Goal: Task Accomplishment & Management: Complete application form

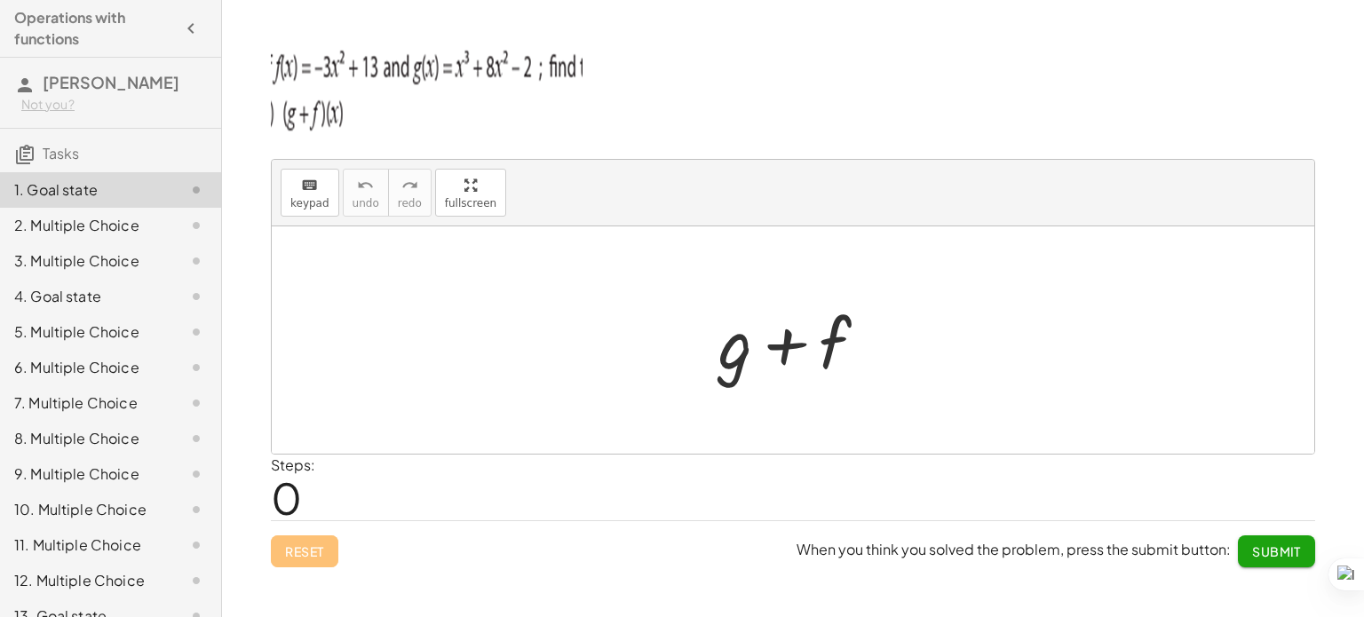
click at [257, 495] on div "keyboard keypad undo undo redo redo fullscreen + g + f × Steps: 0 Reset When yo…" at bounding box center [793, 308] width 1142 height 617
click at [302, 499] on span "0" at bounding box center [286, 498] width 31 height 54
click at [696, 390] on div at bounding box center [793, 339] width 1042 height 227
click at [854, 336] on div at bounding box center [799, 340] width 181 height 91
click at [494, 64] on img at bounding box center [427, 86] width 312 height 107
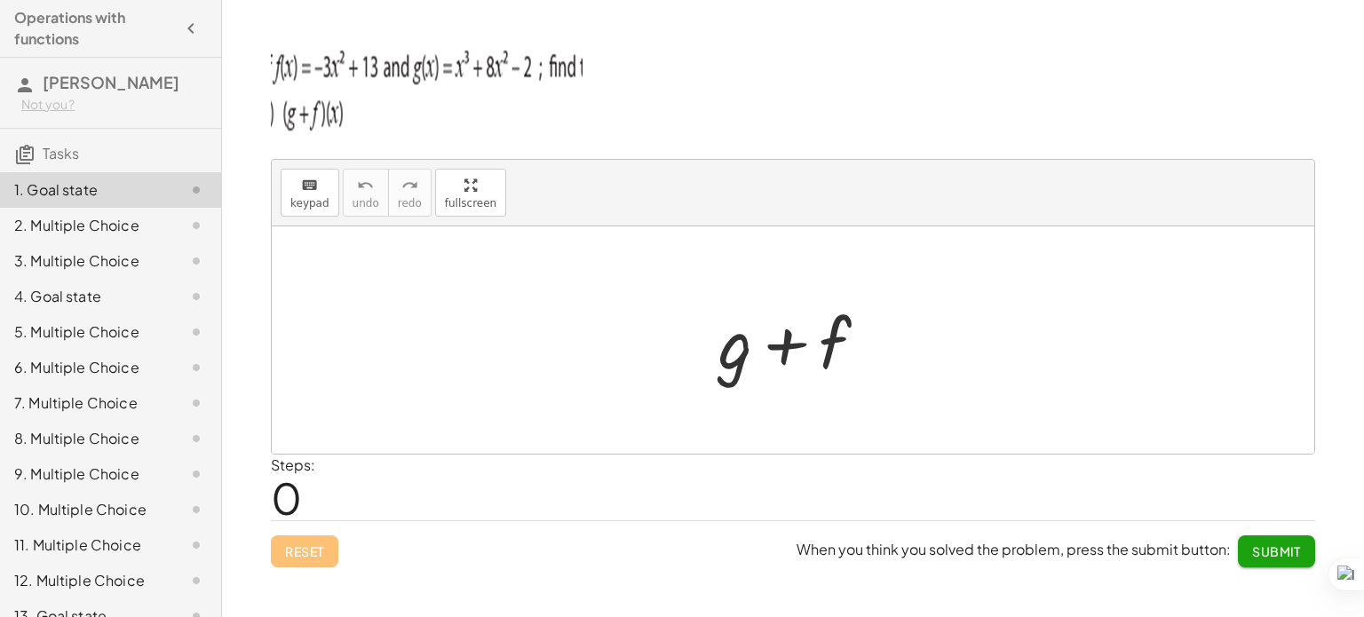
click at [419, 130] on img at bounding box center [427, 86] width 312 height 107
drag, startPoint x: 419, startPoint y: 130, endPoint x: 210, endPoint y: 70, distance: 216.9
click at [210, 70] on main "Operations with functions [PERSON_NAME] Not you? Tasks 1. Goal state 2. Multipl…" at bounding box center [682, 308] width 1364 height 617
click at [0, 0] on div "keyboard keypad undo undo redo redo fullscreen + g + f × Steps: 0 Reset When yo…" at bounding box center [0, 0] width 0 height 0
click at [319, 190] on div "keyboard" at bounding box center [309, 184] width 39 height 21
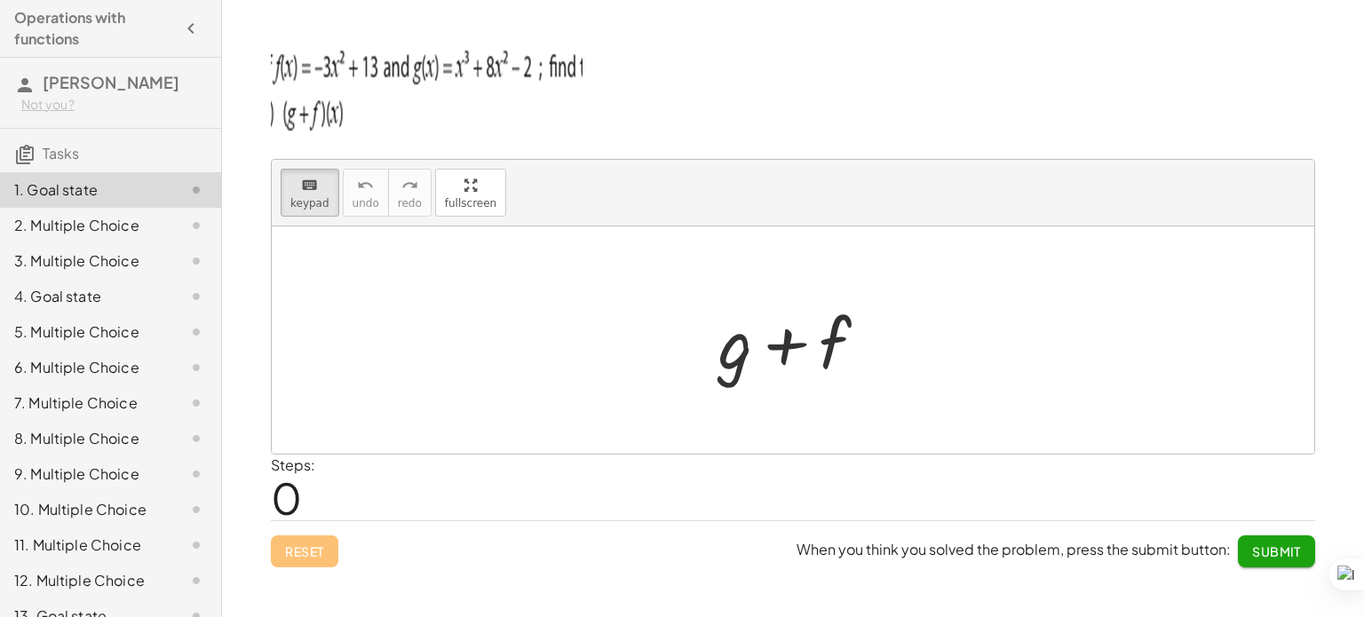
click at [494, 332] on div at bounding box center [793, 339] width 1042 height 227
click at [772, 312] on div at bounding box center [801, 344] width 99 height 79
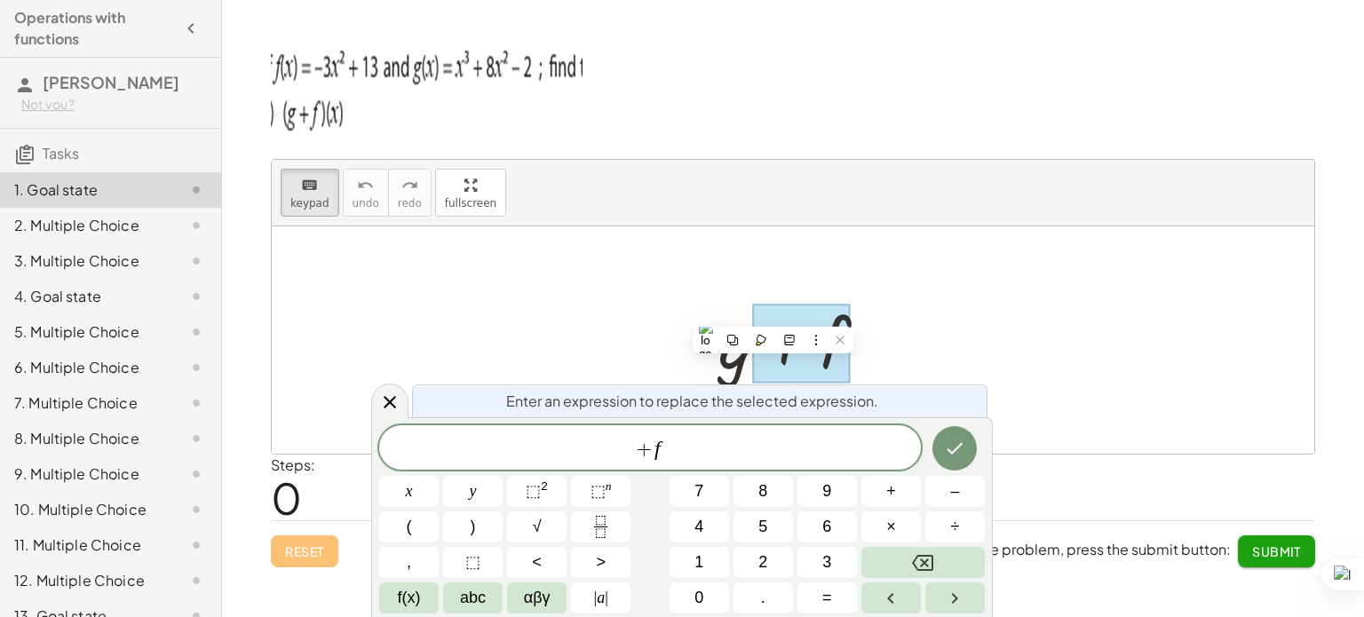
click at [852, 332] on div at bounding box center [772, 340] width 161 height 27
click at [940, 317] on div at bounding box center [793, 339] width 1042 height 227
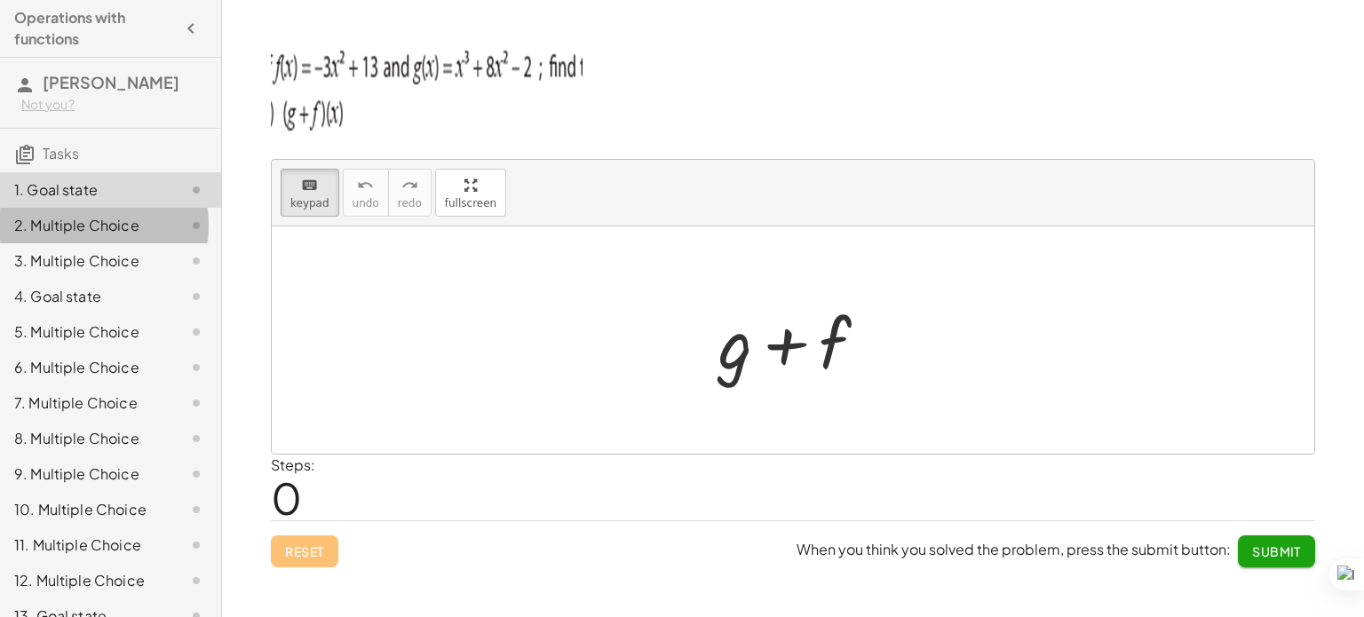
click at [89, 229] on div "2. Multiple Choice" at bounding box center [85, 225] width 143 height 21
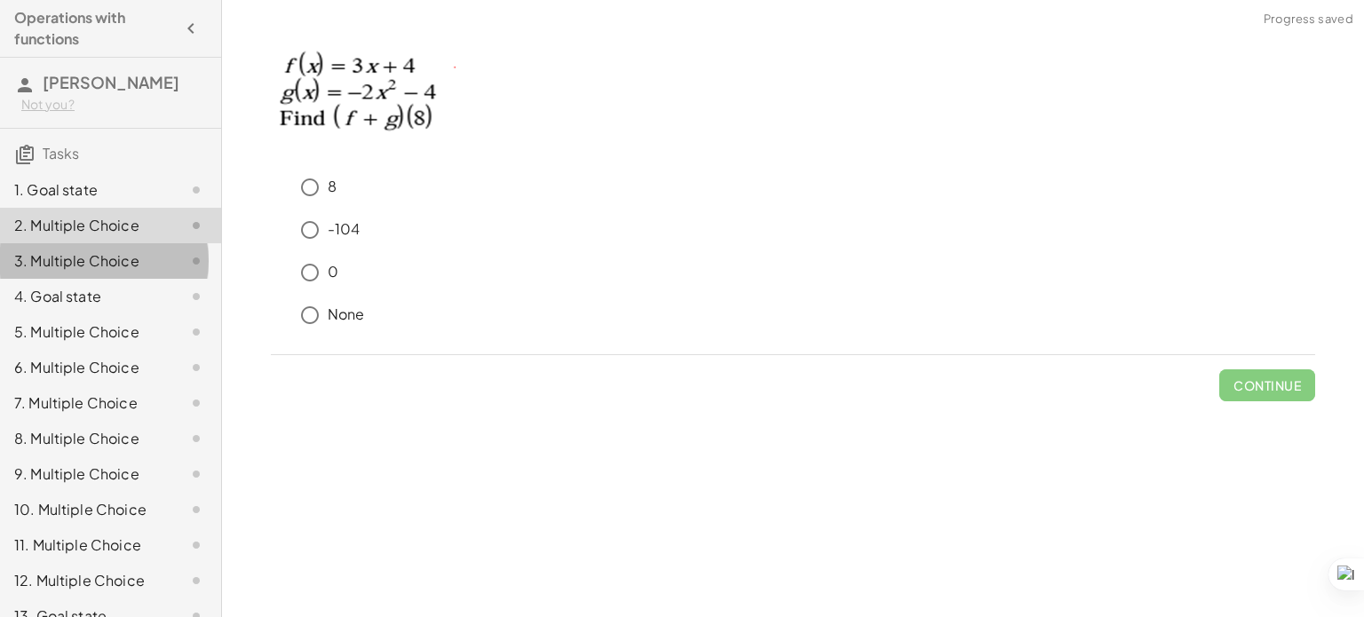
click at [78, 314] on div "3. Multiple Choice" at bounding box center [110, 332] width 221 height 36
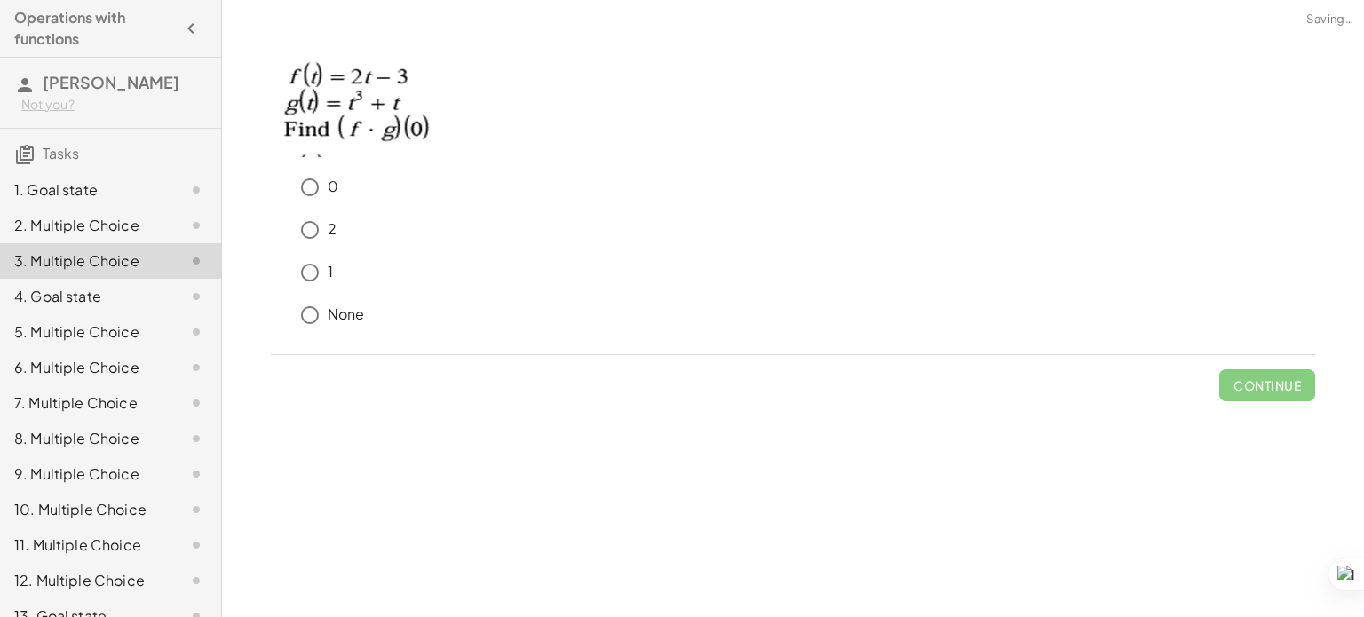
click at [78, 298] on div "4. Goal state" at bounding box center [85, 296] width 143 height 21
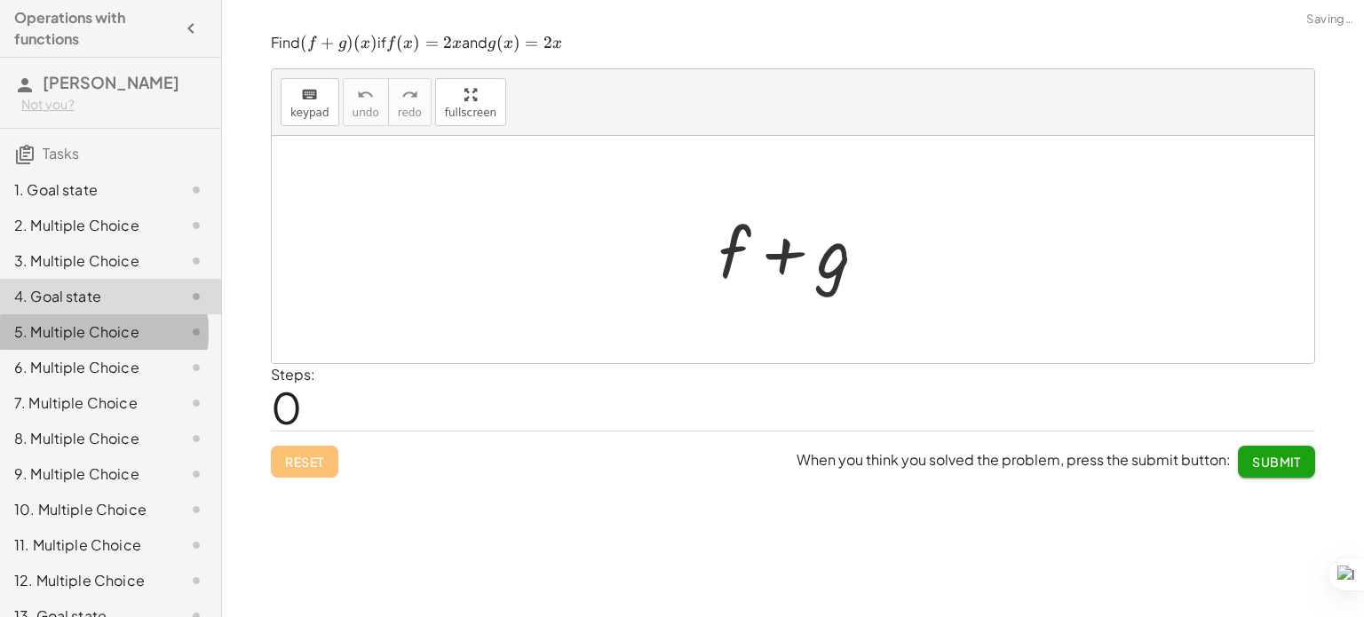
click at [76, 333] on div "5. Multiple Choice" at bounding box center [85, 331] width 143 height 21
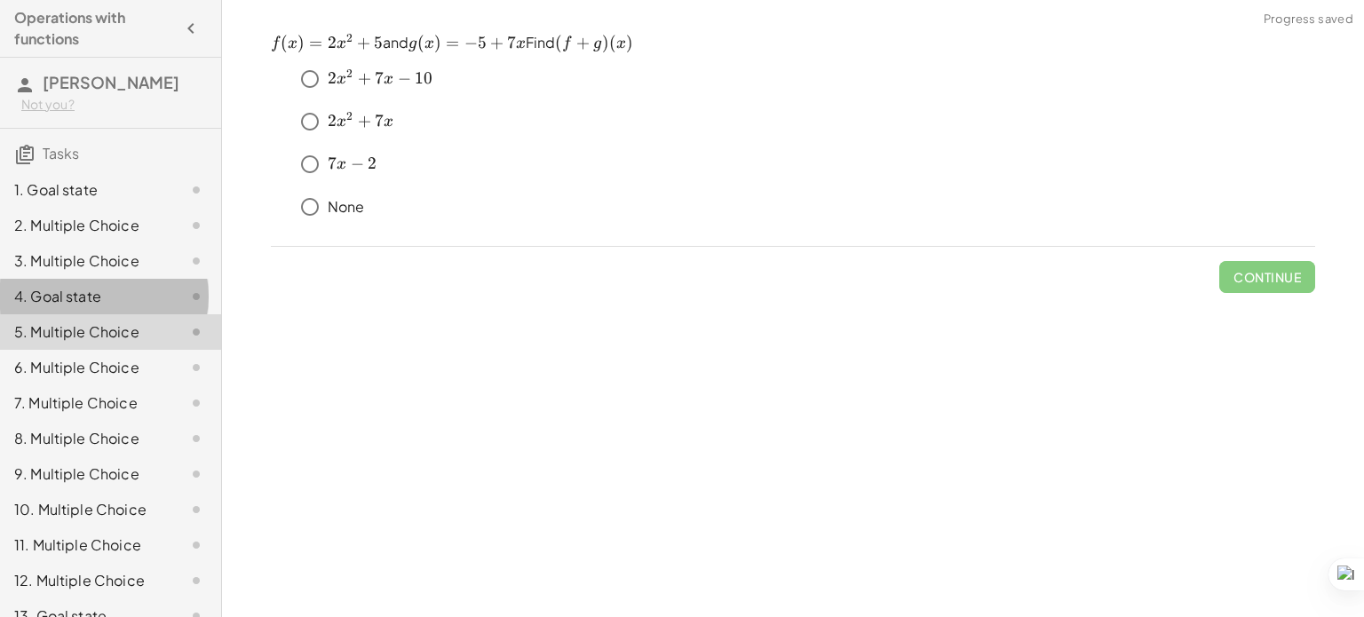
click at [85, 350] on div "4. Goal state" at bounding box center [110, 368] width 221 height 36
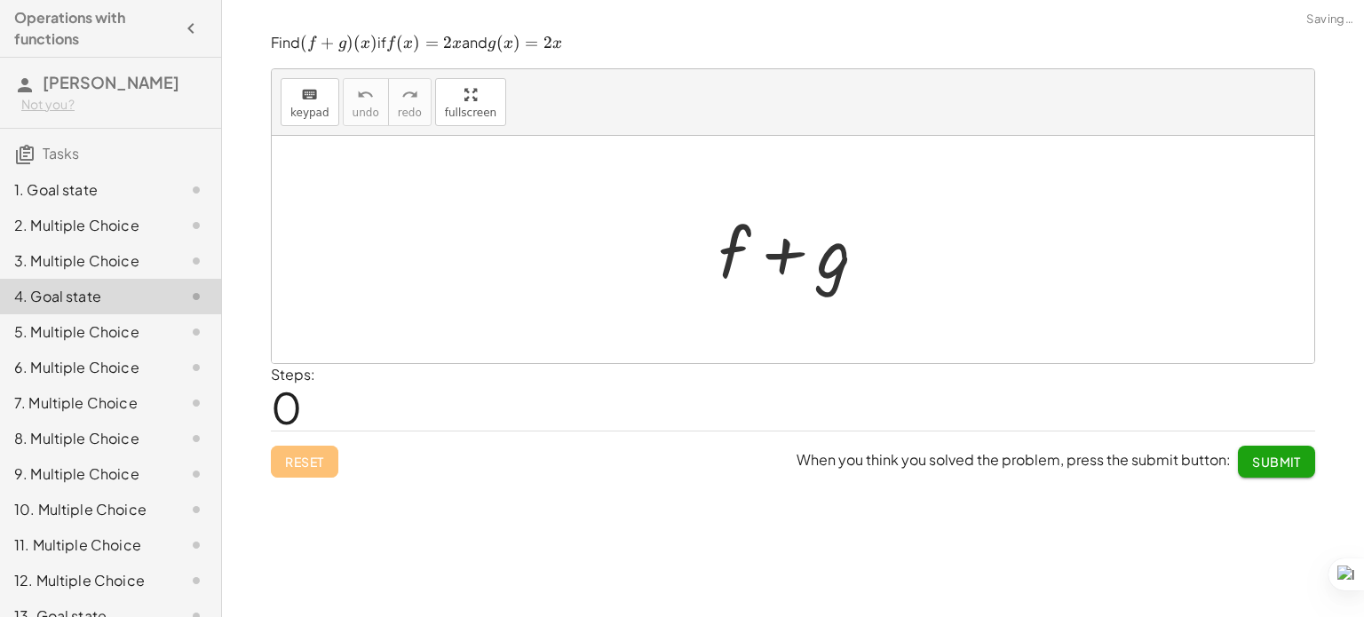
click at [290, 416] on span "0" at bounding box center [286, 407] width 31 height 54
click at [780, 237] on div at bounding box center [799, 249] width 181 height 91
click at [778, 248] on div at bounding box center [799, 249] width 181 height 91
click at [735, 250] on div at bounding box center [799, 249] width 181 height 91
click at [847, 284] on div at bounding box center [799, 249] width 181 height 91
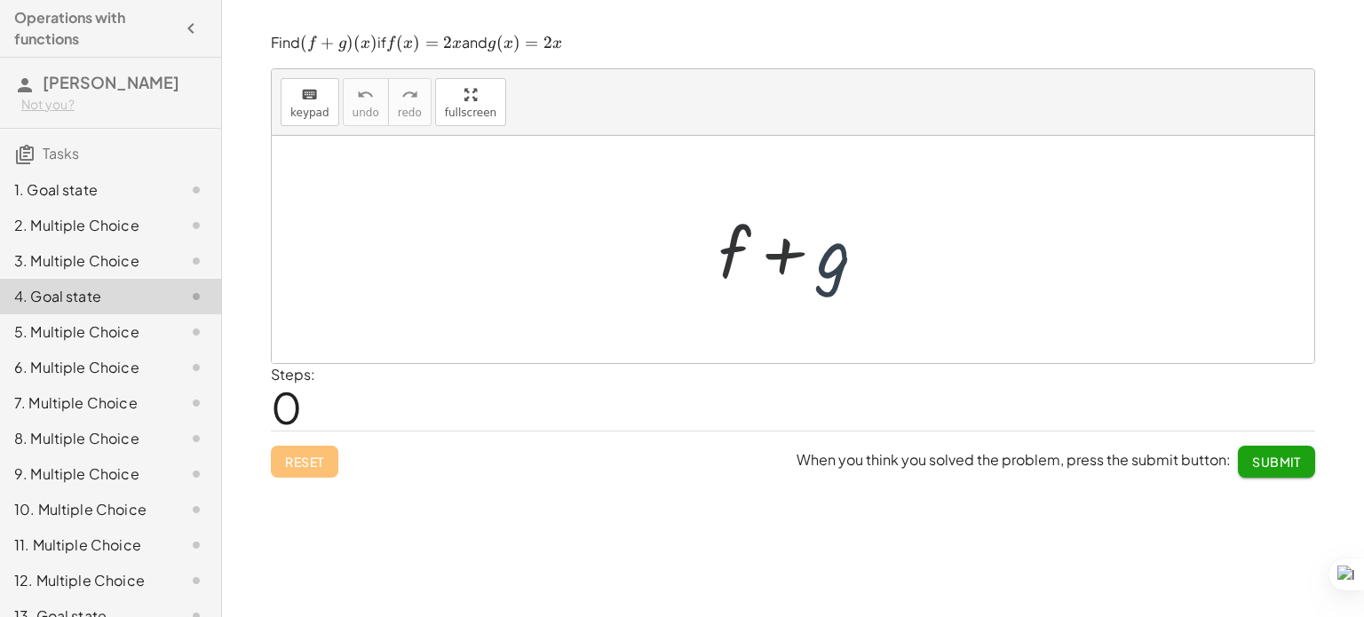
click at [847, 284] on div at bounding box center [799, 249] width 181 height 91
drag, startPoint x: 847, startPoint y: 284, endPoint x: 298, endPoint y: 438, distance: 569.7
click at [0, 0] on div "Find ﻿ ( f + g ) ( x ) (f+g)(x) ( f + g ) ( x ) ﻿ if ﻿ f ( x ) = 2 x f(x)=2x f …" at bounding box center [0, 0] width 0 height 0
click at [767, 266] on div at bounding box center [799, 249] width 181 height 91
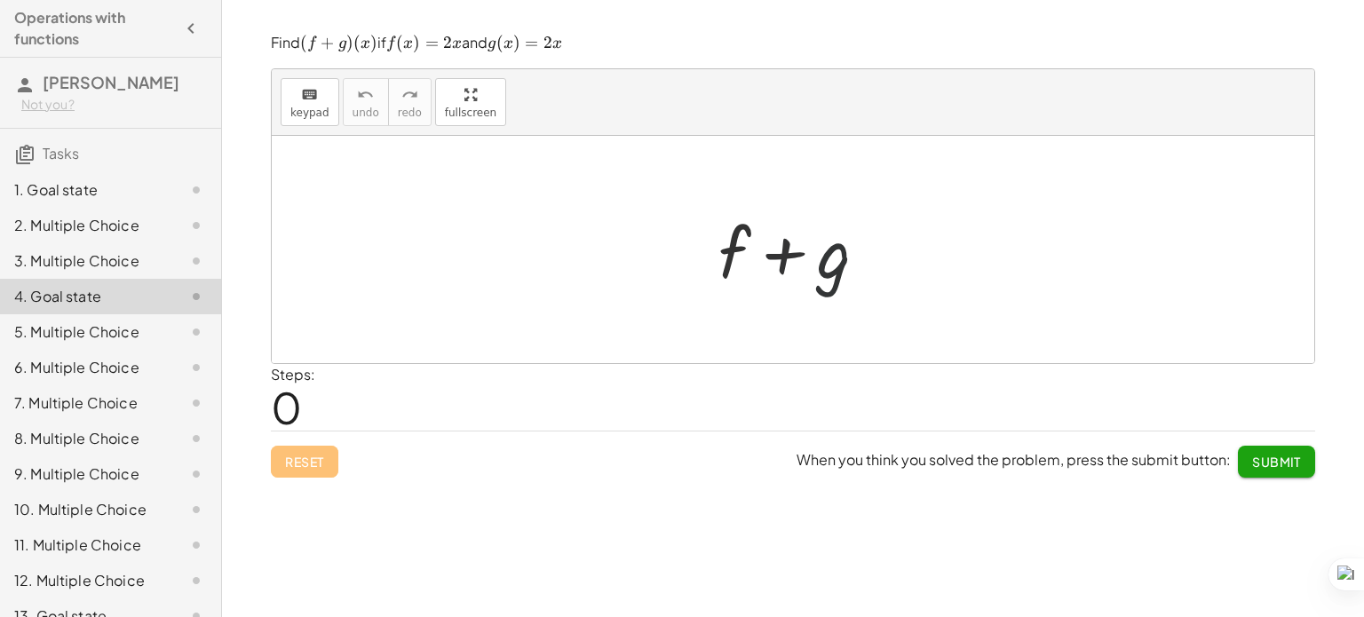
click at [827, 266] on div at bounding box center [799, 249] width 181 height 91
click at [782, 265] on div at bounding box center [799, 249] width 181 height 91
drag, startPoint x: 744, startPoint y: 262, endPoint x: 483, endPoint y: 311, distance: 265.5
click at [483, 311] on div "+ f + f + g" at bounding box center [793, 249] width 1042 height 227
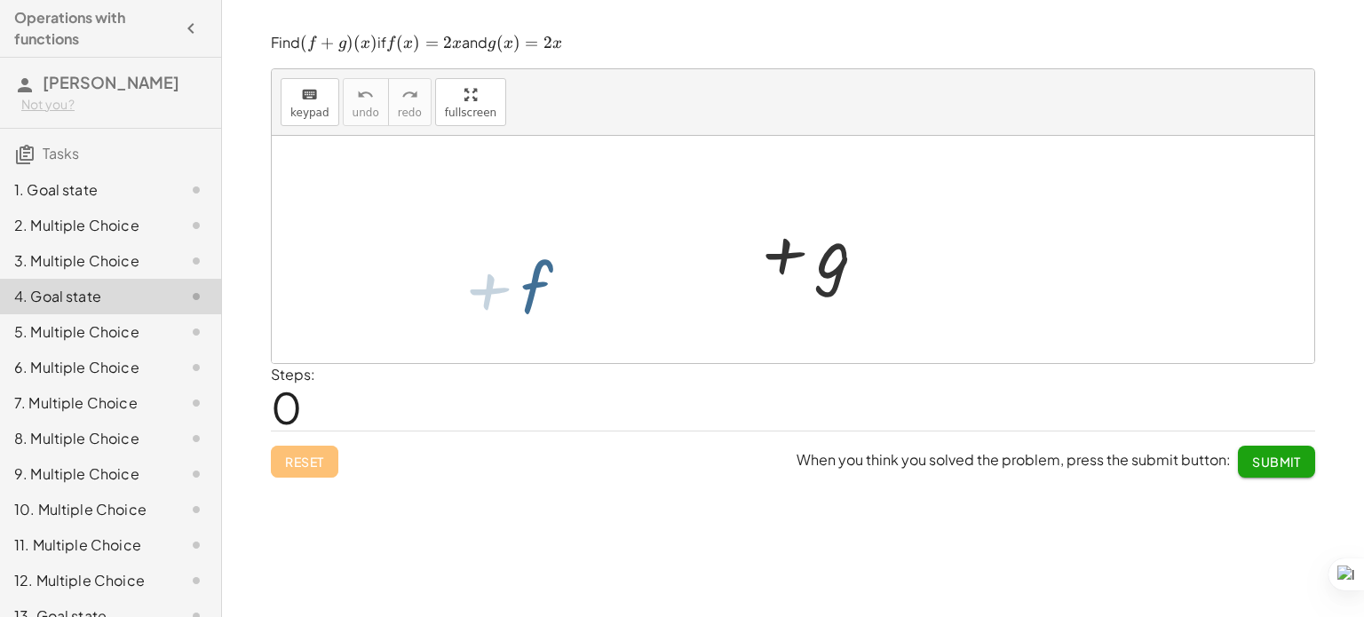
click at [483, 311] on div at bounding box center [793, 249] width 1042 height 227
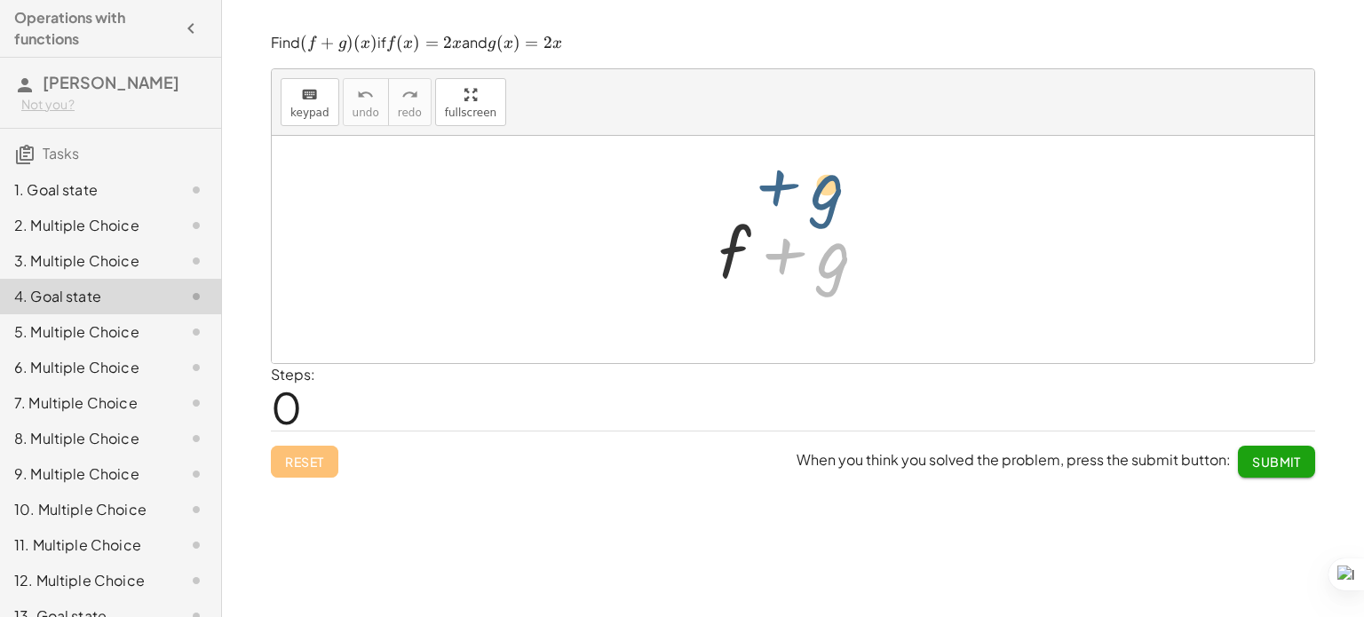
drag, startPoint x: 795, startPoint y: 252, endPoint x: 793, endPoint y: 160, distance: 92.3
click at [793, 160] on div "+ g + f + g" at bounding box center [793, 249] width 1042 height 227
drag, startPoint x: 721, startPoint y: 257, endPoint x: 671, endPoint y: 254, distance: 49.8
click at [671, 254] on div "+ f + f + g" at bounding box center [793, 249] width 1042 height 227
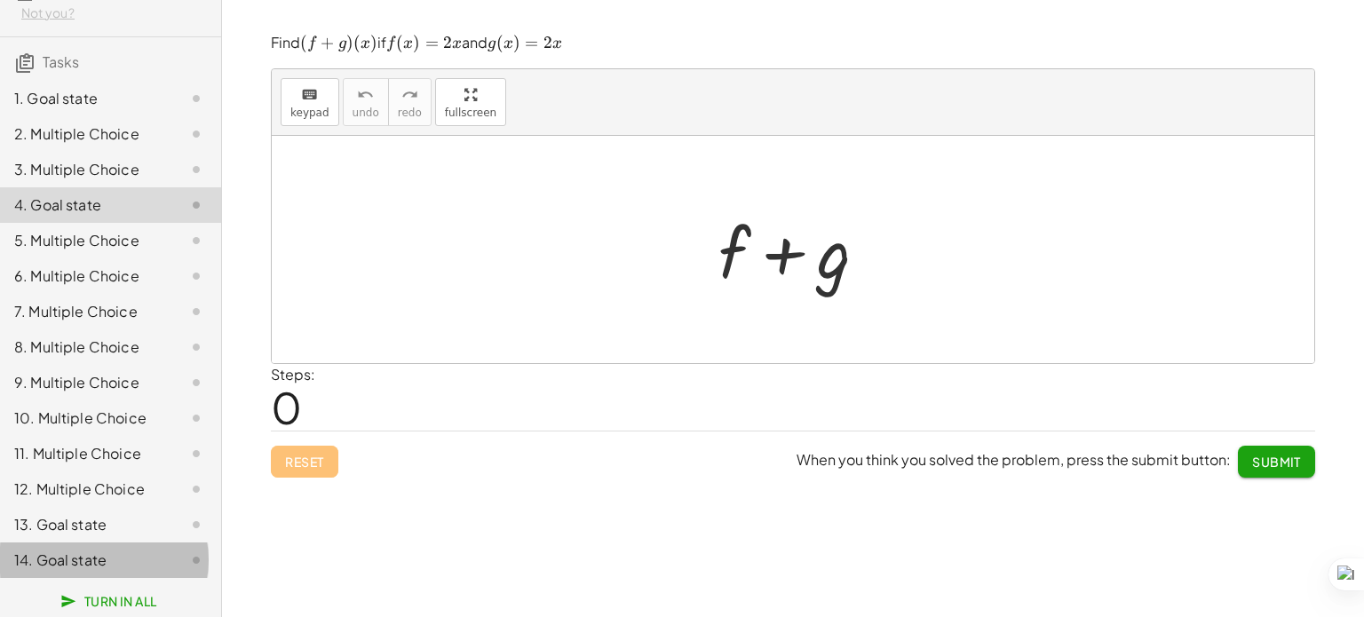
click at [51, 550] on div "14. Goal state" at bounding box center [85, 560] width 143 height 21
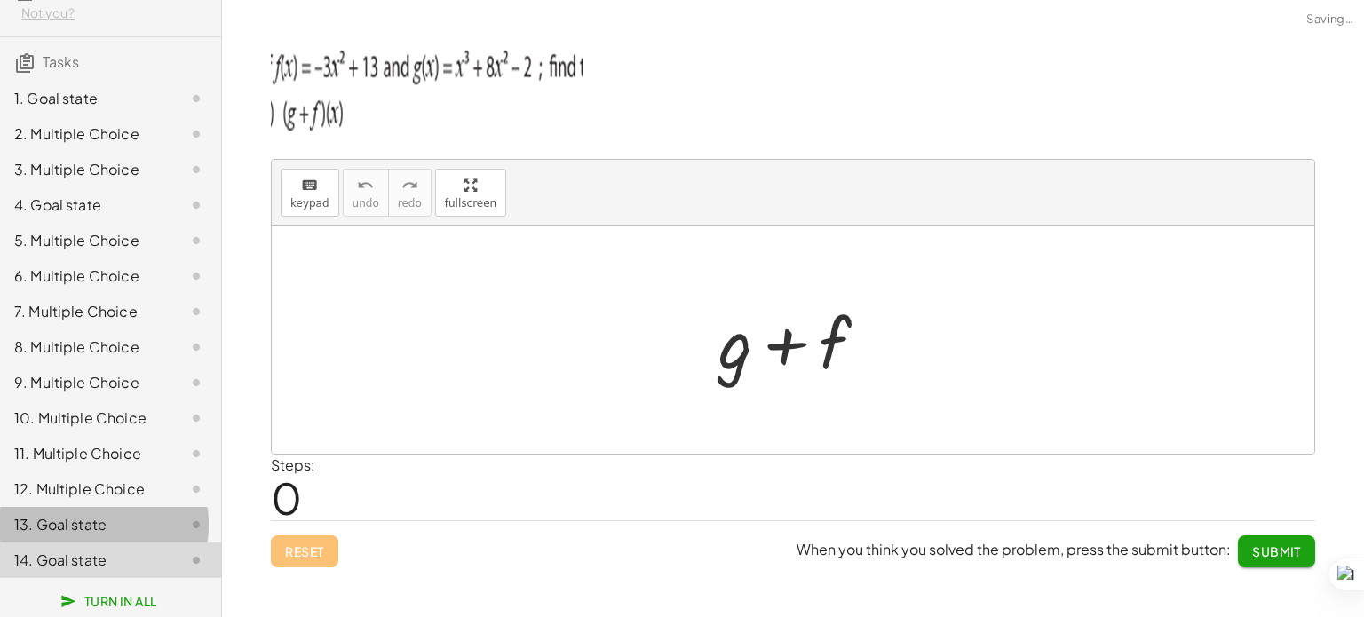
click at [69, 525] on div "13. Goal state" at bounding box center [85, 524] width 143 height 21
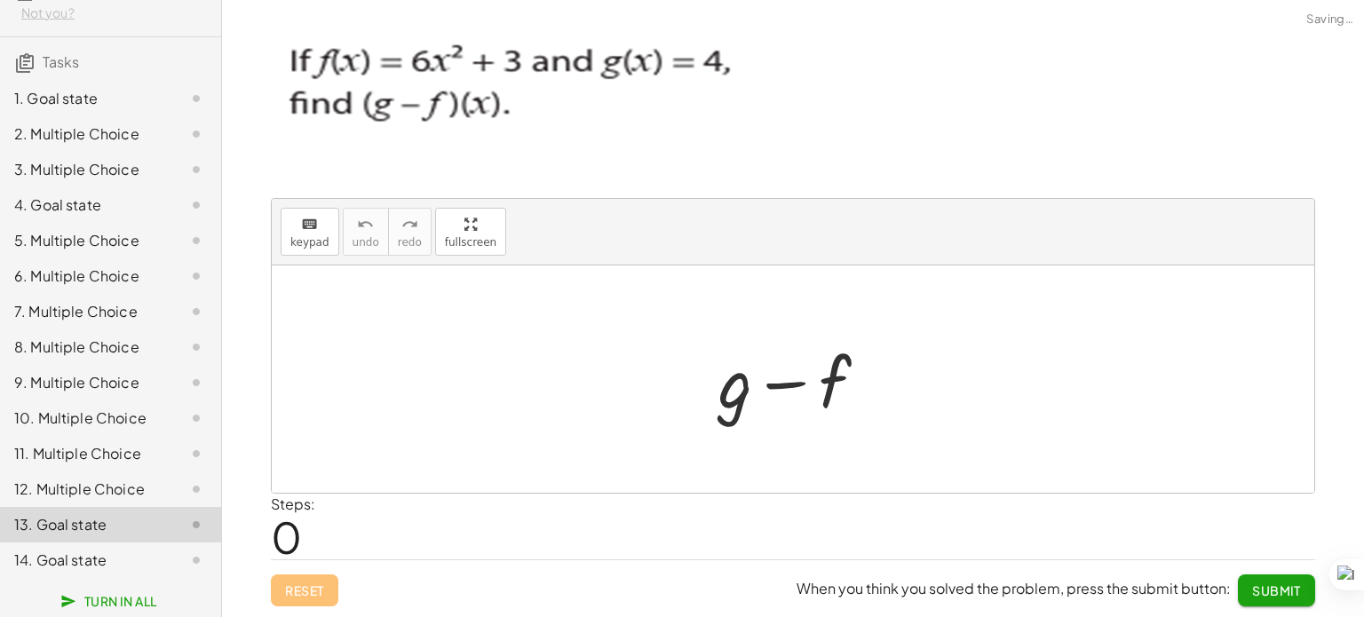
scroll to position [0, 0]
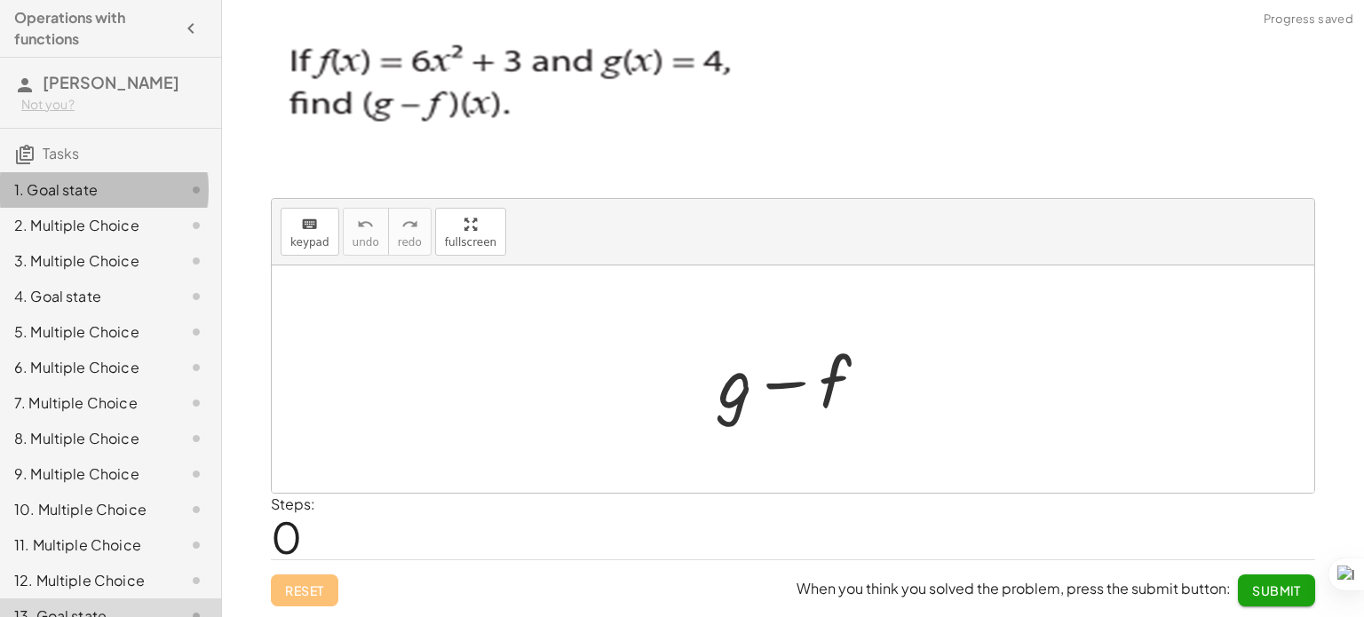
click at [123, 191] on div "1. Goal state" at bounding box center [85, 189] width 143 height 21
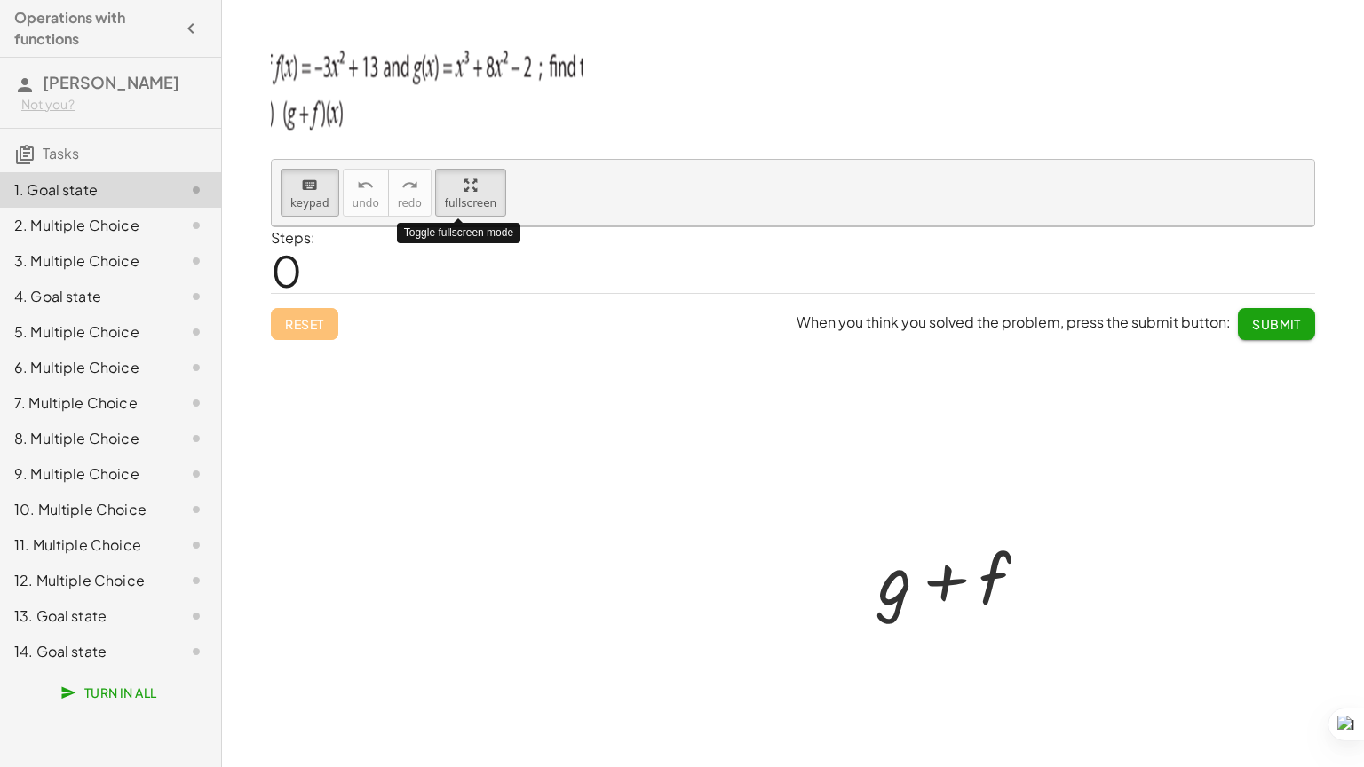
drag, startPoint x: 478, startPoint y: 194, endPoint x: 478, endPoint y: 302, distance: 107.4
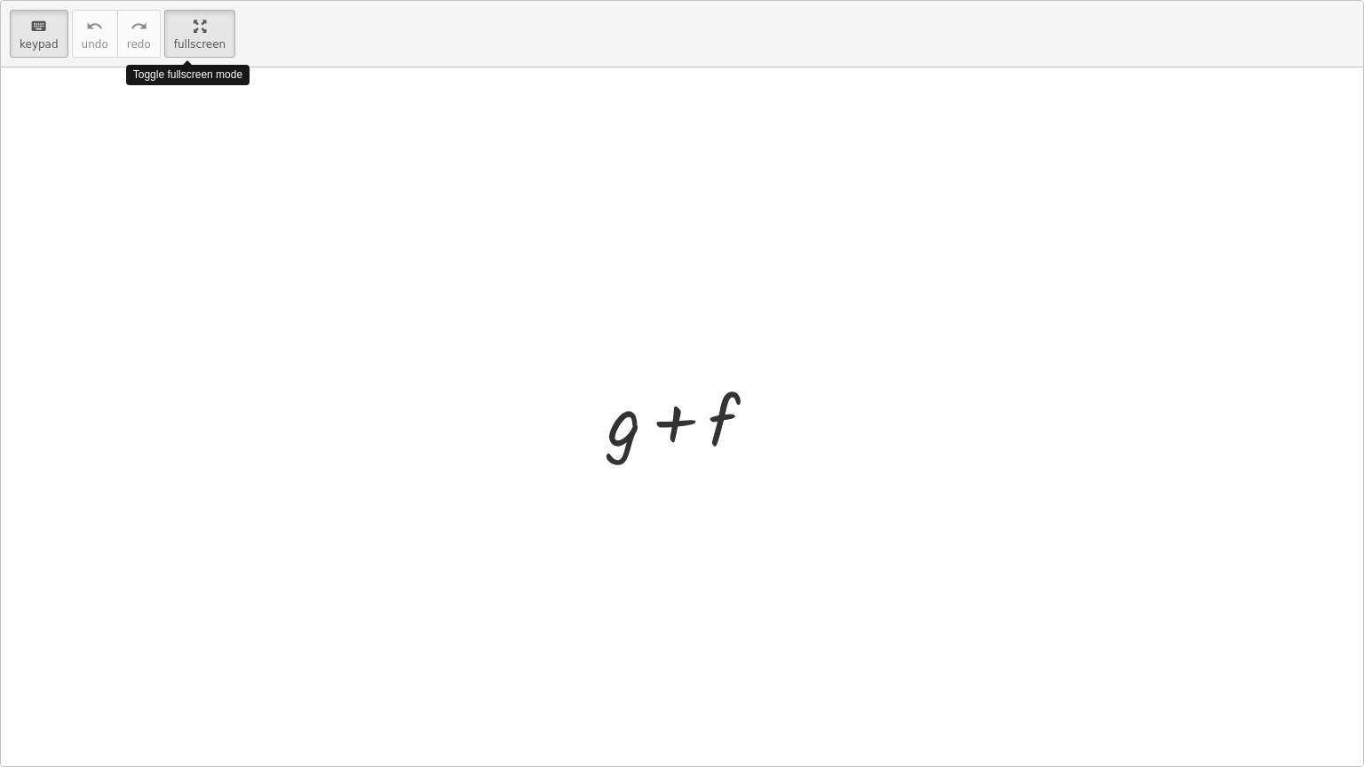
click at [478, 302] on div "keyboard keypad undo undo redo redo fullscreen Toggle fullscreen mode + g + f ×" at bounding box center [682, 383] width 1362 height 765
click at [764, 392] on div at bounding box center [688, 417] width 181 height 91
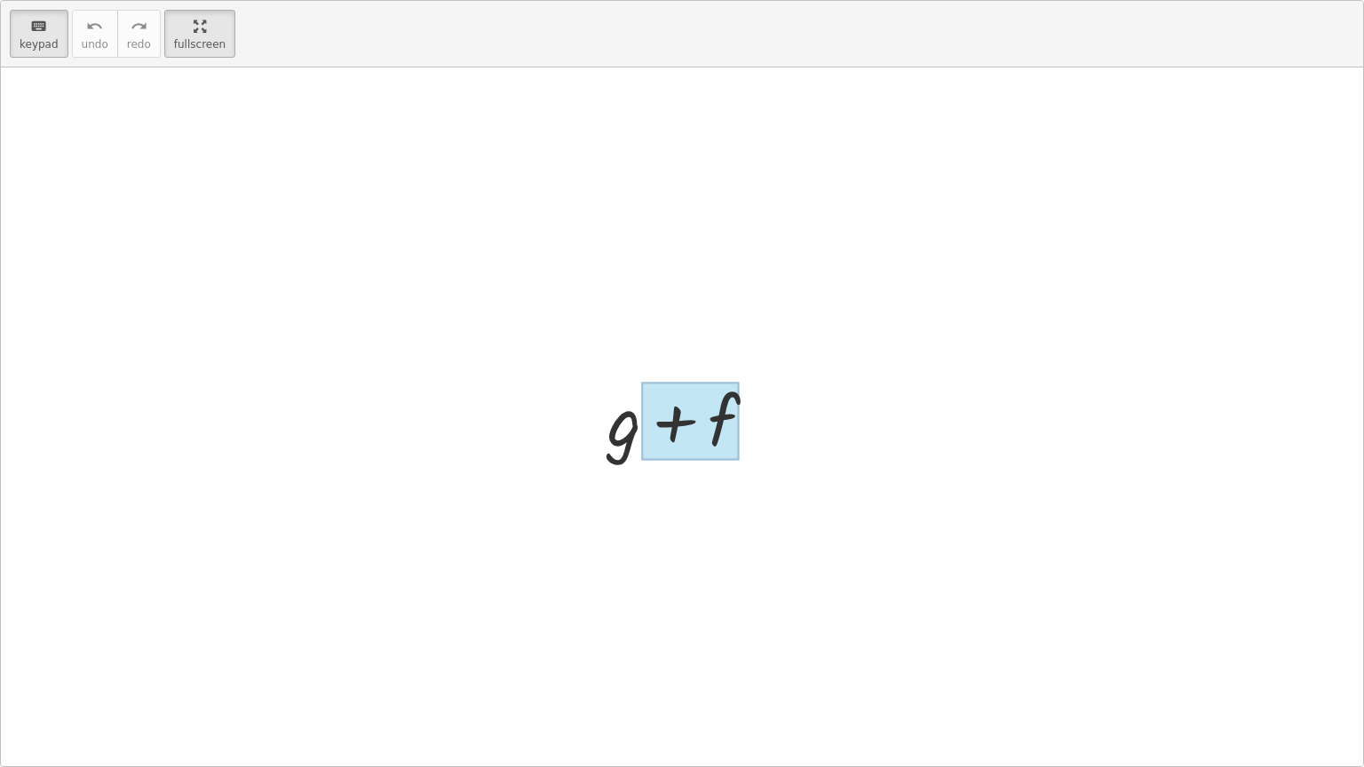
click at [672, 444] on div at bounding box center [690, 421] width 99 height 79
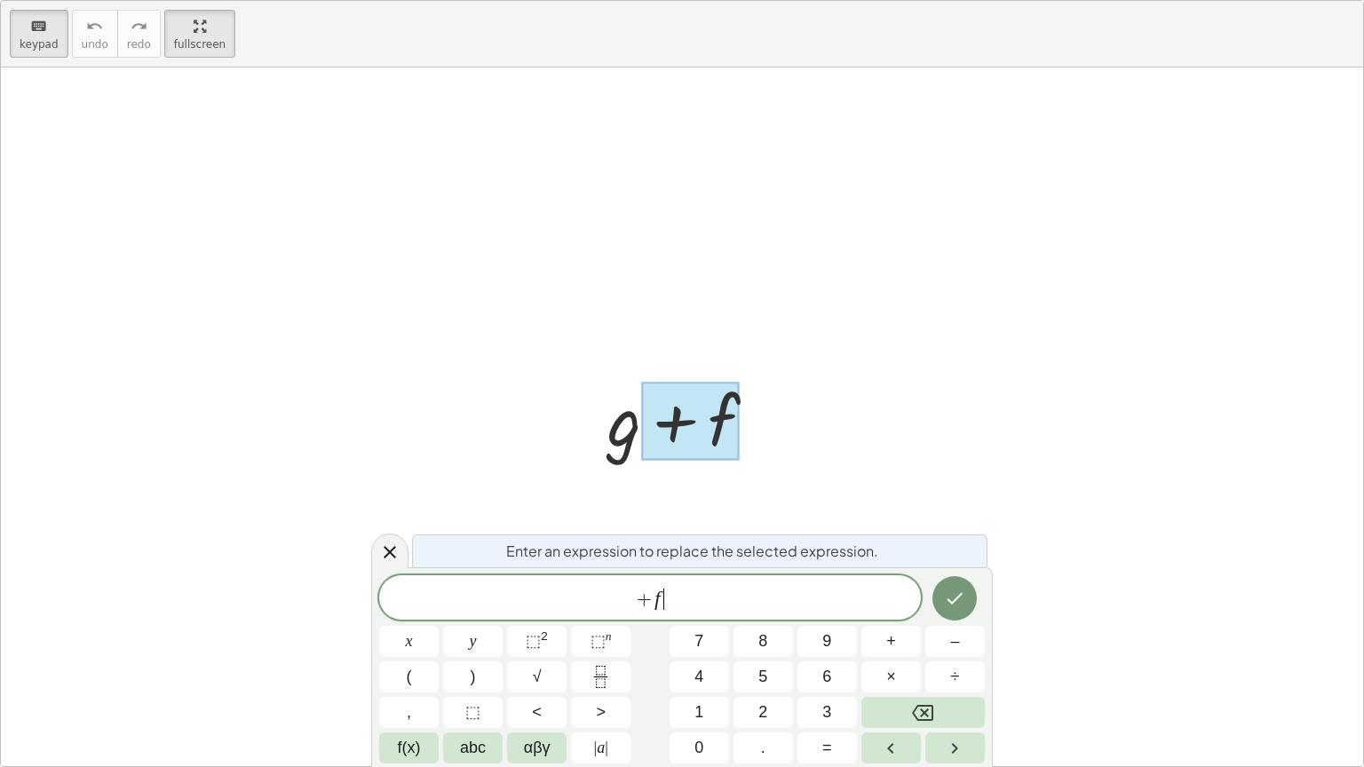
click at [713, 605] on span "+ f ​" at bounding box center [650, 599] width 542 height 25
click at [623, 564] on div "Enter an expression to replace the selected expression." at bounding box center [699, 550] width 575 height 33
click at [770, 245] on div at bounding box center [682, 416] width 1362 height 699
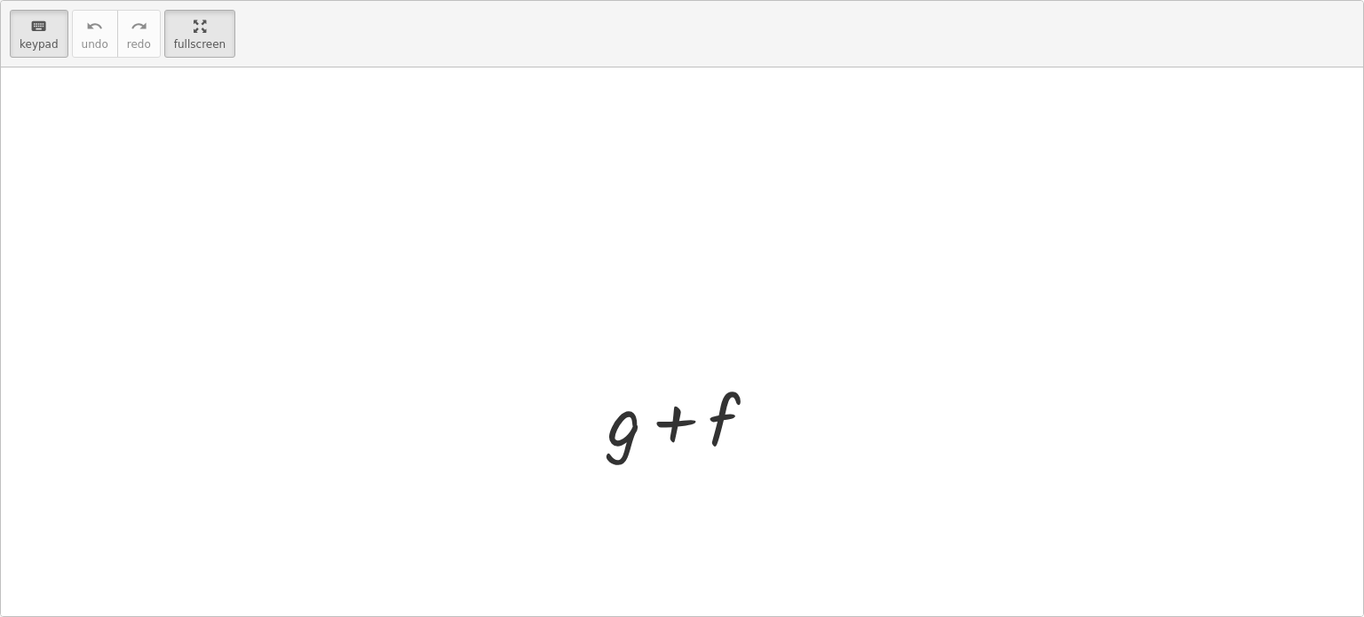
scroll to position [105, 0]
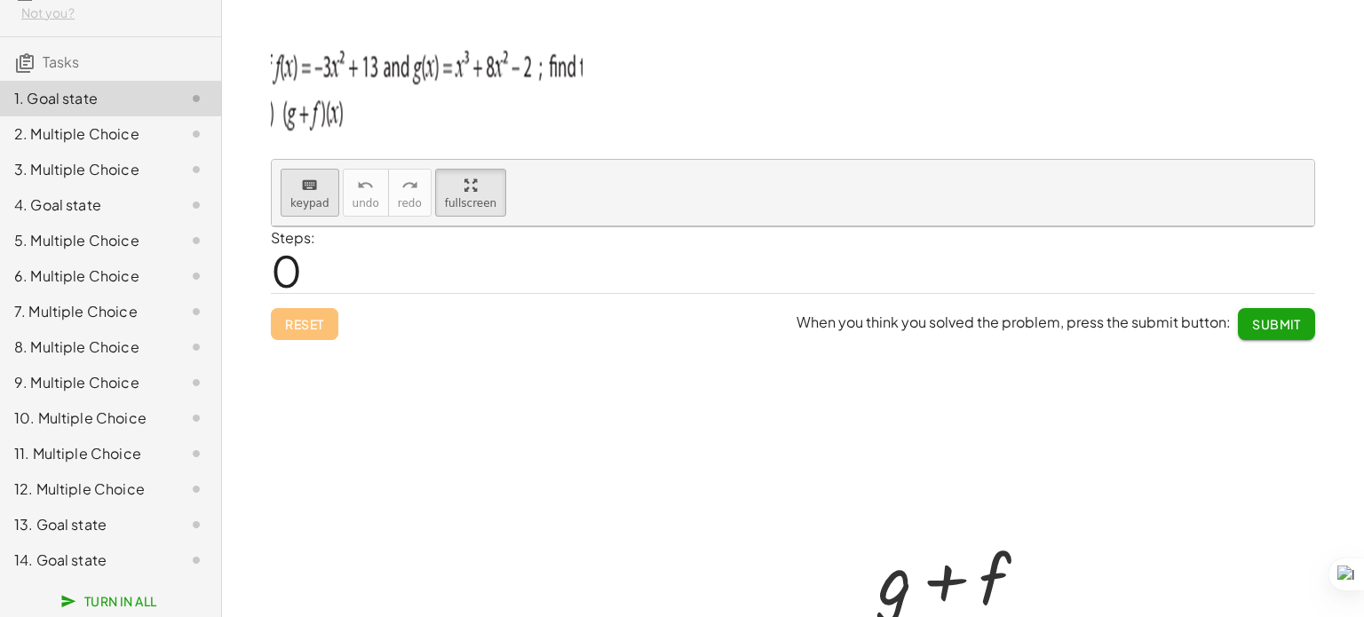
click at [282, 213] on button "keyboard keypad" at bounding box center [310, 193] width 59 height 48
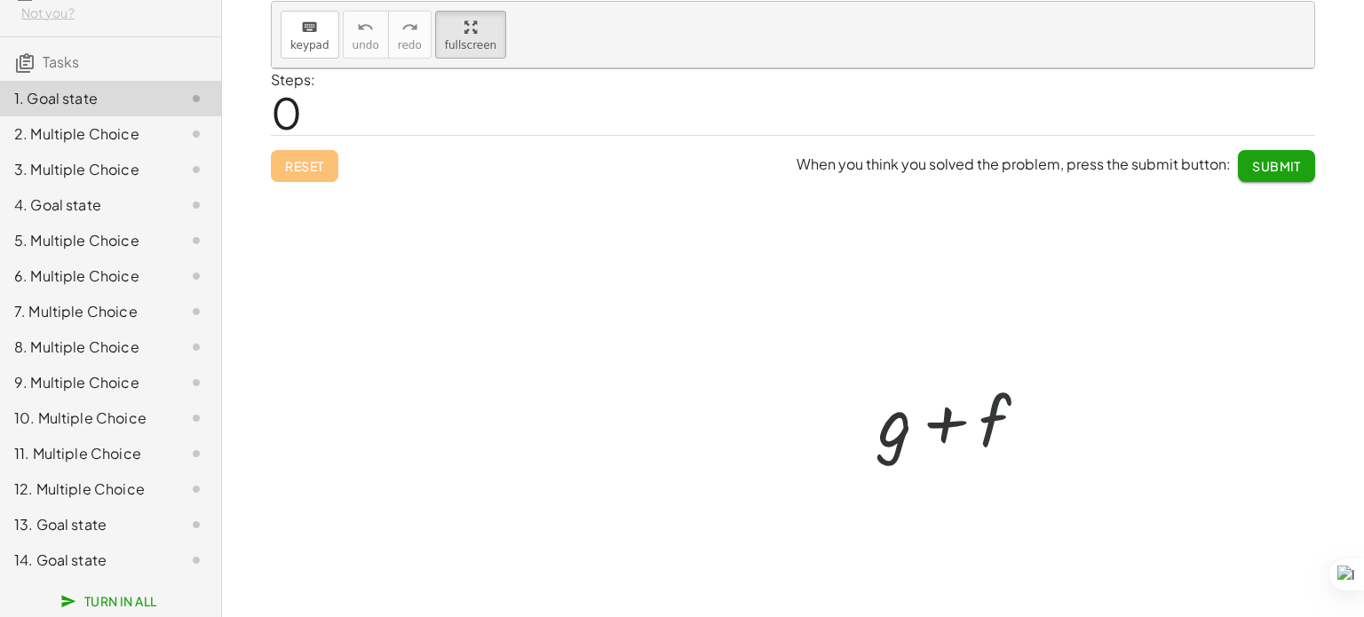
click at [974, 455] on div at bounding box center [959, 418] width 181 height 91
drag, startPoint x: 1023, startPoint y: 449, endPoint x: 480, endPoint y: 182, distance: 604.7
click at [985, 439] on div at bounding box center [959, 418] width 181 height 91
click at [312, 39] on span "keypad" at bounding box center [309, 45] width 39 height 12
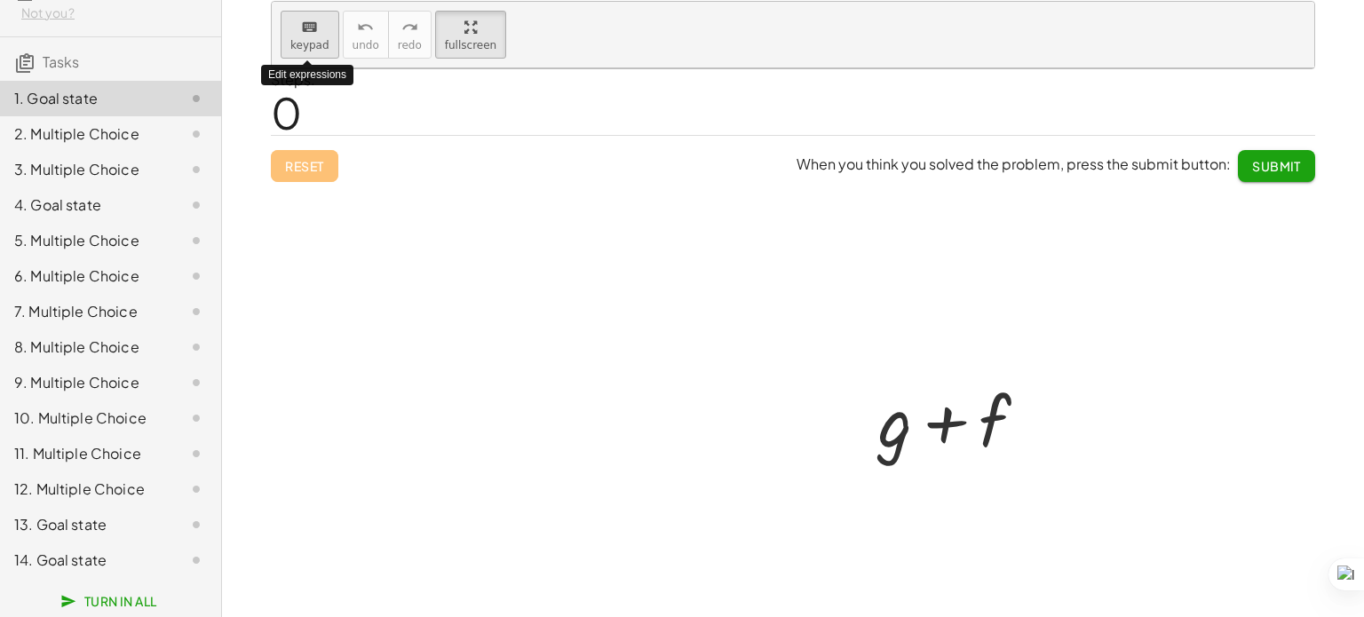
click at [312, 39] on span "keypad" at bounding box center [309, 45] width 39 height 12
drag, startPoint x: 312, startPoint y: 37, endPoint x: 289, endPoint y: 157, distance: 122.1
click at [289, 68] on div "keyboard keypad undo undo redo redo fullscreen + g + f ×" at bounding box center [793, 35] width 1042 height 67
click at [289, 157] on div at bounding box center [793, 343] width 1042 height 550
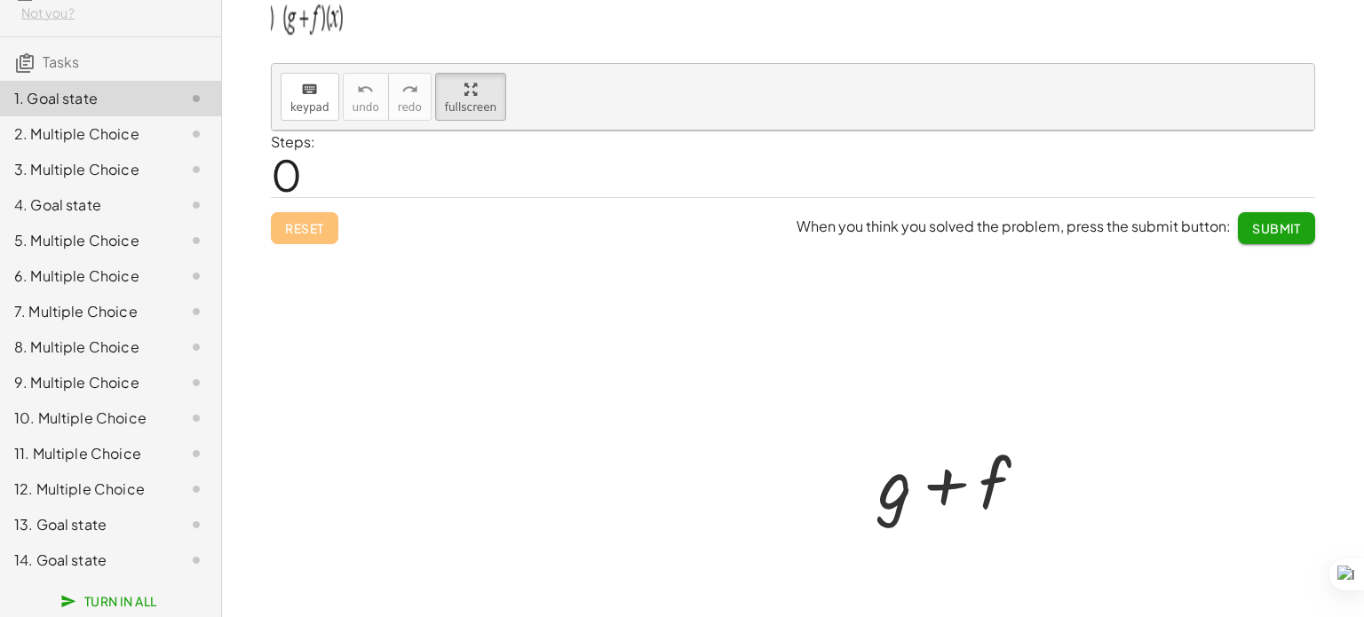
click at [1226, 432] on div at bounding box center [793, 406] width 1042 height 550
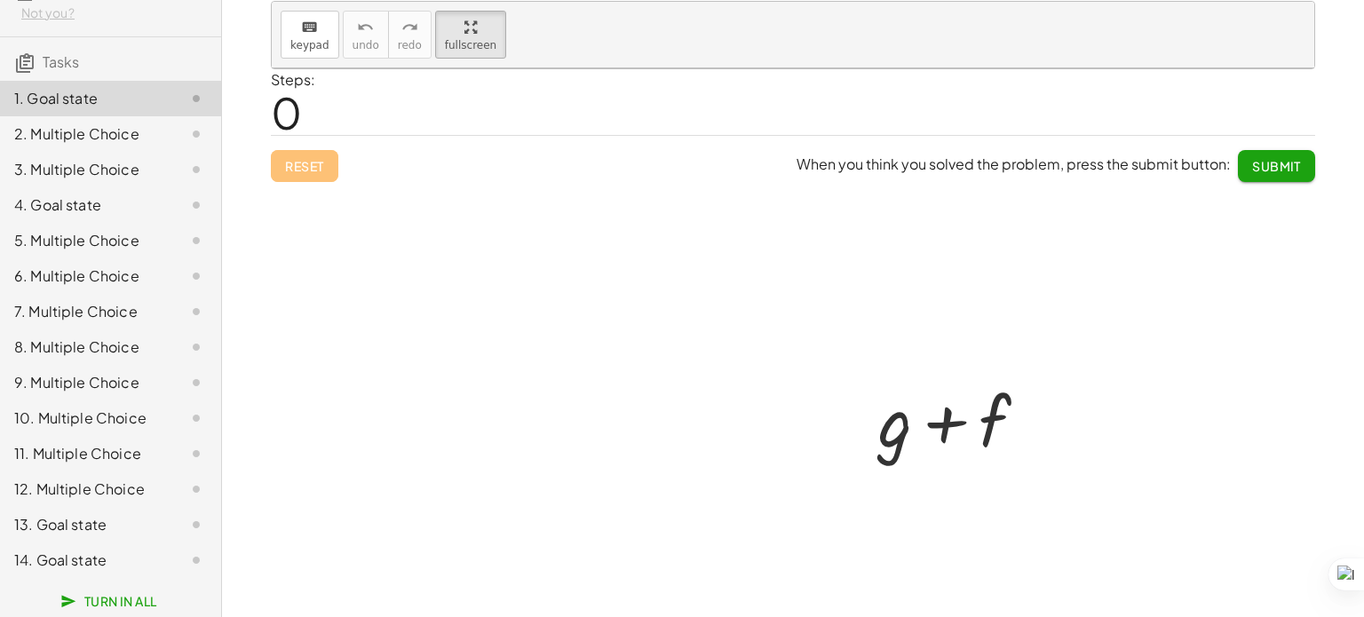
scroll to position [157, 0]
drag, startPoint x: 929, startPoint y: 412, endPoint x: 603, endPoint y: 224, distance: 376.3
click at [603, 224] on div "+ f + g + f" at bounding box center [793, 344] width 1042 height 550
drag, startPoint x: 877, startPoint y: 449, endPoint x: 483, endPoint y: 229, distance: 451.5
click at [483, 229] on div "+ g + f" at bounding box center [793, 344] width 1042 height 550
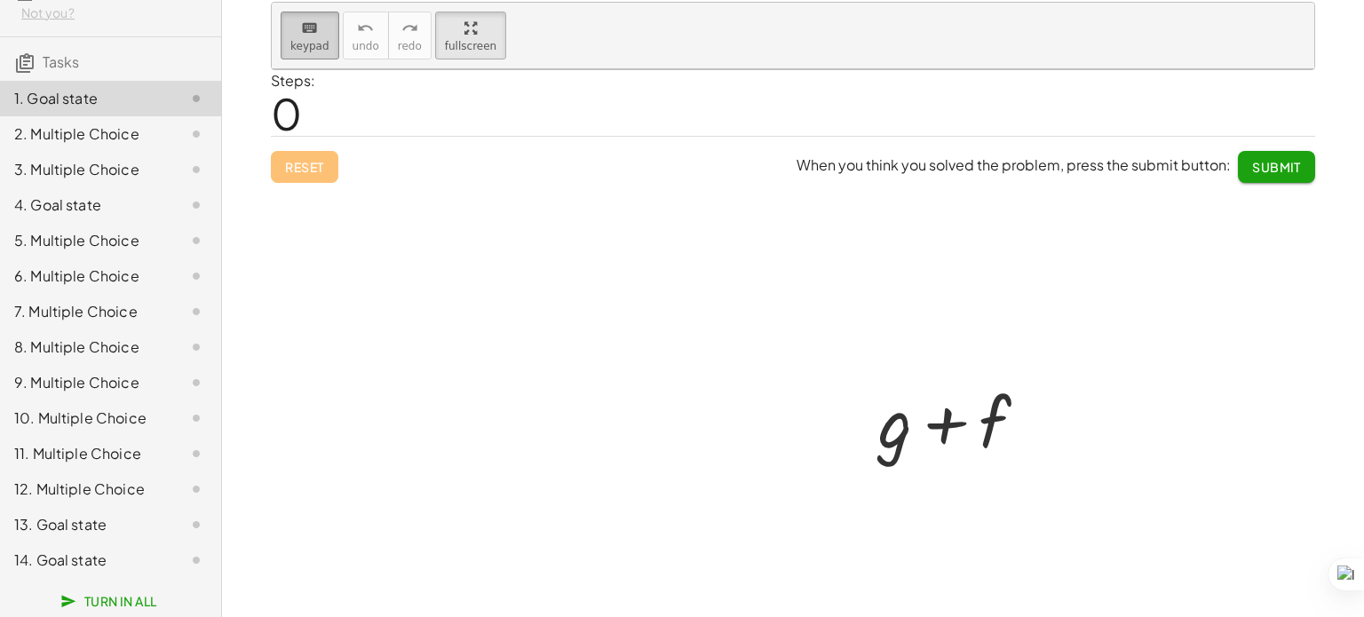
click at [311, 40] on span "keypad" at bounding box center [309, 46] width 39 height 12
click at [290, 31] on div "keyboard" at bounding box center [309, 27] width 39 height 21
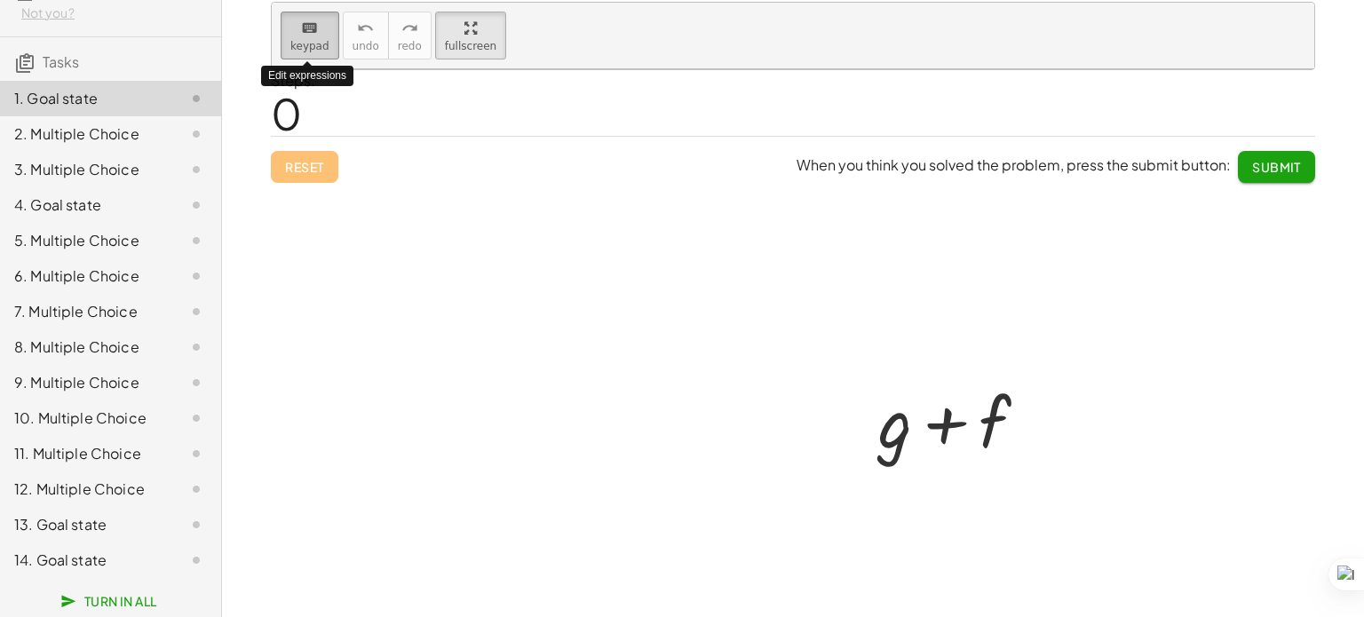
click at [290, 31] on div "keyboard" at bounding box center [309, 27] width 39 height 21
drag, startPoint x: 289, startPoint y: 31, endPoint x: 756, endPoint y: 319, distance: 549.2
click at [756, 69] on div "keyboard keypad undo undo redo redo fullscreen Edit expressions + g + f ×" at bounding box center [793, 36] width 1042 height 67
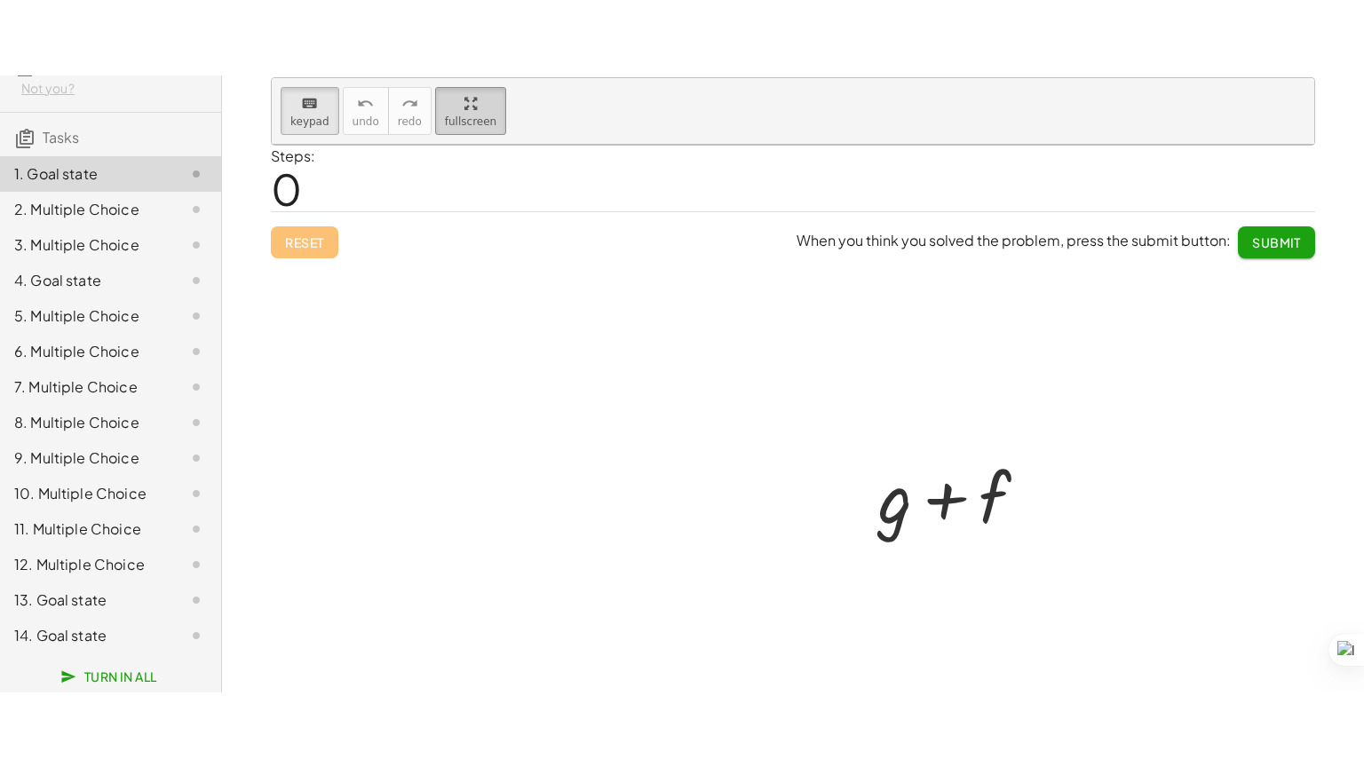
scroll to position [0, 0]
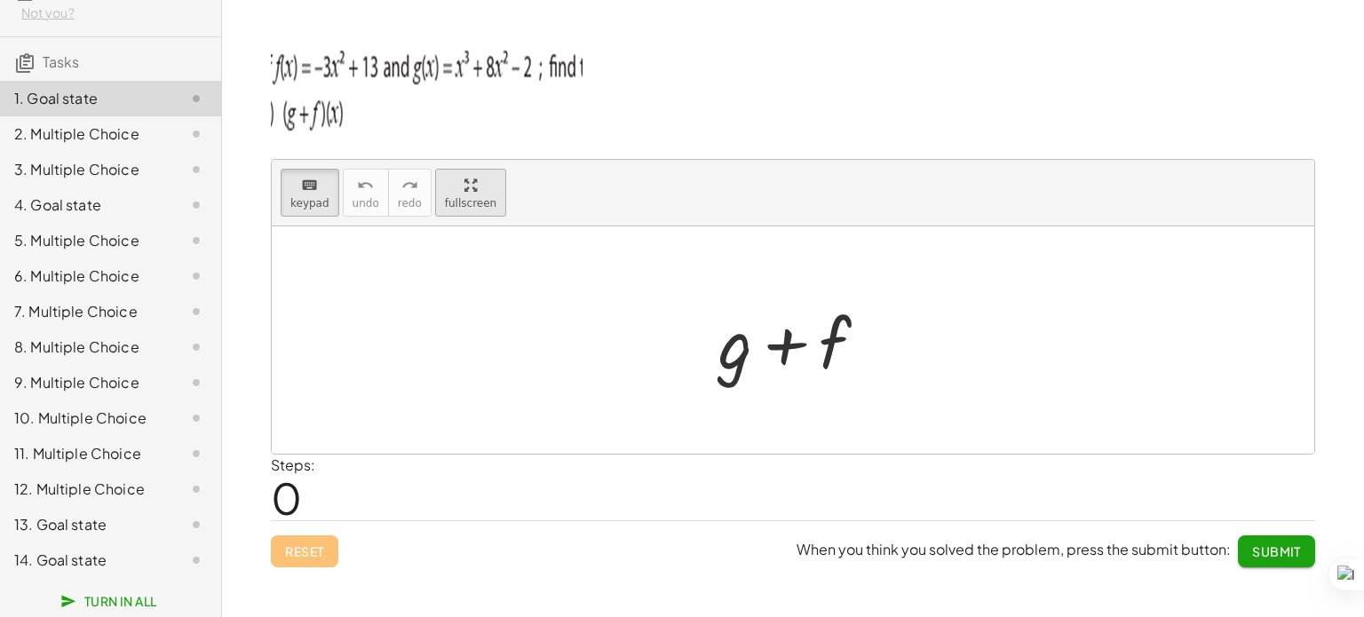
click at [0, 0] on div "keyboard keypad undo undo redo redo fullscreen + g + f × Steps: 0 Reset When yo…" at bounding box center [0, 0] width 0 height 0
click at [571, 311] on div at bounding box center [793, 339] width 1042 height 227
click at [317, 197] on span "keypad" at bounding box center [309, 203] width 39 height 12
drag, startPoint x: 315, startPoint y: 167, endPoint x: 315, endPoint y: 179, distance: 12.4
click at [315, 179] on button "keyboard keypad" at bounding box center [310, 193] width 59 height 48
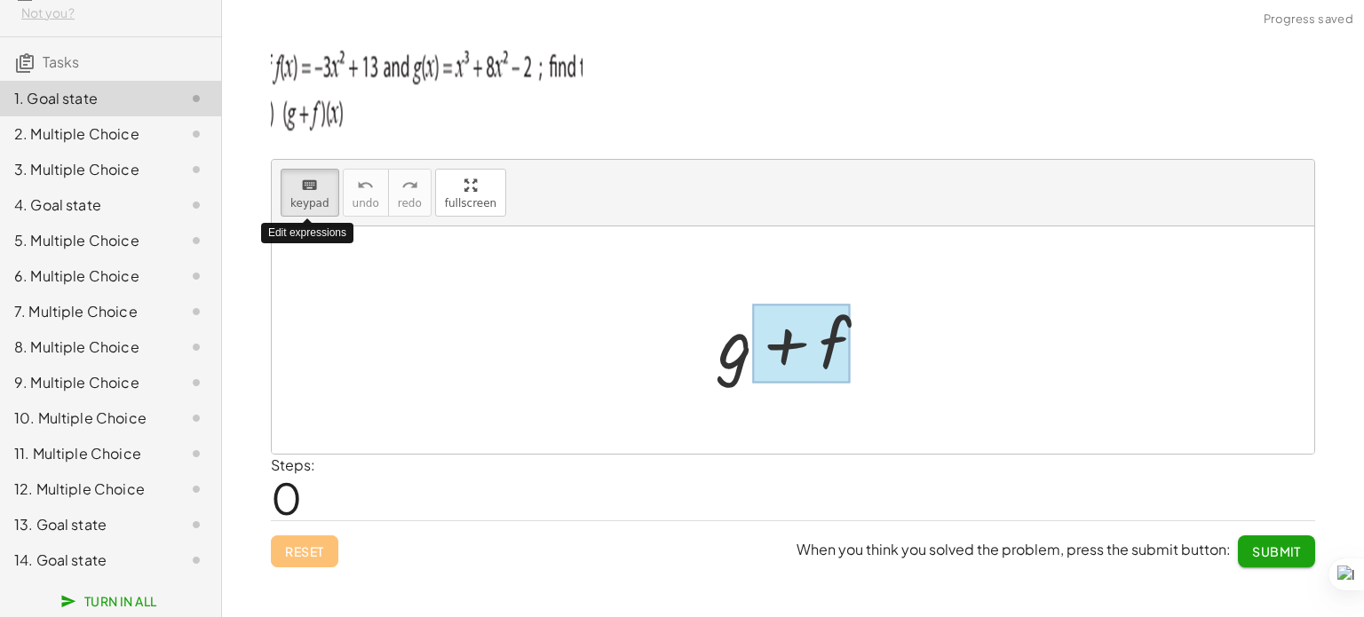
drag, startPoint x: 315, startPoint y: 179, endPoint x: 837, endPoint y: 360, distance: 552.2
click at [784, 342] on div "+ g + f" at bounding box center [784, 342] width 0 height 0
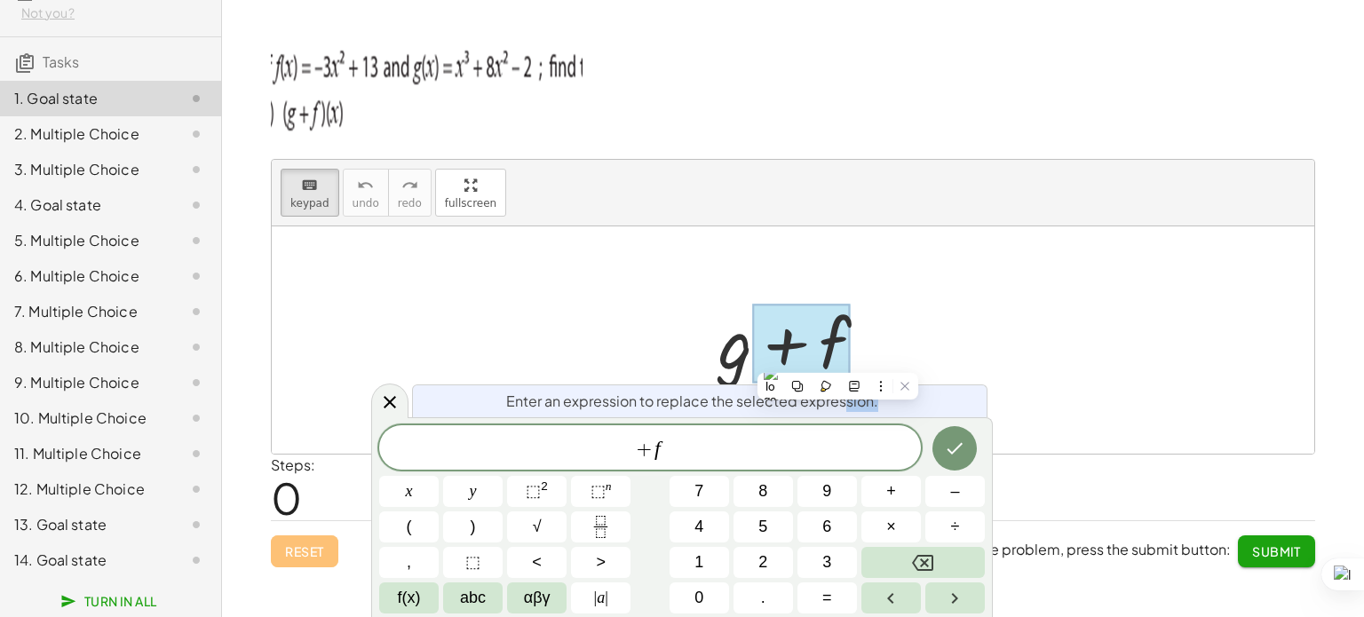
drag, startPoint x: 843, startPoint y: 406, endPoint x: 819, endPoint y: 447, distance: 46.9
click at [819, 447] on div "Enter an expression to replace the selected expression. + f x y ⬚ 2 ⬚ n 7 8 9 +…" at bounding box center [681, 517] width 621 height 200
click at [803, 451] on span "+ f" at bounding box center [650, 449] width 542 height 25
click at [737, 368] on div at bounding box center [799, 340] width 181 height 91
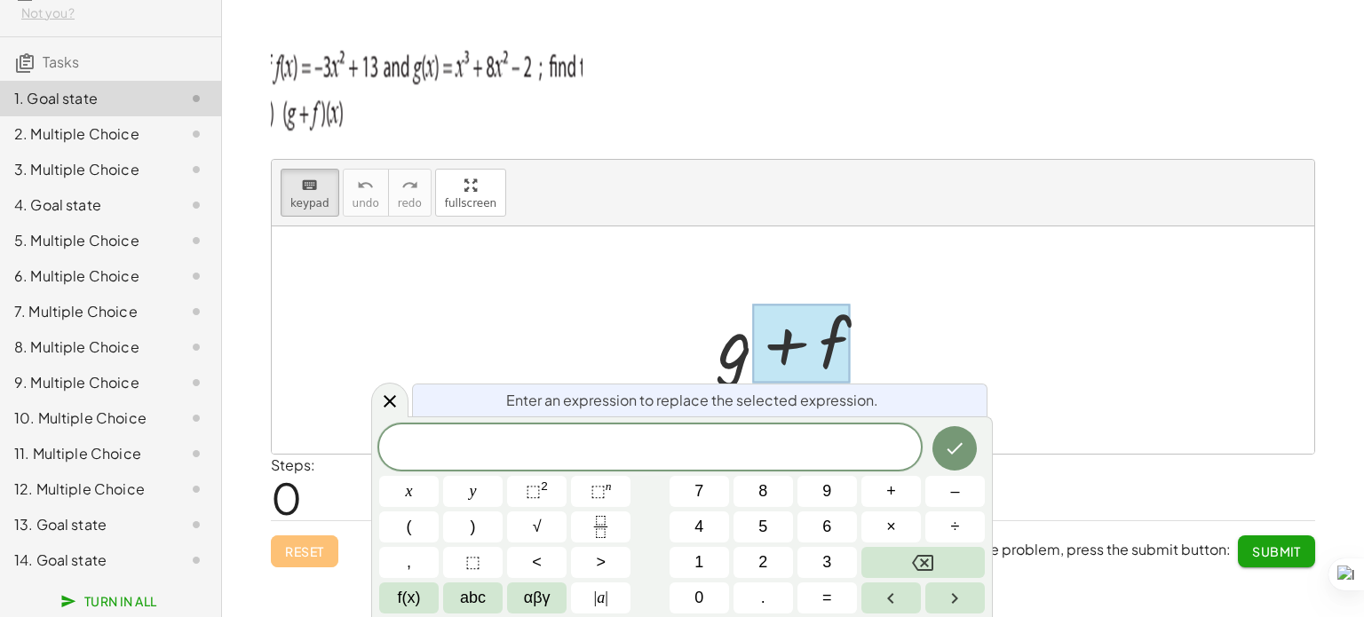
click at [737, 368] on div at bounding box center [799, 340] width 181 height 91
click at [948, 454] on icon "Done" at bounding box center [954, 448] width 21 height 21
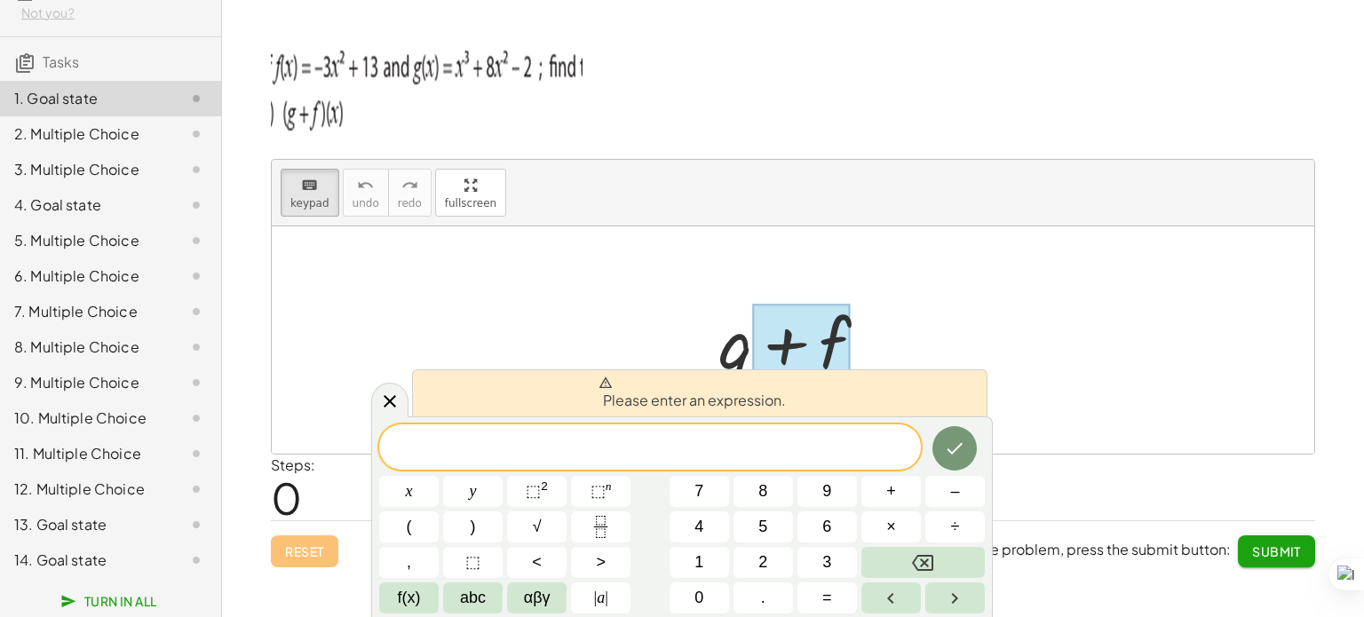
click at [714, 336] on div at bounding box center [799, 340] width 181 height 91
click at [723, 463] on div "​" at bounding box center [650, 447] width 542 height 44
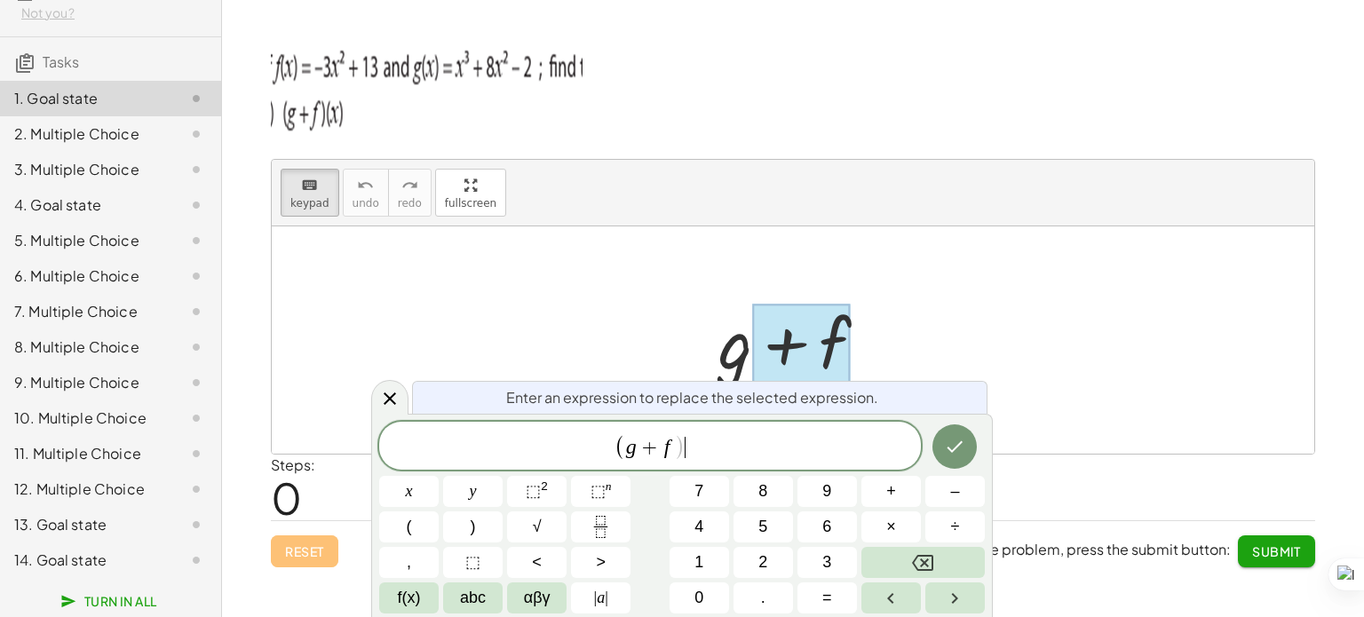
click at [690, 435] on span "( g + f ) ​" at bounding box center [650, 446] width 542 height 29
click at [412, 483] on button "x" at bounding box center [408, 491] width 59 height 31
click at [537, 488] on span "⬚" at bounding box center [533, 491] width 15 height 18
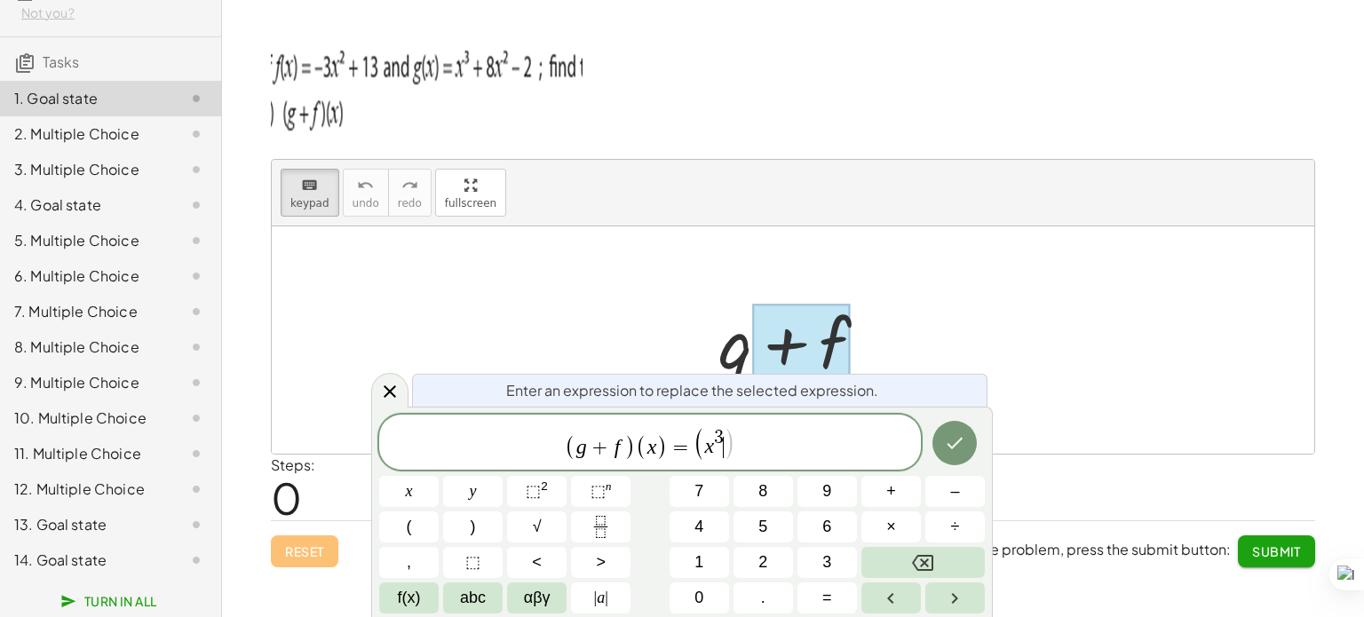
click at [727, 450] on span ")" at bounding box center [730, 443] width 12 height 34
click at [551, 500] on button "⬚ 2" at bounding box center [536, 491] width 59 height 31
click at [787, 439] on span "( g + f ) ( x ) = ( x 3 + 8 x 2 − 2 ) ​" at bounding box center [650, 443] width 542 height 36
click at [517, 494] on button "⬚ 2" at bounding box center [536, 491] width 59 height 31
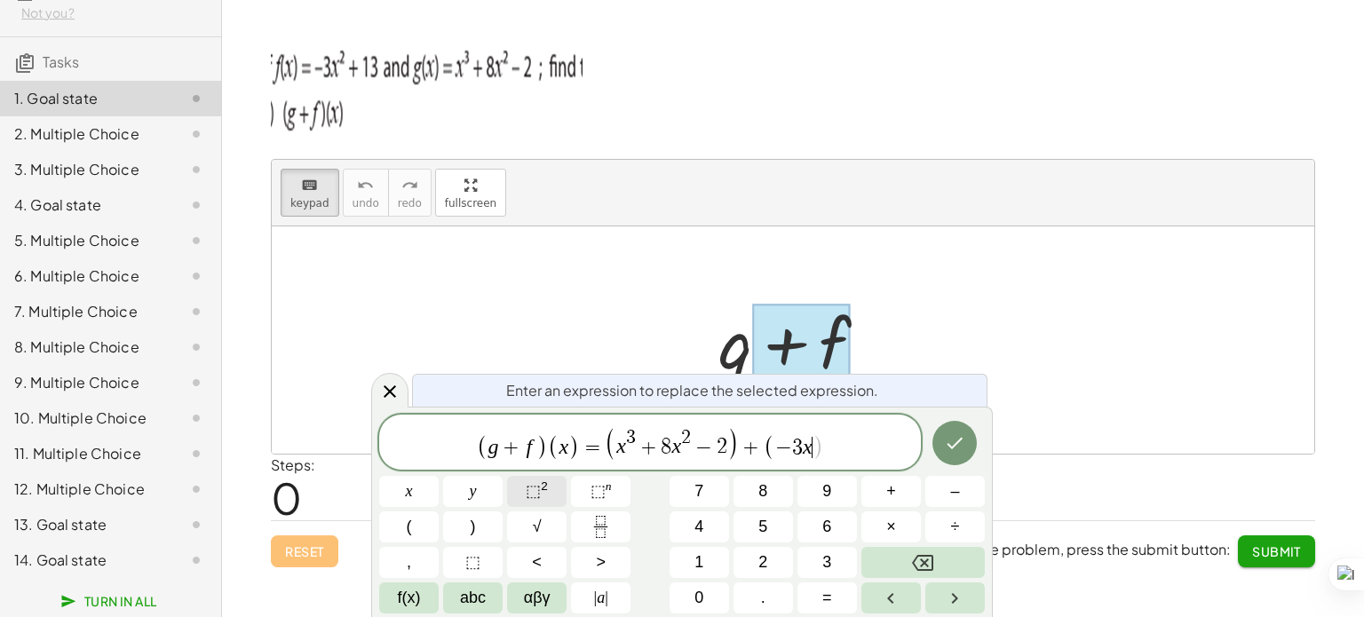
click at [524, 487] on button "⬚ 2" at bounding box center [536, 491] width 59 height 31
click at [819, 447] on span ")" at bounding box center [823, 443] width 12 height 34
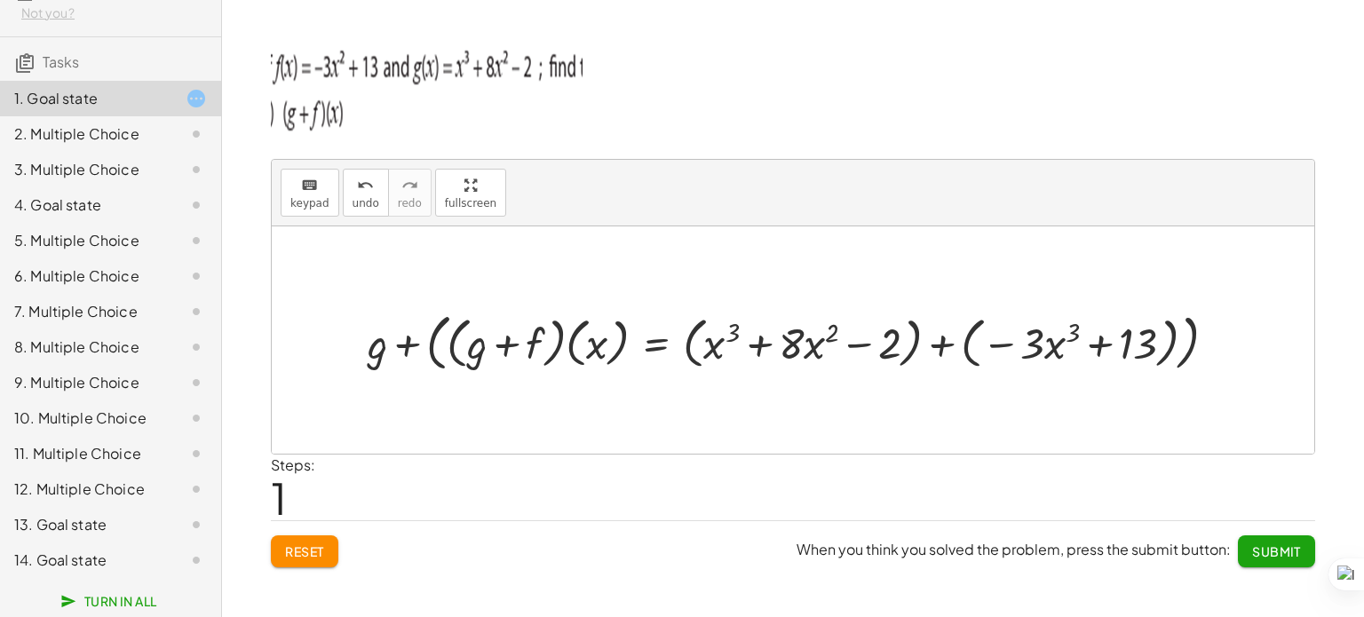
click at [952, 352] on div at bounding box center [799, 340] width 881 height 70
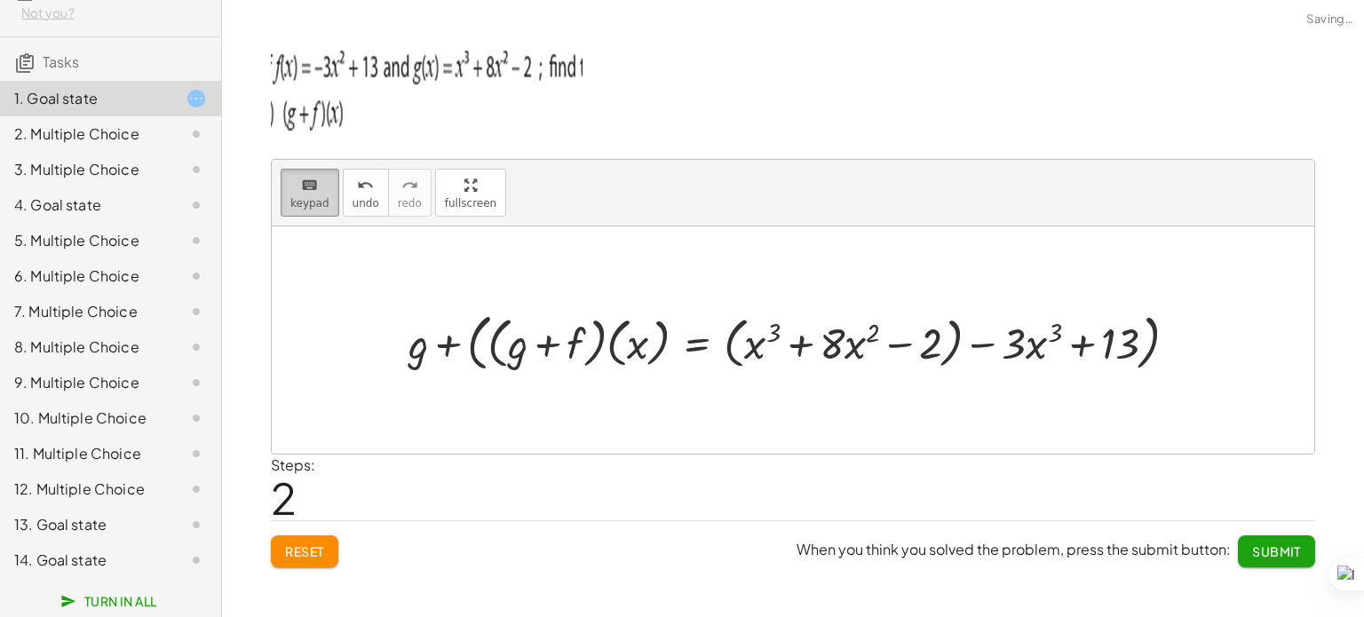
click at [313, 205] on span "keypad" at bounding box center [309, 203] width 39 height 12
click at [437, 357] on div at bounding box center [800, 340] width 801 height 70
click at [317, 202] on span "keypad" at bounding box center [309, 203] width 39 height 12
click at [495, 340] on div at bounding box center [800, 340] width 801 height 70
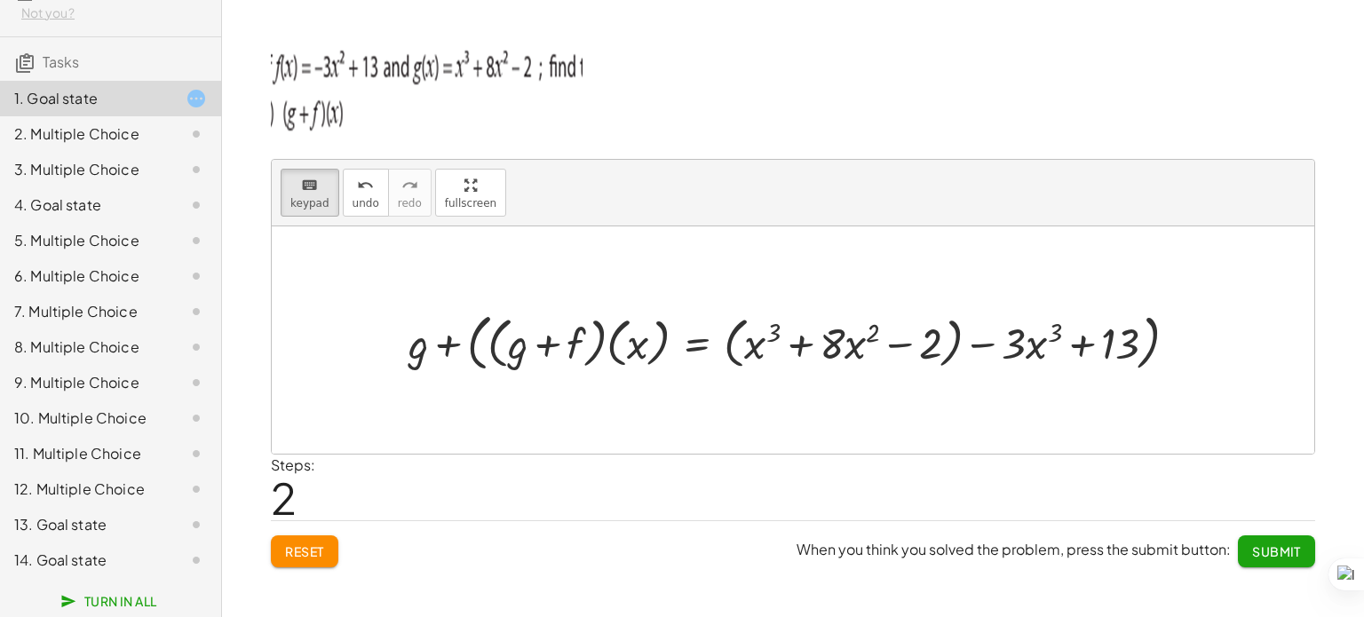
click at [495, 340] on div at bounding box center [800, 340] width 801 height 70
click at [411, 332] on div at bounding box center [418, 342] width 20 height 49
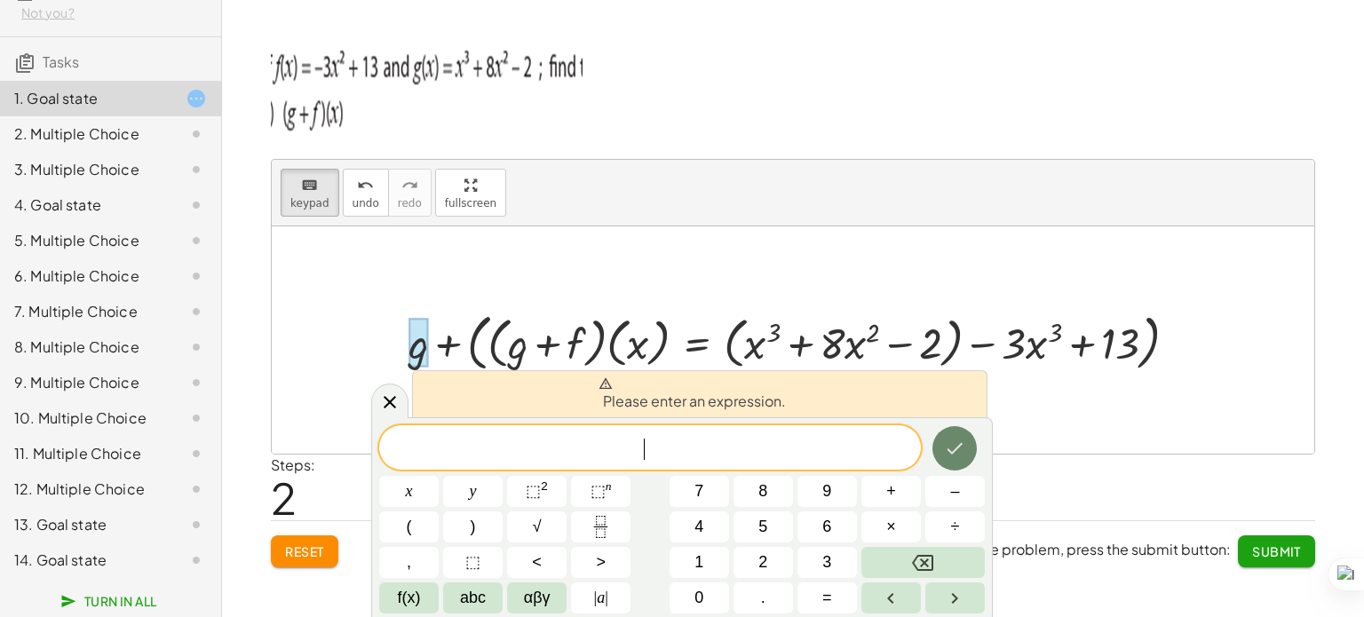
click at [934, 443] on button "Done" at bounding box center [954, 448] width 44 height 44
click at [1017, 431] on body "Operations with functions [PERSON_NAME] Not you? Tasks 1. Goal state 2. Multipl…" at bounding box center [682, 308] width 1364 height 617
click at [1017, 431] on div at bounding box center [793, 339] width 1042 height 227
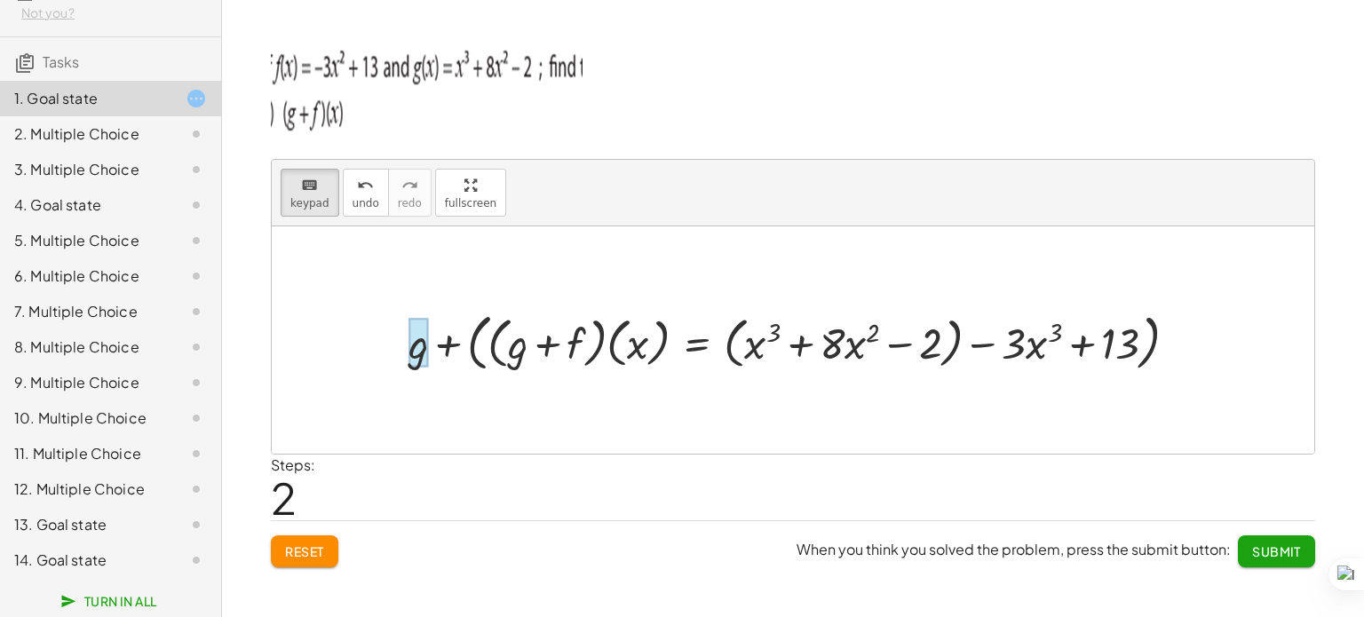
click at [415, 346] on div at bounding box center [418, 342] width 20 height 49
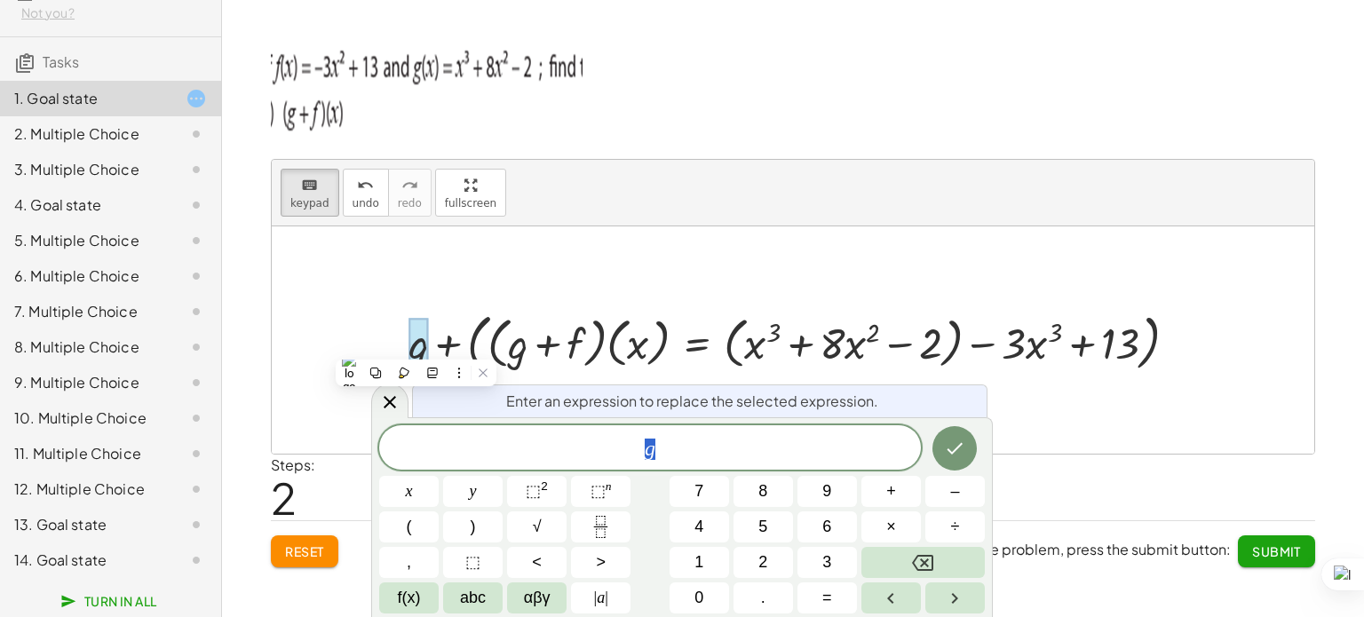
click at [415, 346] on div at bounding box center [418, 342] width 20 height 49
click at [393, 397] on icon at bounding box center [390, 402] width 12 height 12
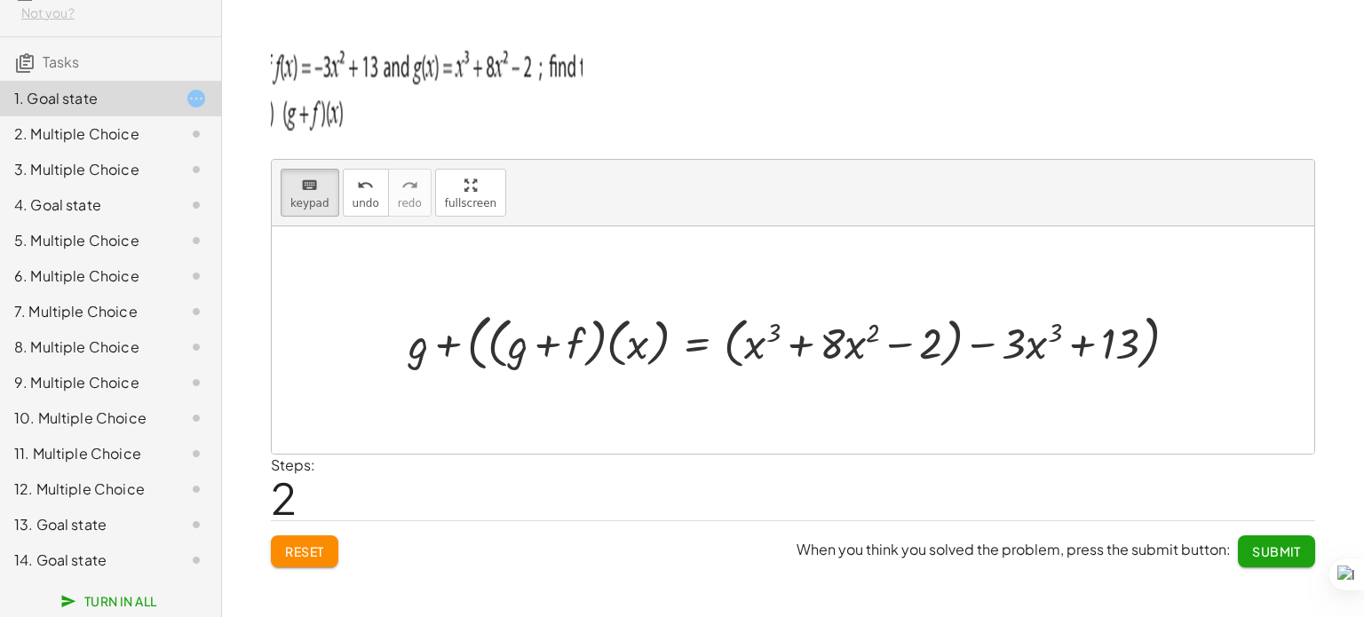
drag, startPoint x: 415, startPoint y: 361, endPoint x: 418, endPoint y: 392, distance: 30.3
click at [784, 342] on div "+ g + ( · ( + g + f ) · ( x ) = + ( + x 3 + · 8 · x 2 − 2 ) · 3 · x 3 + 13 ) −" at bounding box center [784, 342] width 0 height 0
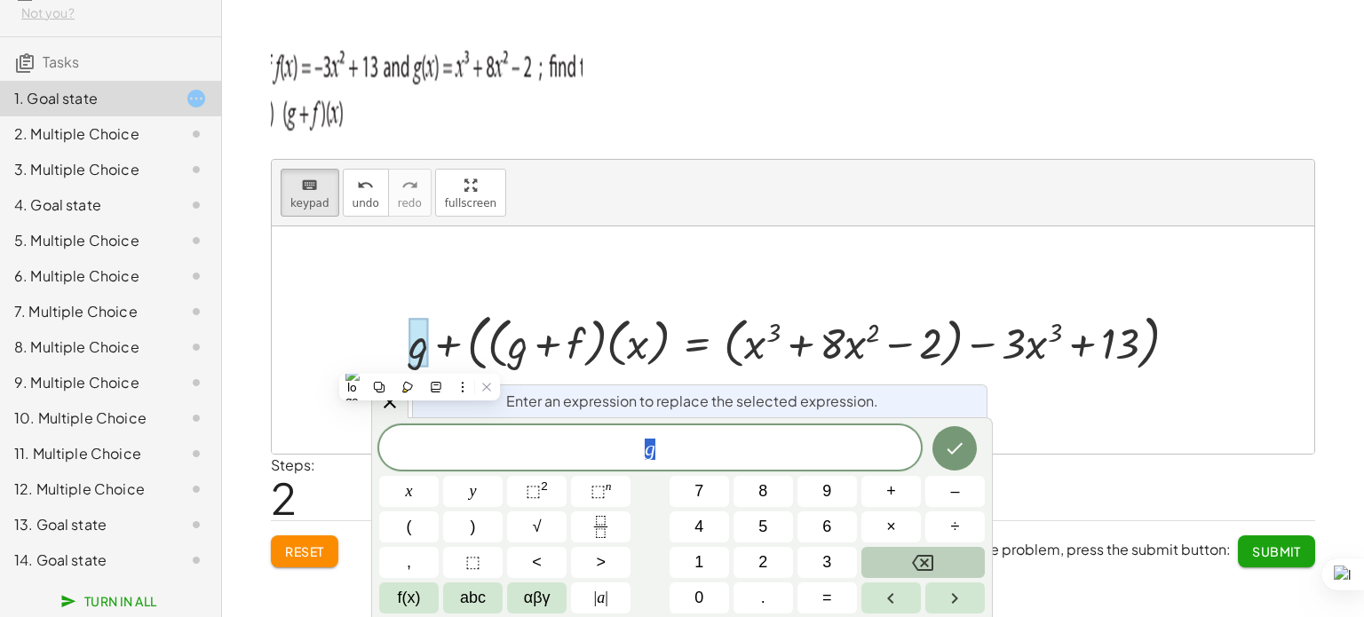
click at [911, 574] on button "Backspace" at bounding box center [922, 562] width 123 height 31
click at [959, 441] on icon "Done" at bounding box center [954, 448] width 21 height 21
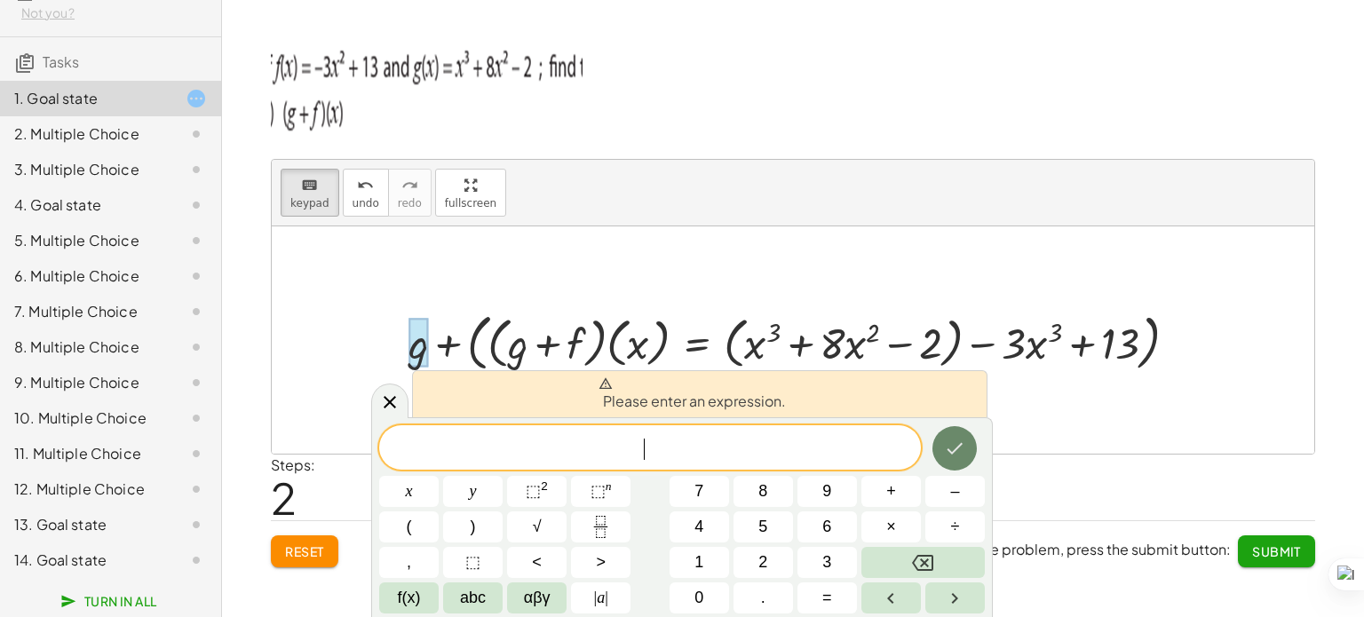
click at [959, 441] on icon "Done" at bounding box center [954, 448] width 21 height 21
click at [581, 352] on div at bounding box center [800, 340] width 801 height 70
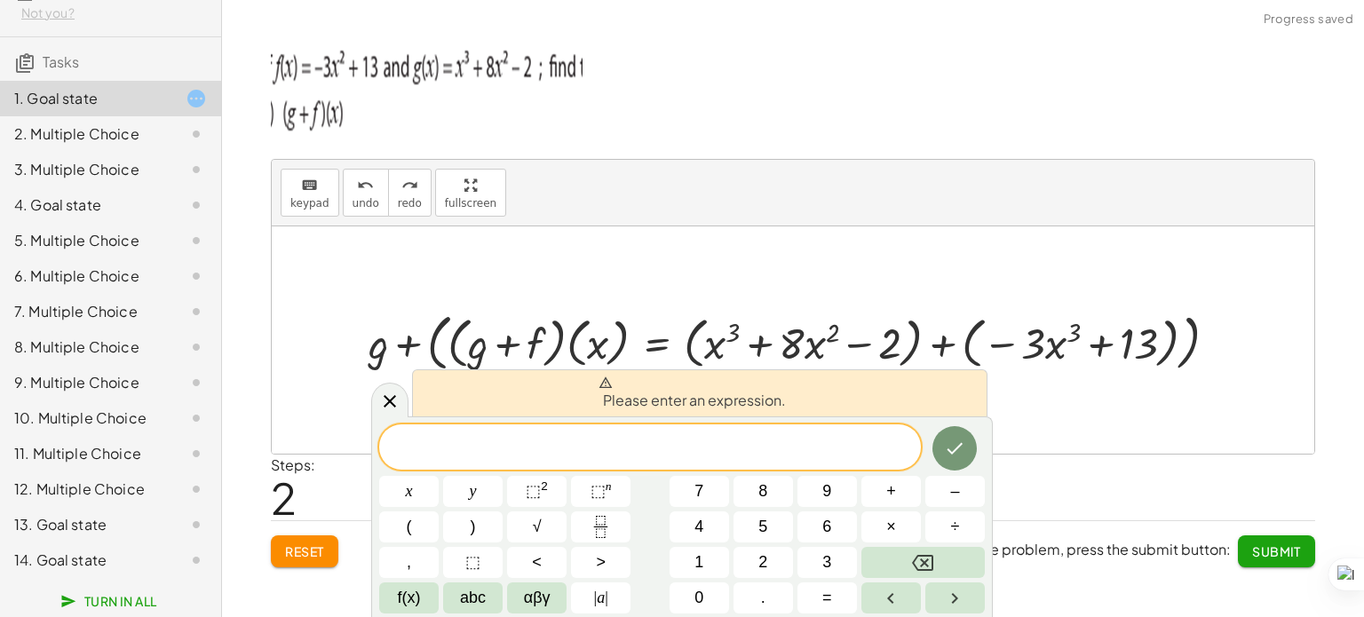
drag, startPoint x: 380, startPoint y: 212, endPoint x: 433, endPoint y: 270, distance: 78.5
click at [433, 270] on div "keyboard keypad undo undo redo redo fullscreen + g + f + g + ( · ( + g + f ) · …" at bounding box center [793, 307] width 1042 height 294
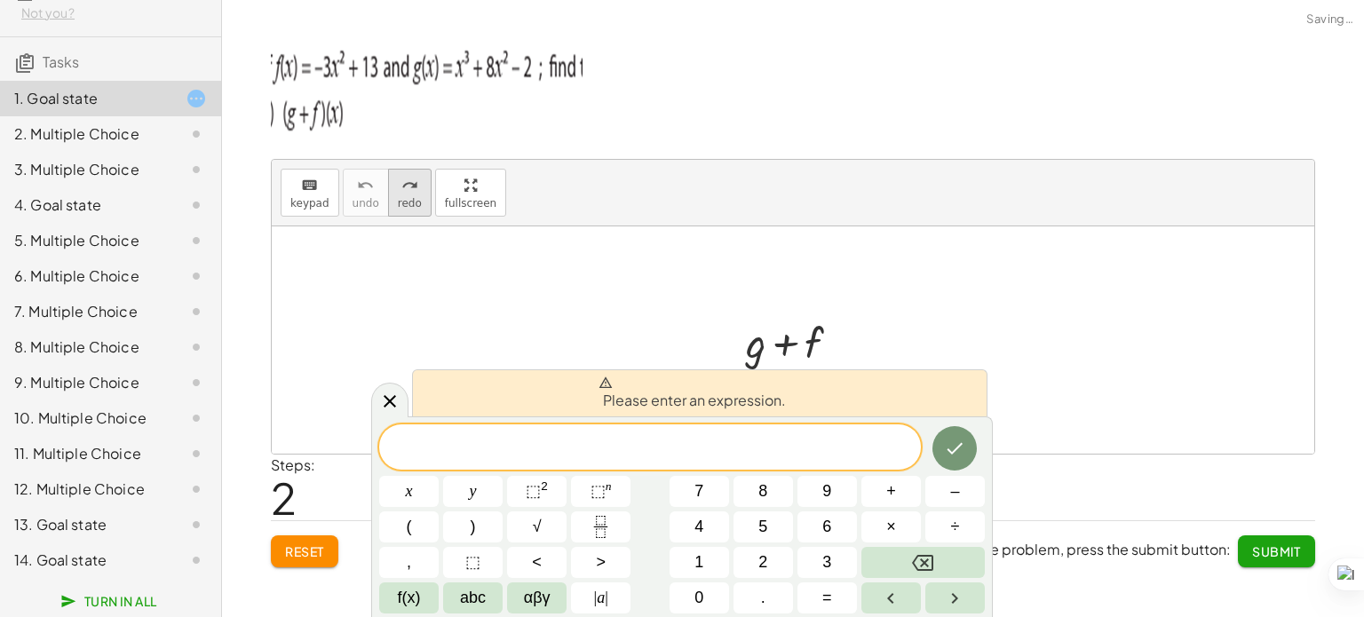
click at [399, 202] on span "redo" at bounding box center [410, 203] width 24 height 12
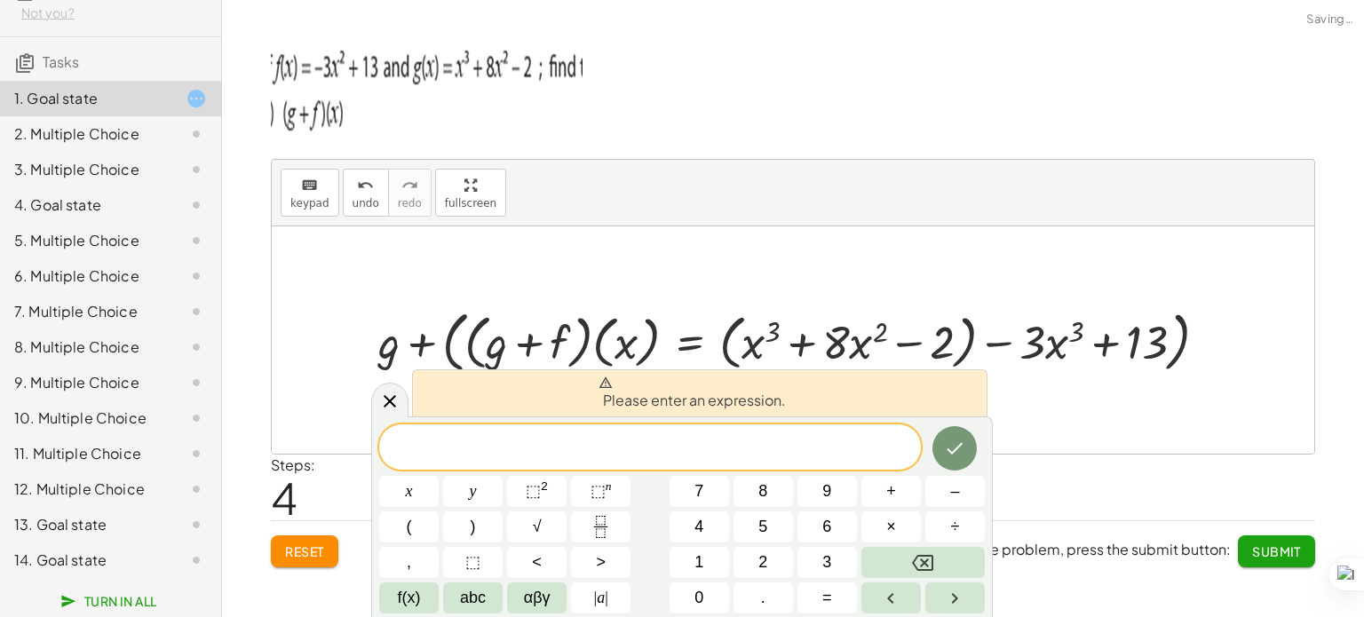
drag, startPoint x: 930, startPoint y: 450, endPoint x: 1061, endPoint y: 480, distance: 133.9
click at [1061, 480] on body "Operations with functions [PERSON_NAME] Not you? Tasks 1. Goal state 2. Multipl…" at bounding box center [682, 308] width 1364 height 617
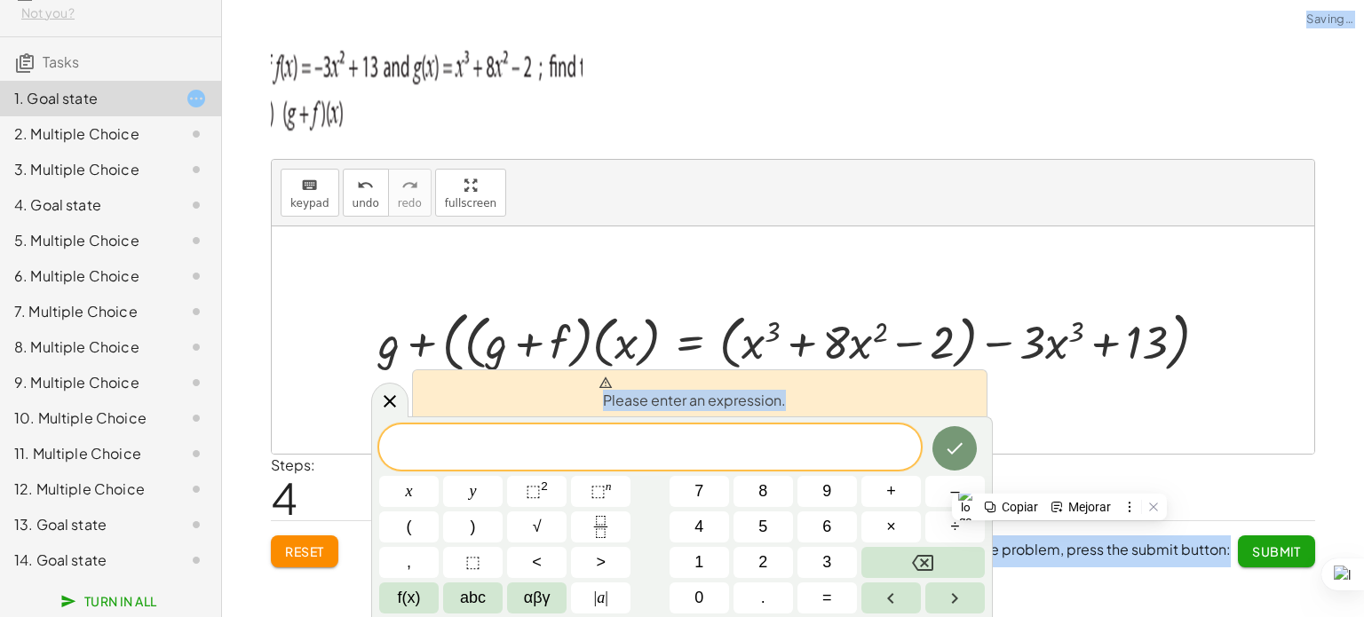
click at [1061, 480] on div "Steps: 4" at bounding box center [793, 488] width 1044 height 66
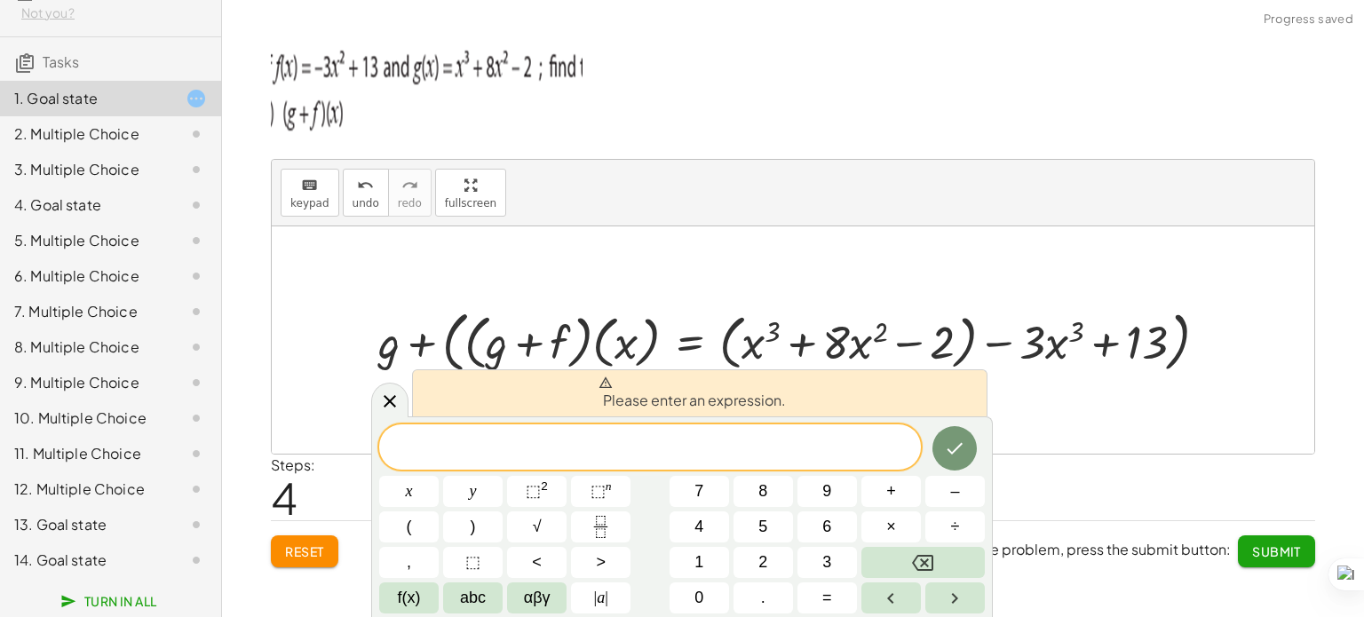
click at [943, 423] on div "Please enter an expression. x y ⬚ 2 ⬚ n 7 8 9 + – ( ) √ 4 5 6 × ÷ , ⬚ < > 1 2 3…" at bounding box center [681, 516] width 621 height 201
click at [575, 324] on div at bounding box center [800, 340] width 801 height 75
click at [402, 394] on div at bounding box center [389, 400] width 37 height 35
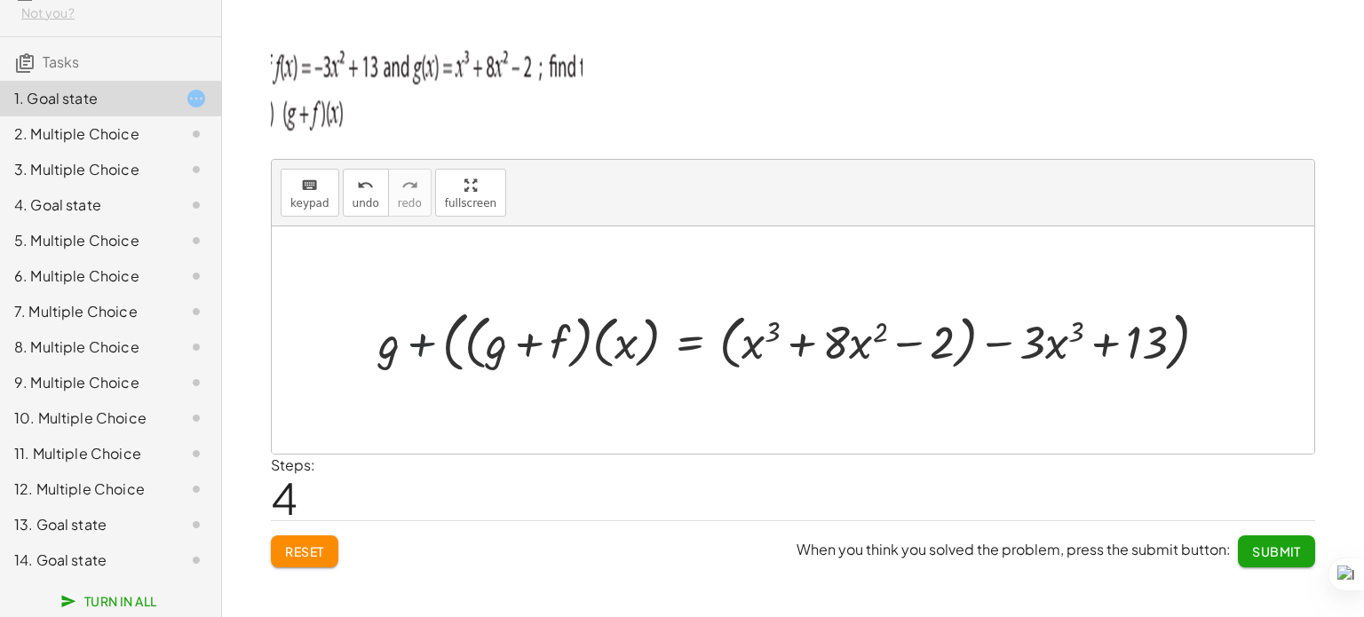
click at [410, 352] on div at bounding box center [800, 340] width 801 height 75
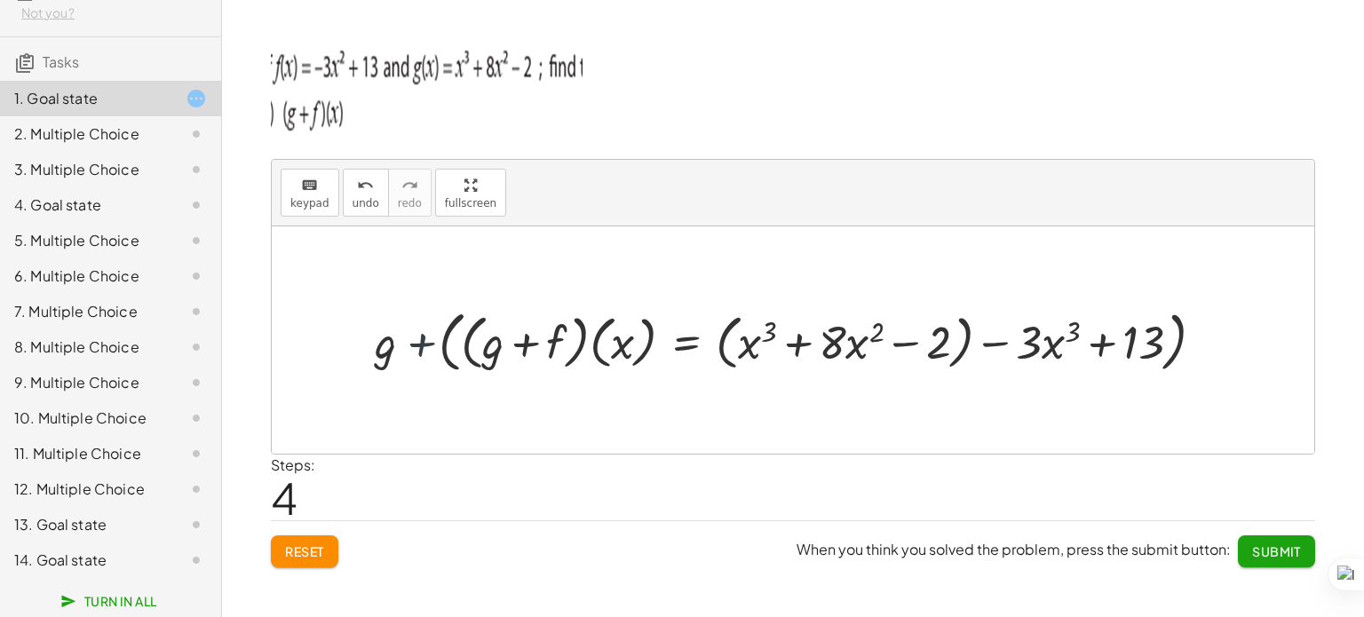
click at [410, 352] on div at bounding box center [800, 340] width 801 height 75
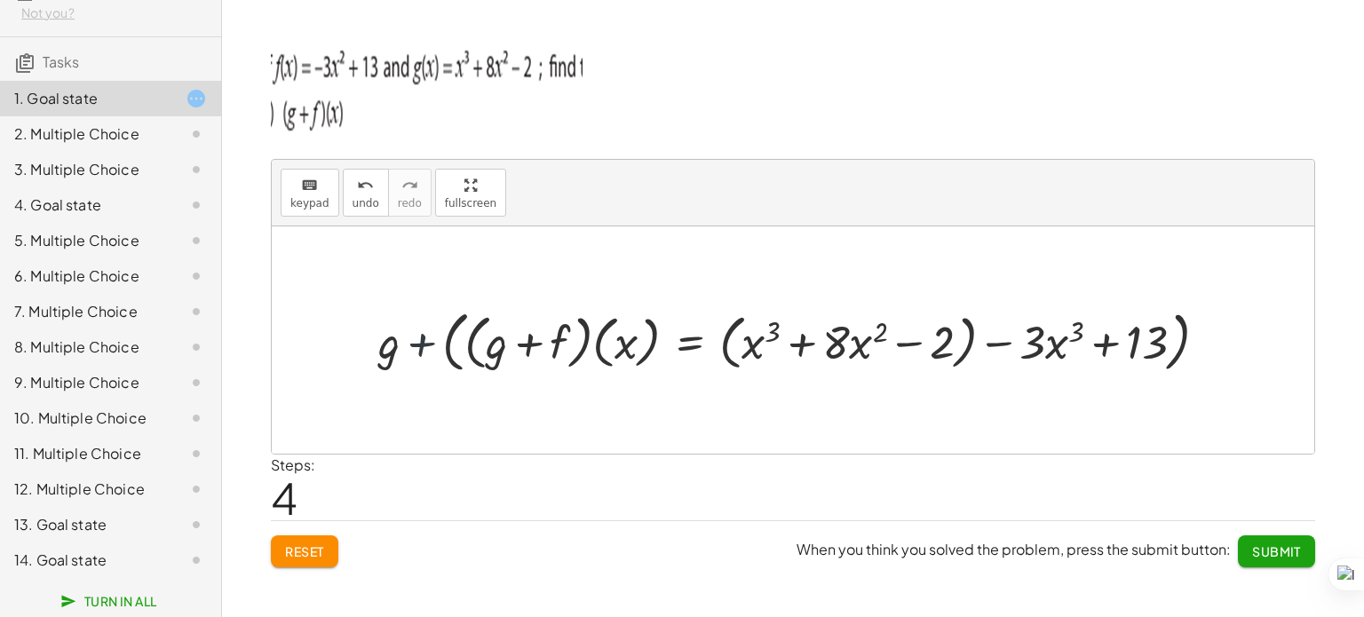
drag, startPoint x: 435, startPoint y: 362, endPoint x: 405, endPoint y: 342, distance: 36.4
click at [405, 342] on div at bounding box center [800, 340] width 801 height 75
click at [410, 352] on div at bounding box center [800, 340] width 801 height 75
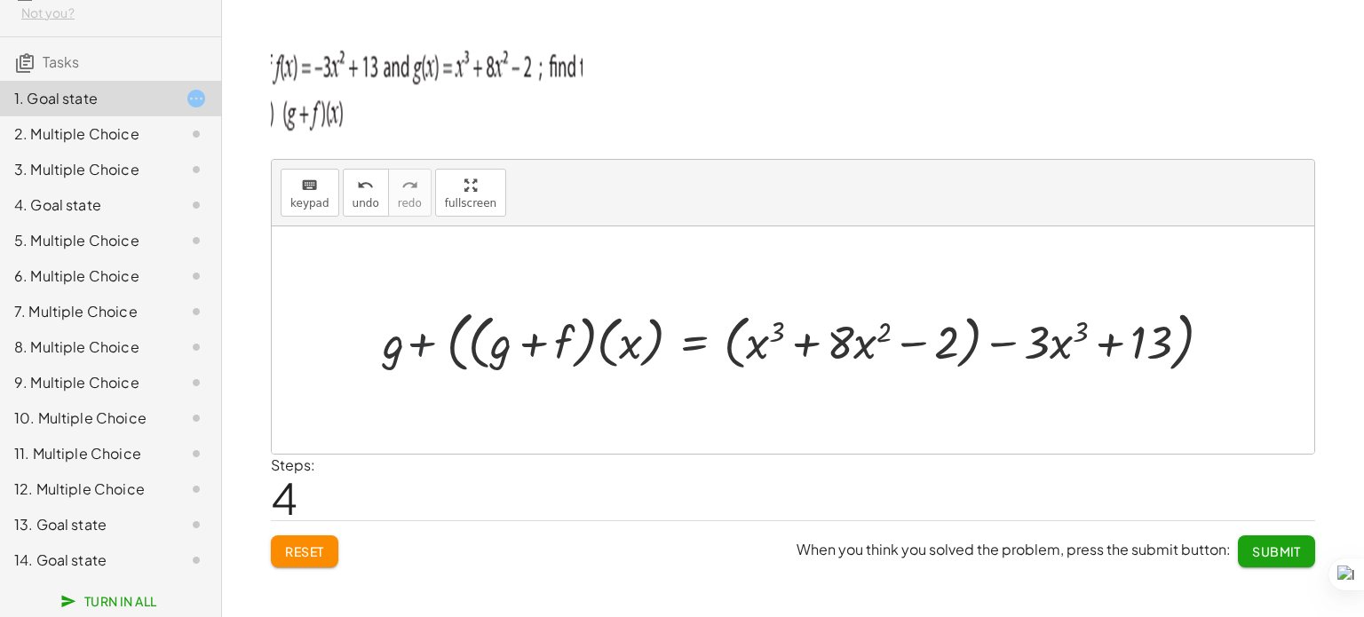
click at [410, 352] on div at bounding box center [800, 340] width 801 height 75
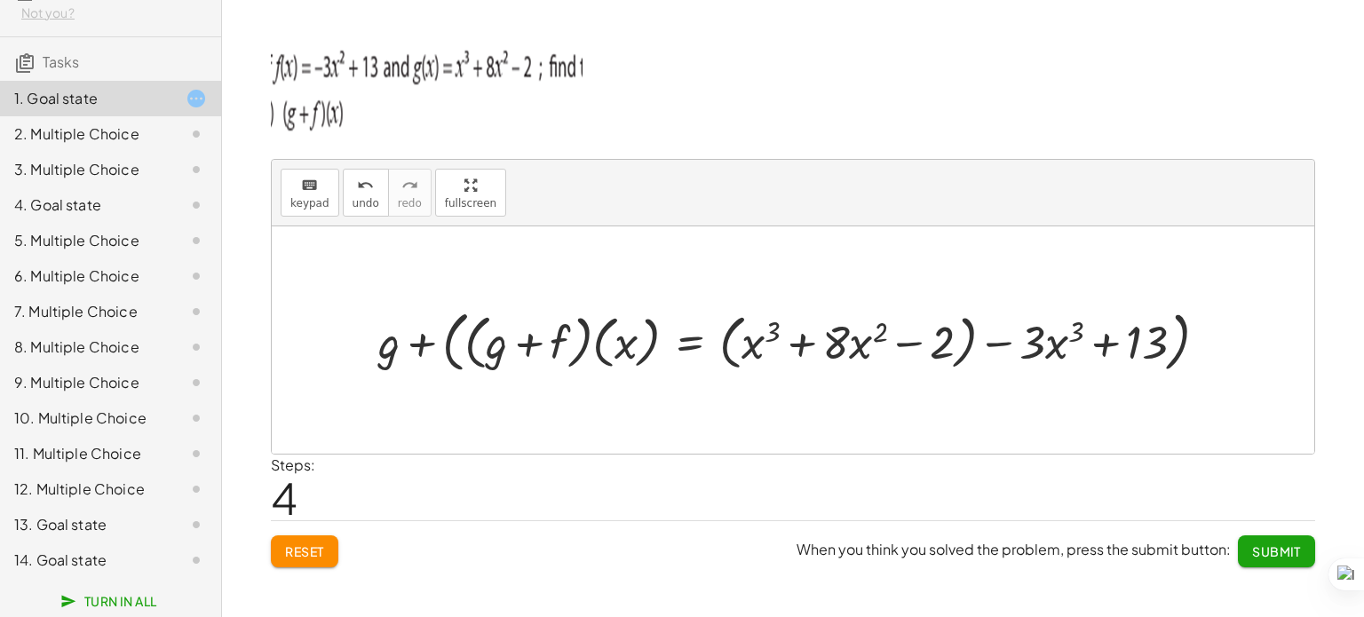
click at [410, 352] on div at bounding box center [800, 340] width 801 height 75
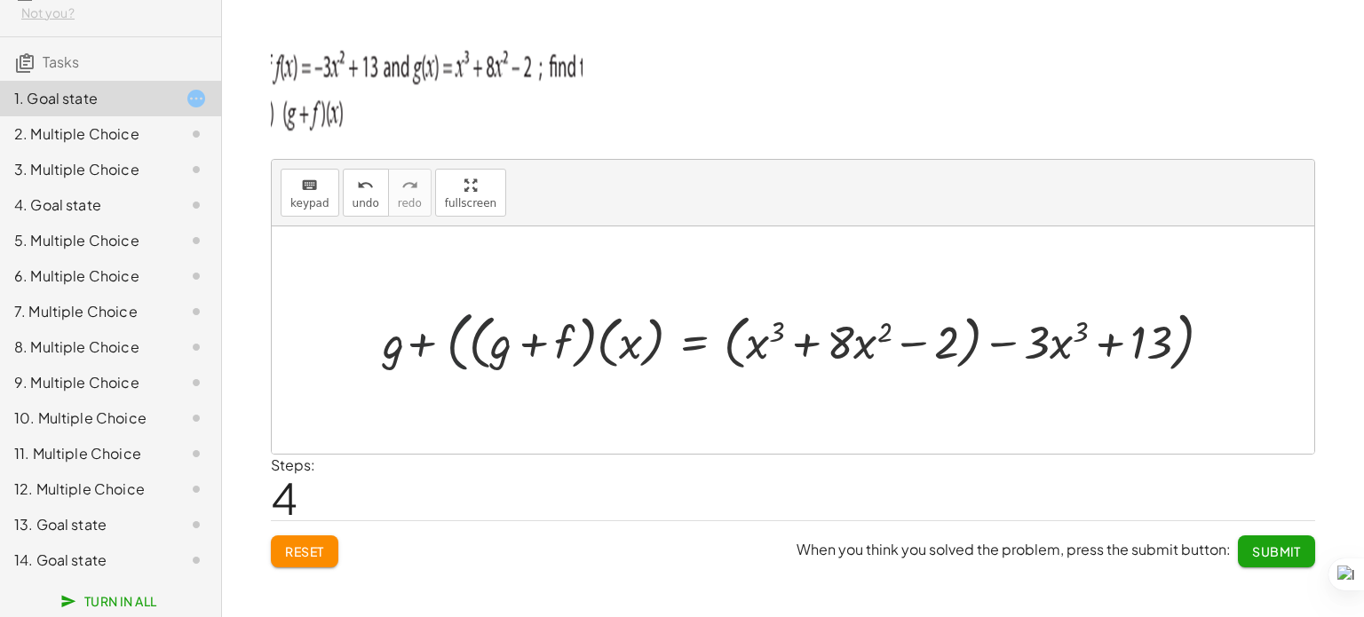
click at [447, 336] on div at bounding box center [800, 340] width 801 height 75
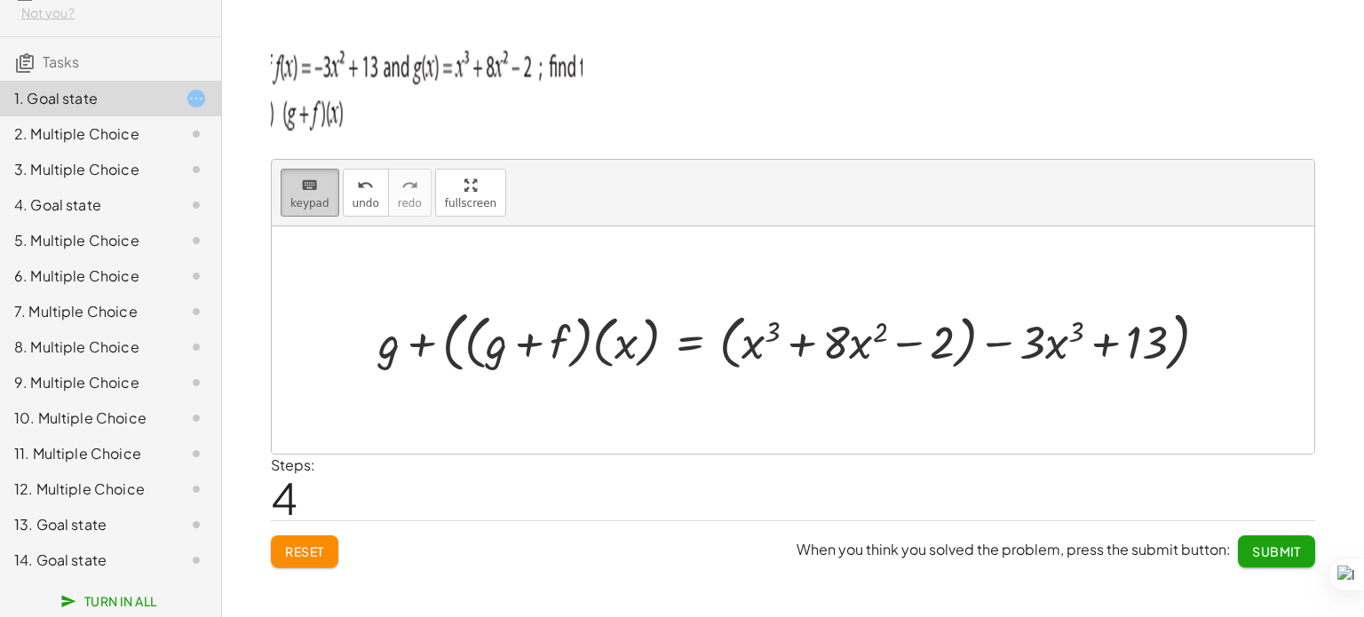
click at [325, 204] on button "keyboard keypad" at bounding box center [310, 193] width 59 height 48
click at [458, 311] on div at bounding box center [800, 340] width 801 height 75
click at [447, 351] on div at bounding box center [800, 340] width 801 height 75
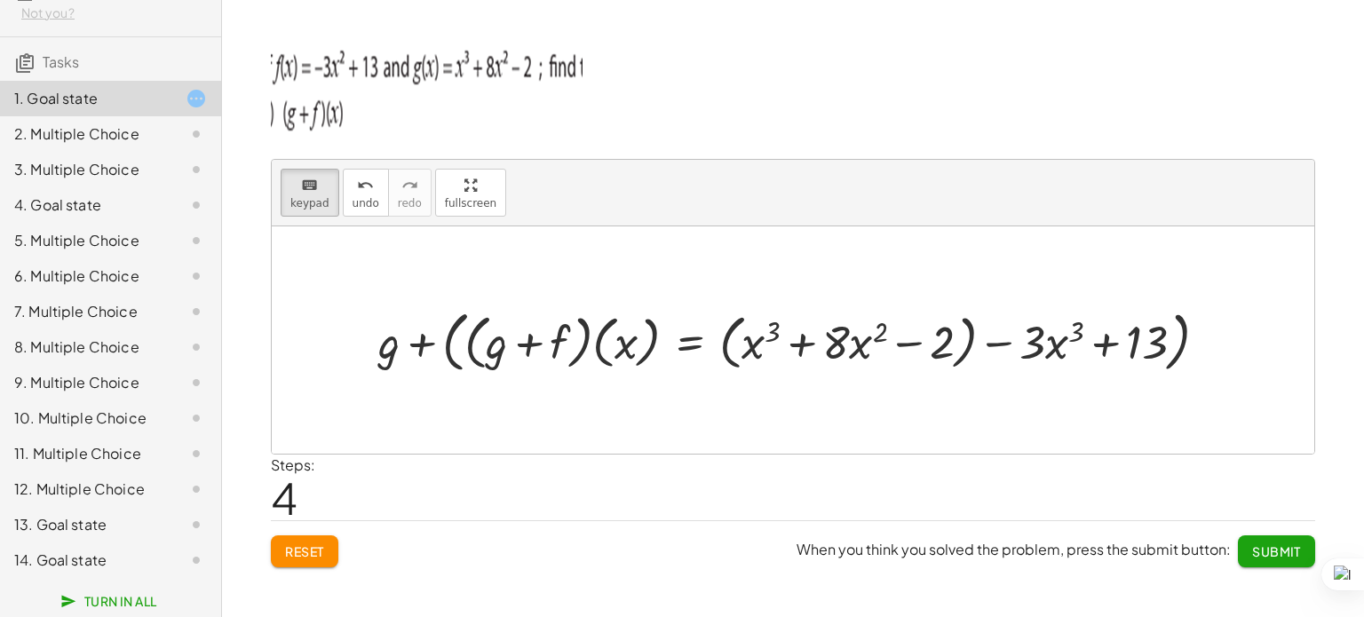
click at [447, 351] on div at bounding box center [800, 340] width 801 height 75
click at [558, 382] on div at bounding box center [793, 339] width 1042 height 227
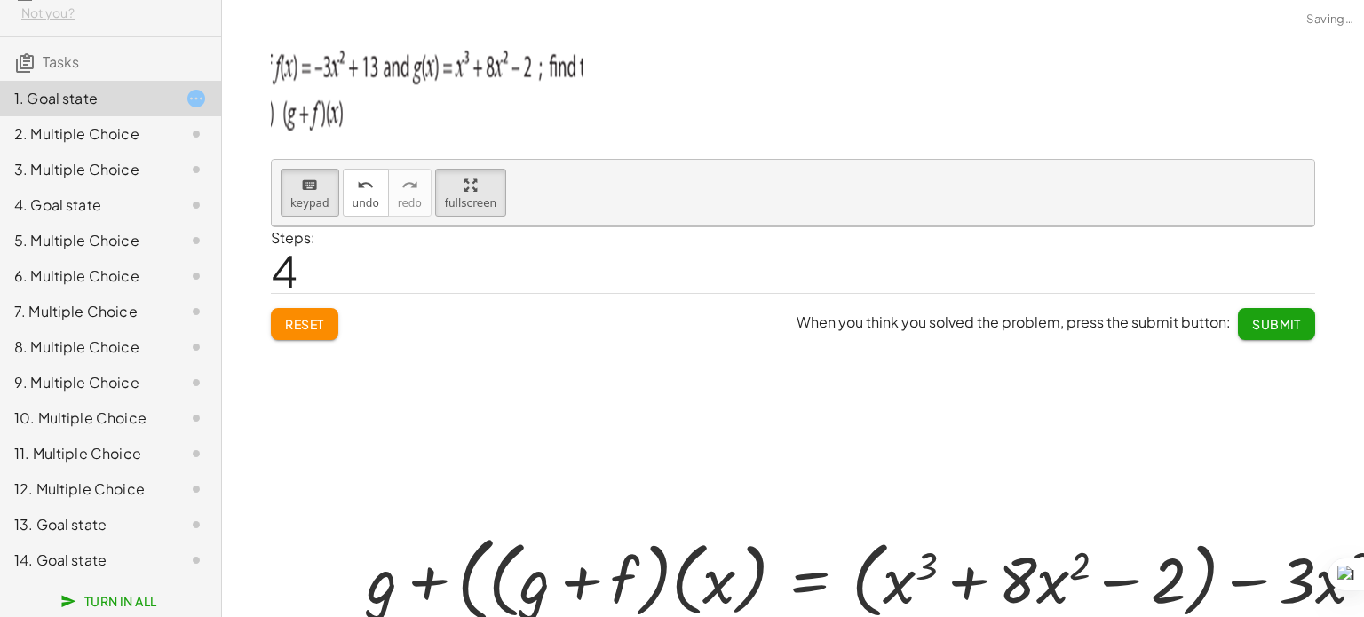
drag, startPoint x: 462, startPoint y: 212, endPoint x: 462, endPoint y: 320, distance: 107.4
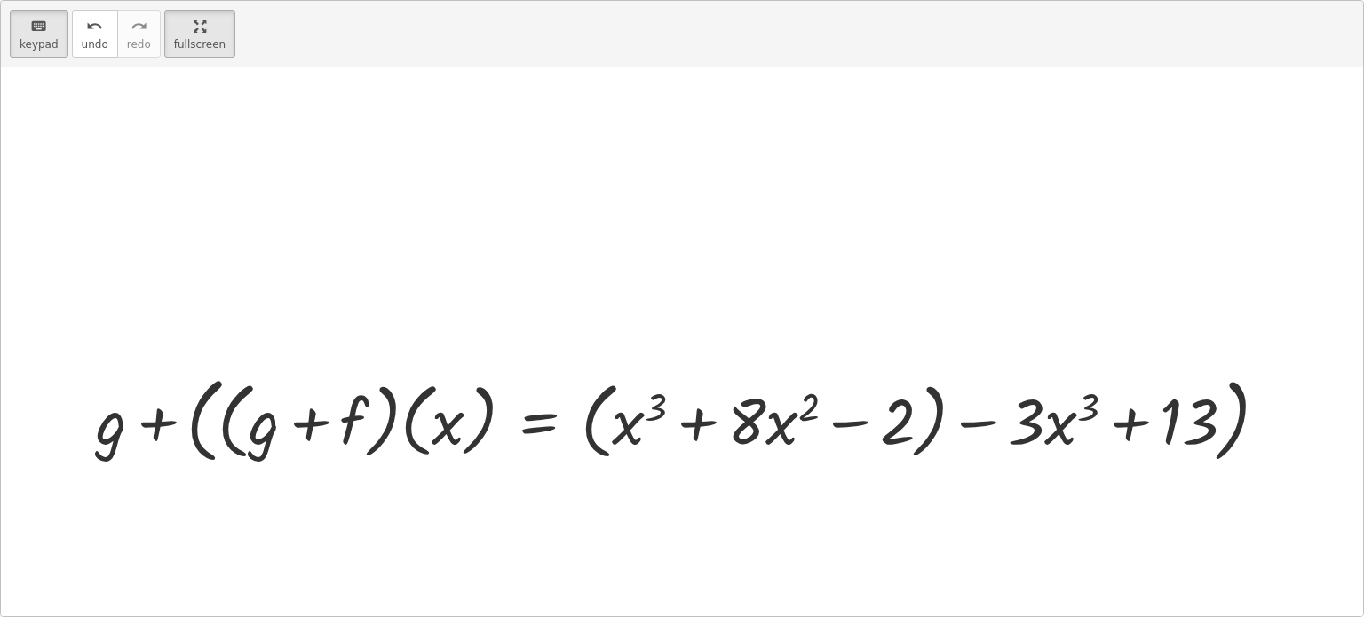
click at [462, 320] on div "keyboard keypad undo undo redo redo fullscreen + g + f + g + ( · ( + g + f ) · …" at bounding box center [682, 308] width 1362 height 615
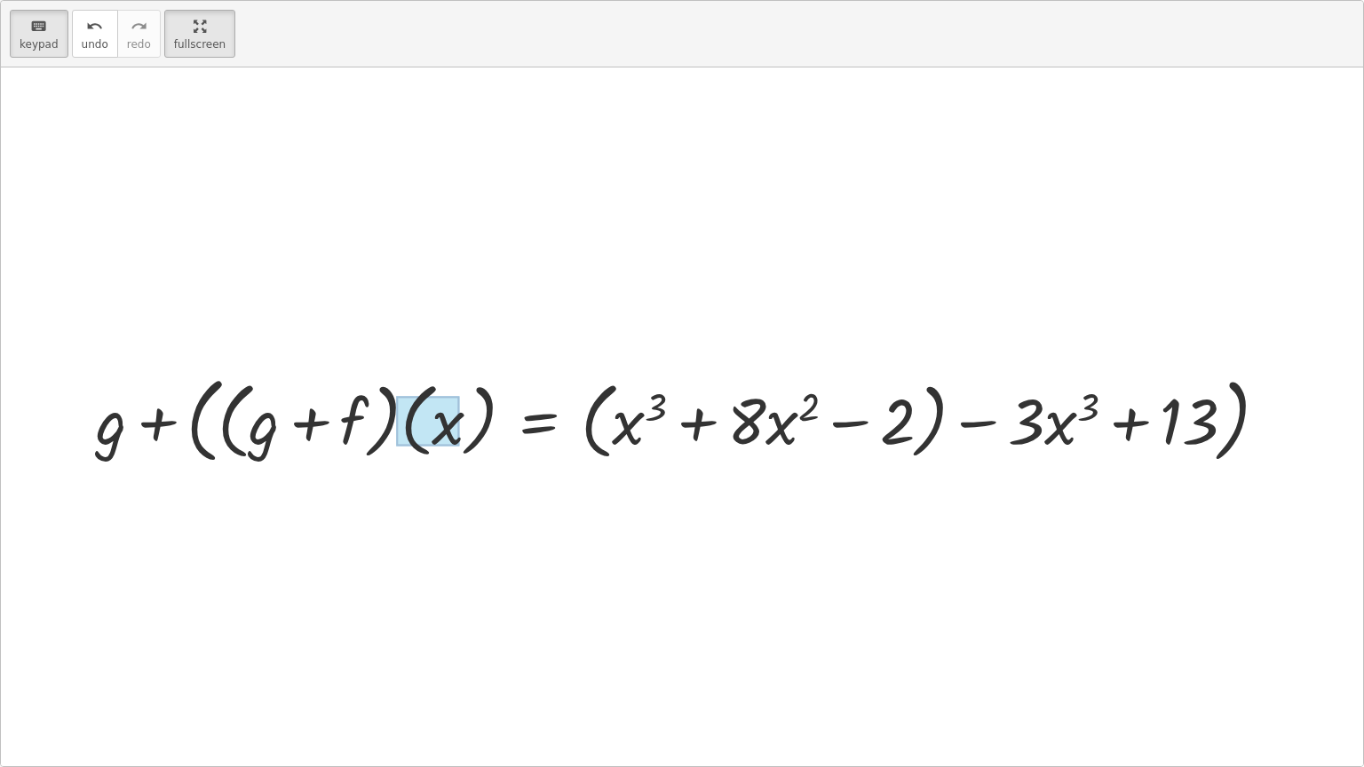
click at [426, 407] on div at bounding box center [427, 421] width 62 height 50
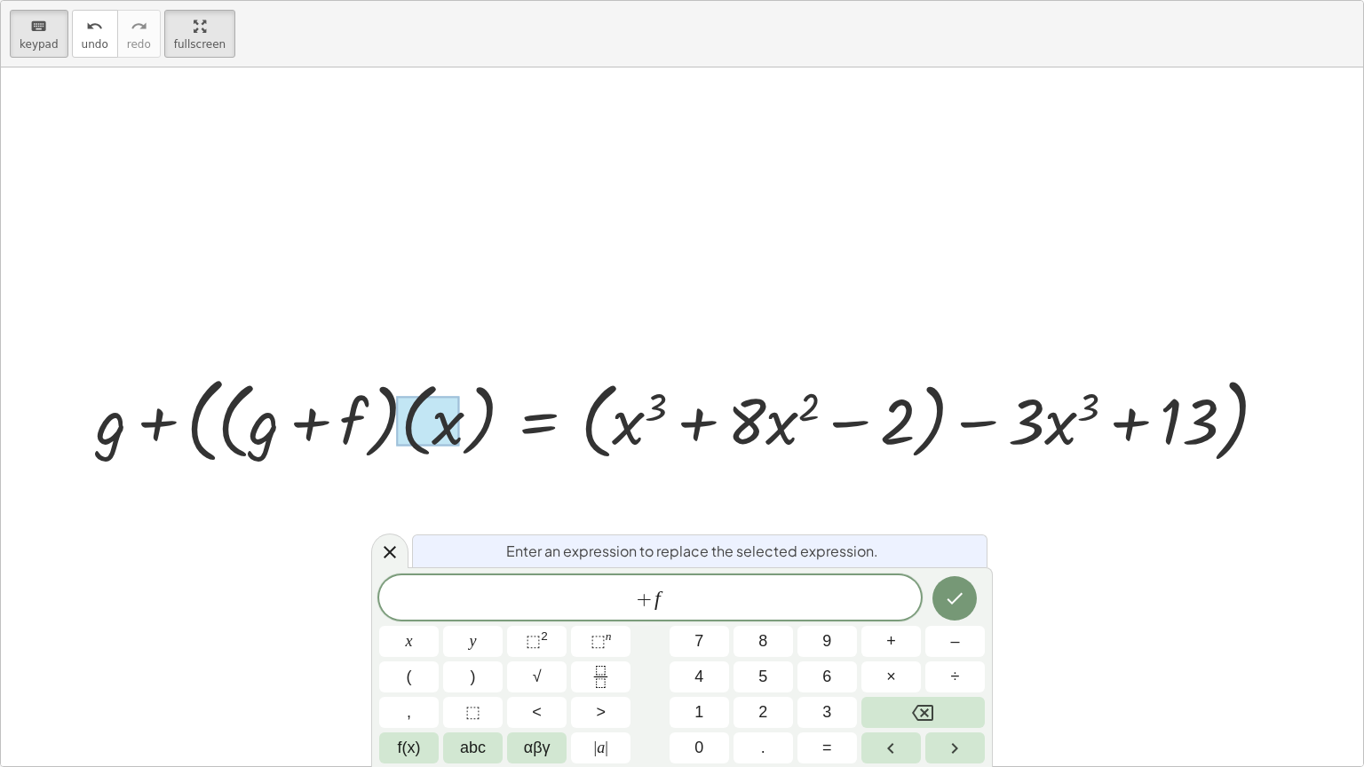
click at [206, 422] on div at bounding box center [688, 418] width 1143 height 103
click at [142, 425] on div at bounding box center [688, 418] width 1143 height 103
click at [233, 433] on div at bounding box center [688, 418] width 1143 height 103
click at [312, 430] on div at bounding box center [688, 418] width 1143 height 103
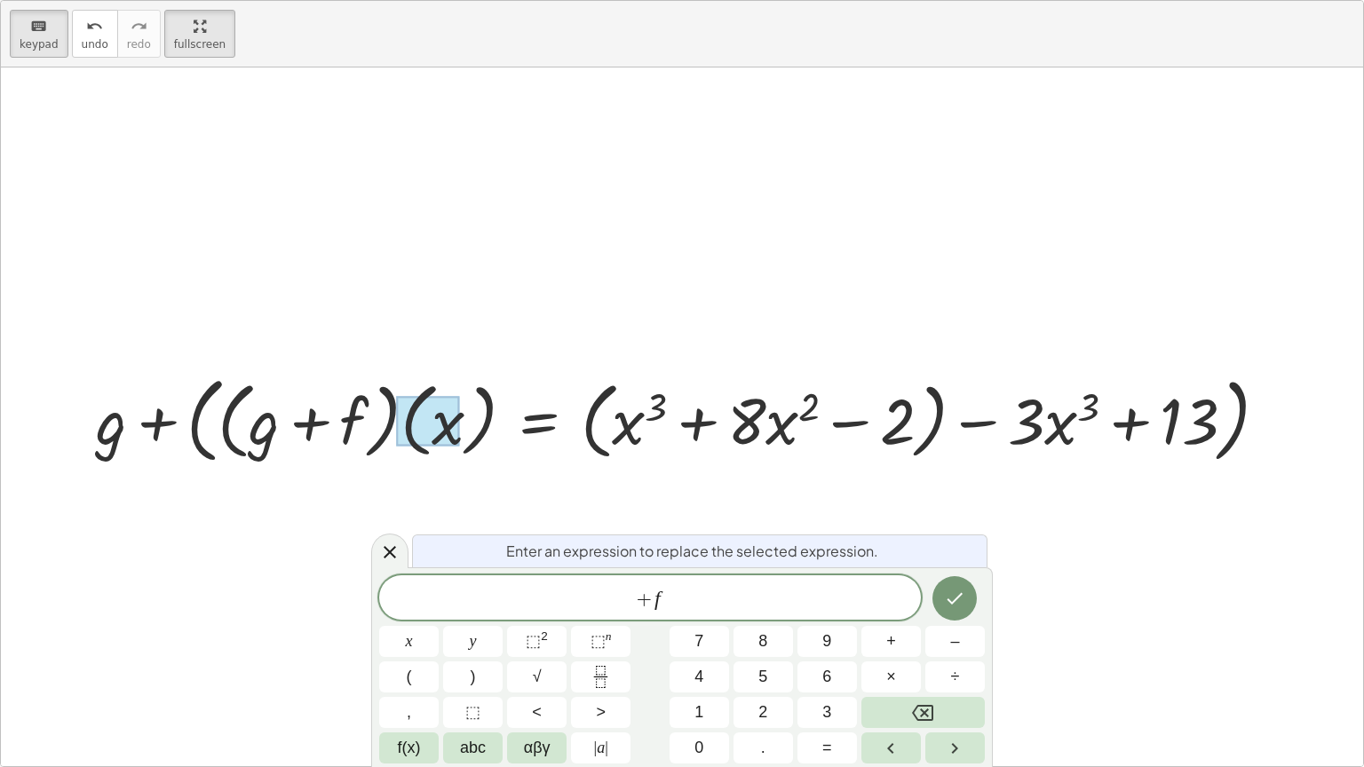
click at [138, 437] on div at bounding box center [688, 418] width 1143 height 103
drag, startPoint x: 109, startPoint y: 429, endPoint x: 634, endPoint y: 364, distance: 528.7
click at [634, 364] on div at bounding box center [682, 416] width 1362 height 699
click at [946, 429] on div at bounding box center [688, 418] width 1143 height 103
drag, startPoint x: 946, startPoint y: 429, endPoint x: 711, endPoint y: 452, distance: 236.4
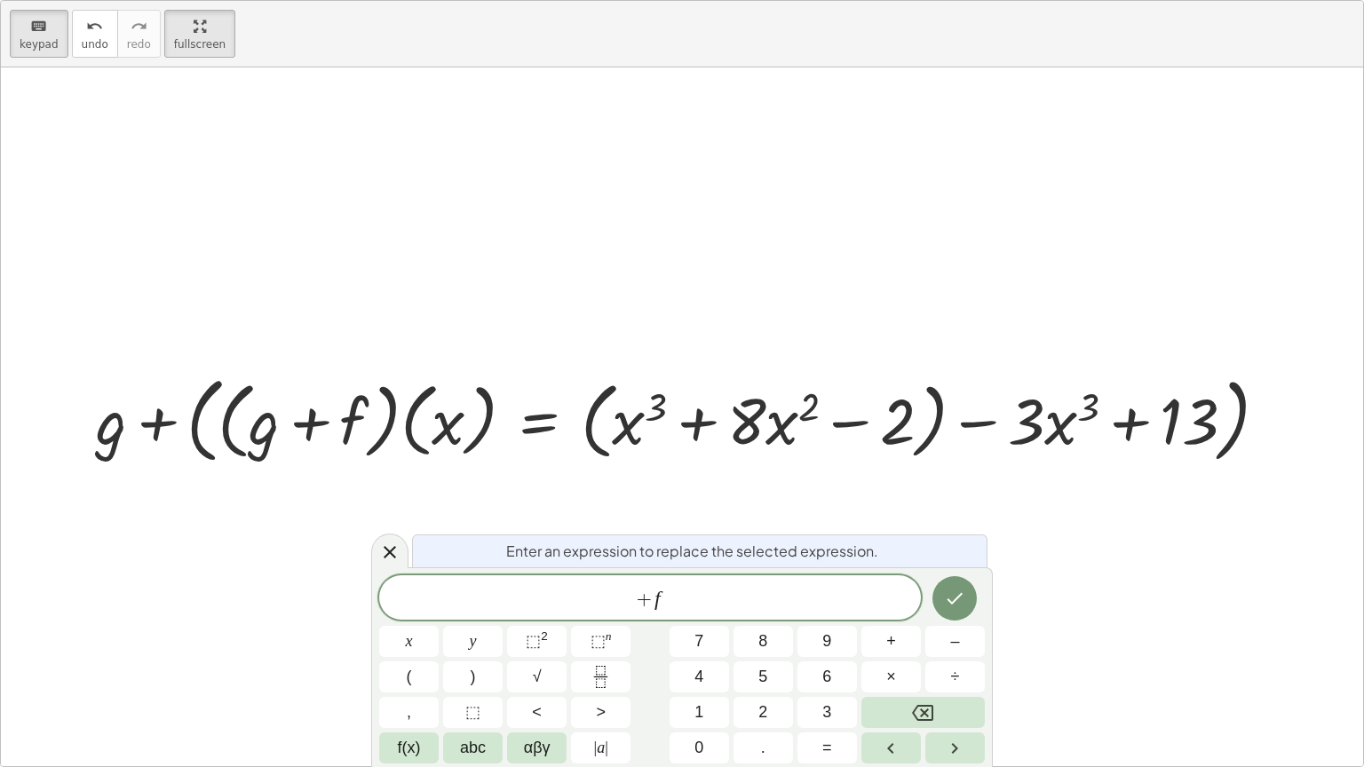
click at [711, 452] on div at bounding box center [688, 418] width 1143 height 103
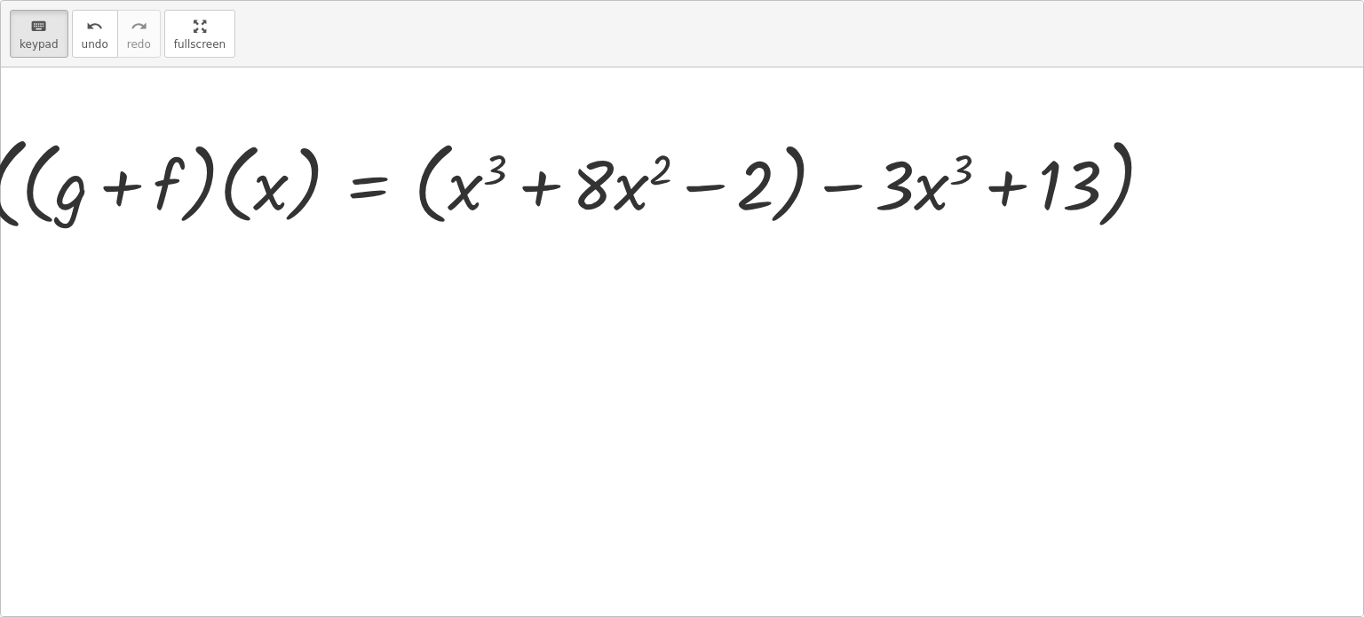
drag, startPoint x: 186, startPoint y: 20, endPoint x: 186, endPoint y: -88, distance: 107.4
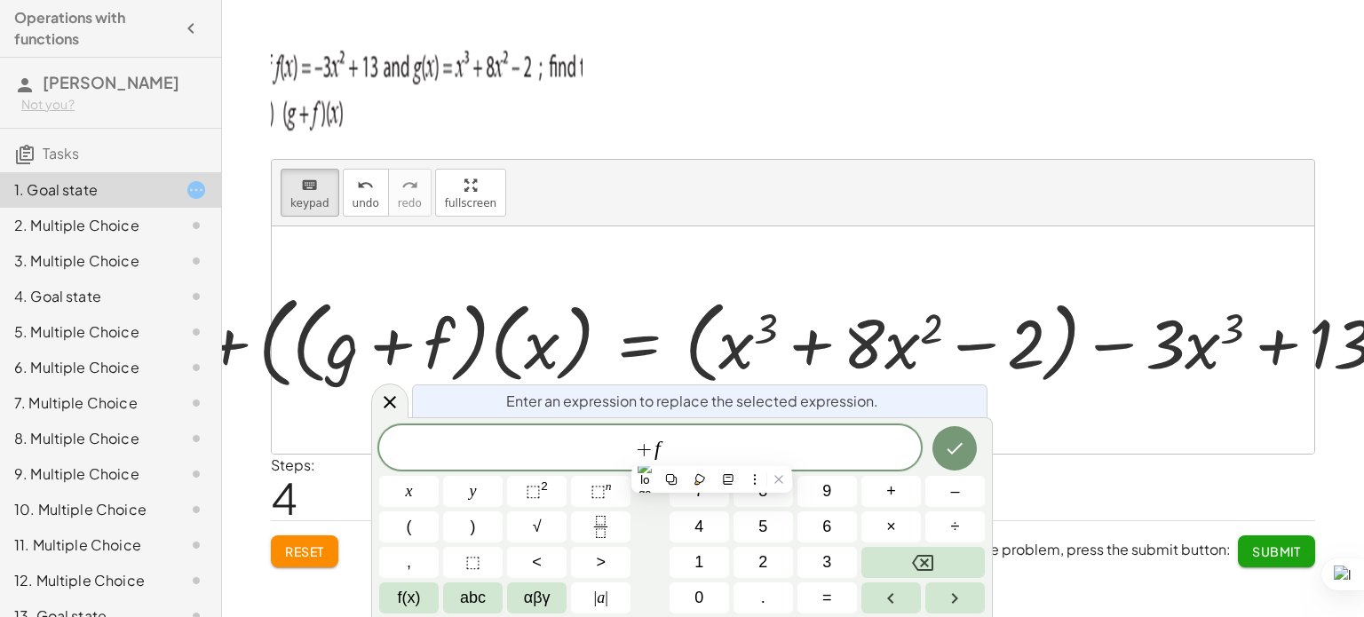
click at [186, 0] on html "Operations with functions [PERSON_NAME] Not you? Tasks 1. Goal state 2. Multipl…" at bounding box center [682, 308] width 1364 height 617
drag, startPoint x: 308, startPoint y: 319, endPoint x: 488, endPoint y: 343, distance: 181.8
click at [488, 343] on div at bounding box center [799, 340] width 1235 height 110
click at [677, 439] on span "+ f ​" at bounding box center [650, 449] width 542 height 25
click at [483, 320] on div at bounding box center [799, 340] width 1235 height 110
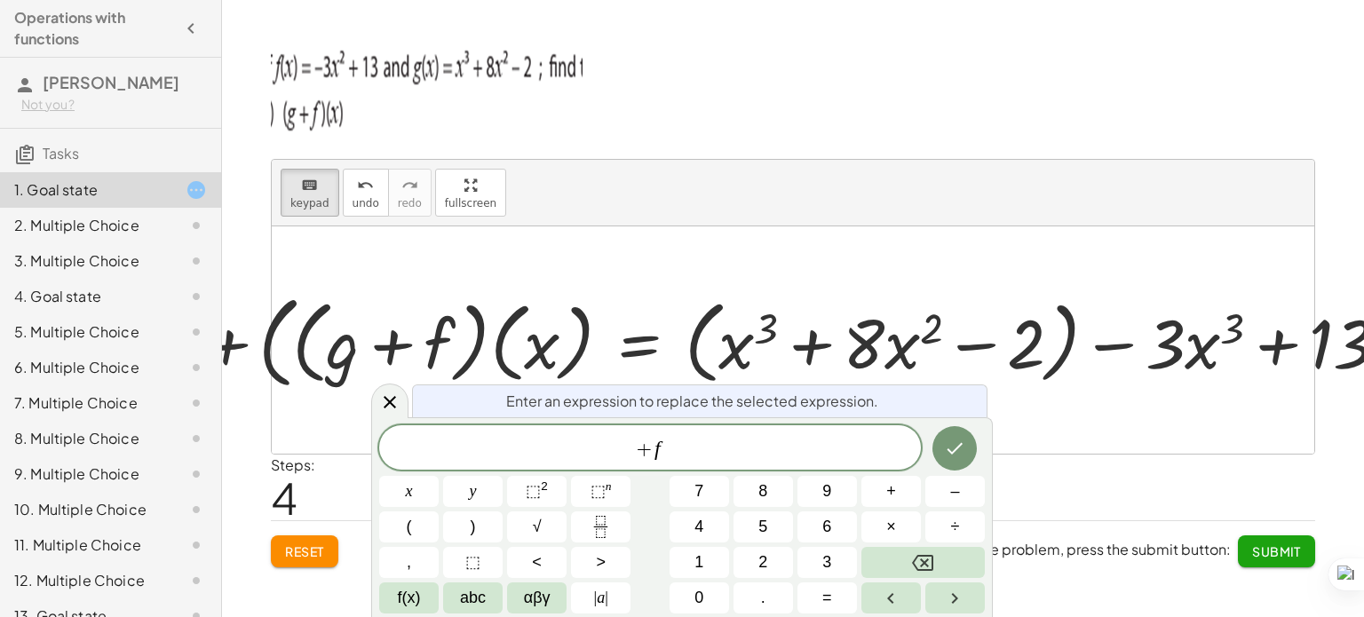
click at [491, 319] on div at bounding box center [799, 340] width 1235 height 110
click at [953, 462] on button "Done" at bounding box center [954, 448] width 44 height 44
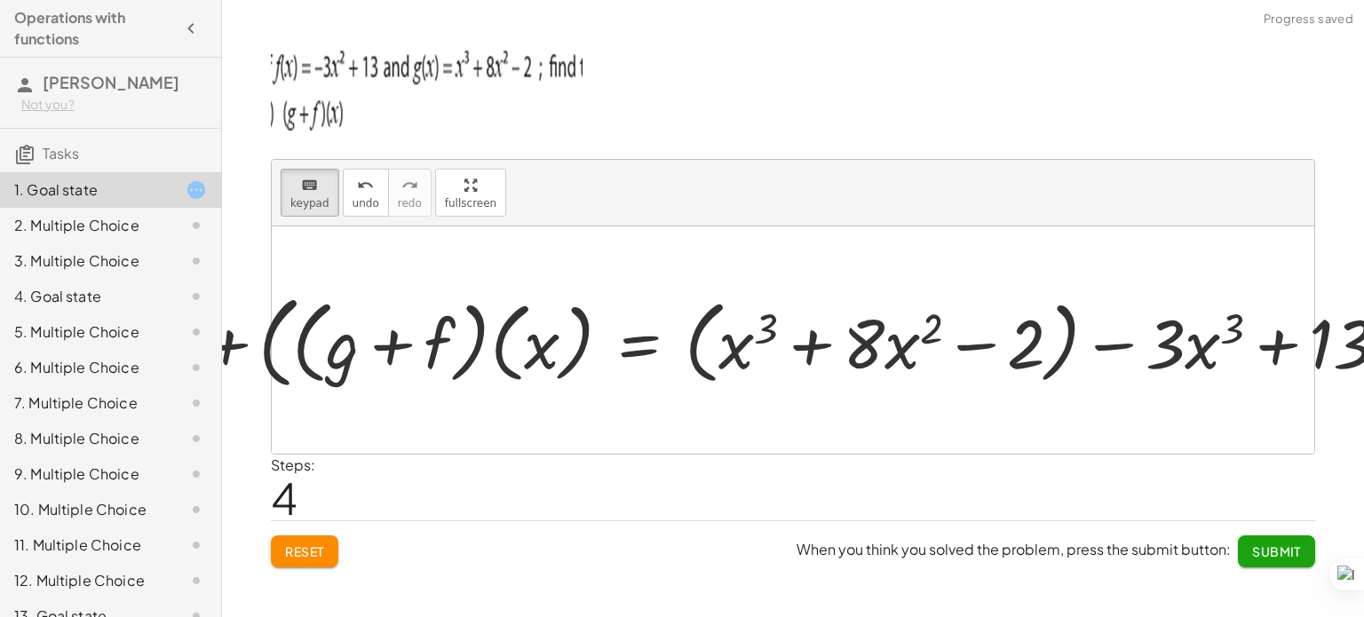
click at [953, 462] on div "Steps: 4" at bounding box center [793, 488] width 1044 height 66
click at [314, 312] on div at bounding box center [799, 340] width 1235 height 110
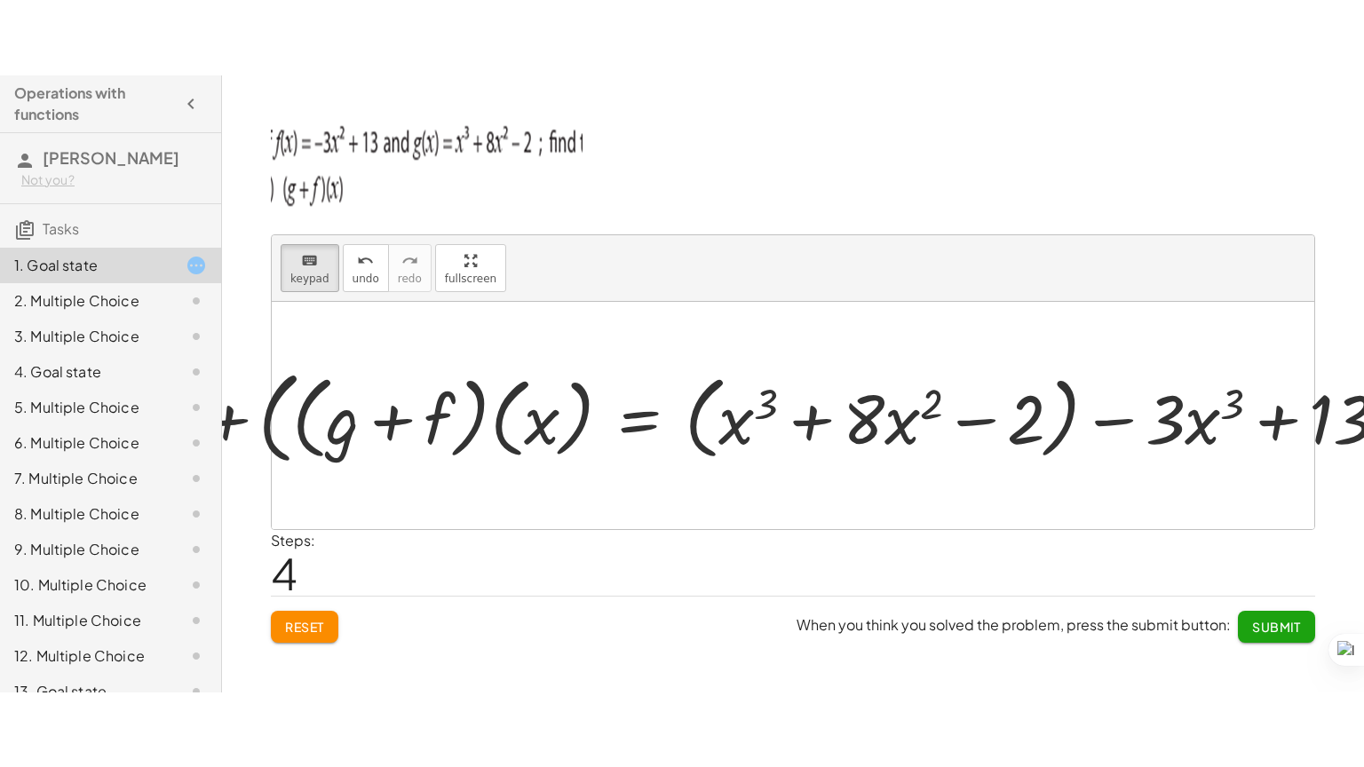
scroll to position [13, 0]
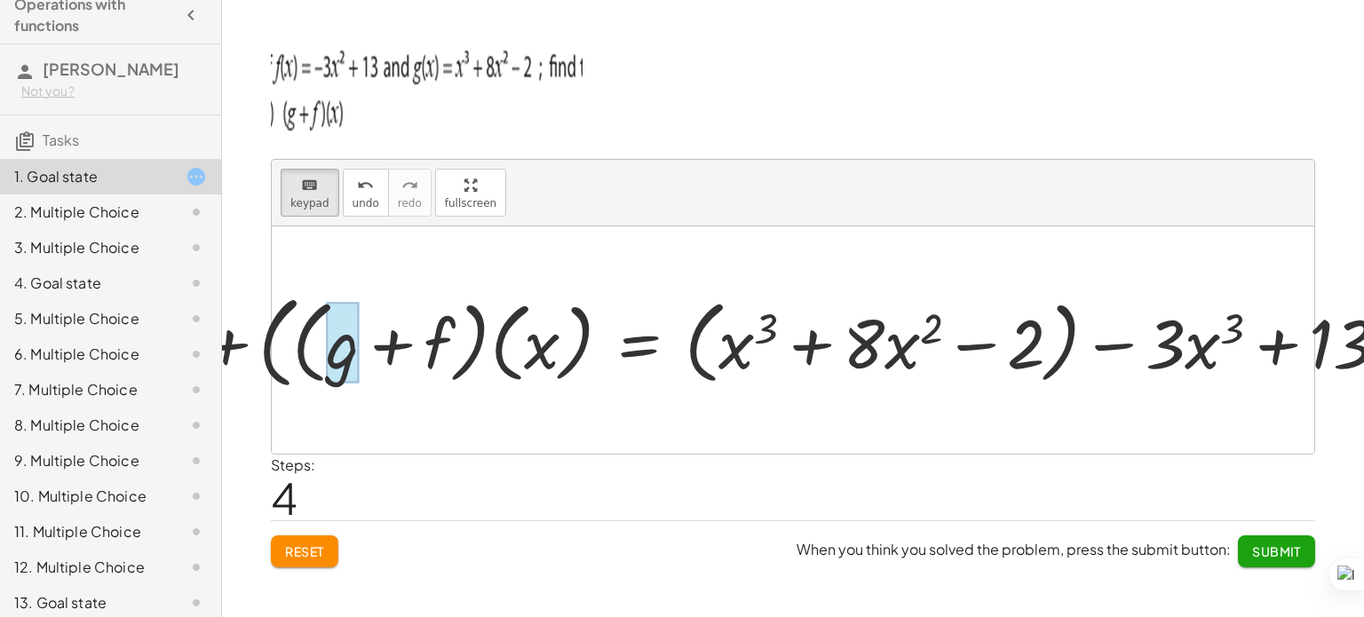
drag, startPoint x: 245, startPoint y: 354, endPoint x: 352, endPoint y: 358, distance: 106.6
click at [784, 342] on div "+ g + ( · ( + g + f ) · ( x ) = + ( + x 3 + · 8 · x 2 − 2 ) − · 3 · x 3 + 13 )" at bounding box center [784, 342] width 0 height 0
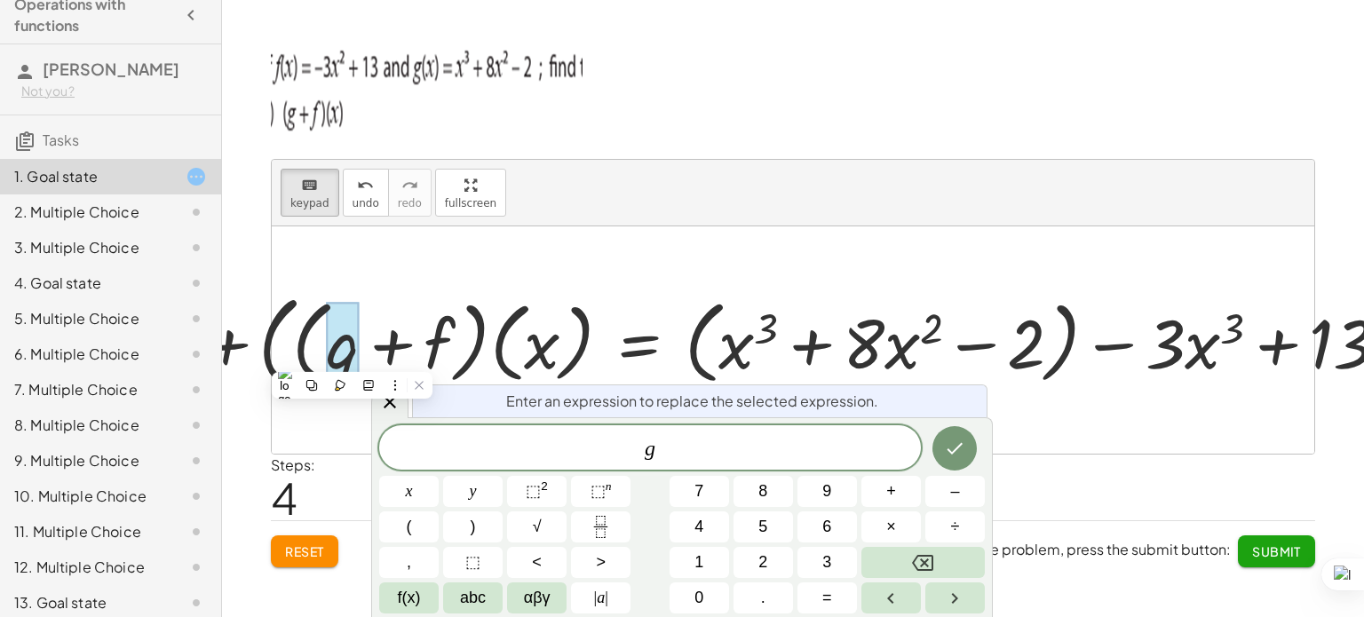
click at [345, 357] on div at bounding box center [342, 343] width 33 height 81
click at [251, 349] on div at bounding box center [799, 340] width 1235 height 110
click at [244, 348] on div at bounding box center [799, 340] width 1235 height 110
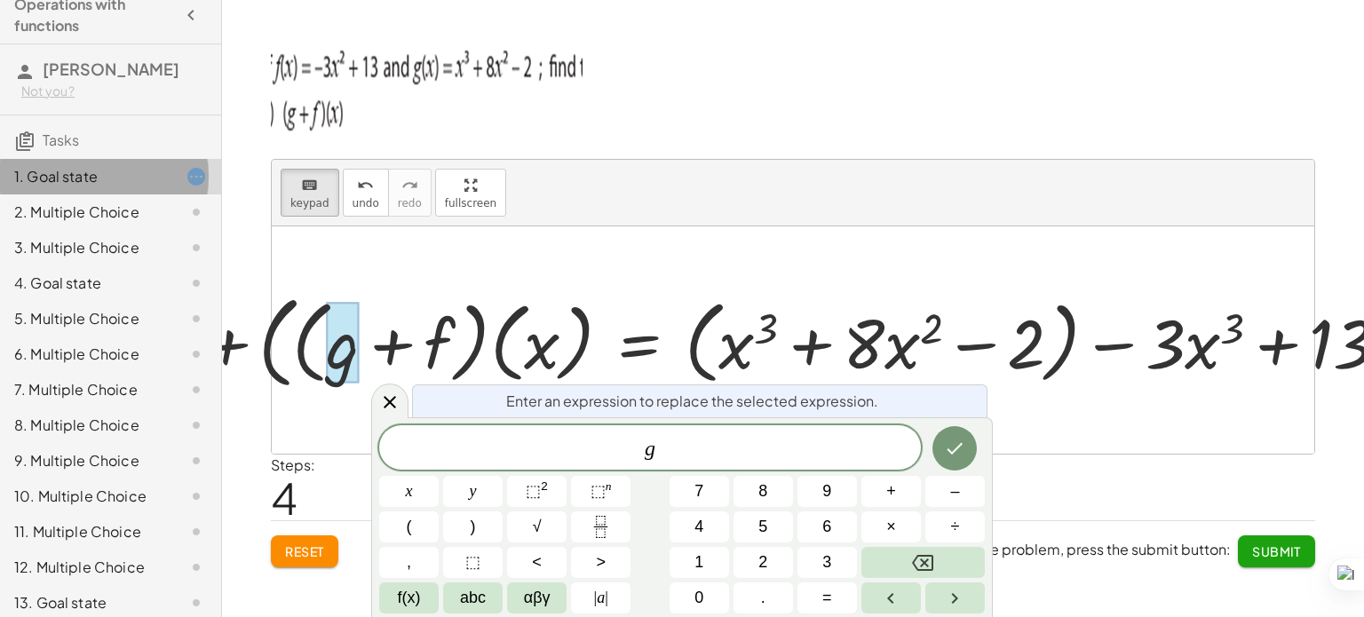
click at [186, 171] on icon at bounding box center [196, 176] width 21 height 21
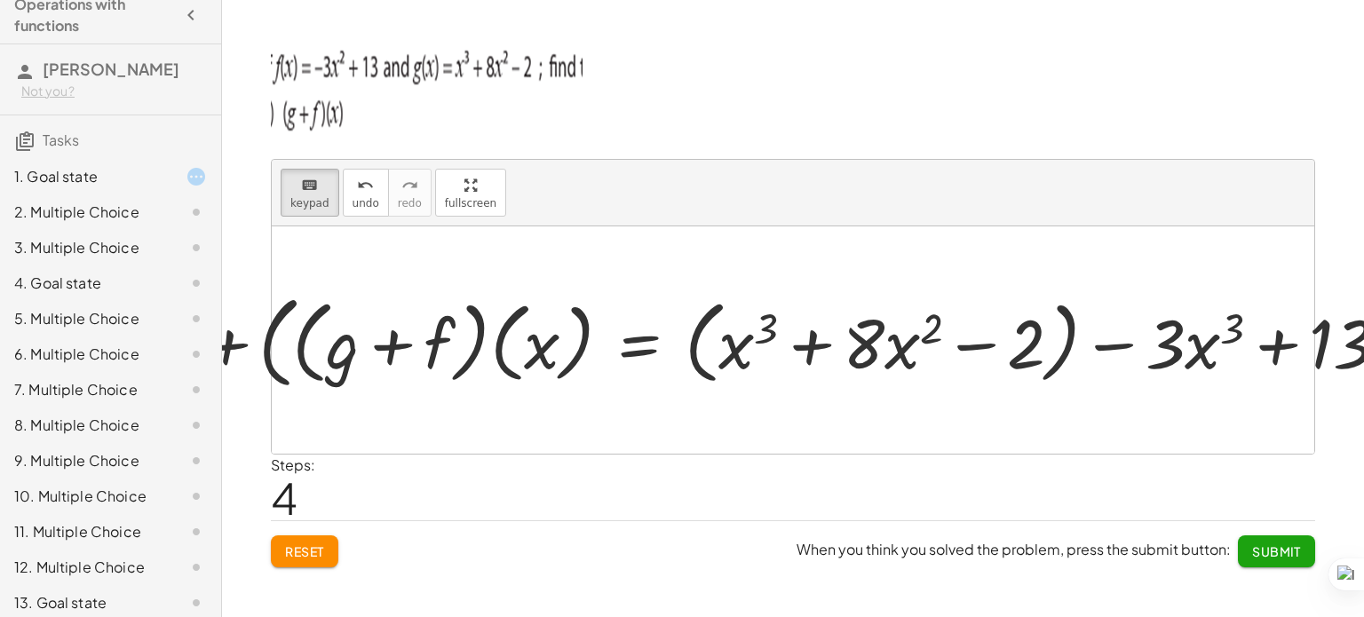
click at [186, 176] on icon at bounding box center [196, 176] width 21 height 21
click at [493, 349] on div at bounding box center [799, 340] width 1235 height 110
click at [469, 354] on div at bounding box center [799, 340] width 1235 height 110
click at [517, 399] on div at bounding box center [793, 339] width 1042 height 227
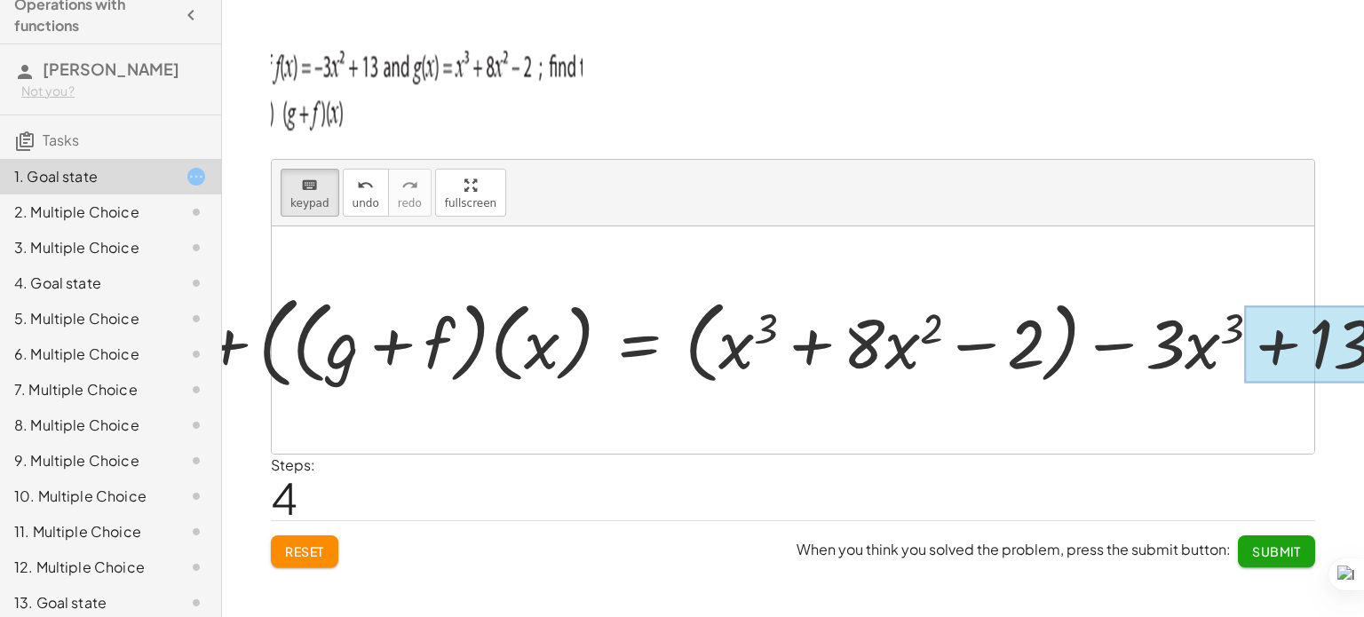
click at [1317, 351] on div at bounding box center [1308, 344] width 129 height 77
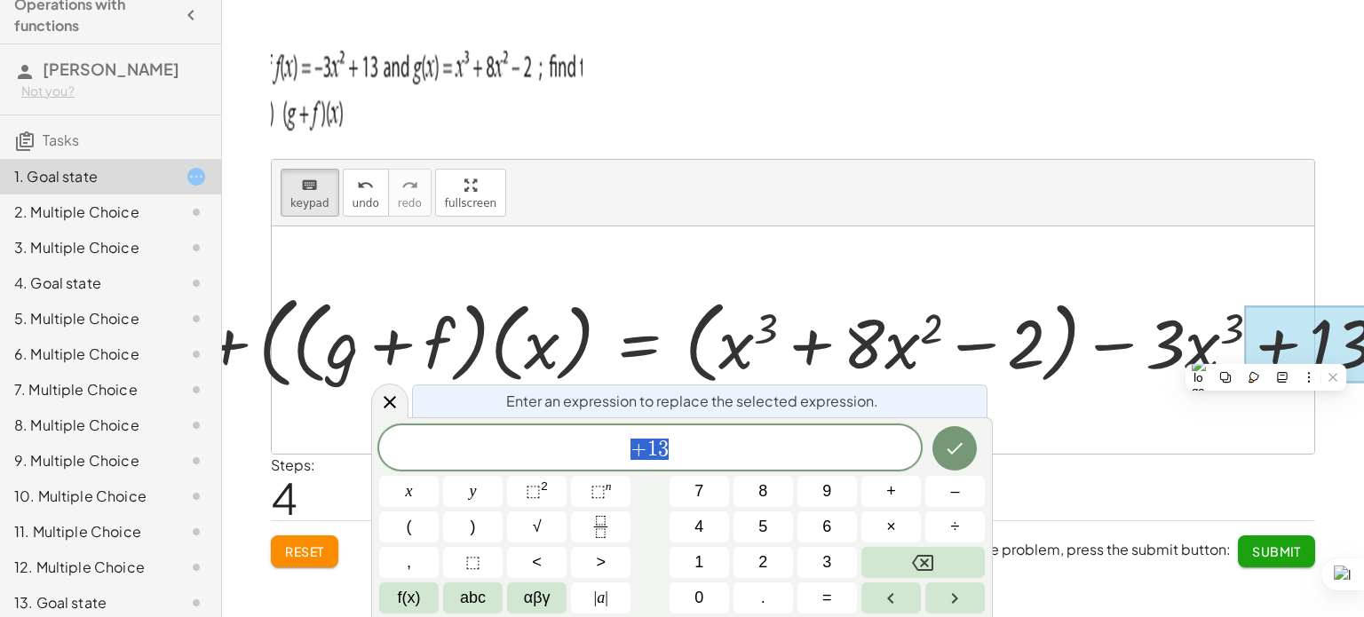
click at [1290, 397] on div at bounding box center [793, 339] width 1042 height 227
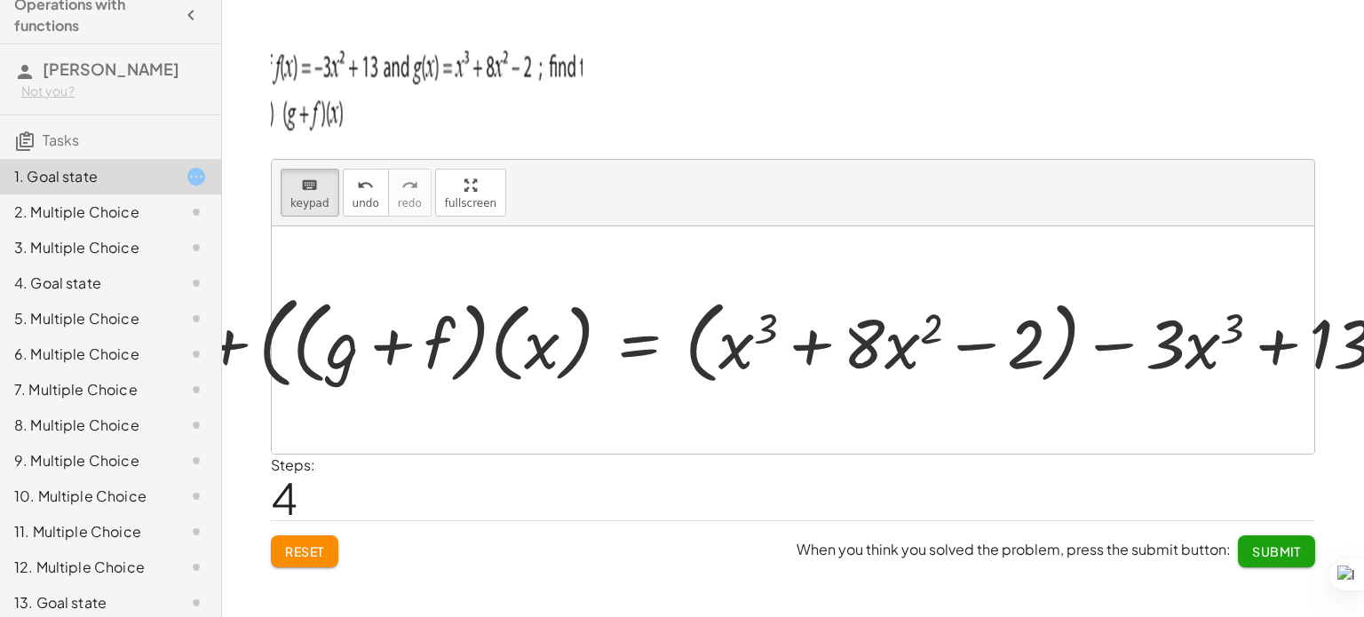
click at [1235, 404] on div at bounding box center [793, 339] width 1042 height 227
click at [297, 193] on div "keyboard" at bounding box center [309, 184] width 39 height 21
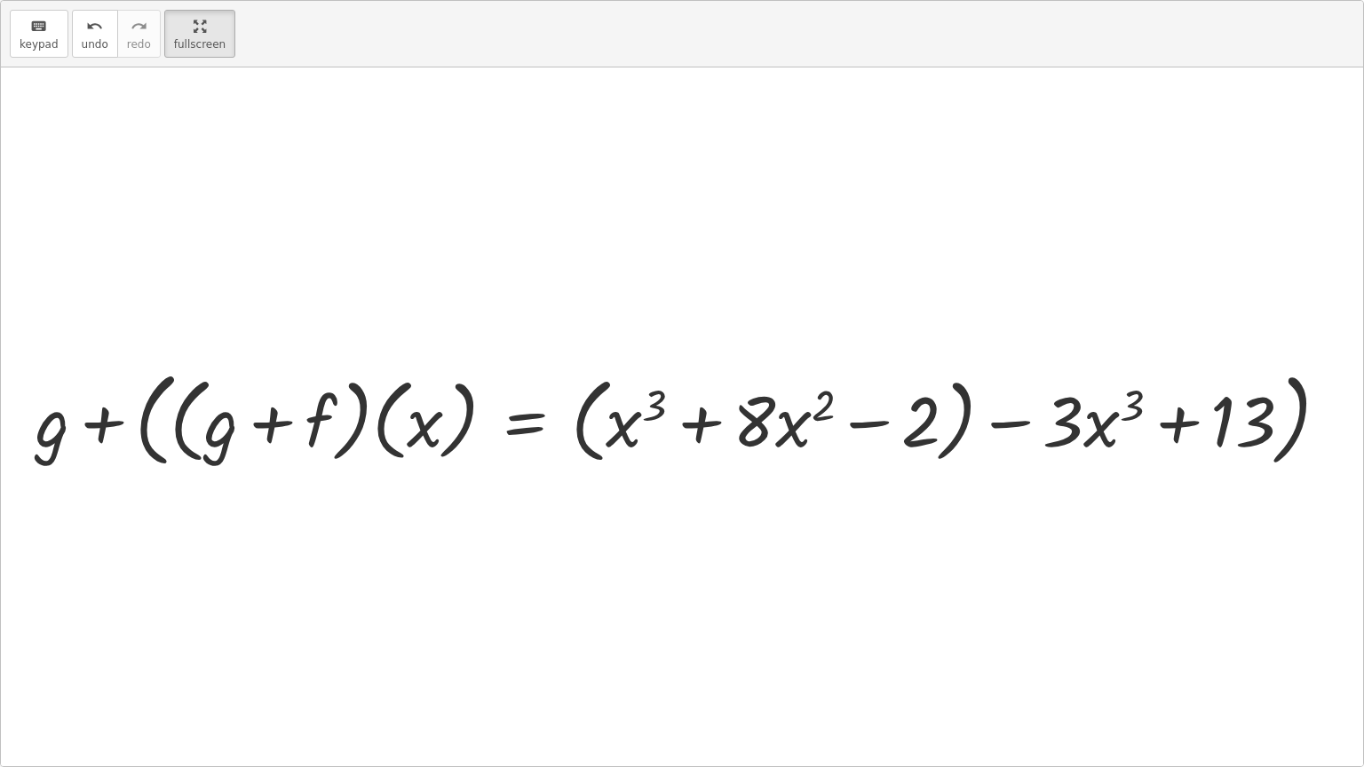
drag, startPoint x: 455, startPoint y: 194, endPoint x: 455, endPoint y: 301, distance: 107.4
click at [455, 301] on div "keyboard keypad undo undo redo redo fullscreen + g + f + g + ( · ( + g + f ) · …" at bounding box center [682, 383] width 1362 height 765
click at [51, 41] on span "keypad" at bounding box center [39, 44] width 39 height 12
click at [130, 608] on div at bounding box center [682, 416] width 1362 height 699
click at [50, 41] on span "keypad" at bounding box center [39, 44] width 39 height 12
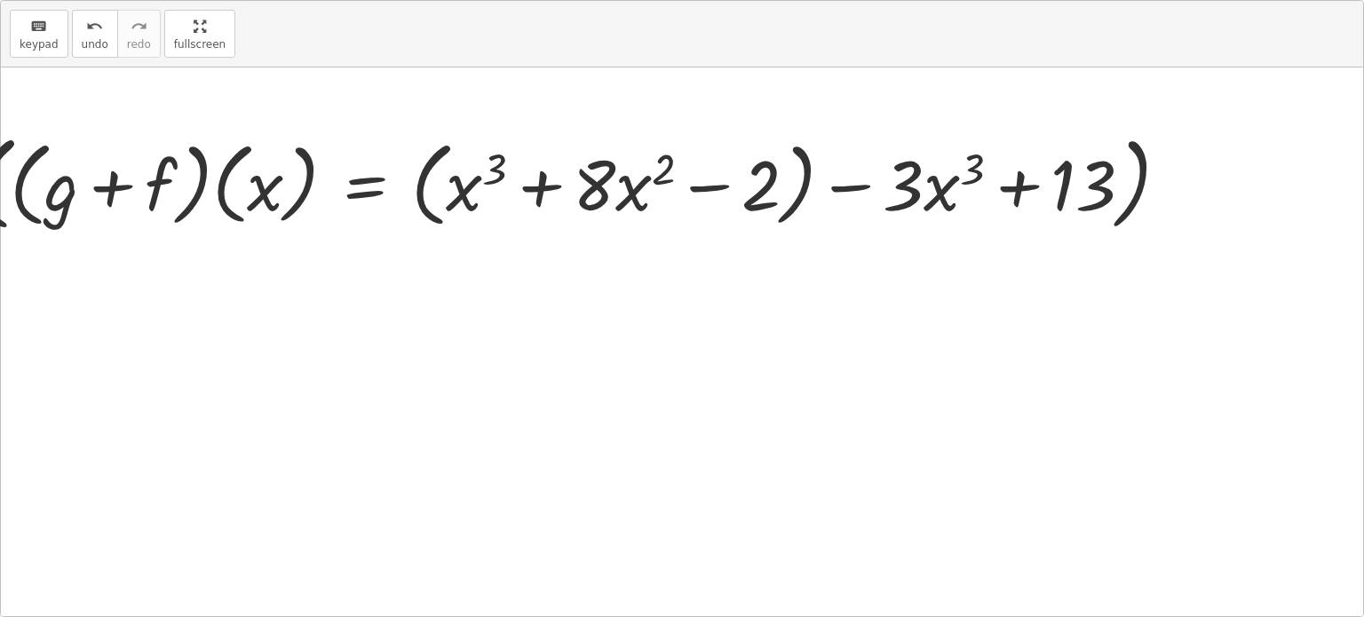
drag, startPoint x: 215, startPoint y: 43, endPoint x: 215, endPoint y: -65, distance: 107.4
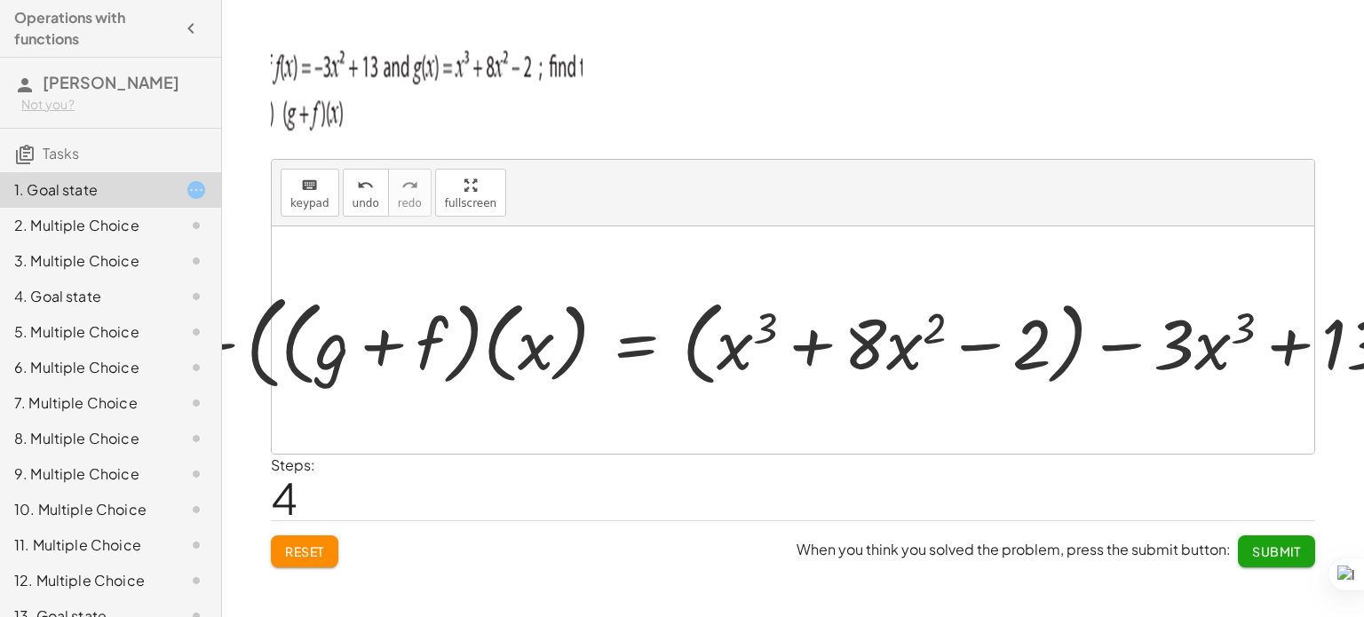
click at [215, 0] on html "Operations with functions [PERSON_NAME] Not you? Tasks 1. Goal state 2. Multipl…" at bounding box center [682, 308] width 1364 height 617
click at [380, 388] on div at bounding box center [793, 339] width 1042 height 227
click at [351, 372] on div at bounding box center [793, 339] width 1042 height 227
click at [1148, 326] on div at bounding box center [800, 340] width 801 height 113
click at [915, 343] on div at bounding box center [800, 340] width 801 height 113
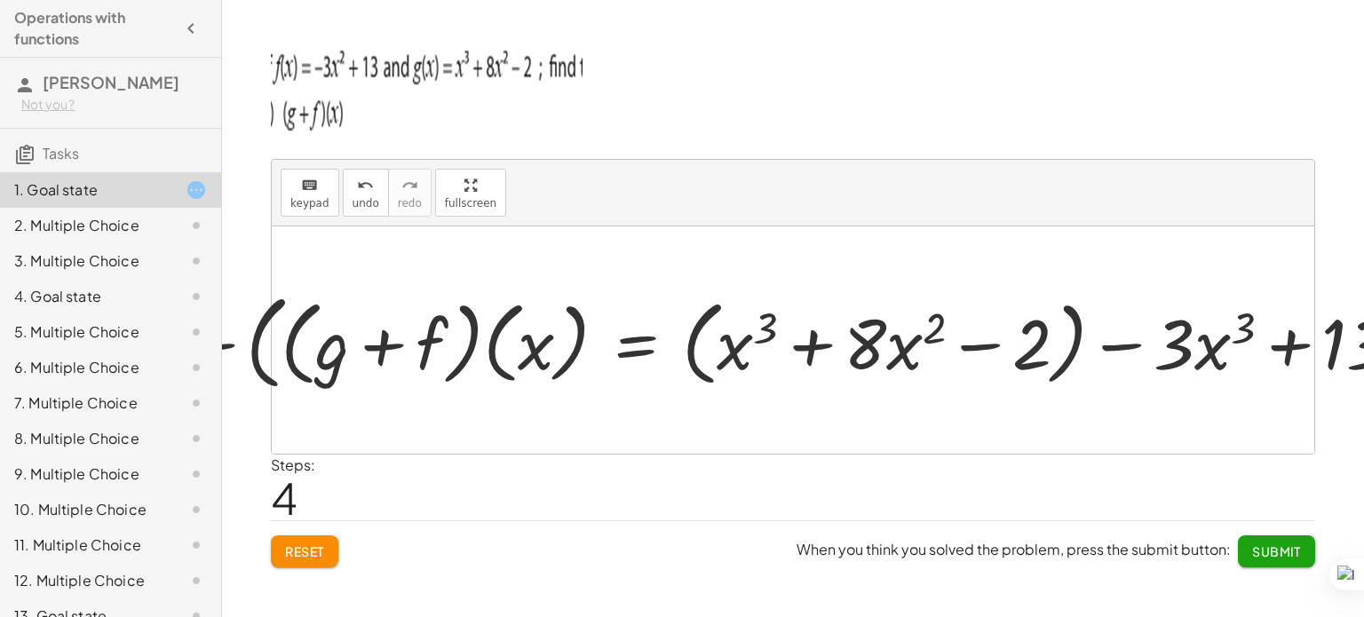
click at [614, 344] on div at bounding box center [800, 340] width 801 height 113
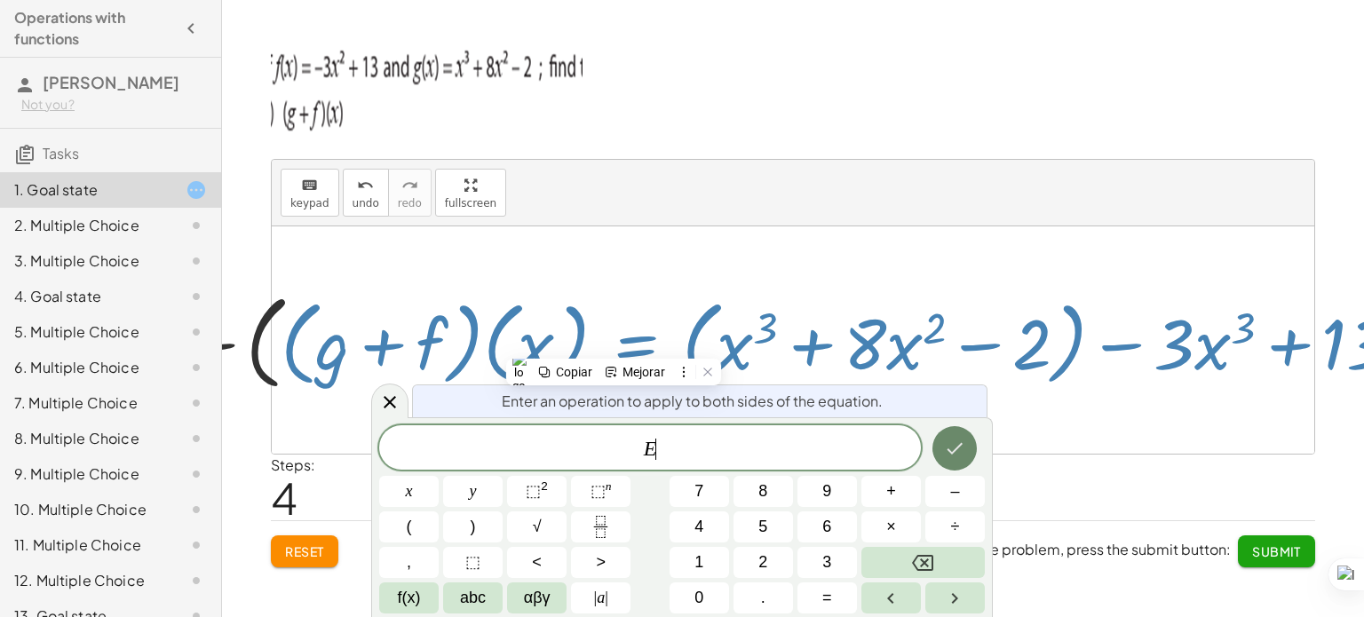
click at [945, 465] on button "Done" at bounding box center [954, 448] width 44 height 44
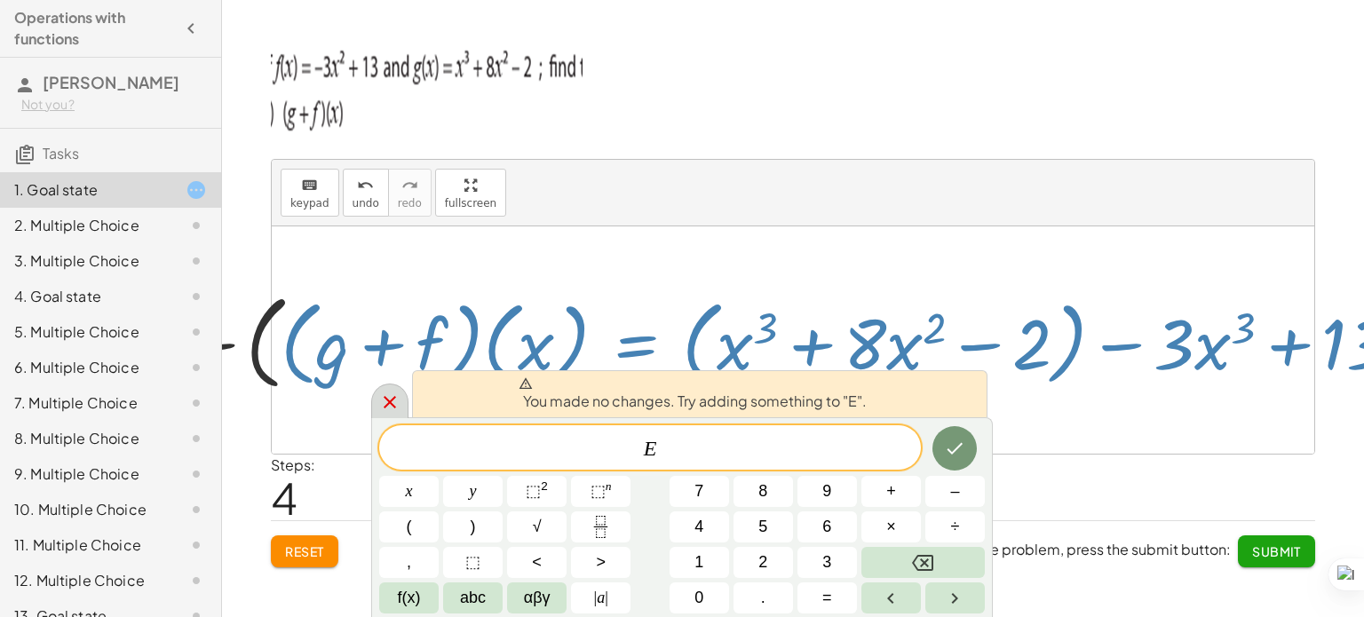
click at [398, 404] on icon at bounding box center [389, 402] width 21 height 21
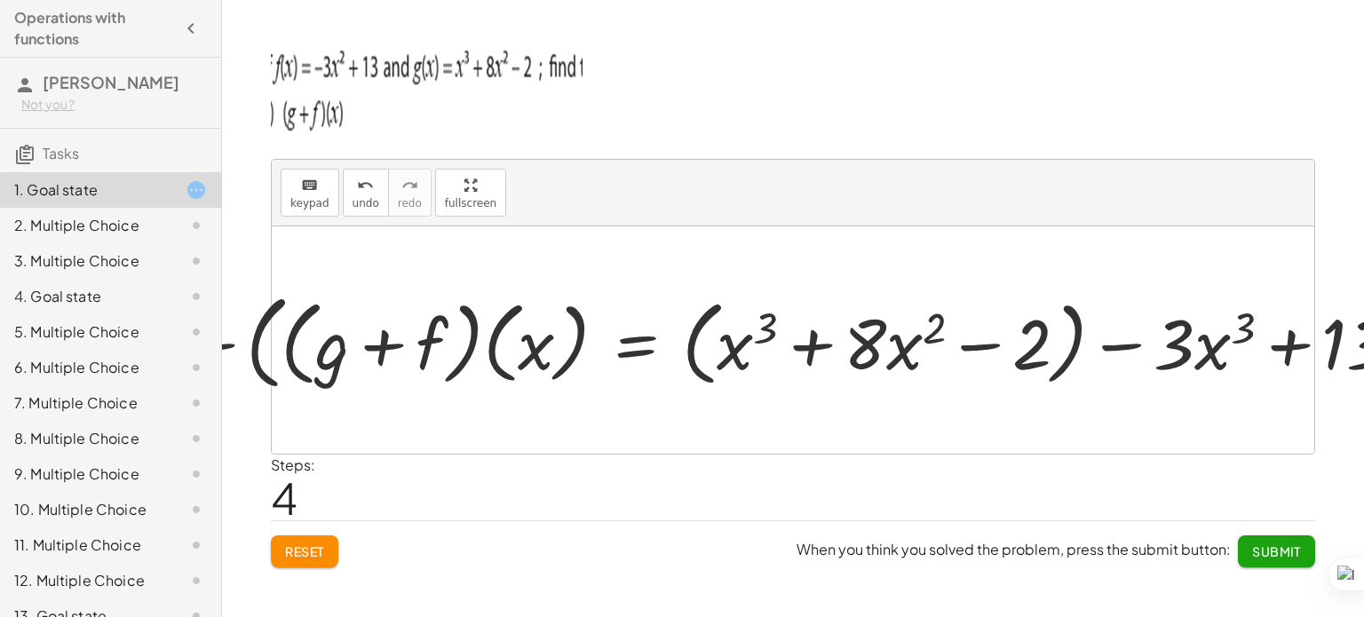
click at [484, 415] on div at bounding box center [793, 339] width 1042 height 227
drag, startPoint x: 484, startPoint y: 415, endPoint x: 612, endPoint y: 417, distance: 127.9
click at [612, 417] on div at bounding box center [793, 339] width 1042 height 227
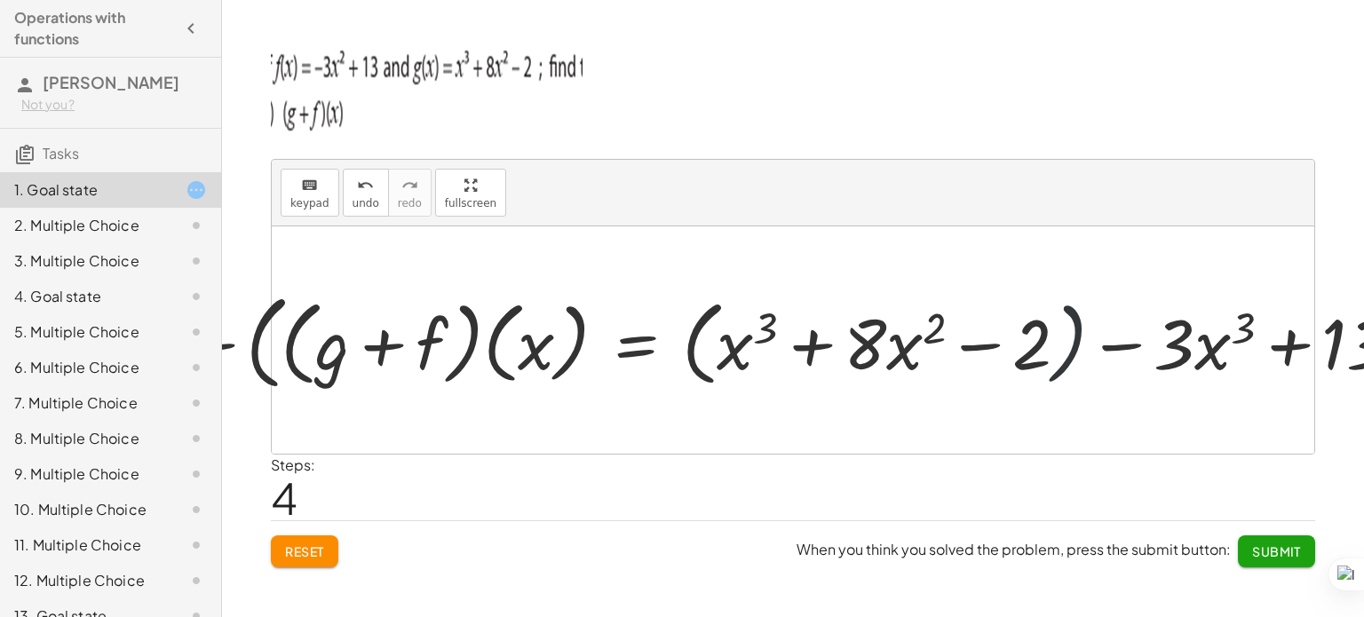
click at [1058, 336] on div at bounding box center [800, 340] width 801 height 113
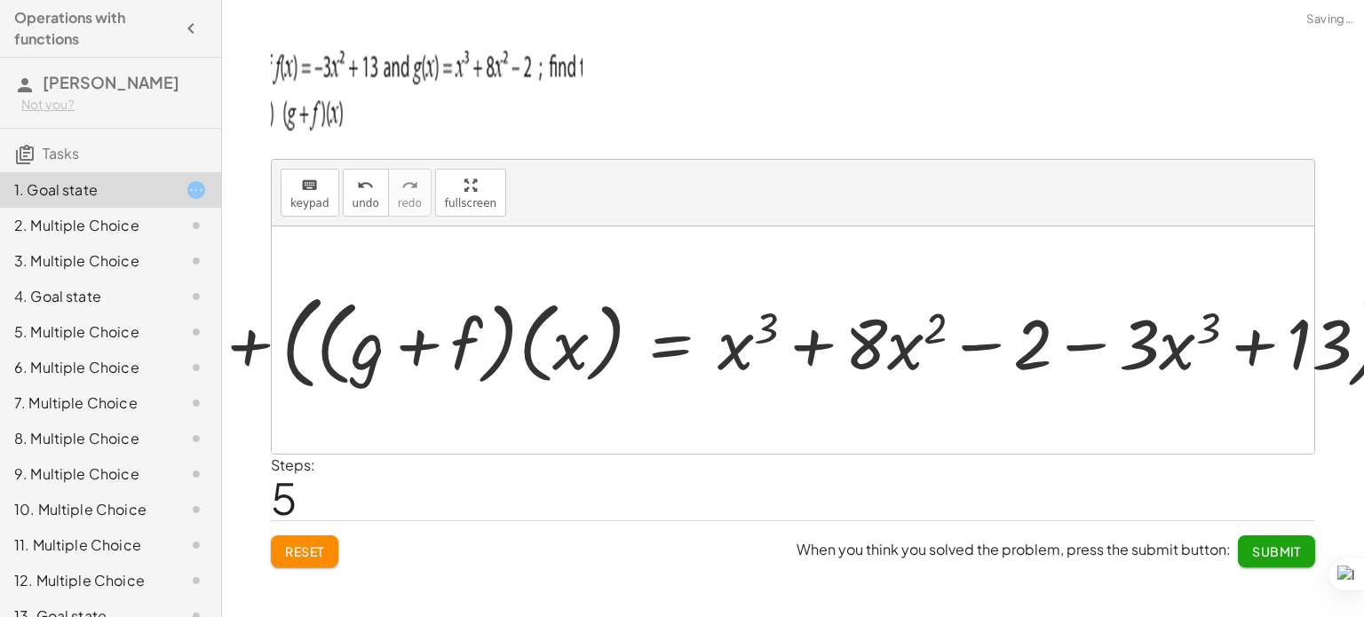
click at [928, 369] on div at bounding box center [800, 340] width 801 height 113
drag, startPoint x: 928, startPoint y: 369, endPoint x: 952, endPoint y: 344, distance: 34.5
click at [952, 344] on div at bounding box center [800, 340] width 801 height 113
drag, startPoint x: 717, startPoint y: 376, endPoint x: 753, endPoint y: 363, distance: 37.6
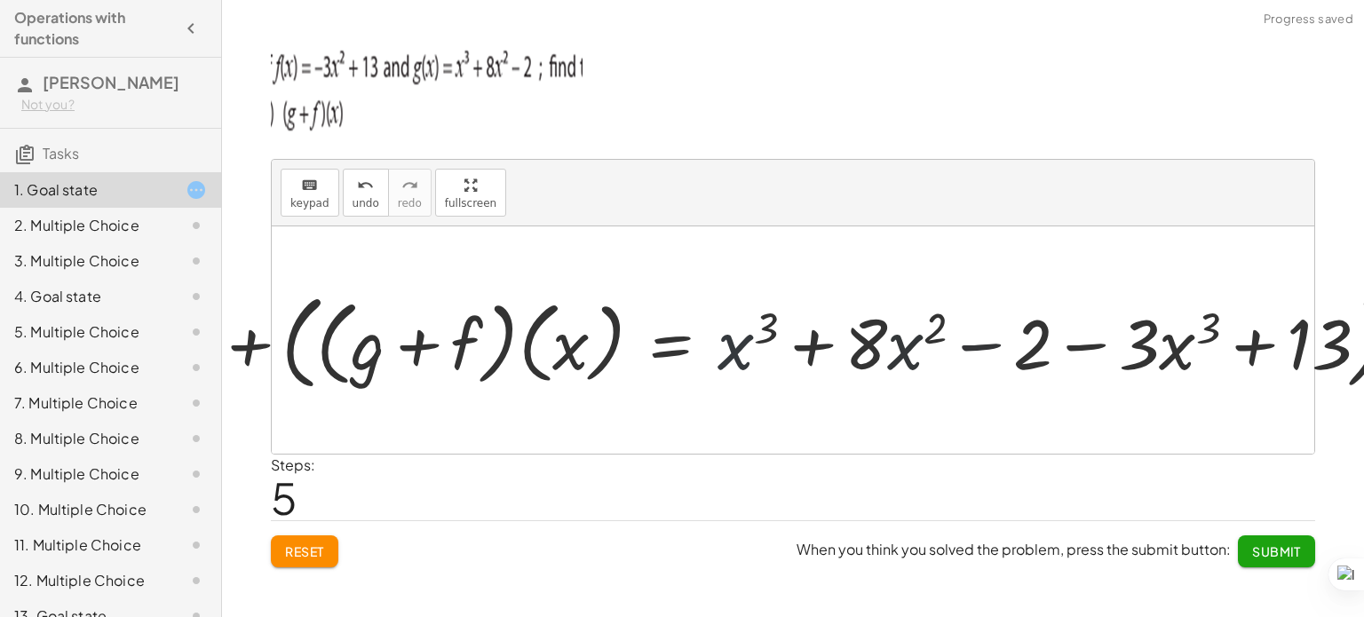
click at [753, 363] on div at bounding box center [800, 340] width 801 height 113
click at [807, 361] on div at bounding box center [800, 340] width 801 height 113
click at [365, 344] on div at bounding box center [793, 339] width 1042 height 227
drag, startPoint x: 292, startPoint y: 344, endPoint x: 249, endPoint y: 351, distance: 43.2
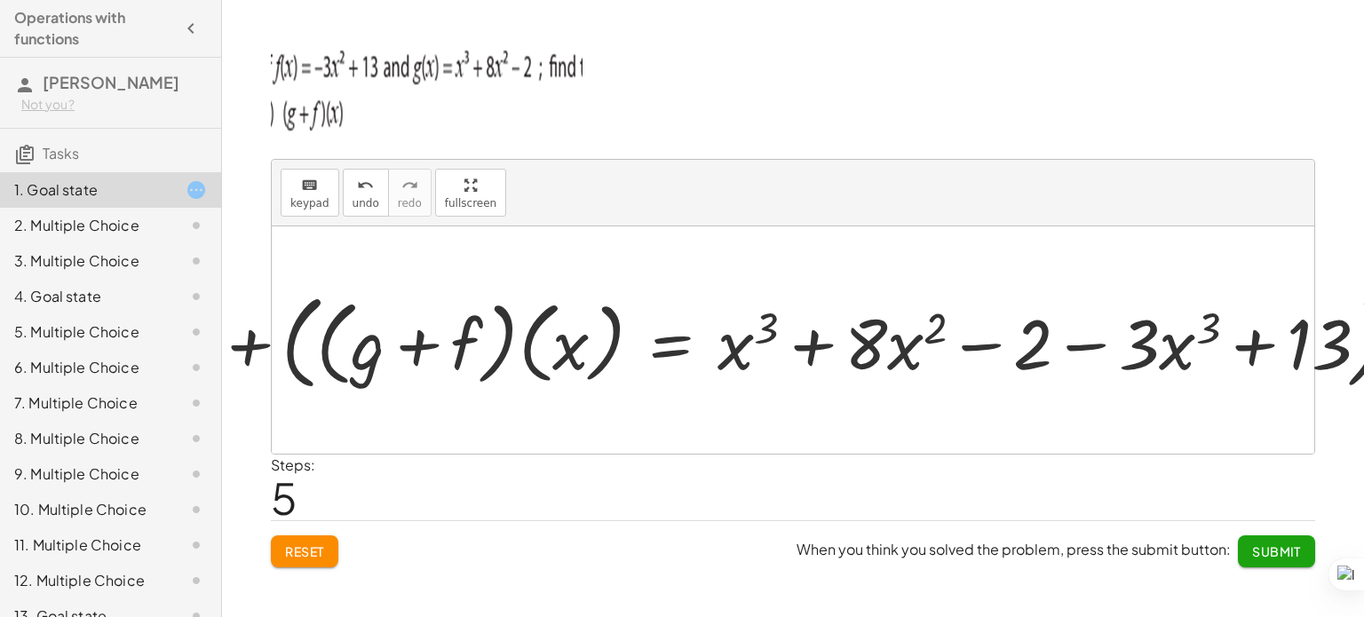
click at [249, 351] on div "keyboard keypad undo undo redo redo fullscreen + g + f + g + ( · ( + g + f ) · …" at bounding box center [793, 308] width 1142 height 617
click at [325, 360] on div at bounding box center [793, 339] width 1042 height 227
drag, startPoint x: 381, startPoint y: 359, endPoint x: 471, endPoint y: 347, distance: 90.4
click at [471, 347] on div "+ g + f + g + ( · ( + g + f ) · ( x ) = + ( + x 3 + · 8 · x 2 − 2 ) + ( − · 3 ·…" at bounding box center [793, 340] width 823 height 79
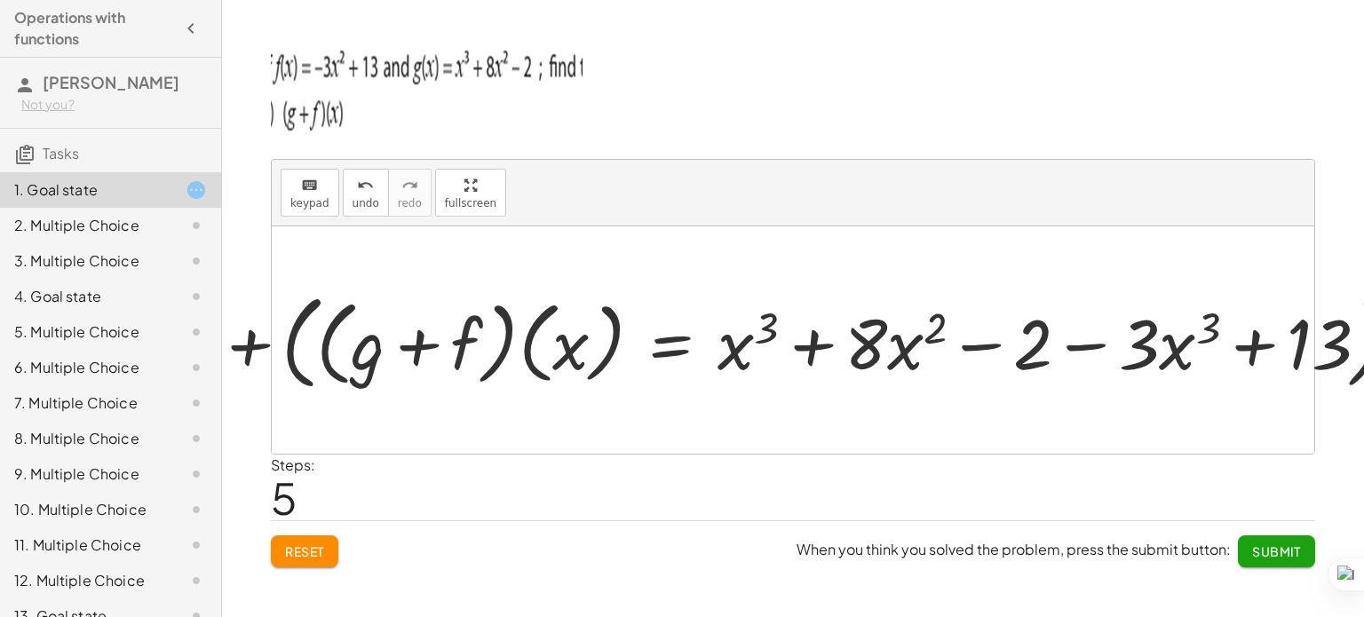
drag, startPoint x: 471, startPoint y: 347, endPoint x: 559, endPoint y: 332, distance: 90.1
click at [559, 332] on div at bounding box center [800, 340] width 801 height 113
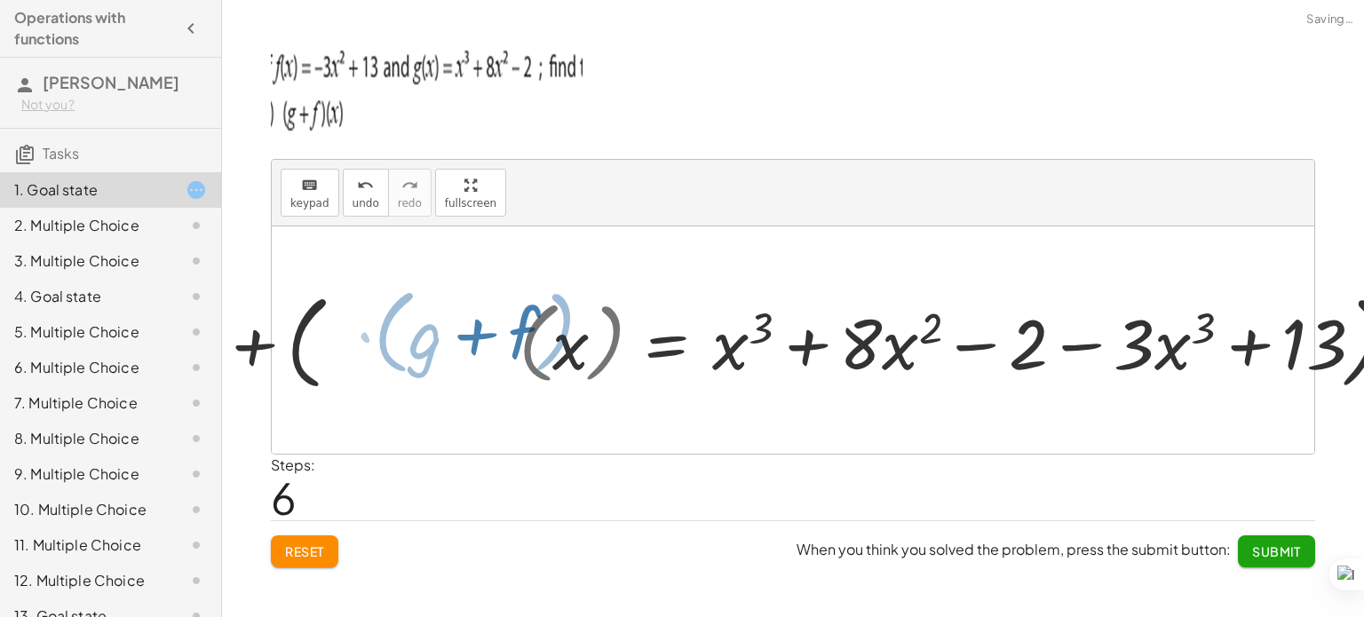
click at [559, 332] on div at bounding box center [800, 340] width 801 height 113
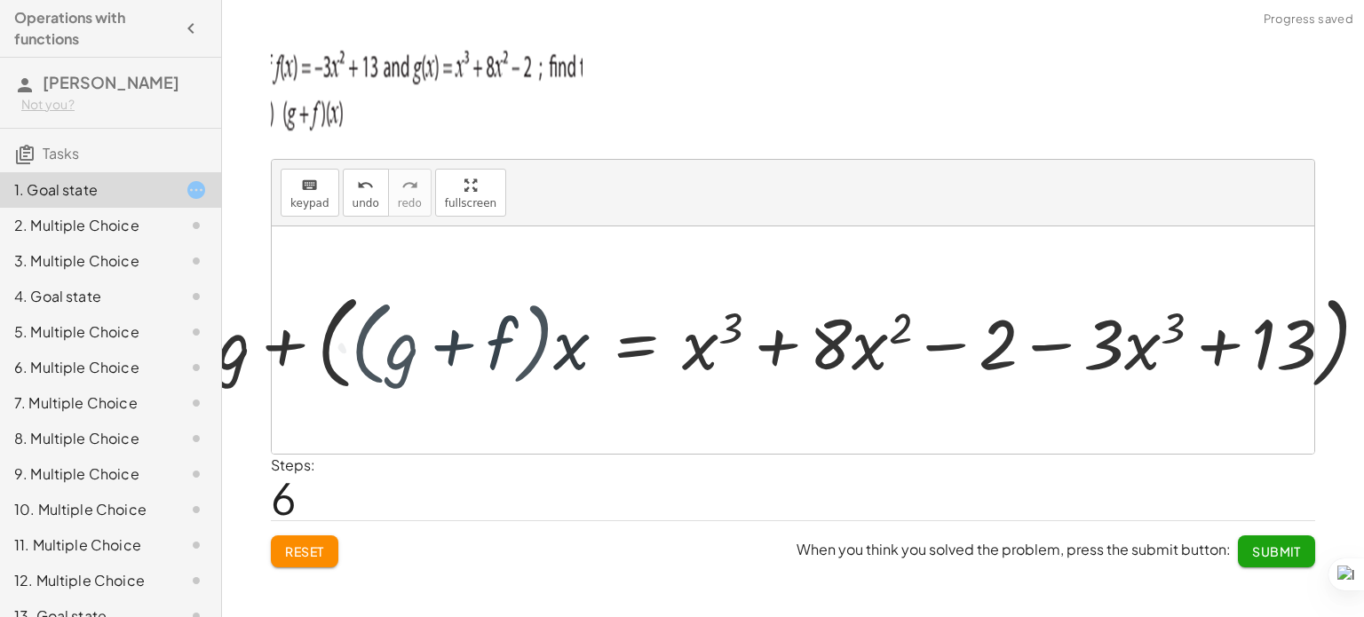
click at [559, 332] on div at bounding box center [800, 340] width 801 height 113
drag, startPoint x: 559, startPoint y: 332, endPoint x: 459, endPoint y: 358, distance: 103.6
click at [459, 358] on div at bounding box center [800, 340] width 801 height 113
click at [459, 358] on div at bounding box center [800, 340] width 801 height 102
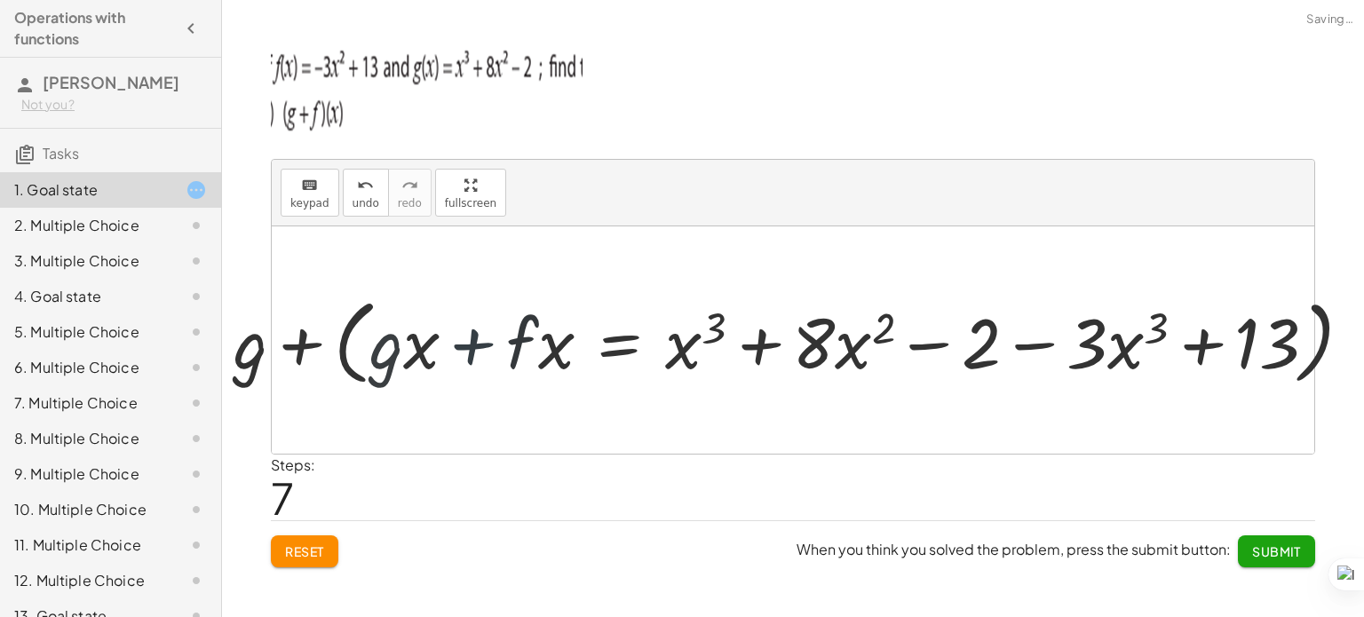
click at [459, 358] on div at bounding box center [800, 340] width 801 height 102
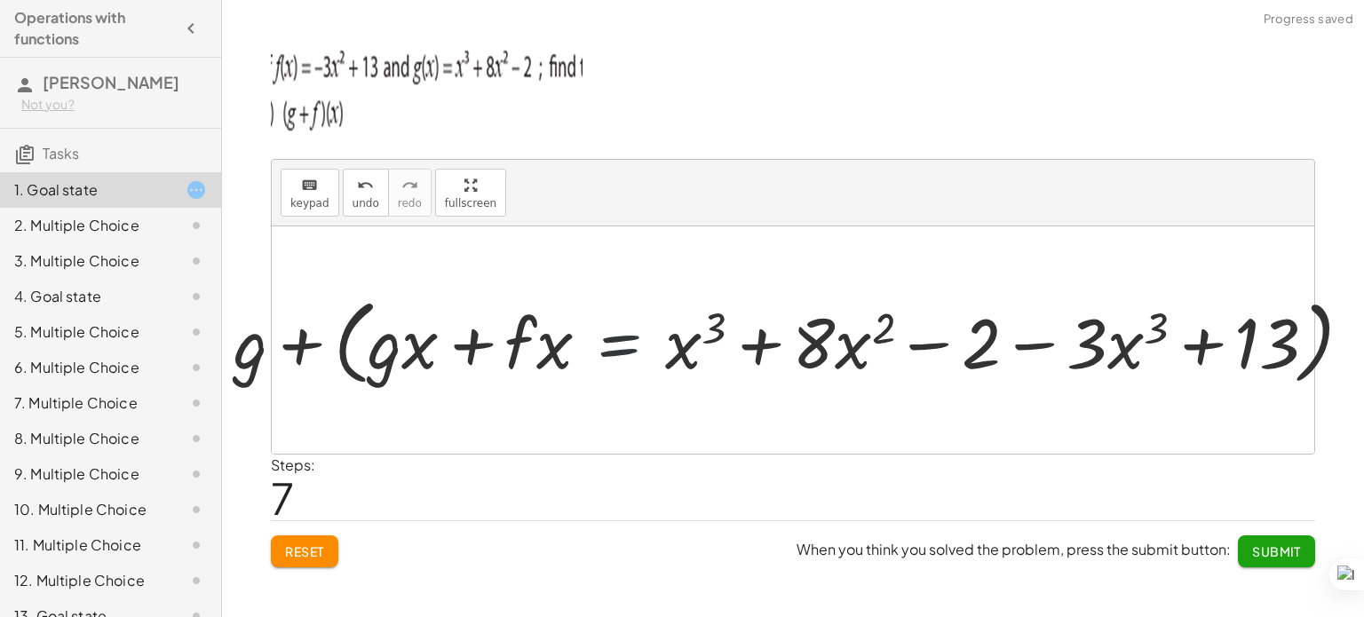
click at [616, 329] on div at bounding box center [800, 340] width 801 height 102
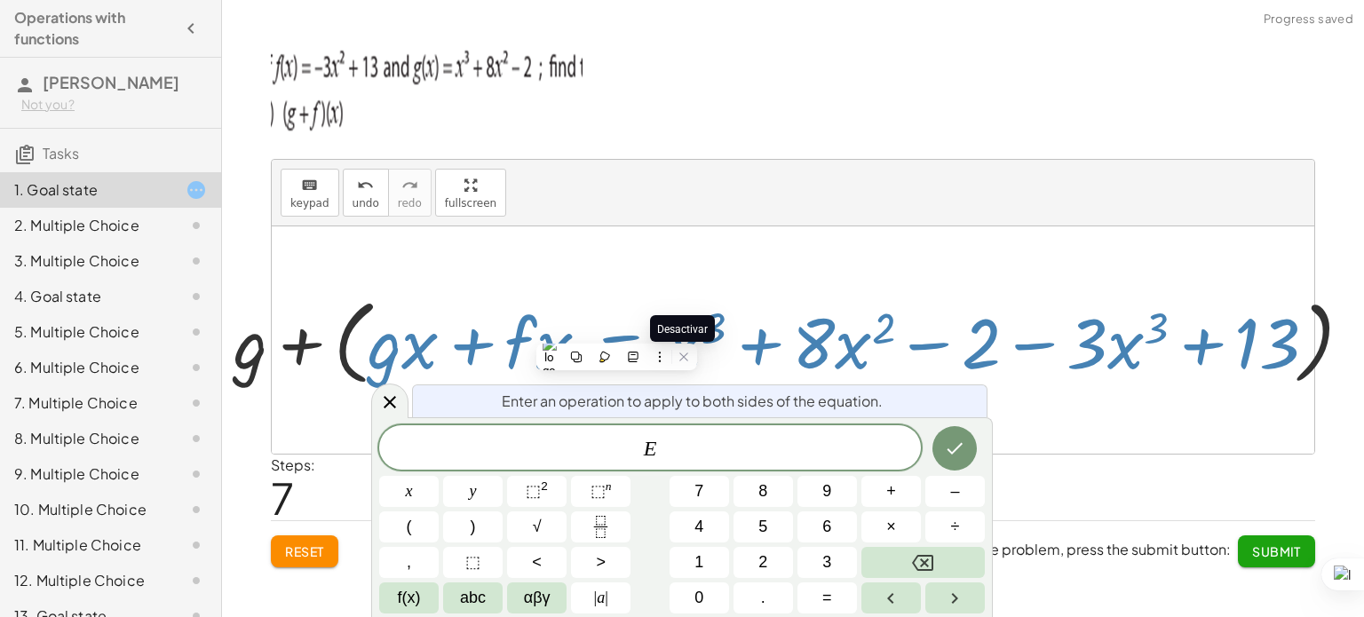
click at [674, 352] on button at bounding box center [683, 356] width 23 height 23
click at [959, 454] on icon "Done" at bounding box center [954, 448] width 21 height 21
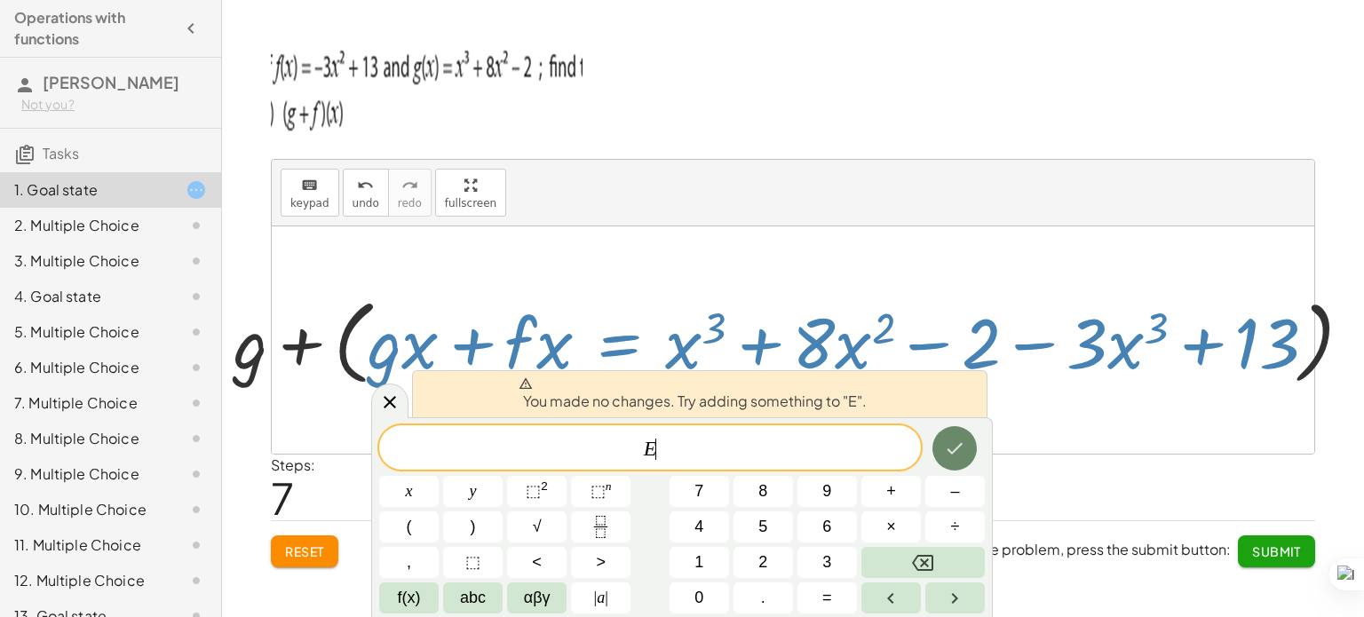
click at [951, 426] on button "Done" at bounding box center [954, 448] width 44 height 44
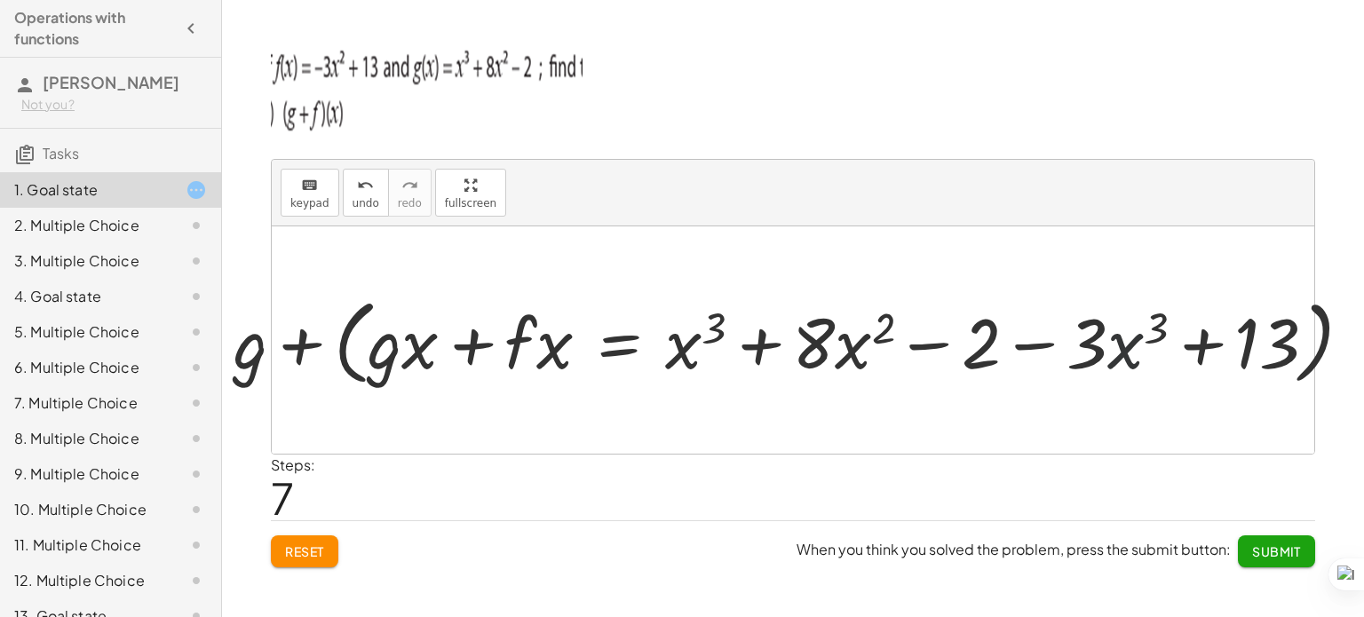
click at [1142, 340] on div at bounding box center [800, 340] width 801 height 102
click at [688, 337] on div at bounding box center [800, 340] width 801 height 102
click at [685, 345] on div at bounding box center [800, 340] width 801 height 102
drag, startPoint x: 1116, startPoint y: 336, endPoint x: 716, endPoint y: 327, distance: 399.6
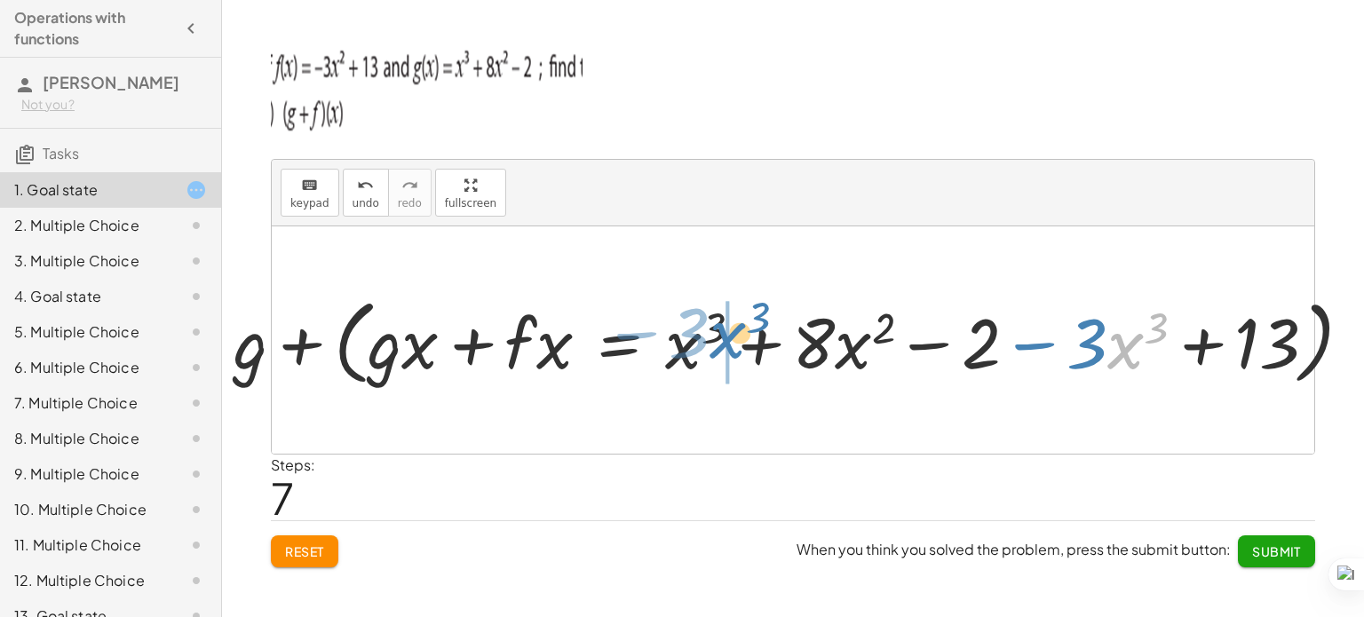
click at [716, 327] on div at bounding box center [800, 340] width 801 height 102
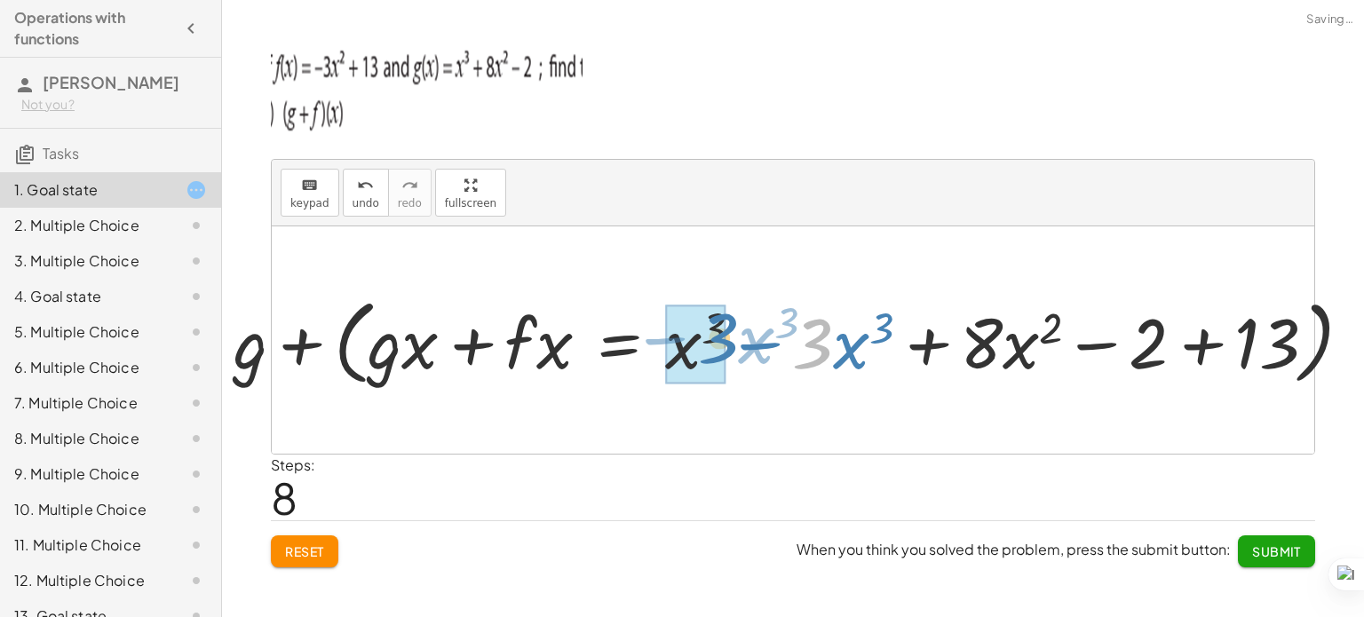
drag, startPoint x: 831, startPoint y: 342, endPoint x: 724, endPoint y: 336, distance: 106.7
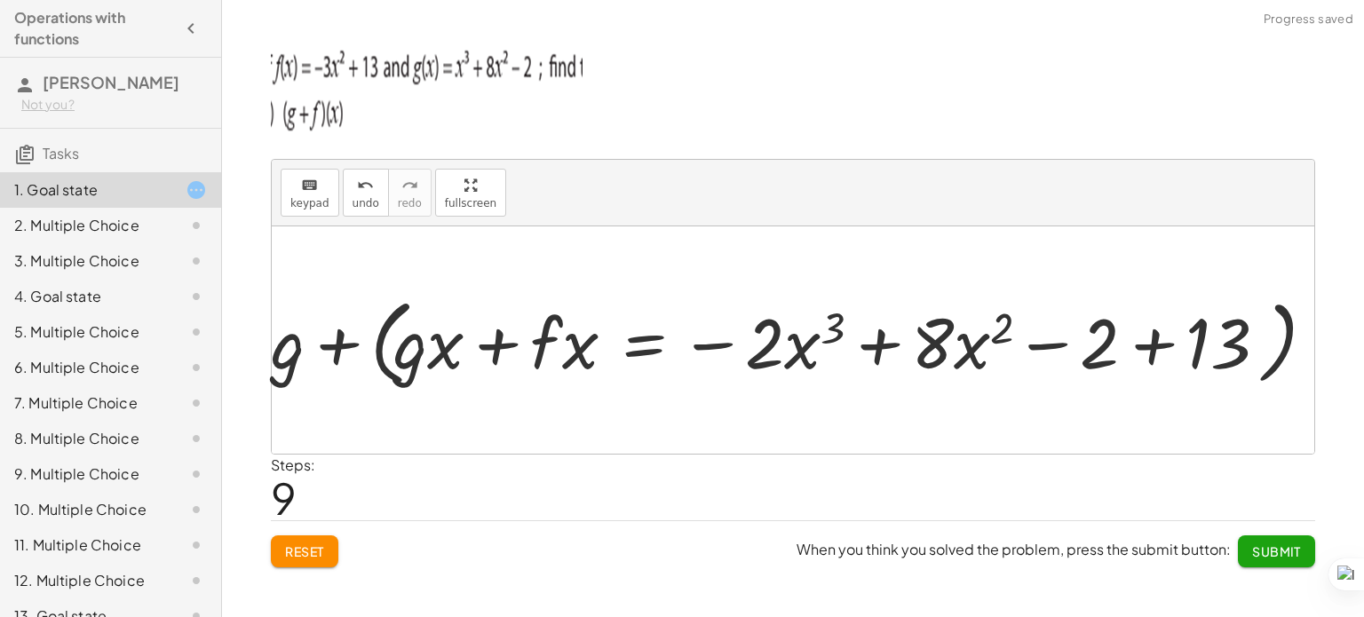
drag, startPoint x: 1231, startPoint y: 354, endPoint x: 1104, endPoint y: 344, distance: 127.4
click at [1104, 344] on div "+ g + f + g + ( · ( + g + f ) · ( x ) = + ( + x 3 + · 8 · x 2 − 2 ) + ( − · 3 ·…" at bounding box center [793, 339] width 1042 height 227
drag, startPoint x: 1083, startPoint y: 341, endPoint x: 1206, endPoint y: 340, distance: 123.4
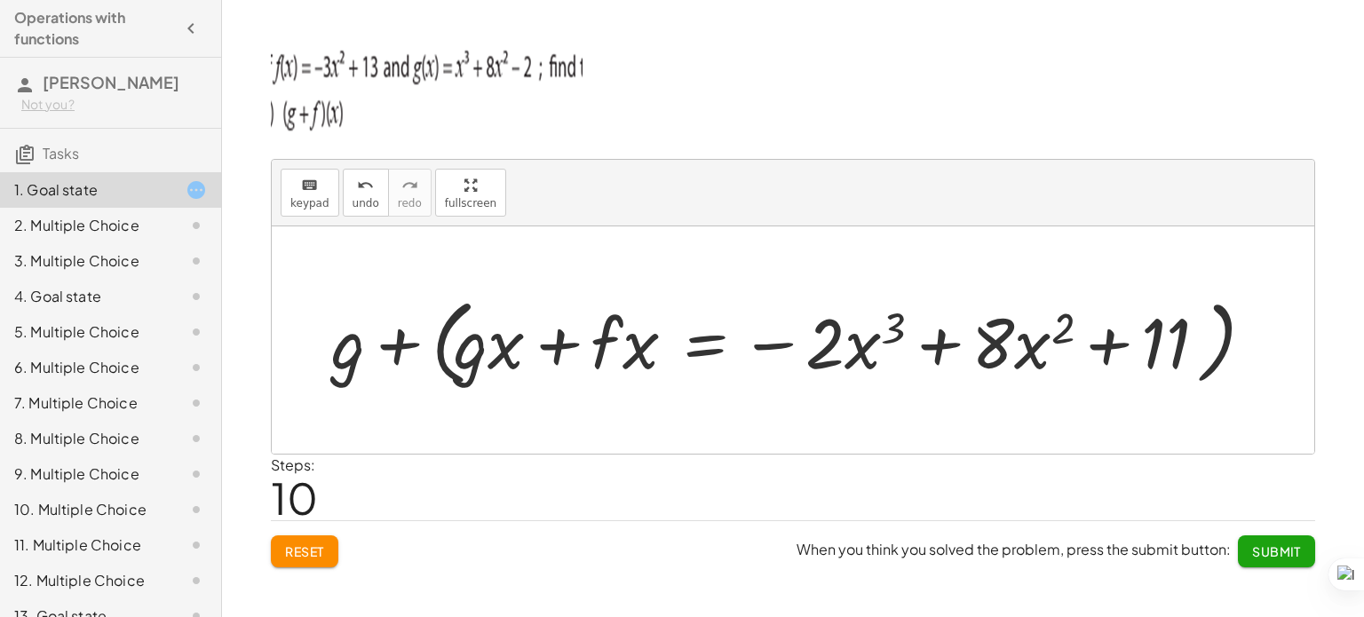
drag, startPoint x: 343, startPoint y: 351, endPoint x: 497, endPoint y: 363, distance: 155.0
click at [497, 363] on div "+ g + f + g + ( · ( + g + f ) · ( x ) = + ( + x 3 + · 8 · x 2 − 2 ) + ( − · 3 ·…" at bounding box center [793, 339] width 1042 height 227
drag, startPoint x: 352, startPoint y: 345, endPoint x: 476, endPoint y: 355, distance: 123.8
click at [476, 355] on div "+ g + f + g + ( · ( + g + f ) · ( x ) = + ( + x 3 + · 8 · x 2 − 2 ) + ( − · 3 ·…" at bounding box center [793, 339] width 1042 height 227
drag, startPoint x: 476, startPoint y: 355, endPoint x: 345, endPoint y: 348, distance: 130.7
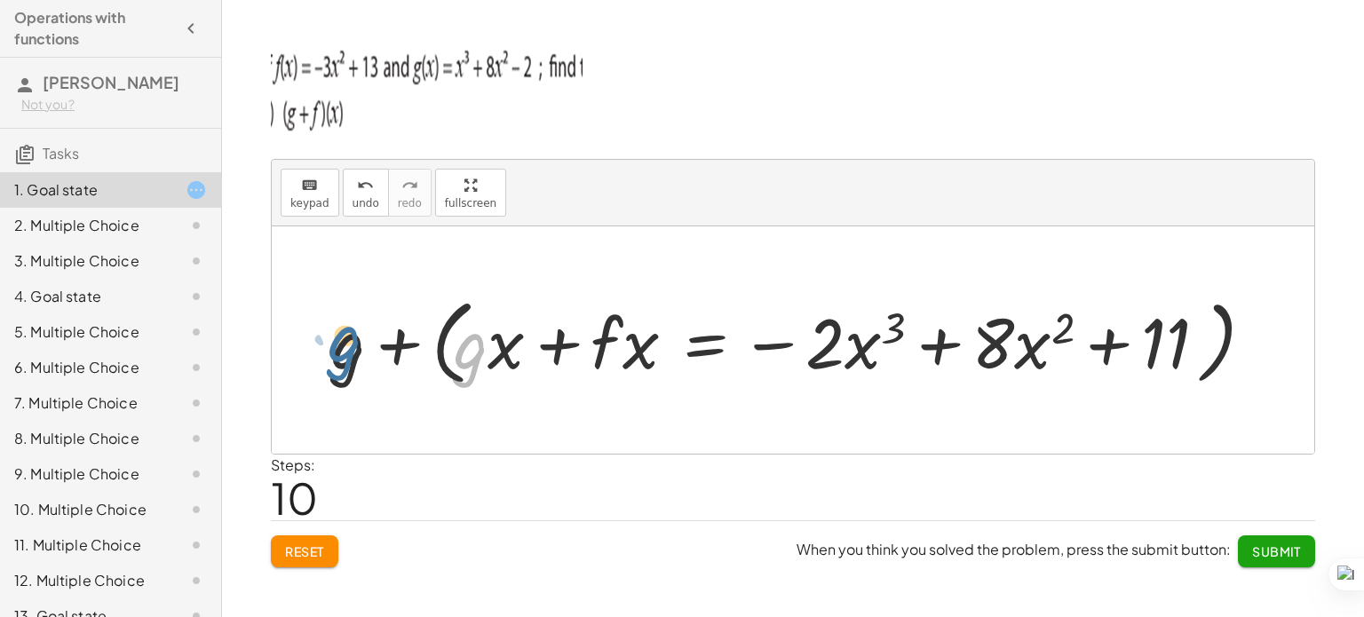
click at [345, 348] on div "+ g + f + g + ( · ( + g + f ) · ( x ) = + ( + x 3 + · 8 · x 2 − 2 ) + ( − · 3 ·…" at bounding box center [793, 339] width 1042 height 227
drag, startPoint x: 337, startPoint y: 367, endPoint x: 415, endPoint y: 395, distance: 83.1
click at [415, 395] on div at bounding box center [793, 339] width 1042 height 227
drag, startPoint x: 348, startPoint y: 348, endPoint x: 450, endPoint y: 358, distance: 102.6
click at [465, 361] on div "+ g + f + g + ( · ( + g + f ) · ( x ) = + ( + x 3 + · 8 · x 2 − 2 ) + ( − · 3 ·…" at bounding box center [793, 339] width 1042 height 227
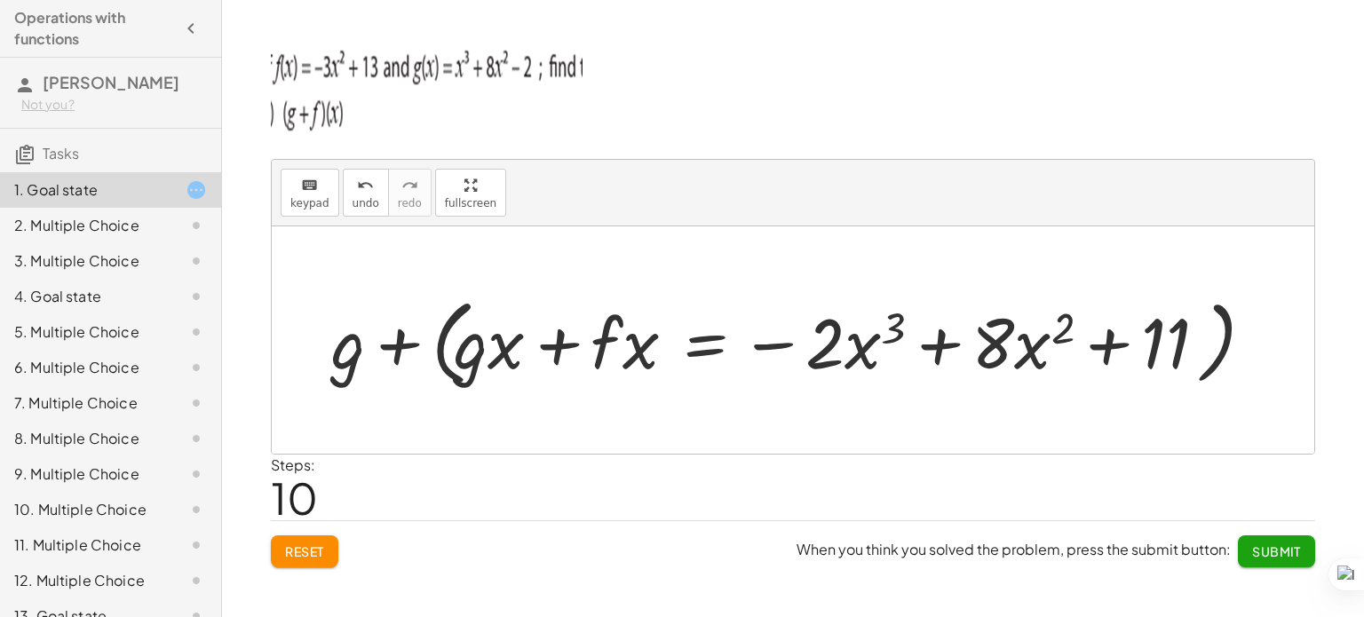
click at [336, 357] on div at bounding box center [793, 339] width 1042 height 227
click at [369, 359] on div at bounding box center [793, 339] width 1042 height 227
click at [1244, 540] on button "Submit" at bounding box center [1276, 551] width 77 height 32
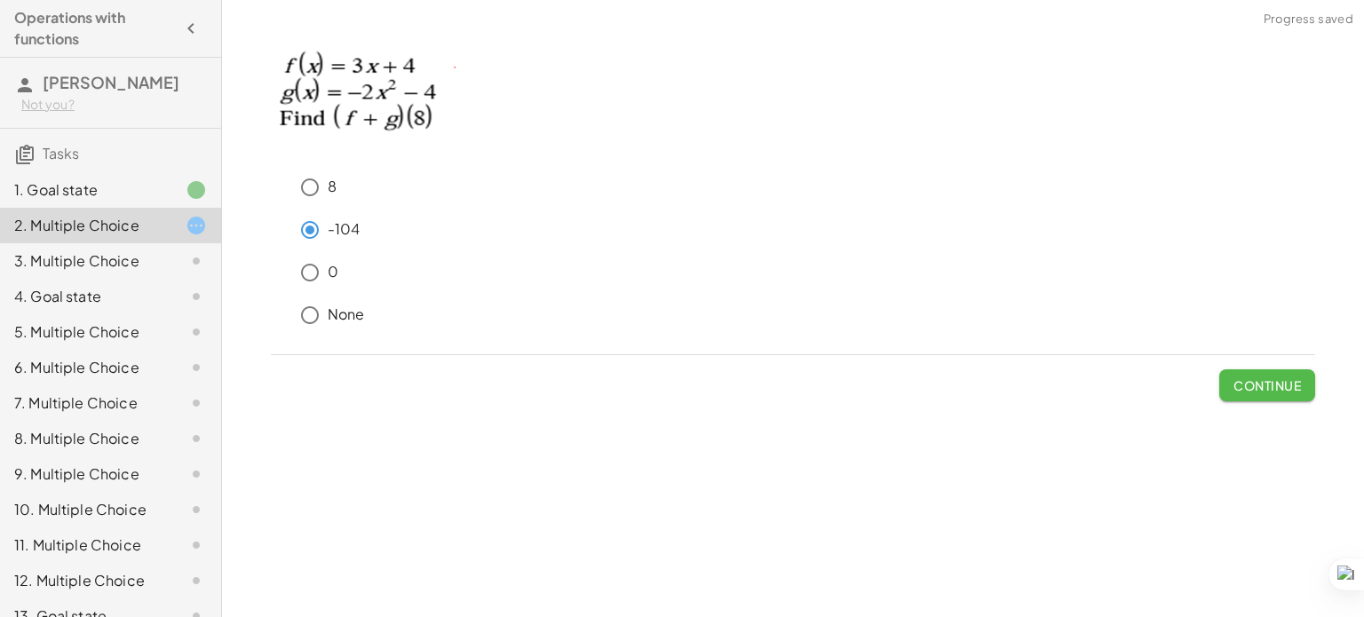
click at [1252, 372] on button "Continue" at bounding box center [1267, 385] width 96 height 32
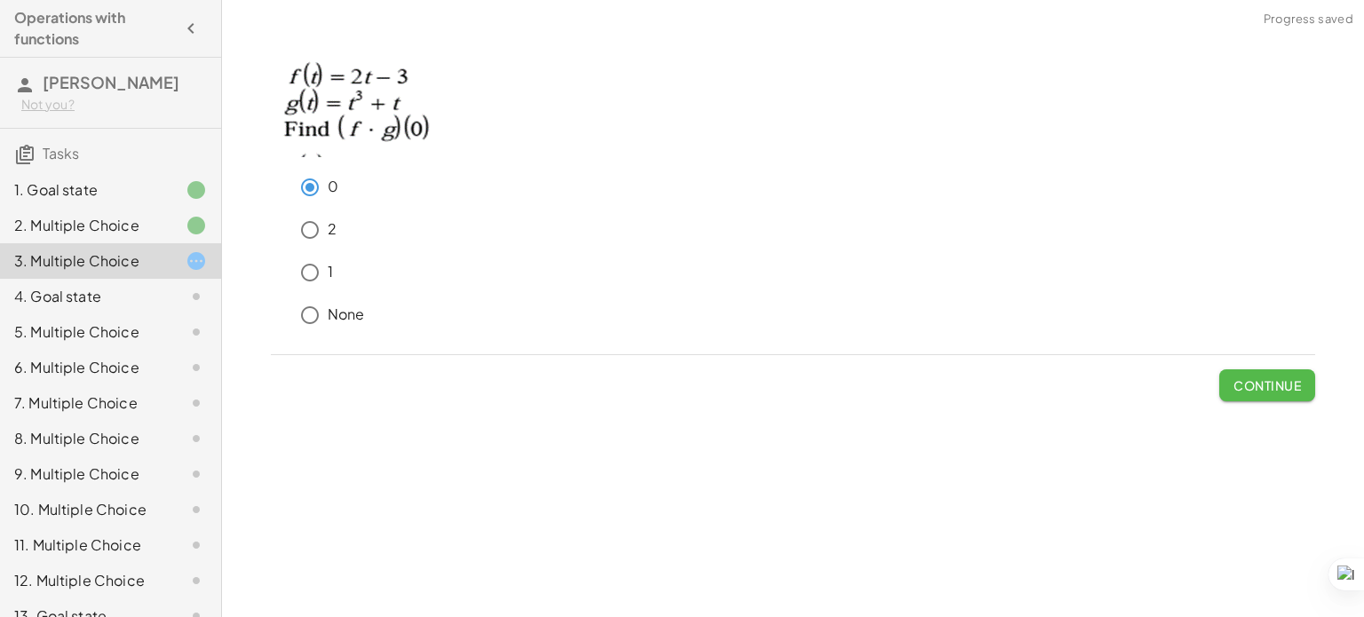
click at [1264, 382] on span "Continue" at bounding box center [1266, 385] width 67 height 16
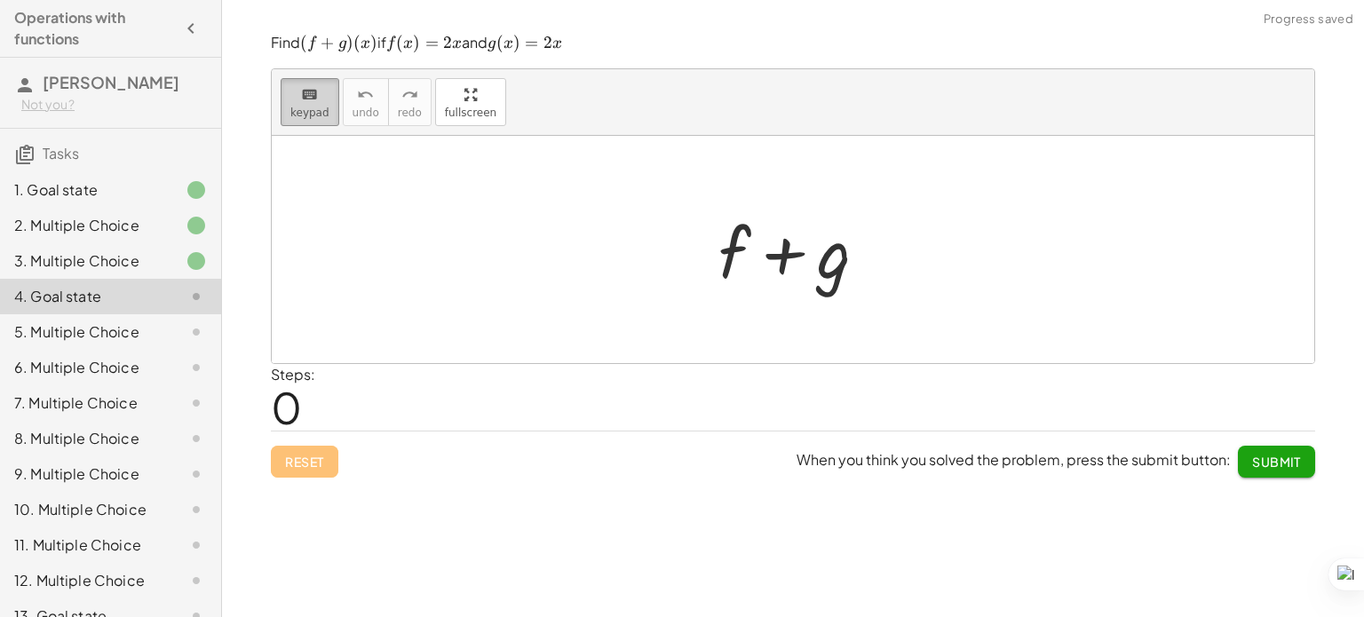
click at [323, 110] on span "keypad" at bounding box center [309, 113] width 39 height 12
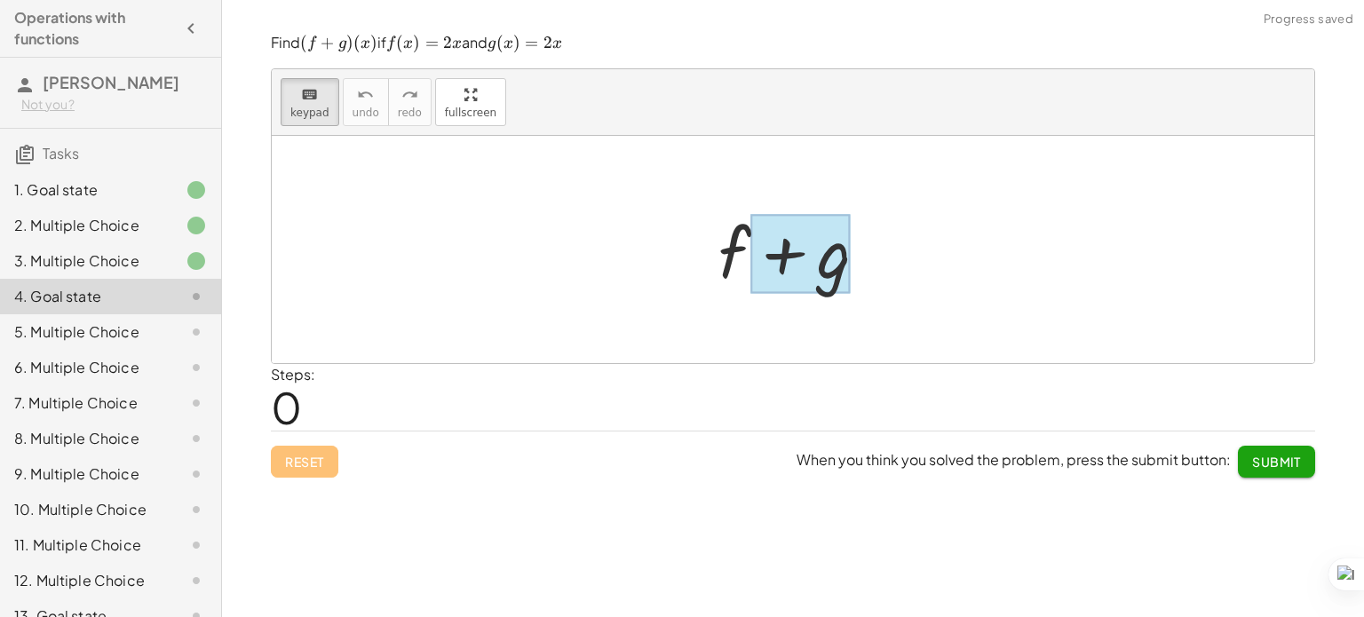
click at [775, 237] on div at bounding box center [800, 253] width 100 height 79
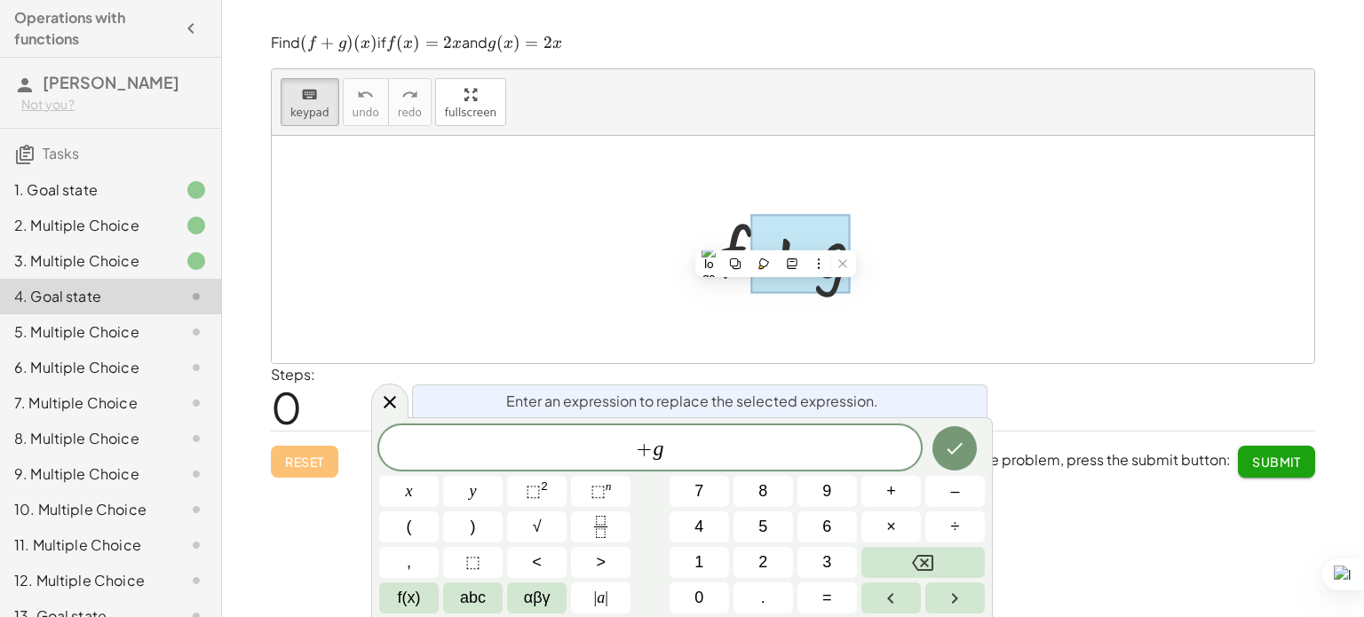
click at [746, 424] on div "Enter an expression to replace the selected expression. + g x y ⬚ 2 ⬚ n 7 8 9 +…" at bounding box center [681, 517] width 621 height 200
click at [744, 464] on div "+ g ​" at bounding box center [650, 447] width 542 height 44
click at [730, 255] on div at bounding box center [799, 249] width 181 height 91
click at [966, 461] on button "Done" at bounding box center [954, 448] width 44 height 44
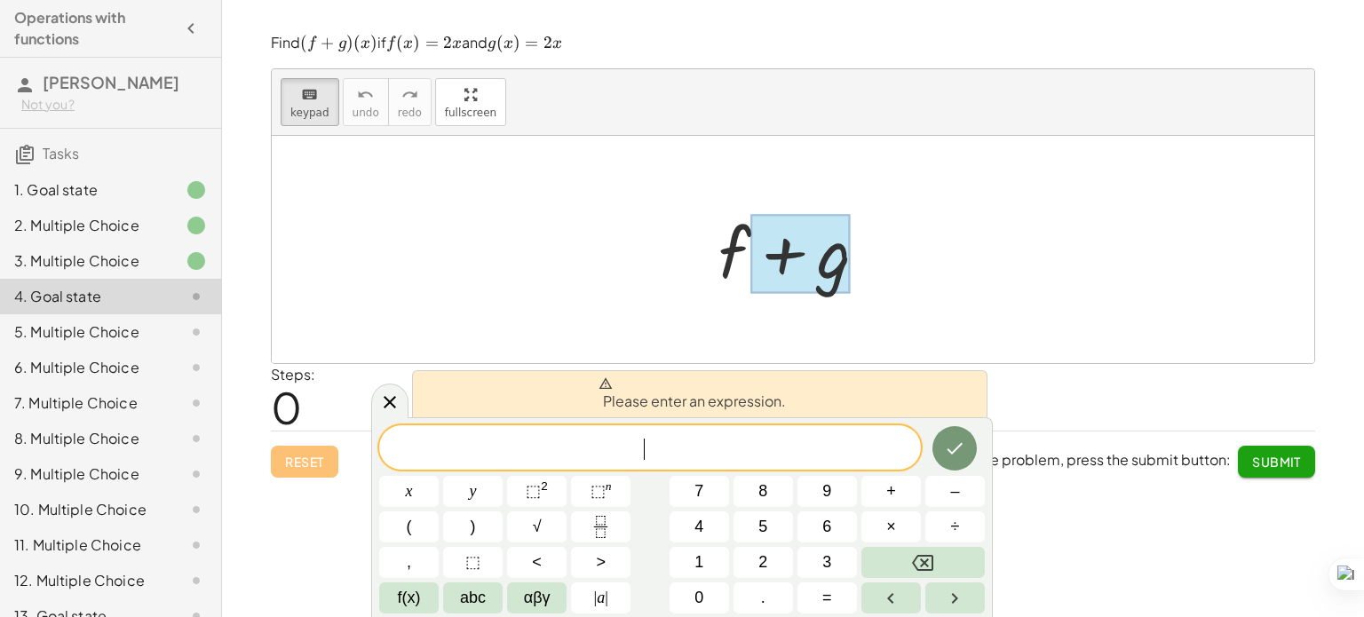
click at [1105, 233] on div at bounding box center [793, 249] width 1042 height 227
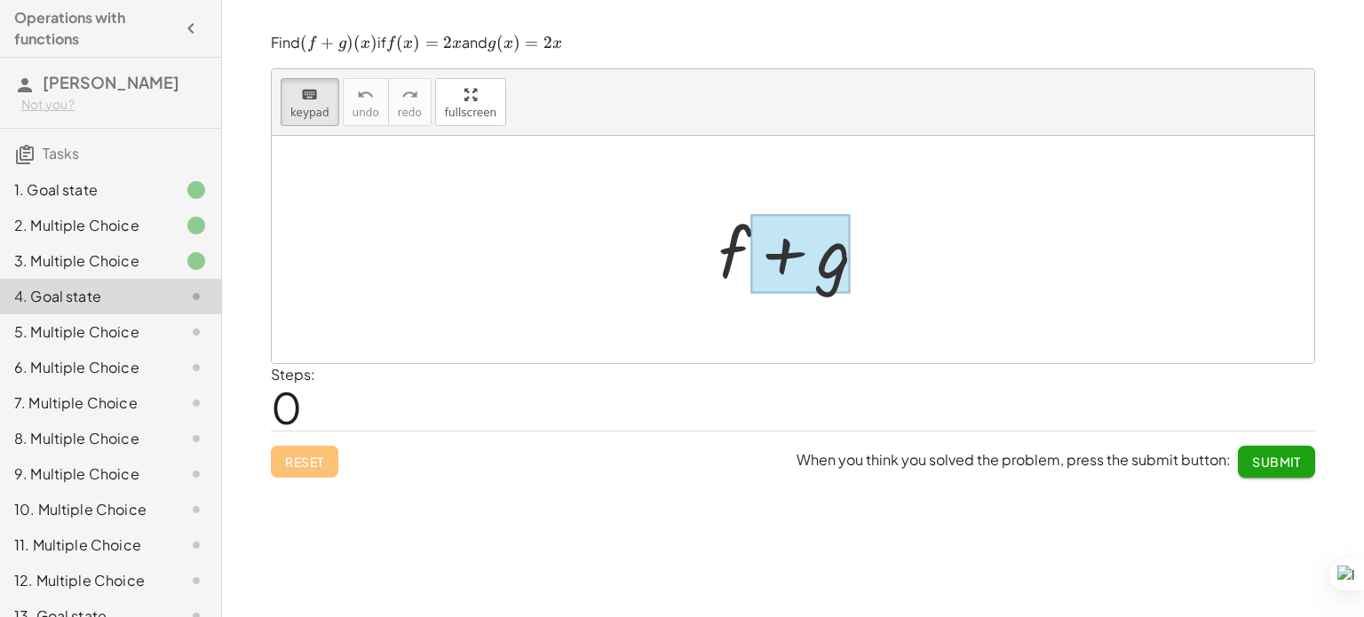
click at [842, 235] on div at bounding box center [800, 253] width 100 height 79
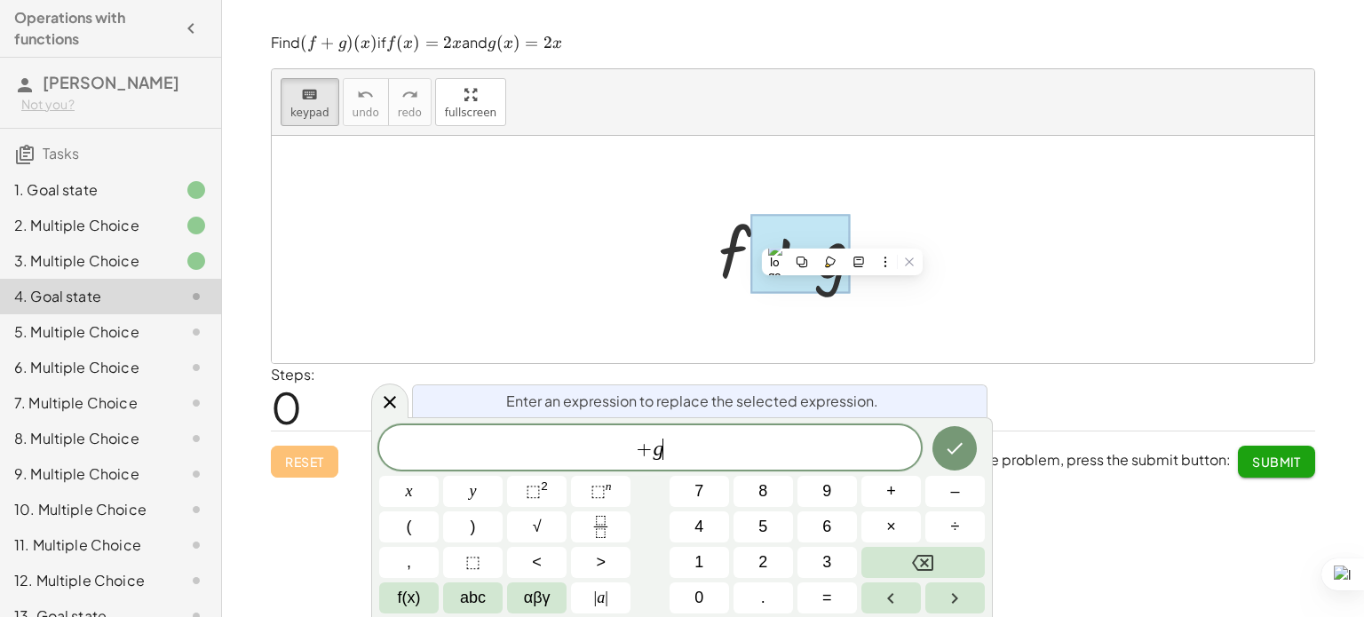
click at [804, 450] on span "+ g ​" at bounding box center [650, 449] width 542 height 25
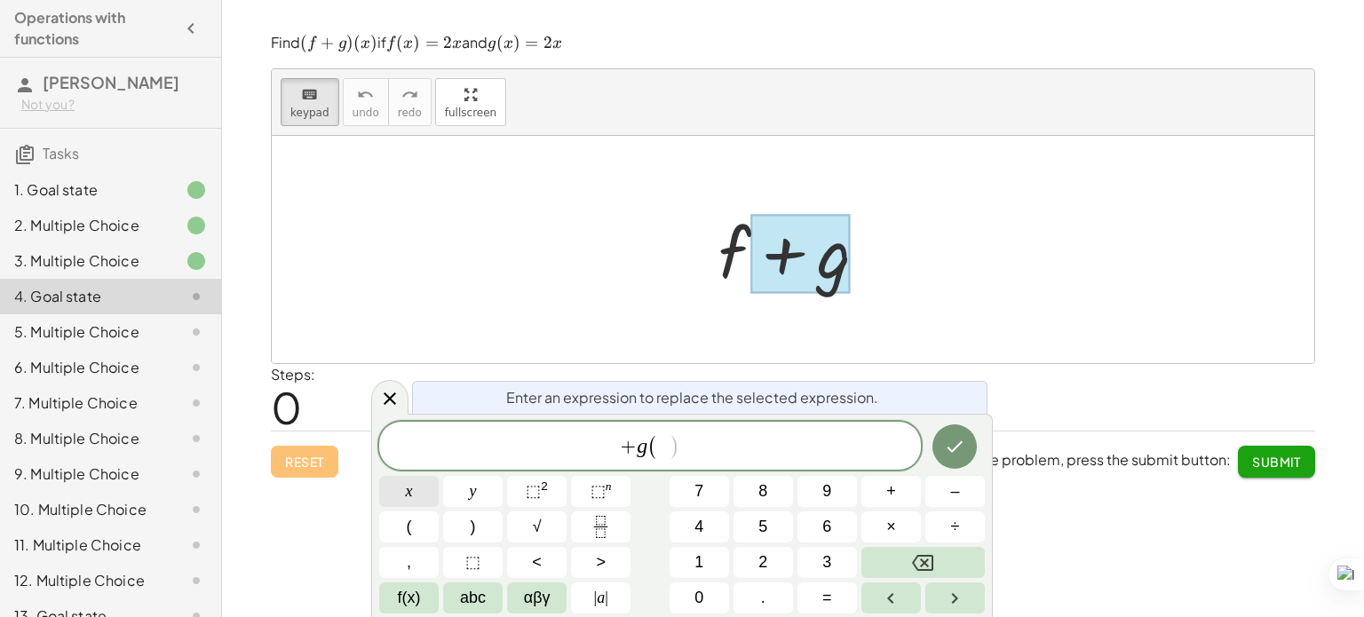
click at [422, 479] on button "x" at bounding box center [408, 491] width 59 height 31
click at [609, 454] on span "+" at bounding box center [615, 447] width 17 height 21
click at [740, 285] on div at bounding box center [799, 249] width 181 height 91
click at [953, 459] on button "Done" at bounding box center [954, 446] width 44 height 44
click at [697, 450] on span "+ g ( x ) = ​" at bounding box center [650, 446] width 542 height 29
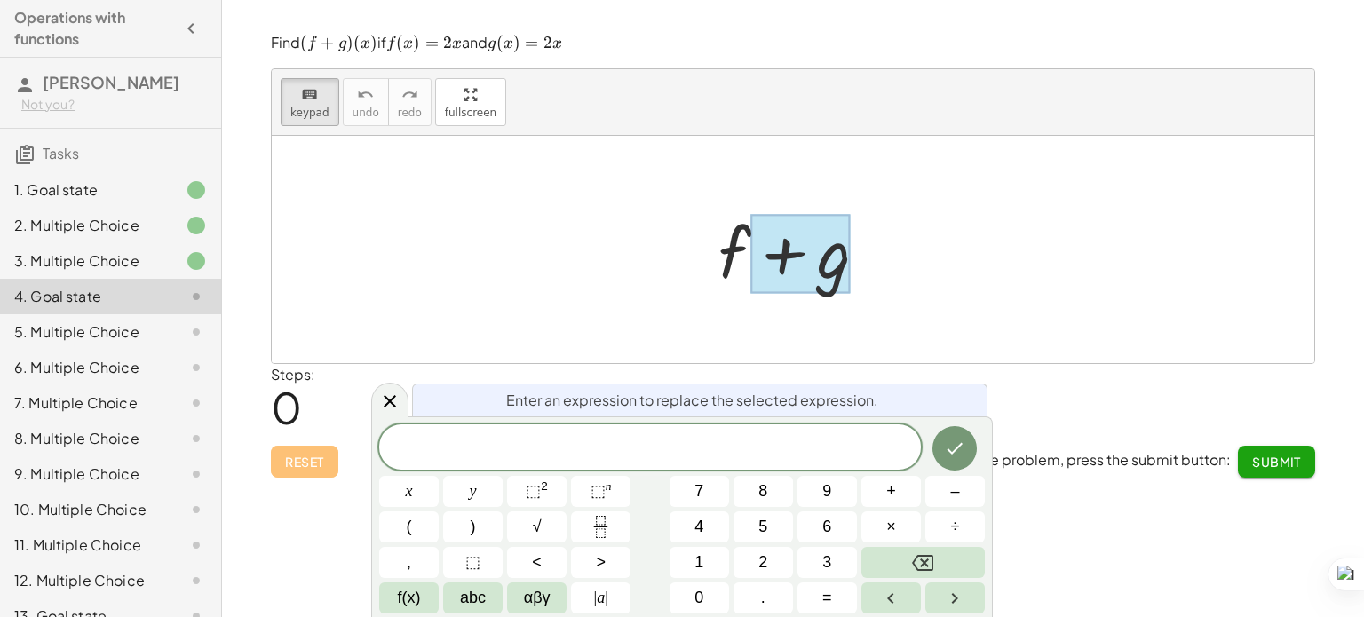
click at [757, 4] on div at bounding box center [793, 11] width 1142 height 22
click at [895, 277] on div at bounding box center [793, 249] width 1042 height 227
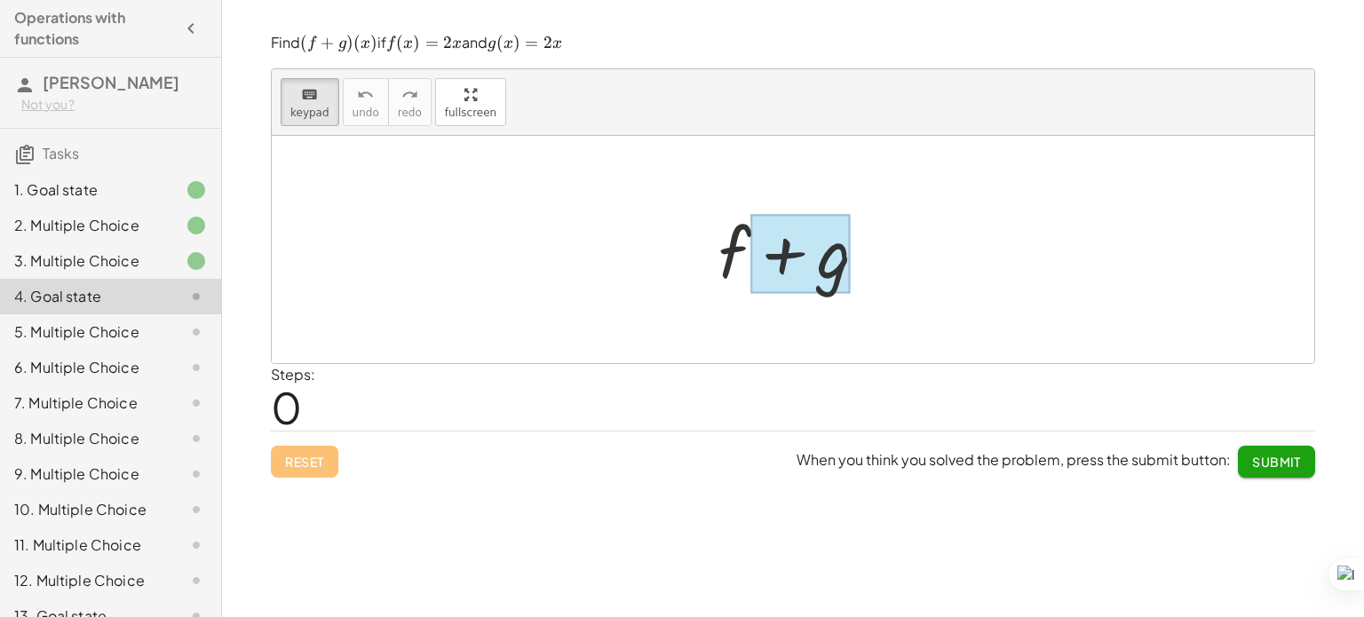
click at [818, 287] on div at bounding box center [800, 253] width 100 height 79
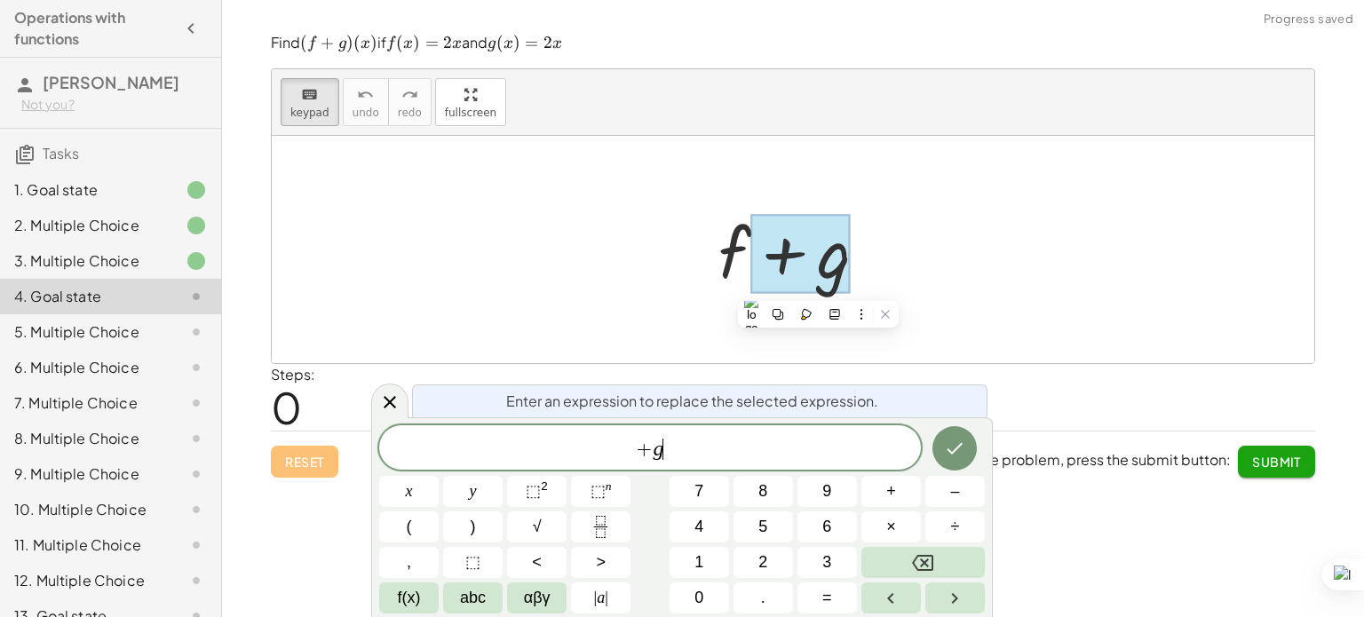
click at [773, 440] on span "+ g ​" at bounding box center [650, 449] width 542 height 25
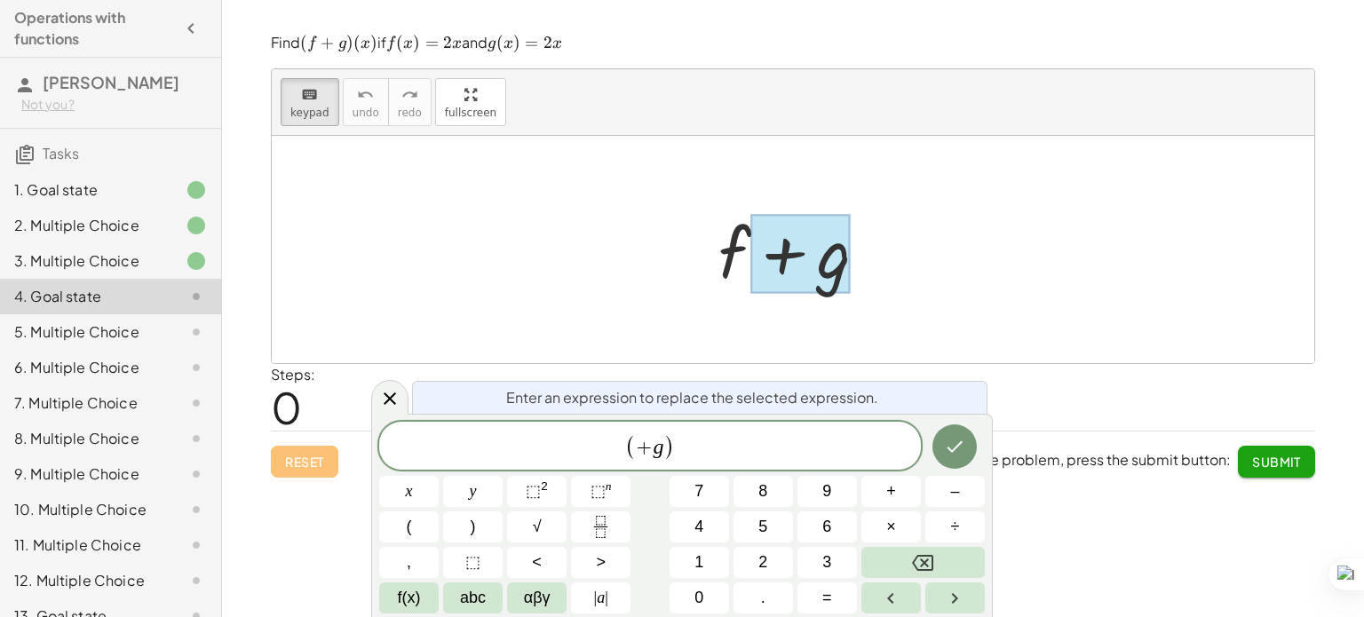
click at [724, 297] on div "+ f + g" at bounding box center [793, 250] width 203 height 100
click at [731, 259] on div at bounding box center [799, 249] width 181 height 91
click at [943, 443] on button "Done" at bounding box center [954, 446] width 44 height 44
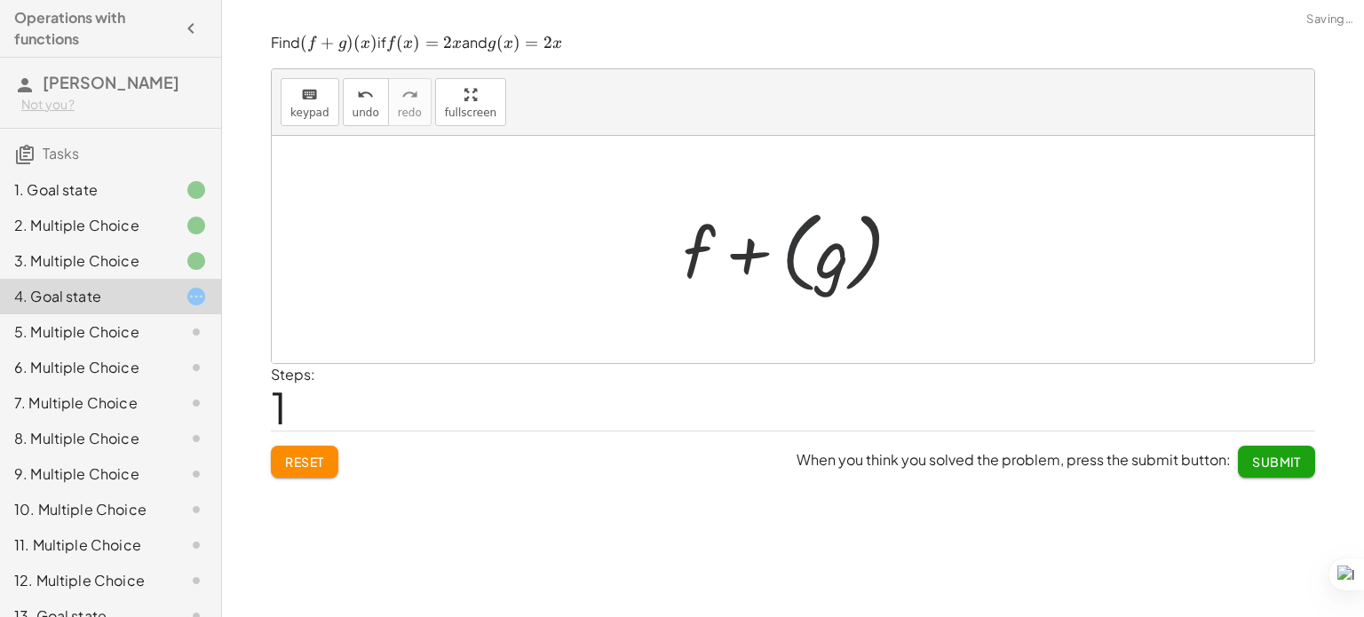
click at [802, 248] on div at bounding box center [799, 250] width 251 height 99
click at [802, 248] on div at bounding box center [799, 249] width 181 height 91
click at [717, 233] on div at bounding box center [799, 249] width 181 height 91
click at [724, 244] on div at bounding box center [799, 249] width 181 height 91
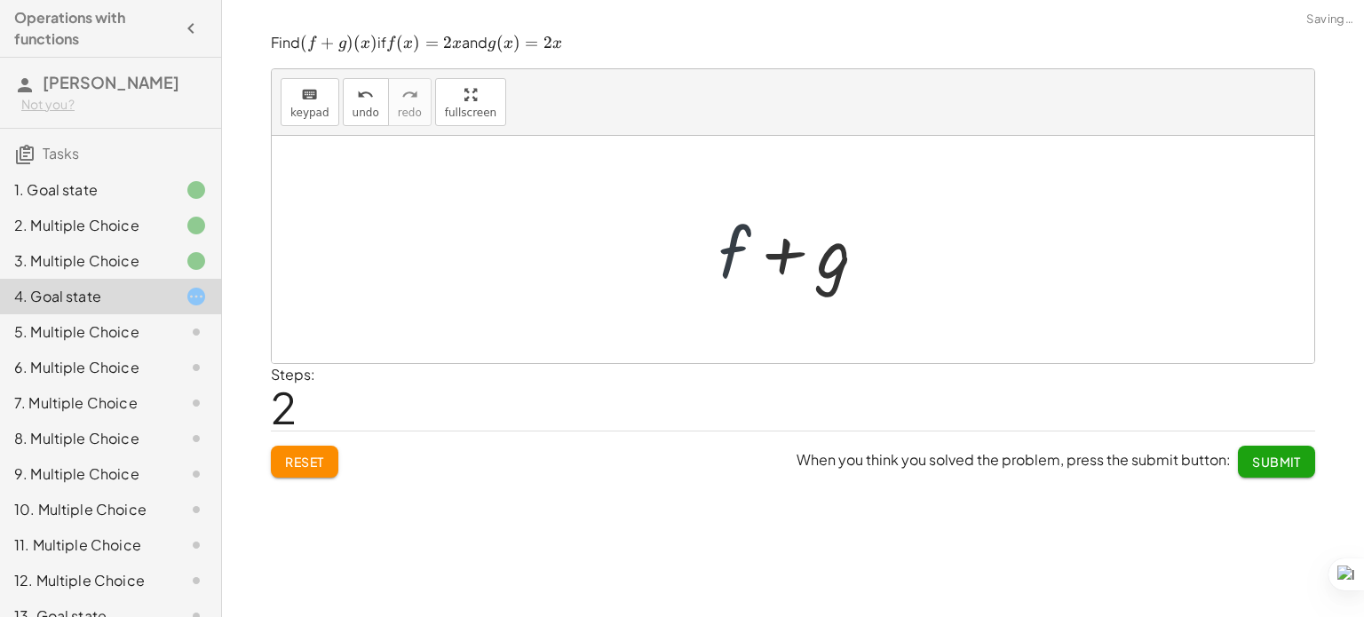
click at [724, 244] on div at bounding box center [799, 249] width 181 height 91
click at [844, 280] on div at bounding box center [799, 249] width 181 height 91
click at [801, 280] on div at bounding box center [799, 249] width 181 height 91
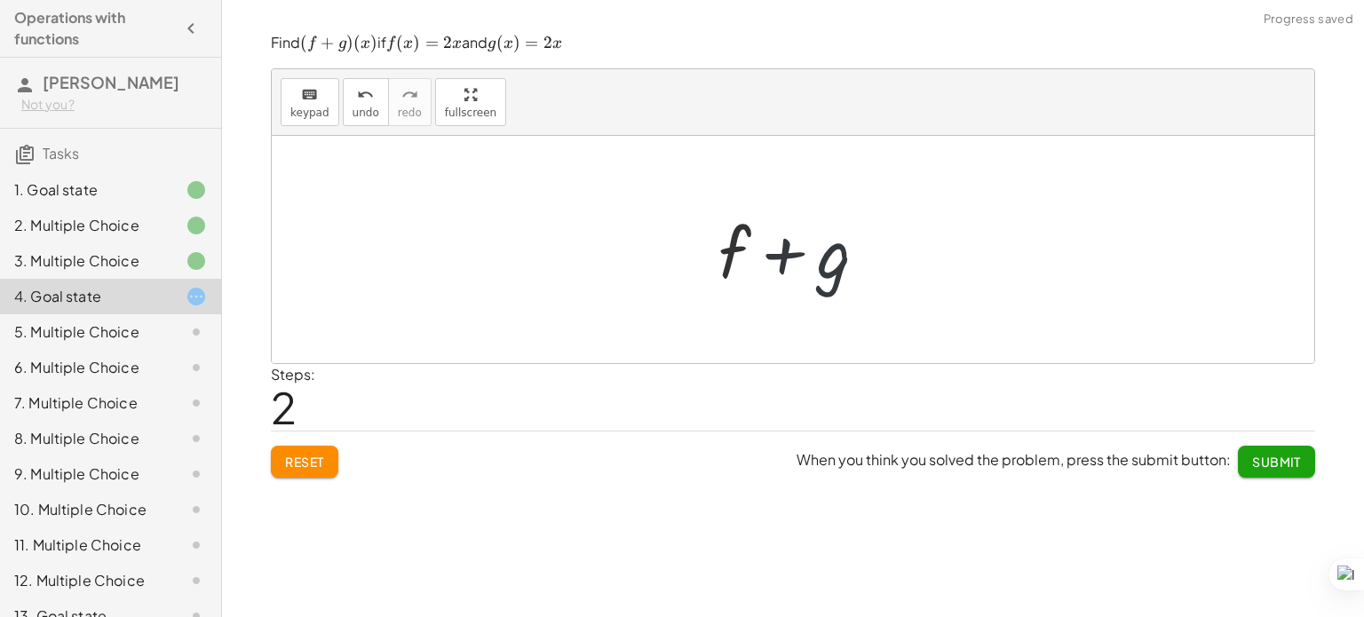
click at [824, 277] on div at bounding box center [799, 249] width 181 height 91
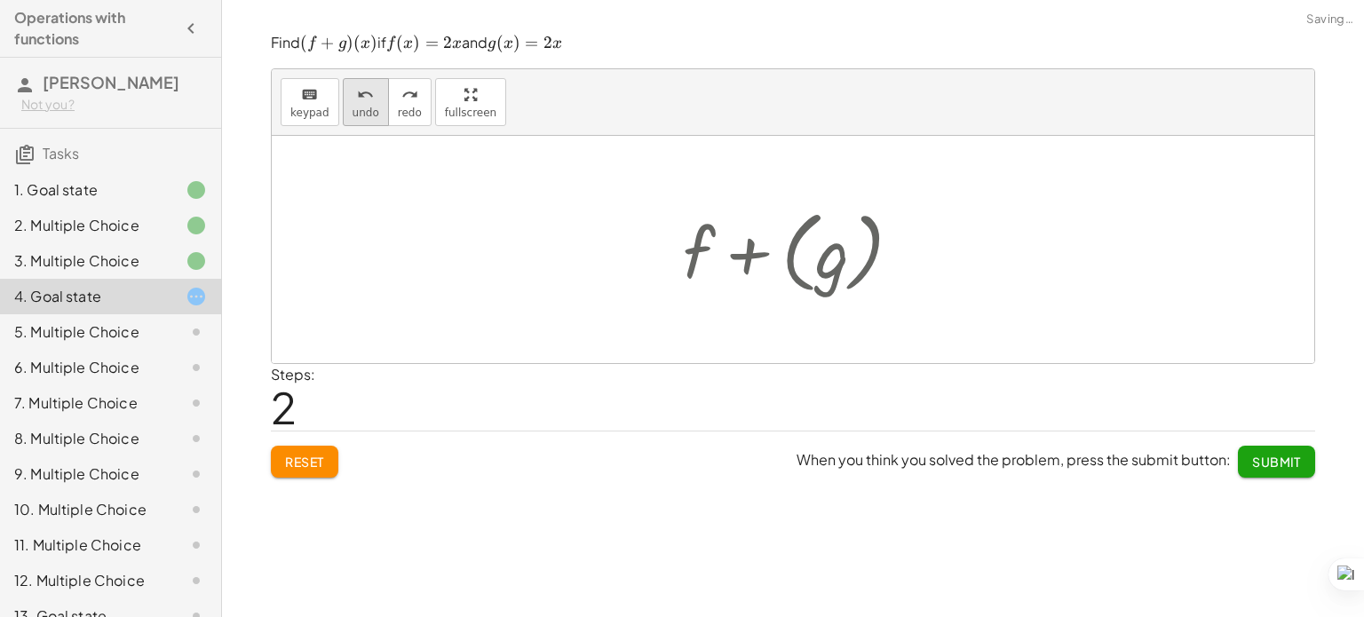
click at [352, 115] on span "undo" at bounding box center [365, 113] width 27 height 12
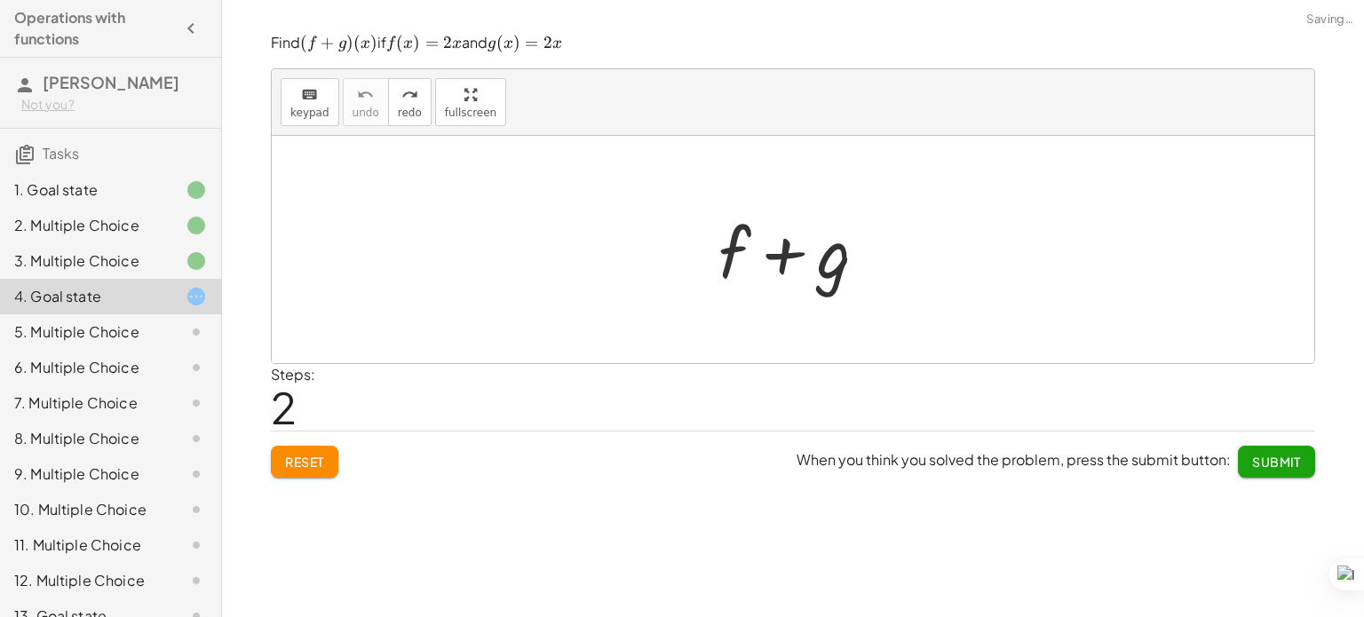
click at [729, 240] on div at bounding box center [799, 249] width 181 height 91
click at [874, 284] on div at bounding box center [799, 249] width 181 height 91
click at [830, 268] on div at bounding box center [799, 249] width 181 height 91
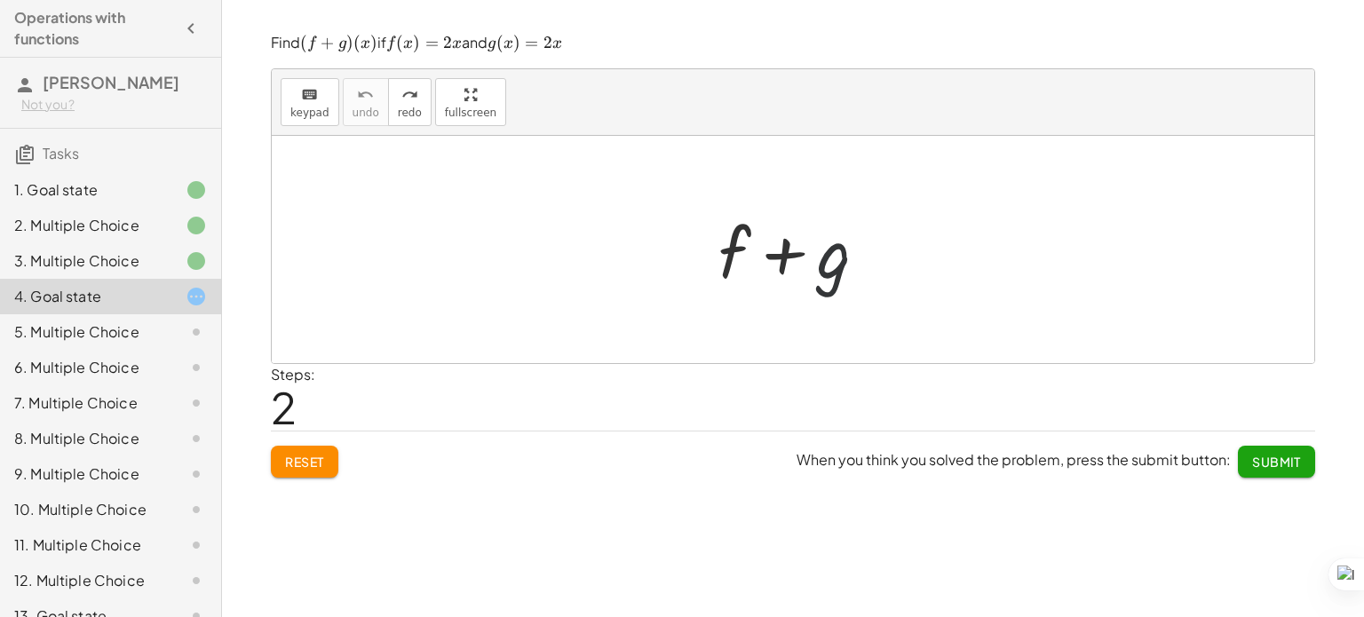
click at [830, 268] on div at bounding box center [799, 249] width 181 height 91
click at [835, 273] on div at bounding box center [799, 249] width 181 height 91
click at [877, 279] on div at bounding box center [799, 249] width 181 height 91
drag, startPoint x: 877, startPoint y: 293, endPoint x: 845, endPoint y: 289, distance: 32.2
click at [845, 289] on div at bounding box center [799, 249] width 181 height 91
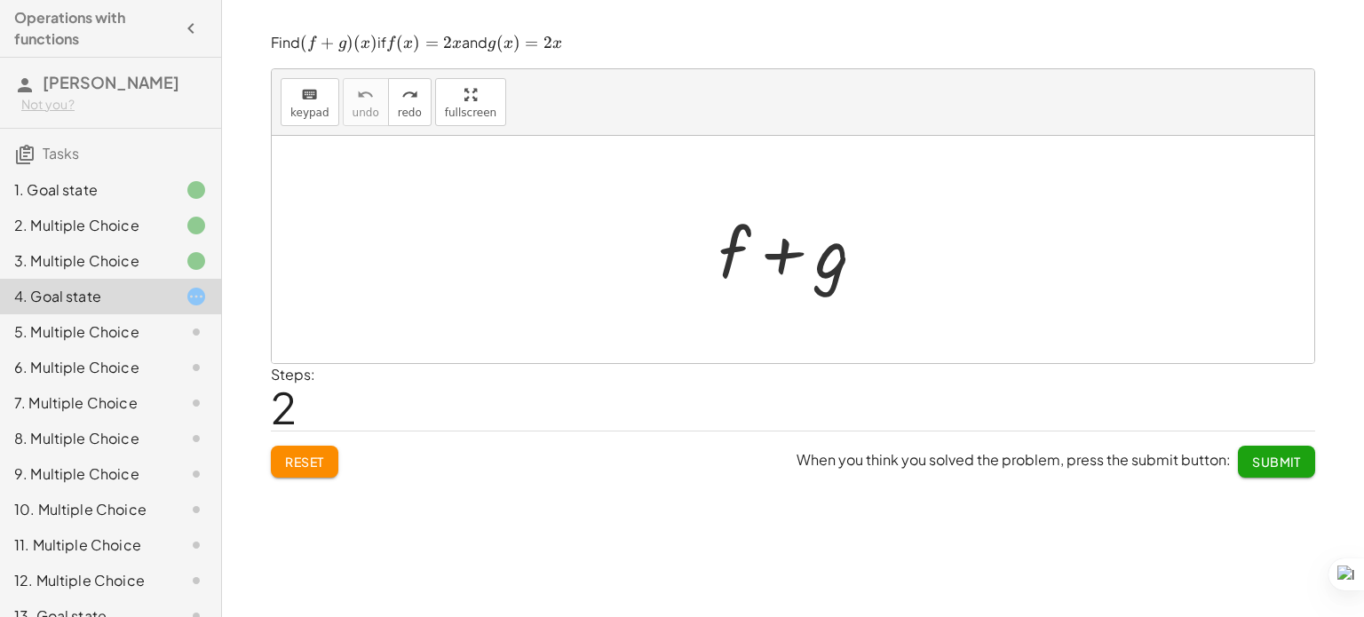
click at [819, 275] on div at bounding box center [799, 249] width 181 height 91
click at [407, 113] on span "redo" at bounding box center [410, 113] width 24 height 12
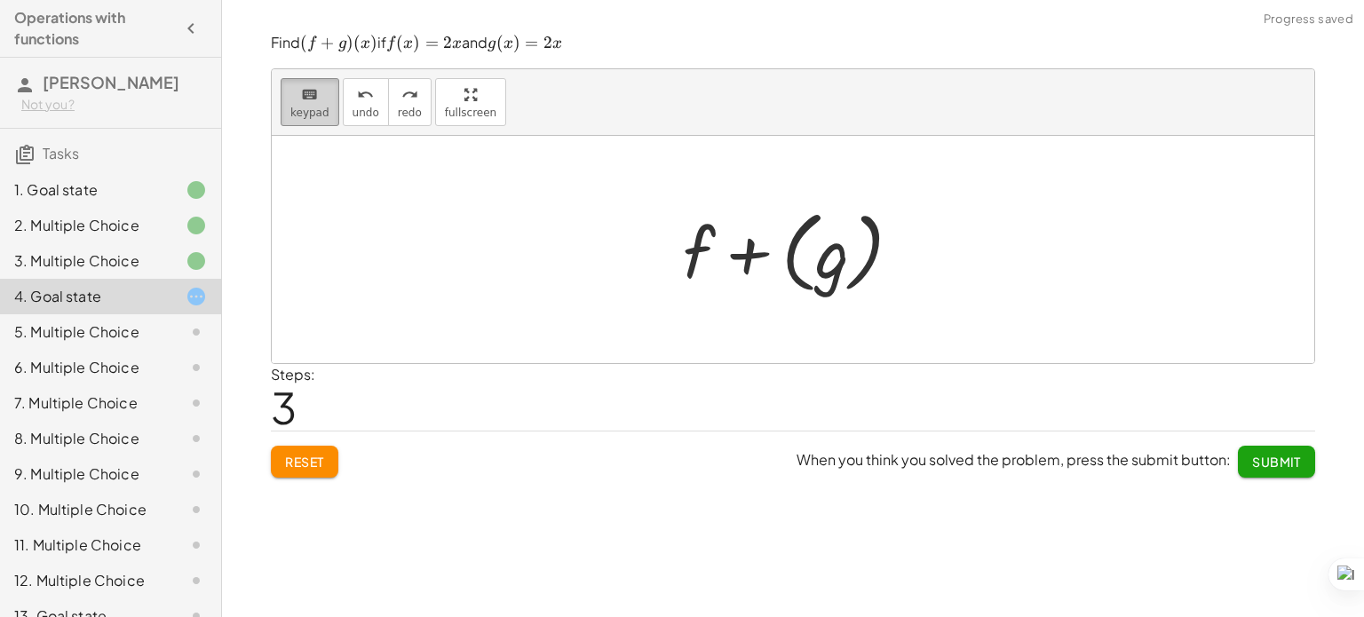
click at [328, 109] on button "keyboard keypad" at bounding box center [310, 102] width 59 height 48
click at [811, 241] on div at bounding box center [799, 250] width 251 height 99
drag, startPoint x: 814, startPoint y: 262, endPoint x: 663, endPoint y: 273, distance: 151.4
click at [663, 273] on html "Operations with functions [PERSON_NAME] Not you? Tasks 1. Goal state 2. Multipl…" at bounding box center [682, 308] width 1364 height 617
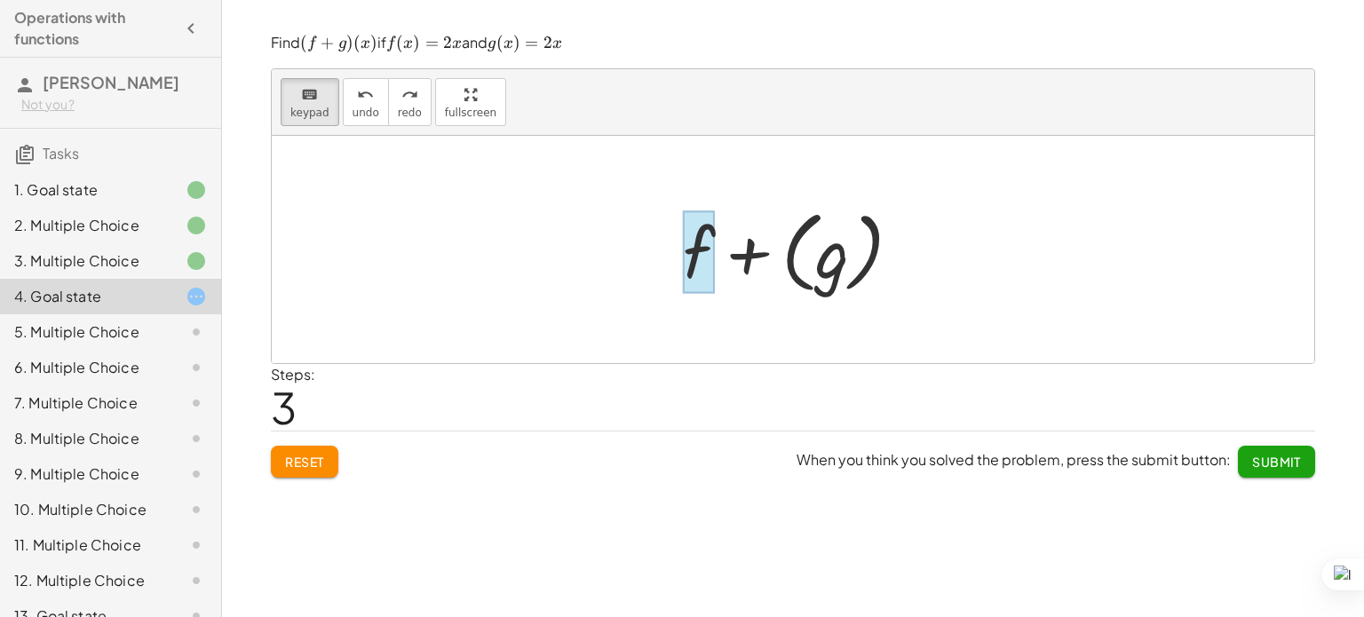
click at [692, 254] on div at bounding box center [699, 252] width 32 height 83
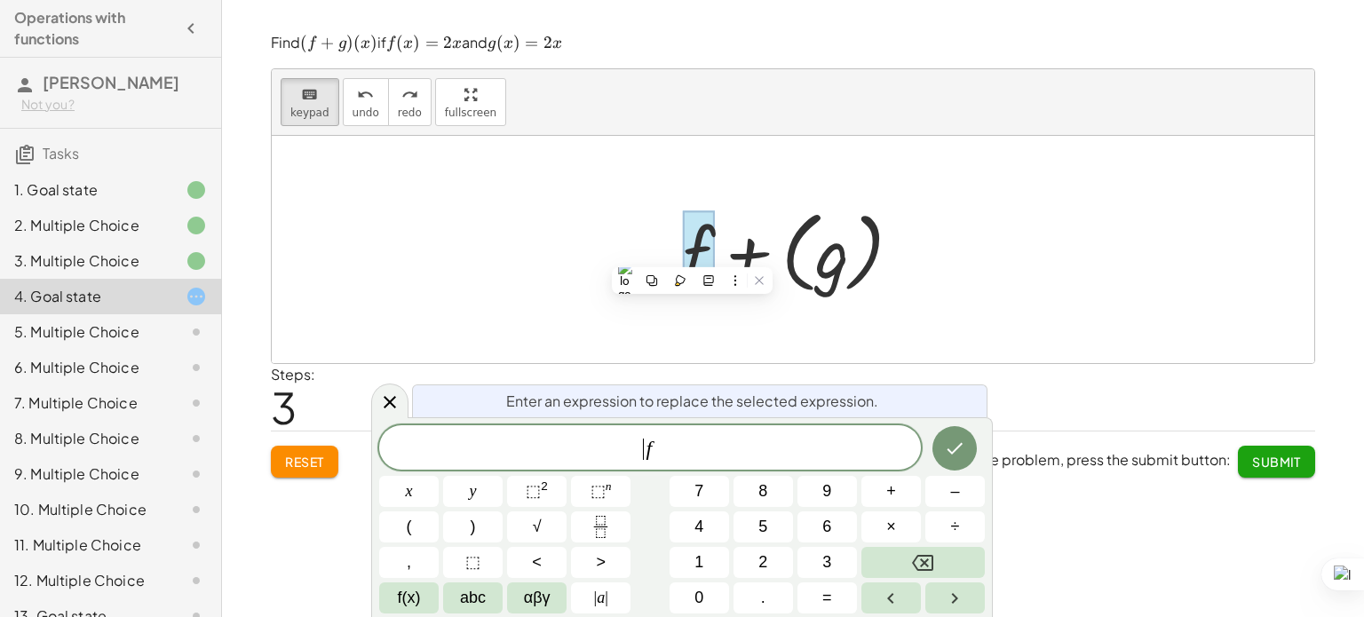
click at [633, 452] on span "​ f" at bounding box center [650, 449] width 542 height 25
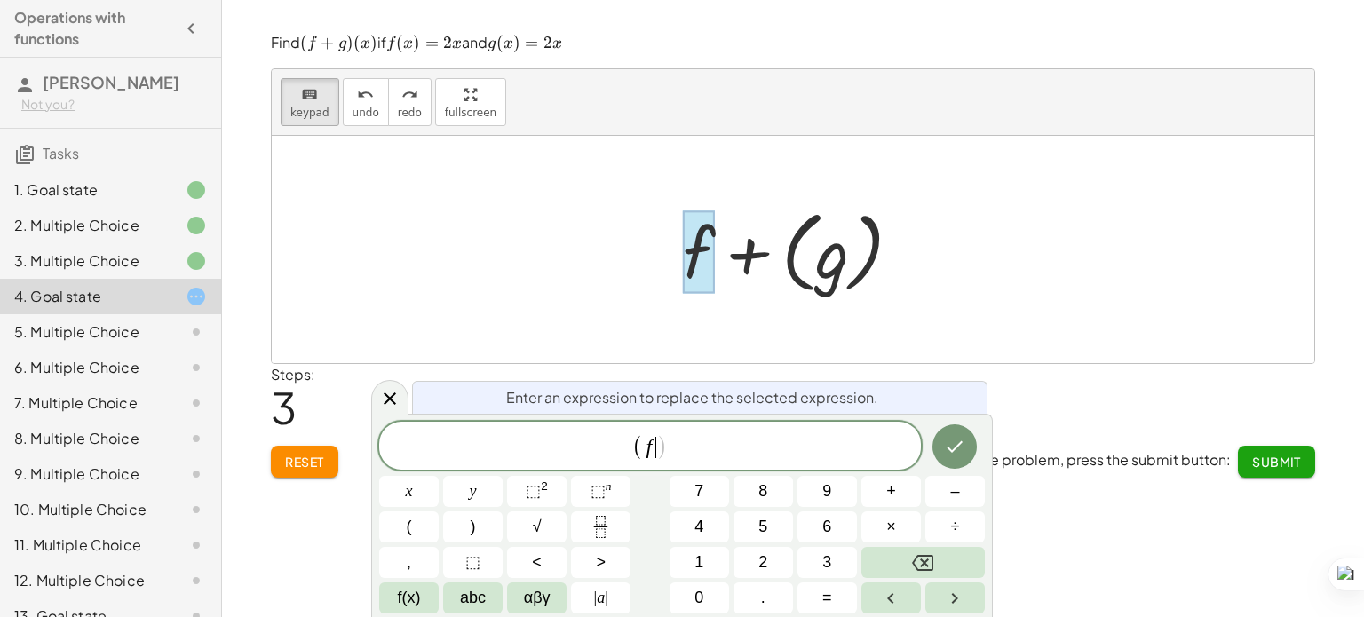
click at [657, 441] on span ")" at bounding box center [662, 447] width 12 height 26
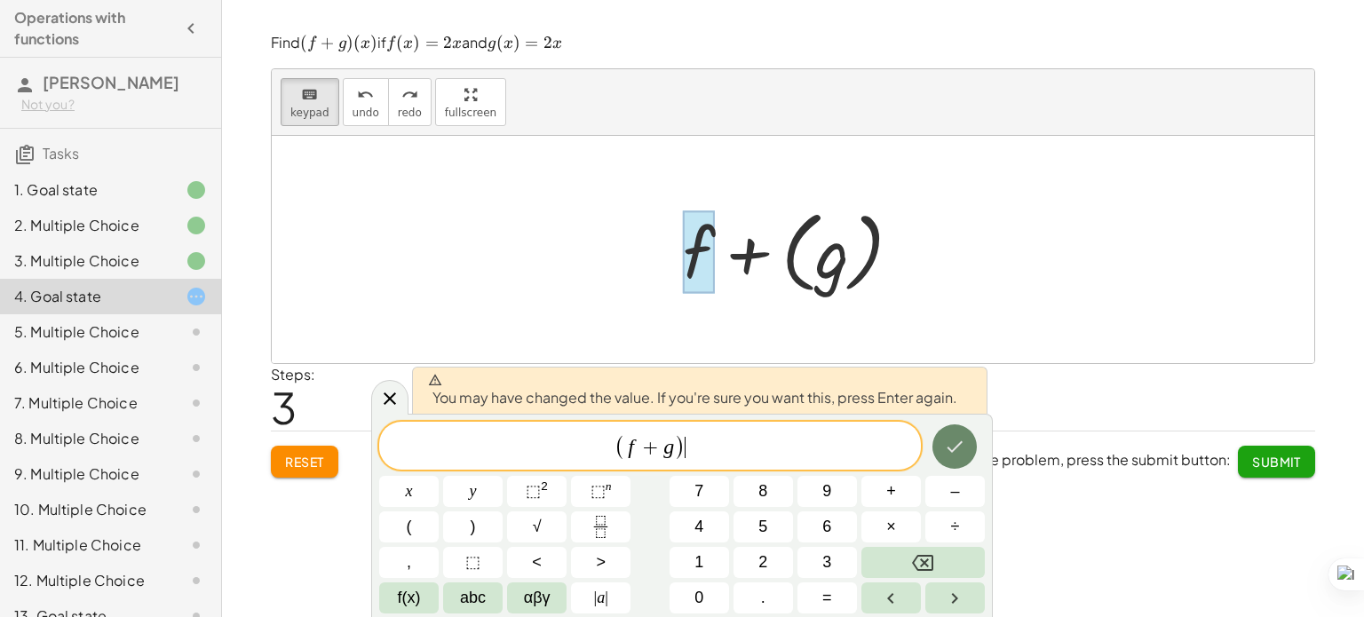
click at [962, 447] on icon "Done" at bounding box center [954, 446] width 21 height 21
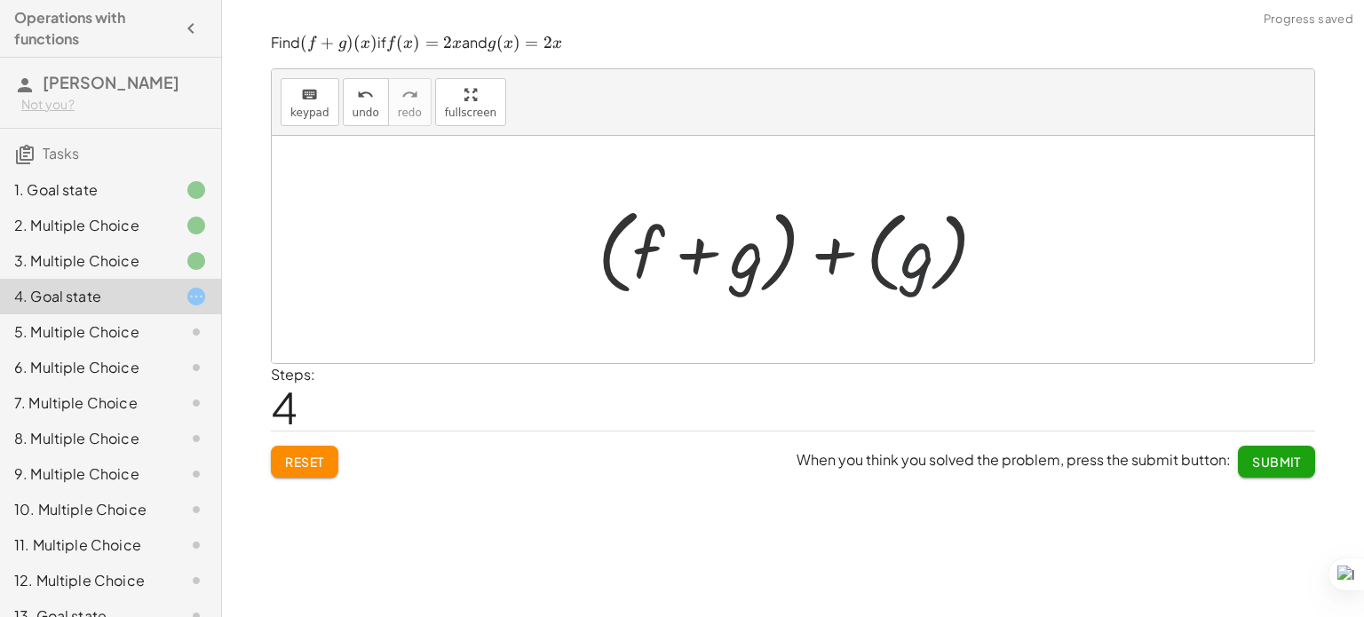
click at [913, 269] on div at bounding box center [800, 250] width 422 height 102
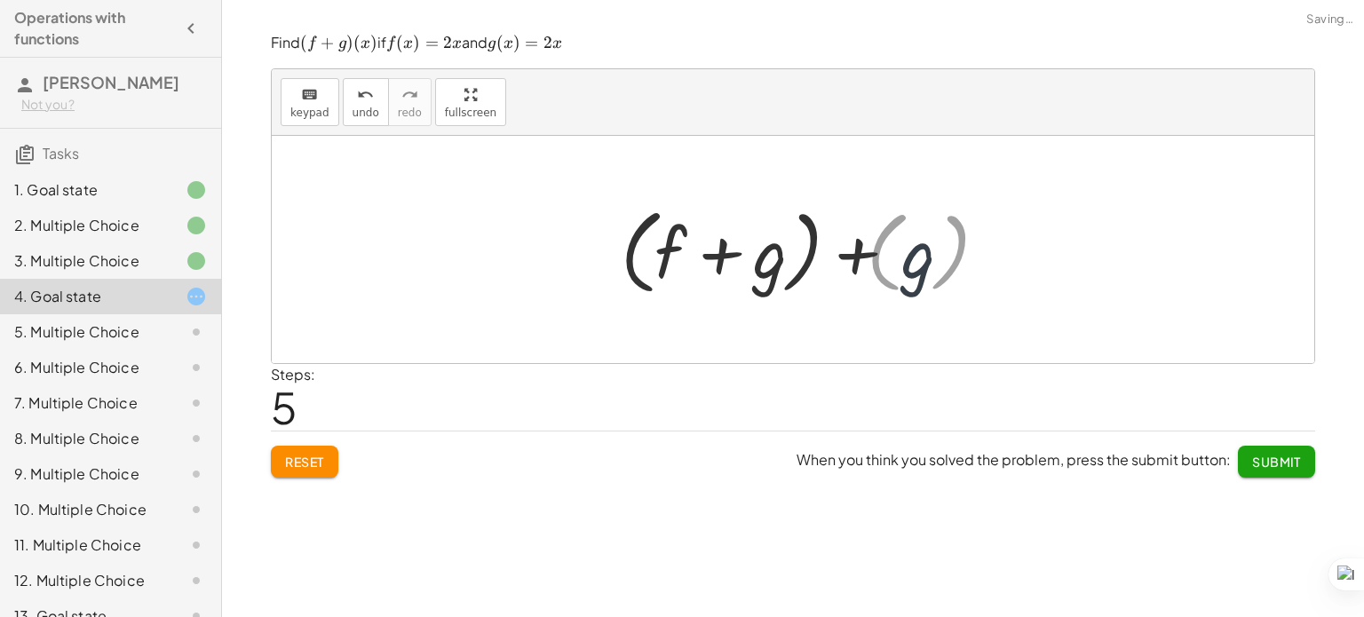
click at [913, 269] on div at bounding box center [799, 250] width 351 height 102
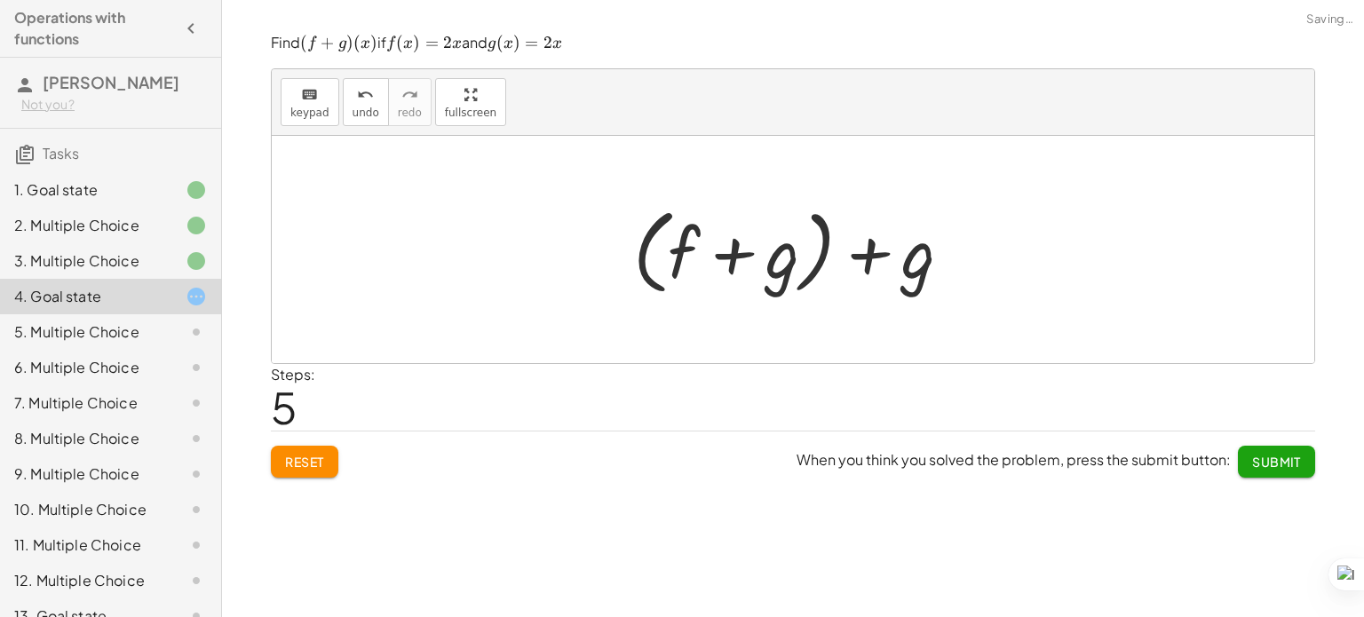
click at [913, 269] on div at bounding box center [799, 250] width 351 height 102
click at [934, 275] on div at bounding box center [799, 250] width 351 height 102
click at [931, 262] on div at bounding box center [799, 250] width 351 height 102
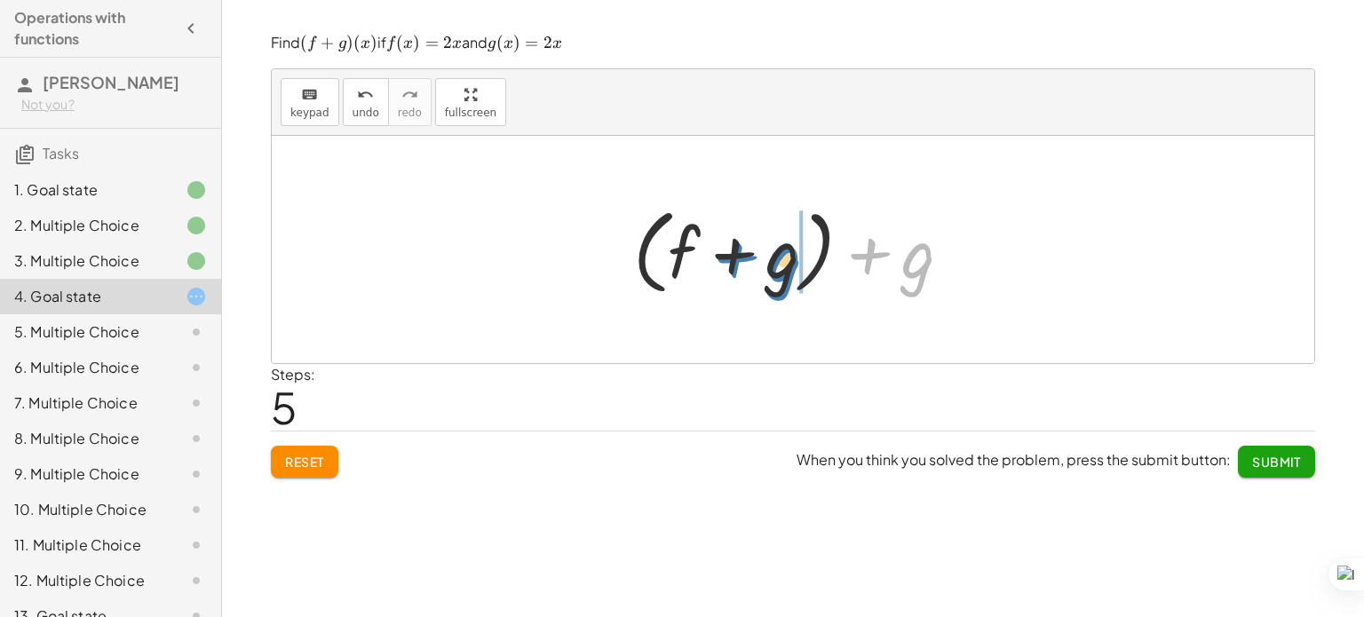
drag, startPoint x: 931, startPoint y: 262, endPoint x: 803, endPoint y: 265, distance: 127.9
click at [803, 265] on div at bounding box center [799, 250] width 351 height 102
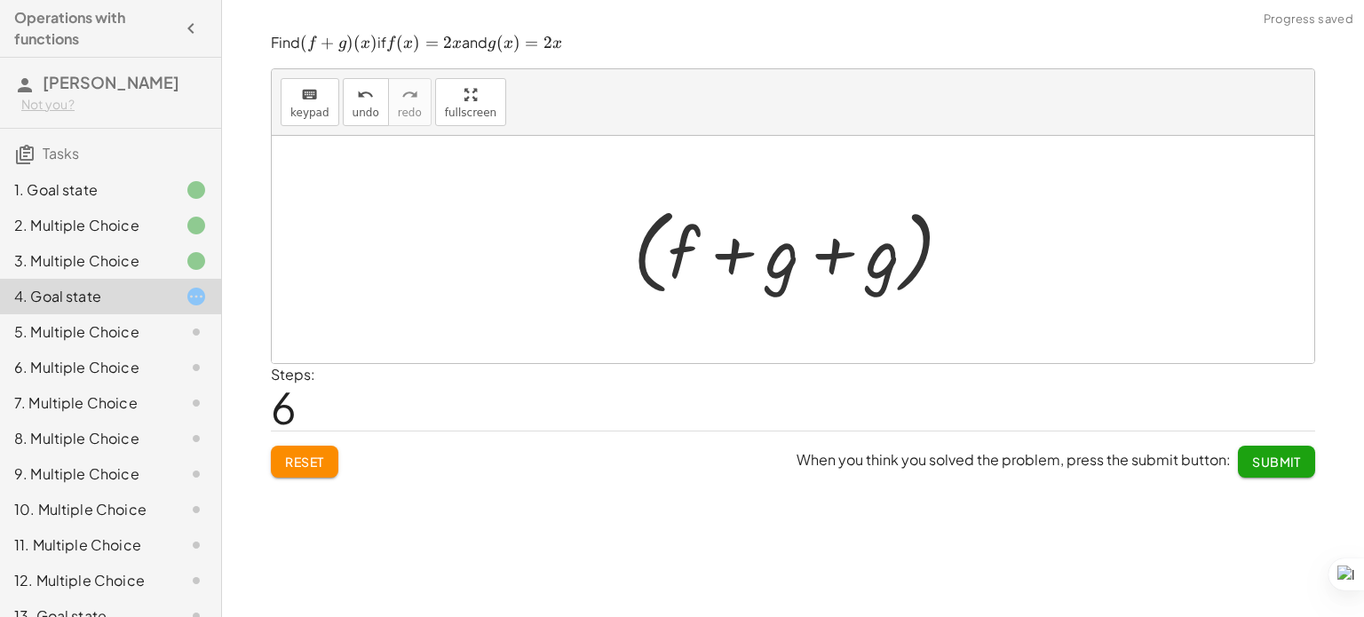
click at [890, 270] on div at bounding box center [799, 250] width 351 height 102
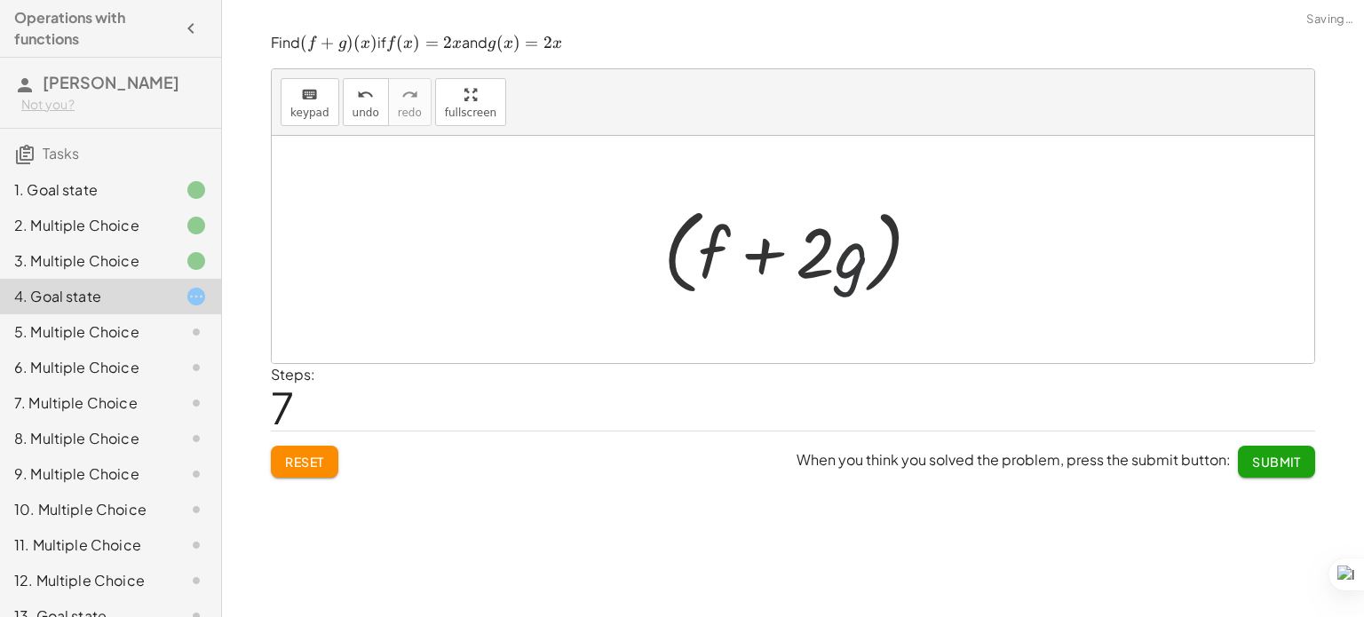
drag, startPoint x: 842, startPoint y: 270, endPoint x: 824, endPoint y: 265, distance: 18.5
click at [824, 265] on div at bounding box center [799, 250] width 290 height 102
drag, startPoint x: 824, startPoint y: 265, endPoint x: 854, endPoint y: 276, distance: 32.3
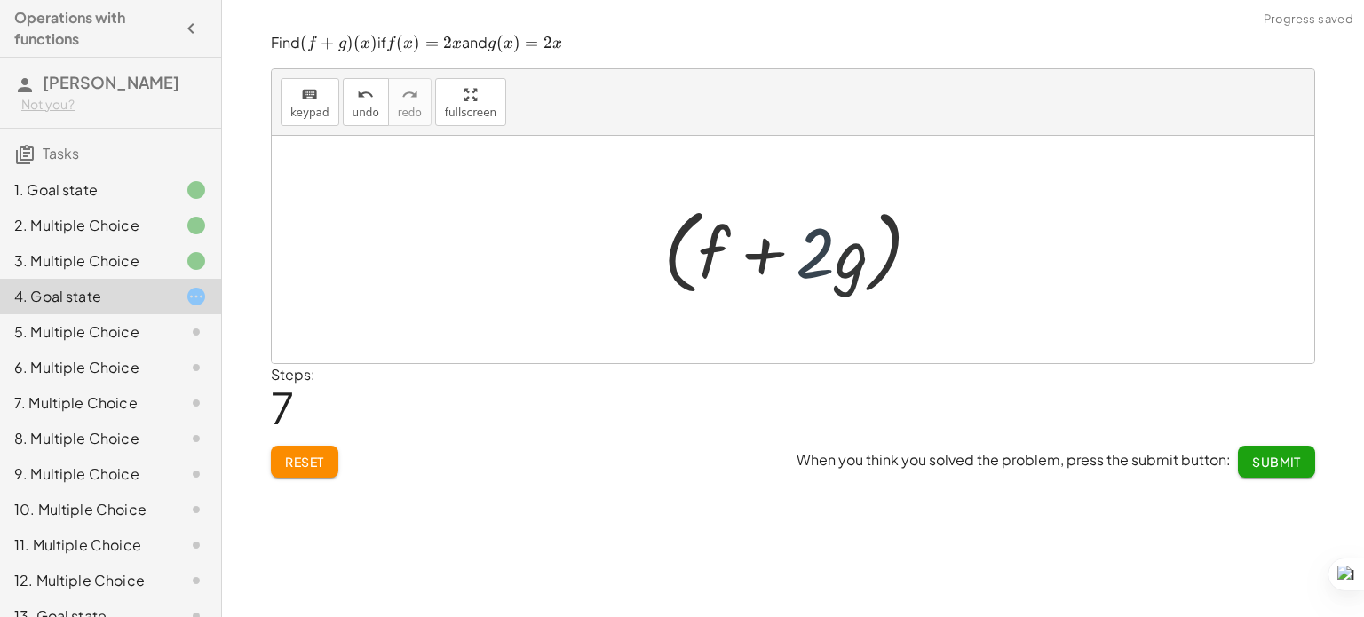
click at [854, 276] on div at bounding box center [799, 250] width 290 height 102
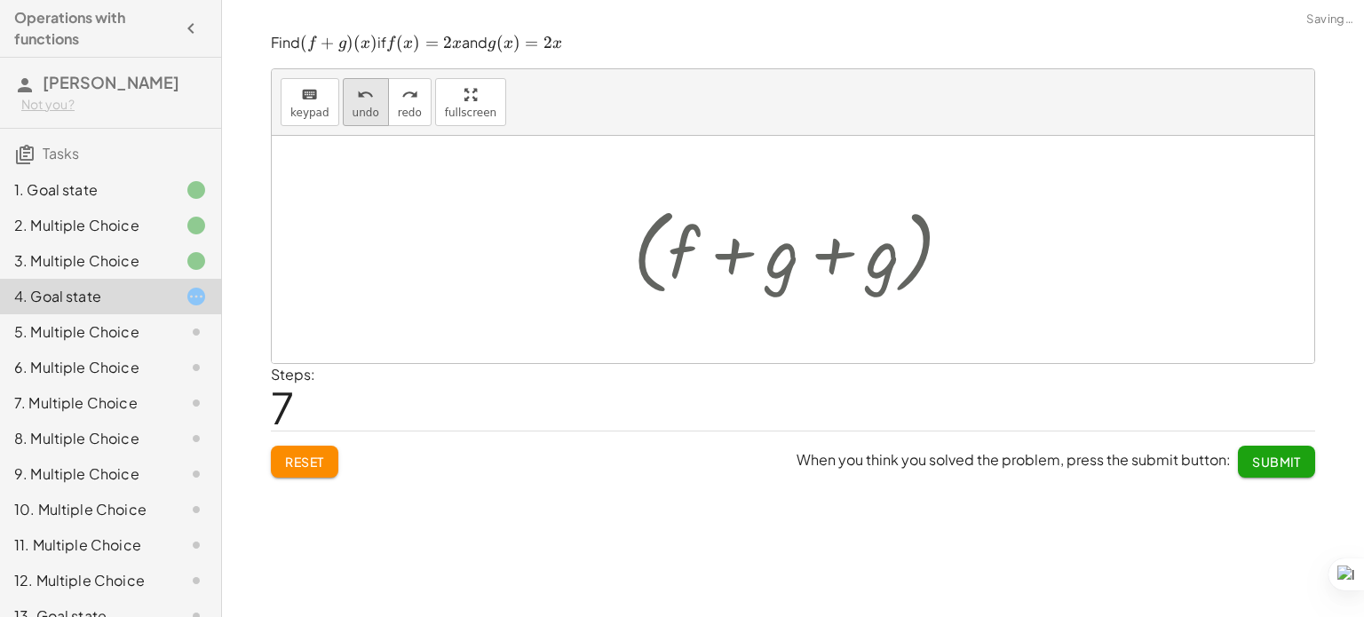
click at [362, 99] on icon "undo" at bounding box center [365, 94] width 17 height 21
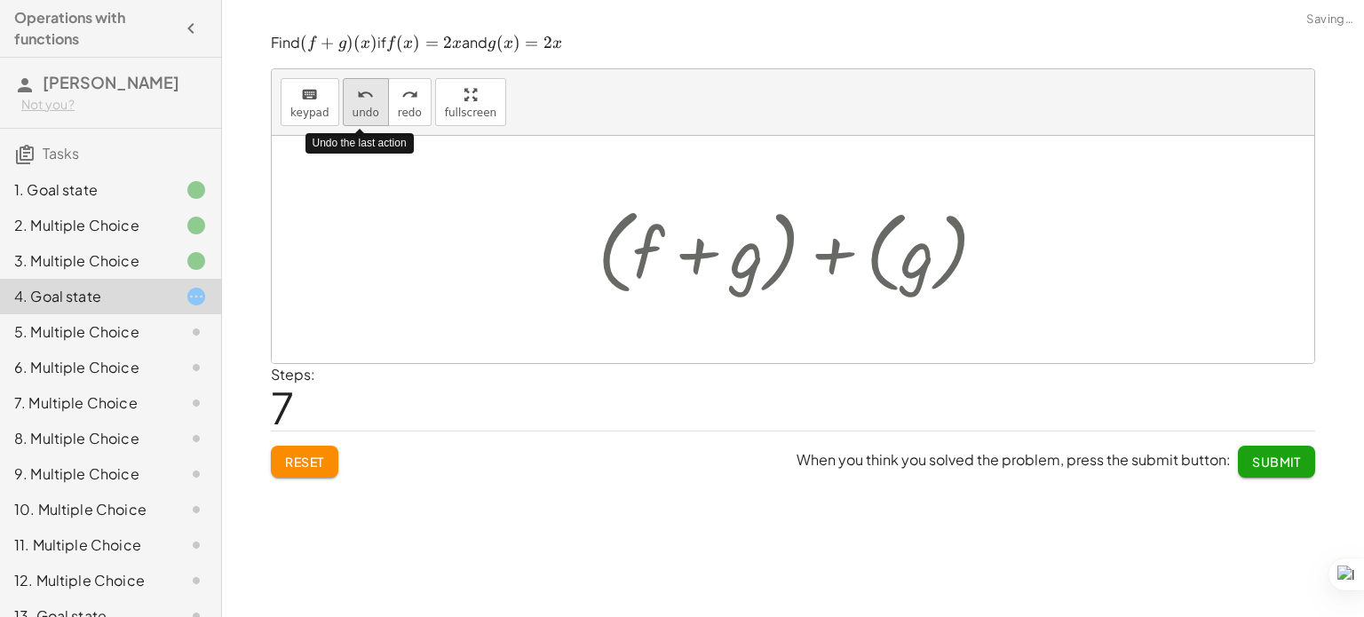
click at [362, 99] on icon "undo" at bounding box center [365, 94] width 17 height 21
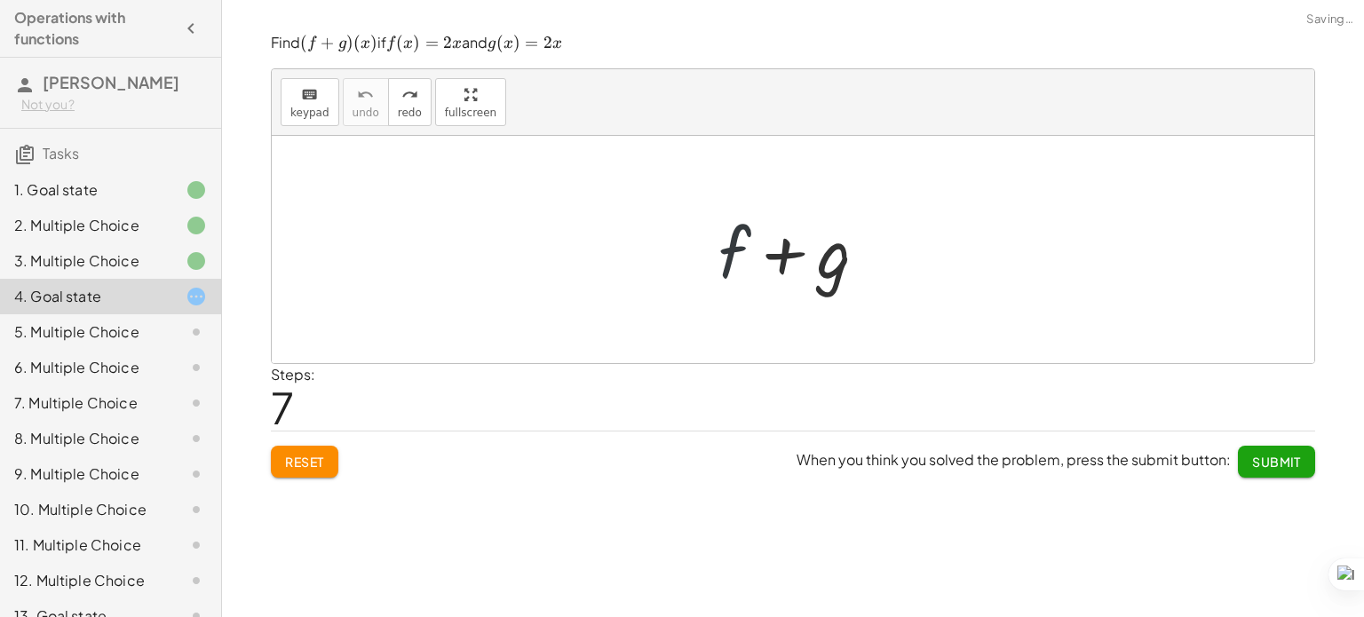
click at [730, 246] on div at bounding box center [799, 249] width 181 height 91
drag, startPoint x: 730, startPoint y: 246, endPoint x: 334, endPoint y: 451, distance: 445.9
click at [334, 451] on button "Reset" at bounding box center [304, 462] width 67 height 32
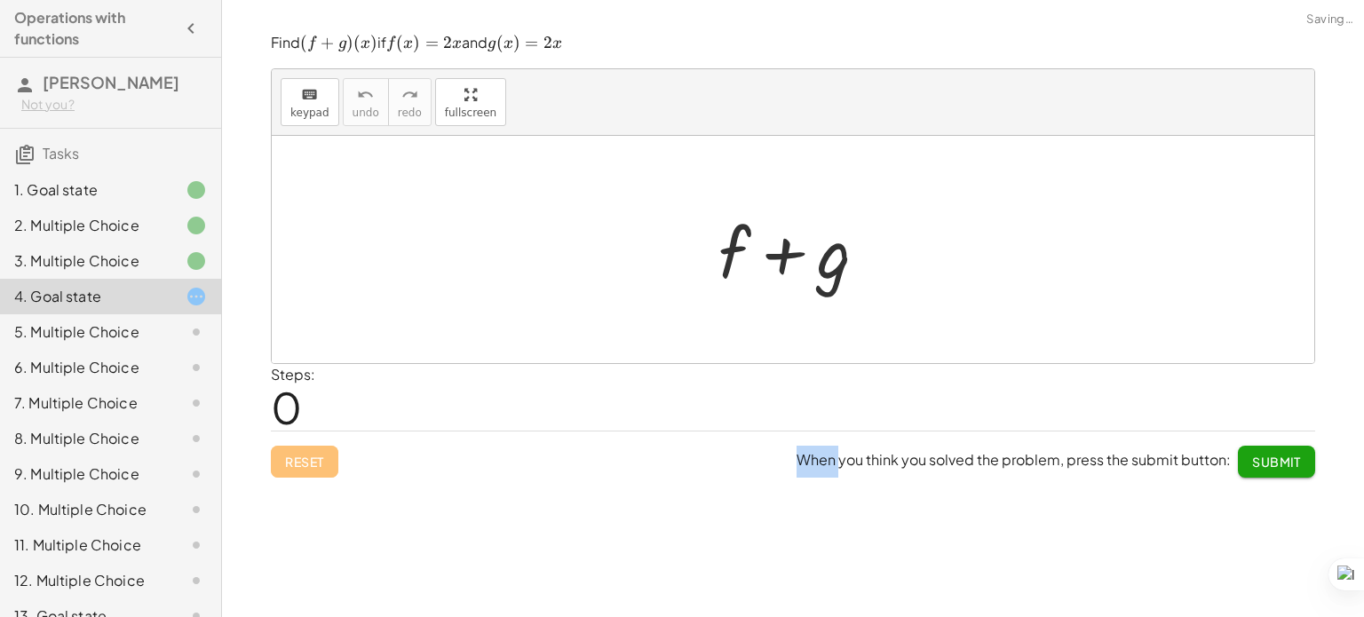
click at [334, 451] on div "Reset When you think you solved the problem, press the submit button: Submit" at bounding box center [793, 454] width 1044 height 47
click at [737, 252] on div at bounding box center [799, 249] width 181 height 91
click at [728, 251] on div at bounding box center [799, 249] width 181 height 91
click at [724, 250] on div at bounding box center [799, 249] width 181 height 91
click at [740, 257] on div at bounding box center [799, 249] width 181 height 91
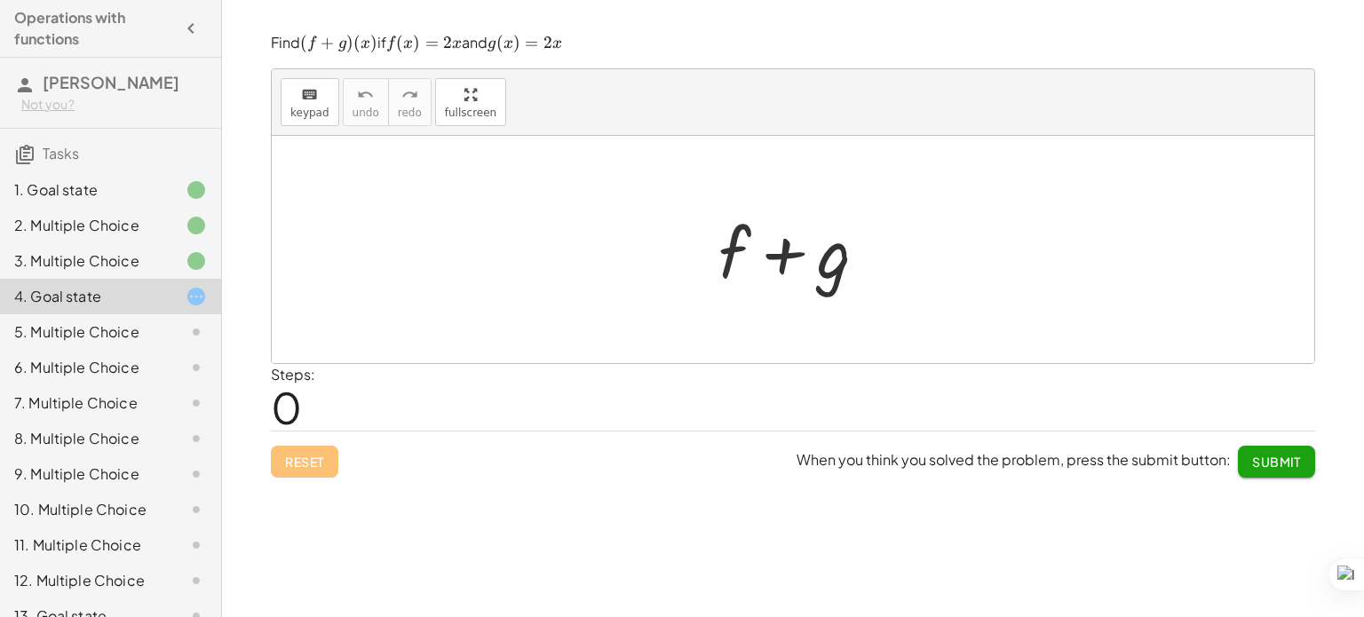
click at [735, 254] on div at bounding box center [799, 249] width 181 height 91
drag, startPoint x: 735, startPoint y: 254, endPoint x: 708, endPoint y: 239, distance: 30.6
click at [708, 239] on div "+ f + g" at bounding box center [793, 250] width 203 height 100
drag, startPoint x: 725, startPoint y: 248, endPoint x: 794, endPoint y: 271, distance: 72.2
click at [794, 271] on div at bounding box center [799, 249] width 181 height 91
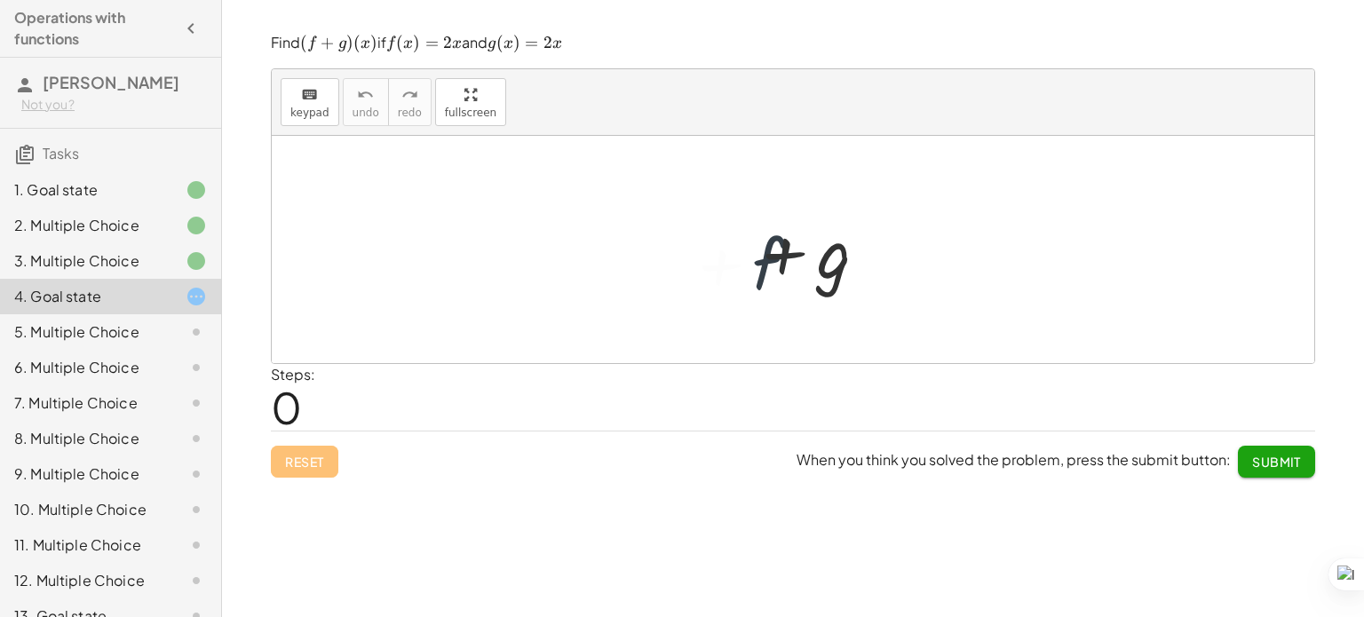
click at [794, 271] on div at bounding box center [799, 249] width 181 height 91
click at [817, 273] on div at bounding box center [799, 249] width 181 height 91
click at [305, 112] on span "keypad" at bounding box center [309, 113] width 39 height 12
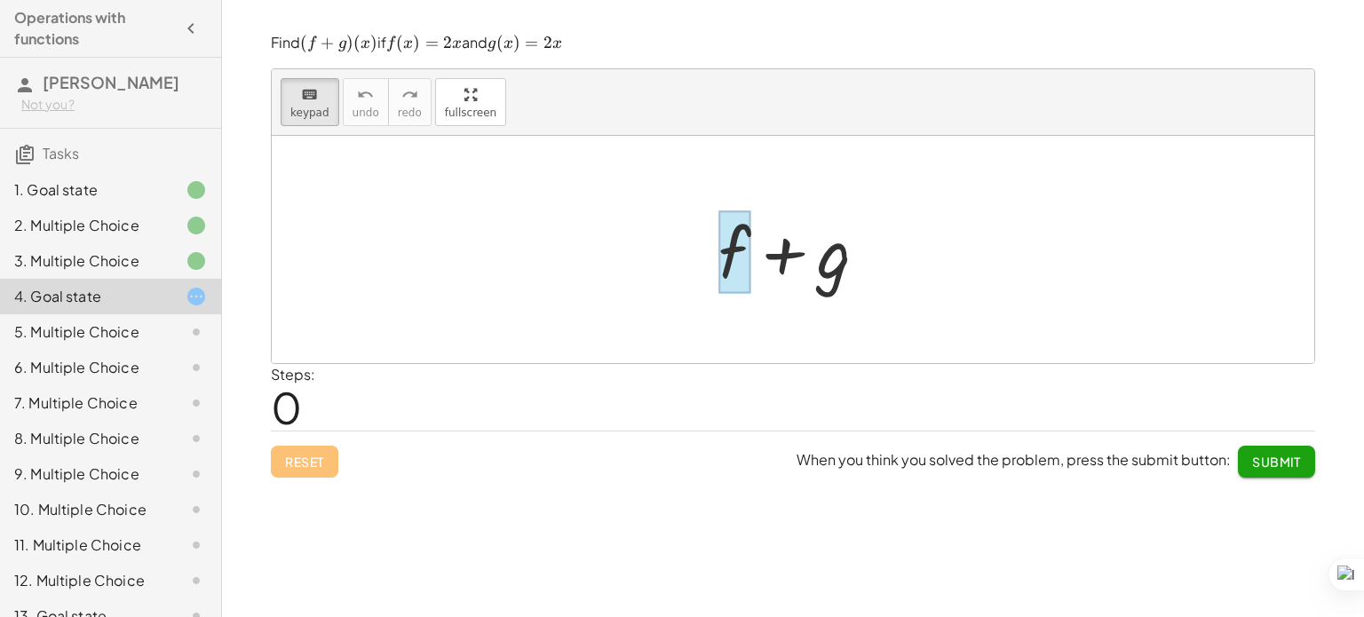
click at [740, 230] on div at bounding box center [734, 251] width 32 height 83
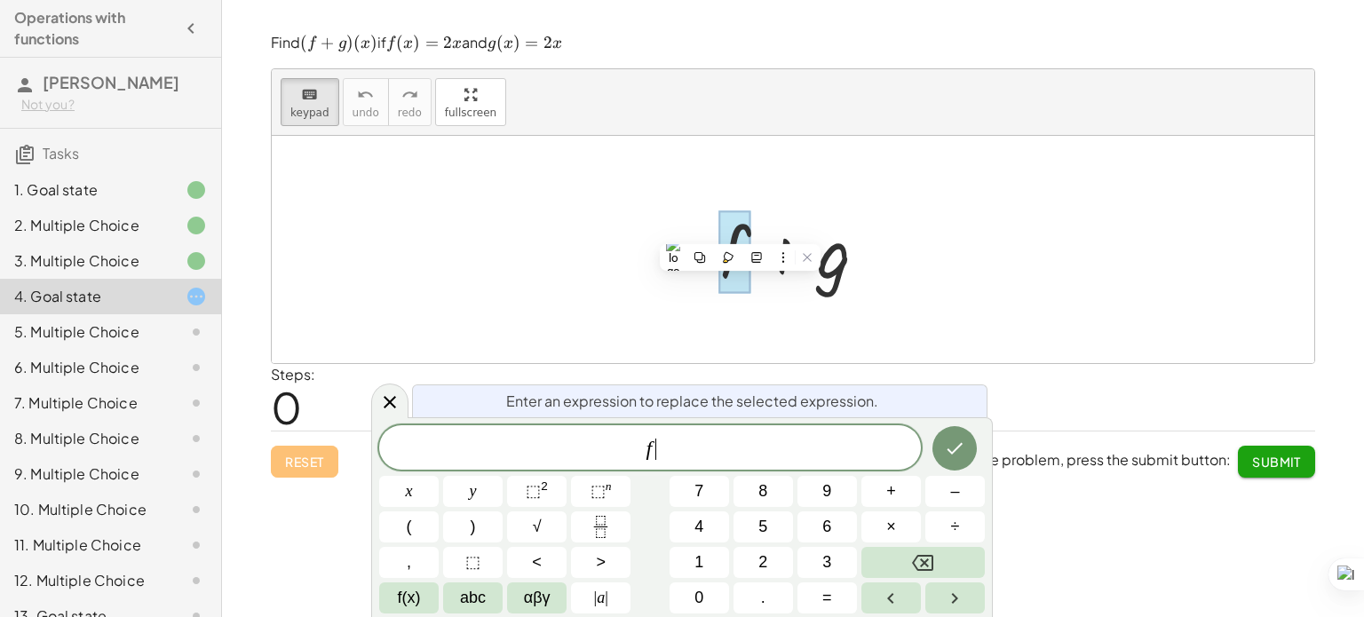
click at [726, 437] on span "f ​" at bounding box center [650, 449] width 542 height 25
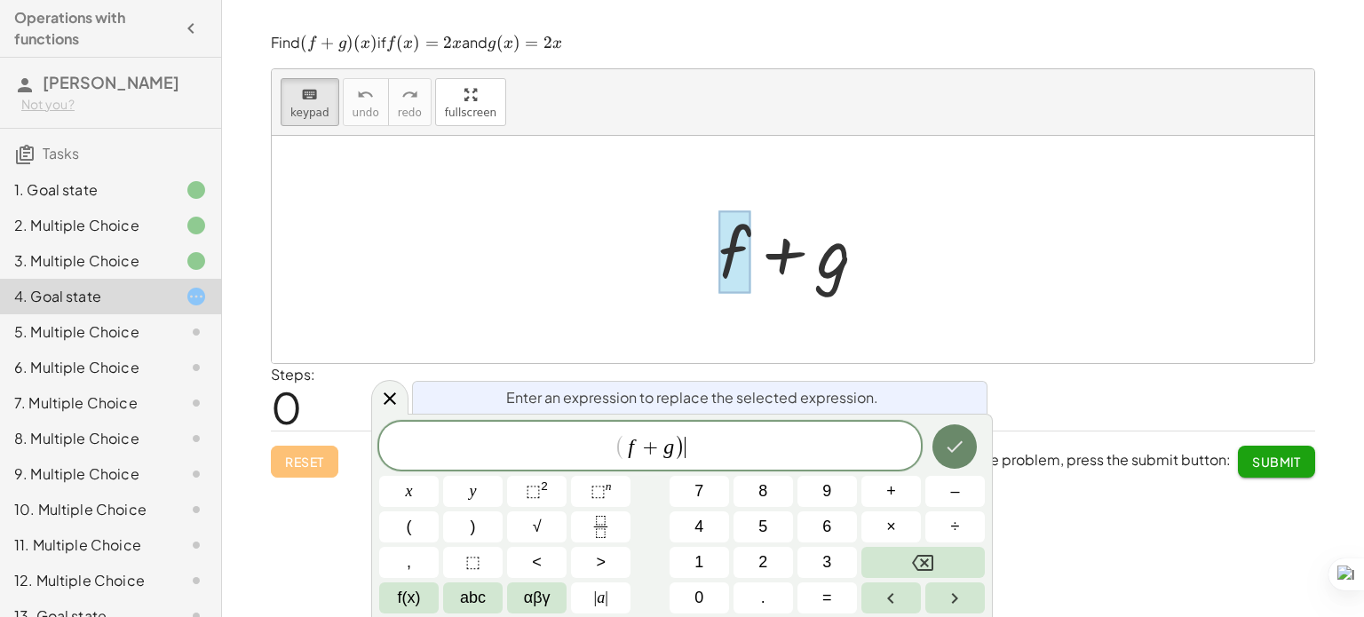
click at [962, 452] on icon "Done" at bounding box center [954, 446] width 21 height 21
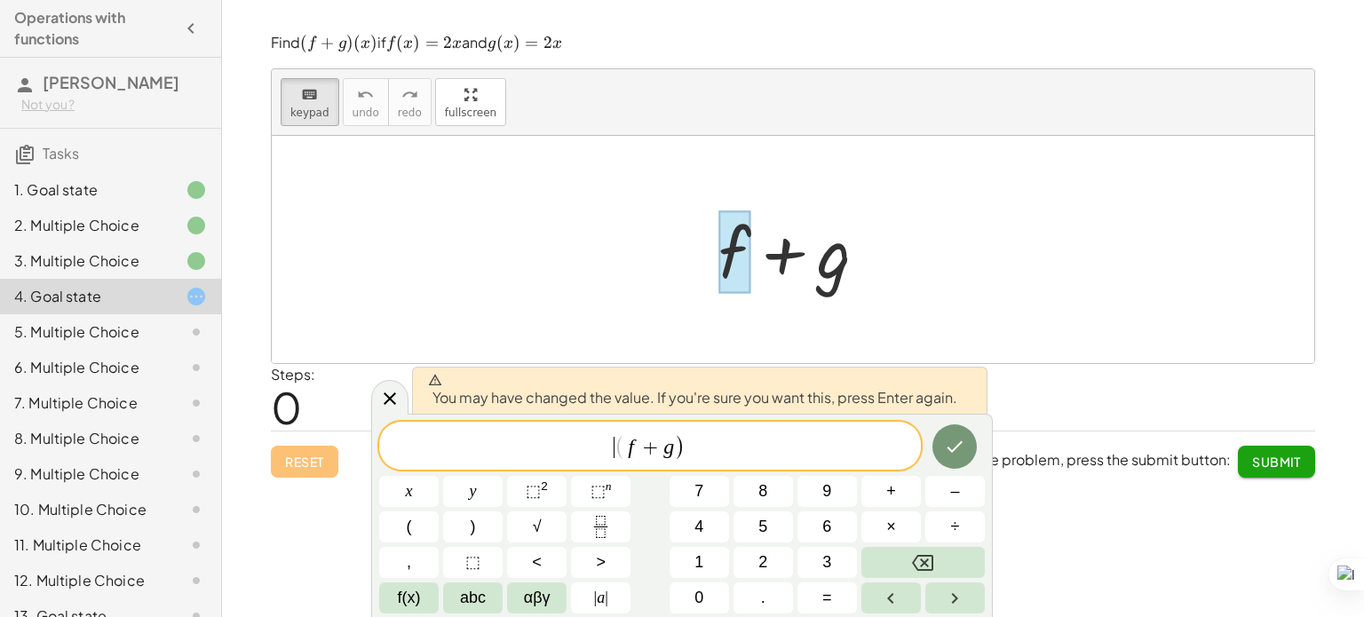
click at [618, 461] on span "​ ( f + g )" at bounding box center [650, 446] width 542 height 29
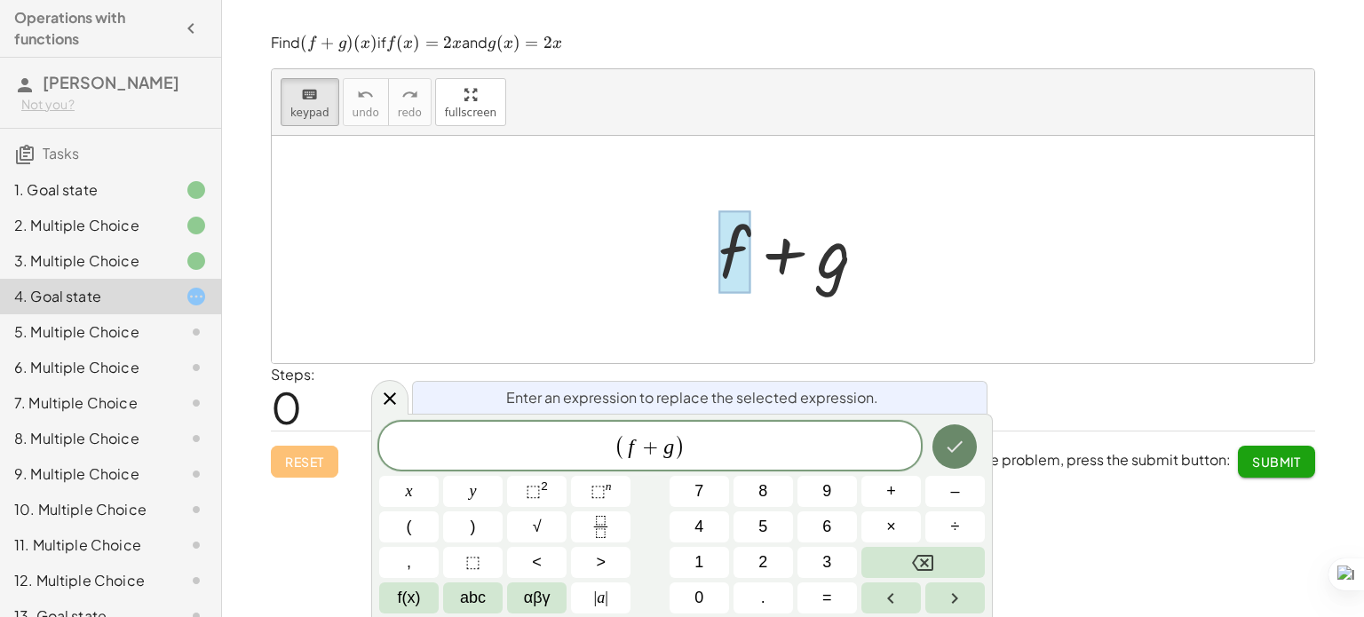
click at [943, 432] on button "Done" at bounding box center [954, 446] width 44 height 44
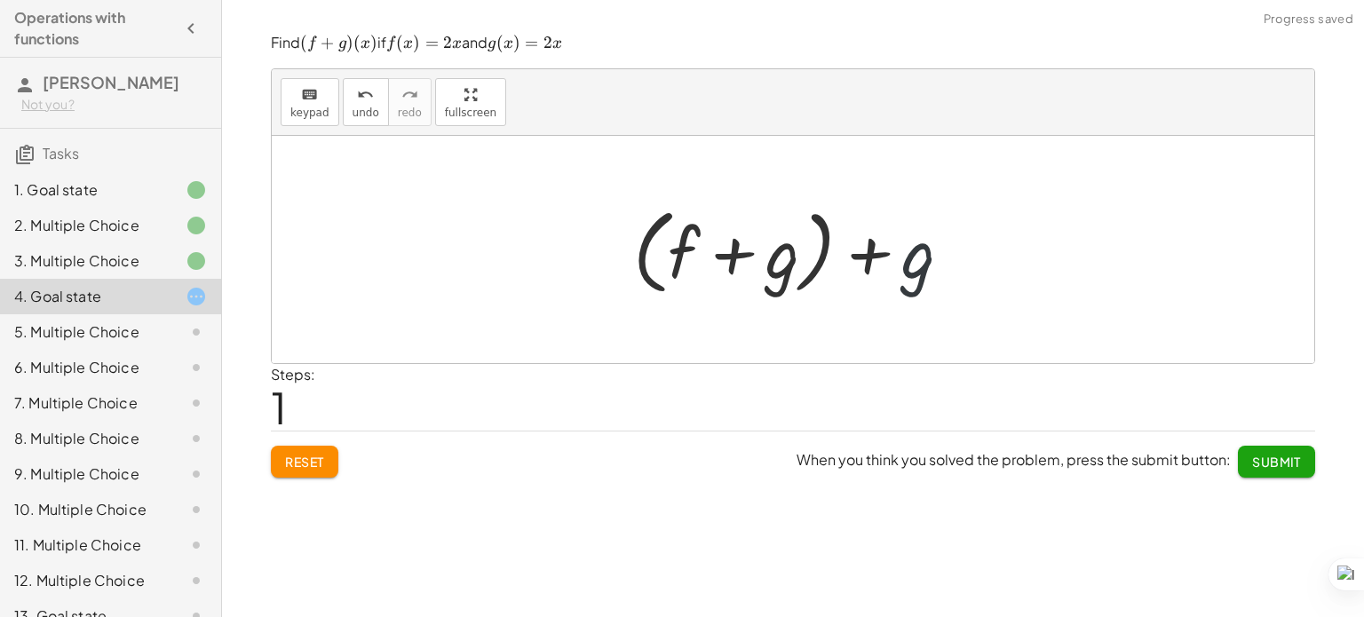
click at [906, 265] on div at bounding box center [799, 250] width 351 height 102
click at [309, 107] on span "keypad" at bounding box center [309, 113] width 39 height 12
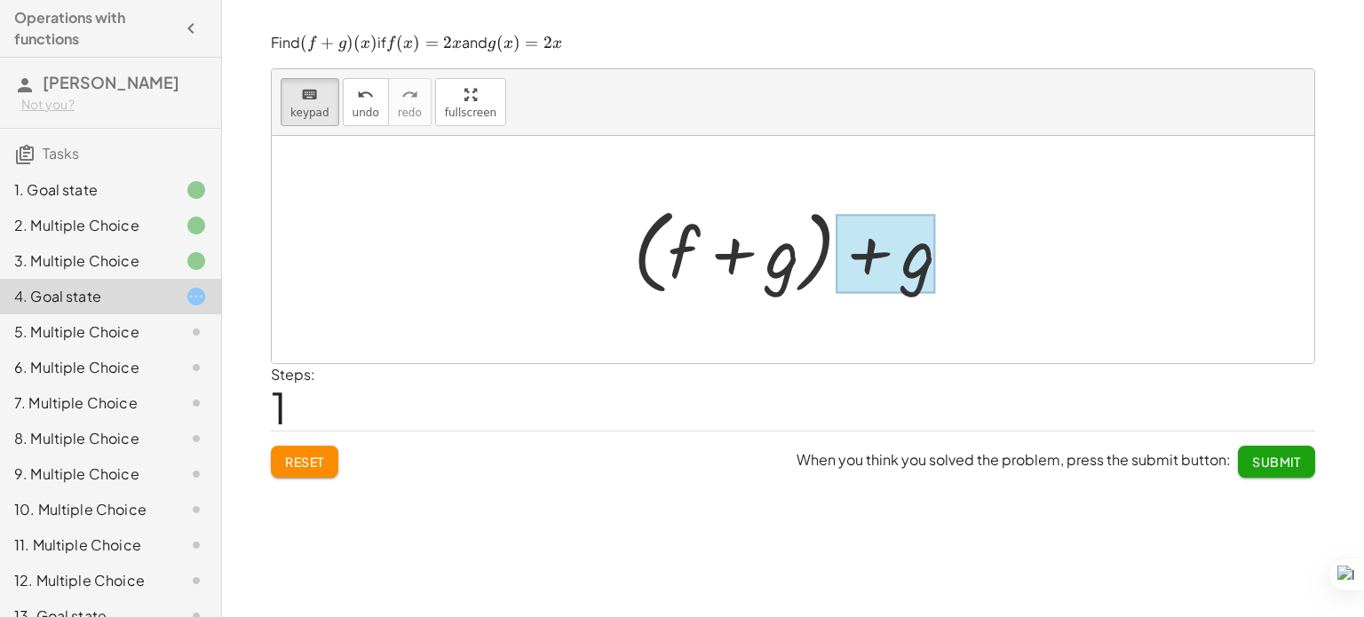
click at [898, 273] on div at bounding box center [885, 254] width 100 height 79
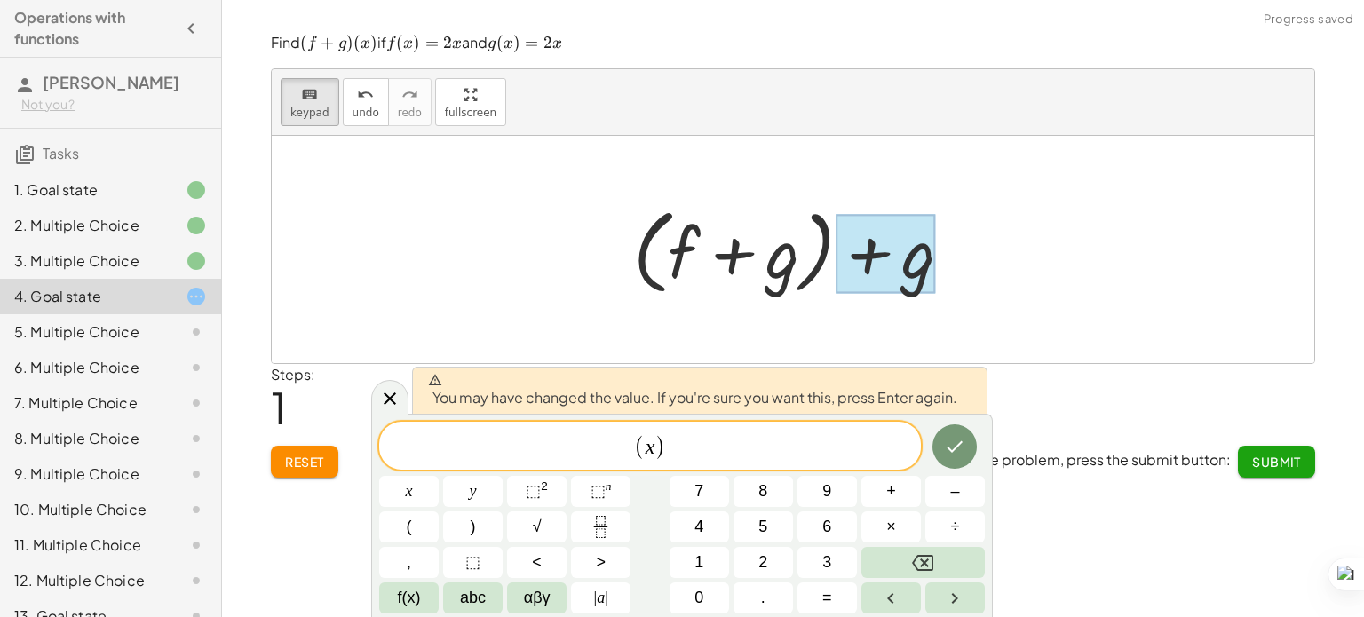
click at [934, 411] on div "You may have changed the value. If you're sure you want this, press Enter again." at bounding box center [699, 390] width 575 height 47
click at [940, 447] on button "Done" at bounding box center [954, 446] width 44 height 44
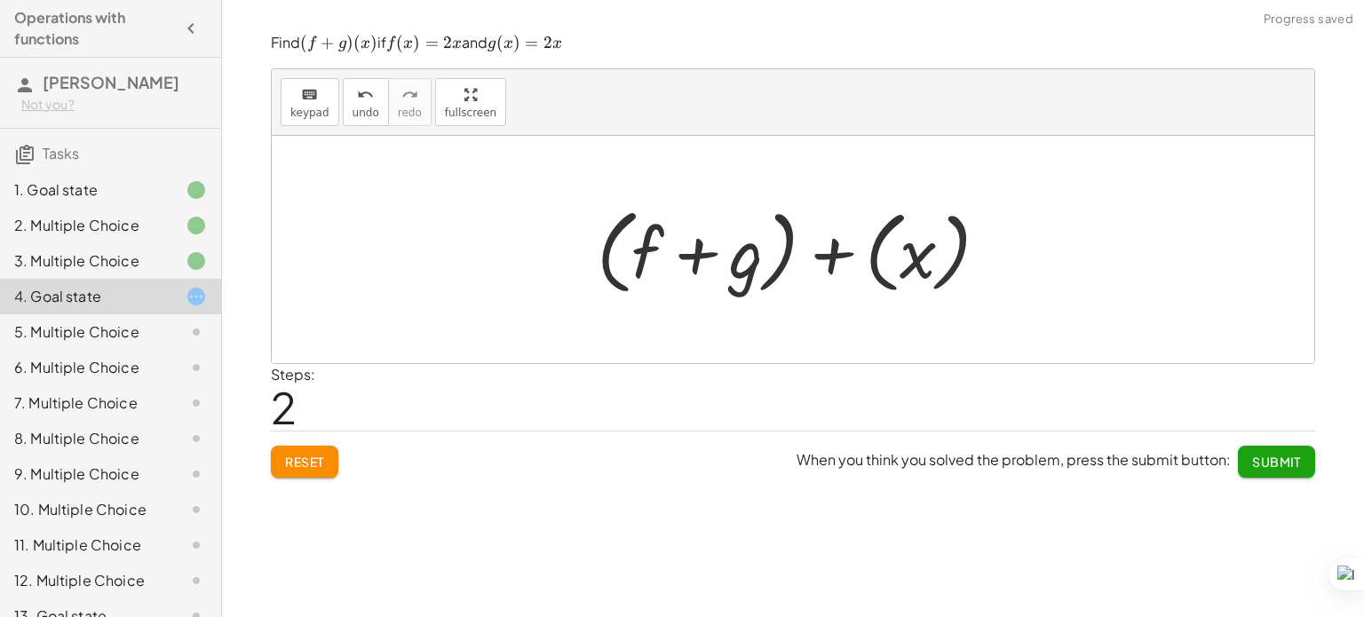
click at [958, 238] on div at bounding box center [800, 250] width 424 height 102
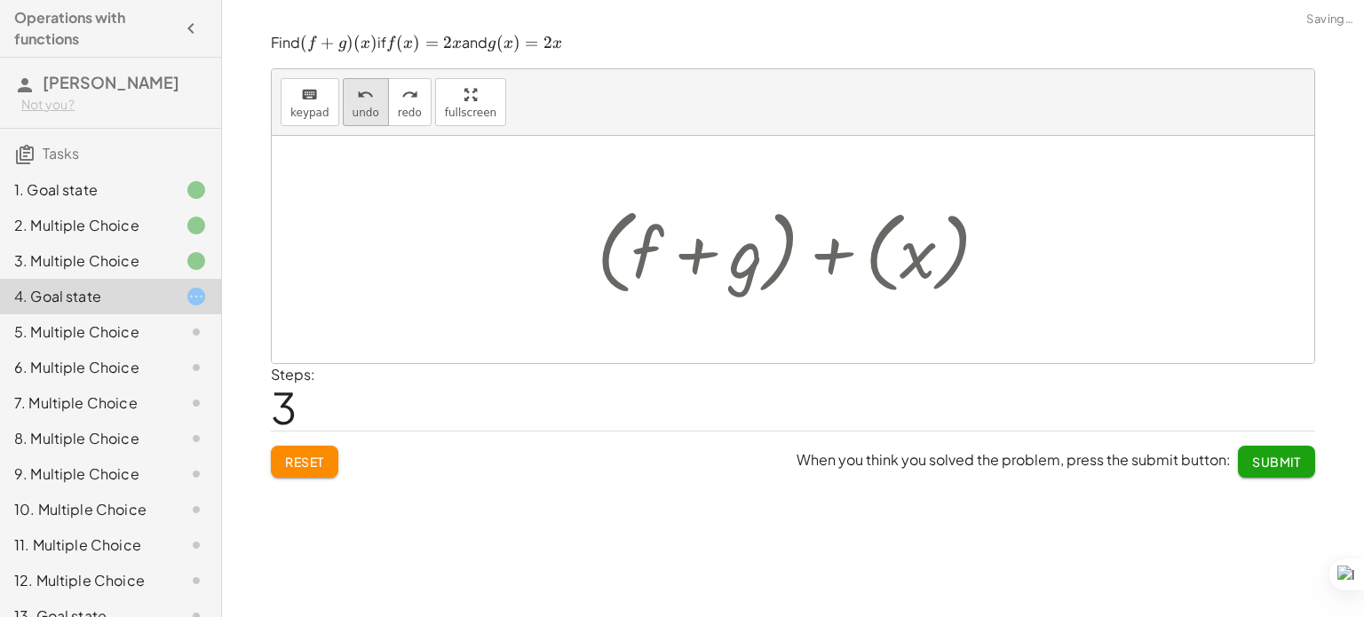
click at [359, 96] on icon "undo" at bounding box center [365, 94] width 17 height 21
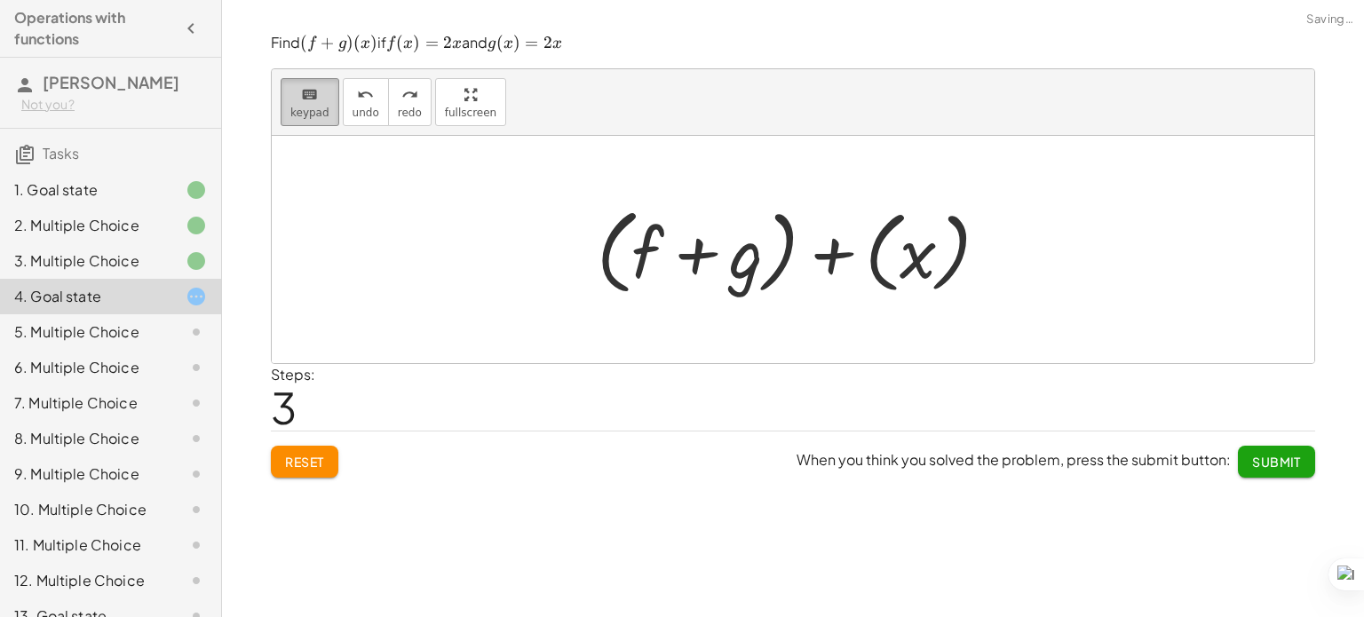
click at [309, 98] on icon "keyboard" at bounding box center [309, 94] width 17 height 21
click at [932, 256] on div at bounding box center [800, 250] width 424 height 102
click at [913, 257] on div at bounding box center [800, 250] width 424 height 102
click at [312, 99] on icon "keyboard" at bounding box center [309, 94] width 17 height 21
click at [915, 254] on div at bounding box center [800, 250] width 424 height 102
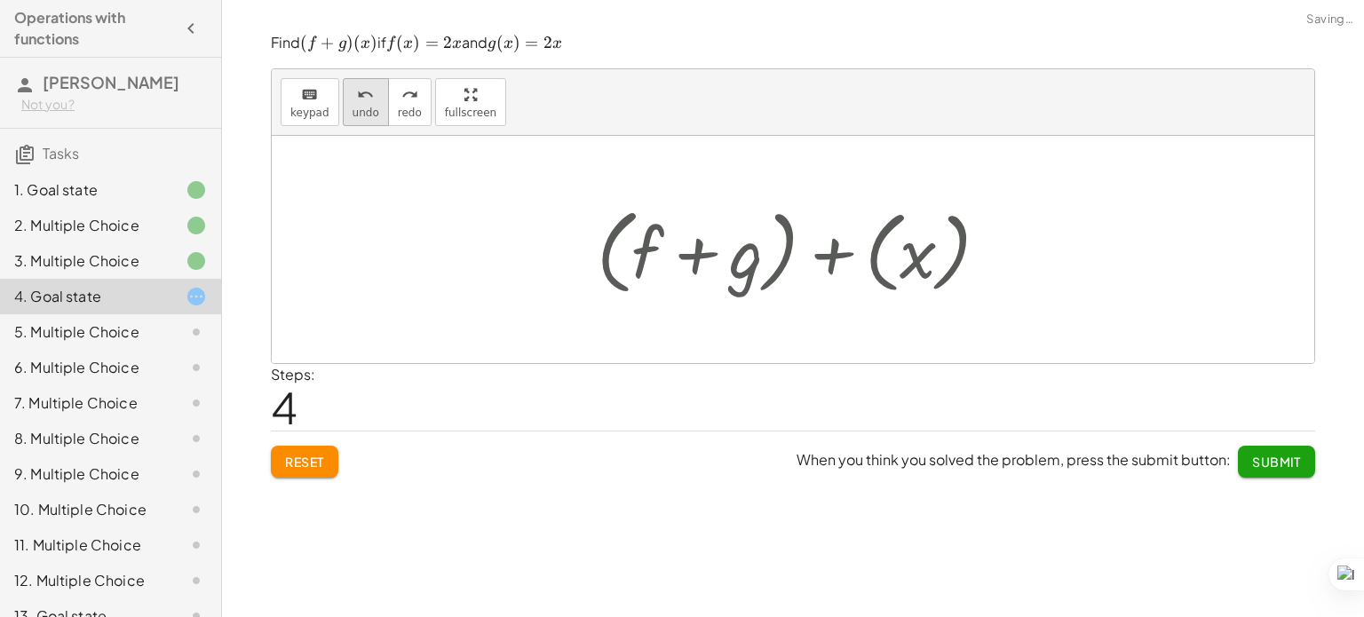
click at [380, 101] on button "undo undo" at bounding box center [366, 102] width 46 height 48
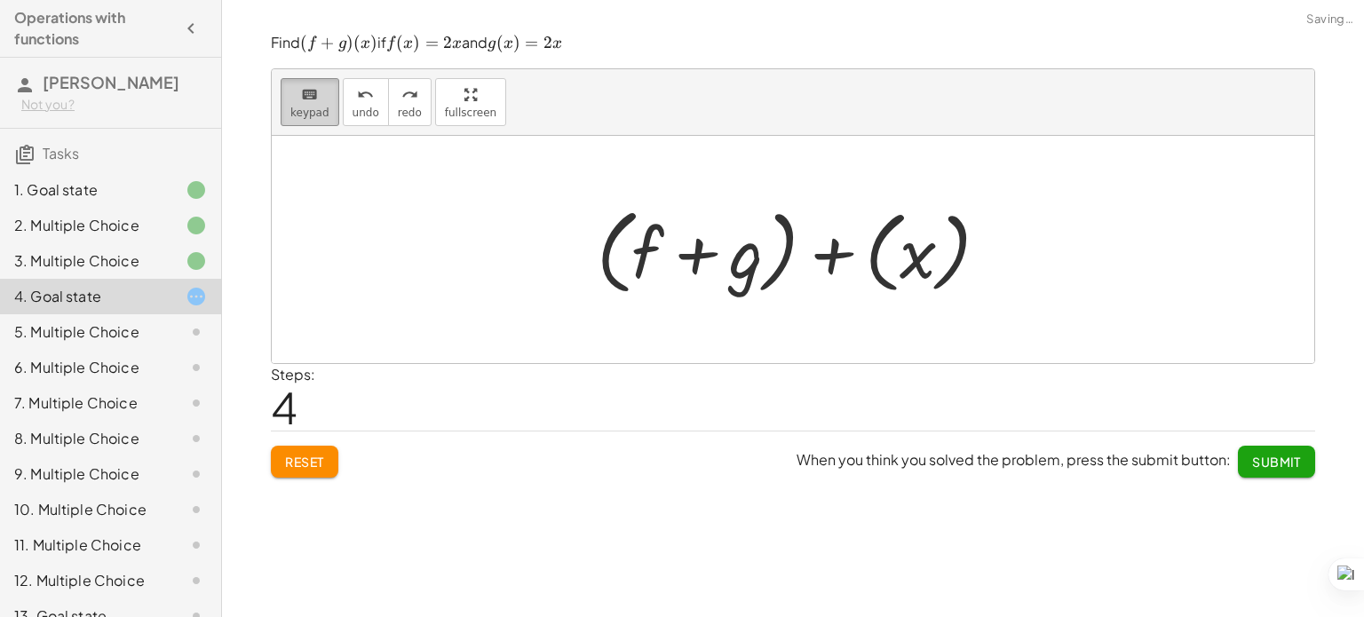
click at [330, 106] on button "keyboard keypad" at bounding box center [310, 102] width 59 height 48
click at [321, 117] on span "keypad" at bounding box center [309, 113] width 39 height 12
click at [954, 273] on div at bounding box center [800, 250] width 424 height 102
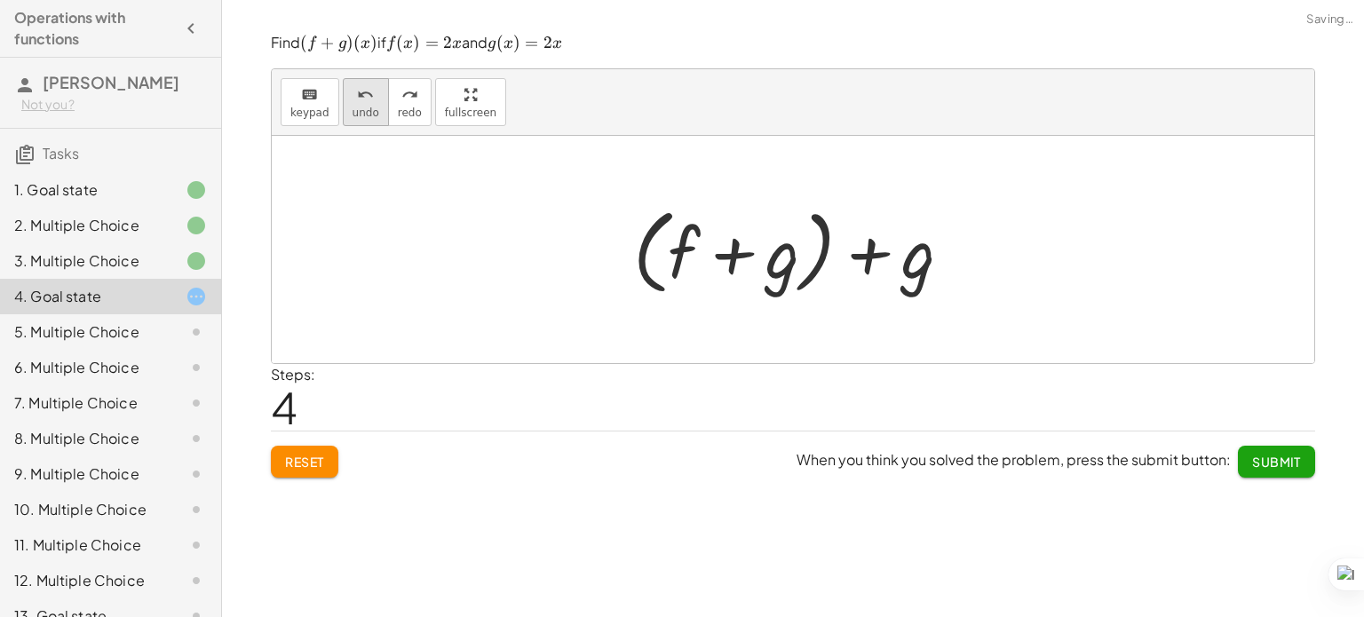
click at [353, 107] on span "undo" at bounding box center [365, 113] width 27 height 12
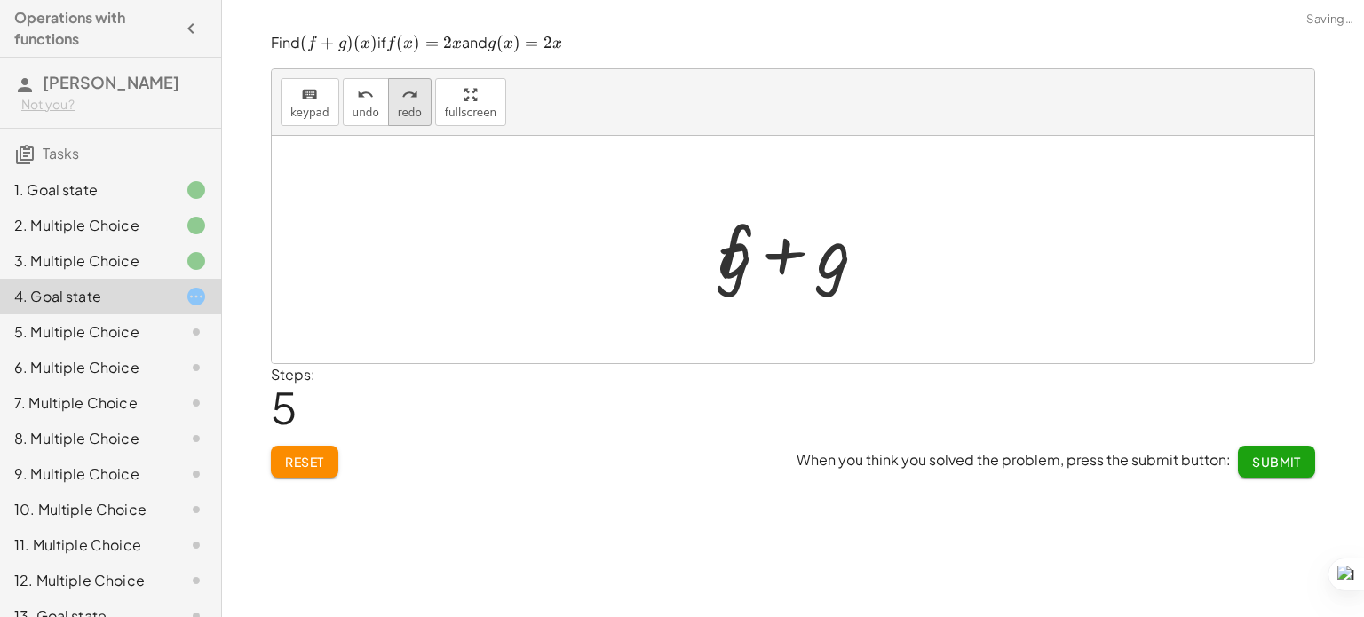
click at [406, 99] on icon "redo" at bounding box center [409, 94] width 17 height 21
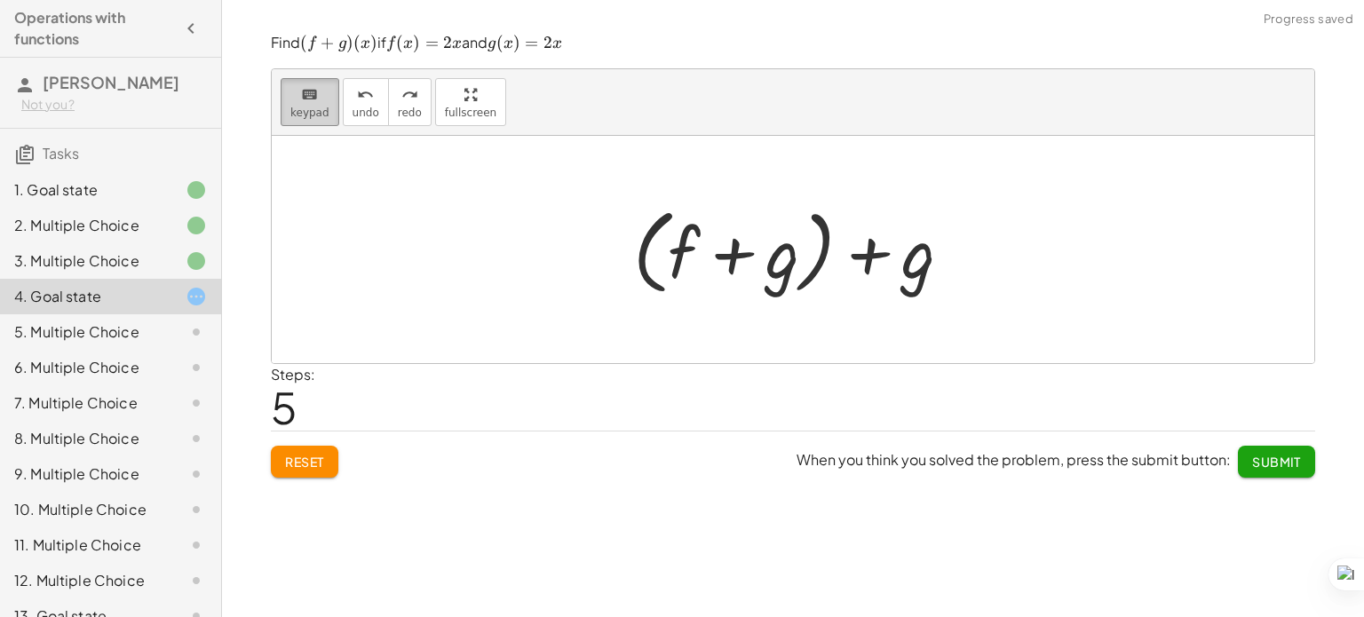
click at [313, 108] on span "keypad" at bounding box center [309, 113] width 39 height 12
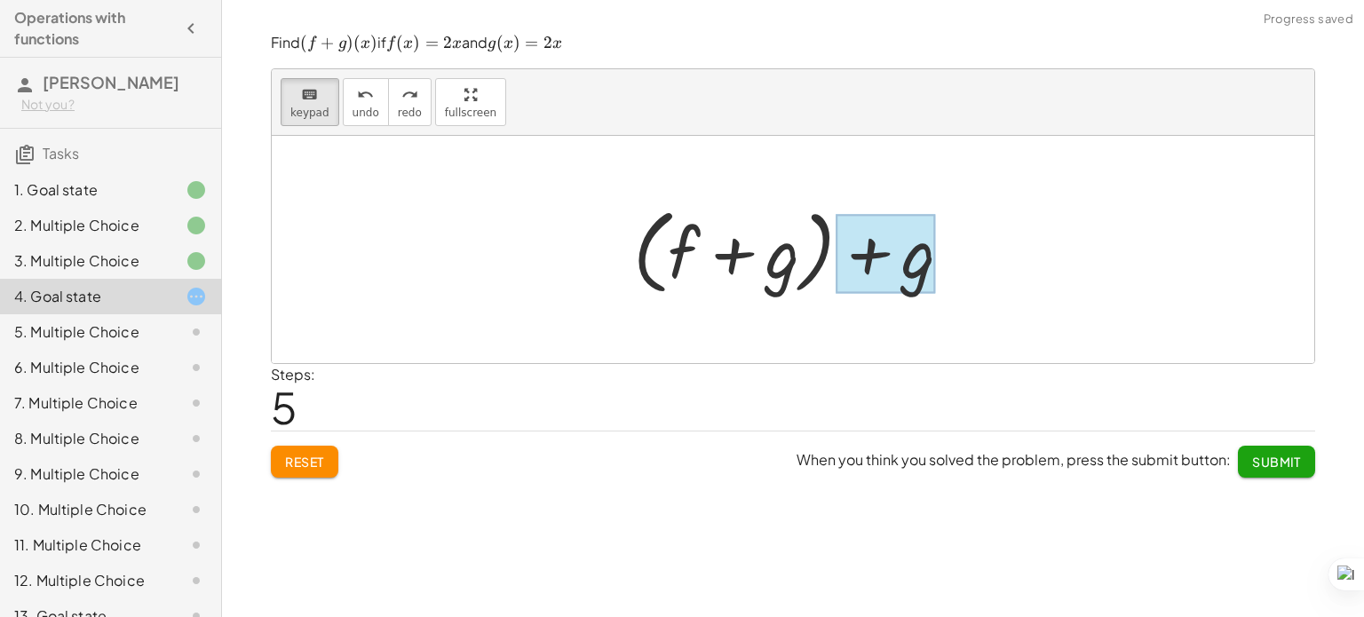
click at [914, 268] on div at bounding box center [885, 254] width 100 height 79
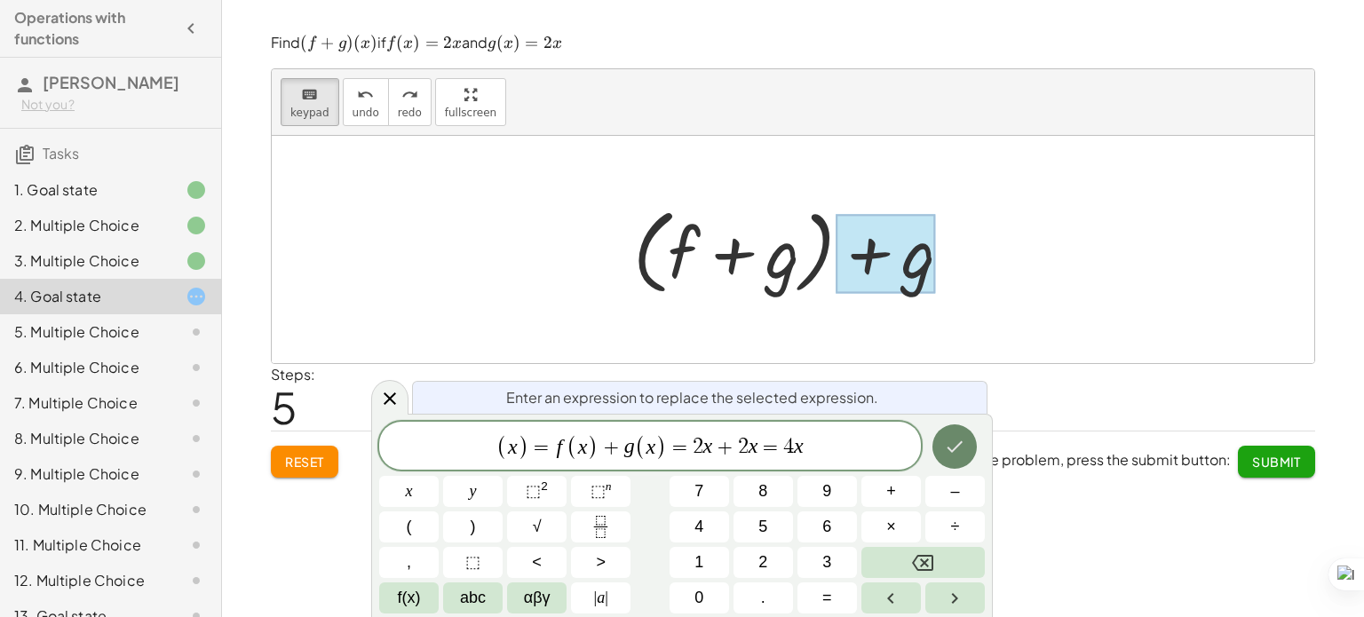
click at [972, 439] on button "Done" at bounding box center [954, 446] width 44 height 44
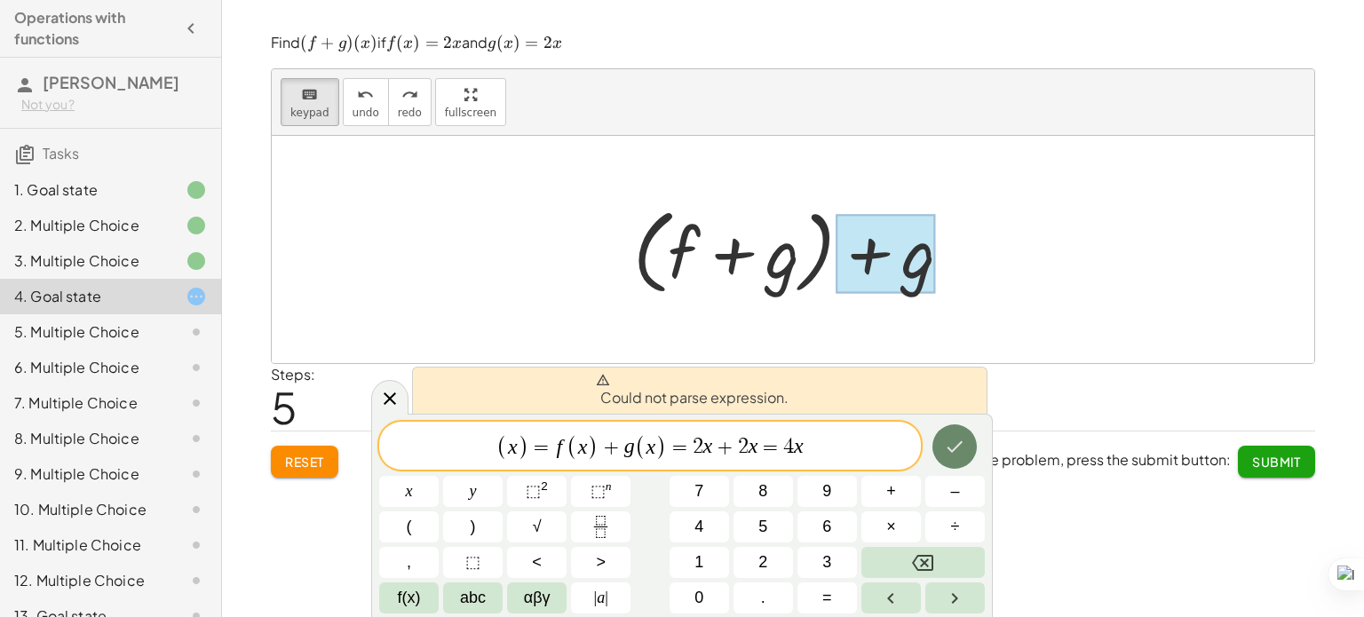
click at [972, 439] on button "Done" at bounding box center [954, 446] width 44 height 44
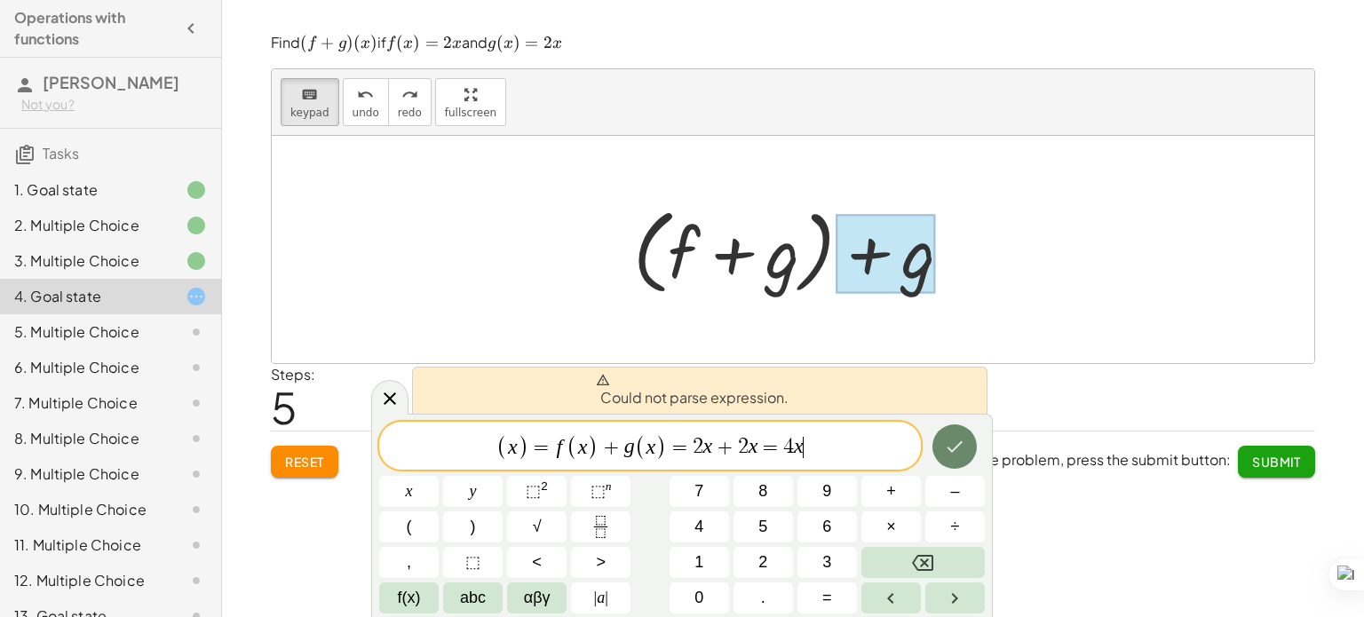
click at [972, 439] on button "Done" at bounding box center [954, 446] width 44 height 44
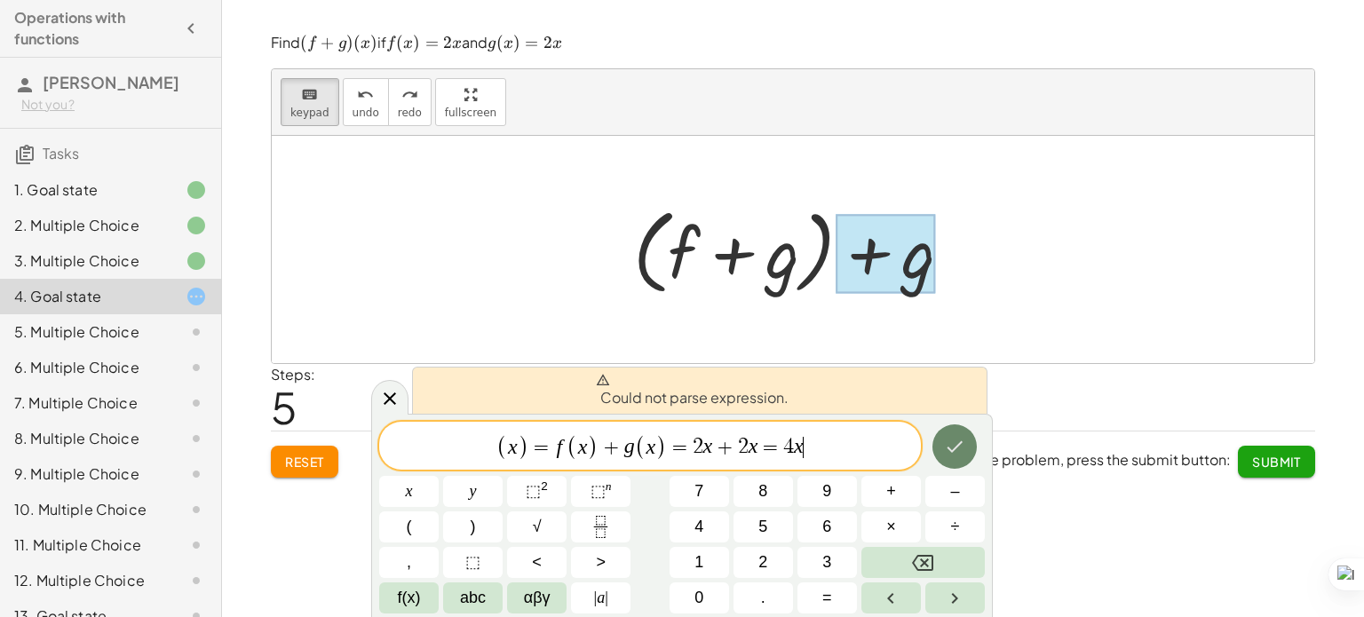
click at [972, 439] on button "Done" at bounding box center [954, 446] width 44 height 44
click at [945, 462] on button "Done" at bounding box center [954, 446] width 44 height 44
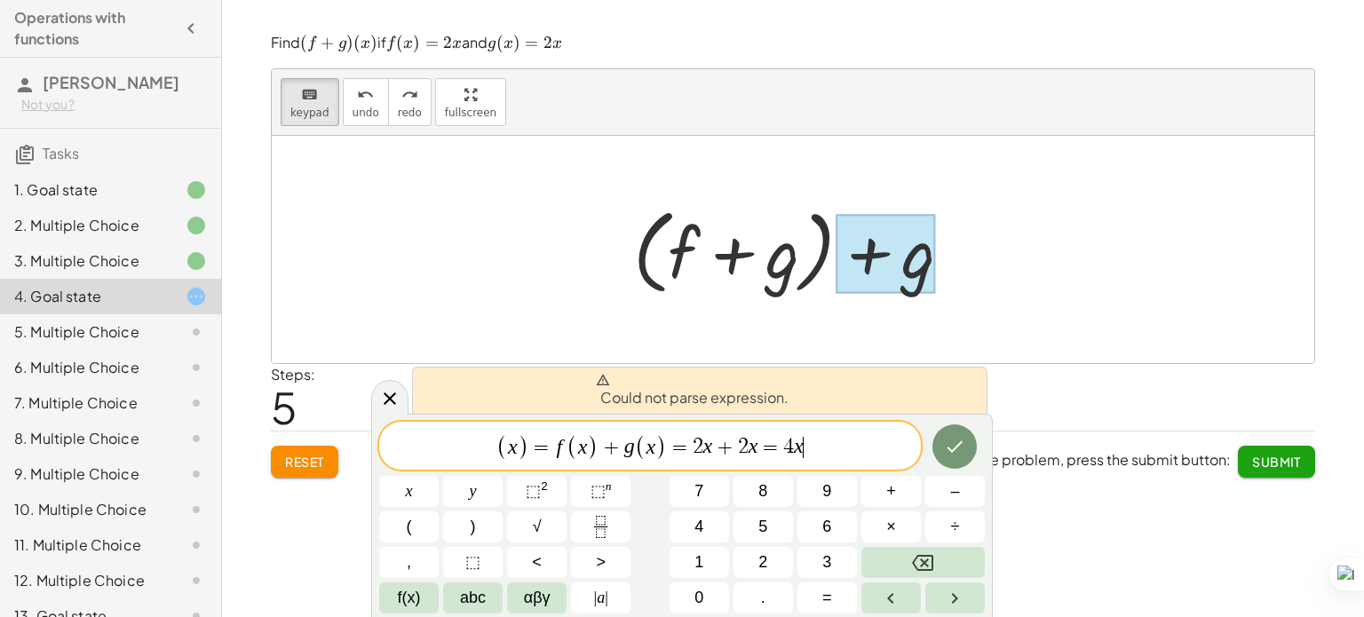
click at [835, 447] on span "( x ) = f ( x ) + g ( x ) = 2 x + 2 x = 4 x ​" at bounding box center [650, 446] width 542 height 29
click at [959, 436] on icon "Done" at bounding box center [954, 446] width 21 height 21
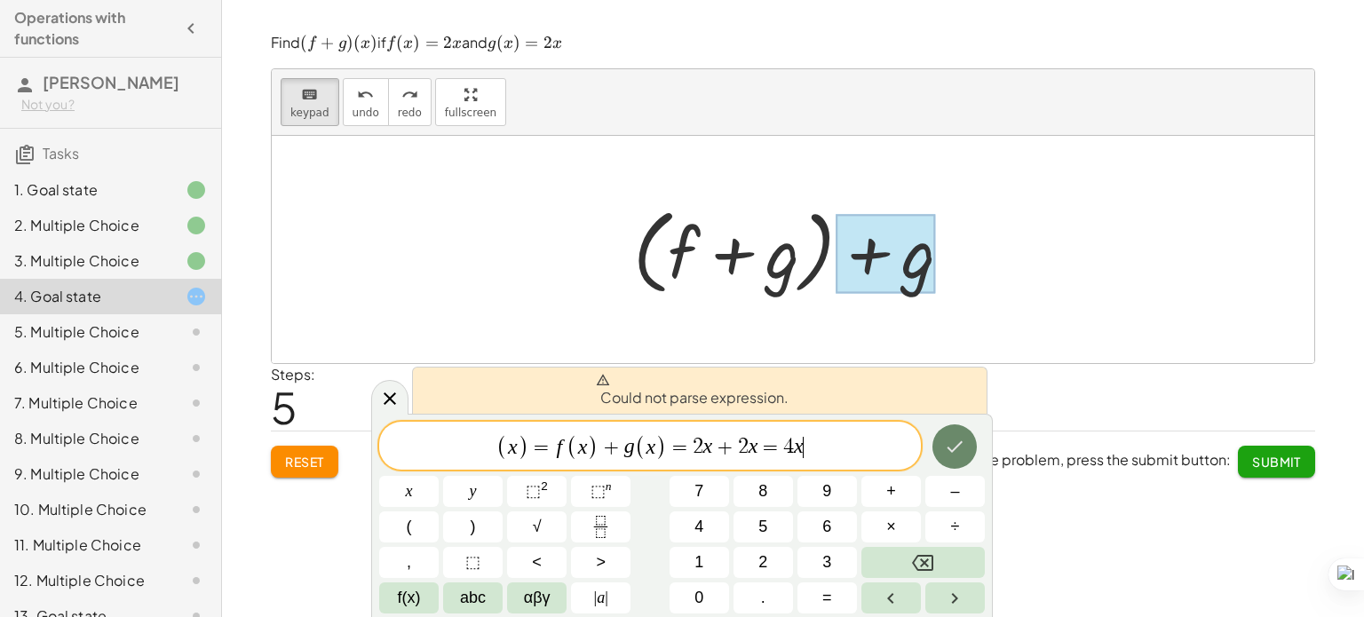
click at [959, 436] on icon "Done" at bounding box center [954, 446] width 21 height 21
click at [542, 443] on span "=" at bounding box center [541, 447] width 26 height 21
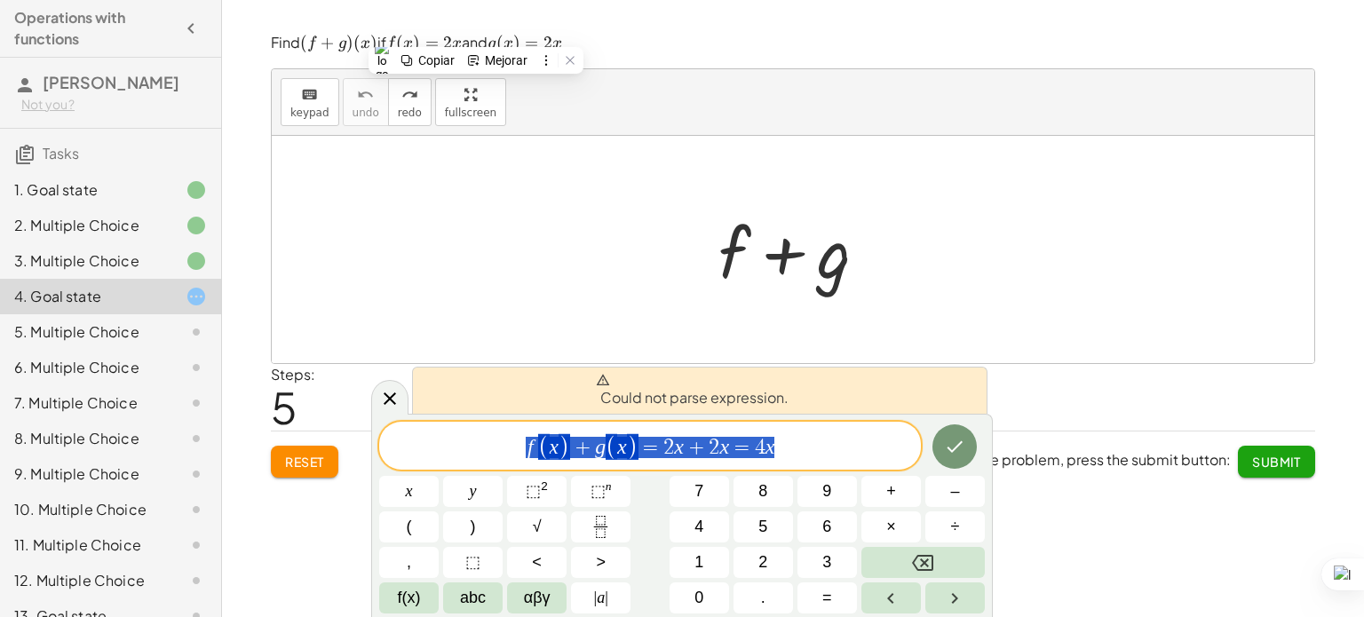
drag, startPoint x: 792, startPoint y: 455, endPoint x: 447, endPoint y: 427, distance: 345.6
click at [447, 427] on div "**********" at bounding box center [650, 446] width 542 height 48
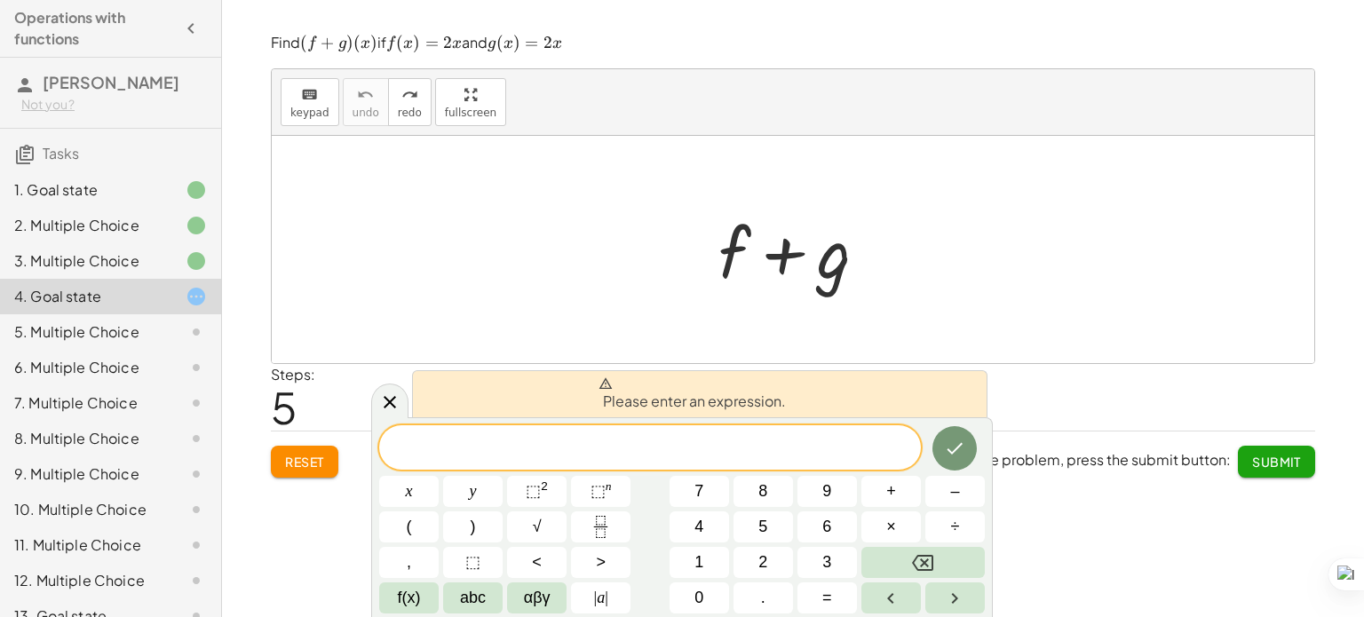
click at [774, 273] on div at bounding box center [799, 249] width 351 height 91
click at [1048, 376] on div "Steps: 5" at bounding box center [793, 397] width 1044 height 66
click at [305, 470] on button "Reset" at bounding box center [304, 462] width 67 height 32
click at [394, 396] on icon at bounding box center [390, 401] width 12 height 12
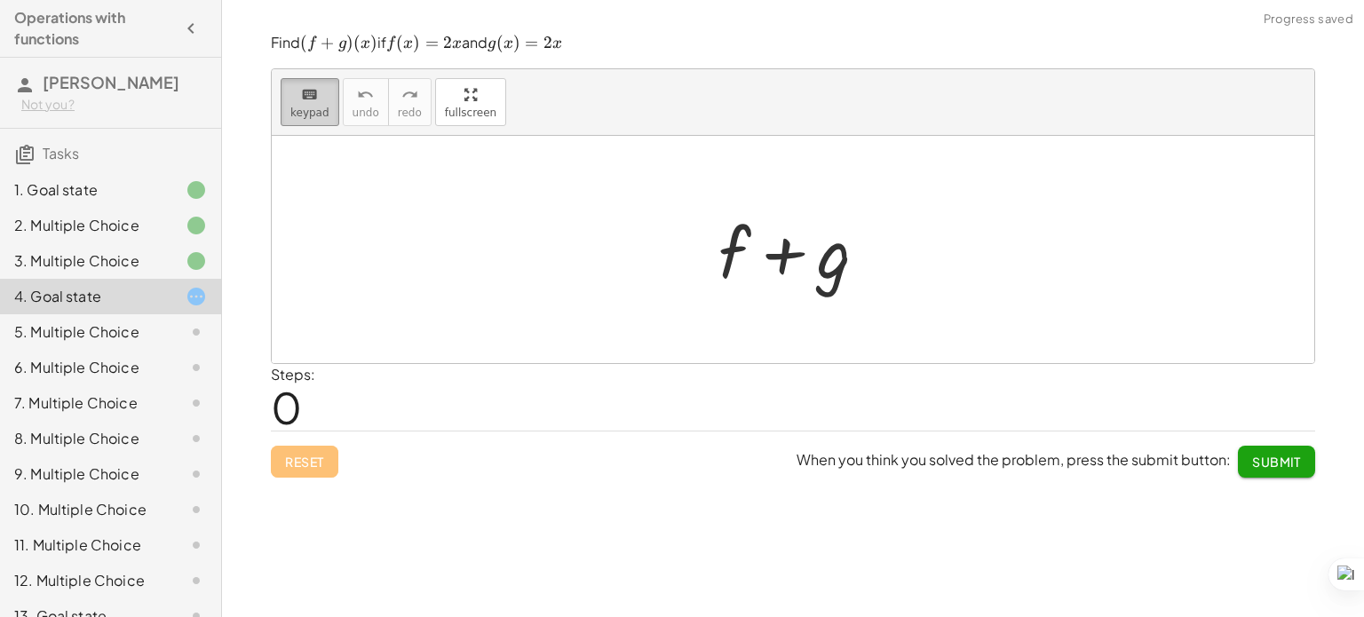
click at [322, 100] on div "keyboard" at bounding box center [309, 93] width 39 height 21
click at [732, 262] on div at bounding box center [734, 251] width 32 height 83
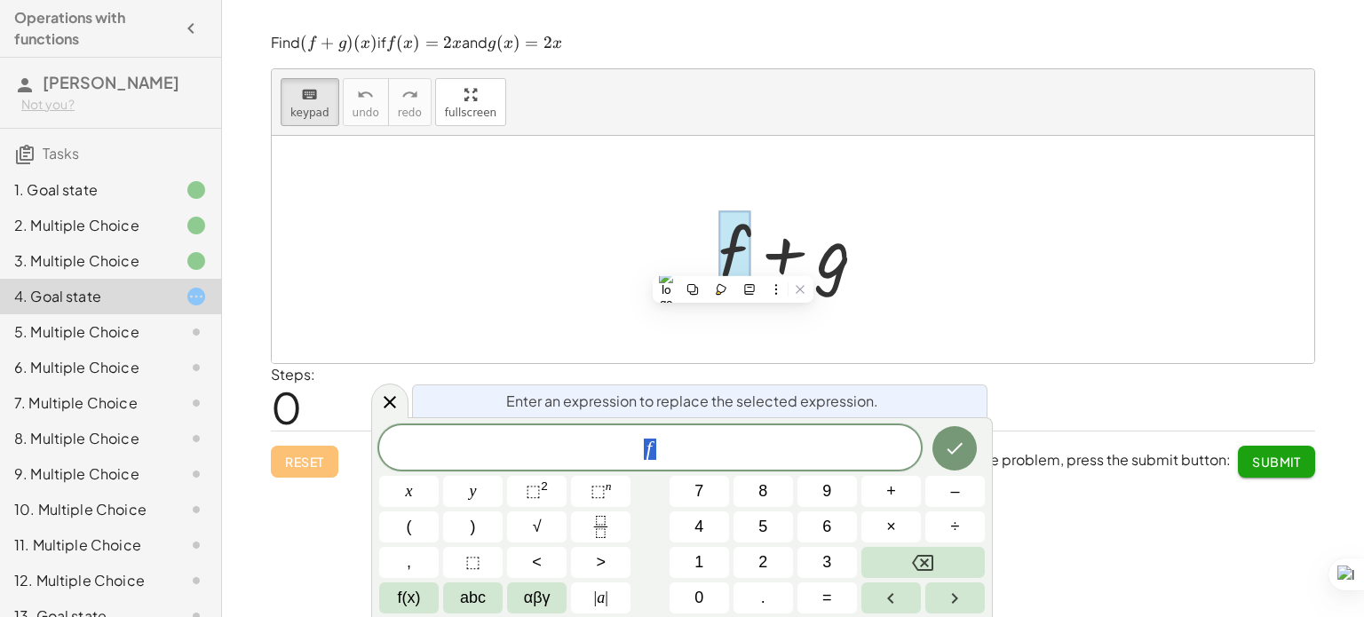
click at [817, 264] on div at bounding box center [799, 249] width 181 height 91
click at [853, 267] on div at bounding box center [799, 249] width 181 height 91
click at [965, 451] on icon "Done" at bounding box center [954, 448] width 21 height 21
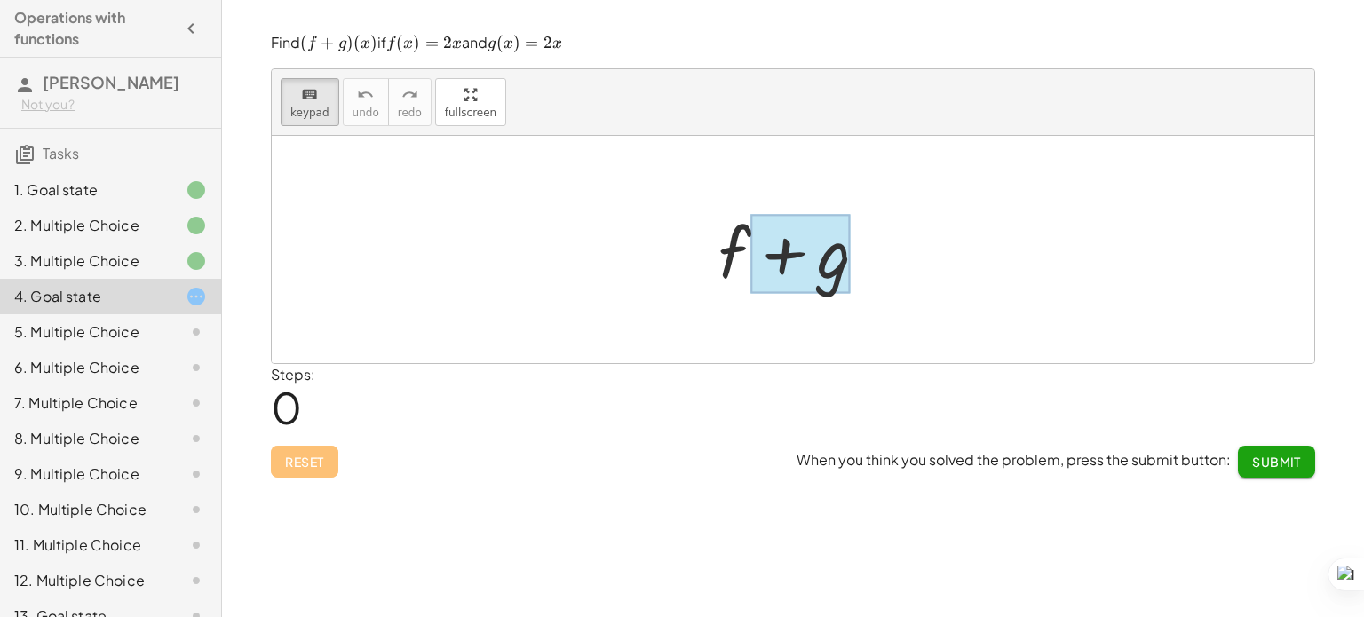
click at [820, 282] on div at bounding box center [800, 253] width 100 height 79
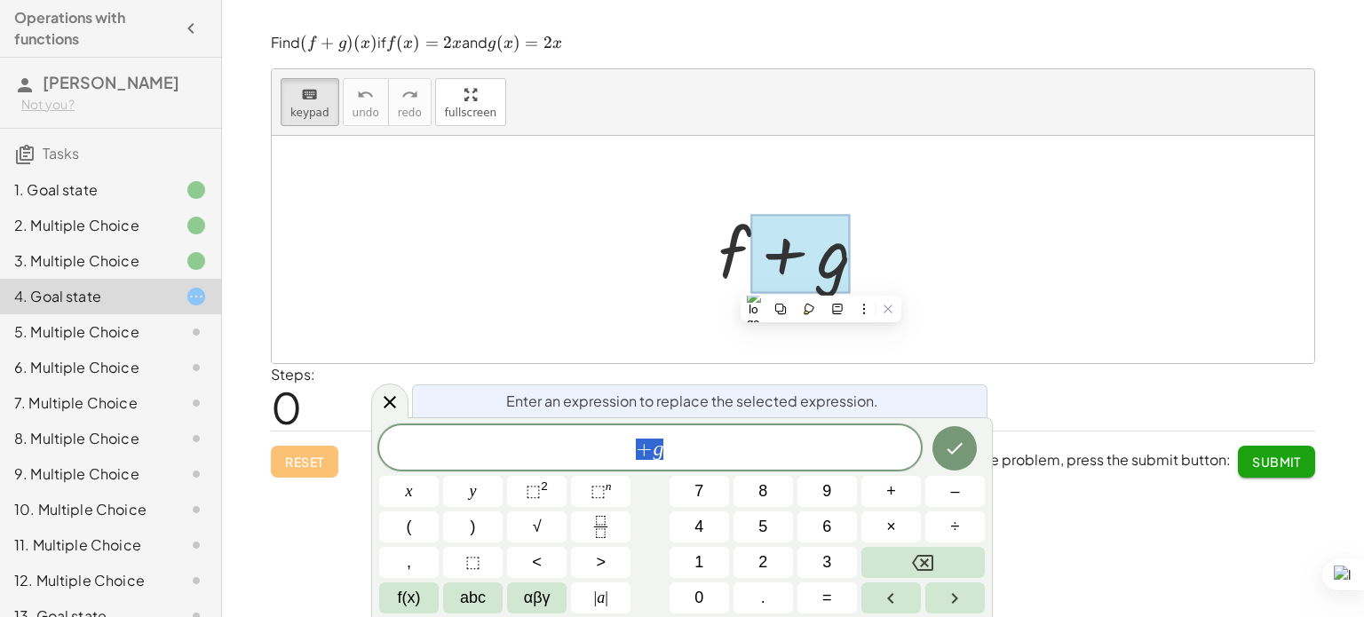
click at [777, 439] on span "+ g" at bounding box center [650, 449] width 542 height 25
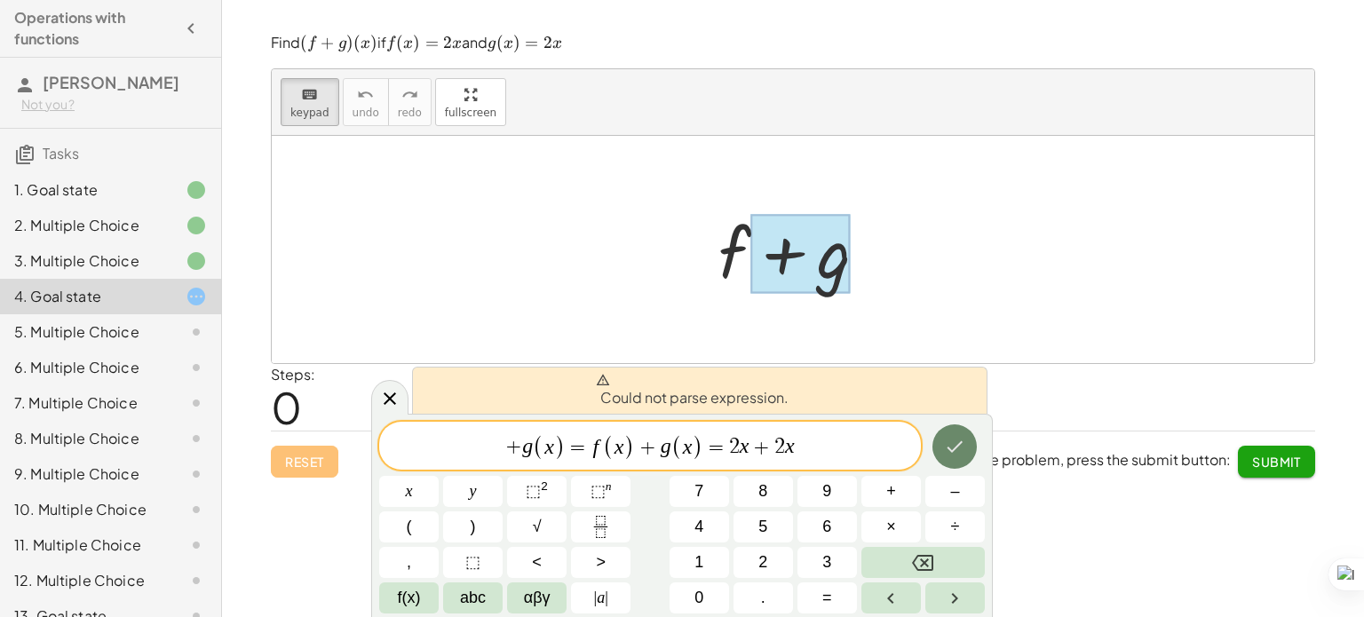
click at [962, 441] on icon "Done" at bounding box center [954, 446] width 21 height 21
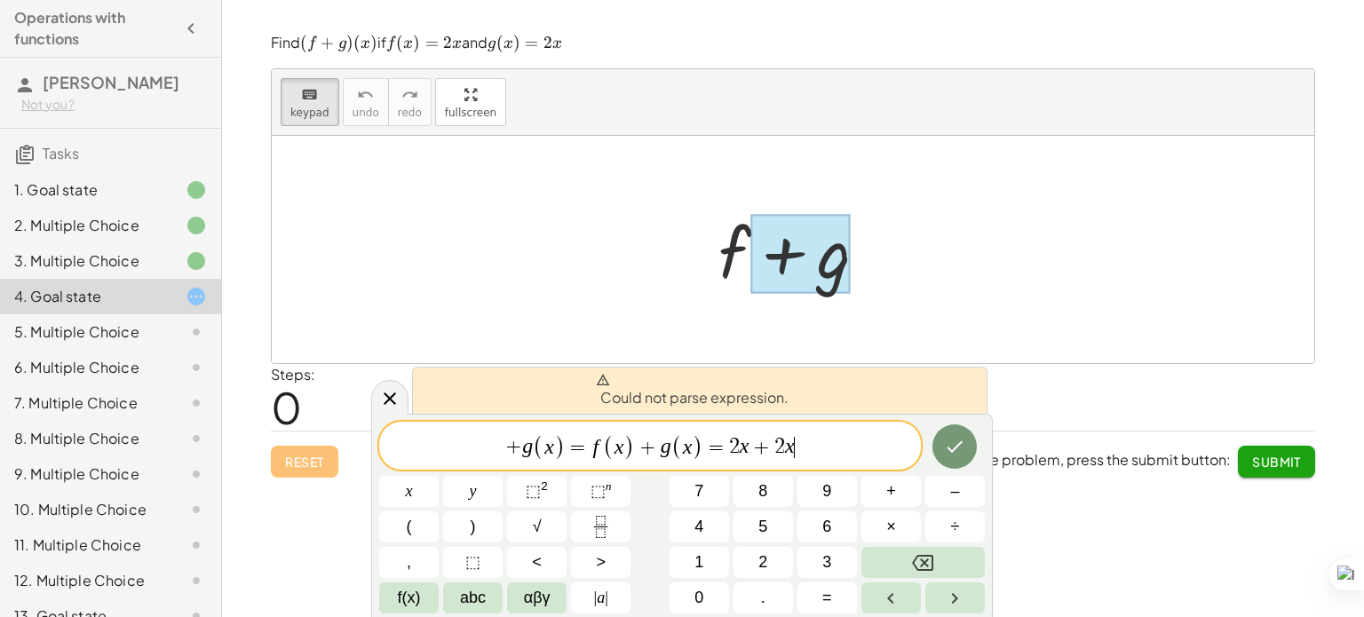
click at [798, 443] on span "+ g ( x ) = f ( x ) + g ( x ) = 2 x + 2 x ​" at bounding box center [650, 446] width 542 height 29
click at [501, 451] on span "​ + g ( x ) = f ( x ) + g ( x ) = 2 x + 2 x" at bounding box center [650, 446] width 542 height 29
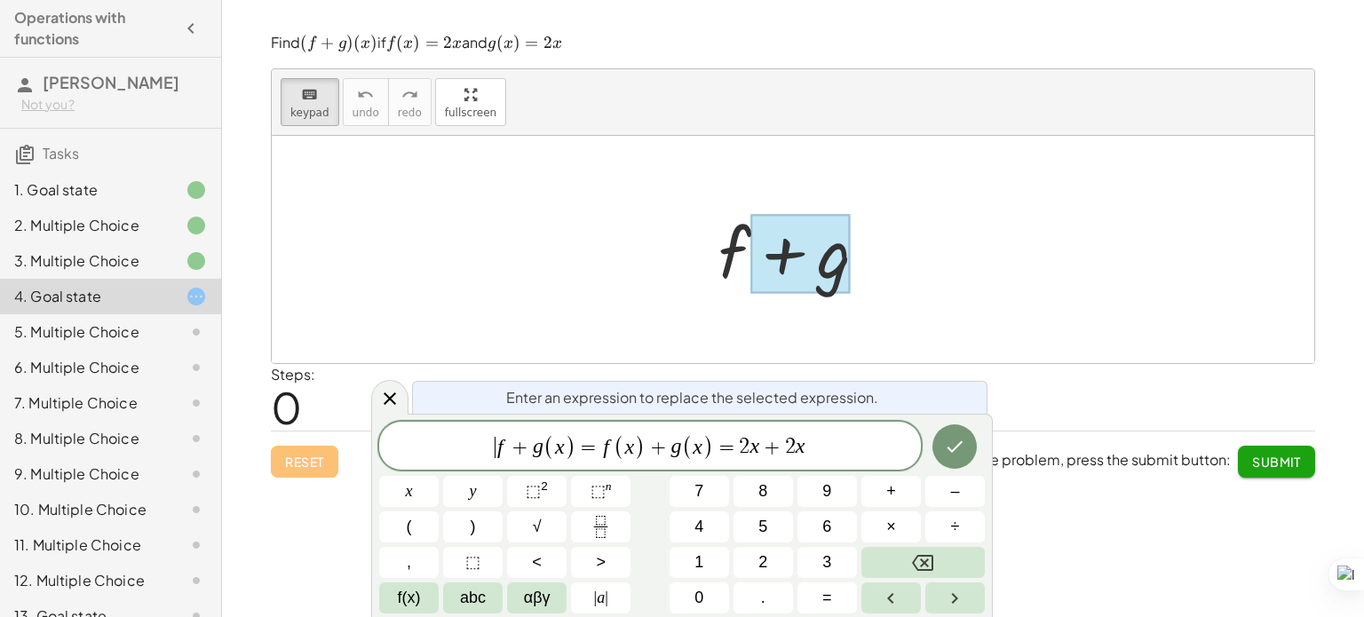
click at [487, 457] on span "​ f + g ( x ) = f ( x ) + g ( x ) = 2 x + 2 x" at bounding box center [650, 446] width 542 height 29
click at [543, 451] on span "(" at bounding box center [549, 445] width 12 height 26
click at [942, 456] on button "Done" at bounding box center [954, 446] width 44 height 44
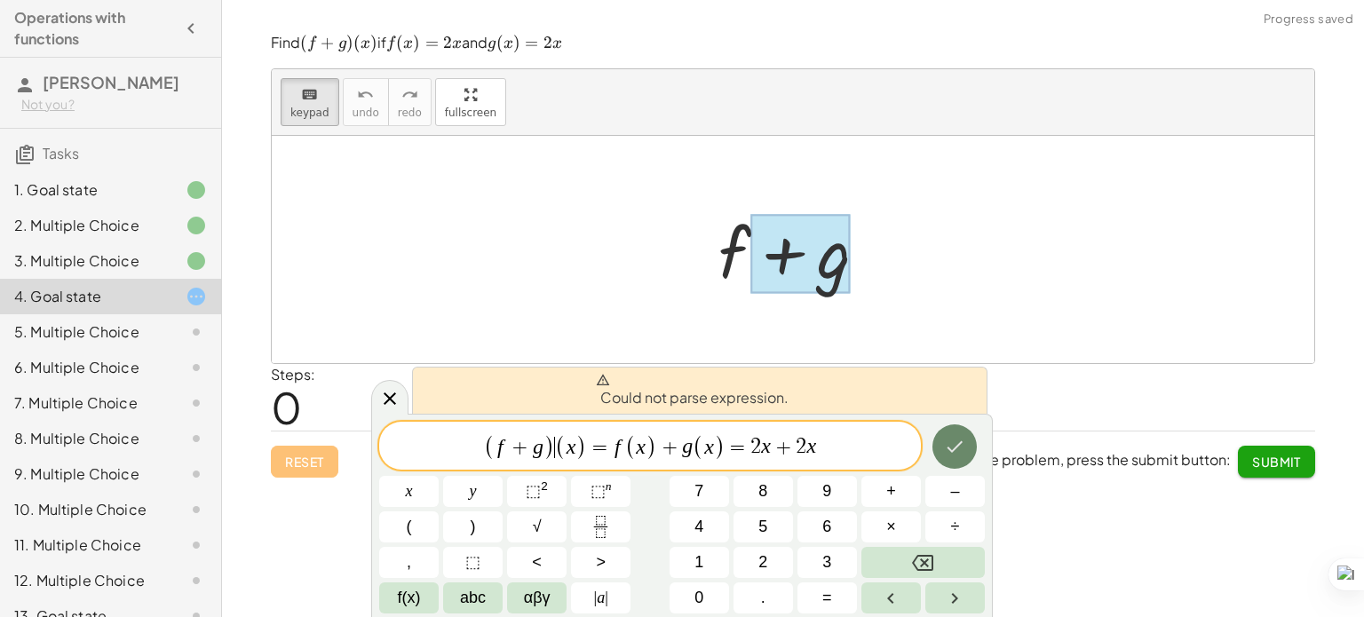
click at [942, 456] on button "Done" at bounding box center [954, 446] width 44 height 44
click at [873, 458] on span "( f + g ) ( x ) = f ( x ) + g ( x ) = 2 x + 2 x ​" at bounding box center [650, 446] width 542 height 29
click at [945, 429] on button "Done" at bounding box center [954, 446] width 44 height 44
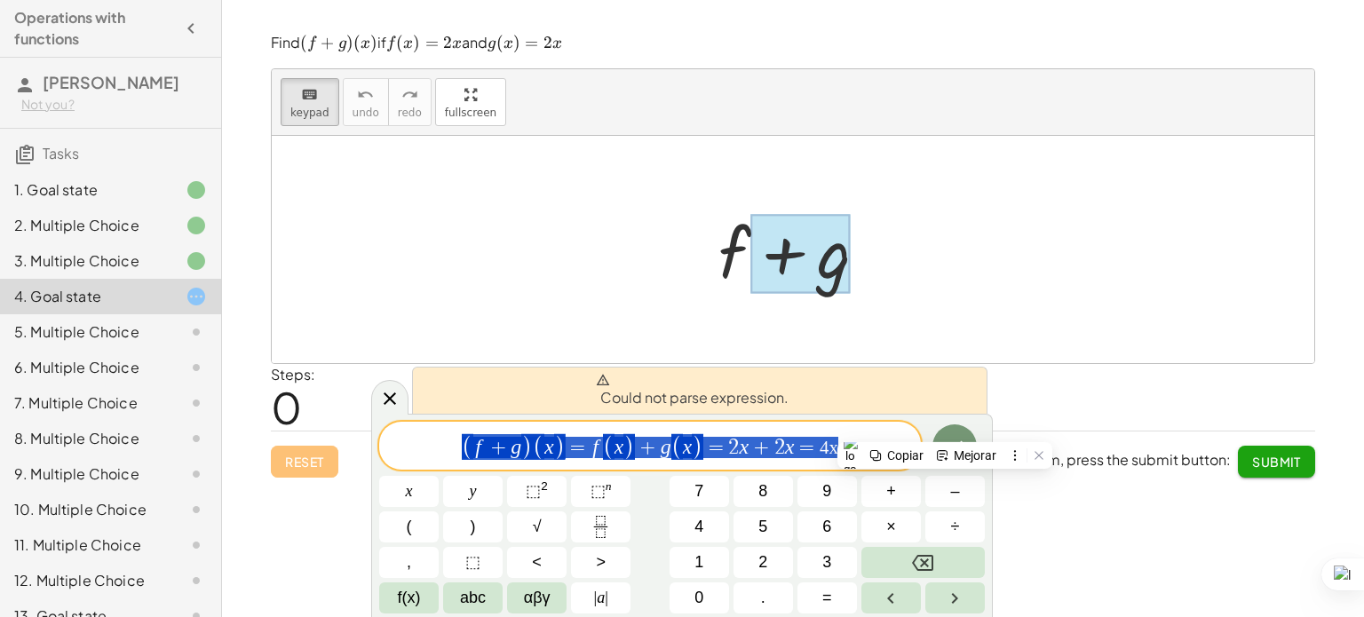
drag, startPoint x: 875, startPoint y: 447, endPoint x: 456, endPoint y: 439, distance: 419.1
click at [456, 439] on span "( f + g ) ( x ) = f ( x ) + g ( x ) = 2 x + 2 x = 4x" at bounding box center [650, 446] width 542 height 29
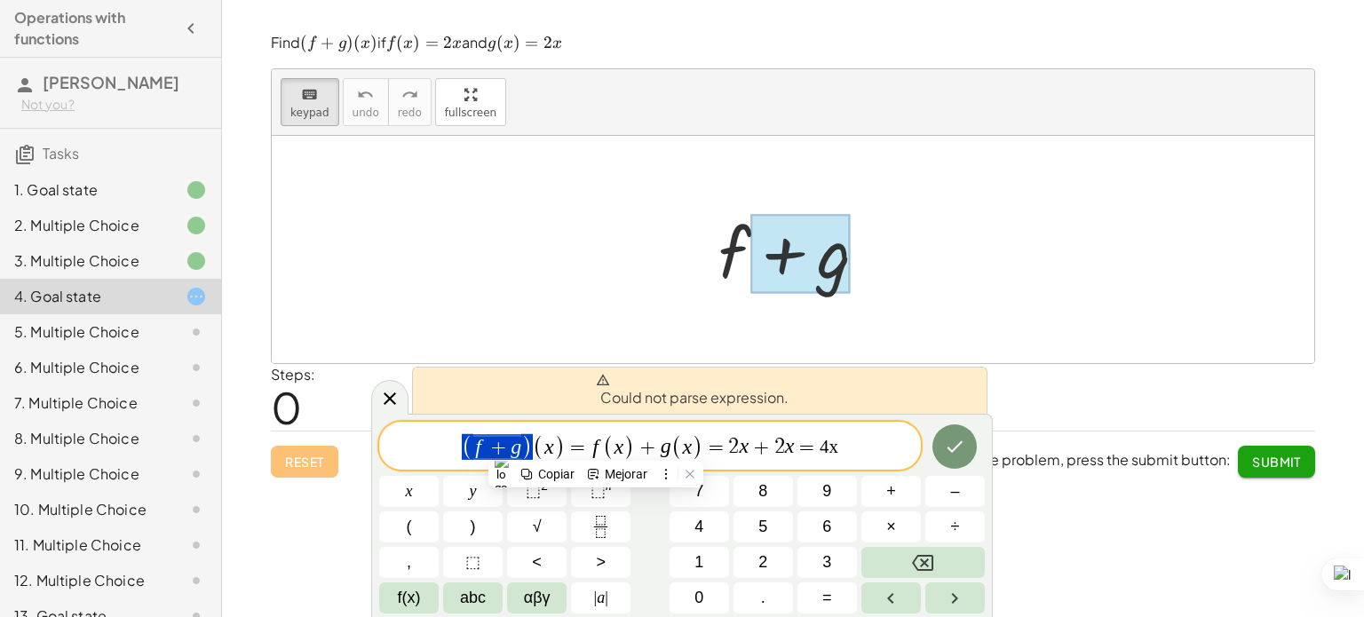
drag, startPoint x: 597, startPoint y: 447, endPoint x: 465, endPoint y: 445, distance: 131.4
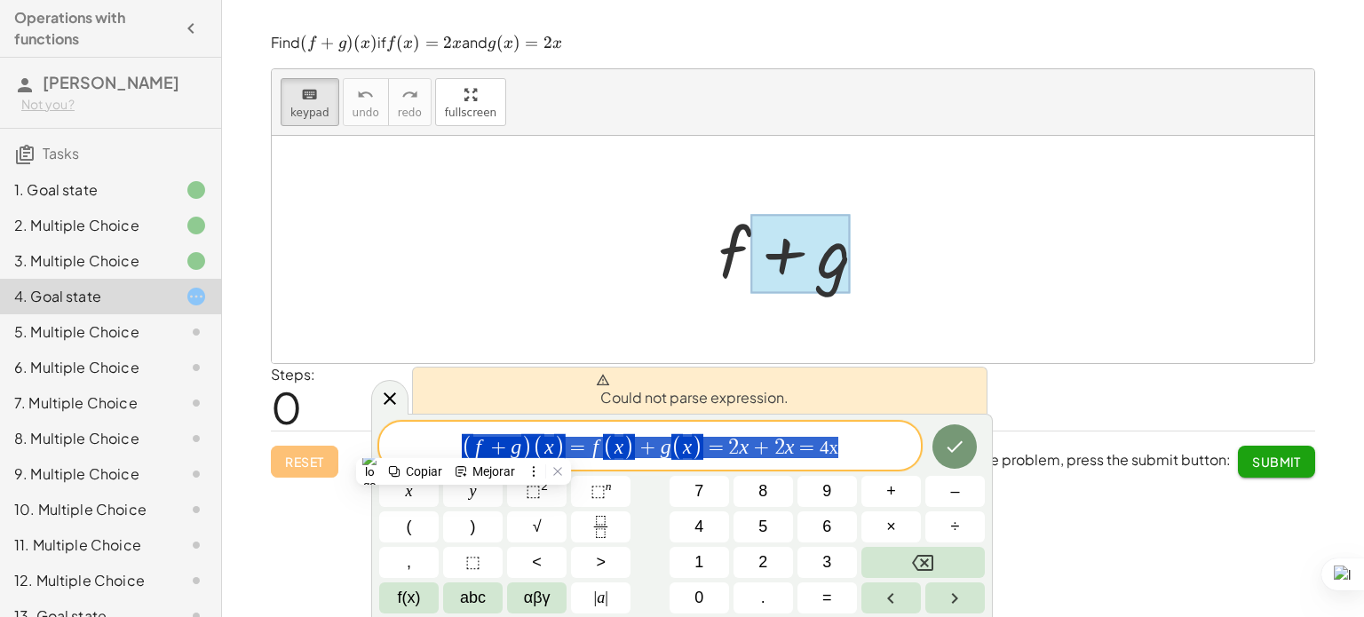
drag, startPoint x: 465, startPoint y: 445, endPoint x: 927, endPoint y: 467, distance: 462.2
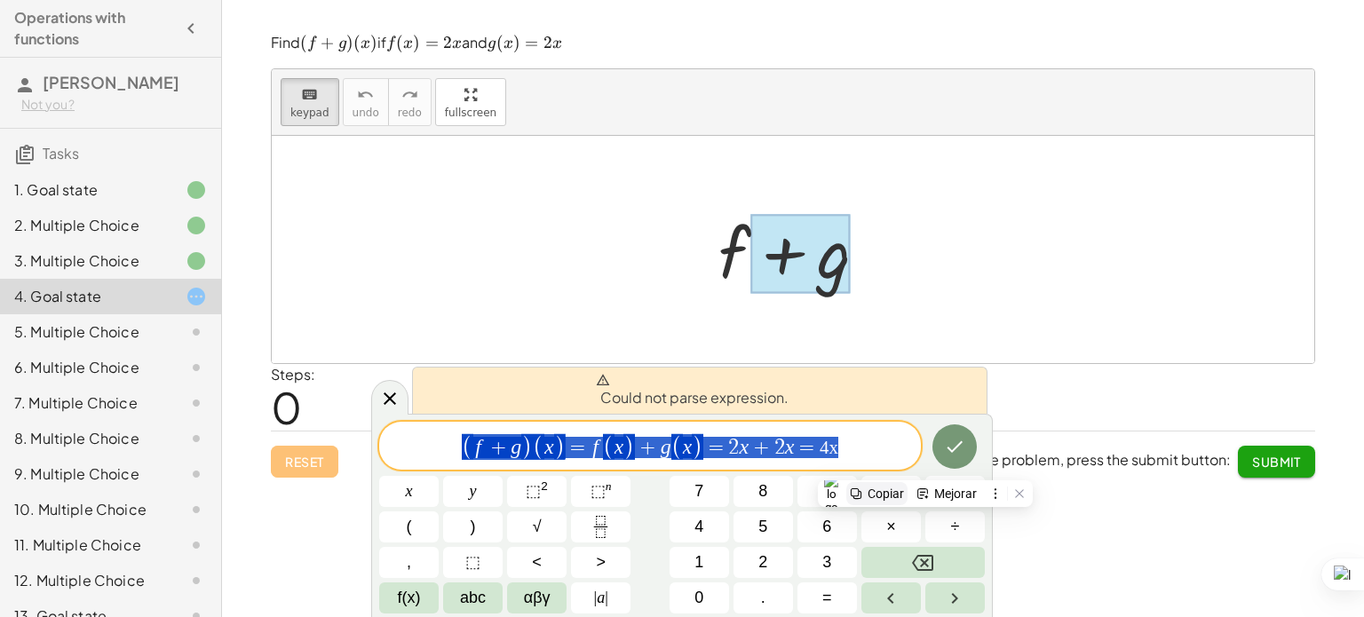
click at [893, 496] on div "Copiar" at bounding box center [885, 494] width 36 height 14
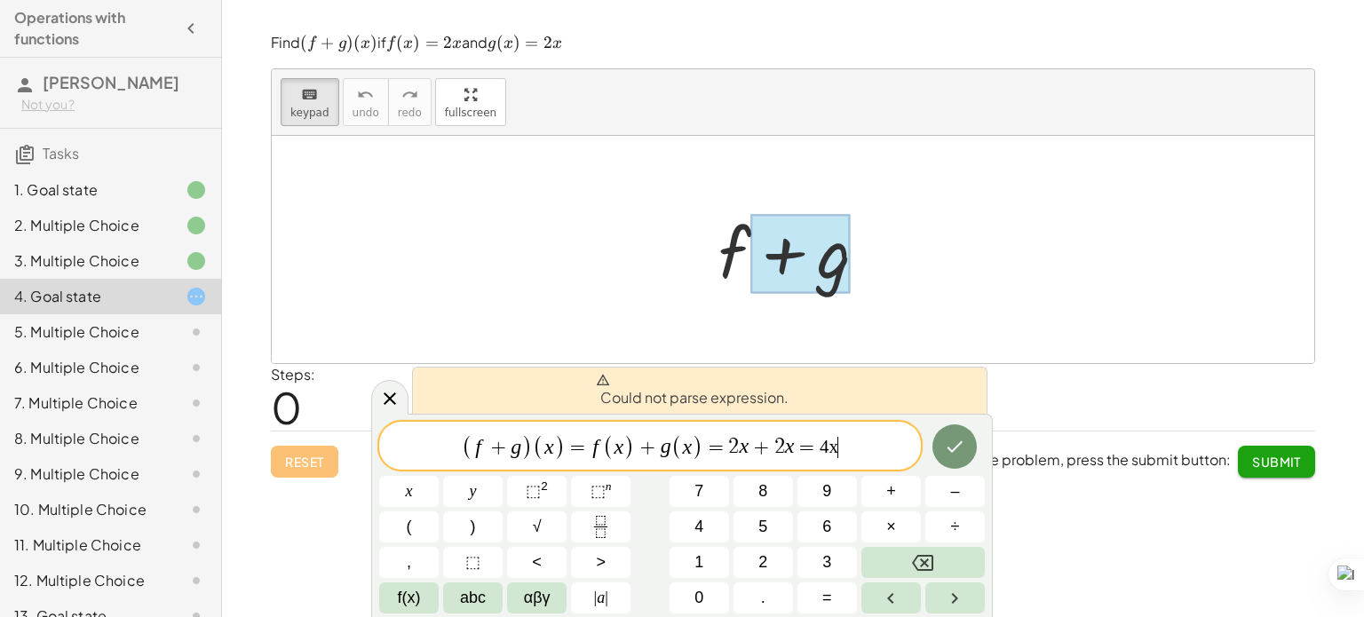
click at [877, 463] on div "( f + g ) ( x ) = f ( x ) + g ( x ) = 2 x + 2 x = 4x ​" at bounding box center [650, 446] width 542 height 48
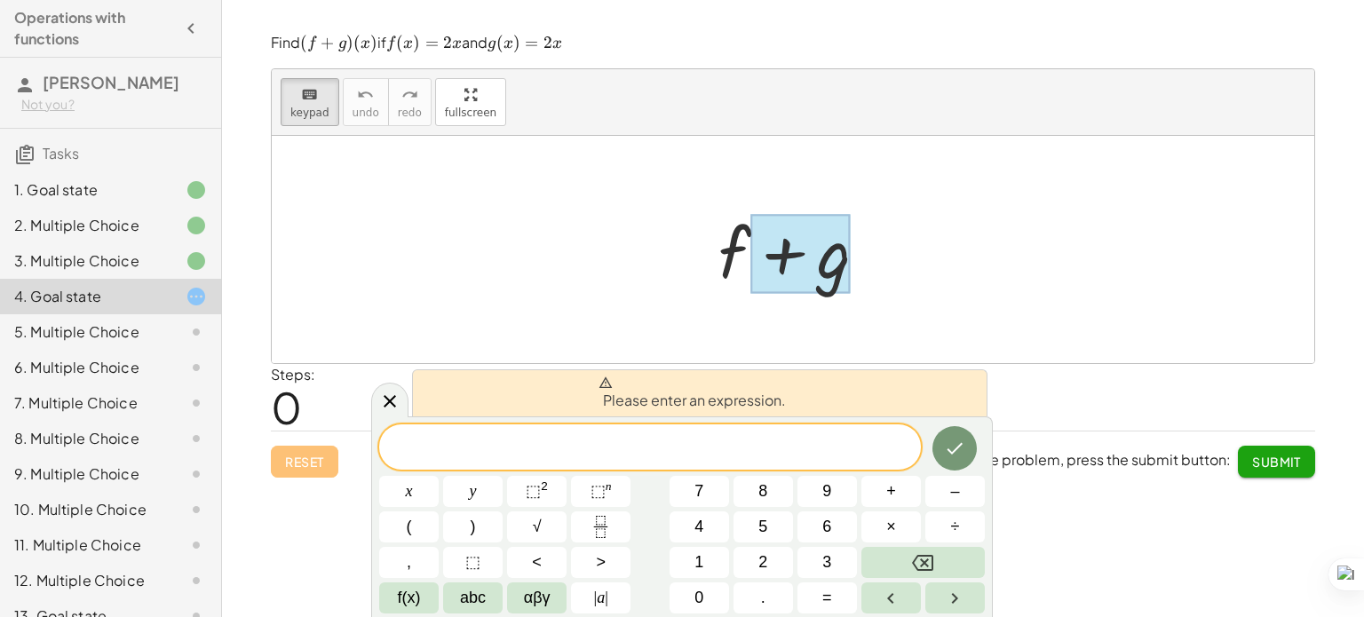
click at [735, 255] on div at bounding box center [799, 249] width 181 height 91
click at [964, 464] on button "Done" at bounding box center [954, 448] width 44 height 44
click at [398, 411] on icon at bounding box center [389, 401] width 21 height 21
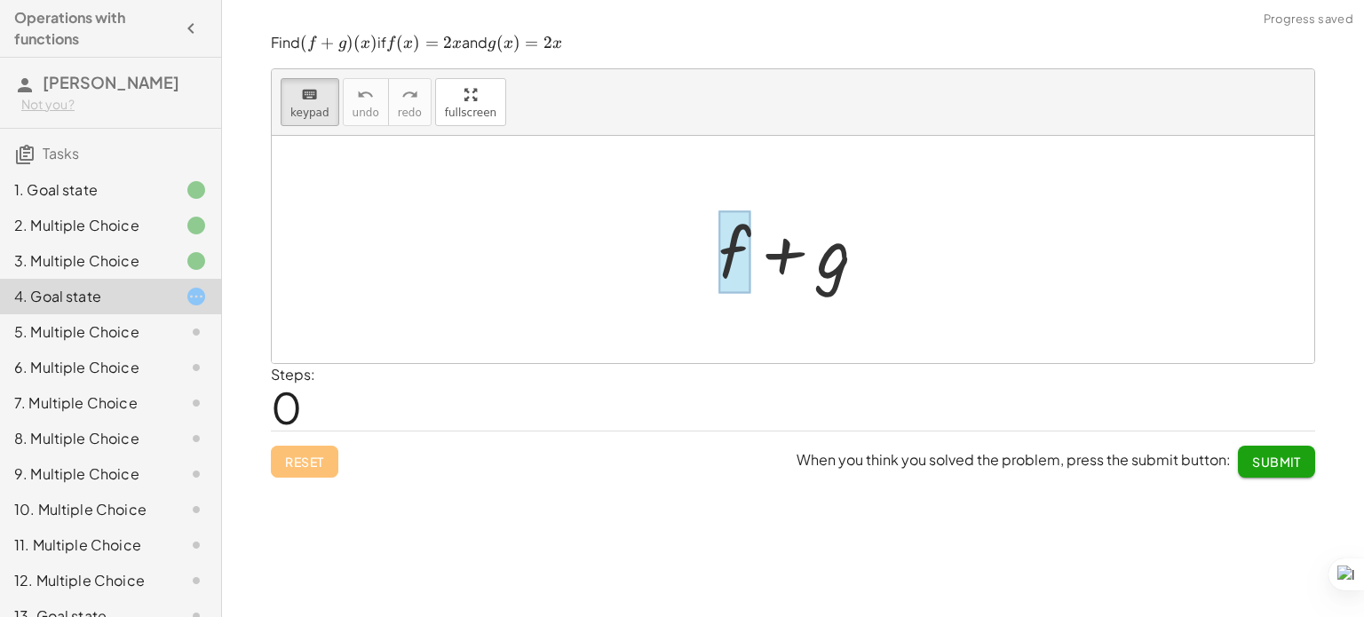
click at [732, 251] on div at bounding box center [734, 251] width 32 height 83
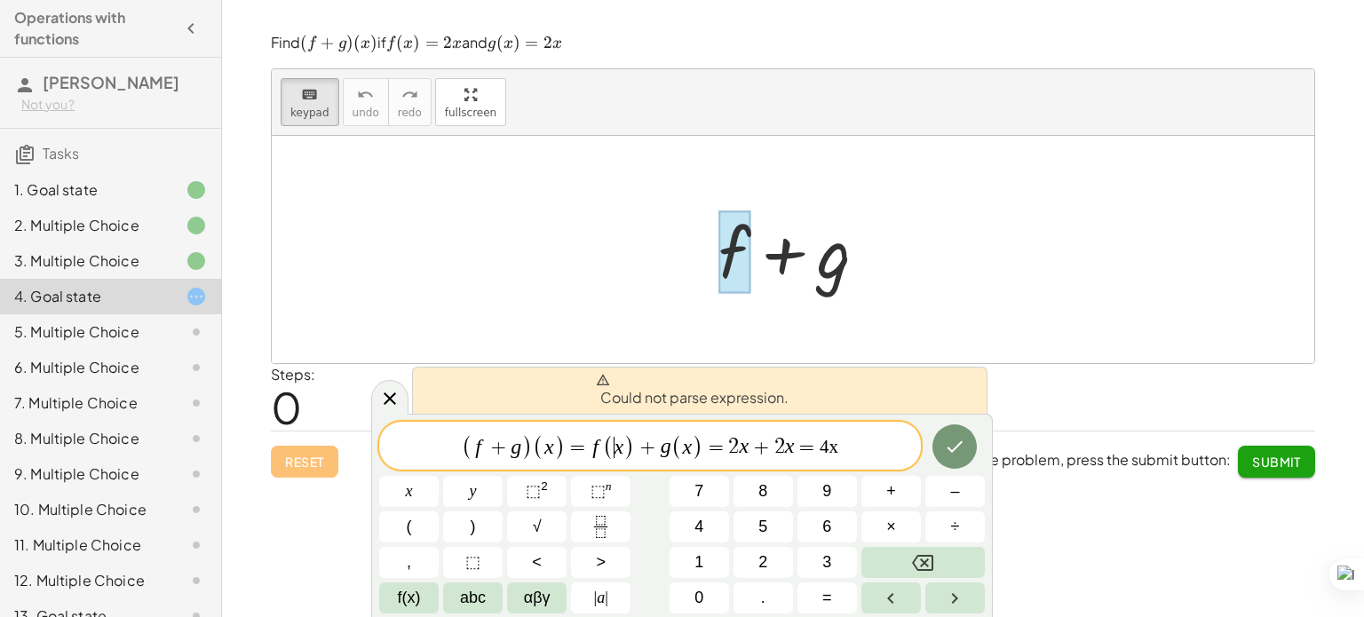
click at [611, 455] on span "(" at bounding box center [609, 447] width 12 height 26
click at [986, 455] on div "Could not parse expression. ( f + g ) ( x ) = f ( x ) + g ( x ) = 2 x + 2 x = 4…" at bounding box center [681, 515] width 621 height 203
click at [633, 439] on span "( f + g ) ( x ) = f ( x ) ​ + g ( x ) = 2 x + 2 x = 4x" at bounding box center [650, 446] width 542 height 29
click at [725, 398] on span "Could not parse expression." at bounding box center [692, 391] width 193 height 36
click at [725, 454] on span "=" at bounding box center [716, 447] width 26 height 21
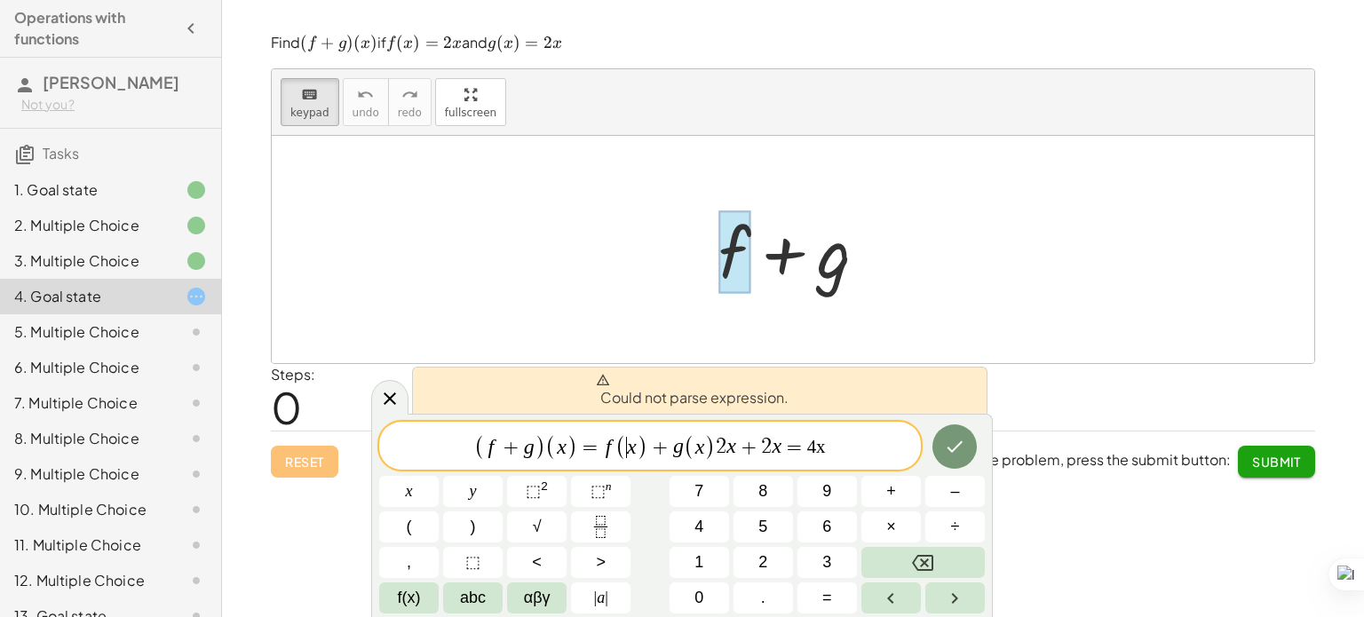
drag, startPoint x: 628, startPoint y: 446, endPoint x: 582, endPoint y: 443, distance: 45.4
click at [822, 449] on span "4x ​" at bounding box center [816, 447] width 19 height 21
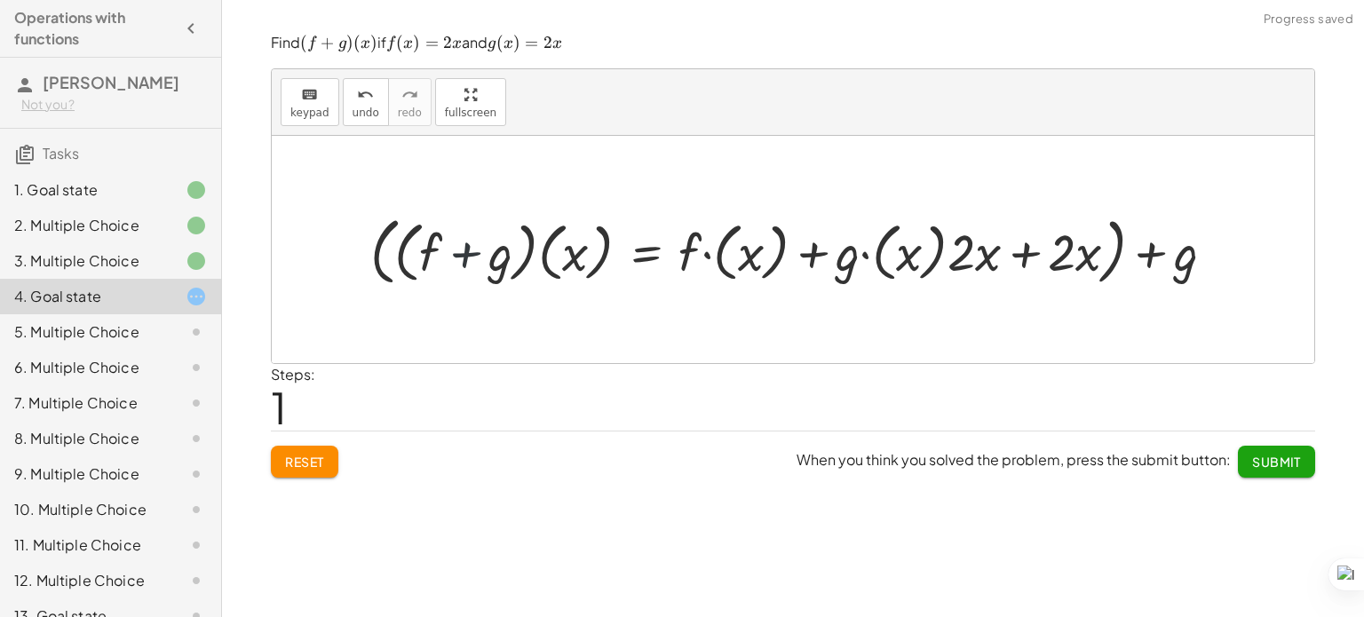
click at [487, 244] on div at bounding box center [799, 250] width 876 height 83
click at [439, 264] on div at bounding box center [799, 250] width 876 height 83
click at [1003, 265] on div at bounding box center [799, 250] width 876 height 83
drag, startPoint x: 1076, startPoint y: 265, endPoint x: 983, endPoint y: 265, distance: 93.2
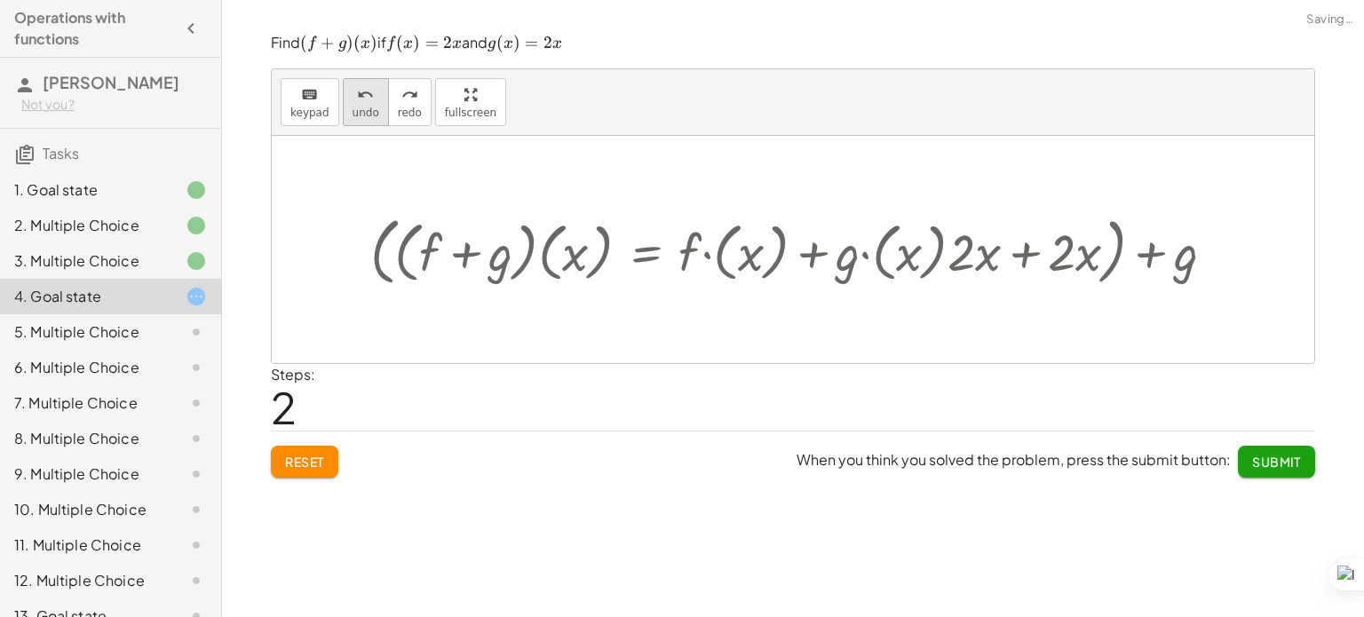
click at [345, 99] on button "undo undo" at bounding box center [366, 102] width 46 height 48
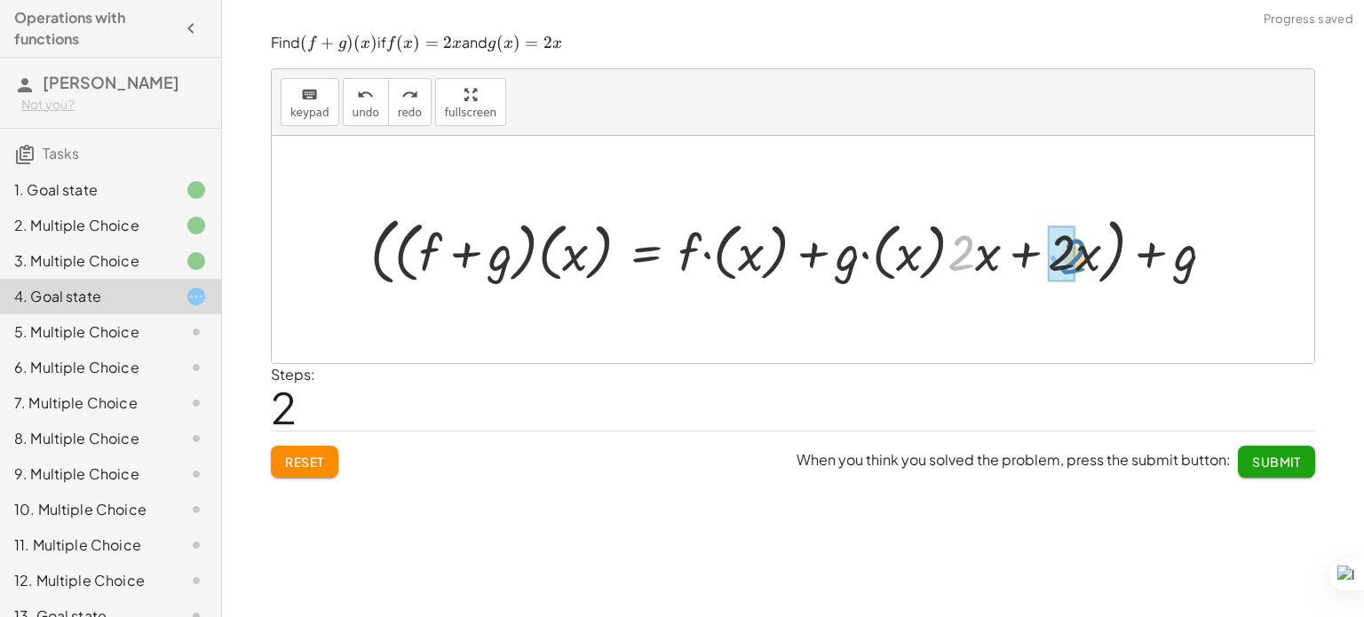
drag, startPoint x: 971, startPoint y: 258, endPoint x: 1084, endPoint y: 262, distance: 112.8
click at [1084, 262] on div at bounding box center [799, 250] width 876 height 83
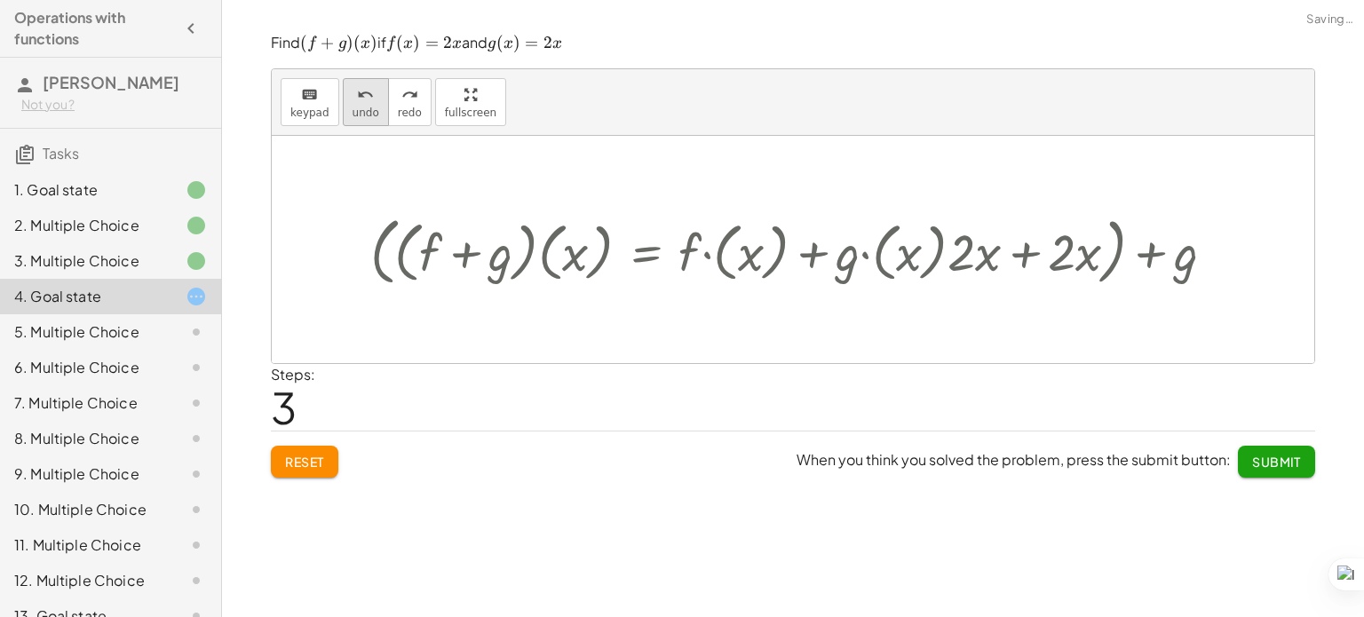
click at [368, 91] on div "undo" at bounding box center [365, 93] width 27 height 21
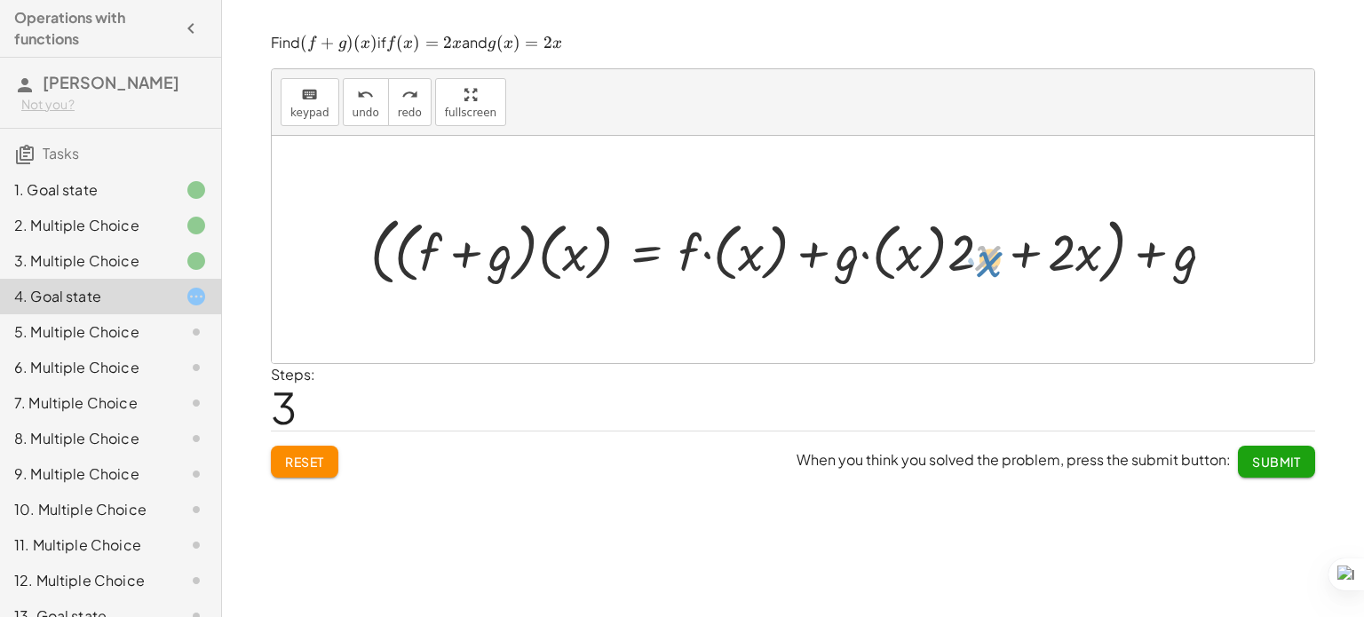
click at [991, 265] on div at bounding box center [799, 250] width 876 height 83
click at [1046, 258] on div at bounding box center [799, 250] width 876 height 83
drag, startPoint x: 1077, startPoint y: 265, endPoint x: 972, endPoint y: 269, distance: 104.8
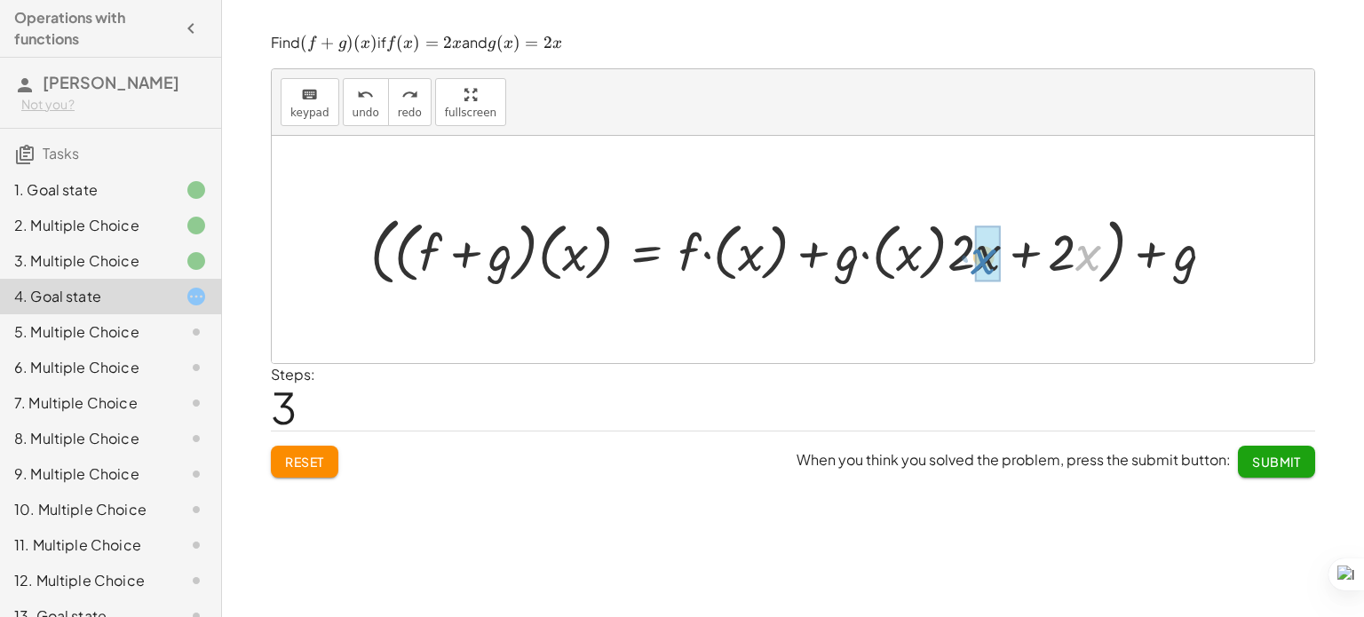
click at [972, 269] on div at bounding box center [799, 250] width 876 height 83
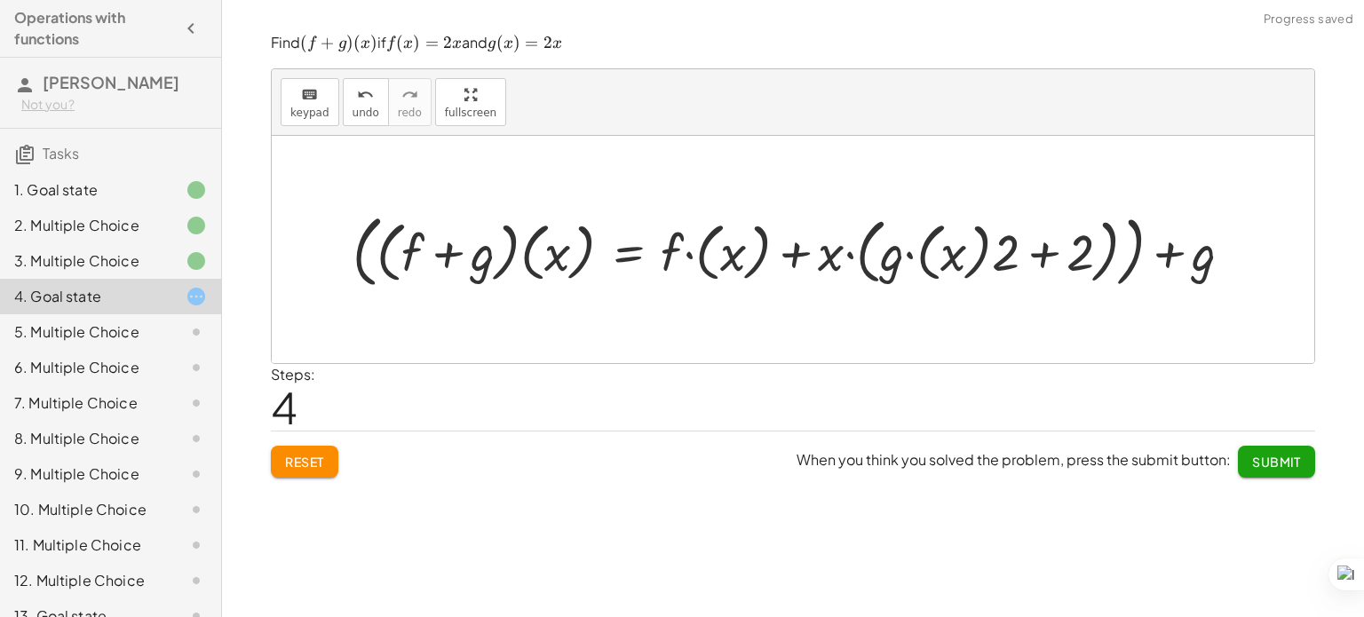
click at [337, 450] on button "Reset" at bounding box center [304, 462] width 67 height 32
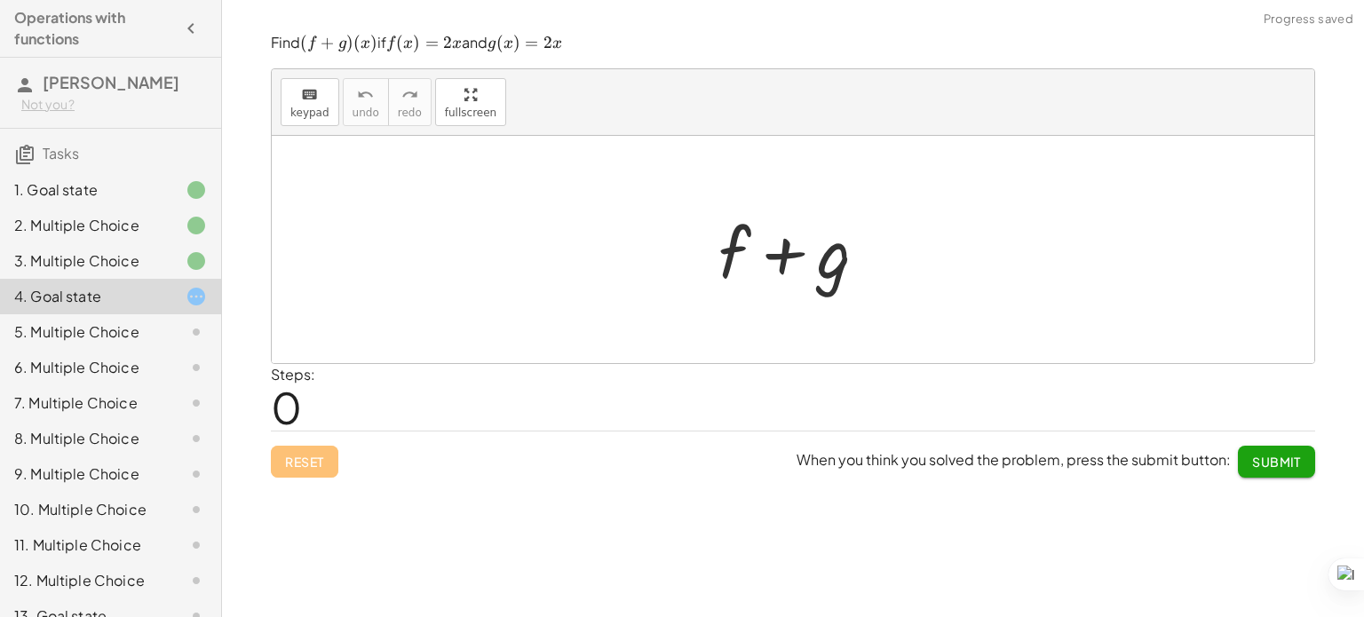
click at [763, 241] on div at bounding box center [799, 249] width 181 height 91
click at [797, 312] on div at bounding box center [793, 249] width 1042 height 227
click at [323, 107] on span "keypad" at bounding box center [309, 113] width 39 height 12
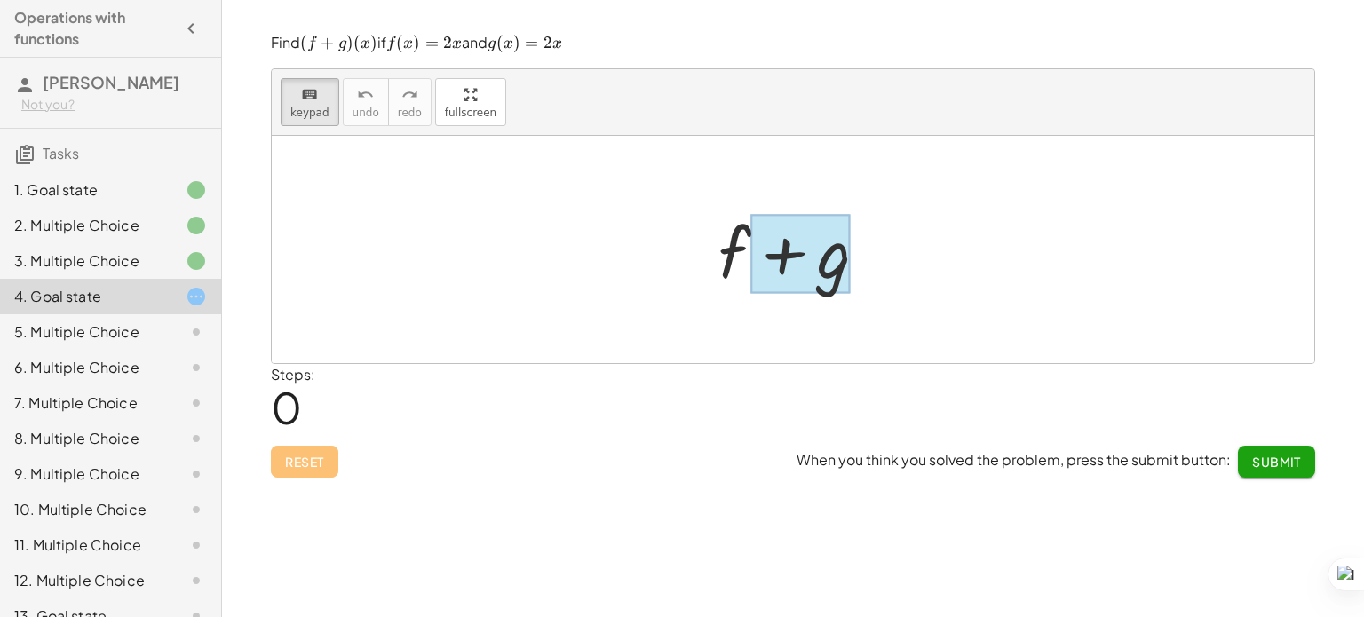
click at [751, 265] on div at bounding box center [800, 253] width 100 height 79
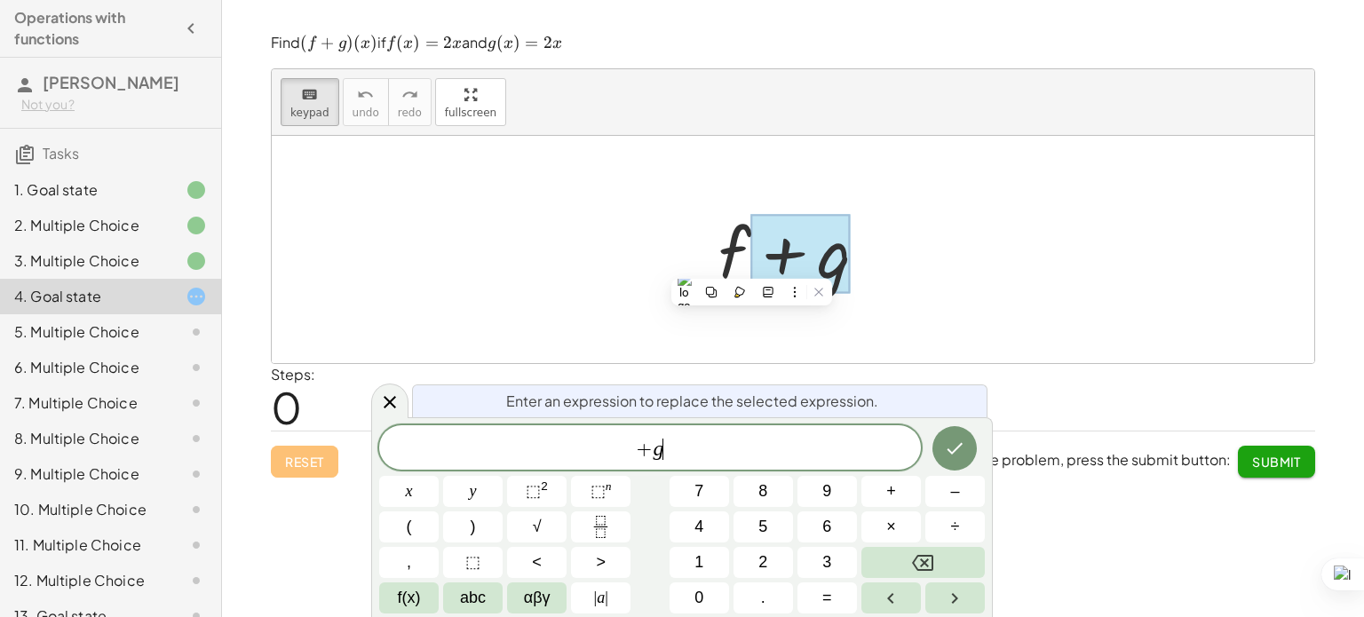
click at [712, 439] on span "+ g ​" at bounding box center [650, 449] width 542 height 25
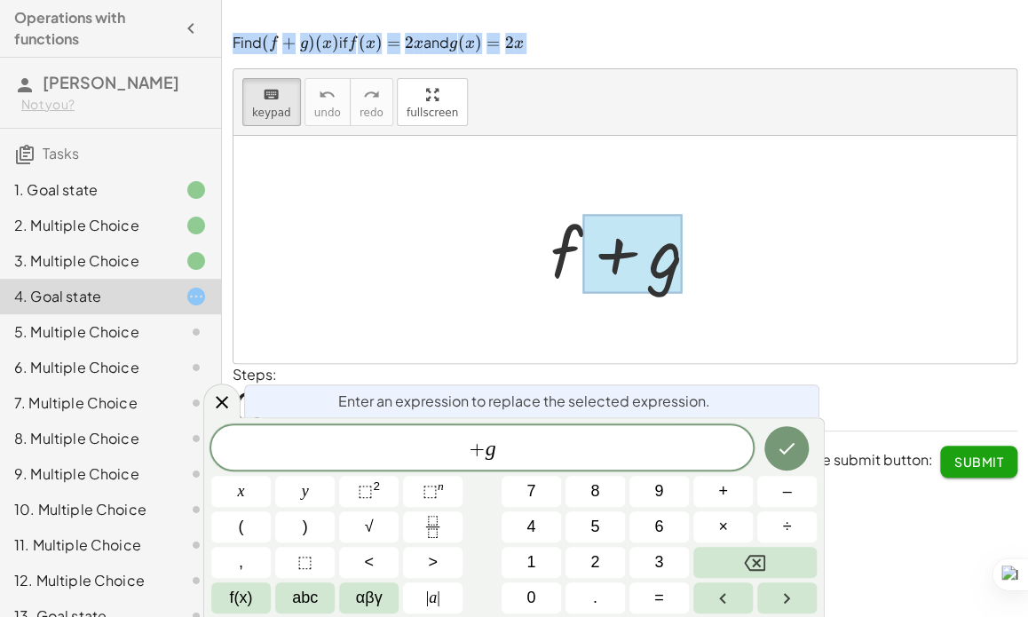
drag, startPoint x: 542, startPoint y: 41, endPoint x: 231, endPoint y: 39, distance: 311.6
click at [0, 0] on div "Find ﻿ ( f + g ) ( x ) (f+g)(x) ( f + g ) ( x ) ﻿ if ﻿ f ( x ) = 2 x f(x)=2x f …" at bounding box center [0, 0] width 0 height 0
copy p "Find ﻿ ( f + g ) ( x ) (f+g)(x) ( f + g ) ( x ) ﻿ if ﻿ f ( x ) = 2 x f(x)=2x f …"
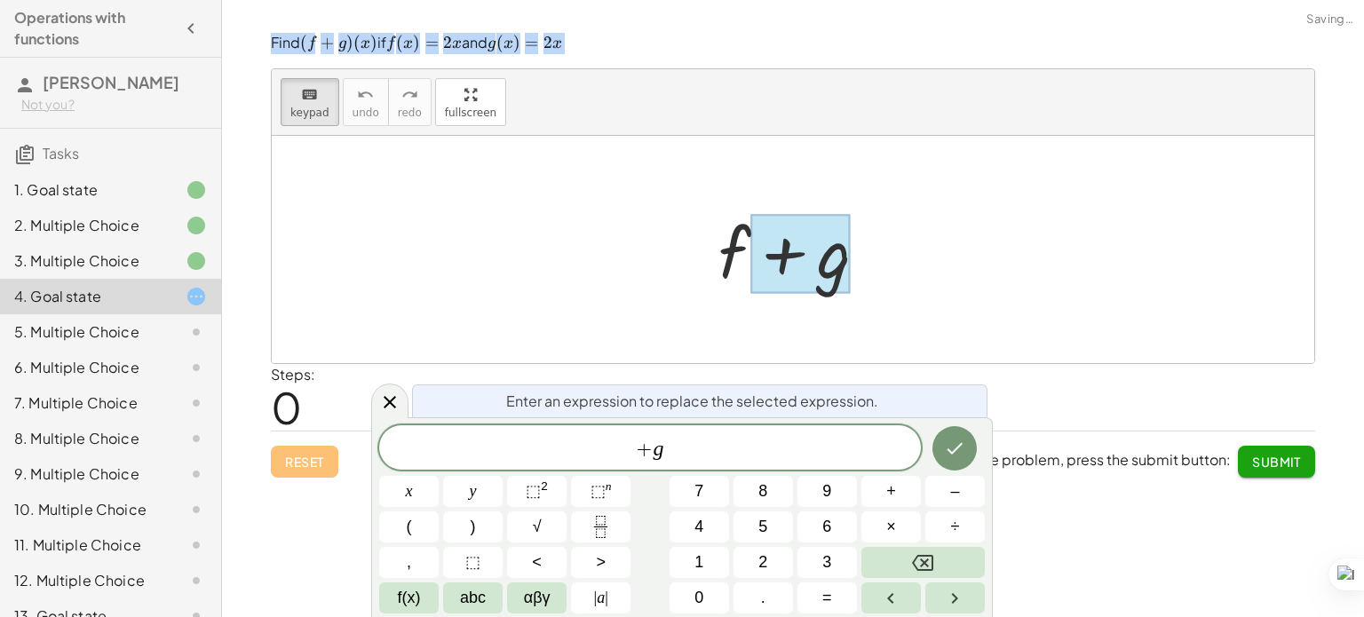
copy p "Find ﻿ ( f + g ) ( x ) (f+g)(x) ( f + g ) ( x ) ﻿ if ﻿ f ( x ) = 2 x f(x)=2x f …"
drag, startPoint x: 706, startPoint y: 457, endPoint x: 568, endPoint y: 449, distance: 137.8
click at [568, 449] on span "+ g" at bounding box center [650, 449] width 542 height 25
click at [696, 458] on span "+ g ​" at bounding box center [650, 449] width 542 height 25
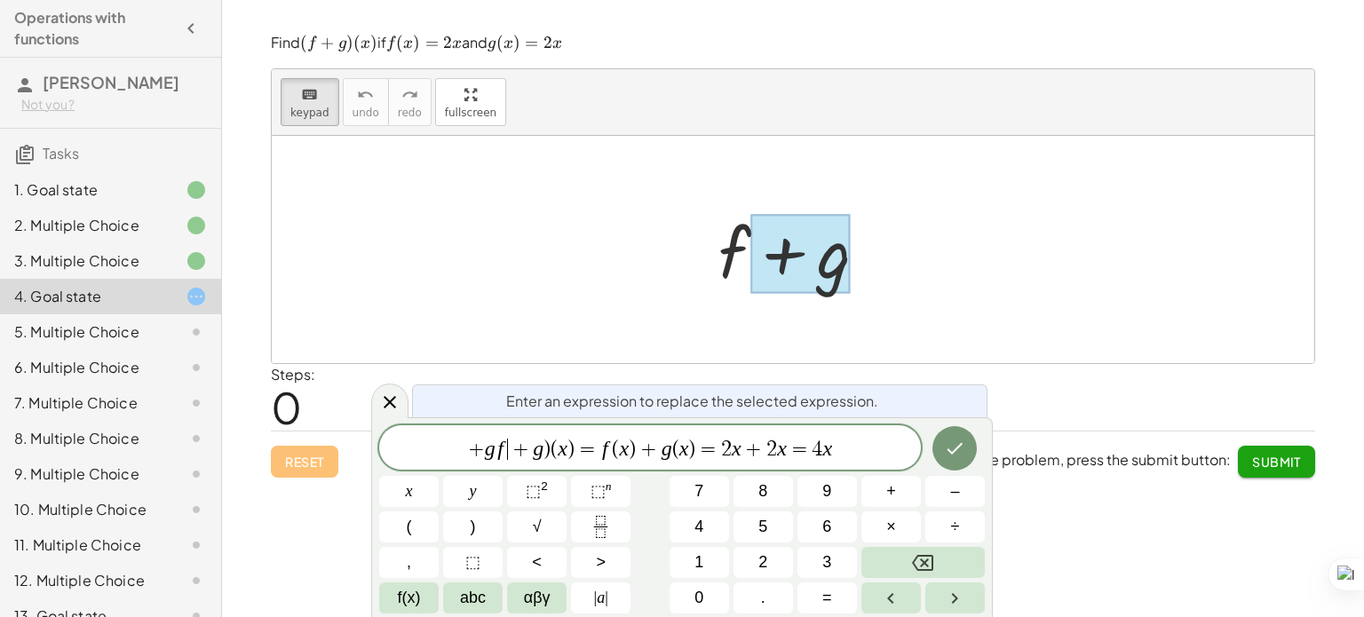
click at [508, 449] on span "+" at bounding box center [521, 449] width 26 height 21
click at [835, 449] on span "+ g ) ( x ) = f ( x ) + g ( x ) = 2 x + 2 x = 4 x ​" at bounding box center [650, 449] width 542 height 25
click at [784, 450] on span "=" at bounding box center [776, 449] width 26 height 21
drag, startPoint x: 810, startPoint y: 449, endPoint x: 787, endPoint y: 446, distance: 23.4
click at [787, 446] on span "+ g ) ( x ) = f ( x ) + g ( x ) = 2 x + 2 x = 4 x" at bounding box center [650, 449] width 542 height 25
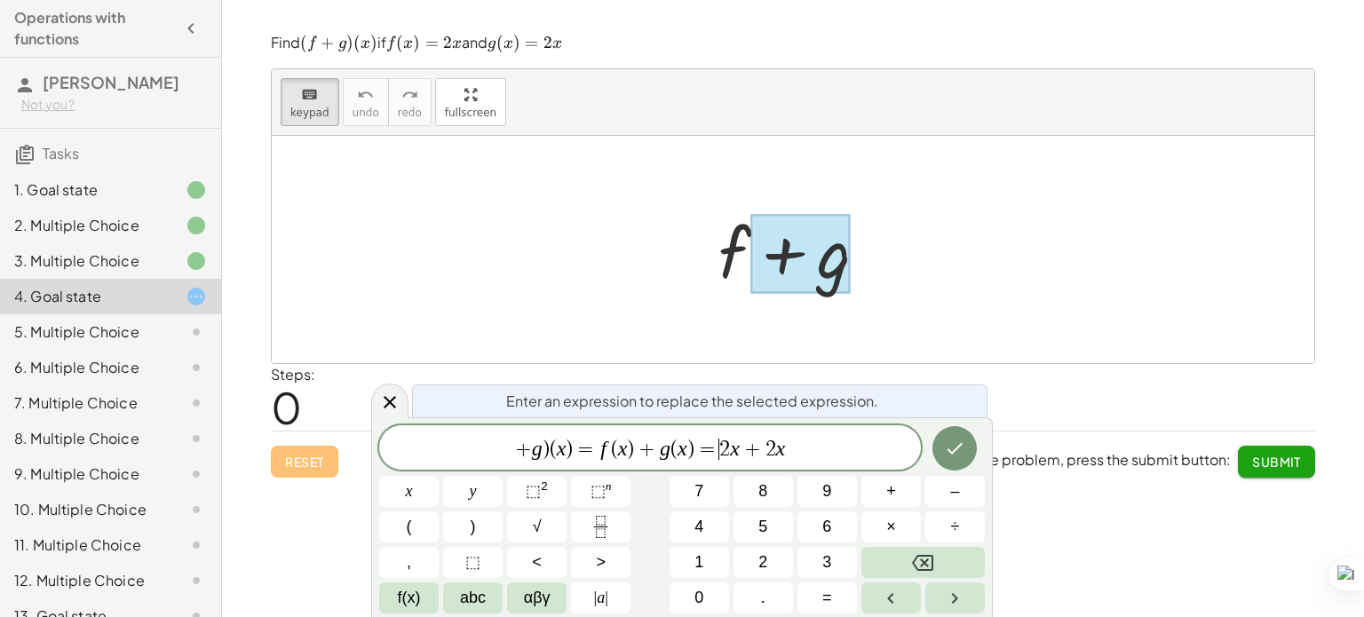
click at [717, 447] on span "+ g ) ( x ) = f ( x ) + g ( x ) = ​ 2 x + 2 x" at bounding box center [650, 449] width 542 height 25
click at [949, 445] on icon "Done" at bounding box center [954, 448] width 21 height 21
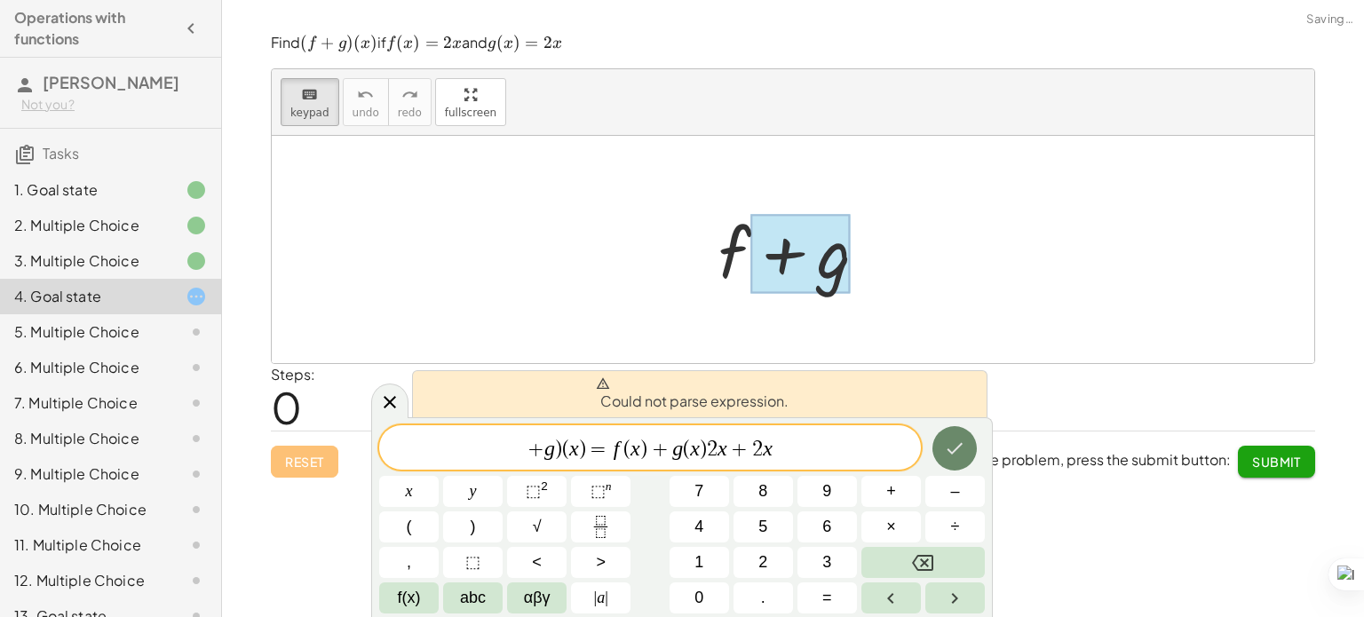
click at [949, 445] on icon "Done" at bounding box center [954, 448] width 21 height 21
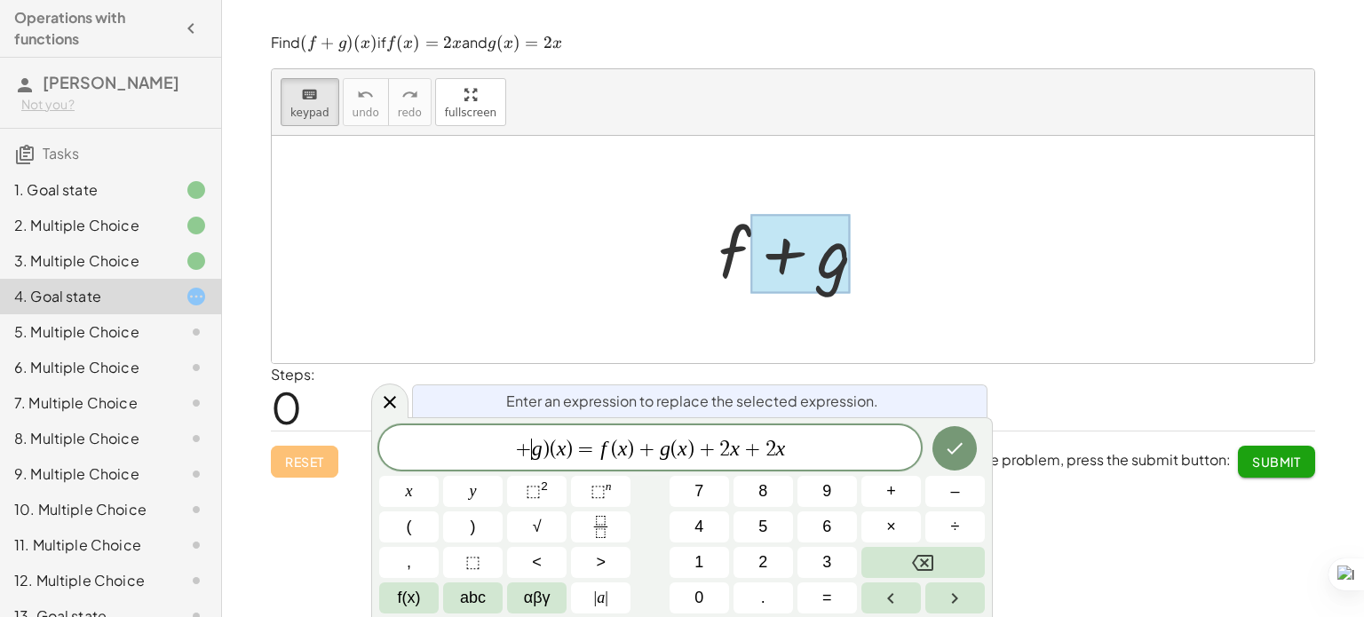
click at [531, 453] on span "+ ​ g ) ( x ) = f ( x ) + g ( x ) + 2 x + 2 x" at bounding box center [650, 449] width 542 height 25
click at [545, 447] on span ")" at bounding box center [545, 449] width 7 height 21
click at [536, 447] on span "(" at bounding box center [538, 449] width 7 height 21
click at [969, 442] on button "Done" at bounding box center [954, 448] width 44 height 44
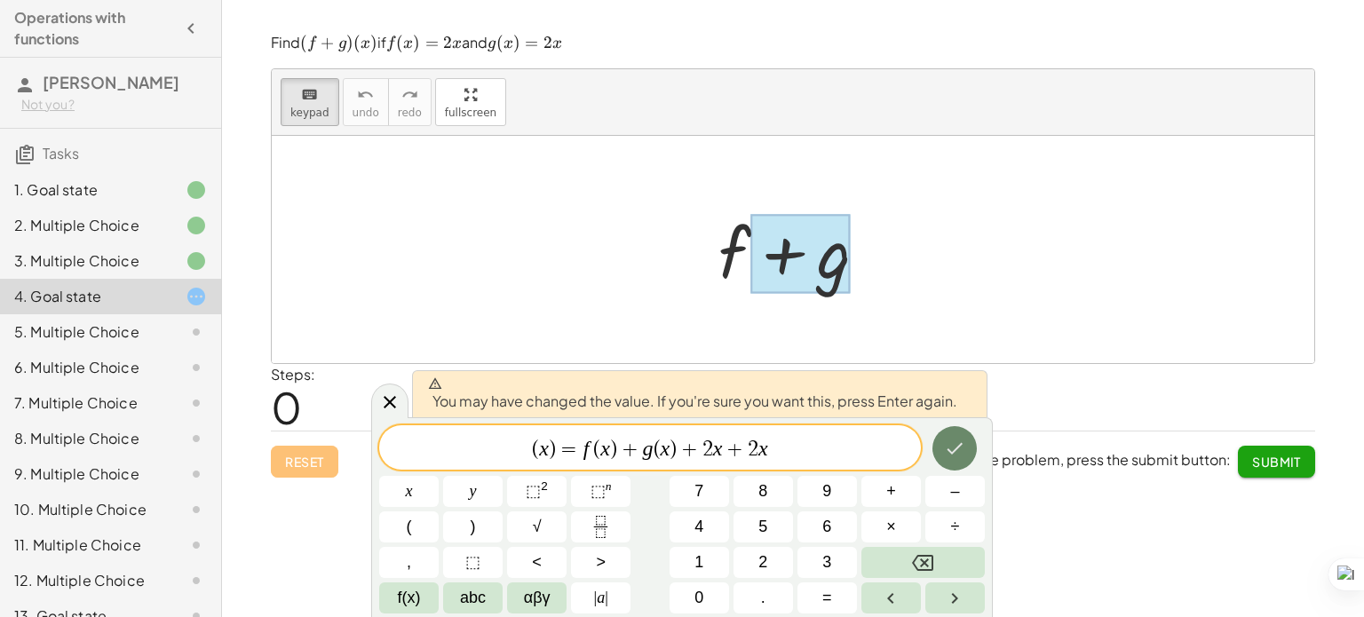
click at [969, 442] on button "Done" at bounding box center [954, 448] width 44 height 44
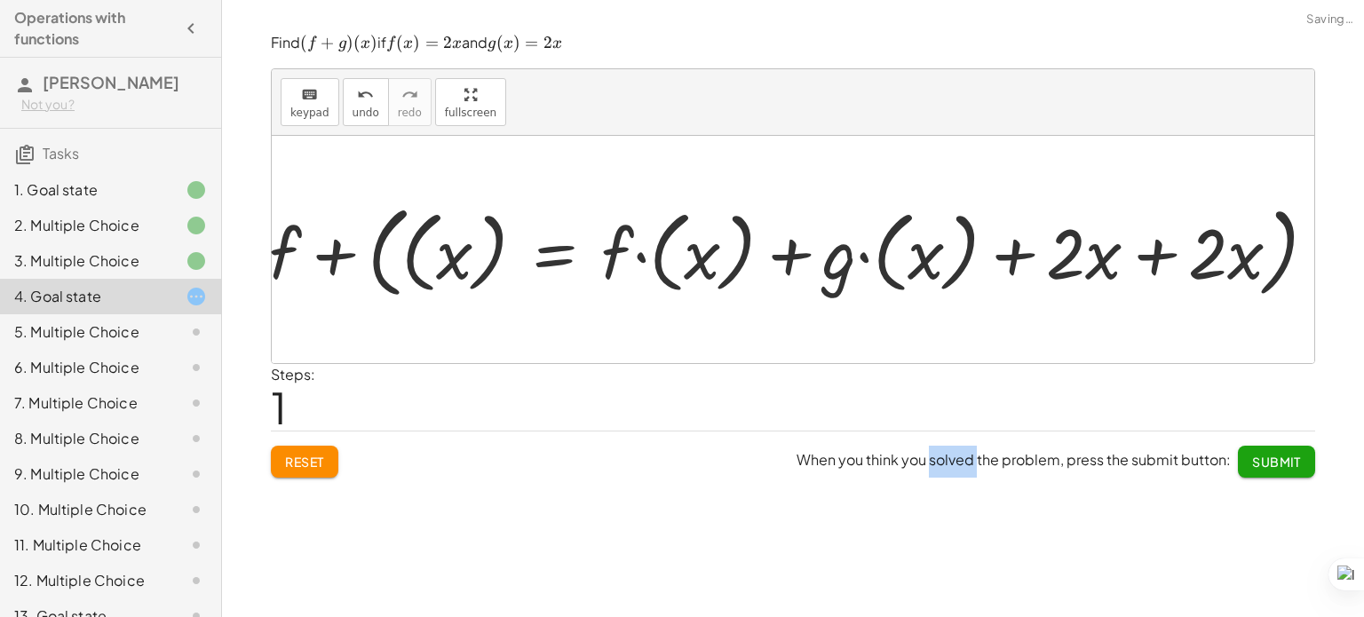
click at [969, 442] on div "When you think you solved the problem, press the submit button: Submit" at bounding box center [1055, 454] width 518 height 46
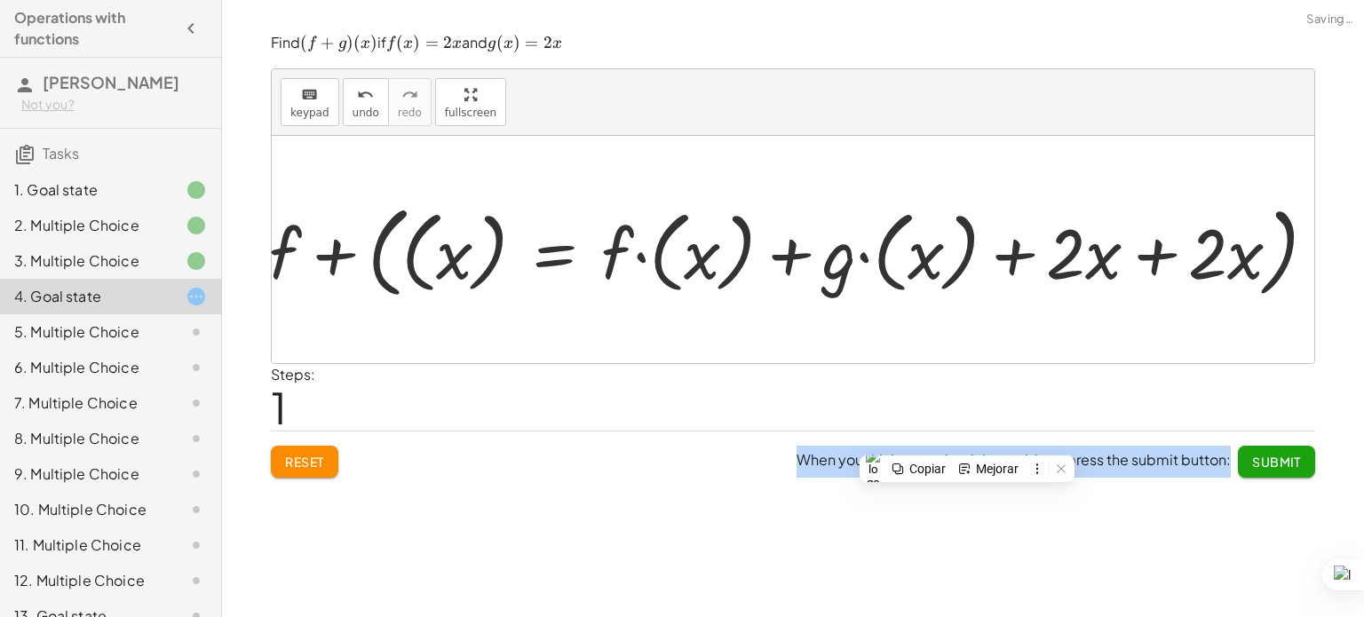
click at [969, 442] on div "When you think you solved the problem, press the submit button: Submit" at bounding box center [1055, 454] width 518 height 46
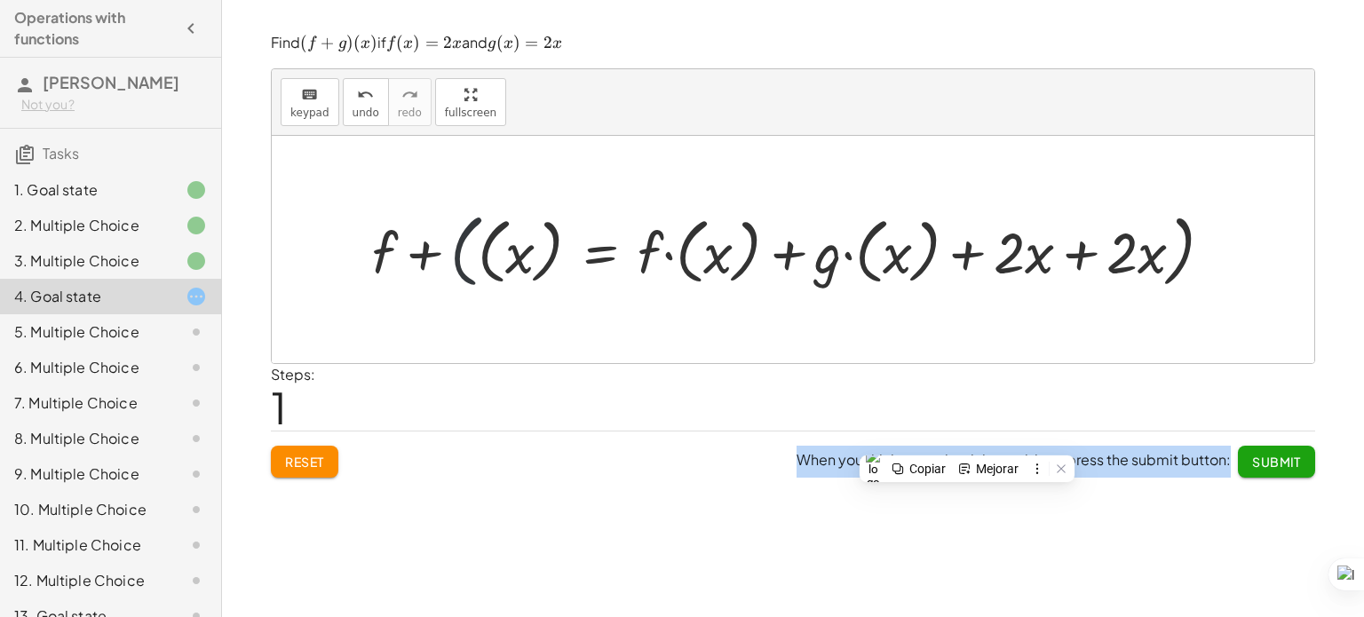
click at [473, 275] on div at bounding box center [799, 249] width 872 height 89
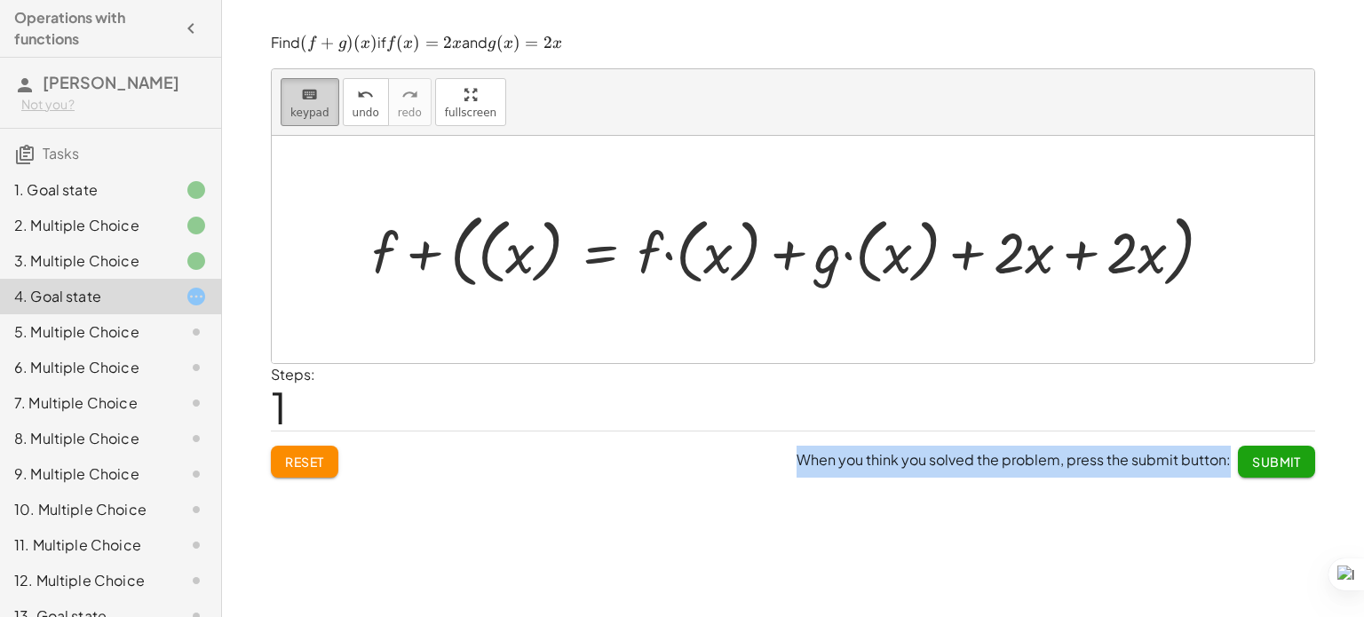
click at [301, 86] on icon "keyboard" at bounding box center [309, 94] width 17 height 21
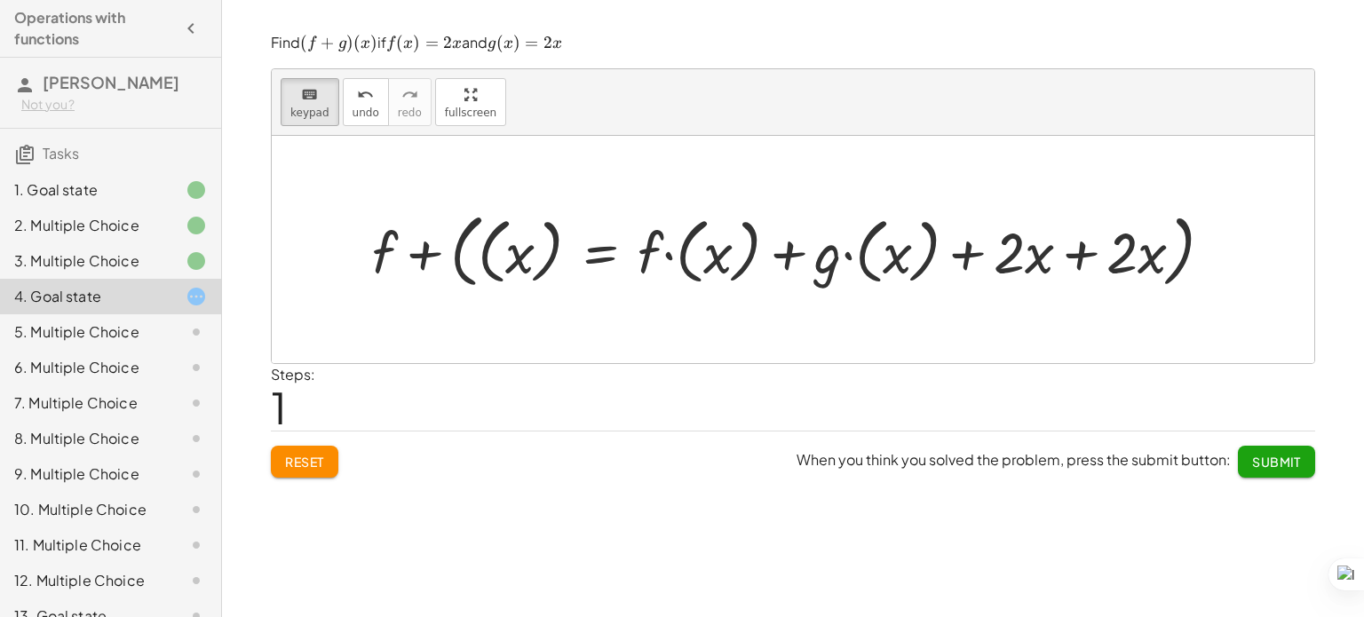
click at [533, 384] on div "Steps: 1" at bounding box center [793, 397] width 1044 height 66
click at [440, 259] on div at bounding box center [799, 249] width 872 height 89
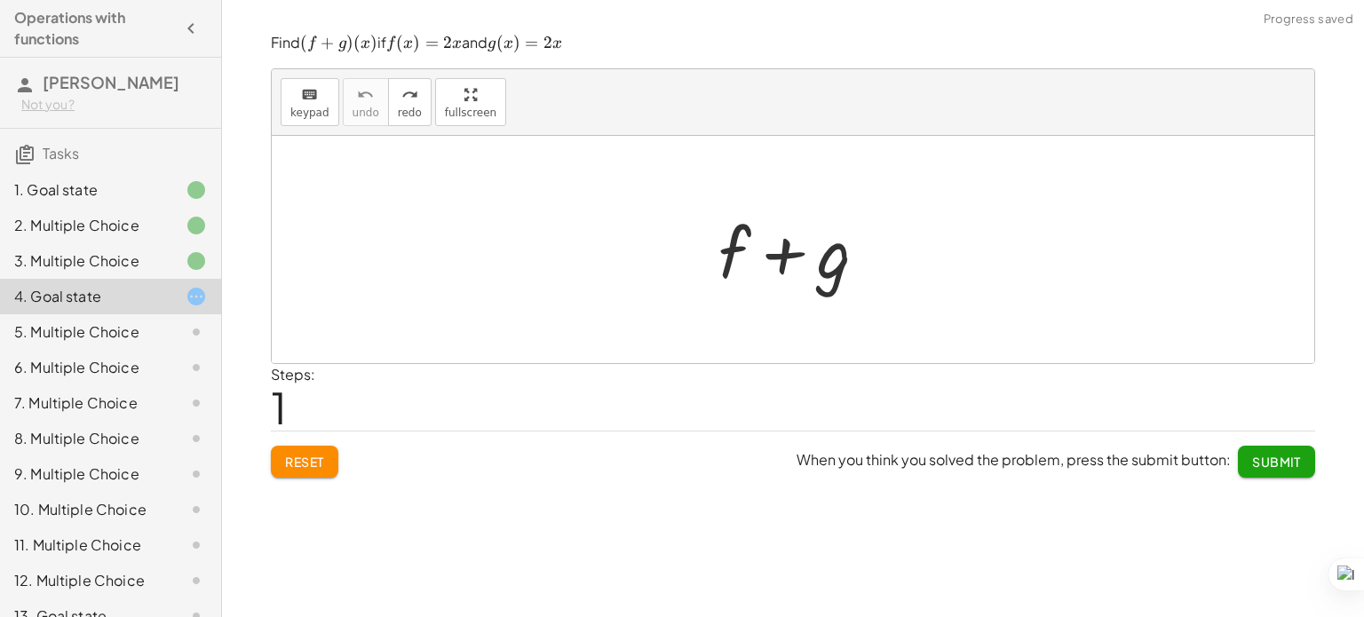
click at [756, 265] on div at bounding box center [799, 249] width 181 height 91
click at [784, 264] on div at bounding box center [799, 249] width 181 height 91
click at [317, 102] on div "keyboard" at bounding box center [309, 93] width 39 height 21
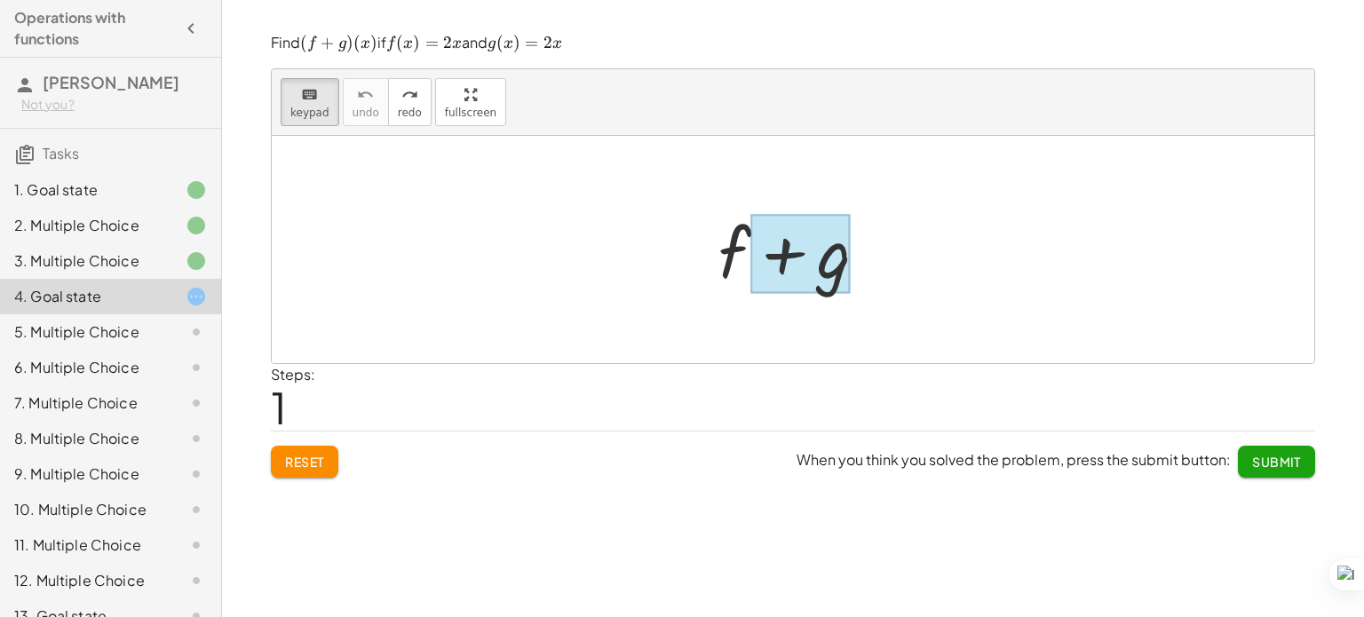
click at [803, 270] on div at bounding box center [800, 253] width 100 height 79
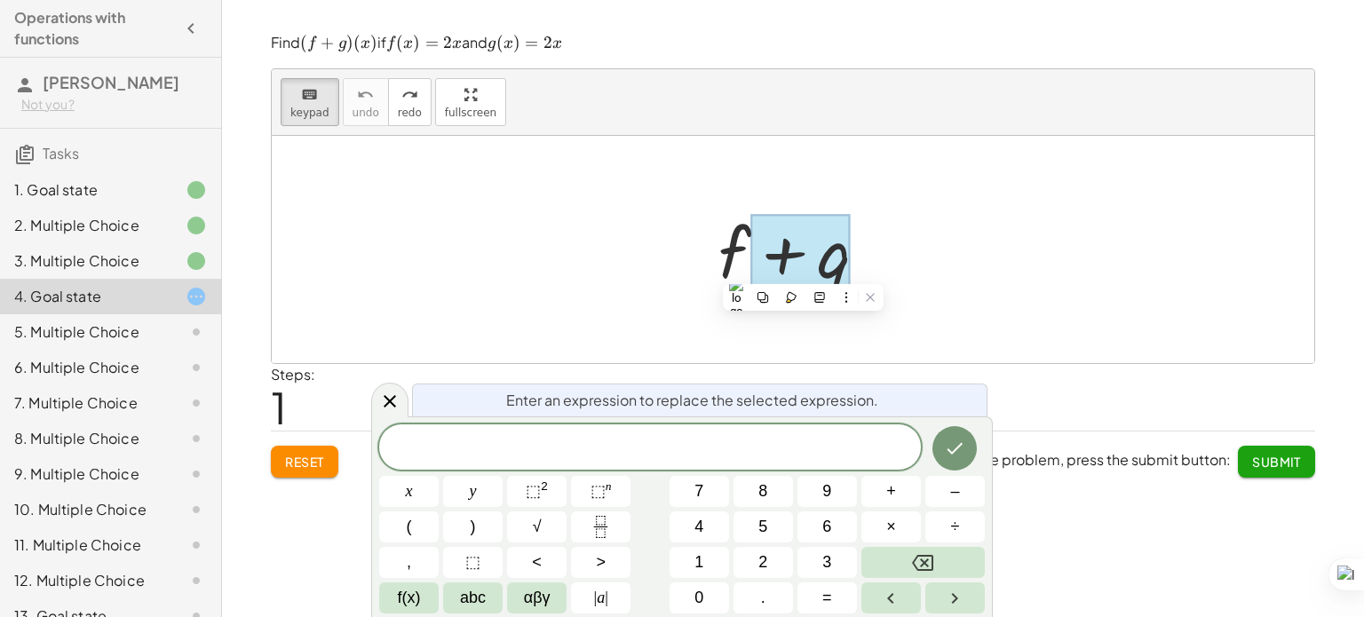
click at [731, 255] on div at bounding box center [799, 249] width 181 height 91
drag, startPoint x: 334, startPoint y: 109, endPoint x: 310, endPoint y: 105, distance: 24.4
click at [310, 105] on div "keyboard keypad undo [PERSON_NAME] redo fullscreen" at bounding box center [793, 102] width 1042 height 67
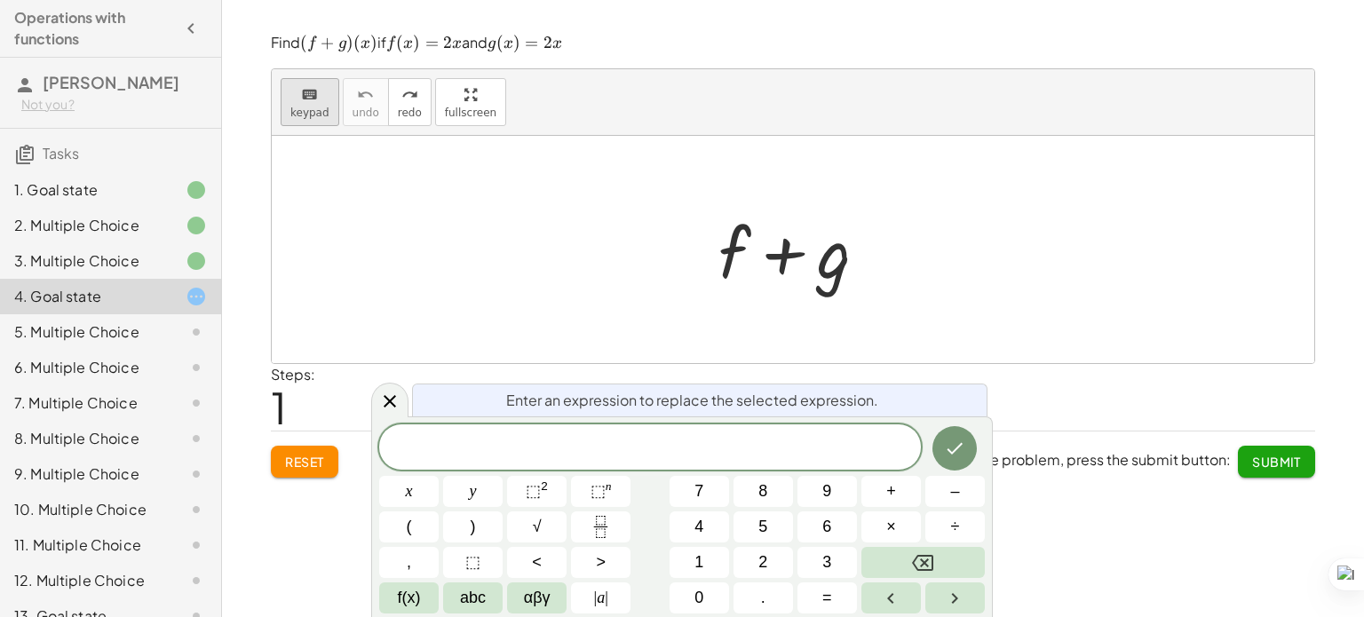
click at [310, 105] on button "keyboard keypad" at bounding box center [310, 102] width 59 height 48
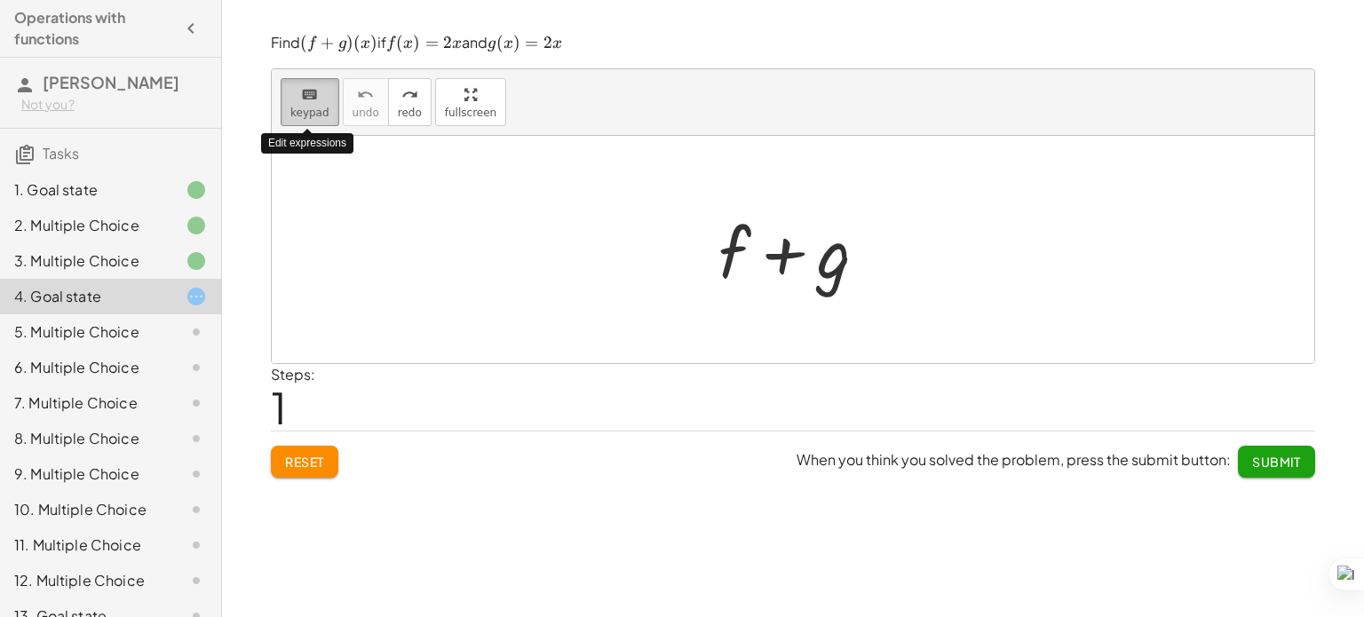
click at [310, 105] on button "keyboard keypad" at bounding box center [310, 102] width 59 height 48
click at [744, 236] on div at bounding box center [734, 251] width 32 height 83
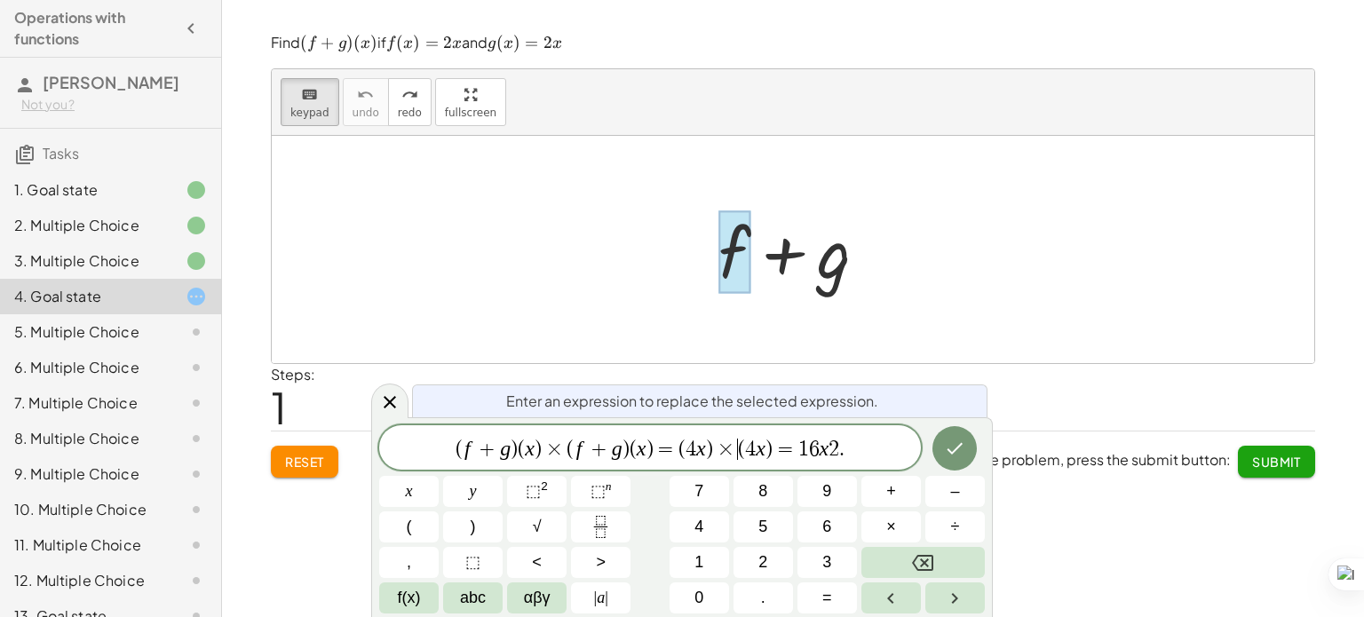
click at [728, 447] on span "×" at bounding box center [726, 449] width 26 height 21
click at [710, 447] on var "x" at bounding box center [713, 448] width 10 height 23
click at [739, 447] on span "4" at bounding box center [737, 449] width 11 height 21
drag, startPoint x: 763, startPoint y: 449, endPoint x: 877, endPoint y: 458, distance: 114.0
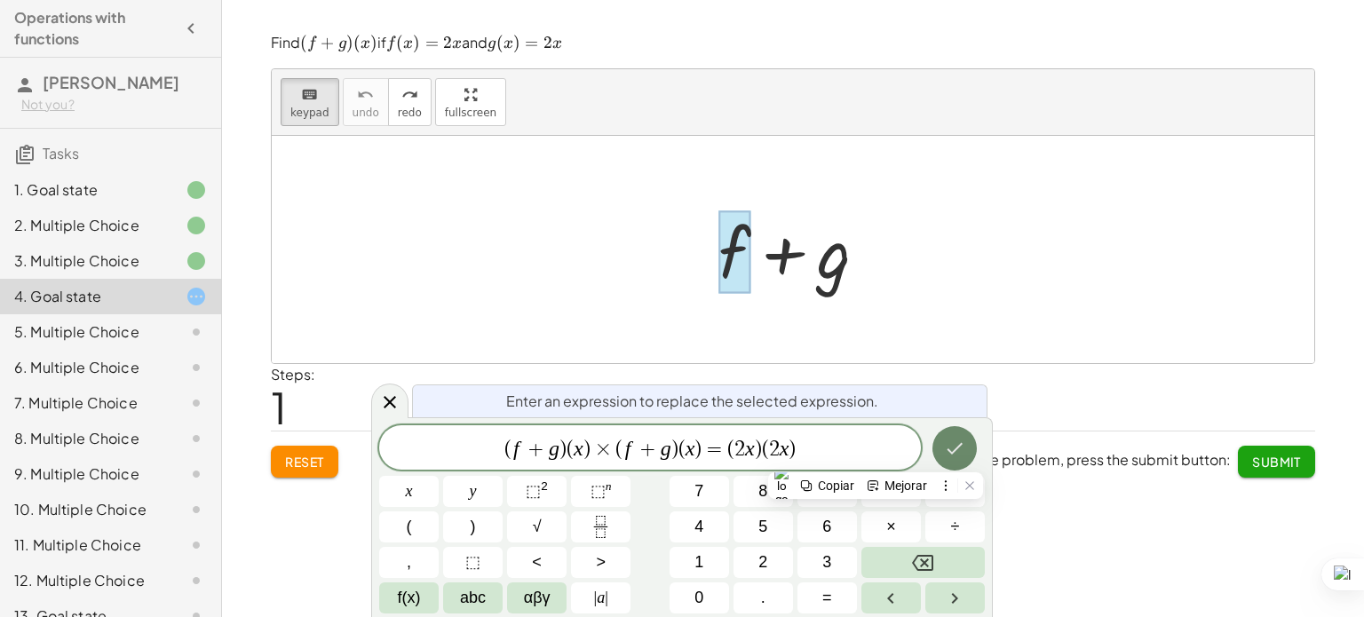
click at [933, 445] on button "Done" at bounding box center [954, 448] width 44 height 44
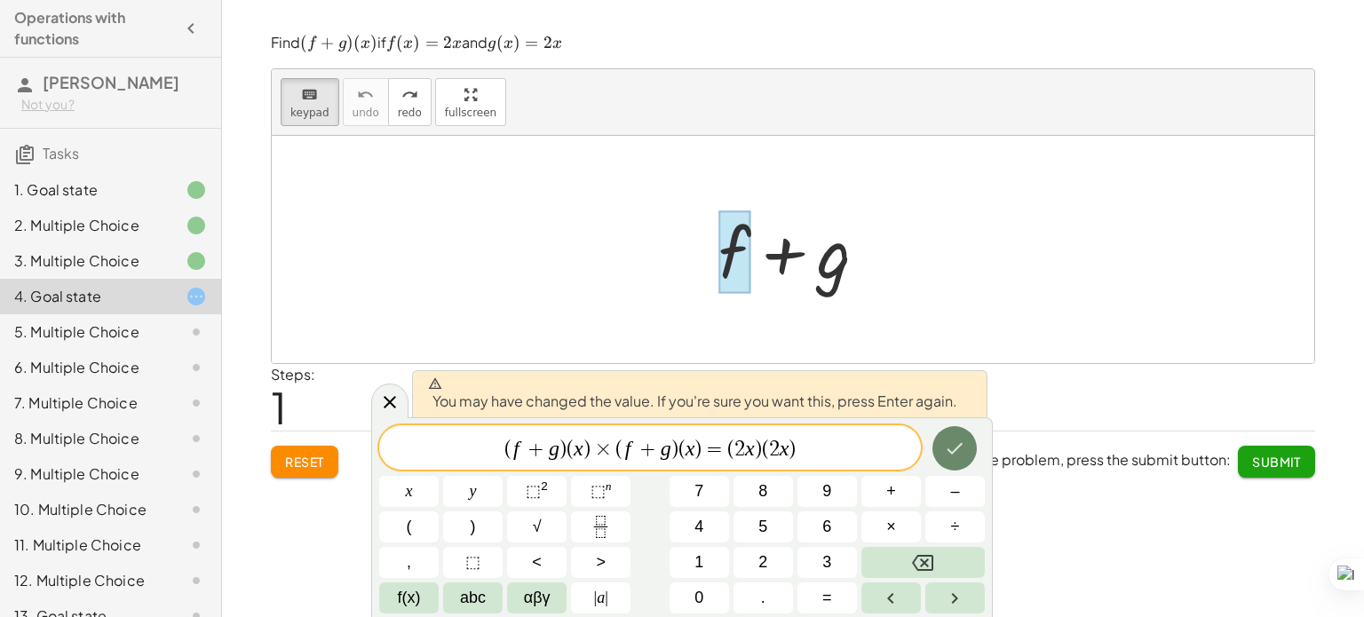
click at [933, 445] on button "Done" at bounding box center [954, 448] width 44 height 44
click at [933, 446] on span "When you think you solved the problem, press the submit button: Submit" at bounding box center [1055, 462] width 518 height 32
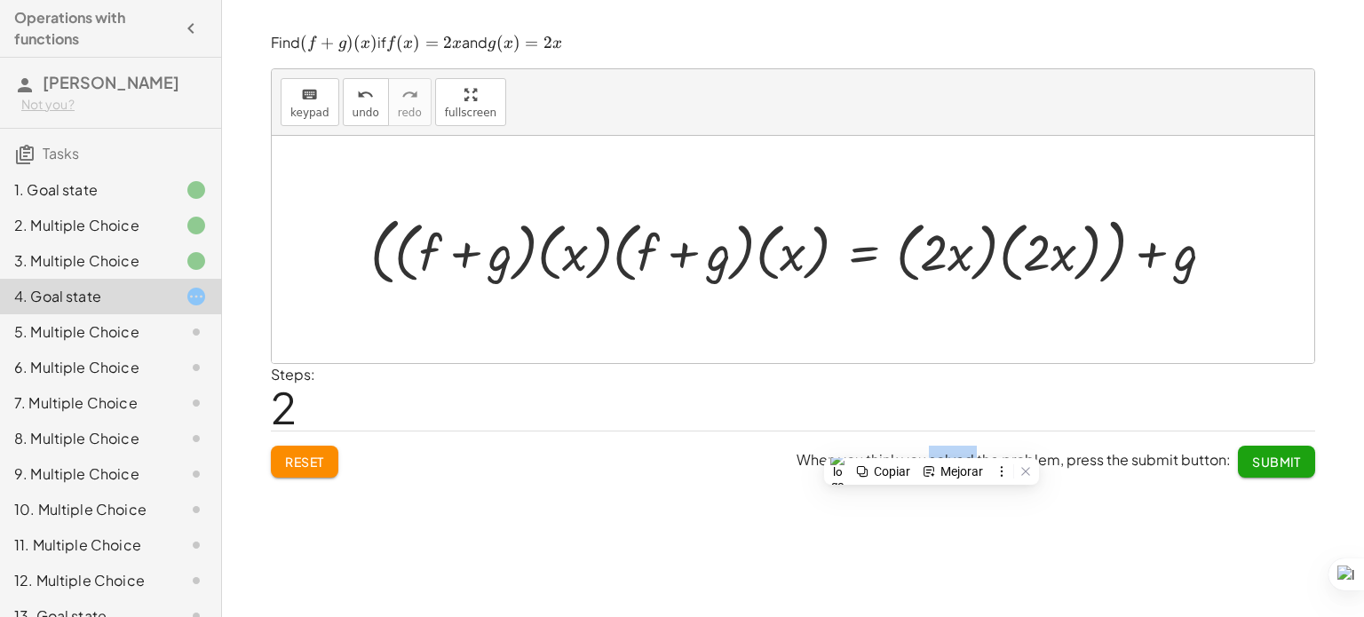
click at [470, 280] on div at bounding box center [799, 250] width 876 height 82
click at [444, 267] on div at bounding box center [799, 250] width 876 height 82
click at [305, 103] on icon "keyboard" at bounding box center [309, 94] width 17 height 21
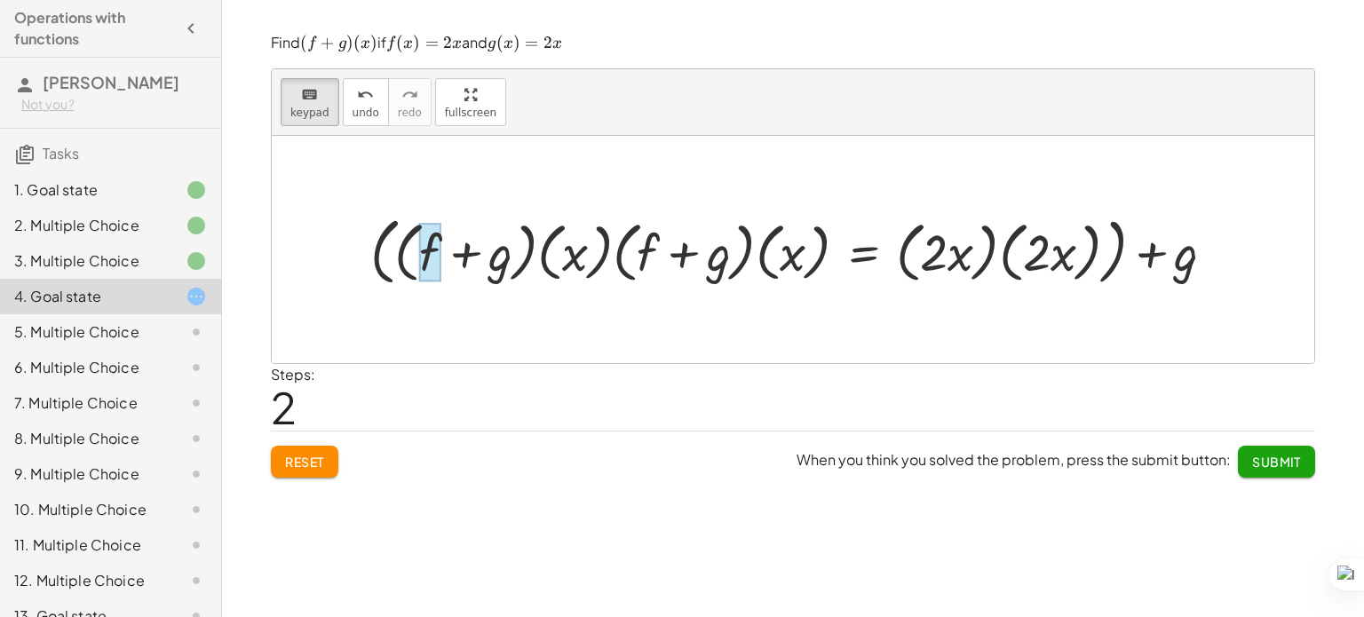
click at [439, 257] on div at bounding box center [430, 252] width 22 height 59
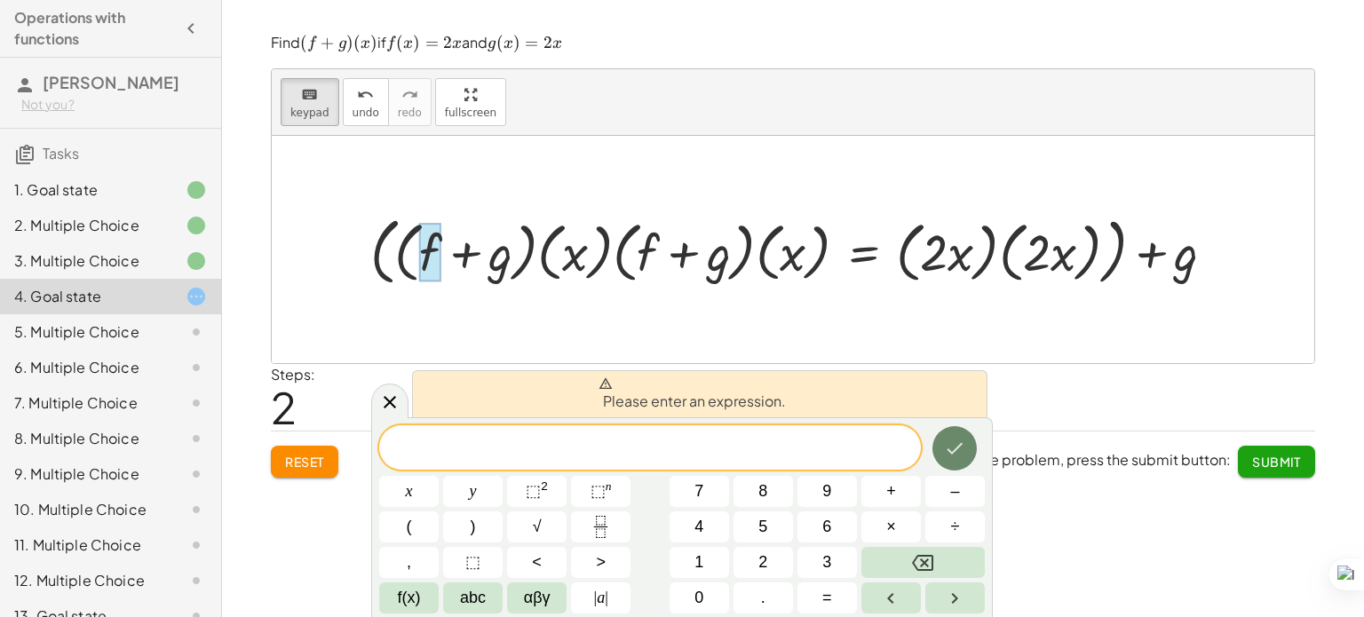
click at [969, 463] on button "Done" at bounding box center [954, 448] width 44 height 44
click at [960, 450] on icon "Done" at bounding box center [954, 448] width 21 height 21
click at [1154, 368] on div "Steps: 2" at bounding box center [793, 397] width 1044 height 66
click at [398, 412] on icon at bounding box center [389, 401] width 21 height 21
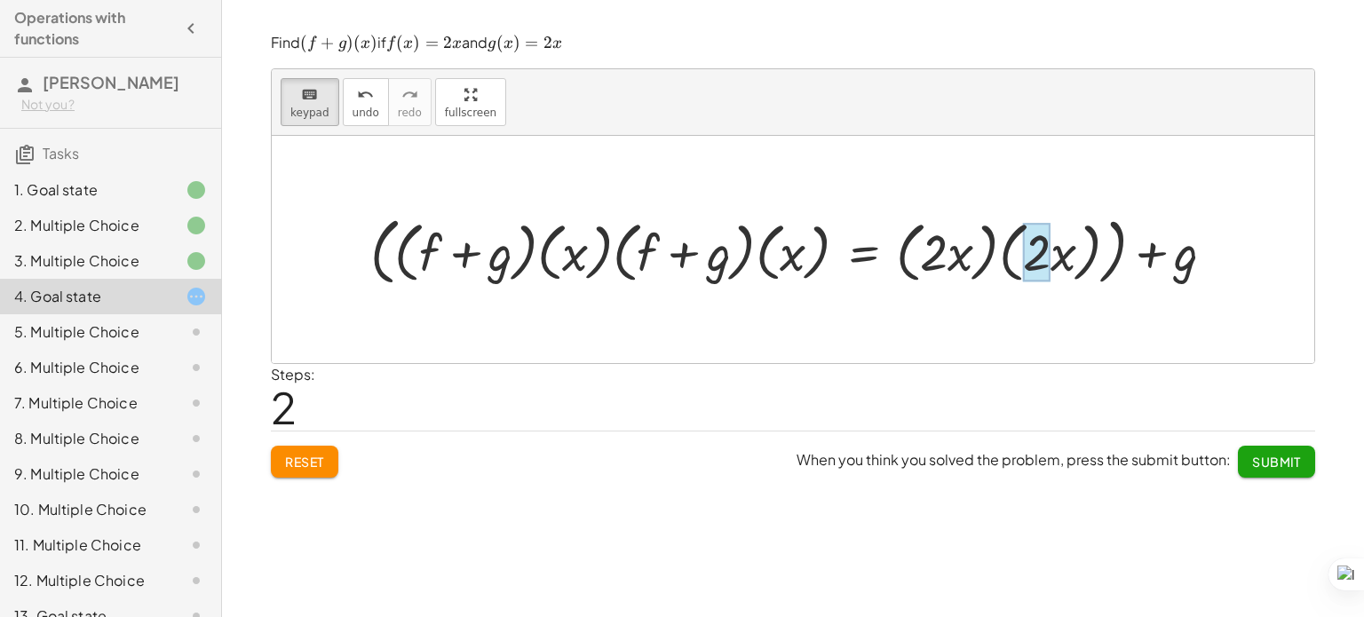
drag, startPoint x: 941, startPoint y: 251, endPoint x: 1026, endPoint y: 248, distance: 85.3
click at [1071, 258] on div at bounding box center [1049, 252] width 53 height 59
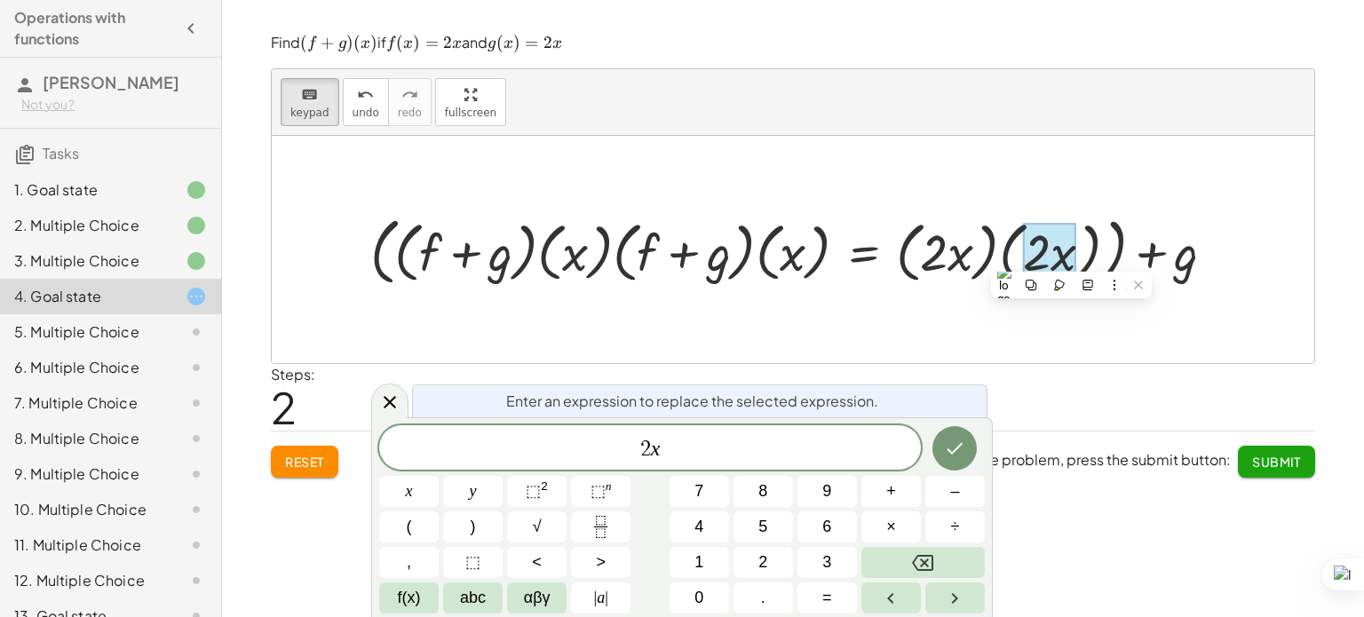
click at [871, 281] on div at bounding box center [799, 250] width 876 height 82
click at [890, 365] on div "Steps: 2" at bounding box center [793, 397] width 1044 height 66
click at [716, 246] on div at bounding box center [799, 250] width 876 height 82
click at [935, 257] on div at bounding box center [799, 250] width 876 height 82
drag, startPoint x: 935, startPoint y: 257, endPoint x: 939, endPoint y: 279, distance: 21.8
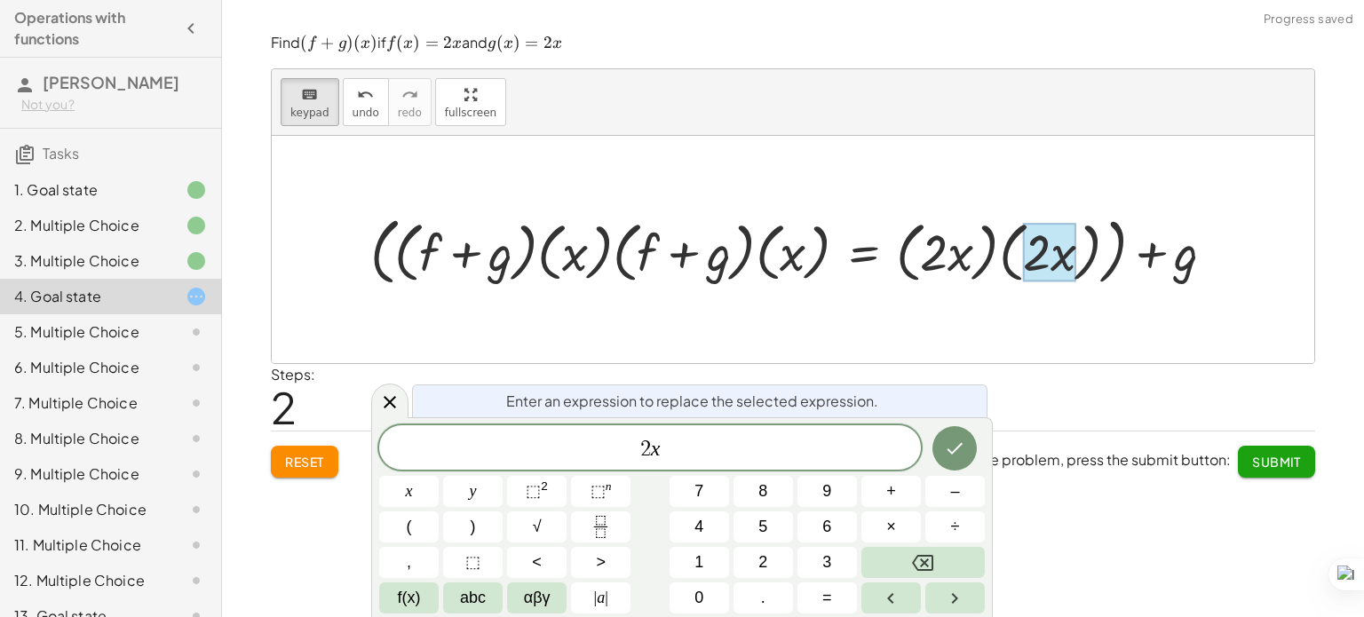
click at [939, 279] on div at bounding box center [799, 250] width 876 height 82
click at [945, 456] on icon "Done" at bounding box center [954, 448] width 21 height 21
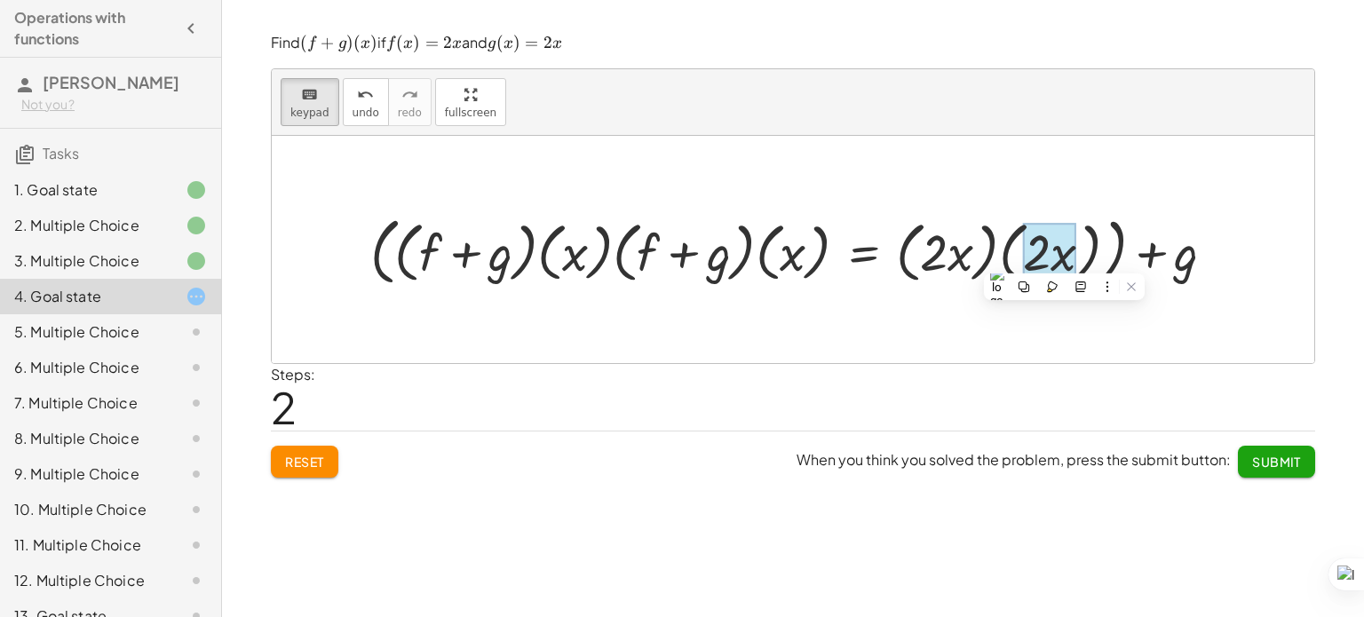
click at [1065, 234] on div at bounding box center [1049, 252] width 53 height 59
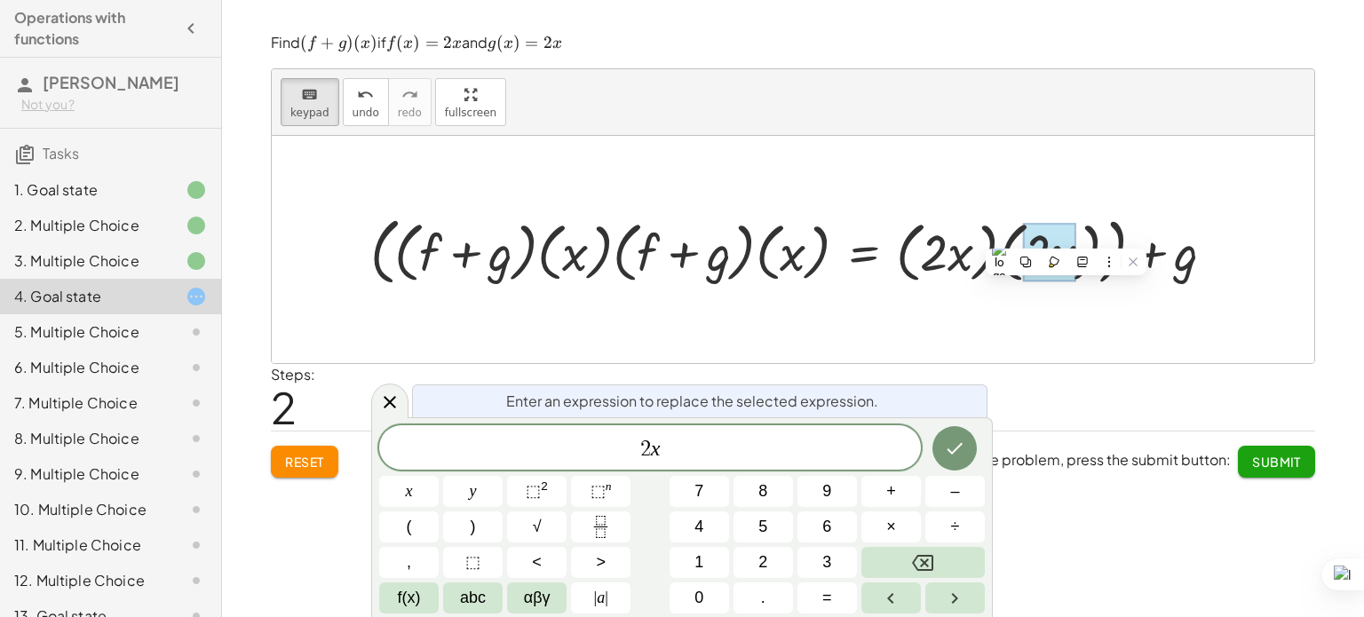
click at [1065, 234] on div at bounding box center [1049, 252] width 53 height 59
drag, startPoint x: 1066, startPoint y: 237, endPoint x: 934, endPoint y: 257, distance: 133.8
click at [784, 251] on div "+ ( · ( + f + g ) · ( x ) · ( + f + g ) · ( x ) = · ( · 2 · x ) · ( · 2 · x ) )…" at bounding box center [784, 251] width 0 height 0
click at [934, 257] on div at bounding box center [799, 250] width 876 height 82
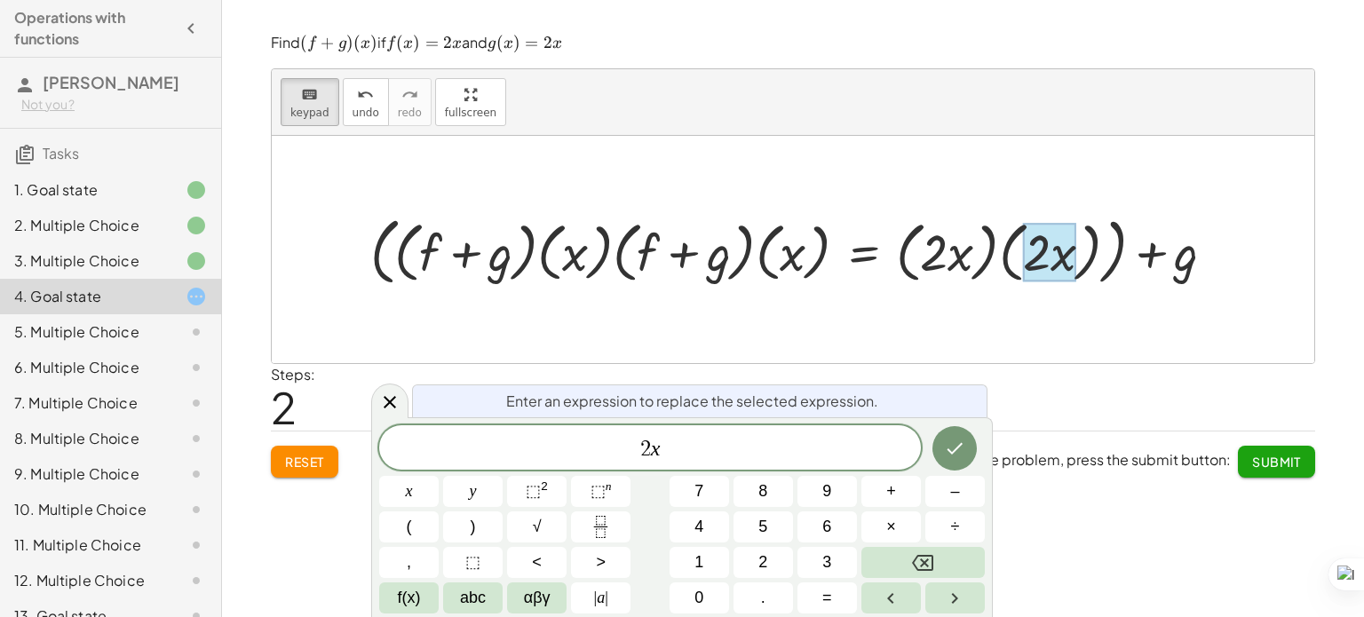
click at [993, 307] on div at bounding box center [793, 249] width 1042 height 227
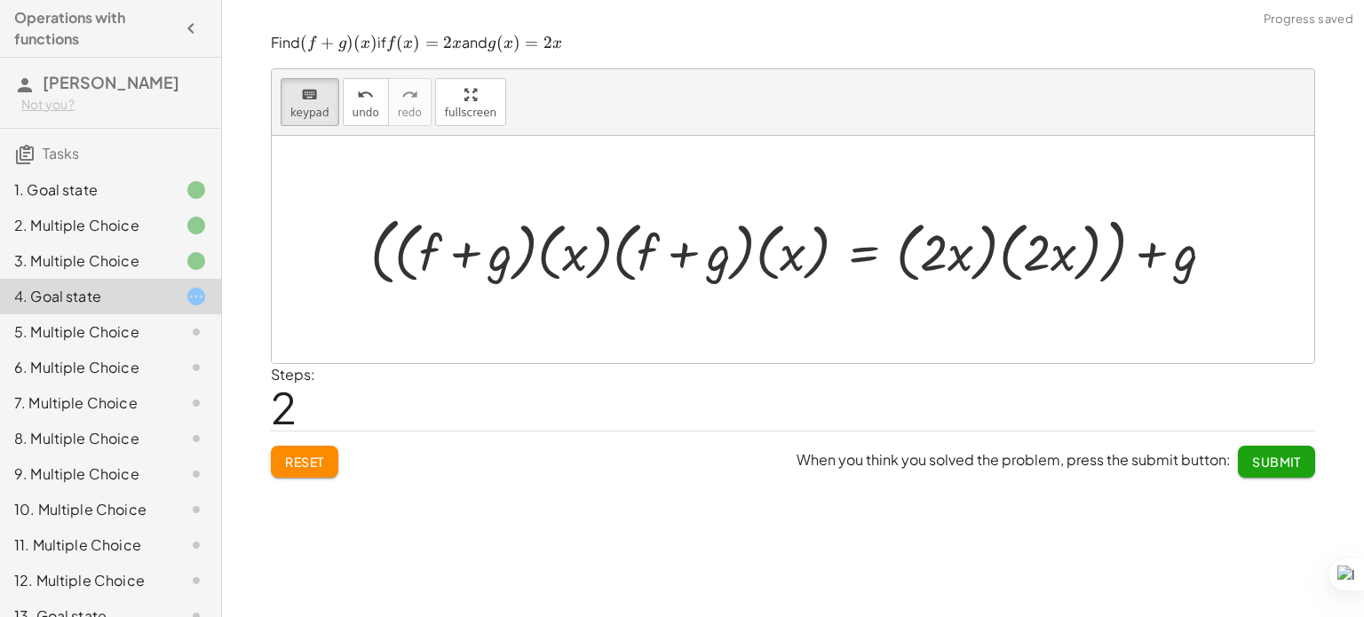
click at [1019, 264] on div at bounding box center [799, 250] width 876 height 82
click at [1064, 259] on div at bounding box center [1049, 252] width 53 height 59
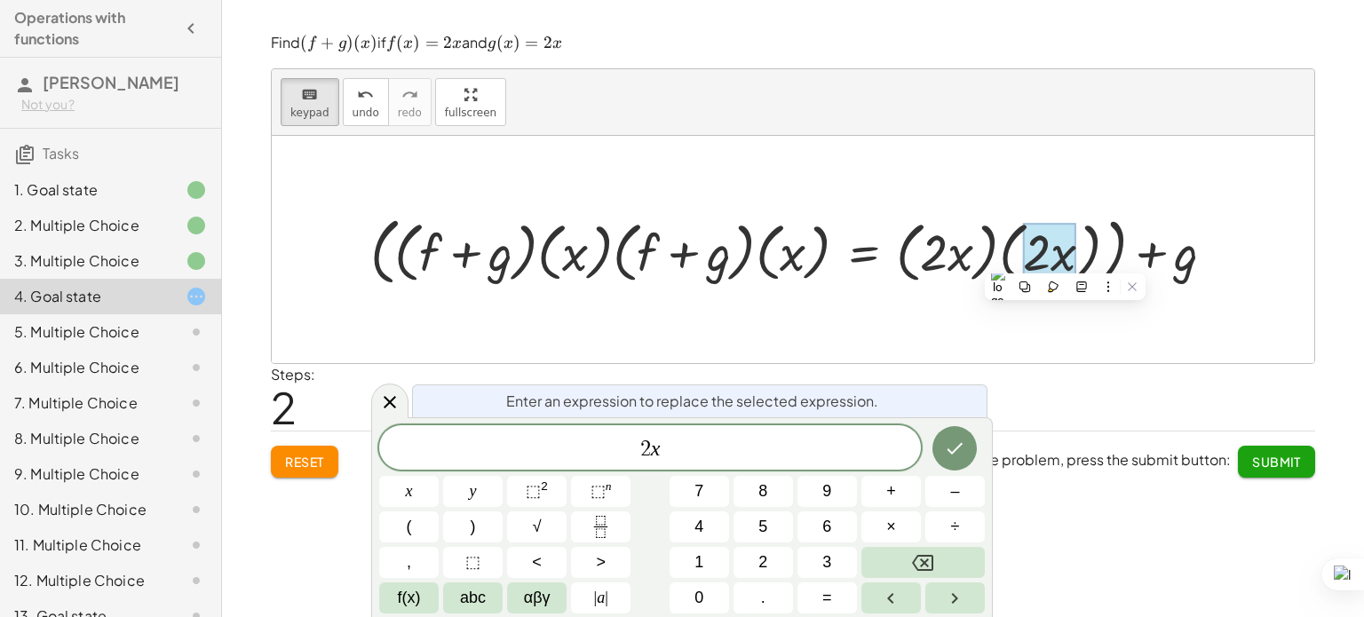
drag, startPoint x: 1056, startPoint y: 258, endPoint x: 937, endPoint y: 269, distance: 118.6
click at [784, 251] on div "+ ( · ( + f + g ) · ( x ) · ( + f + g ) · ( x ) = · ( · 2 · x ) · ( · 2 · x ) )…" at bounding box center [784, 251] width 0 height 0
click at [950, 251] on div at bounding box center [799, 250] width 876 height 82
click at [919, 258] on div at bounding box center [799, 250] width 876 height 82
click at [932, 255] on div at bounding box center [799, 250] width 876 height 82
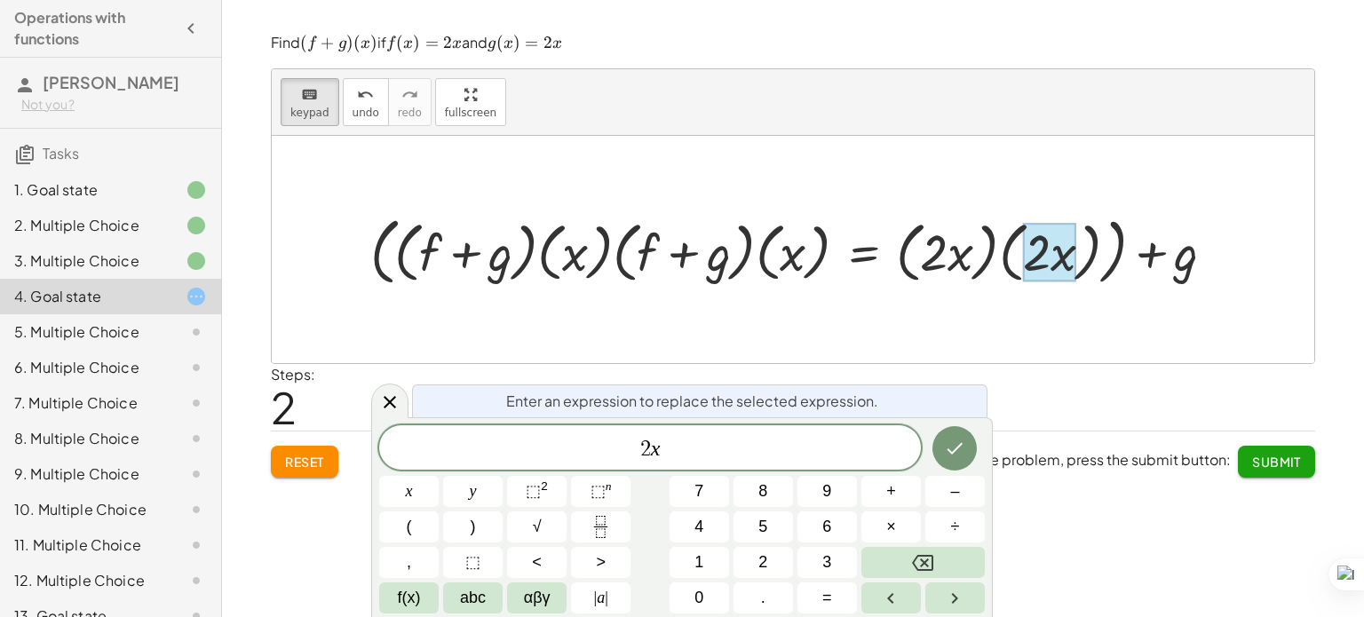
scroll to position [105, 0]
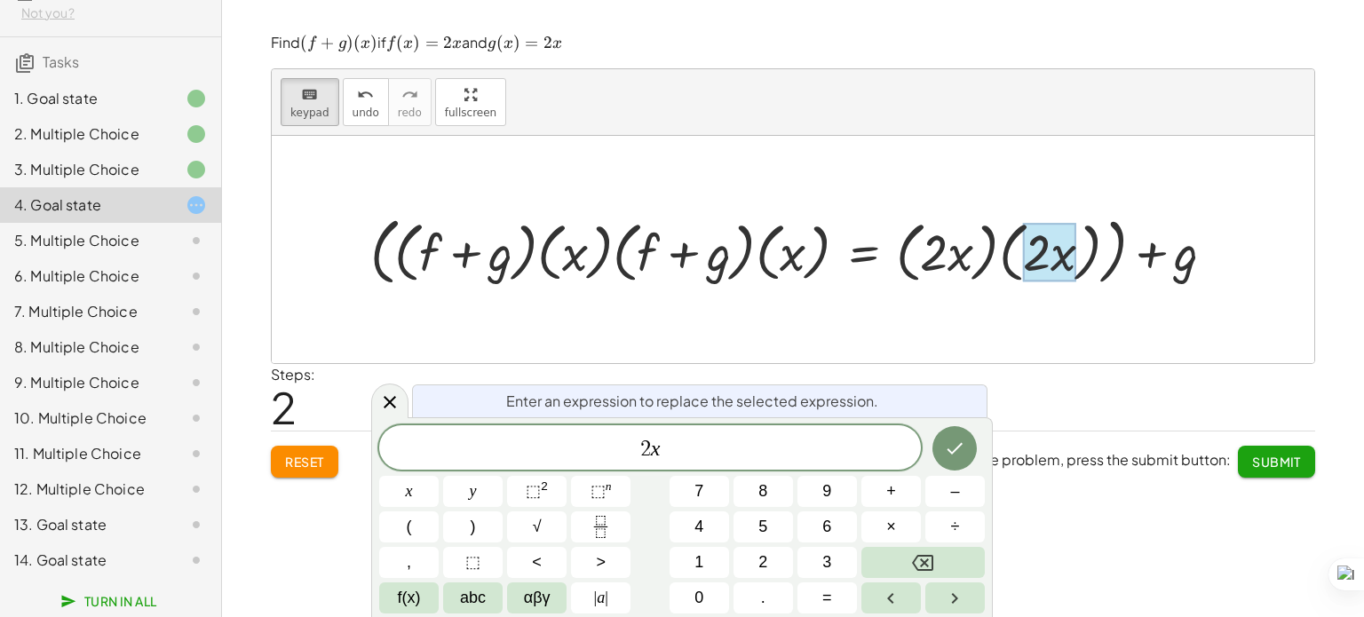
click at [974, 273] on div at bounding box center [799, 250] width 876 height 82
click at [969, 297] on div at bounding box center [793, 249] width 1042 height 227
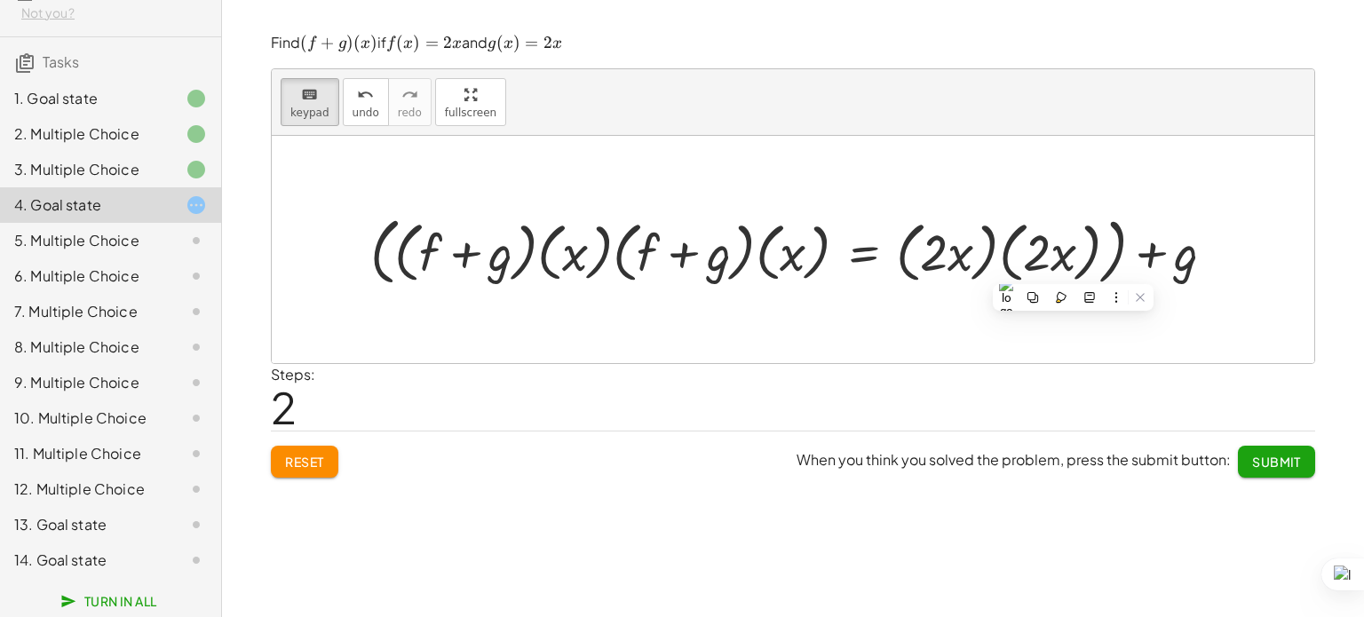
click at [907, 322] on div at bounding box center [793, 249] width 1042 height 227
click at [944, 260] on div at bounding box center [934, 252] width 28 height 59
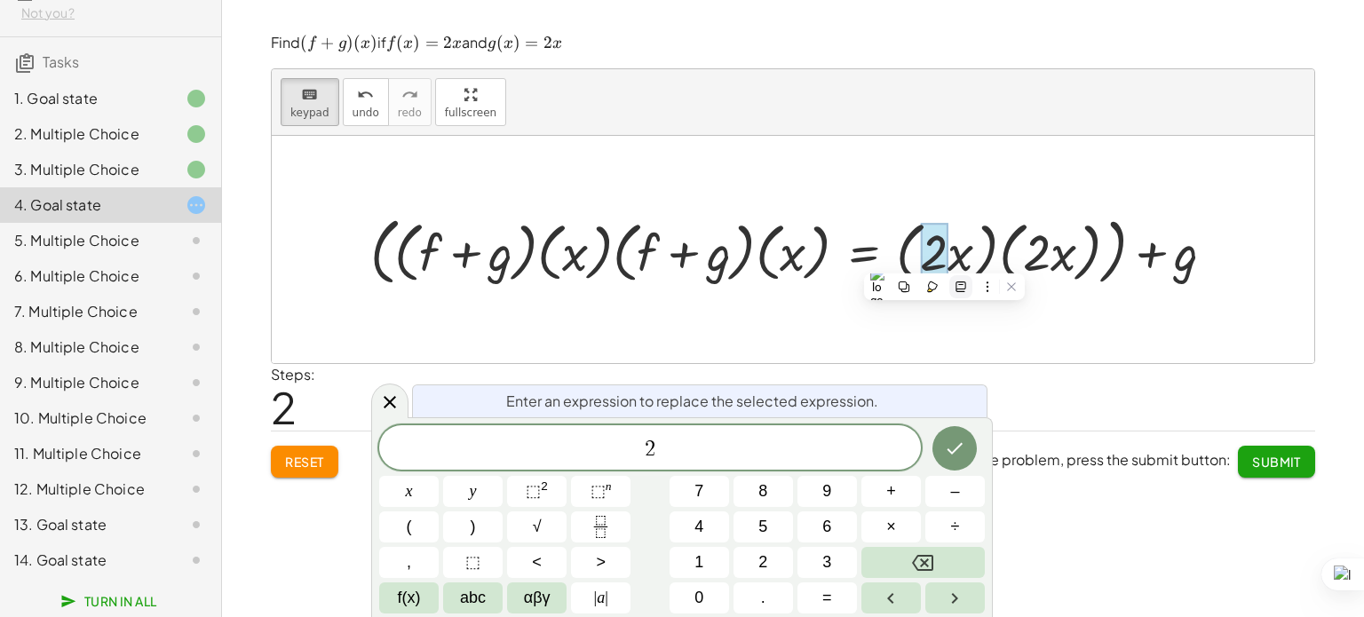
drag, startPoint x: 938, startPoint y: 260, endPoint x: 968, endPoint y: 296, distance: 46.0
click at [968, 296] on html "Operations with functions [PERSON_NAME] Not you? Tasks 1. Goal state 2. Multipl…" at bounding box center [682, 308] width 1364 height 617
click at [987, 340] on div at bounding box center [793, 249] width 1042 height 227
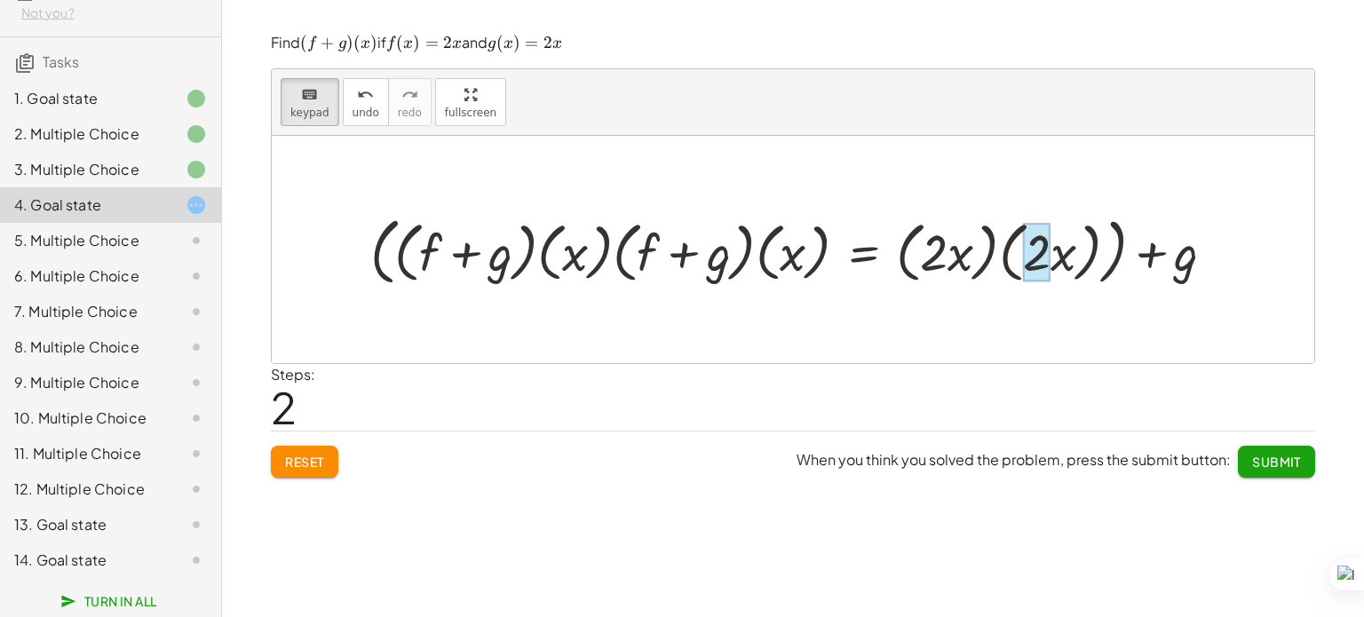
drag, startPoint x: 940, startPoint y: 267, endPoint x: 1033, endPoint y: 268, distance: 93.2
click at [977, 406] on div "Steps: 2" at bounding box center [793, 397] width 1044 height 66
click at [1244, 461] on button "Submit" at bounding box center [1276, 462] width 77 height 32
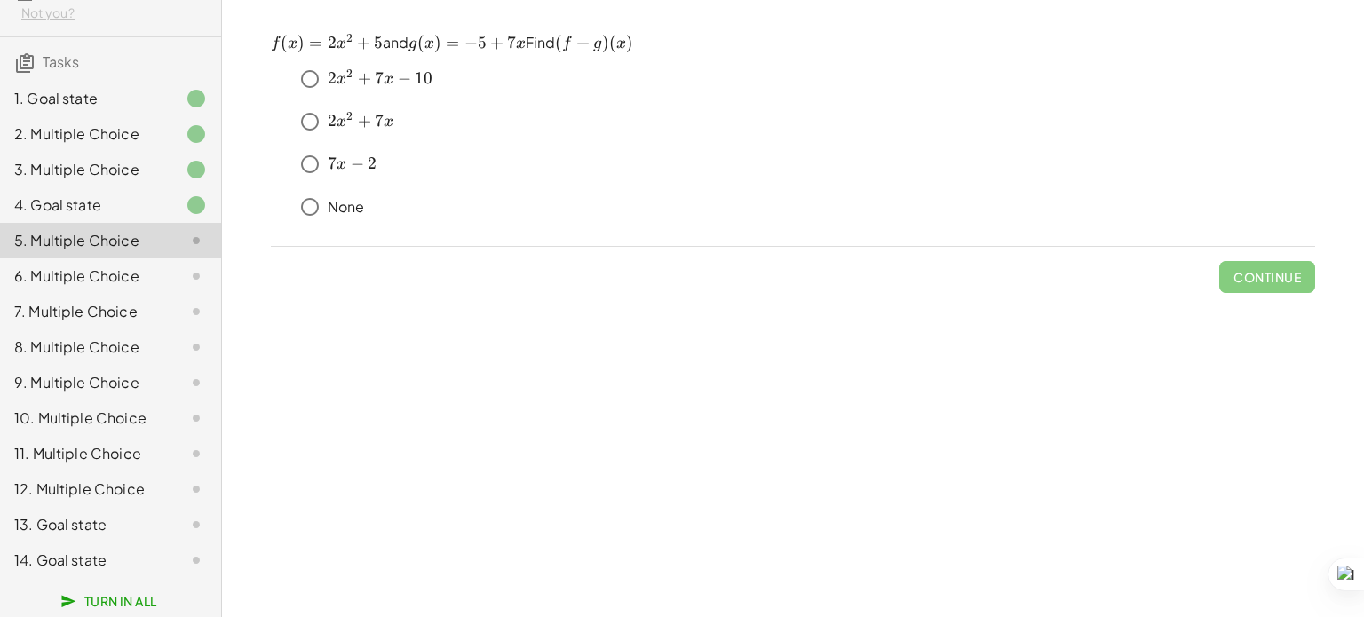
click at [324, 130] on div "﻿ 2 x 2 + 7 x 2x^2+7x 2 x 2 + 7 x ﻿" at bounding box center [803, 122] width 1023 height 36
click at [1254, 273] on span "Continue" at bounding box center [1266, 277] width 67 height 16
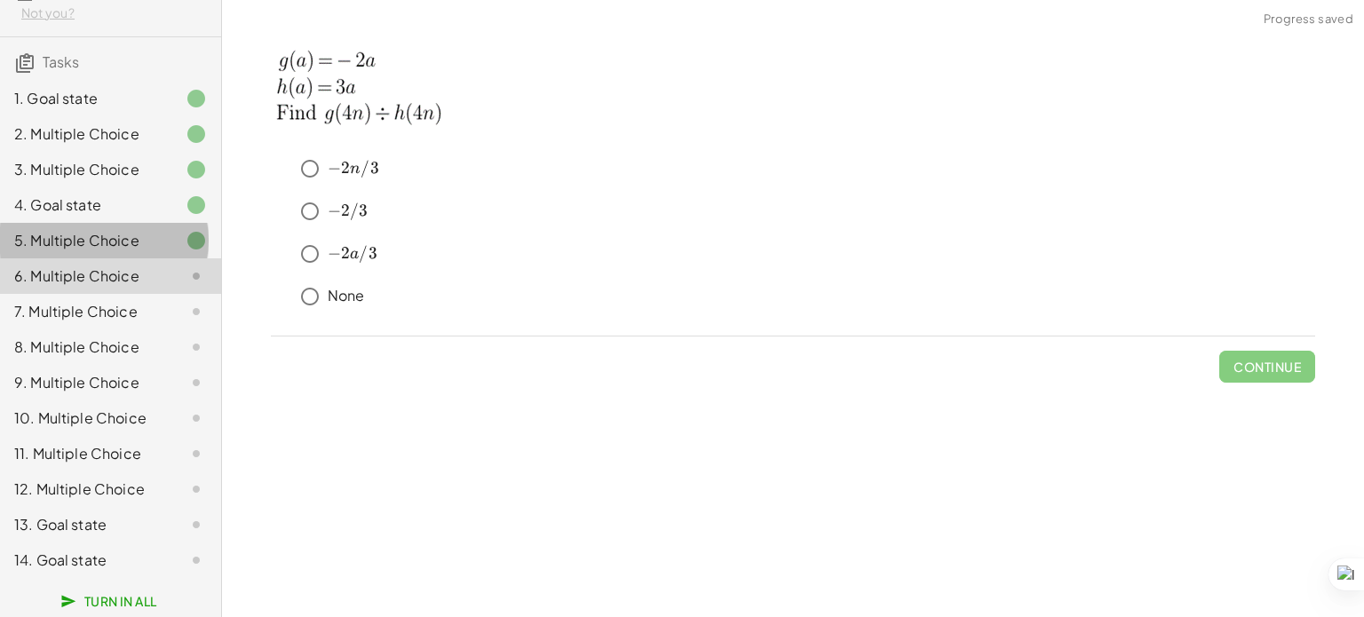
click at [157, 230] on div at bounding box center [182, 240] width 50 height 21
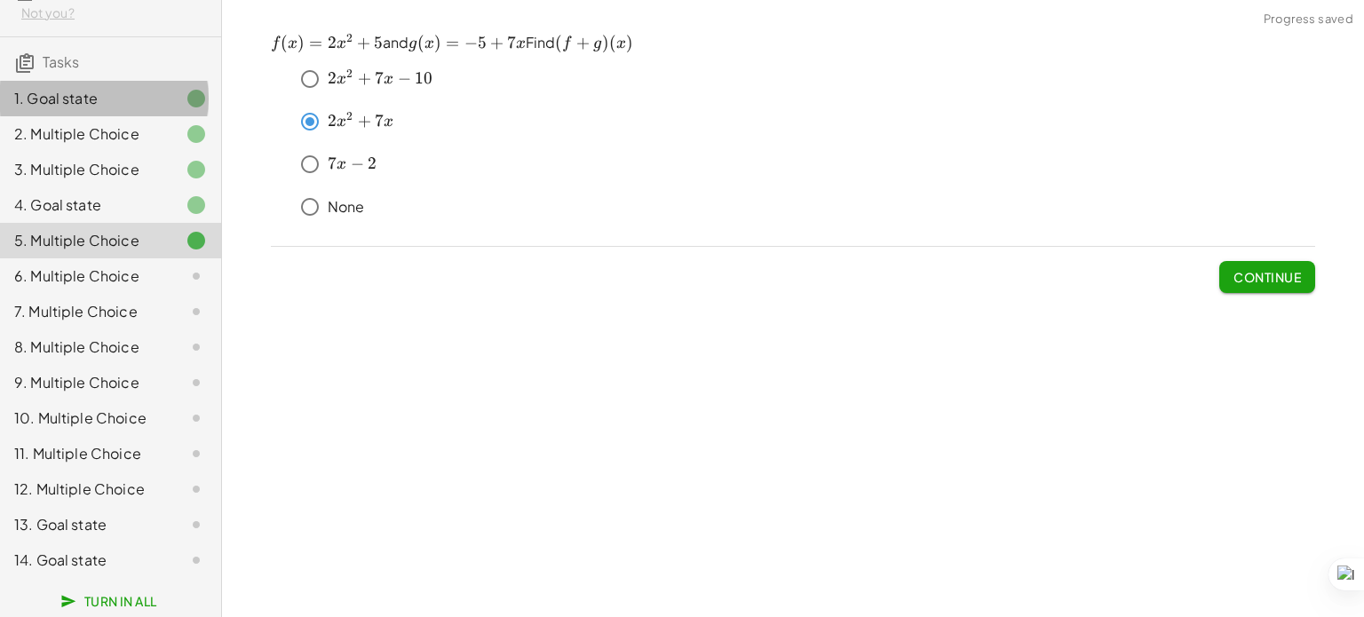
click at [140, 91] on div "1. Goal state" at bounding box center [85, 98] width 143 height 21
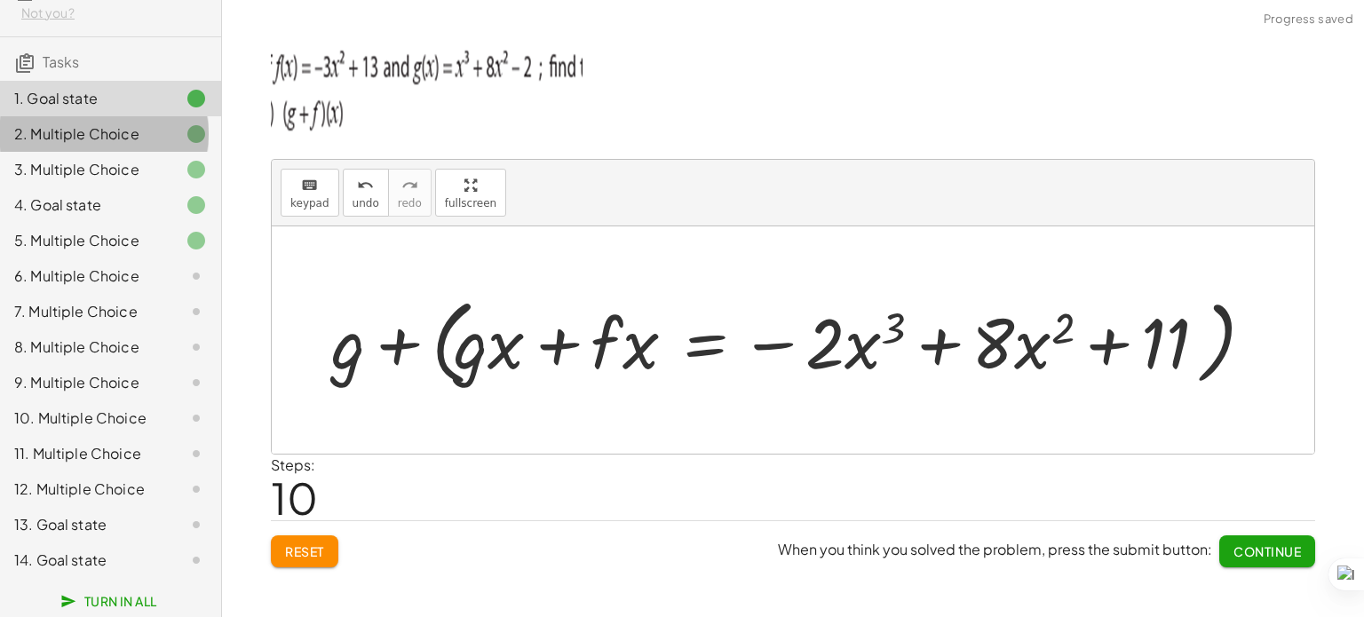
click at [125, 130] on div "2. Multiple Choice" at bounding box center [85, 133] width 143 height 21
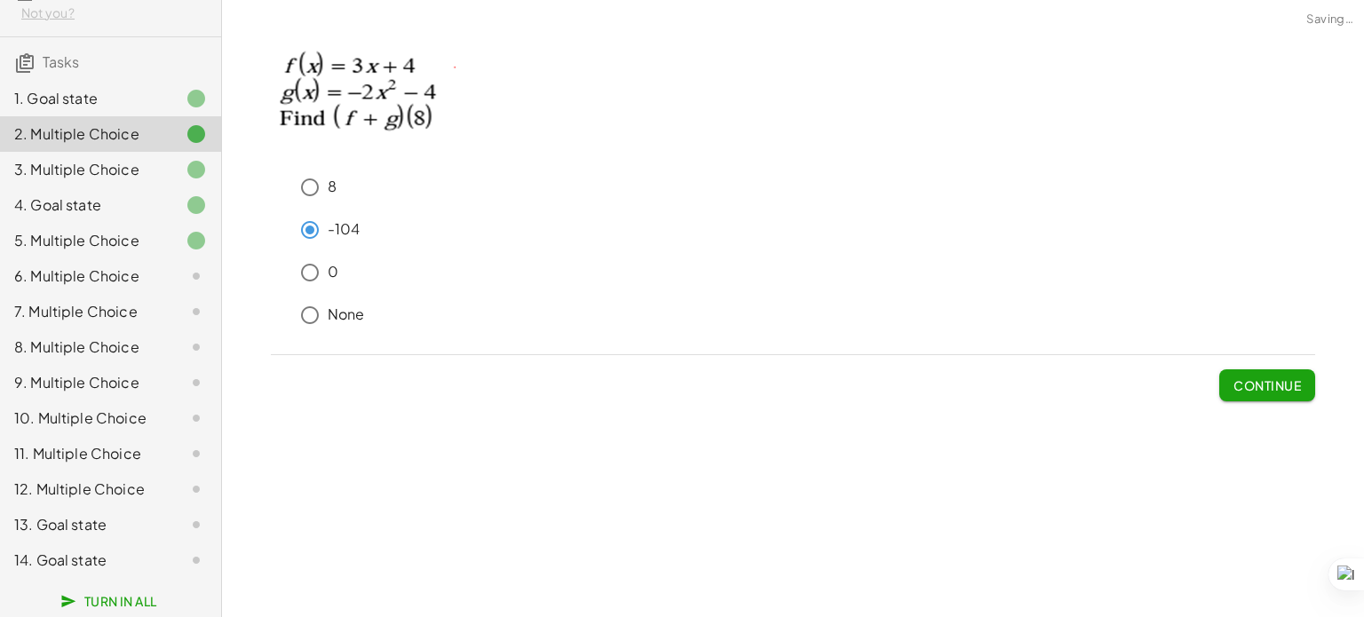
click at [128, 159] on div "3. Multiple Choice" at bounding box center [85, 169] width 143 height 21
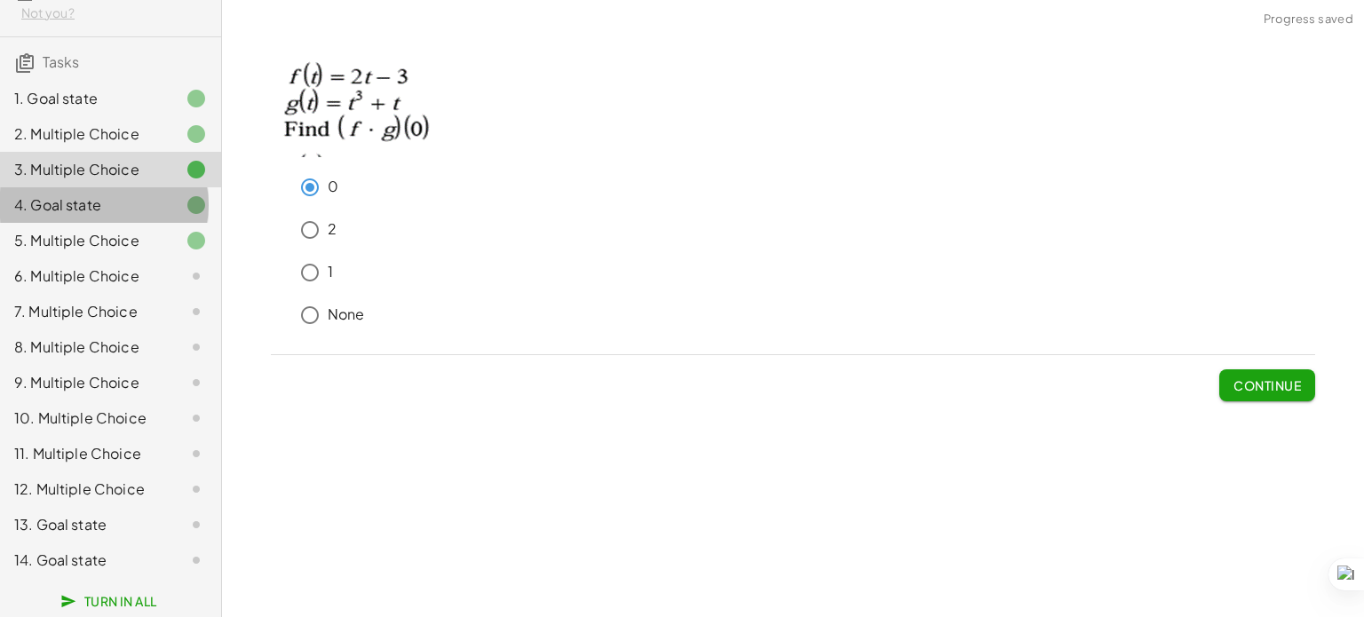
click at [130, 258] on div "4. Goal state" at bounding box center [110, 276] width 221 height 36
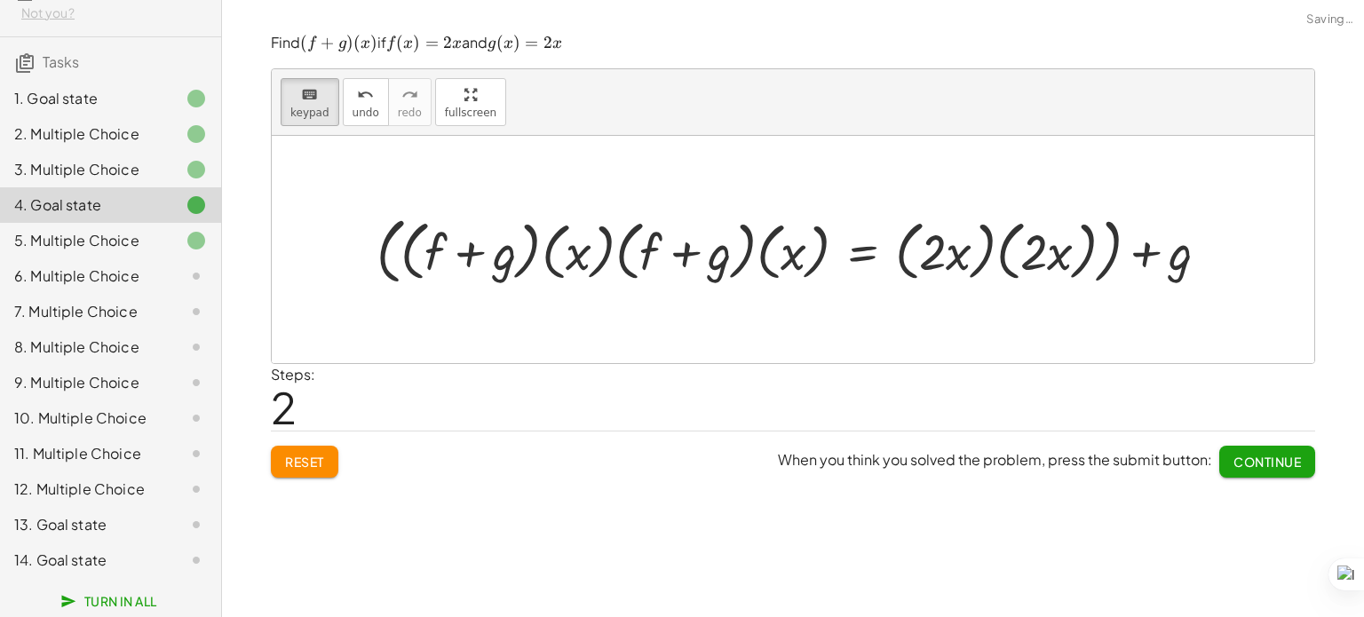
drag, startPoint x: 484, startPoint y: 260, endPoint x: 589, endPoint y: 315, distance: 119.1
click at [489, 264] on div at bounding box center [477, 253] width 71 height 56
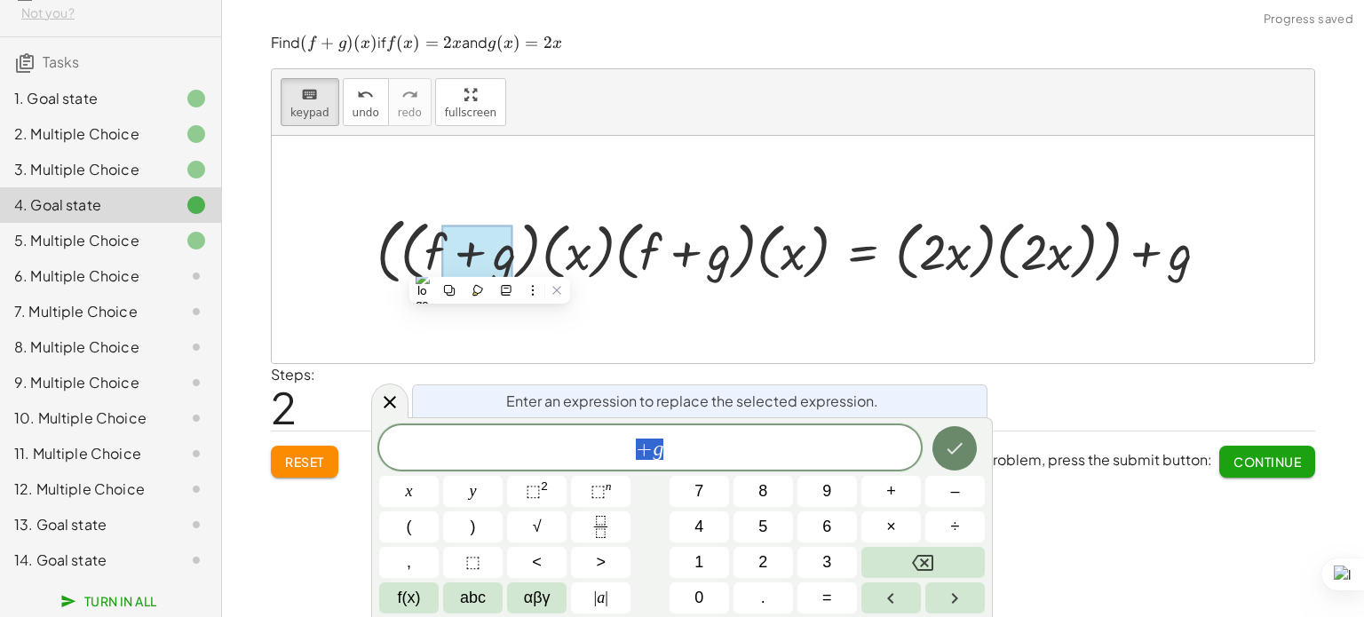
click at [959, 432] on button "Done" at bounding box center [954, 448] width 44 height 44
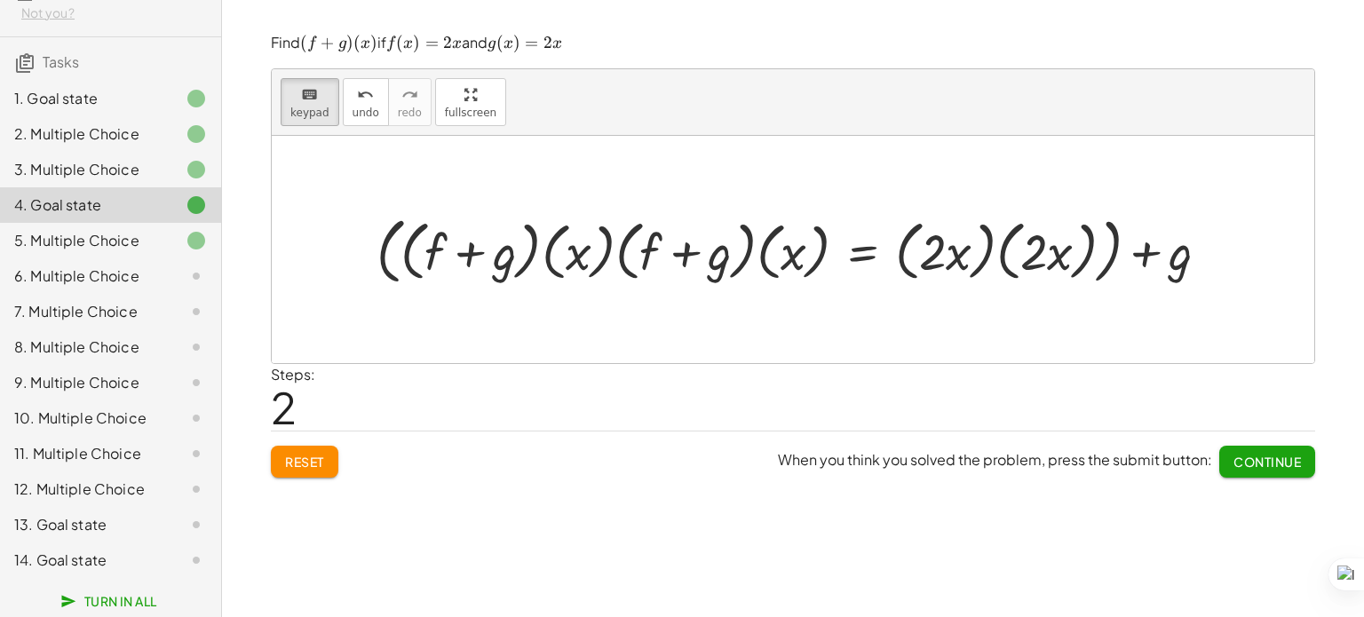
click at [78, 235] on div "5. Multiple Choice" at bounding box center [85, 240] width 143 height 21
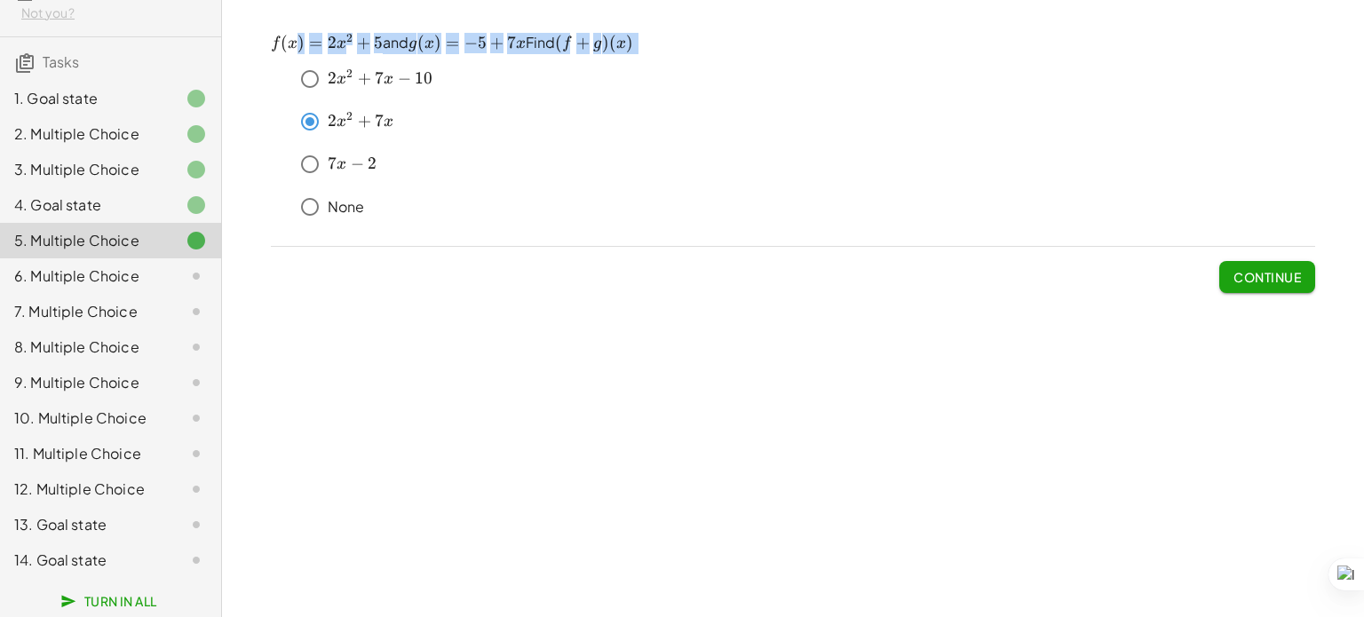
drag, startPoint x: 663, startPoint y: 57, endPoint x: 295, endPoint y: 50, distance: 368.5
click at [295, 50] on div "﻿ f ( x ) = 2 x 2 + 5 f(x)=2x^2+5 f ( x ) = 2 x 2 + 5 ﻿ and ﻿ g ( x ) = − 5 + 7…" at bounding box center [793, 132] width 1044 height 199
drag, startPoint x: 274, startPoint y: 46, endPoint x: 664, endPoint y: 59, distance: 389.9
click at [664, 59] on div "﻿ f ( x ) = 2 x 2 + 5 f(x)=2x^2+5 f ( x ) = 2 x 2 + 5 ﻿ and ﻿ g ( x ) = − 5 + 7…" at bounding box center [793, 132] width 1044 height 199
copy div "f ( x ) = 2 x 2 + 5 ﻿ and ﻿ g ( x ) = − 5 + 7 x g(x)=-5+7x g ( x ) = − 5 + 7 x …"
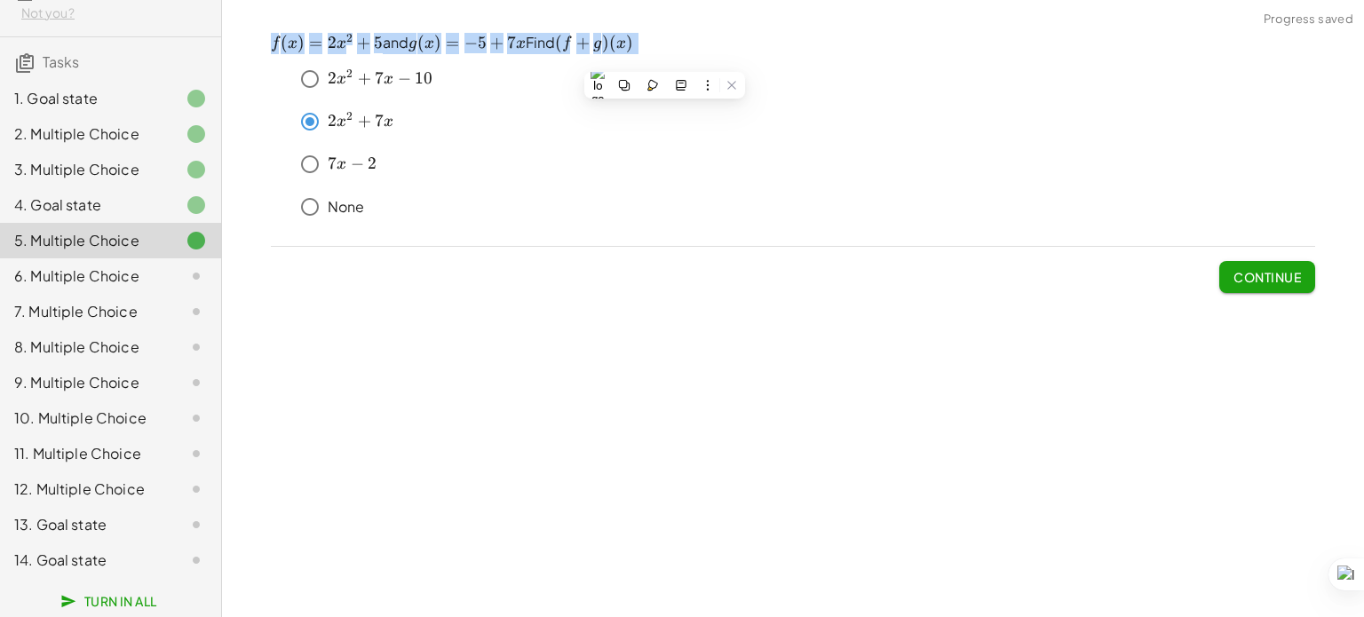
click at [616, 211] on div "None" at bounding box center [803, 207] width 1023 height 36
click at [1252, 277] on span "Continue" at bounding box center [1266, 277] width 67 height 16
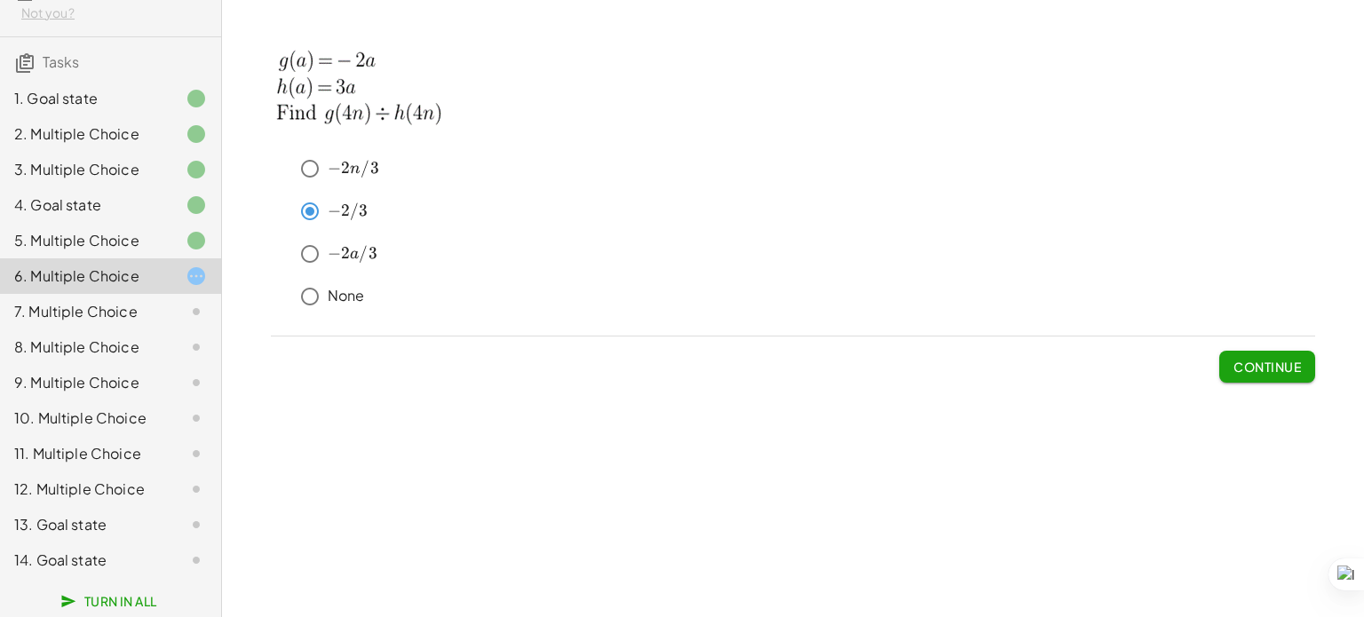
click at [1183, 361] on div "Continue" at bounding box center [793, 359] width 1044 height 46
drag, startPoint x: 1200, startPoint y: 340, endPoint x: 1260, endPoint y: 347, distance: 59.9
click at [1260, 347] on div "Continue" at bounding box center [793, 359] width 1044 height 46
drag, startPoint x: 1260, startPoint y: 347, endPoint x: 1257, endPoint y: 367, distance: 19.7
click at [1257, 367] on span "Continue" at bounding box center [1267, 359] width 96 height 46
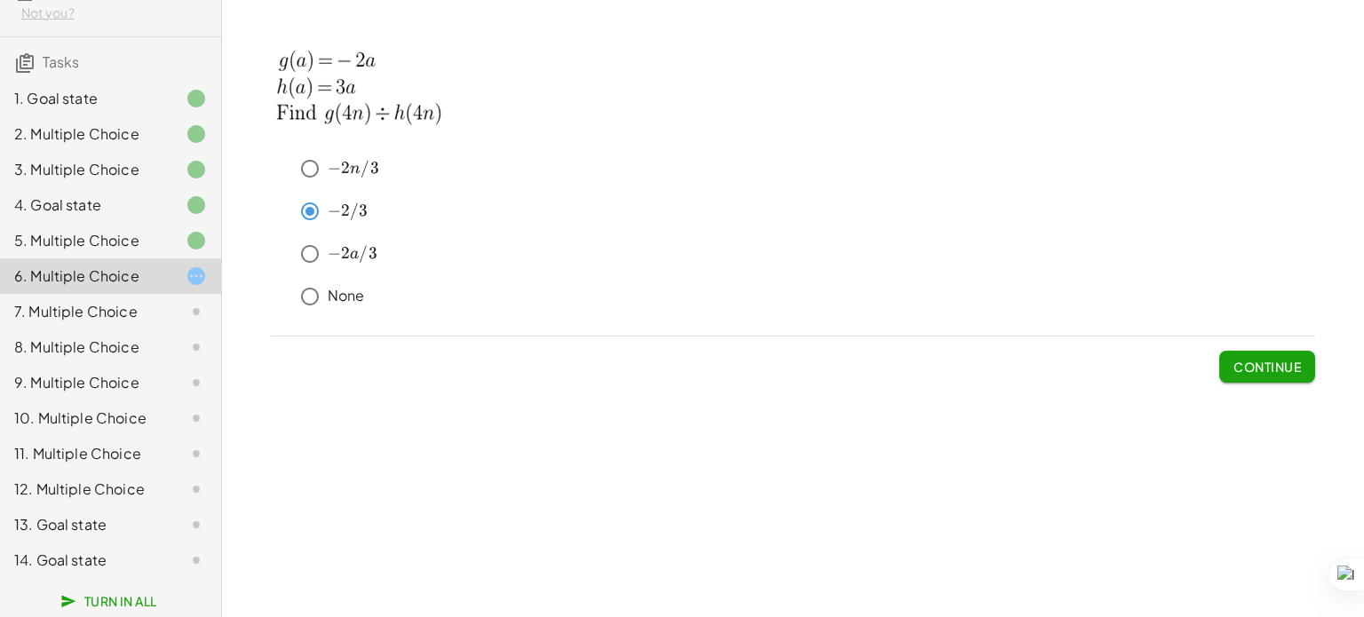
click at [1257, 367] on span "Continue" at bounding box center [1266, 367] width 67 height 16
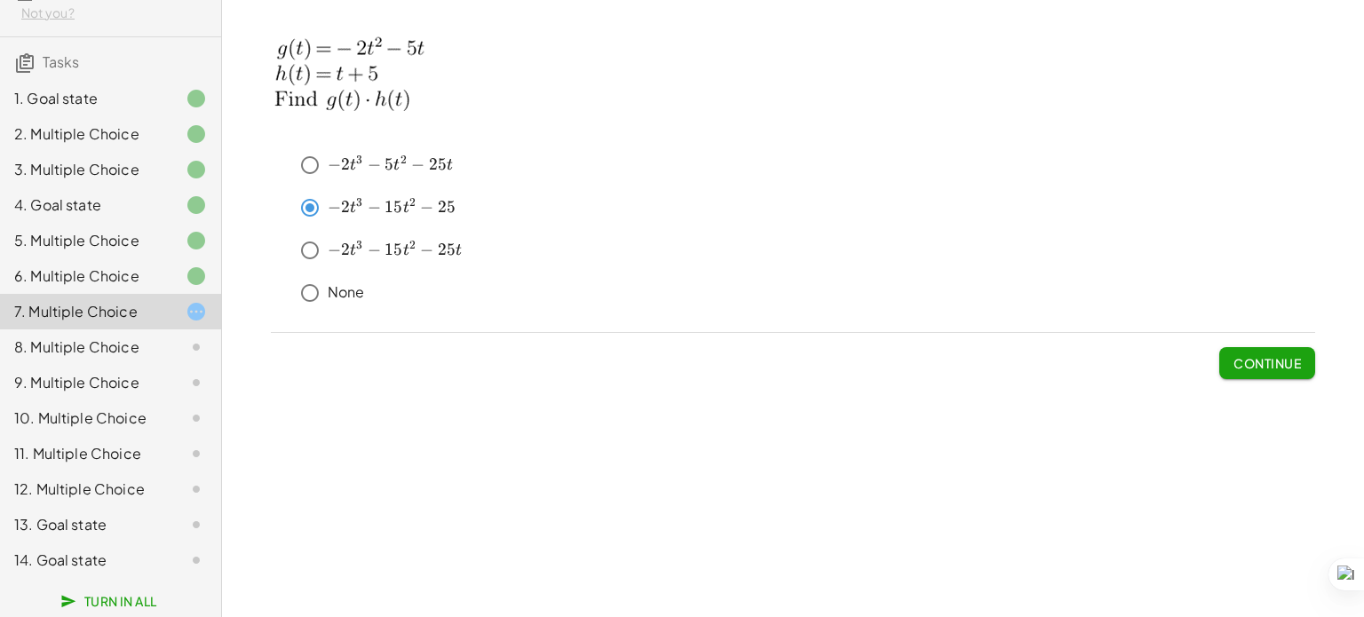
click at [297, 263] on div "﻿ − 2 t 3 − 15 t 2 − 25 t -2t^3-15t^2-25t − 2 t 3 − 15 t 2 − 25 t ﻿" at bounding box center [803, 251] width 1023 height 36
click at [1177, 340] on div "Continue" at bounding box center [793, 356] width 1044 height 46
click at [1236, 374] on button "Continue" at bounding box center [1267, 363] width 96 height 32
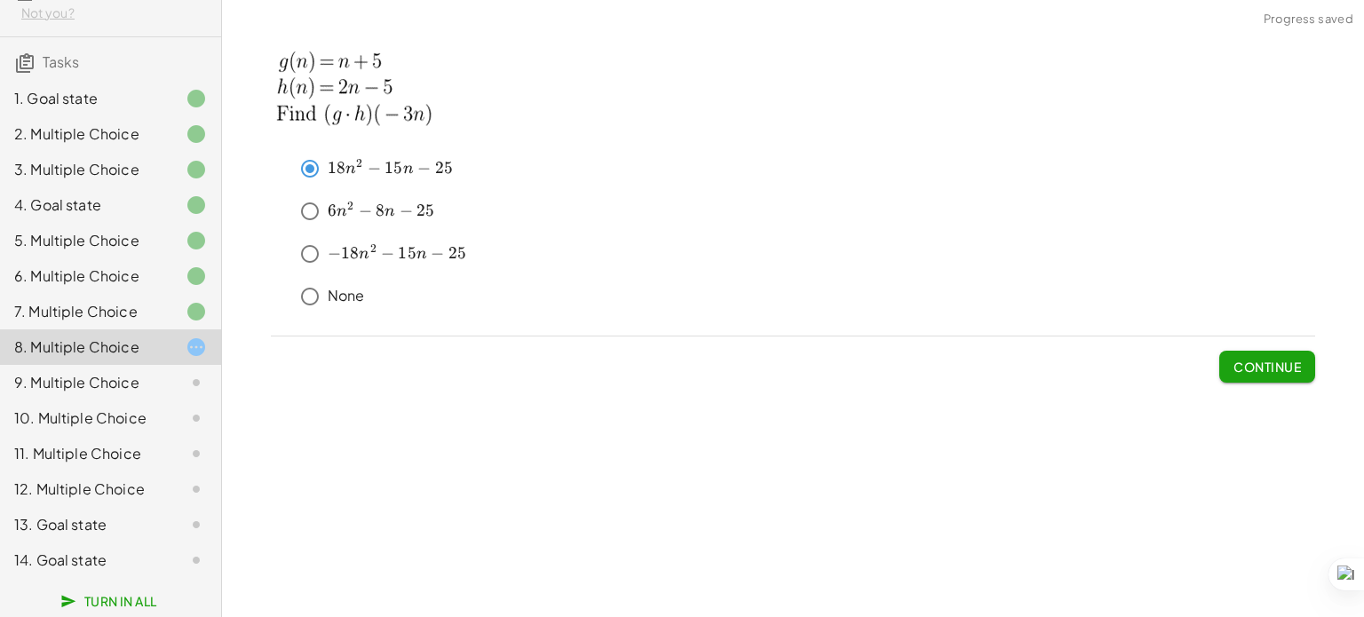
drag, startPoint x: 1253, startPoint y: 342, endPoint x: 1225, endPoint y: 358, distance: 31.8
click at [1225, 358] on span "Continue" at bounding box center [1267, 359] width 96 height 46
click at [1225, 358] on button "Continue" at bounding box center [1267, 367] width 96 height 32
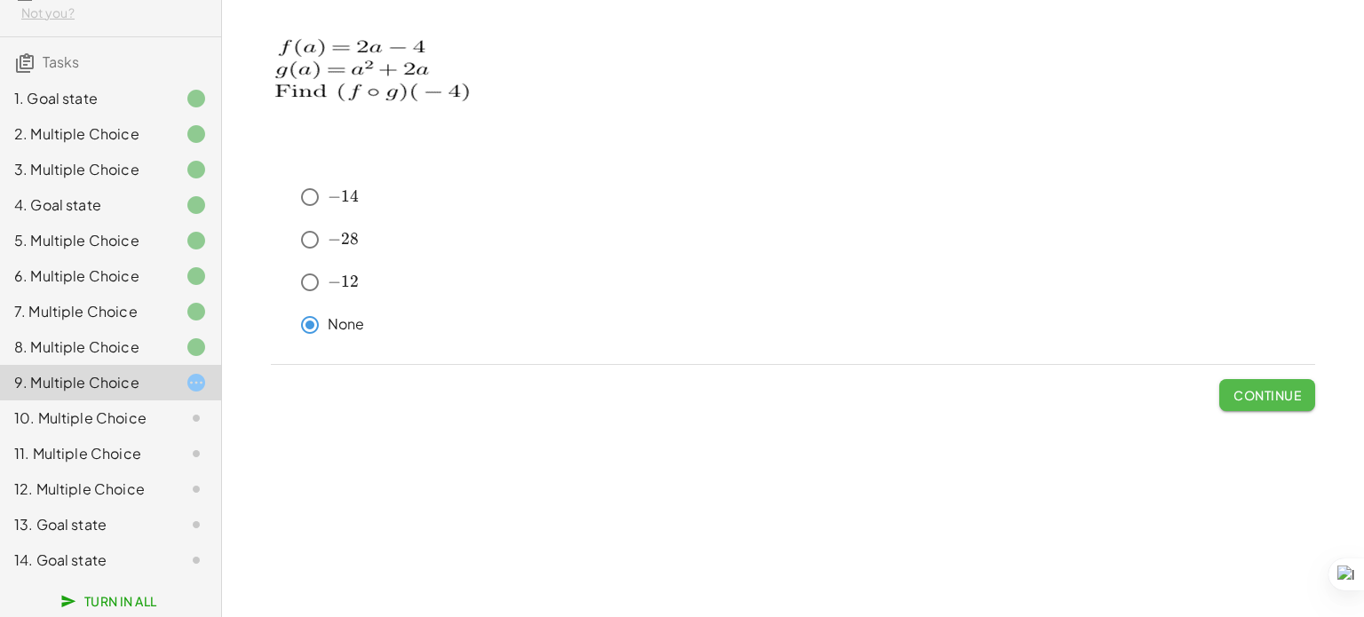
click at [1249, 384] on button "Continue" at bounding box center [1267, 395] width 96 height 32
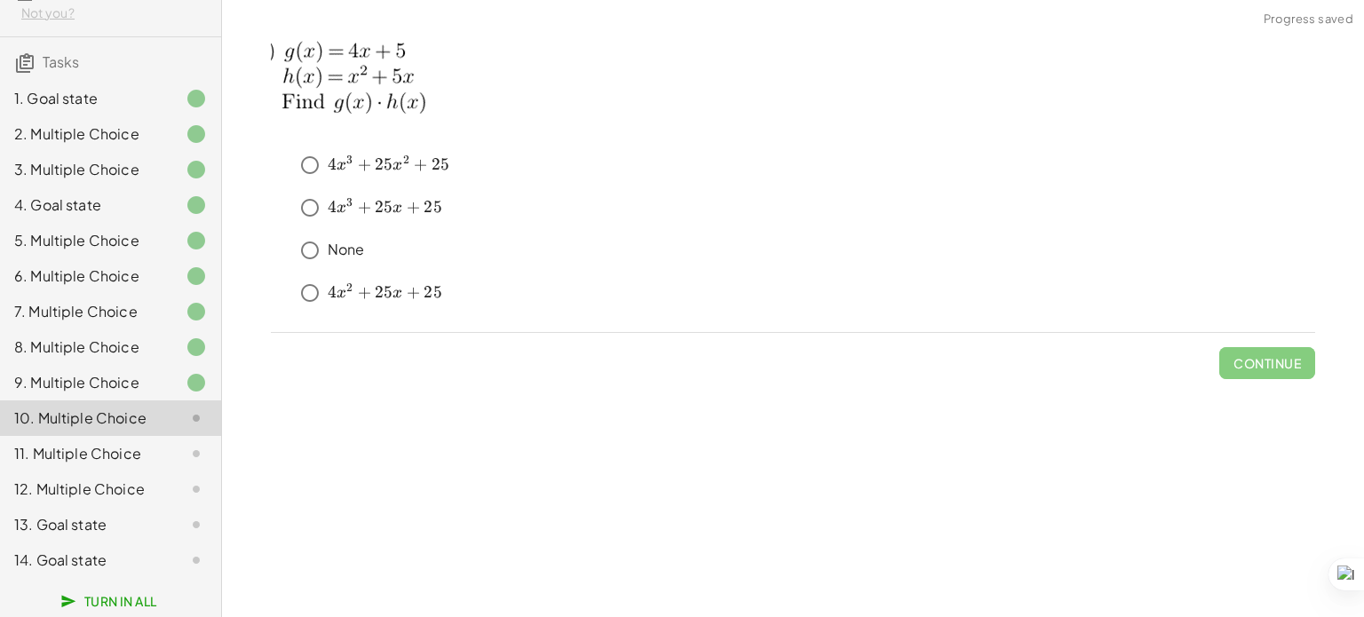
click at [336, 208] on span "x" at bounding box center [341, 208] width 10 height 16
click at [346, 156] on span "3" at bounding box center [349, 160] width 6 height 14
click at [1272, 365] on span "Continue" at bounding box center [1266, 363] width 67 height 16
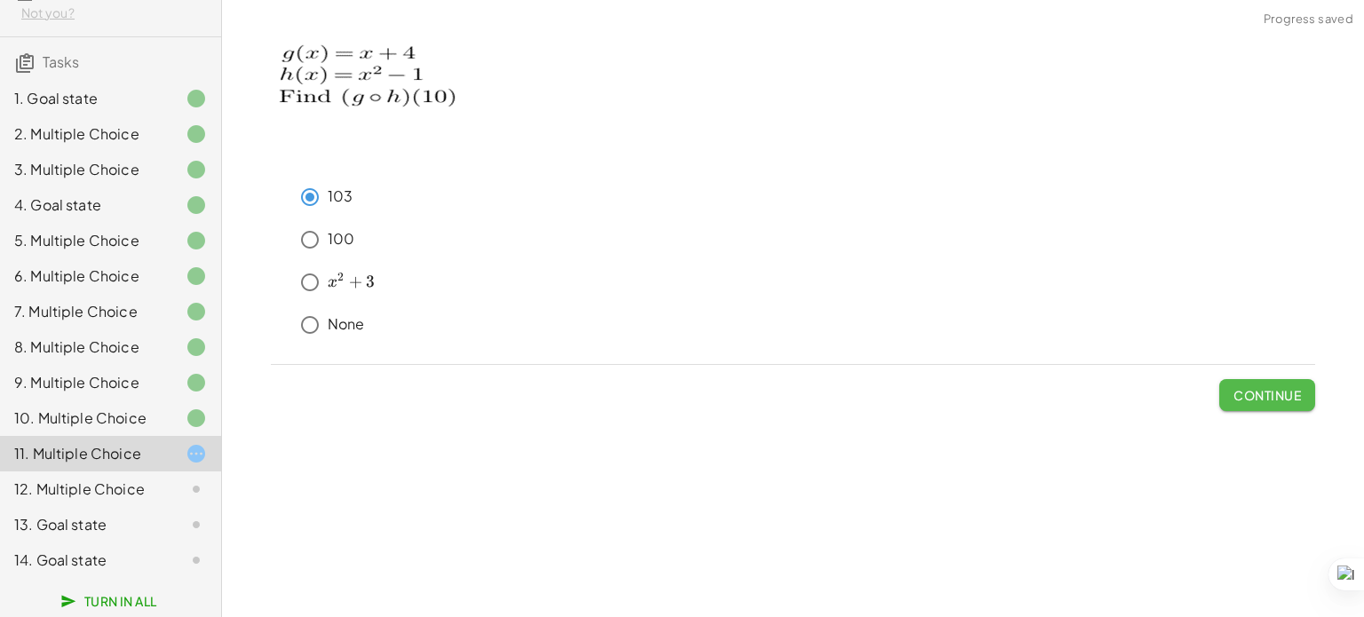
click at [1265, 392] on span "Continue" at bounding box center [1266, 395] width 67 height 16
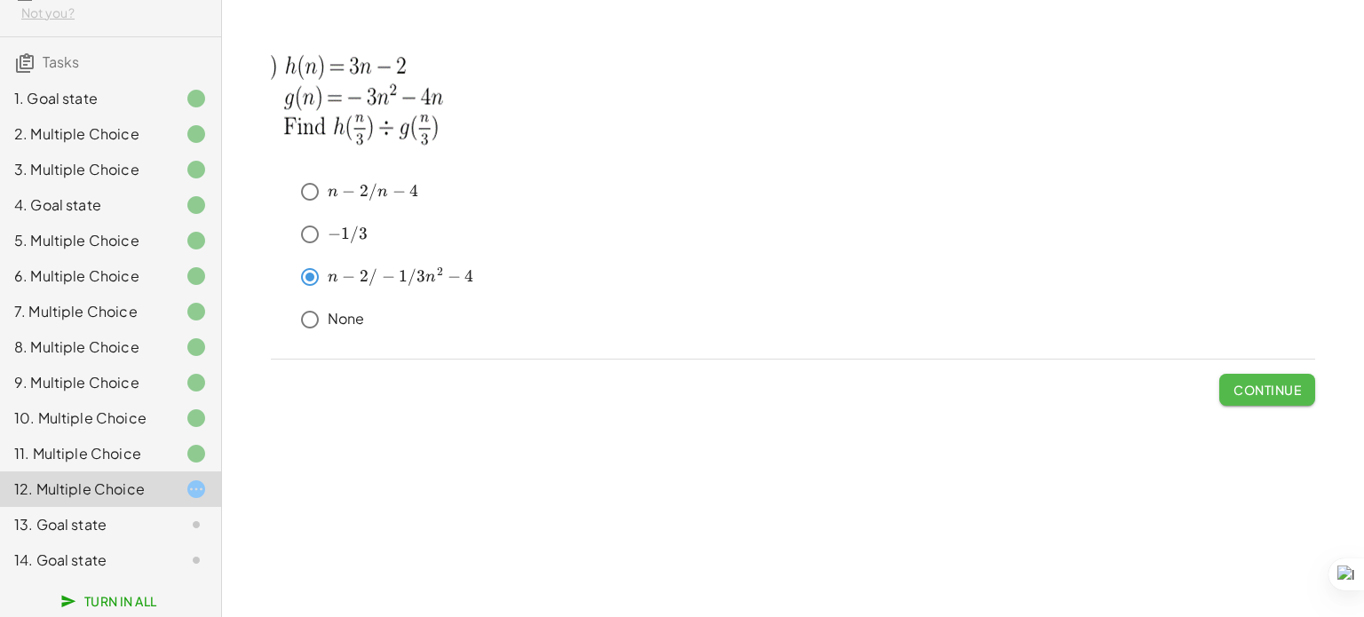
click at [1280, 386] on span "Continue" at bounding box center [1266, 390] width 67 height 16
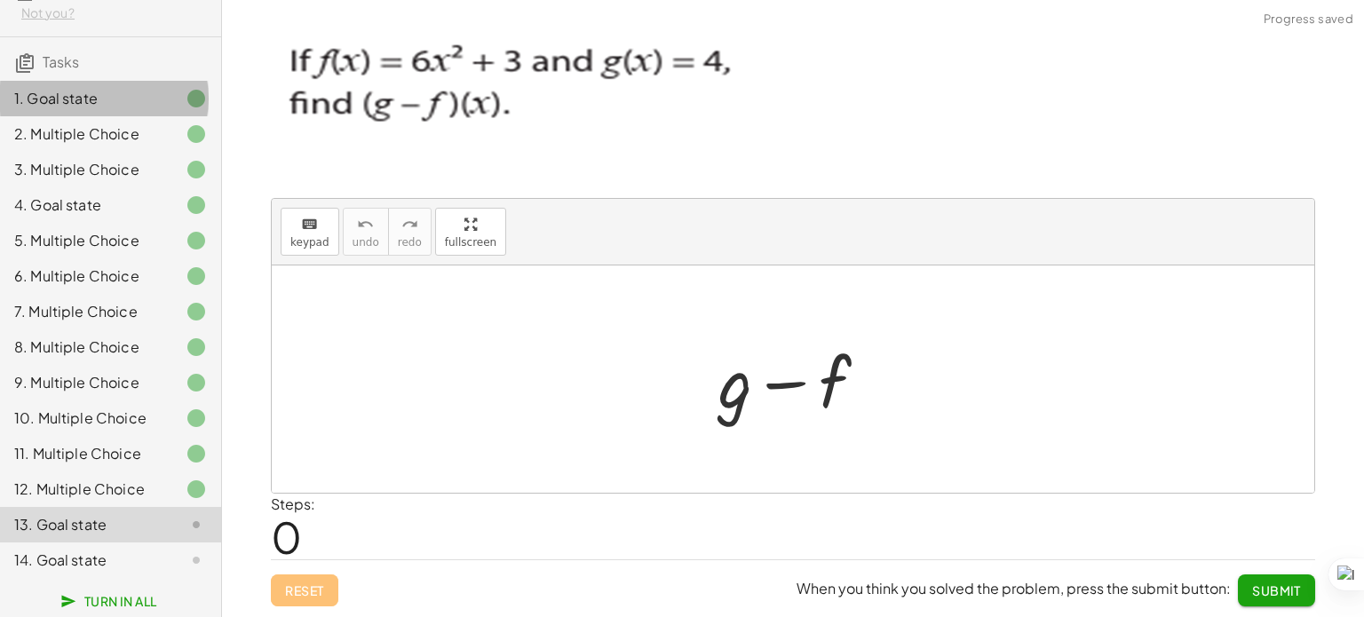
click at [141, 91] on div "1. Goal state" at bounding box center [85, 98] width 143 height 21
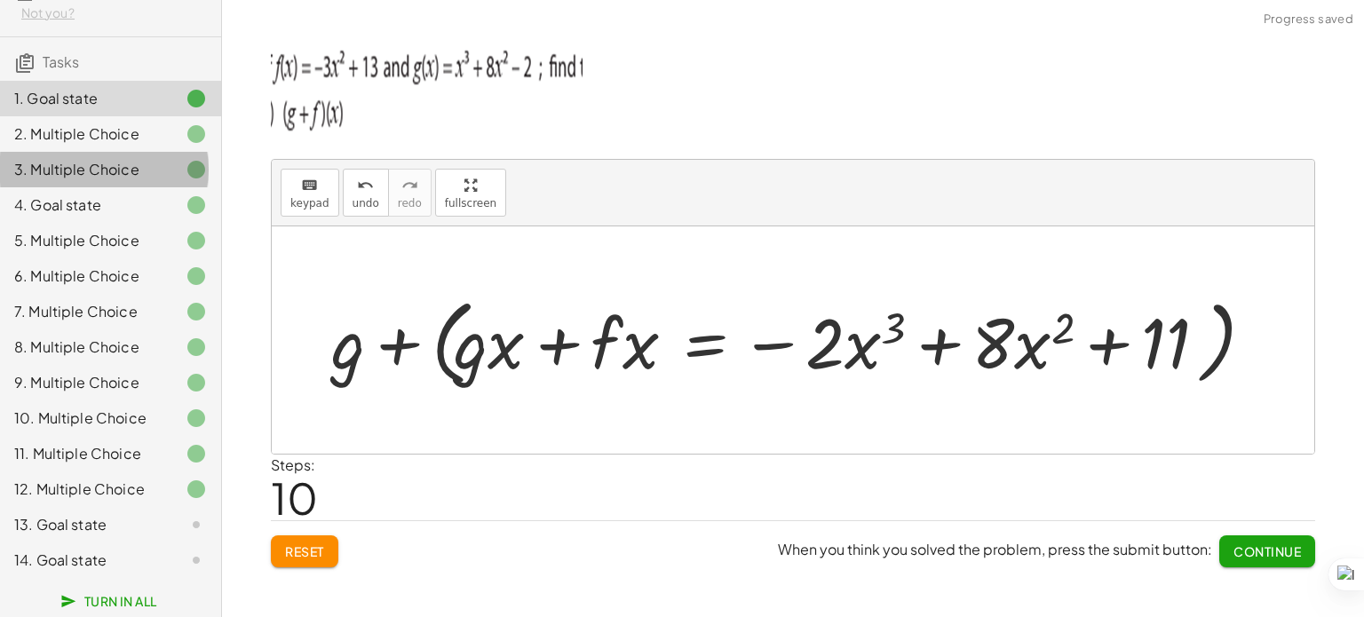
click at [168, 159] on div at bounding box center [182, 169] width 50 height 21
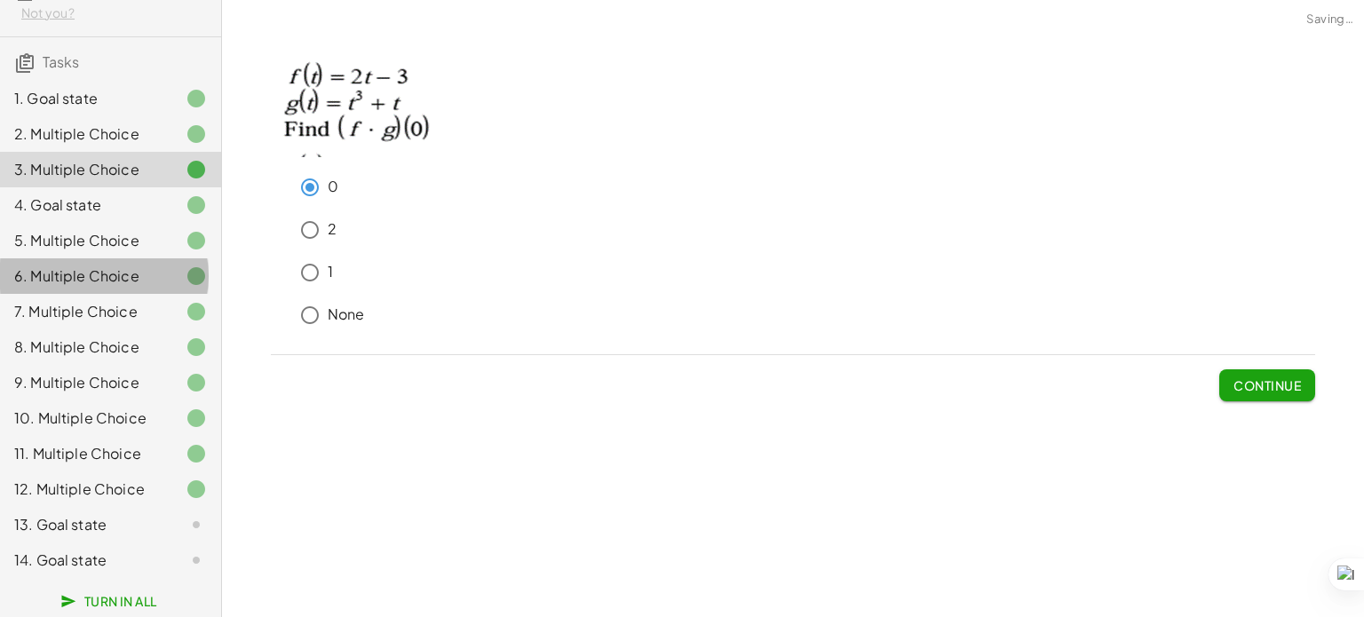
click at [159, 270] on div at bounding box center [182, 275] width 50 height 21
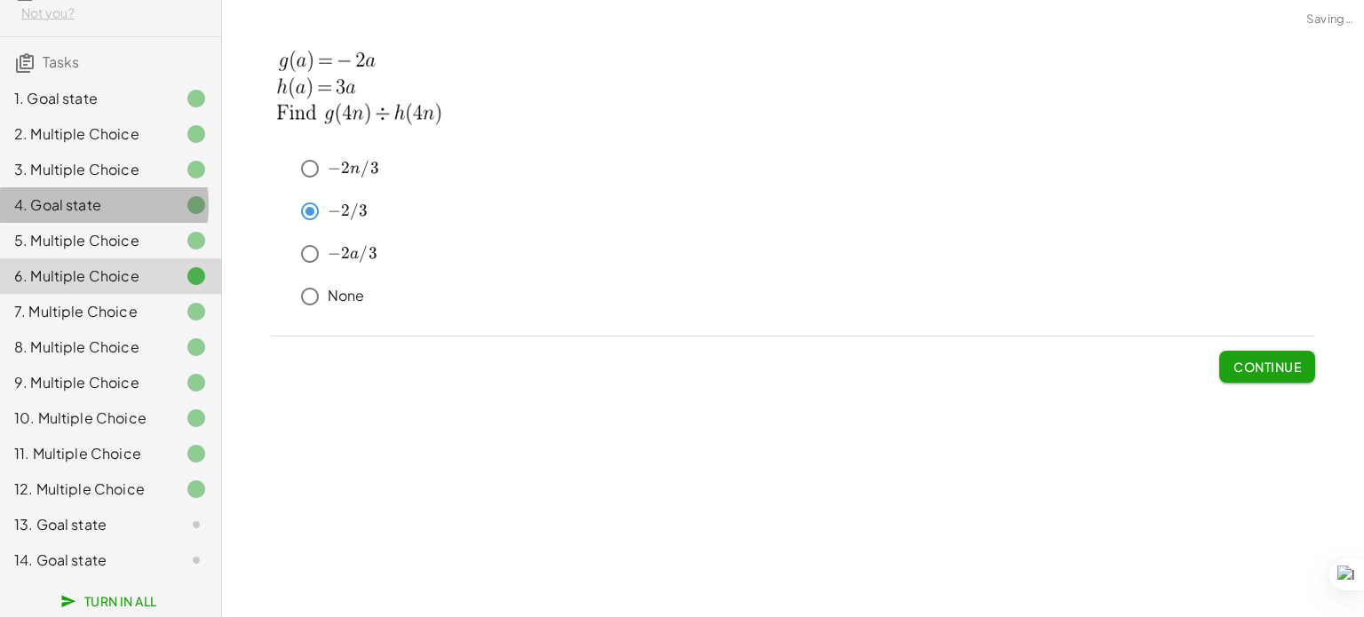
click at [157, 194] on div at bounding box center [182, 204] width 50 height 21
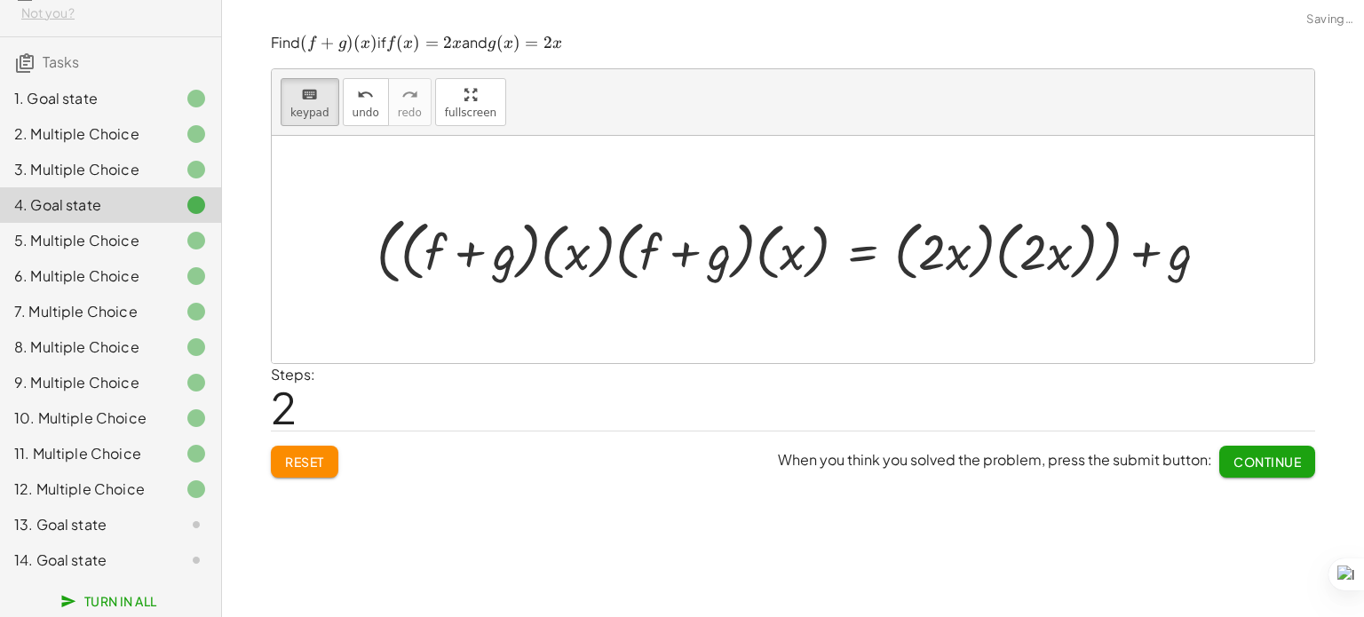
click at [558, 265] on div at bounding box center [800, 249] width 864 height 81
drag, startPoint x: 451, startPoint y: 270, endPoint x: 565, endPoint y: 237, distance: 118.3
click at [535, 237] on span "Copiar" at bounding box center [524, 237] width 32 height 12
click at [760, 214] on div at bounding box center [800, 249] width 864 height 81
click at [934, 241] on div at bounding box center [932, 252] width 28 height 58
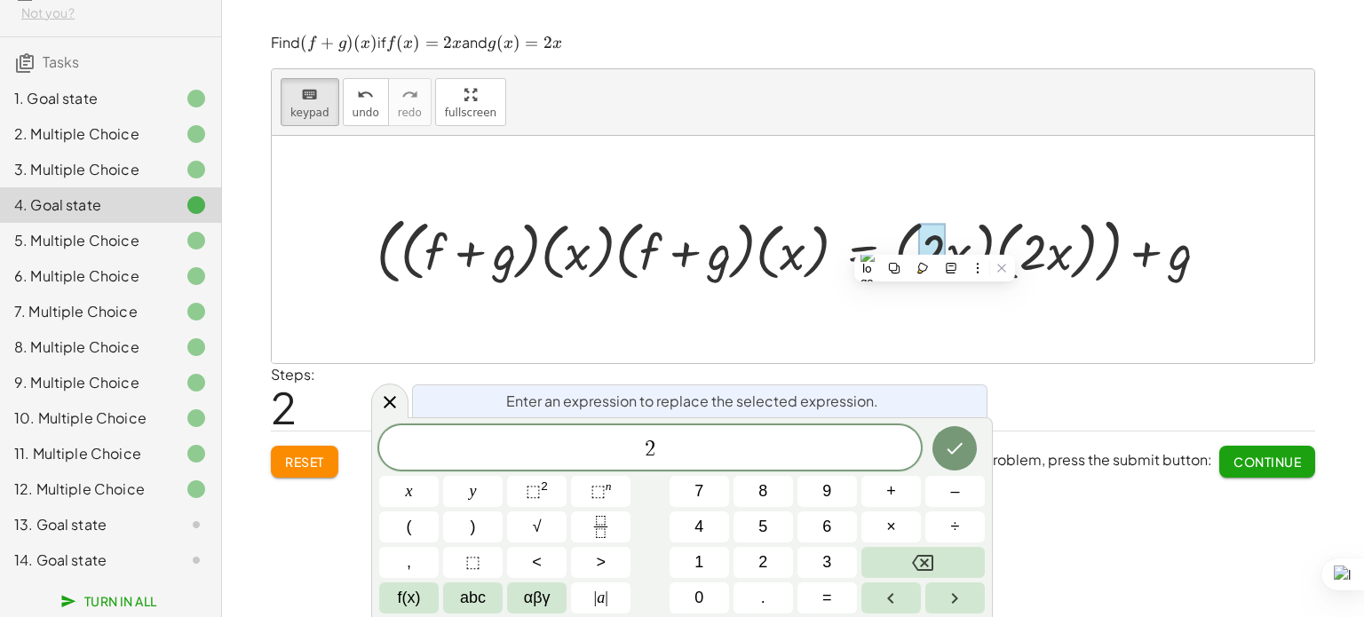
drag, startPoint x: 934, startPoint y: 241, endPoint x: 1009, endPoint y: 252, distance: 76.3
drag, startPoint x: 1009, startPoint y: 252, endPoint x: 959, endPoint y: 249, distance: 50.7
click at [959, 249] on div at bounding box center [800, 249] width 864 height 81
click at [1108, 278] on div at bounding box center [800, 249] width 864 height 81
click at [1108, 272] on div at bounding box center [800, 249] width 864 height 81
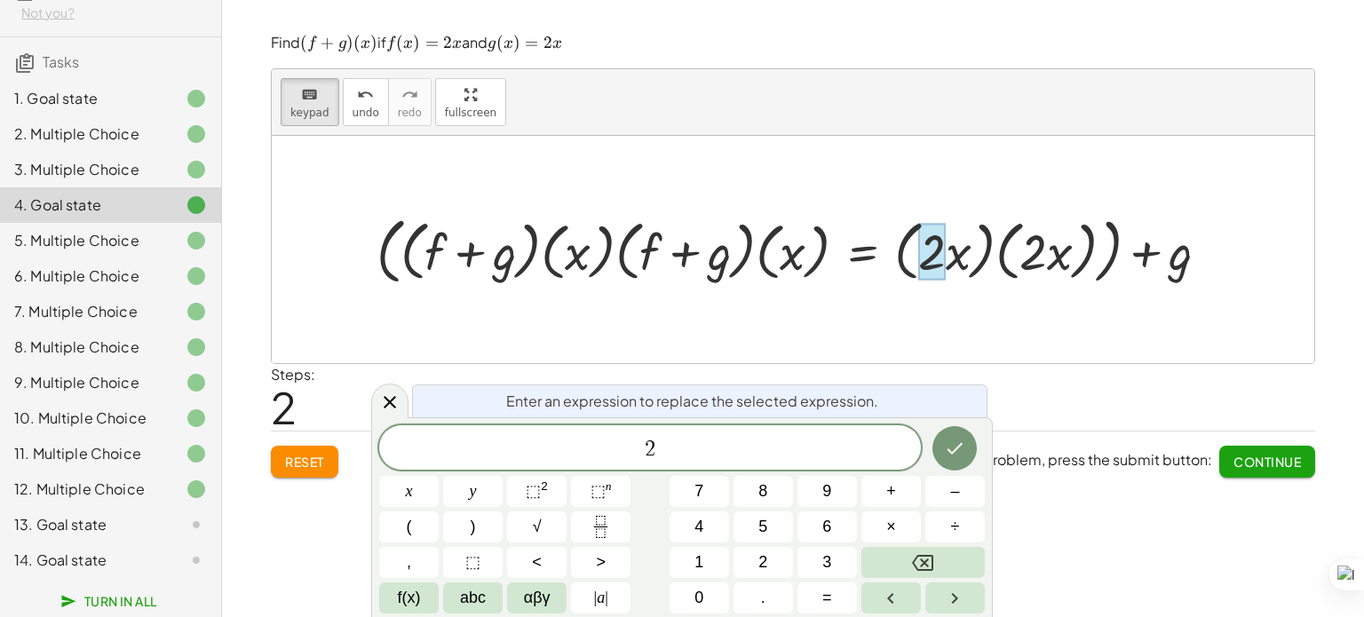
click at [1108, 272] on div at bounding box center [800, 249] width 864 height 81
click at [149, 513] on div "13. Goal state" at bounding box center [110, 525] width 221 height 36
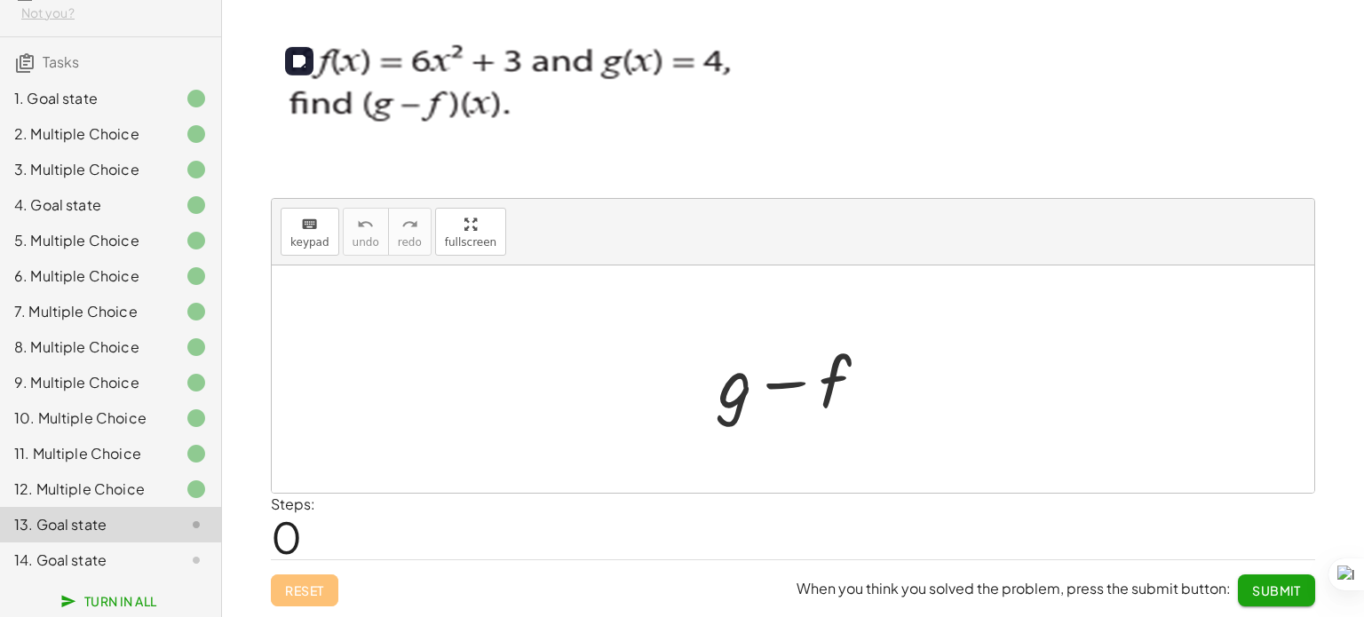
click at [634, 70] on img at bounding box center [507, 104] width 472 height 147
click at [322, 213] on div "keyboard" at bounding box center [309, 223] width 39 height 21
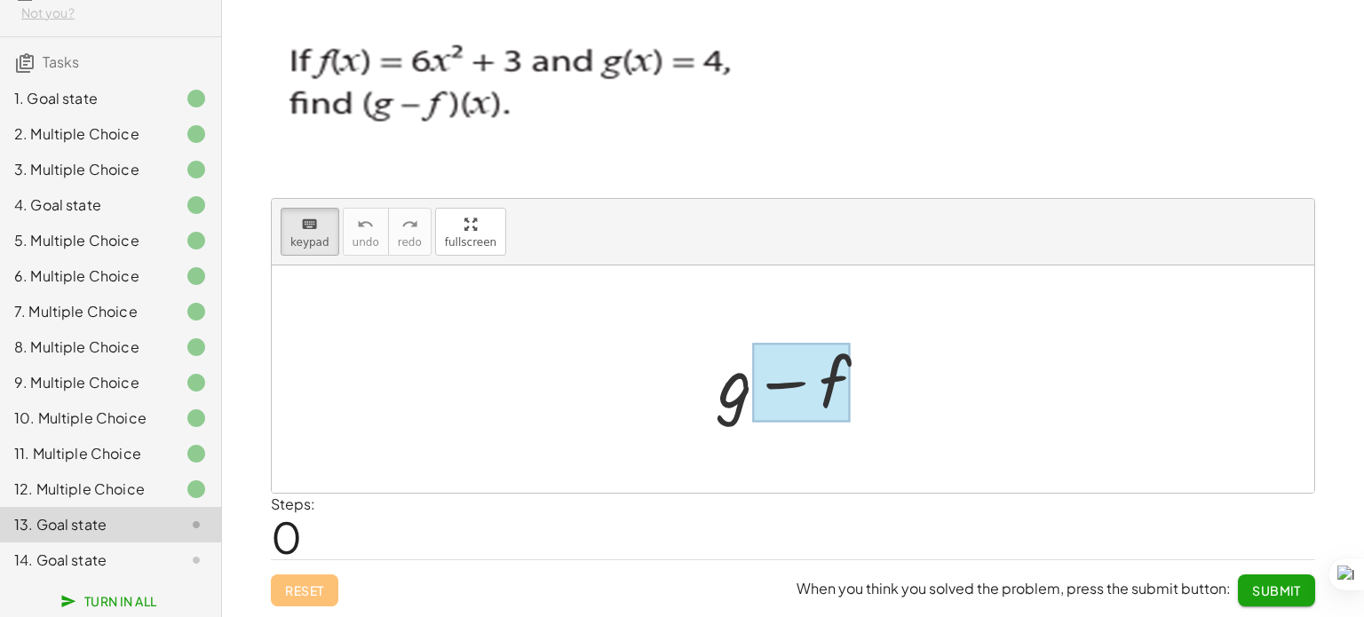
click at [766, 378] on div at bounding box center [801, 383] width 99 height 79
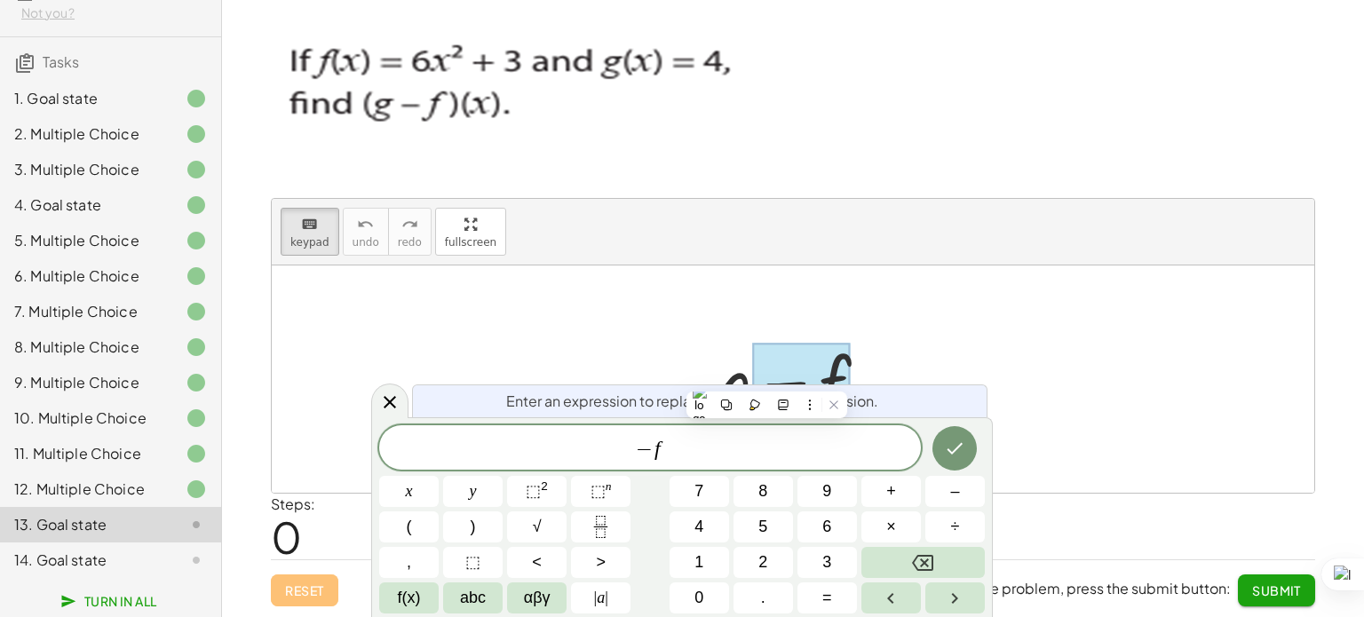
click at [738, 363] on div at bounding box center [799, 379] width 181 height 91
click at [687, 443] on span "− f ​" at bounding box center [650, 449] width 542 height 25
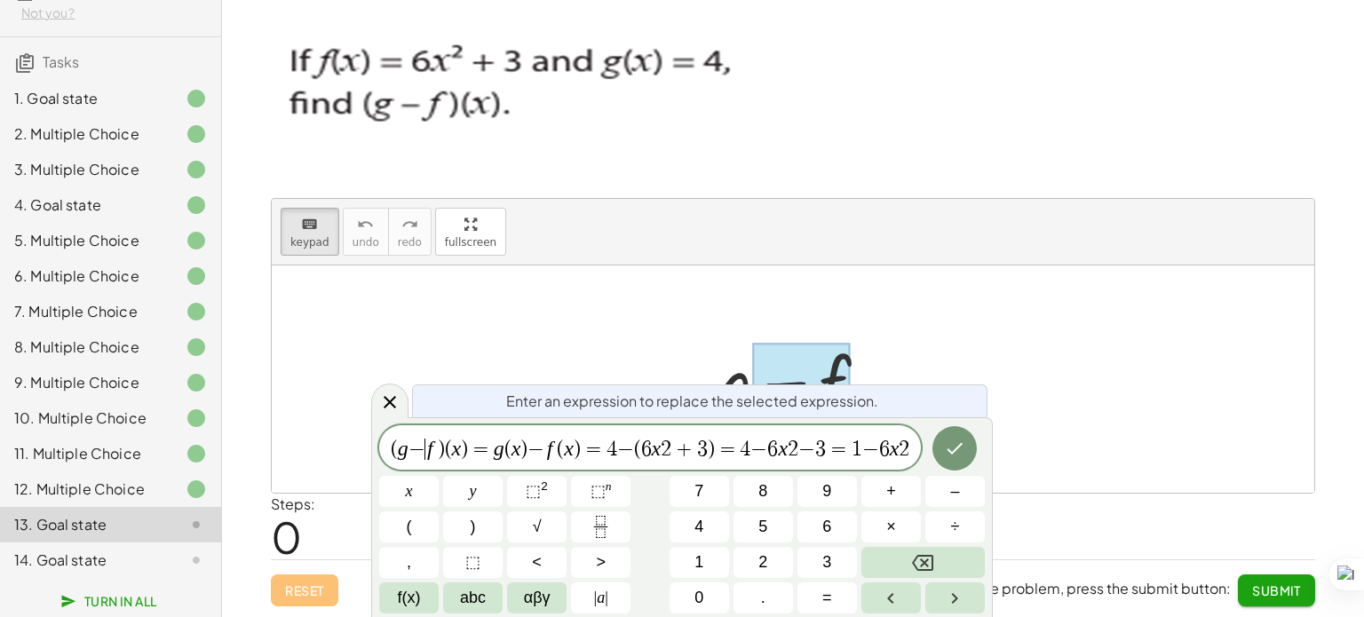
click at [430, 450] on var "f" at bounding box center [430, 448] width 6 height 23
click at [409, 449] on span "−" at bounding box center [416, 449] width 17 height 21
click at [482, 446] on span "=" at bounding box center [472, 449] width 26 height 21
click at [724, 447] on span "=" at bounding box center [719, 449] width 26 height 21
click at [941, 450] on button "Done" at bounding box center [954, 448] width 44 height 44
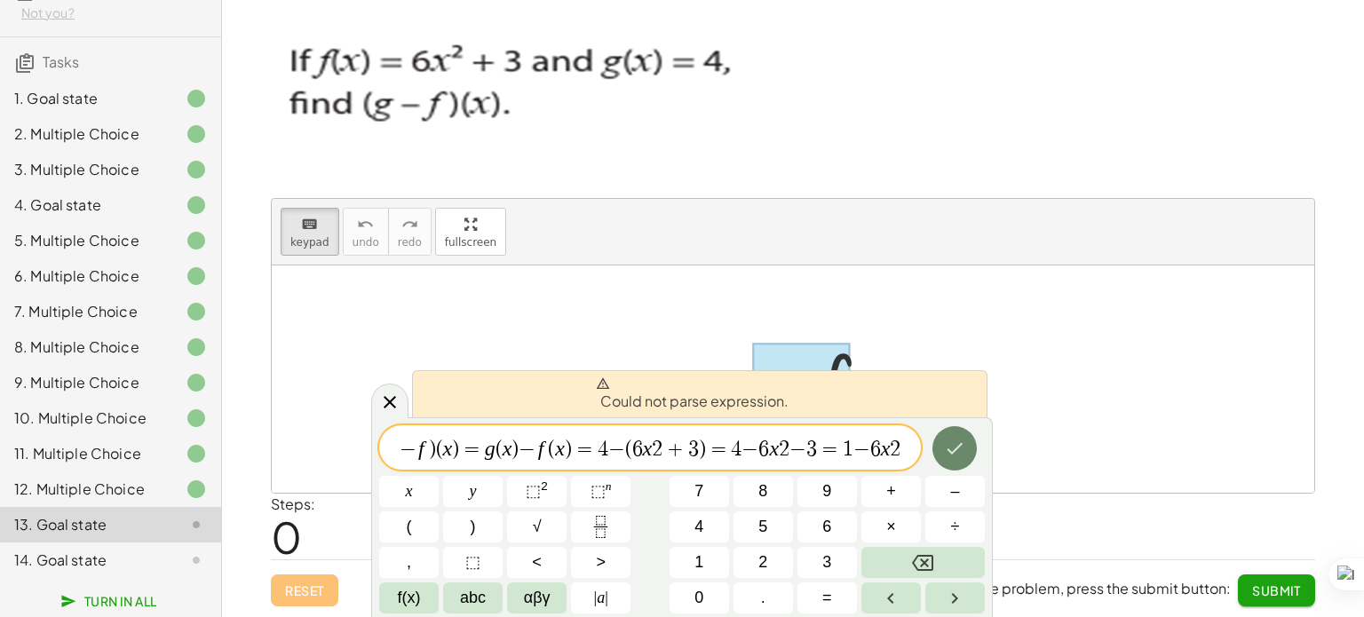
click at [898, 456] on div "− f ) ( x ) = g ( x ) − f ( x ) = 4 − ( 6 x 2 + 3 ) = ​ 4 − 6 x 2 − 3 = 1 − 6 x…" at bounding box center [681, 519] width 605 height 188
drag, startPoint x: 902, startPoint y: 451, endPoint x: 874, endPoint y: 447, distance: 27.9
click at [874, 447] on span "− f ) ( x ) = g ( x ) − f ( x ) = 4 − ( 6 x 2 + 3 ) = 4 − 6 x 2 − 3 = 1 − 6 x 2" at bounding box center [650, 449] width 542 height 25
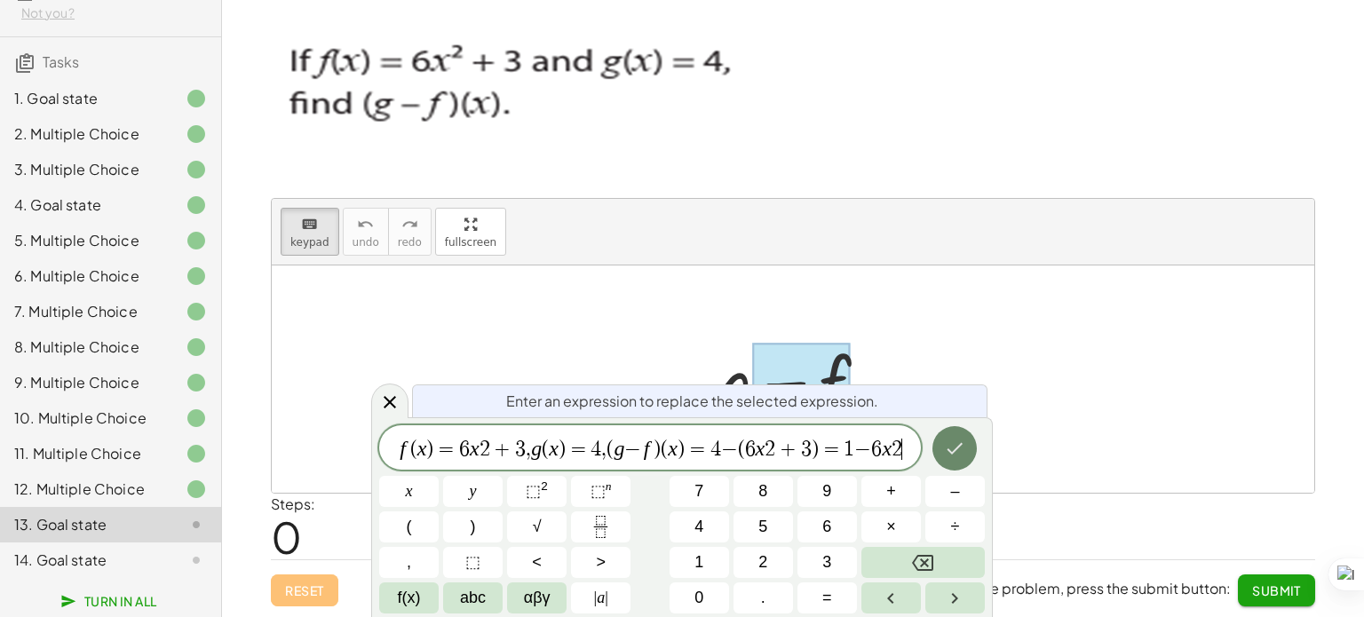
click at [955, 447] on icon "Done" at bounding box center [954, 448] width 21 height 21
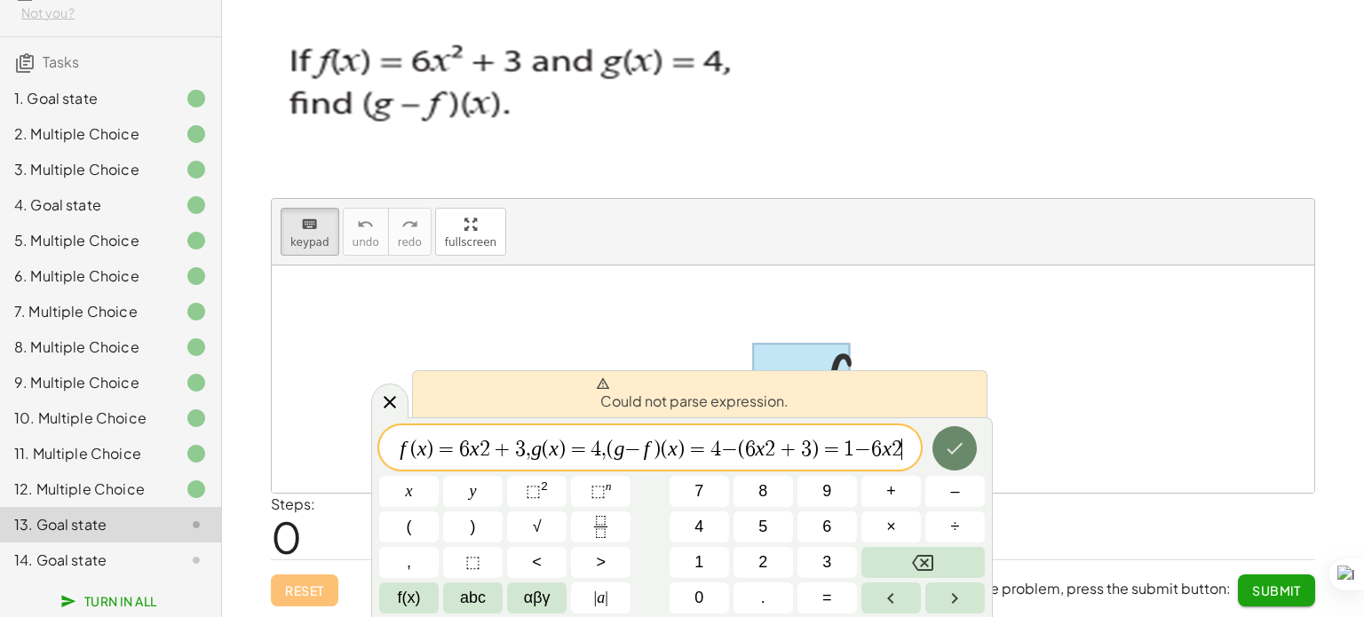
click at [955, 447] on icon "Done" at bounding box center [954, 448] width 21 height 21
drag, startPoint x: 820, startPoint y: 445, endPoint x: 944, endPoint y: 452, distance: 123.6
click at [744, 449] on span "=" at bounding box center [739, 449] width 26 height 21
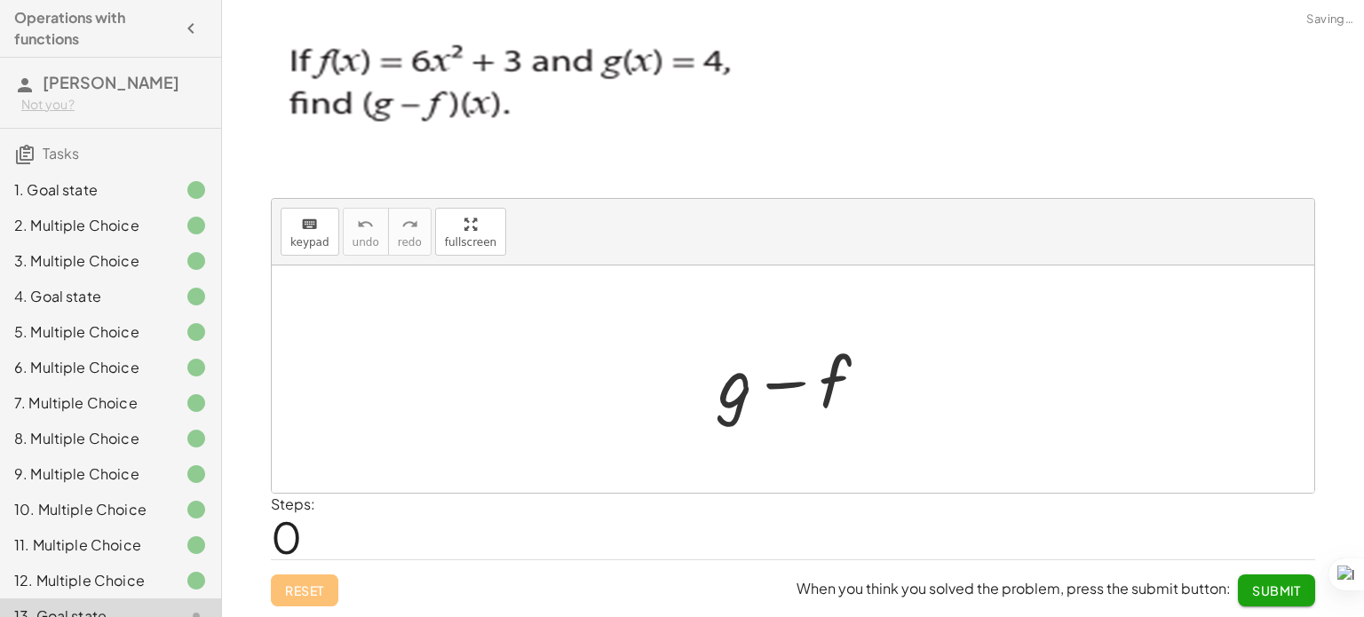
scroll to position [105, 0]
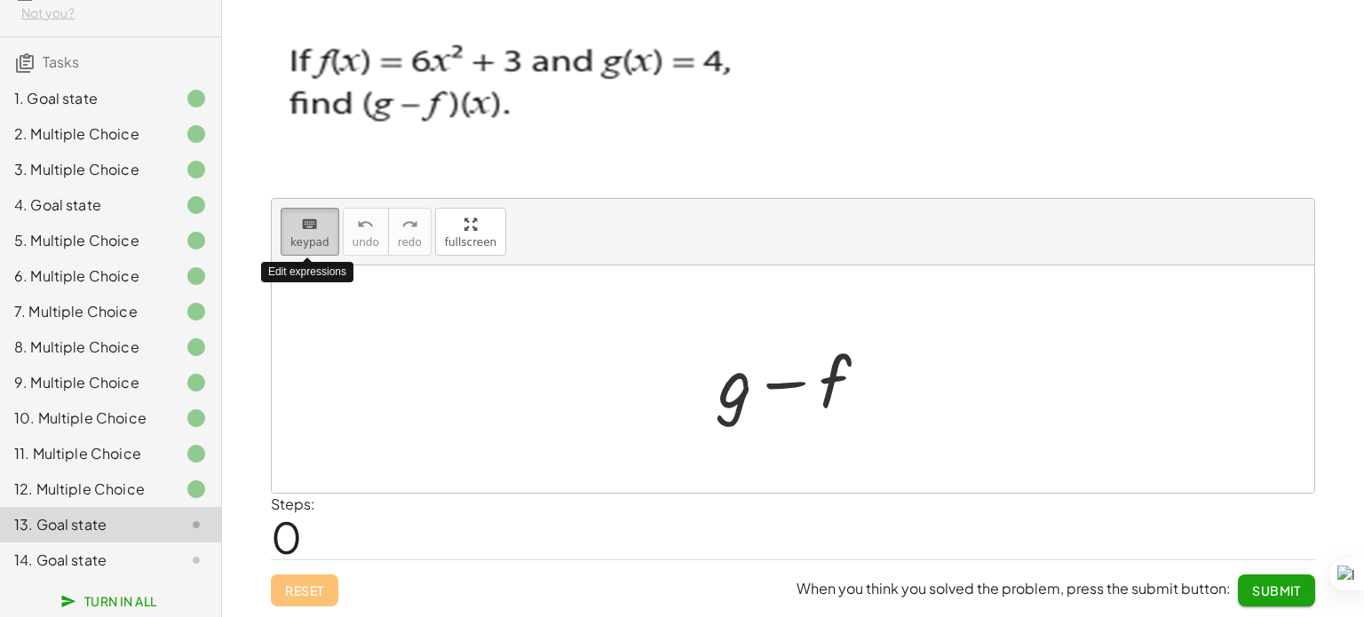
click at [284, 221] on button "keyboard keypad" at bounding box center [310, 232] width 59 height 48
click at [784, 381] on div "+ g − f" at bounding box center [784, 381] width 0 height 0
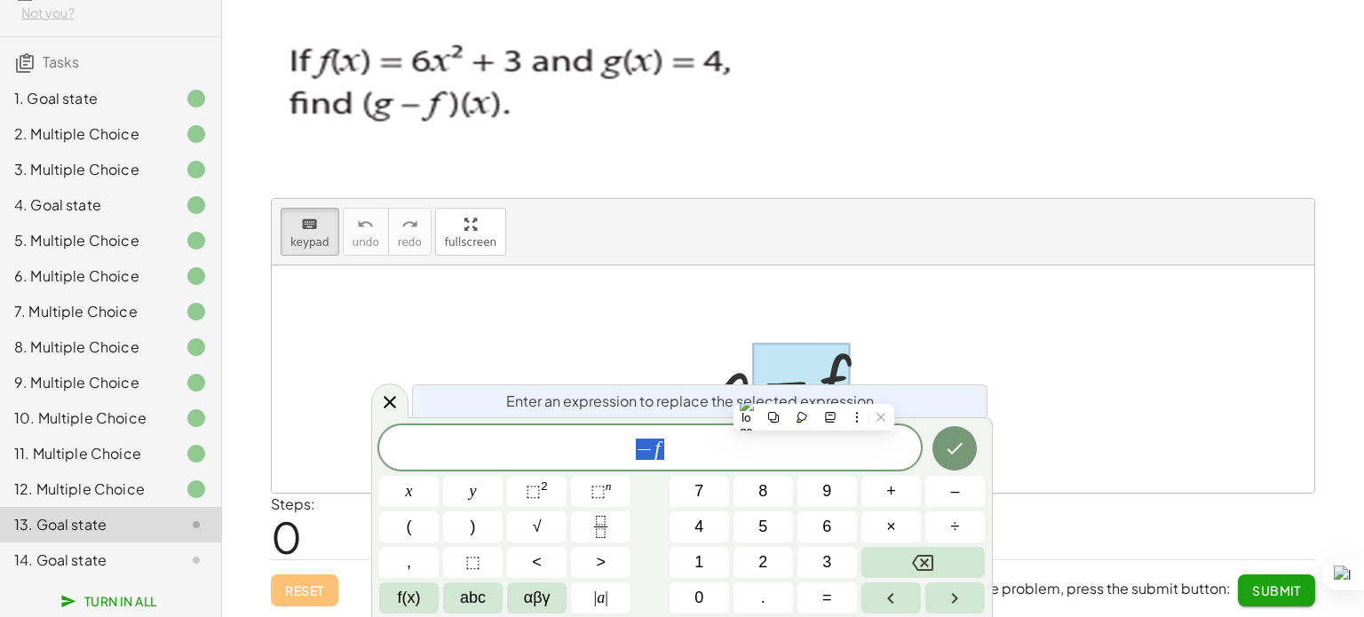
click at [813, 391] on span "Enter an expression to replace the selected expression." at bounding box center [692, 401] width 372 height 21
click at [768, 454] on span "− f ​" at bounding box center [650, 449] width 542 height 25
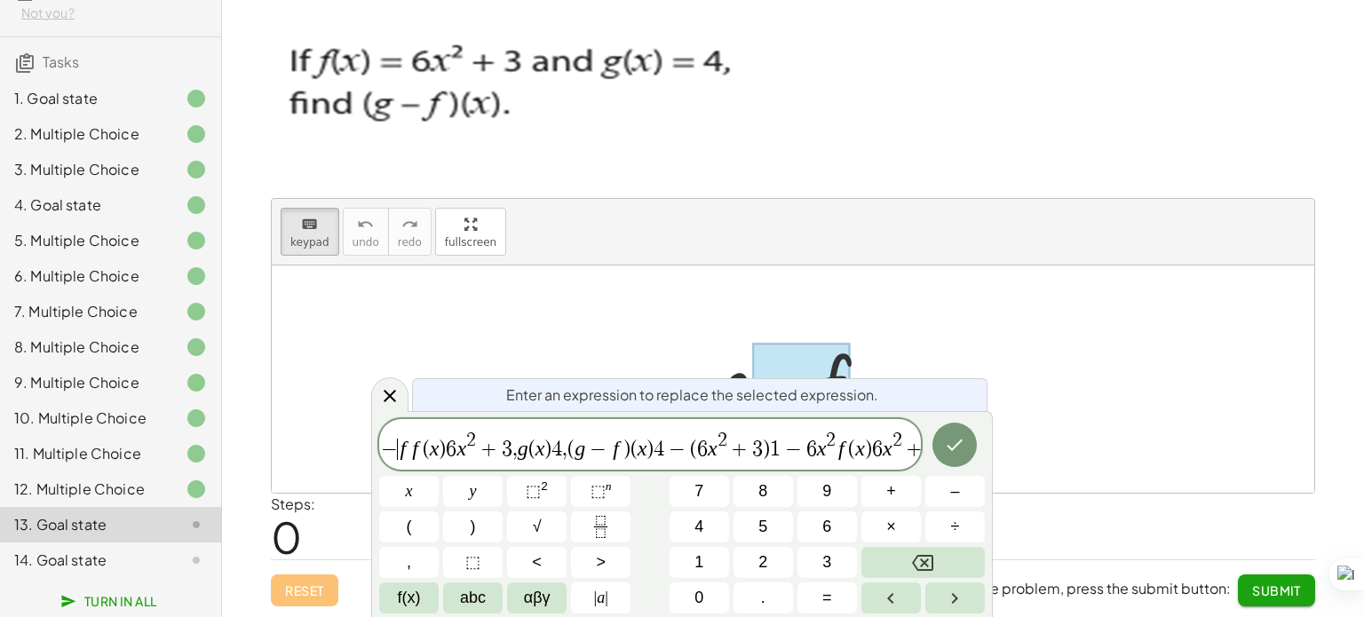
click at [402, 444] on var "f" at bounding box center [403, 448] width 6 height 23
click at [404, 447] on var "f" at bounding box center [403, 448] width 6 height 23
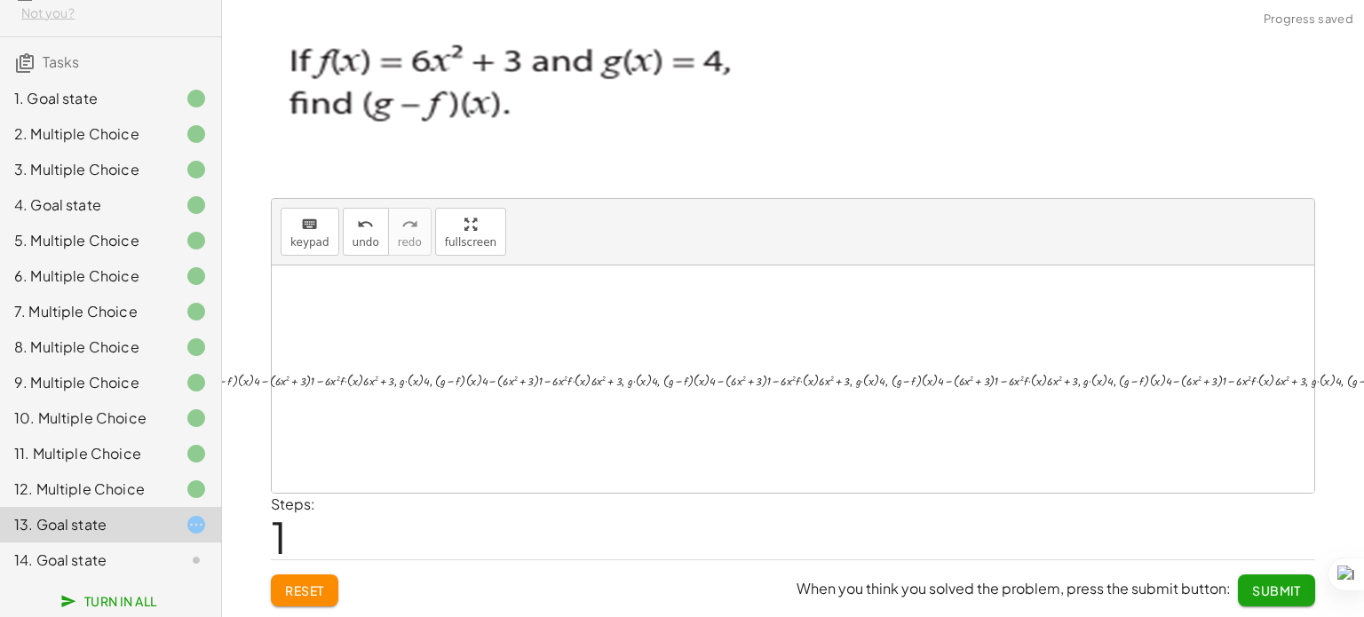
click at [700, 363] on div "+ g − f + g + ( , − · f · ( x ) · 6 · x 2 + 3 , · g · ( x ) · 4 , + · ( + g − f…" at bounding box center [793, 379] width 1472 height 34
click at [301, 228] on icon "keyboard" at bounding box center [309, 224] width 17 height 21
drag, startPoint x: 396, startPoint y: 379, endPoint x: 540, endPoint y: 389, distance: 144.2
click at [540, 389] on div at bounding box center [800, 379] width 1450 height 25
click at [539, 389] on div at bounding box center [800, 379] width 1450 height 25
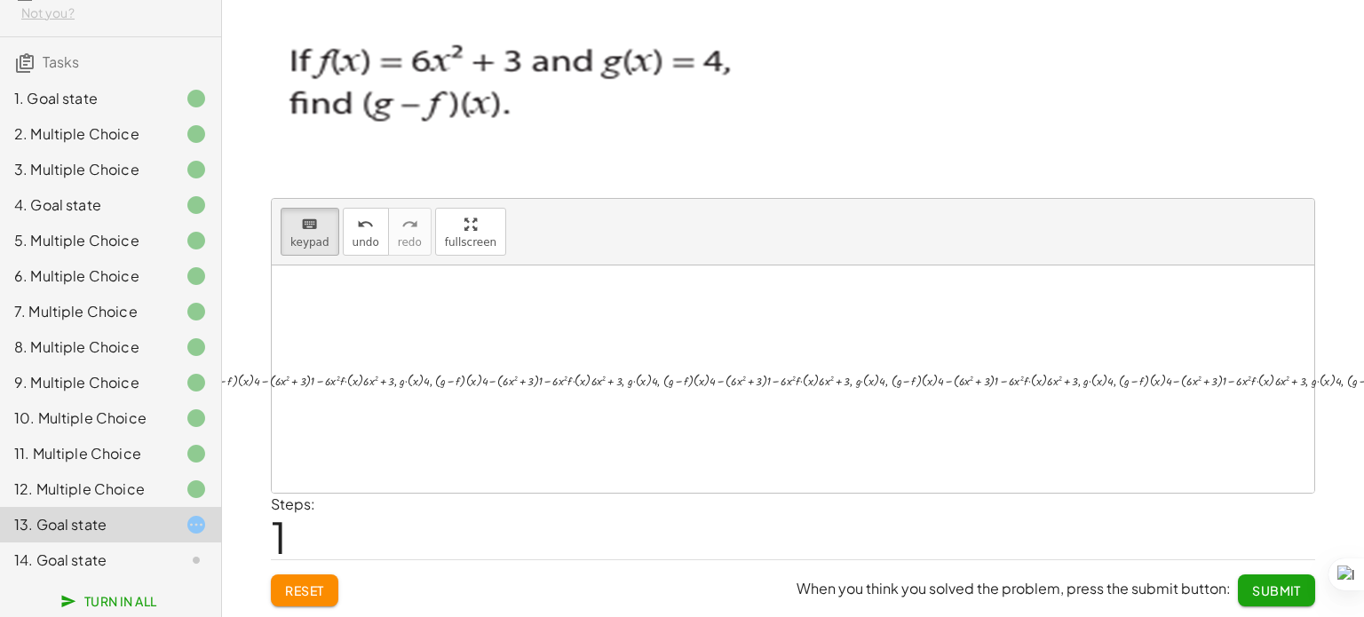
click at [320, 592] on span "Reset" at bounding box center [304, 590] width 39 height 16
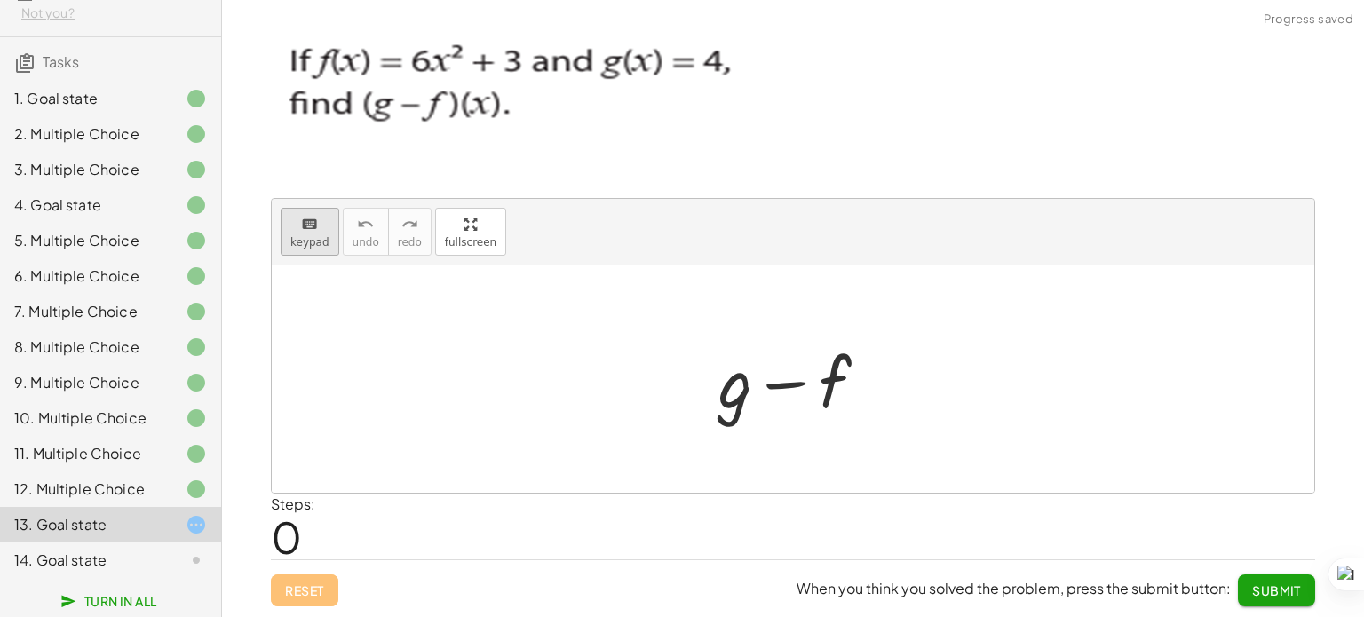
click at [305, 233] on icon "keyboard" at bounding box center [309, 224] width 17 height 21
click at [297, 209] on button "keyboard keypad" at bounding box center [310, 232] width 59 height 48
click at [472, 360] on div at bounding box center [793, 378] width 1042 height 227
click at [819, 378] on div at bounding box center [801, 383] width 99 height 79
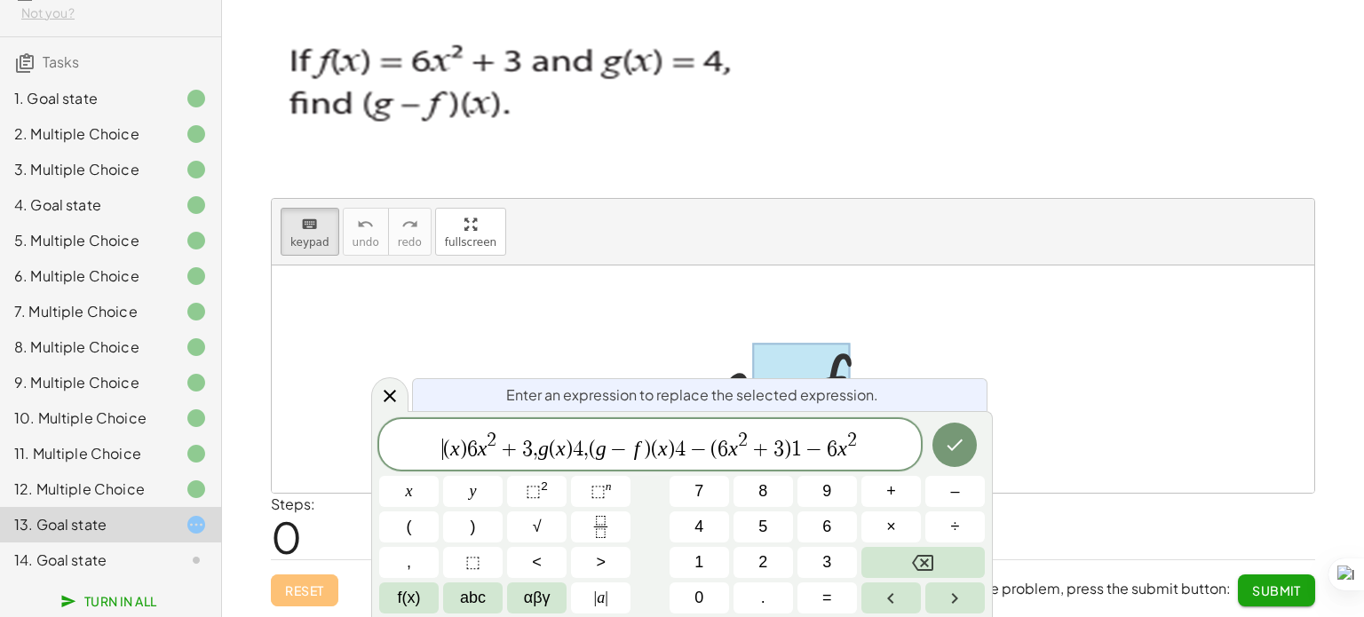
click at [447, 443] on span "(" at bounding box center [446, 449] width 7 height 21
click at [958, 438] on icon "Done" at bounding box center [954, 444] width 21 height 21
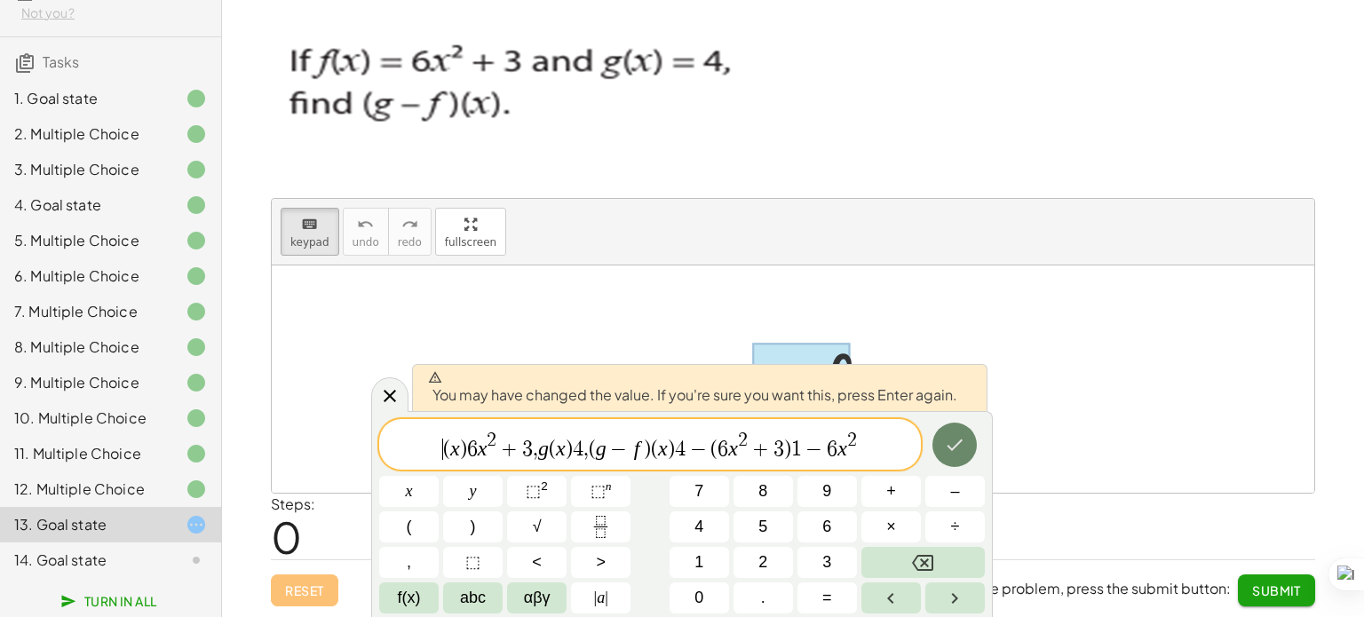
click at [958, 438] on icon "Done" at bounding box center [954, 444] width 21 height 21
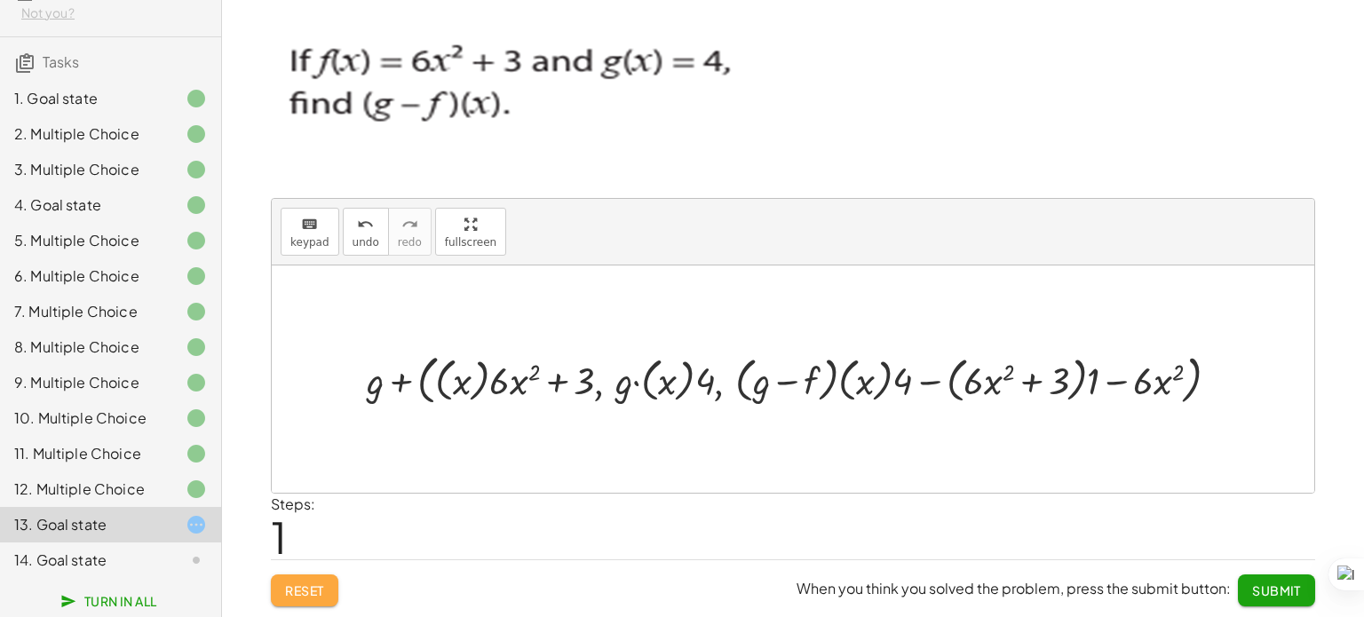
click at [313, 578] on button "Reset" at bounding box center [304, 590] width 67 height 32
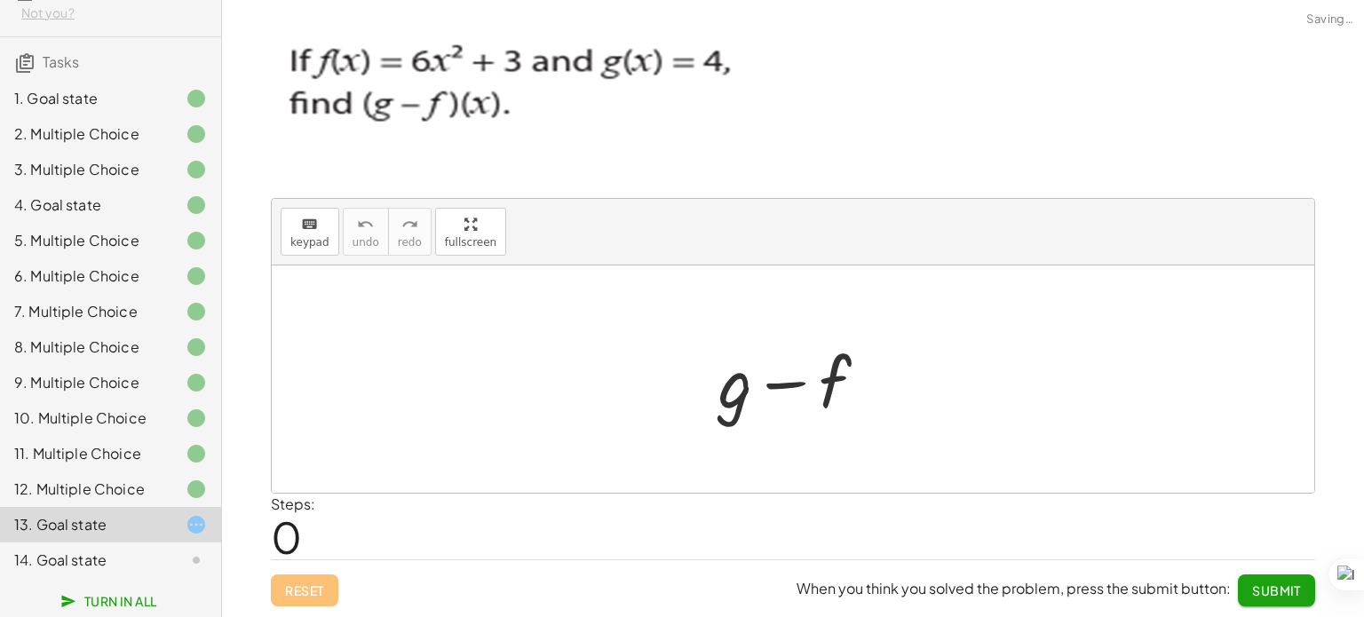
click at [841, 376] on div at bounding box center [799, 379] width 181 height 91
click at [891, 398] on div "+ g − f" at bounding box center [793, 379] width 203 height 100
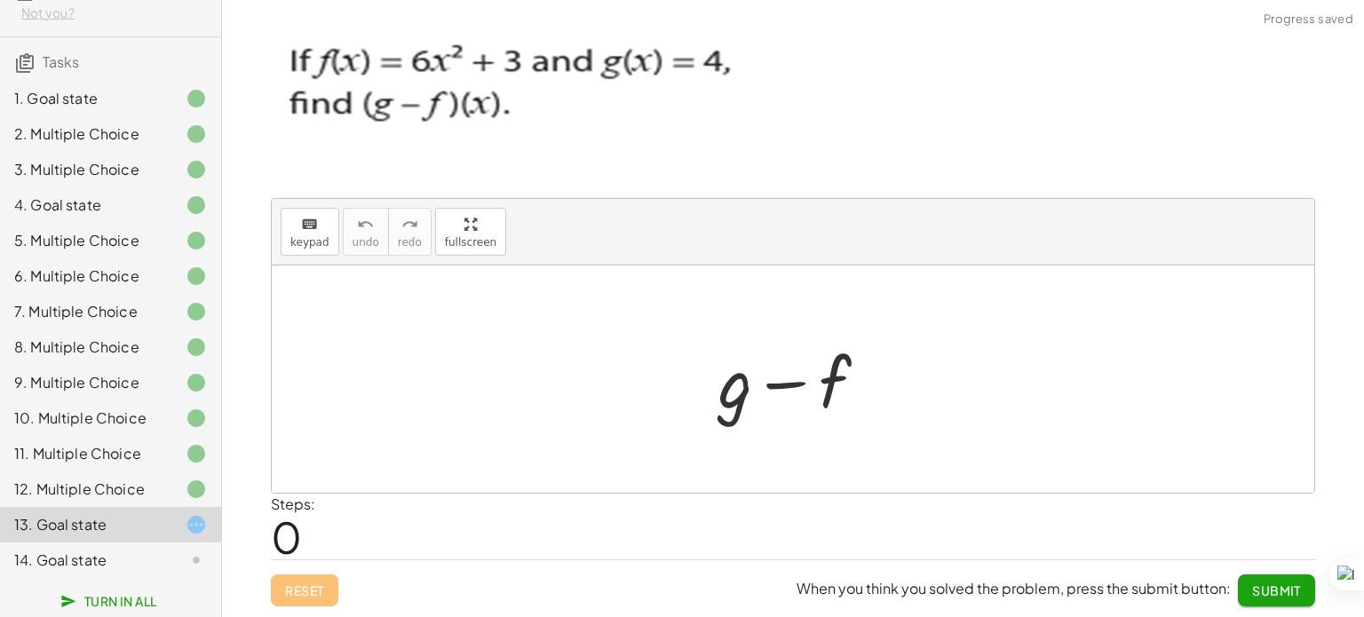
click at [829, 390] on div at bounding box center [799, 379] width 181 height 91
click at [304, 231] on icon "keyboard" at bounding box center [309, 224] width 17 height 21
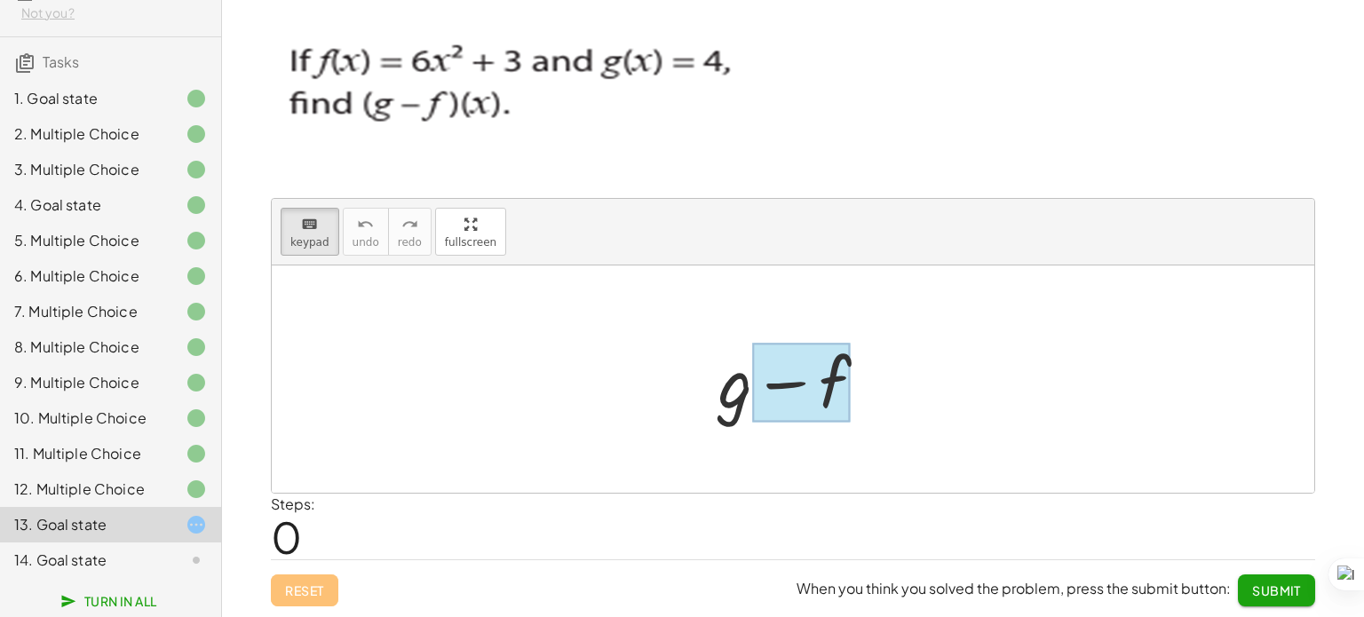
click at [843, 376] on div at bounding box center [801, 383] width 99 height 79
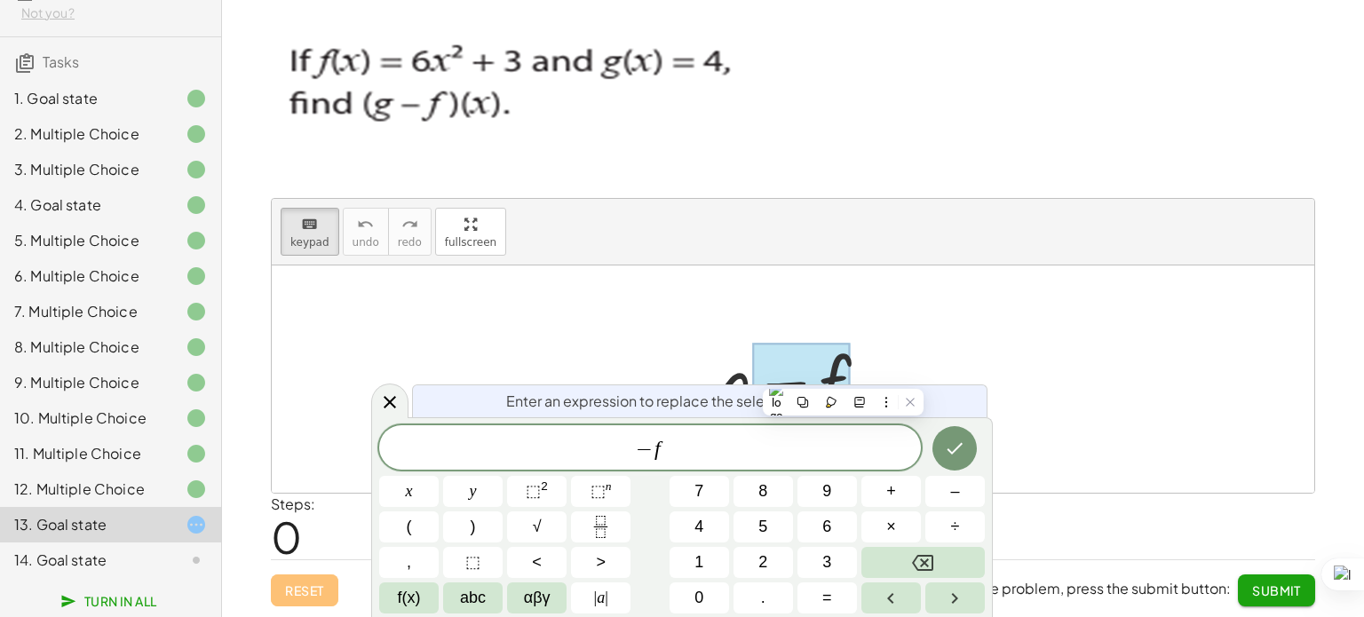
drag, startPoint x: 771, startPoint y: 473, endPoint x: 779, endPoint y: 446, distance: 28.9
click at [779, 446] on div "− f x y ⬚ 2 ⬚ n 7 8 9 + – ( ) √ 4 5 6 × ÷ , ⬚ < > 1 2 3 f(x) abc αβγ | a | 0 . =" at bounding box center [681, 519] width 605 height 188
click at [779, 446] on span "− f ​" at bounding box center [650, 449] width 542 height 25
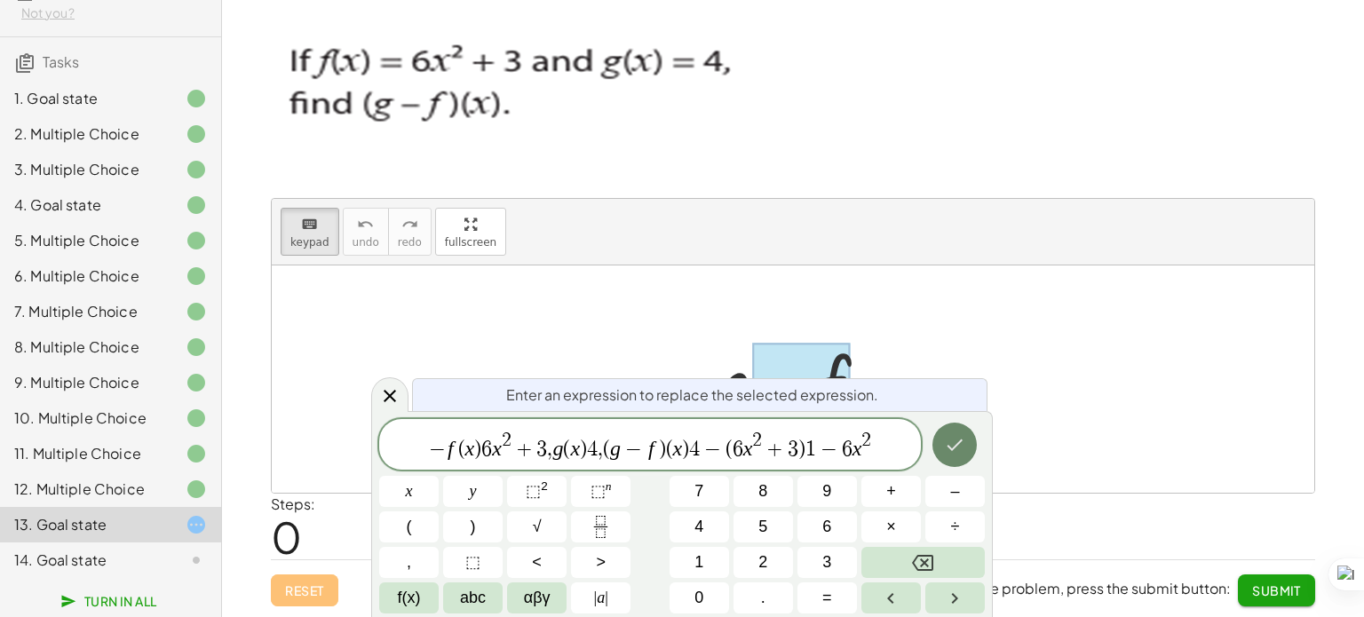
click at [954, 452] on icon "Done" at bounding box center [954, 444] width 21 height 21
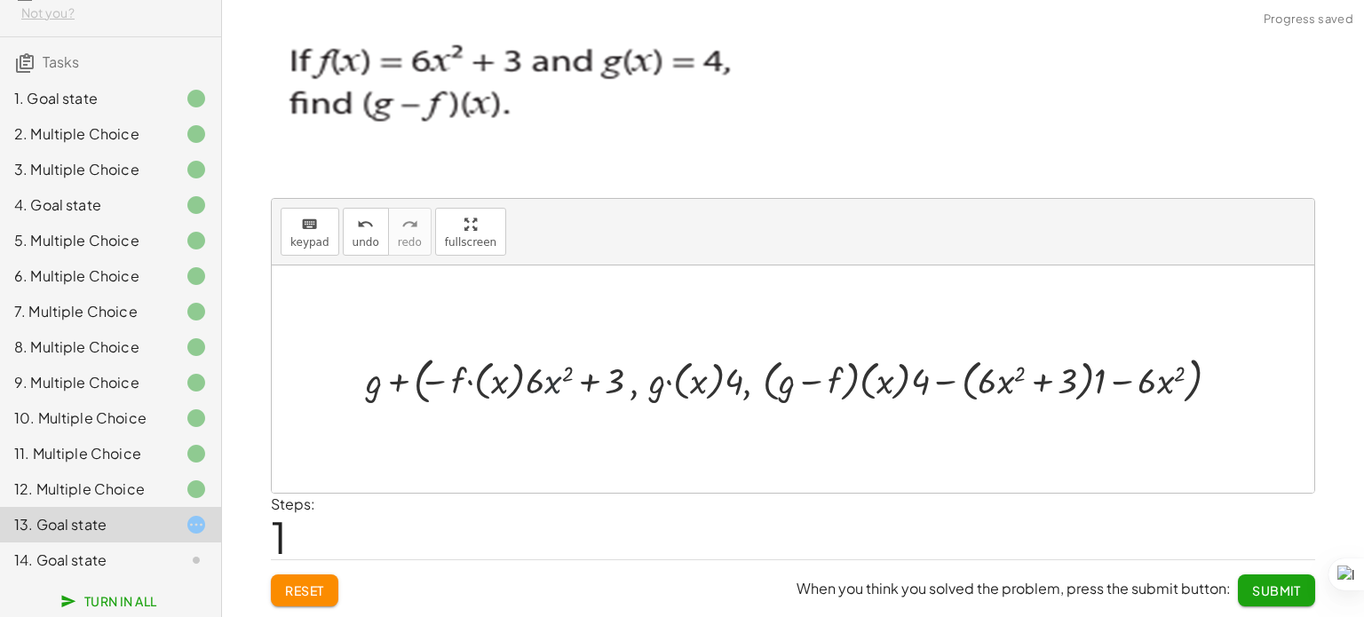
click at [547, 390] on div at bounding box center [799, 379] width 885 height 59
click at [371, 383] on div at bounding box center [799, 379] width 885 height 59
click at [497, 400] on div at bounding box center [799, 379] width 885 height 59
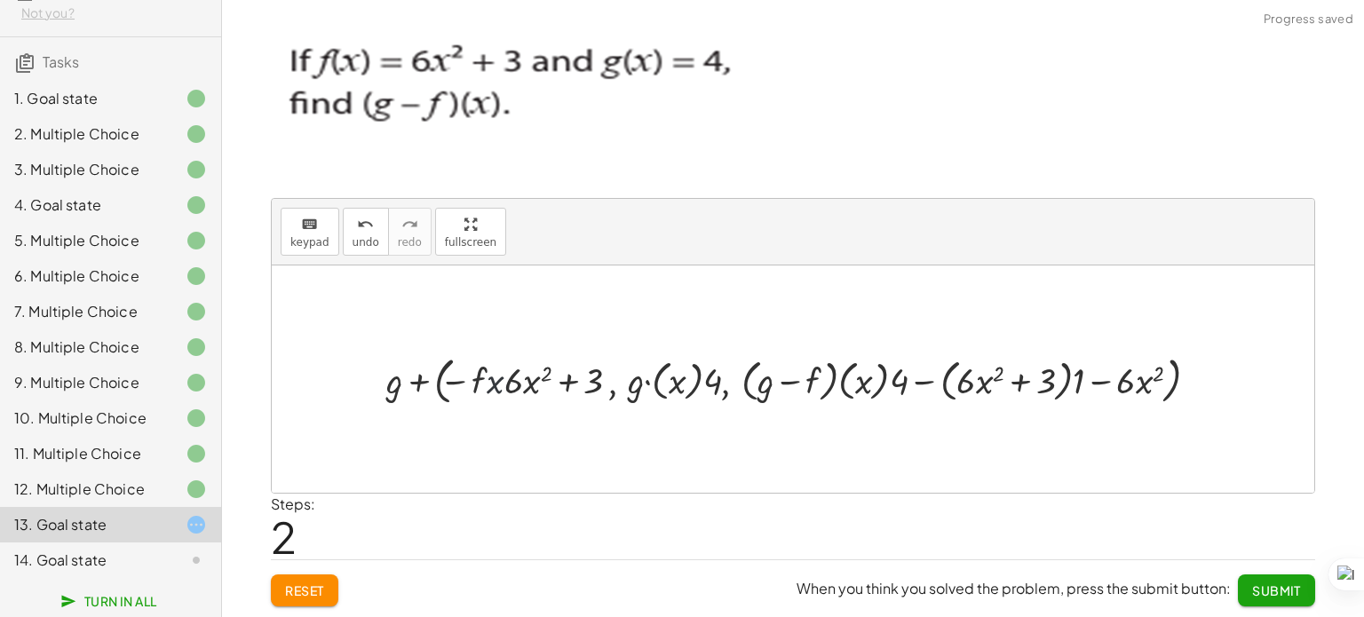
click at [493, 392] on div at bounding box center [798, 379] width 843 height 59
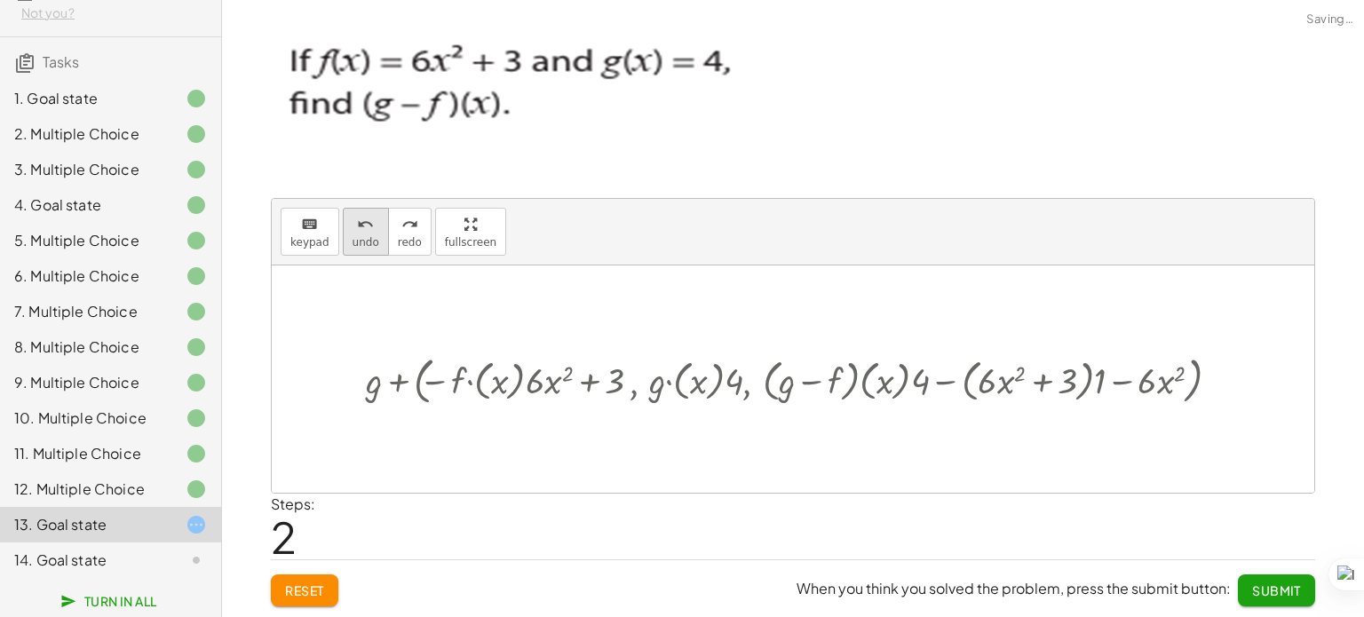
click at [360, 249] on span "undo" at bounding box center [365, 242] width 27 height 12
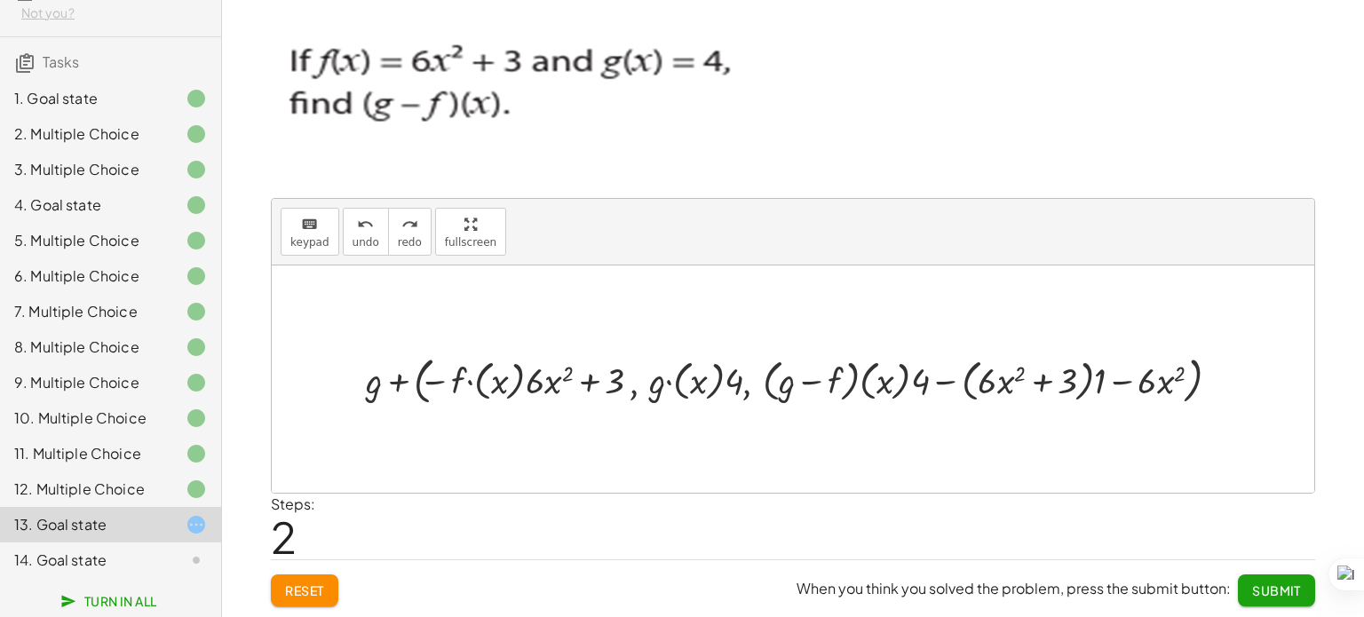
click at [623, 390] on div at bounding box center [799, 379] width 885 height 59
click at [895, 390] on div at bounding box center [799, 379] width 885 height 59
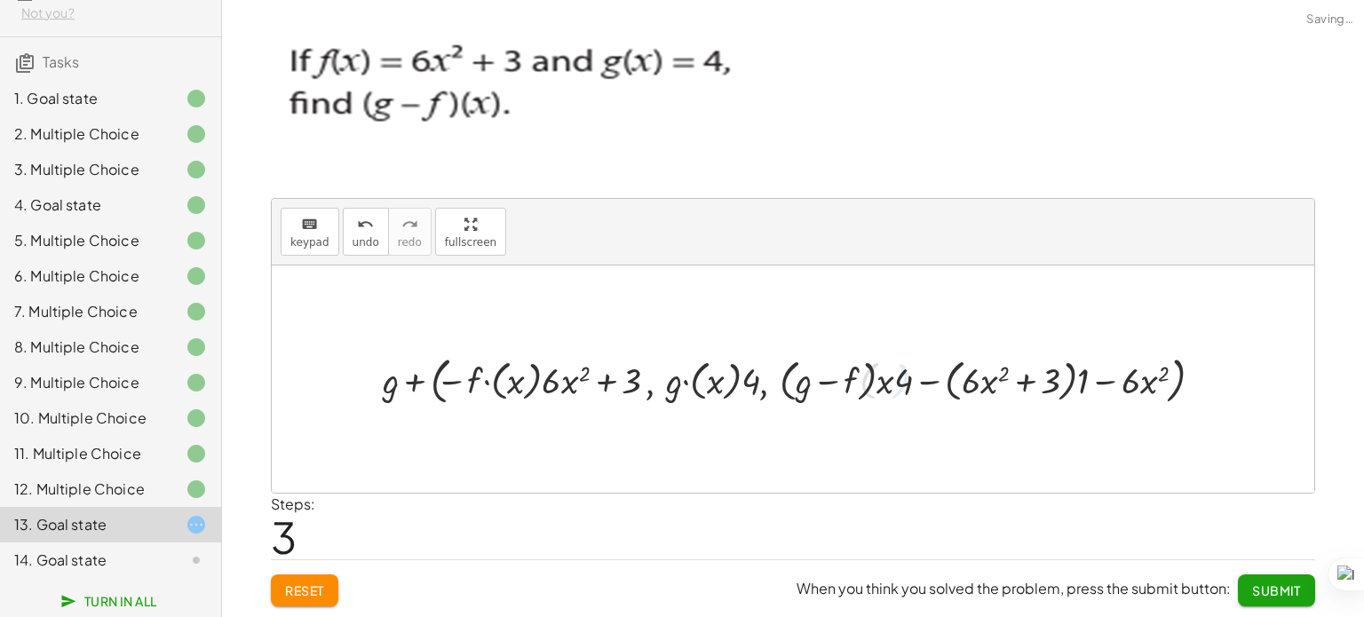
click at [895, 390] on div at bounding box center [799, 379] width 851 height 59
drag, startPoint x: 895, startPoint y: 390, endPoint x: 847, endPoint y: 384, distance: 48.2
click at [847, 384] on div at bounding box center [799, 379] width 851 height 59
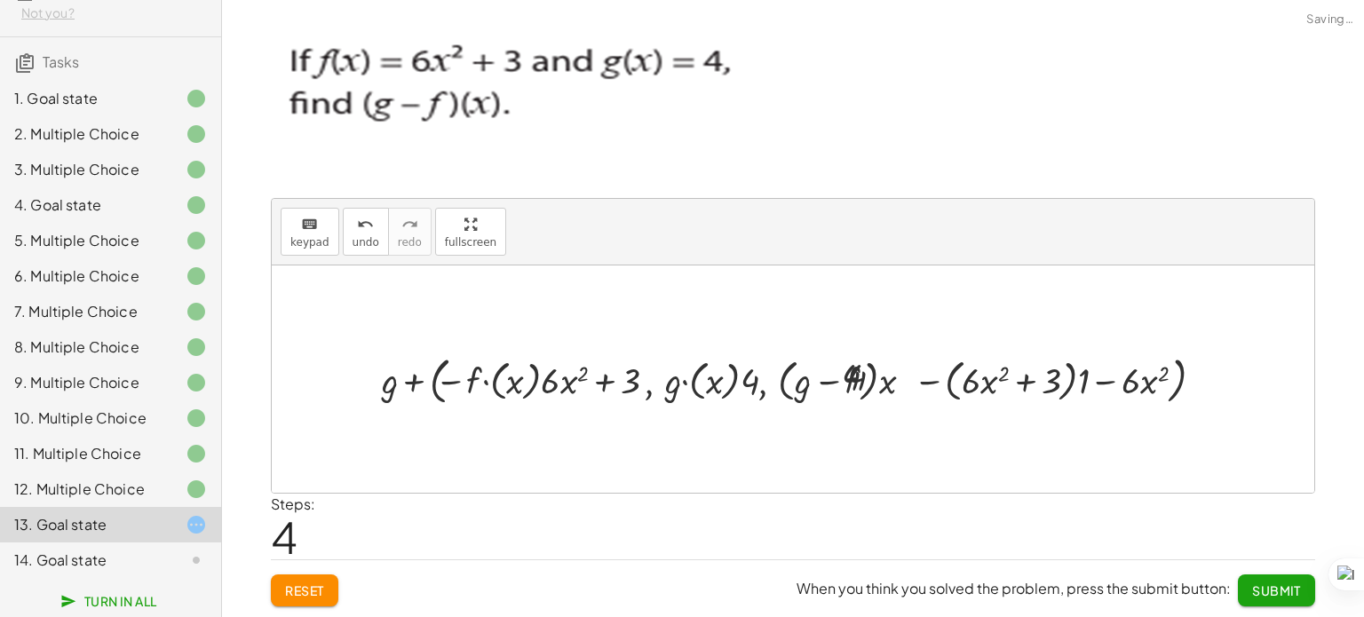
click at [847, 384] on div at bounding box center [799, 379] width 871 height 59
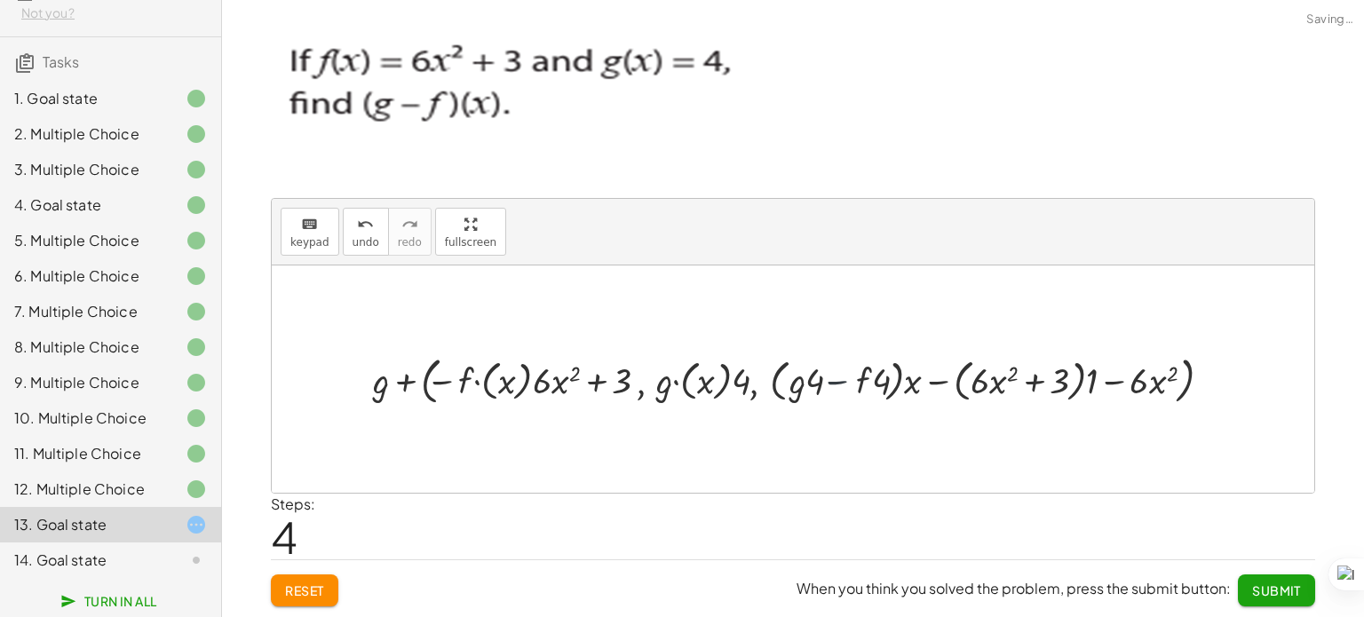
click at [847, 384] on div at bounding box center [799, 379] width 871 height 59
drag, startPoint x: 847, startPoint y: 384, endPoint x: 376, endPoint y: 512, distance: 487.6
click at [0, 0] on div "keyboard keypad undo undo redo redo fullscreen + g − f + g + ( , − · f · ( x ) …" at bounding box center [0, 0] width 0 height 0
click at [326, 587] on button "Reset" at bounding box center [304, 590] width 67 height 32
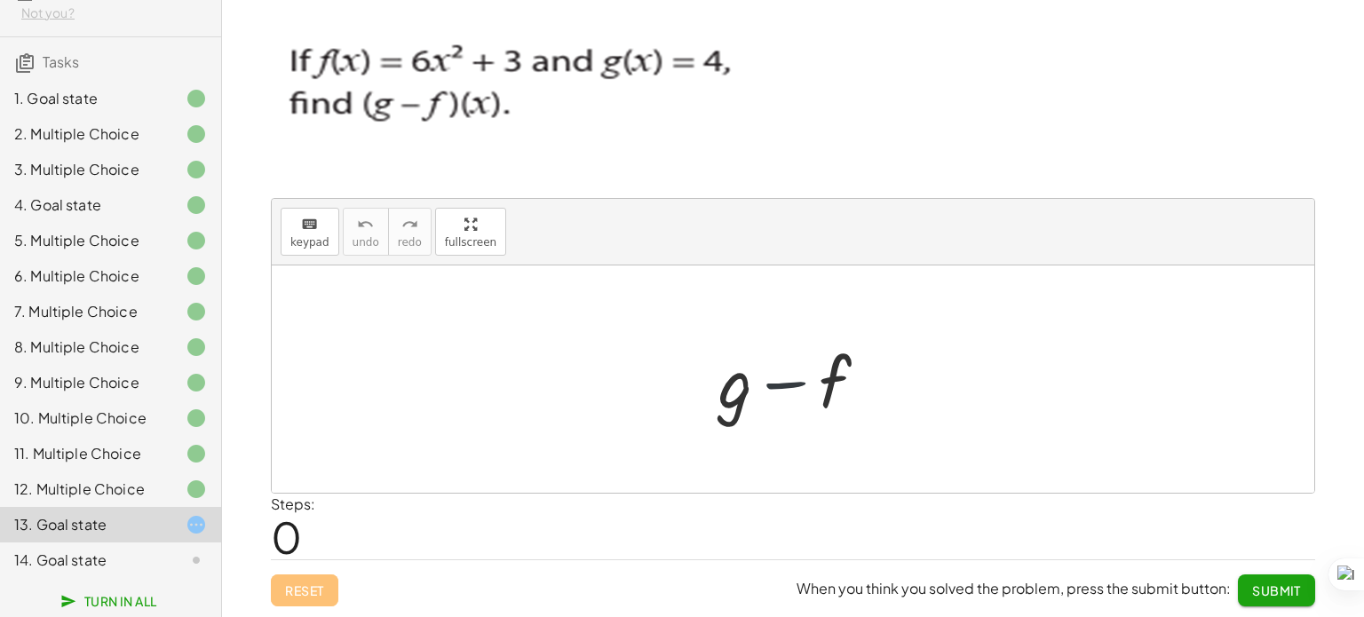
click at [811, 385] on div at bounding box center [799, 379] width 181 height 91
click at [861, 390] on div at bounding box center [799, 379] width 181 height 91
click at [305, 252] on button "keyboard keypad" at bounding box center [310, 232] width 59 height 48
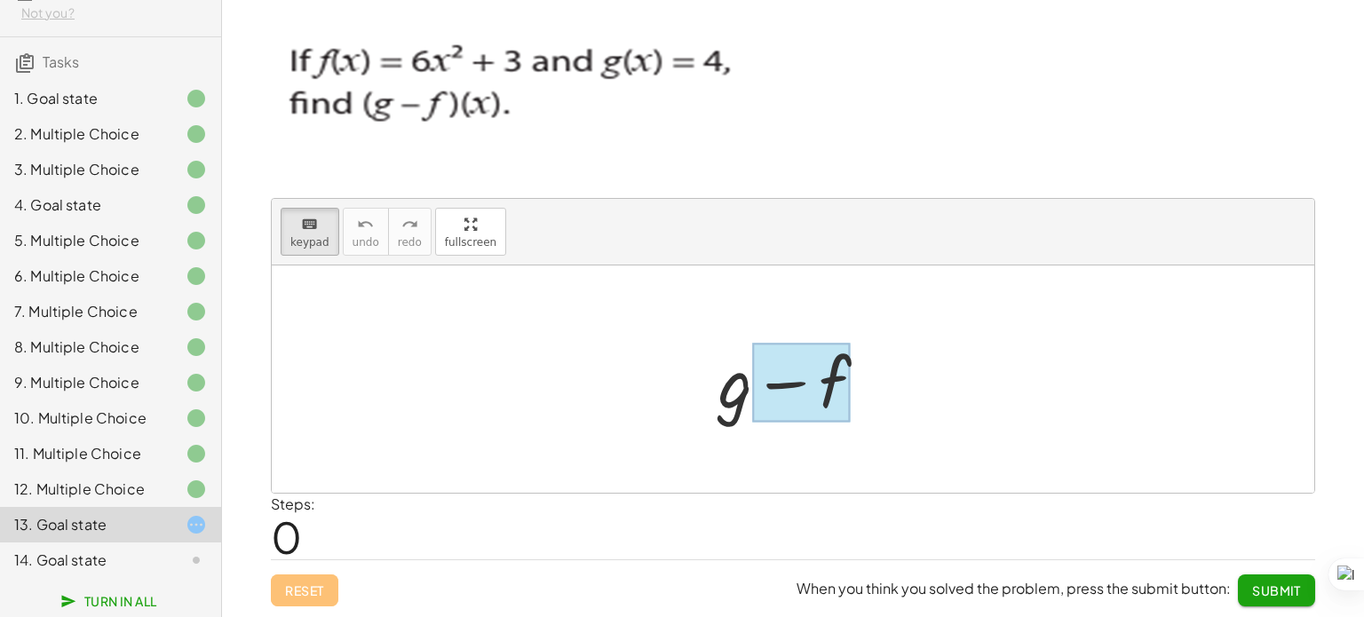
click at [847, 408] on div at bounding box center [801, 383] width 99 height 79
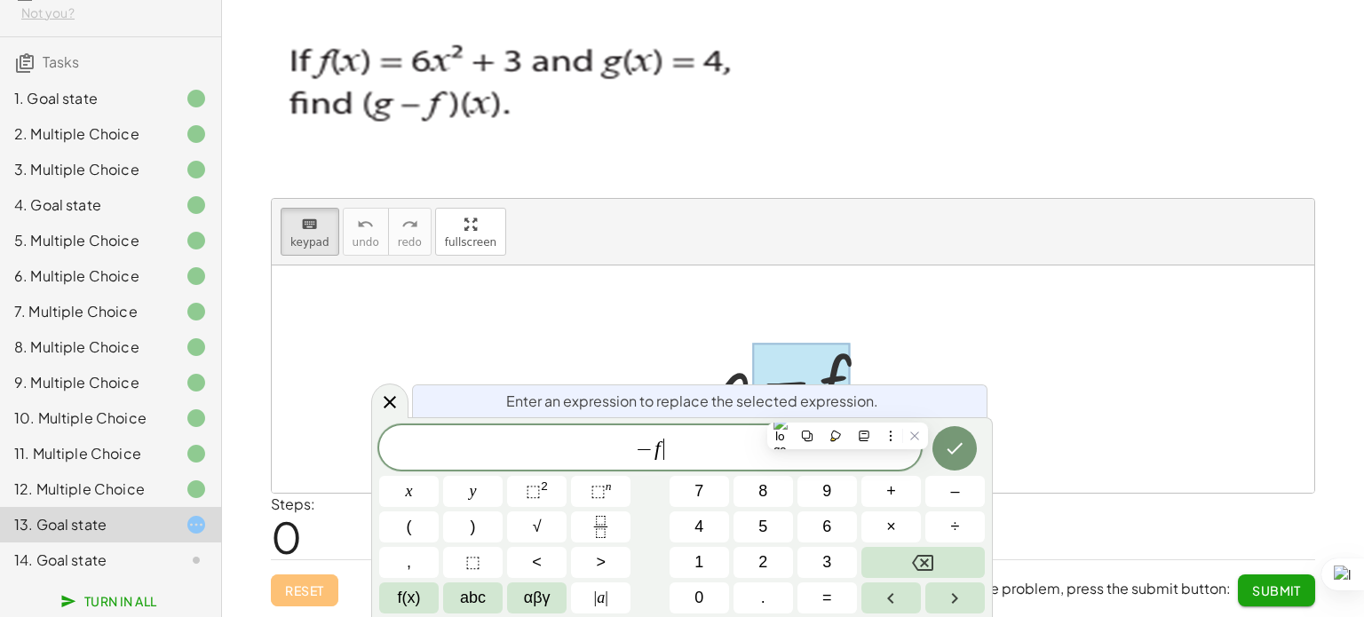
click at [702, 450] on span "− f ​" at bounding box center [650, 449] width 542 height 25
click at [499, 449] on span "− f ​ ( g − f ) ( x ) = g ( x ) − f ( x ) = 4 − ( 6 x 2 + 3 )" at bounding box center [650, 449] width 542 height 25
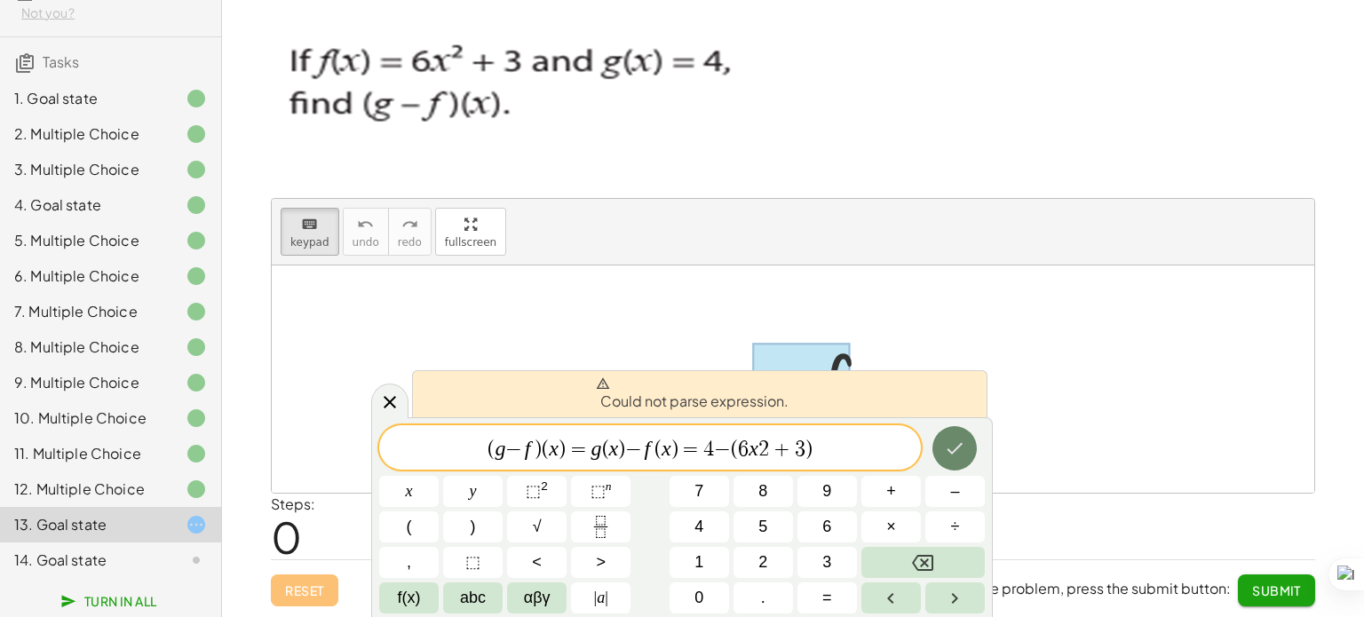
click at [953, 452] on icon "Done" at bounding box center [955, 449] width 16 height 12
click at [700, 452] on span "=" at bounding box center [691, 449] width 26 height 21
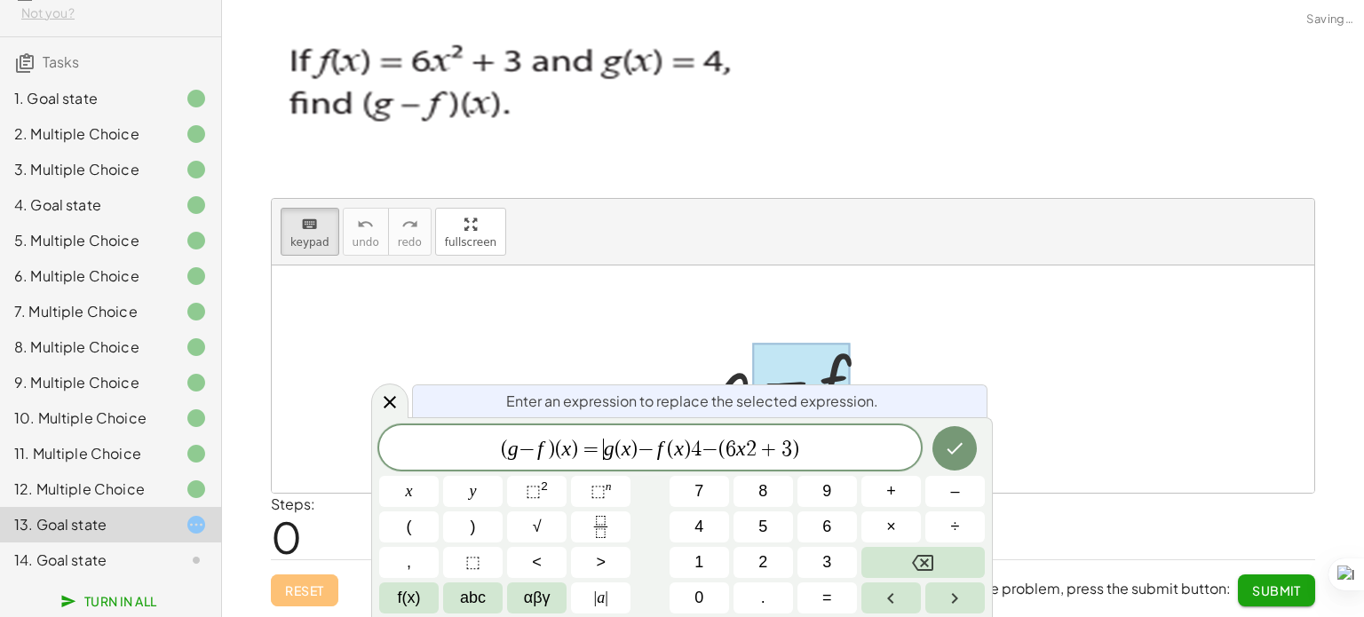
click at [596, 454] on span "=" at bounding box center [591, 449] width 26 height 21
click at [551, 445] on span ")" at bounding box center [551, 449] width 7 height 21
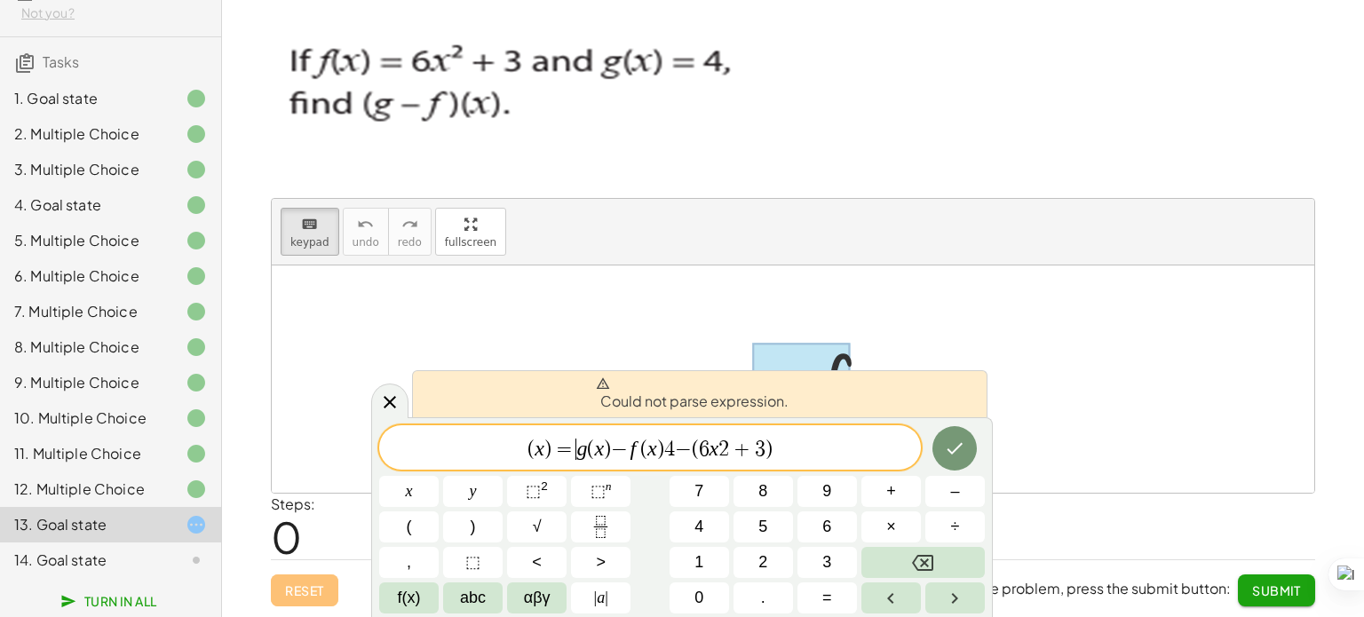
click at [569, 446] on span "=" at bounding box center [564, 449] width 26 height 21
click at [793, 447] on span "( x ) = g ( x ) − f ( x ) 4 − ( 6 x 2 + 3 ) ​" at bounding box center [650, 449] width 542 height 25
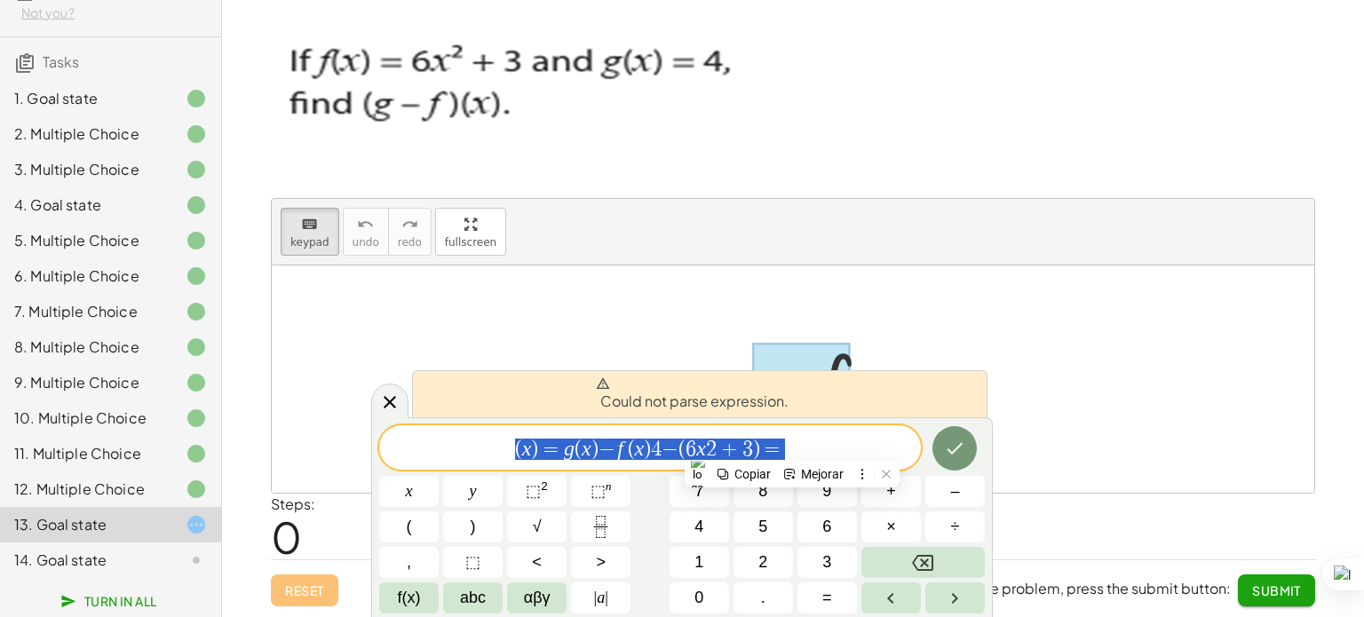
drag, startPoint x: 806, startPoint y: 437, endPoint x: 408, endPoint y: 433, distance: 397.7
click at [408, 433] on div "**********" at bounding box center [650, 447] width 542 height 44
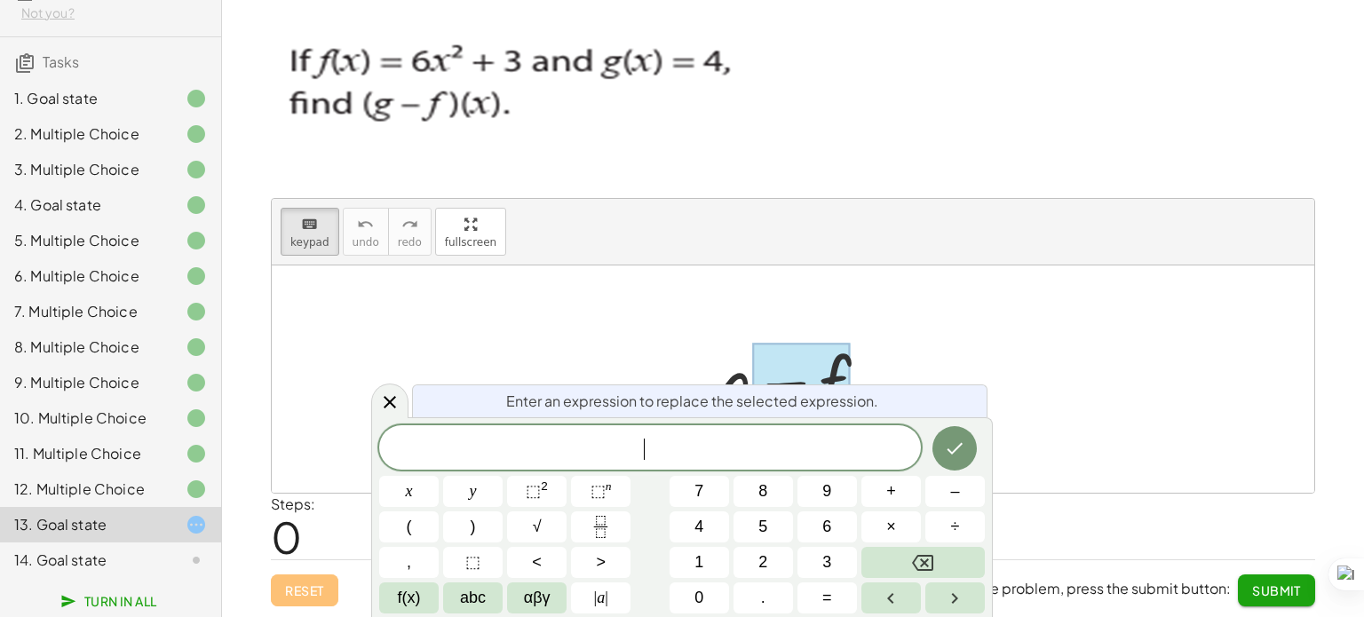
scroll to position [0, 0]
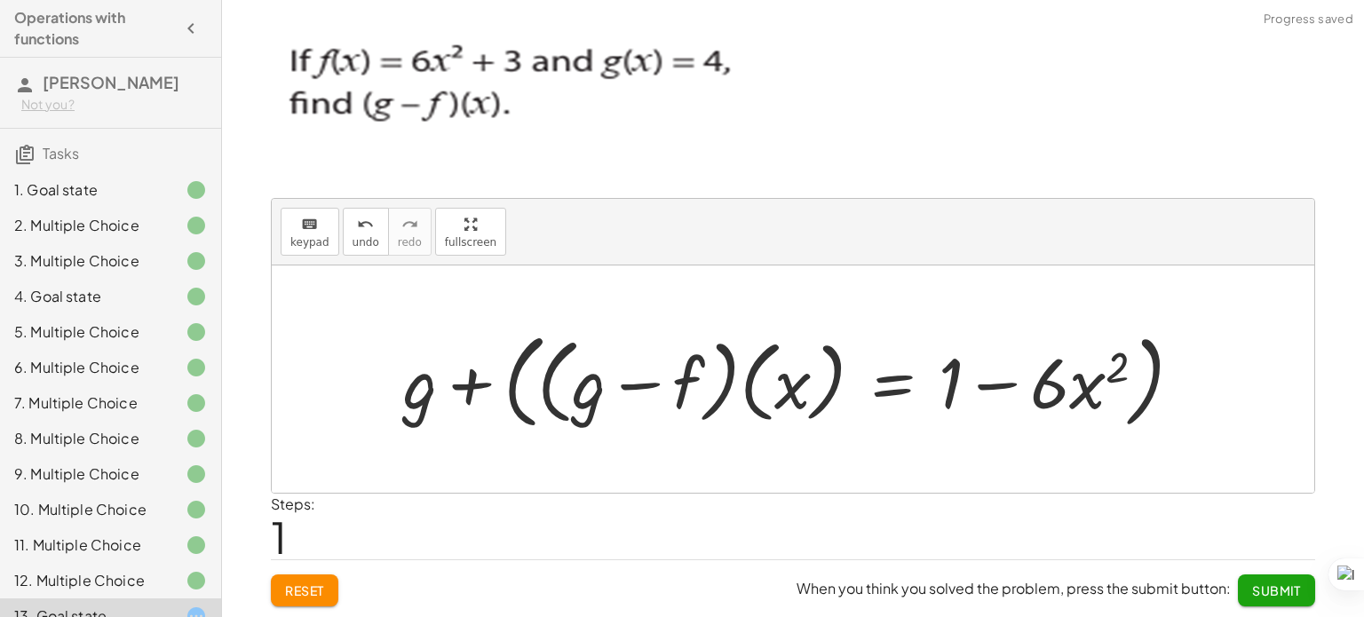
click at [632, 427] on div at bounding box center [799, 379] width 811 height 113
click at [598, 415] on div at bounding box center [799, 379] width 811 height 113
click at [668, 415] on div at bounding box center [799, 379] width 811 height 113
drag, startPoint x: 668, startPoint y: 415, endPoint x: 538, endPoint y: 438, distance: 131.7
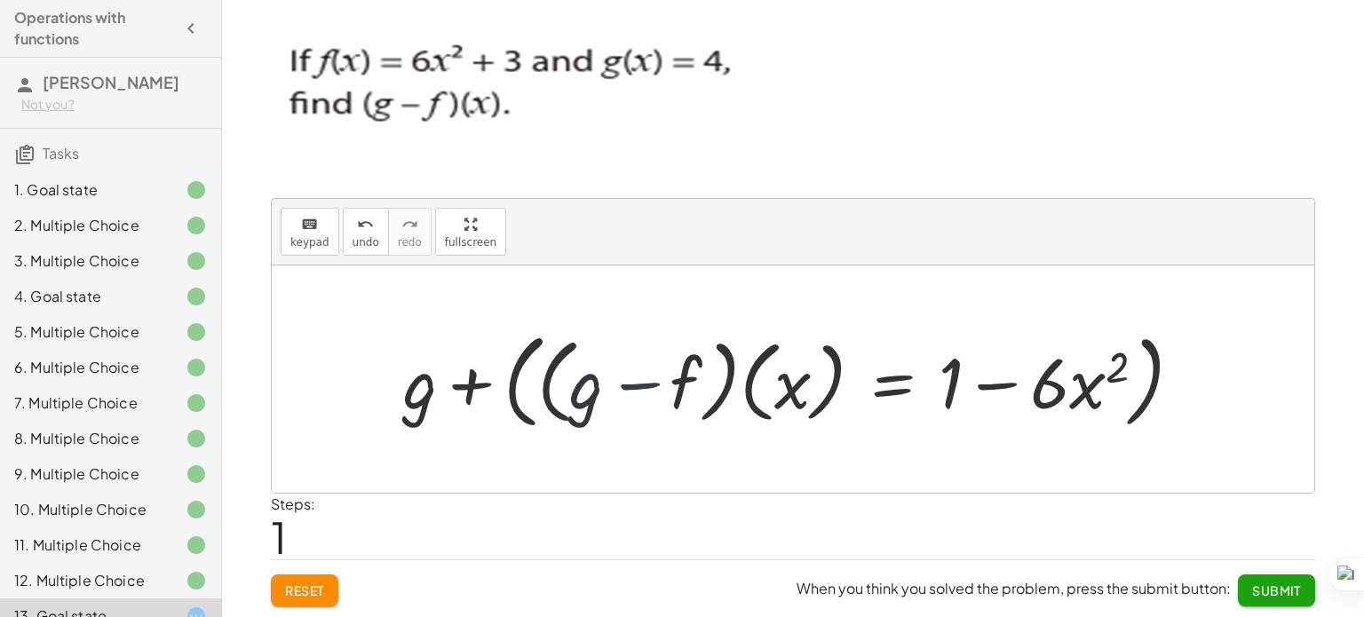
click at [538, 438] on div "+ g − f + g + ( · ( + g − f ) · ( x ) = + 1 − · 6 · x 2 )" at bounding box center [792, 380] width 833 height 122
click at [447, 412] on div at bounding box center [799, 379] width 811 height 113
click at [968, 381] on div at bounding box center [799, 379] width 811 height 113
click at [1271, 585] on span "Submit" at bounding box center [1276, 590] width 49 height 16
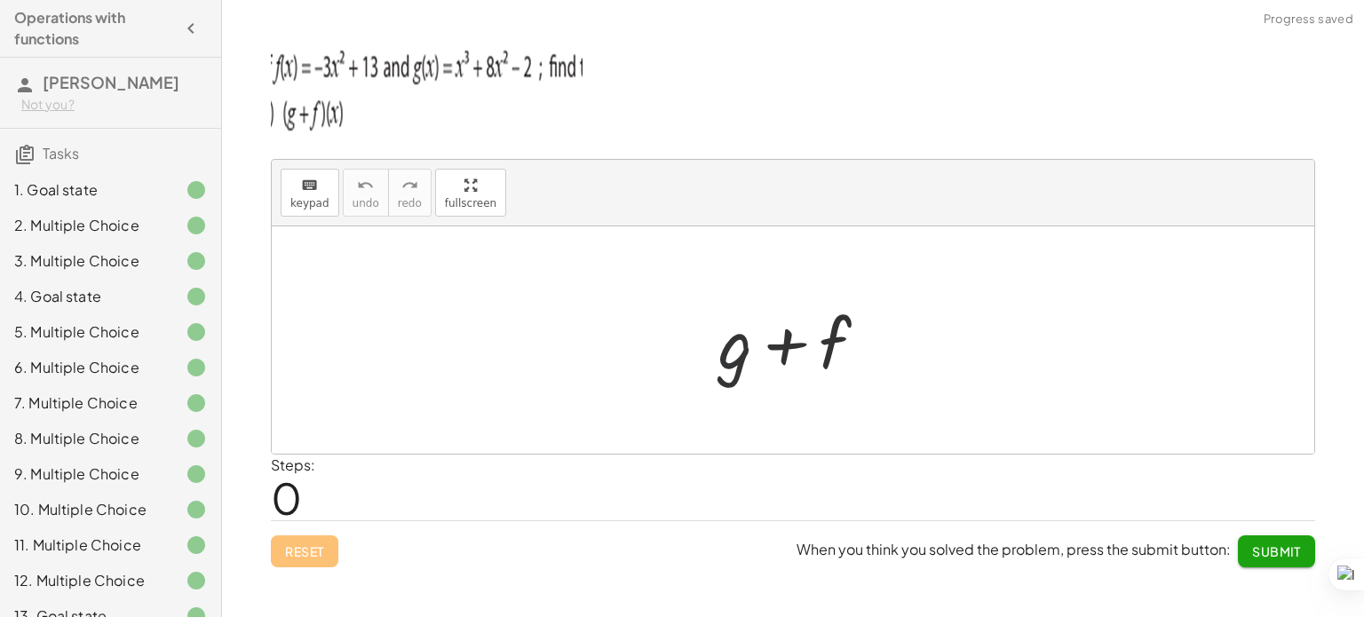
click at [721, 383] on div at bounding box center [799, 340] width 181 height 91
click at [353, 106] on img at bounding box center [427, 86] width 312 height 107
click at [305, 197] on span "keypad" at bounding box center [309, 203] width 39 height 12
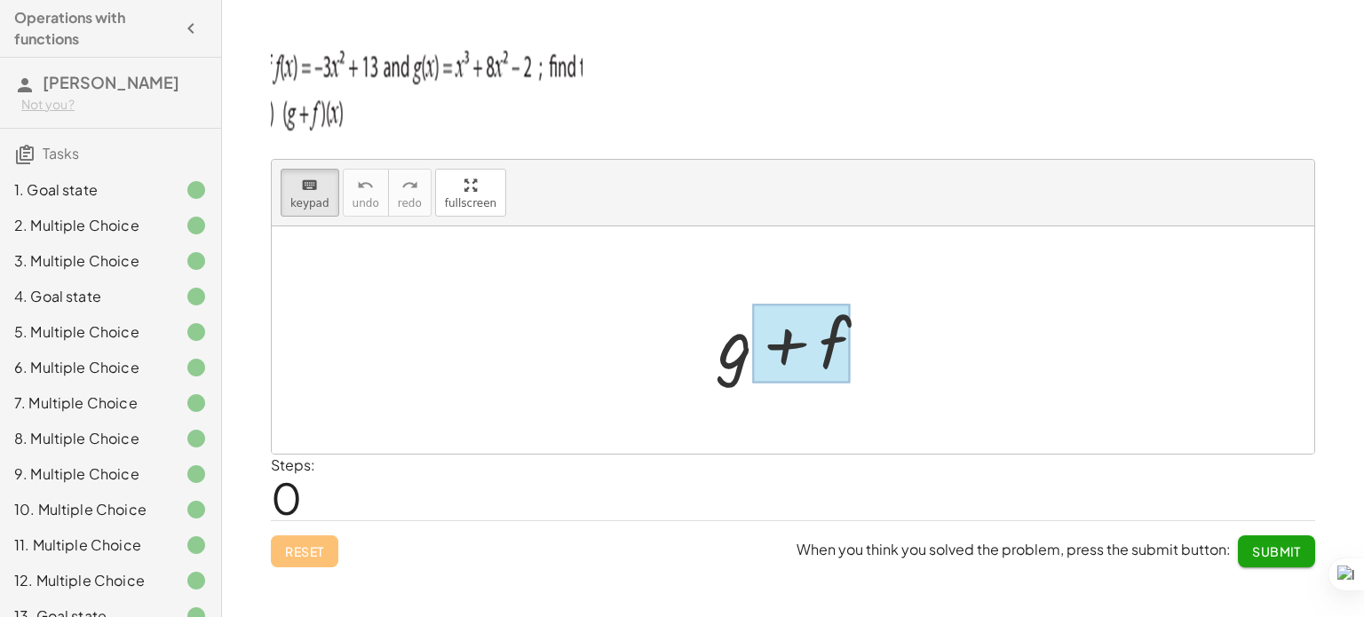
click at [774, 352] on div at bounding box center [801, 344] width 99 height 79
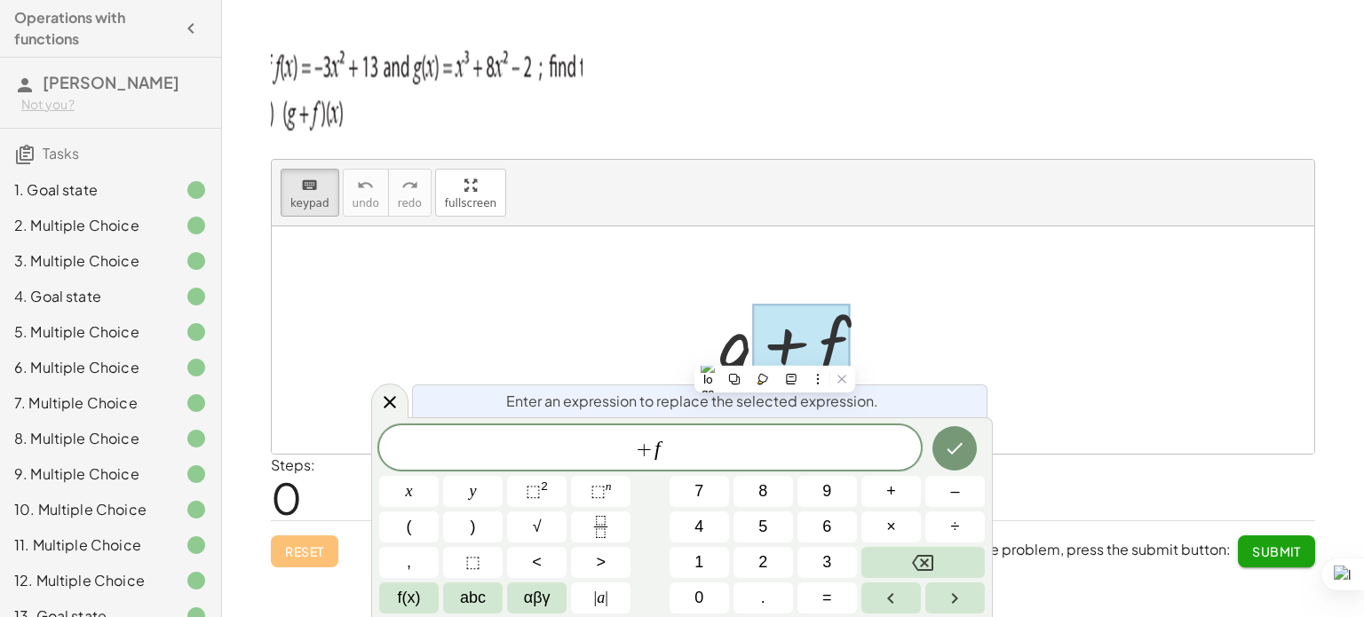
click at [774, 352] on div at bounding box center [801, 344] width 99 height 79
click at [722, 465] on div "+ f ​" at bounding box center [650, 447] width 542 height 44
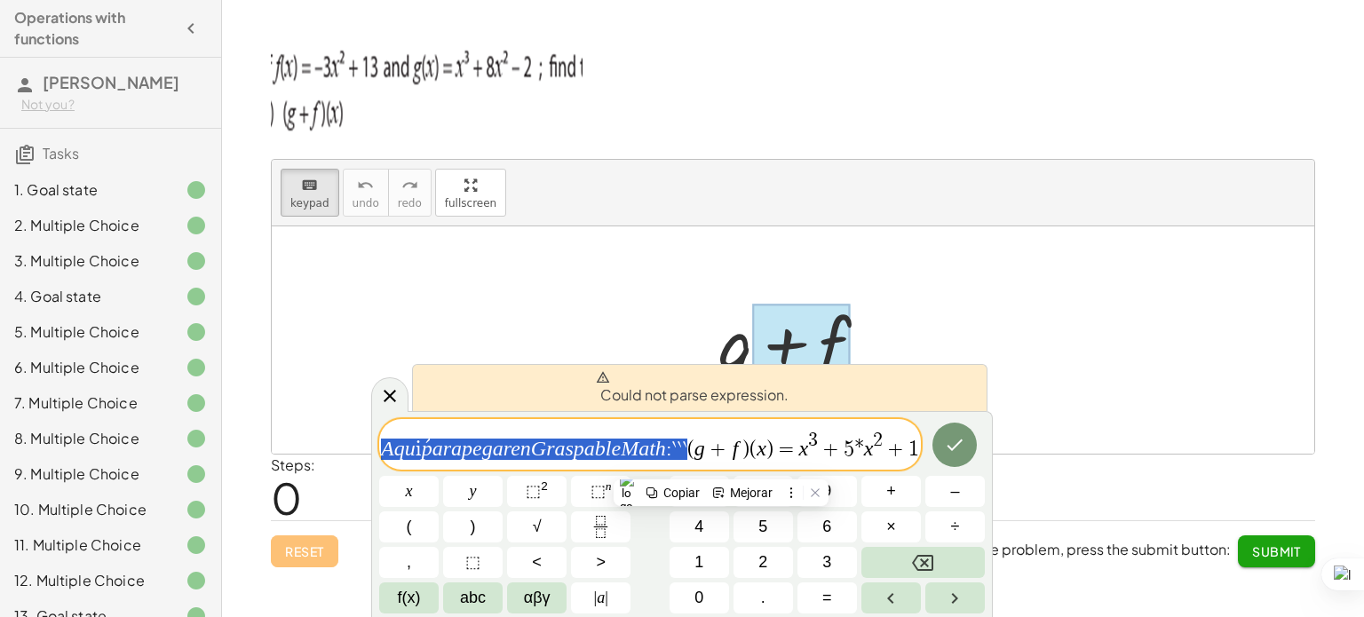
drag, startPoint x: 687, startPoint y: 453, endPoint x: 338, endPoint y: 461, distance: 349.0
click at [338, 461] on body "Operations with functions [PERSON_NAME] Not you? Tasks 1. Goal state 2. Multipl…" at bounding box center [682, 308] width 1364 height 617
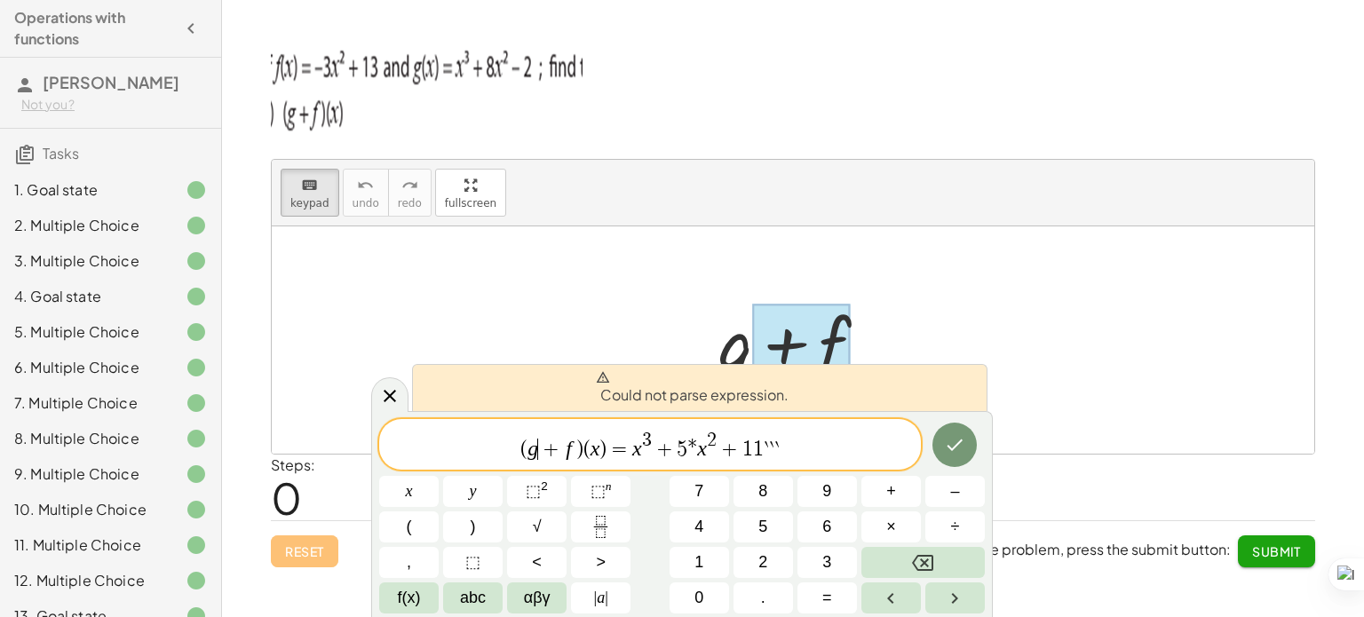
click at [544, 447] on span "+" at bounding box center [551, 449] width 26 height 21
click at [803, 447] on span "( g + f ) ( x ) = x 3 + 5 * x 2 + 1 1 ` ` ` ​" at bounding box center [650, 446] width 542 height 32
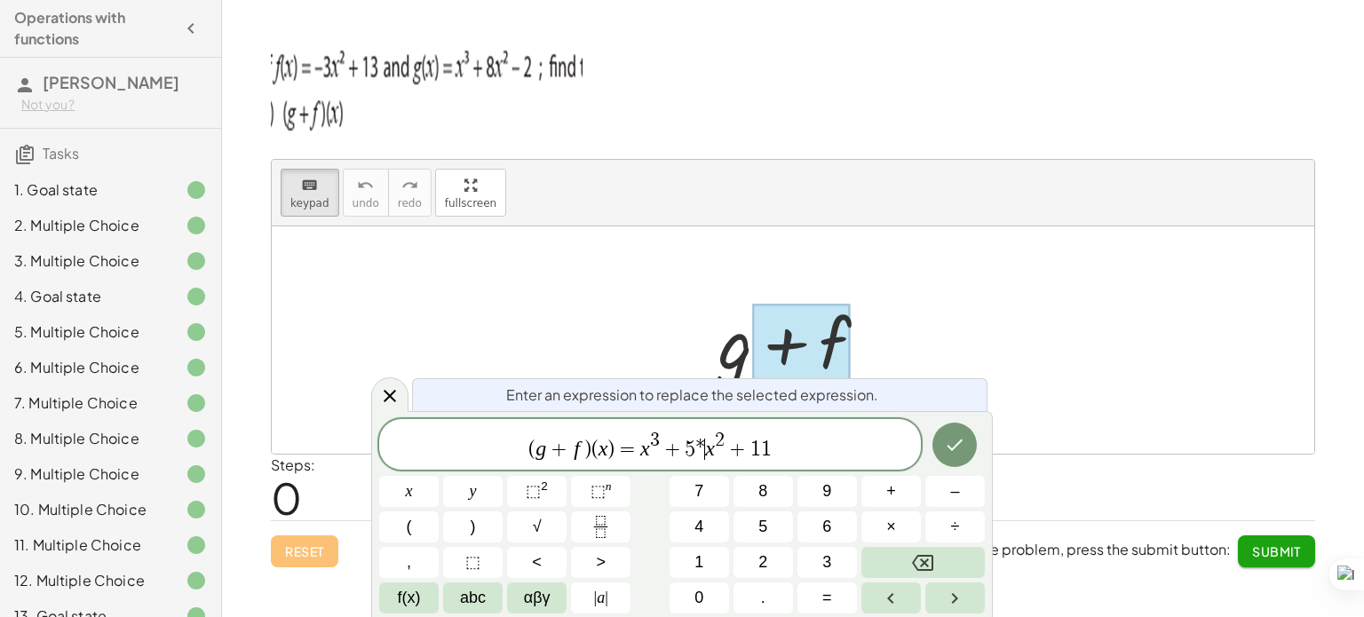
click at [707, 444] on var "x" at bounding box center [710, 448] width 10 height 23
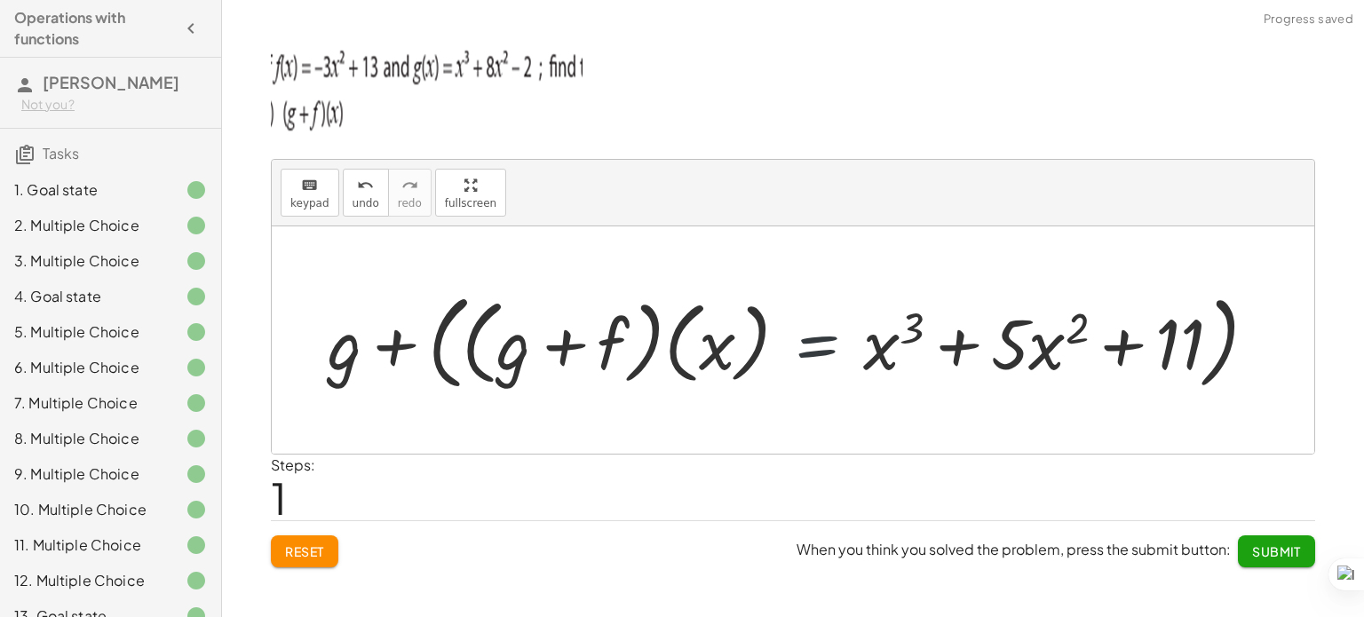
click at [852, 344] on div at bounding box center [799, 340] width 961 height 113
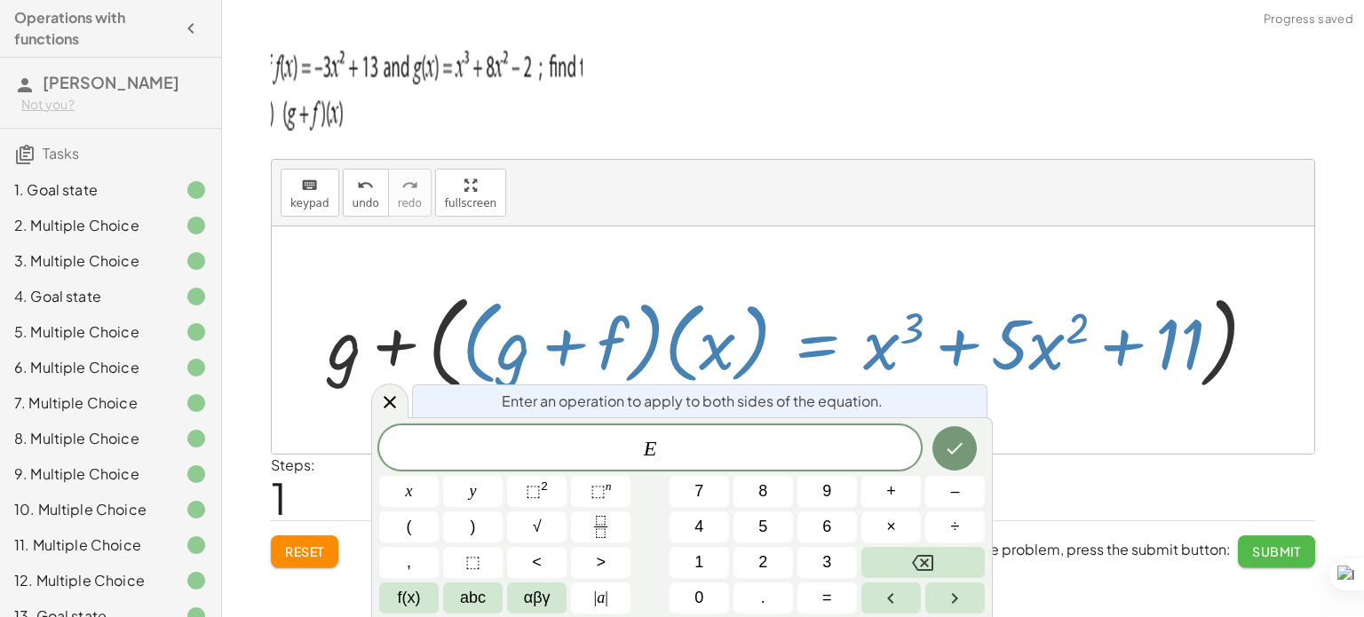
click at [1269, 551] on span "Submit" at bounding box center [1276, 551] width 49 height 16
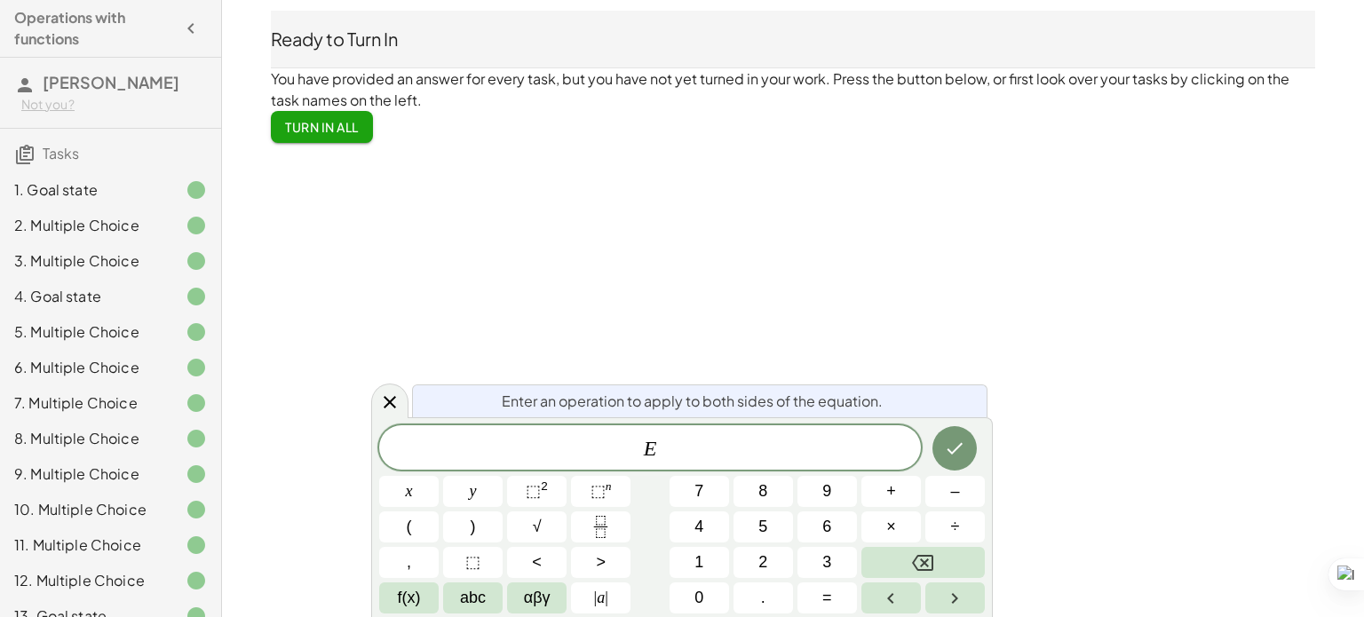
click at [0, 0] on div "Operations with functions [PERSON_NAME] Not you? Tasks 1. Goal state 2. Multipl…" at bounding box center [0, 0] width 0 height 0
click at [303, 128] on span "Turn In All" at bounding box center [322, 127] width 74 height 16
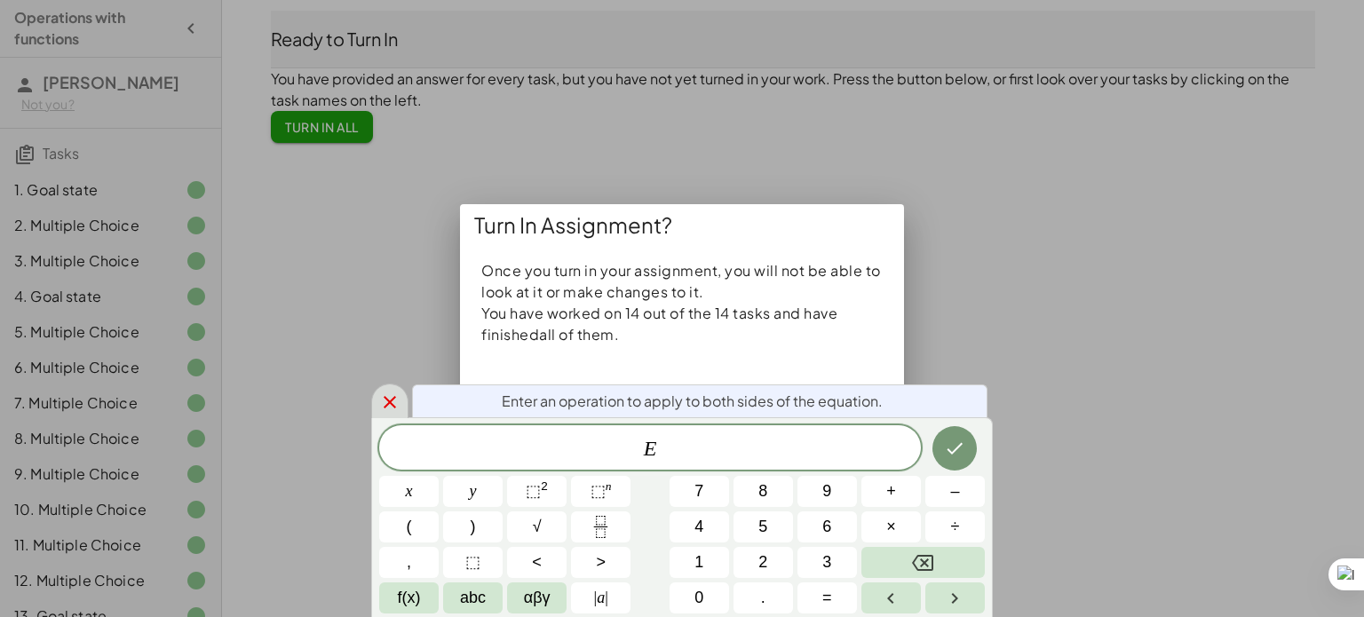
click at [385, 392] on icon at bounding box center [389, 402] width 21 height 21
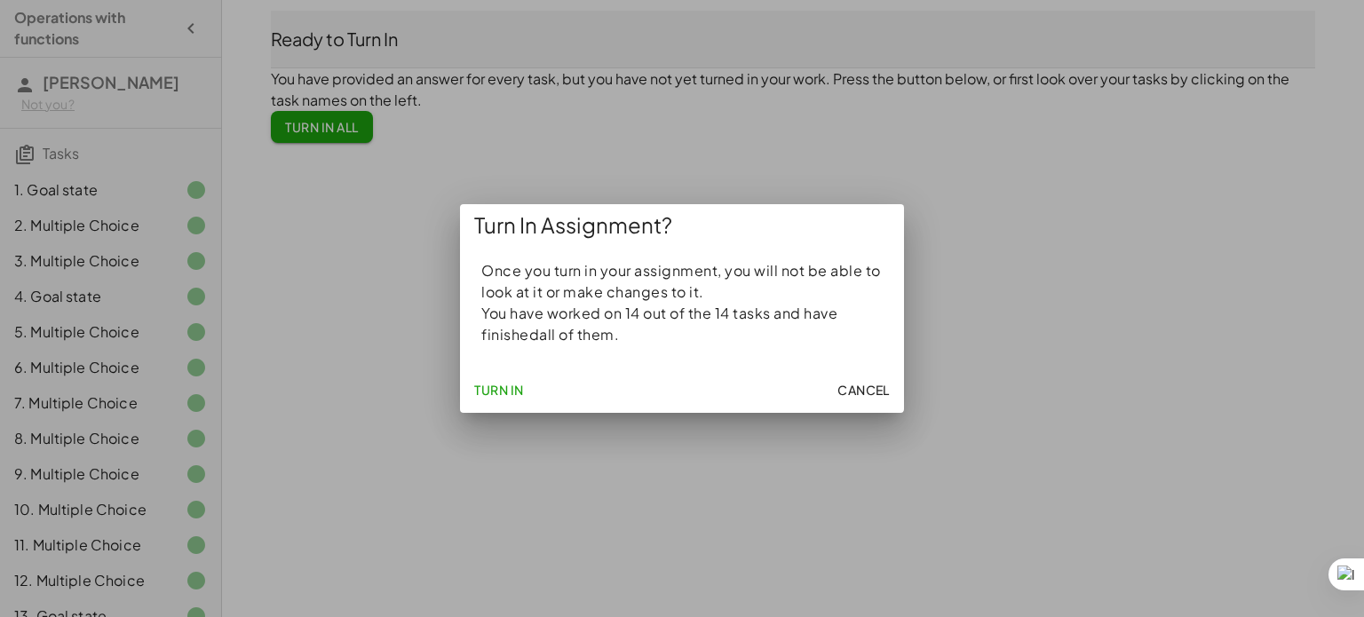
click at [880, 393] on span "Cancel" at bounding box center [863, 390] width 52 height 16
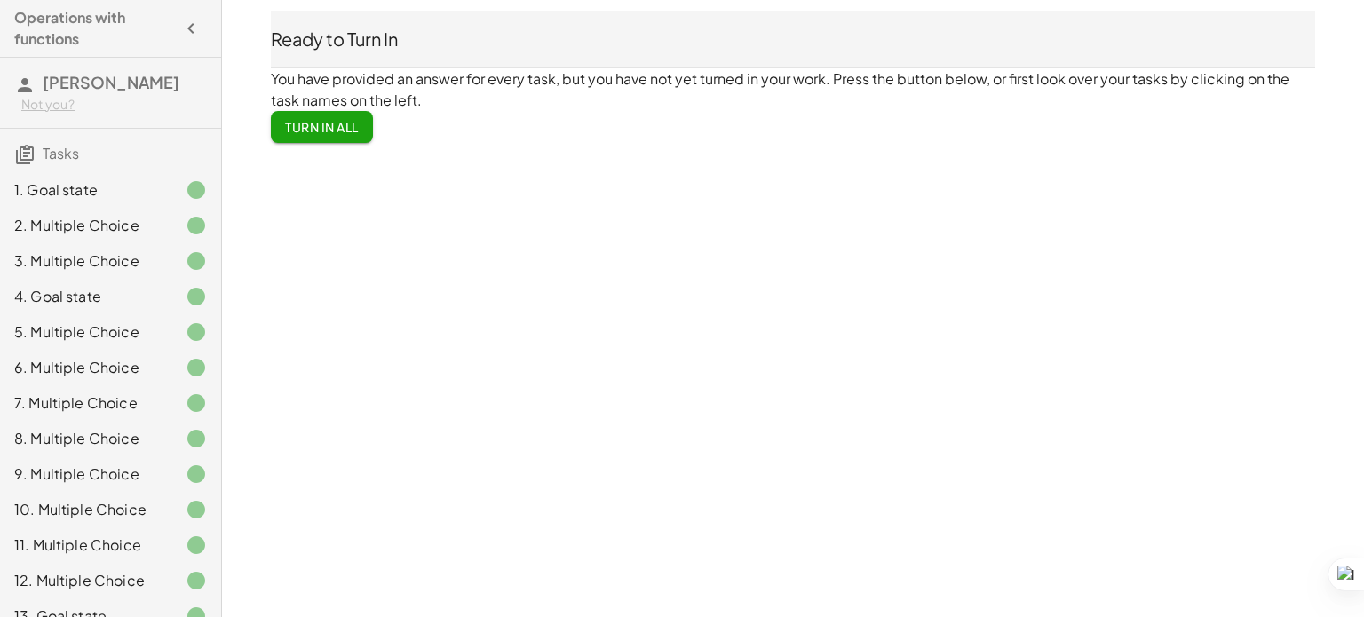
click at [140, 243] on div "1. Goal state" at bounding box center [110, 261] width 221 height 36
click at [138, 279] on div "2. Multiple Choice" at bounding box center [110, 297] width 221 height 36
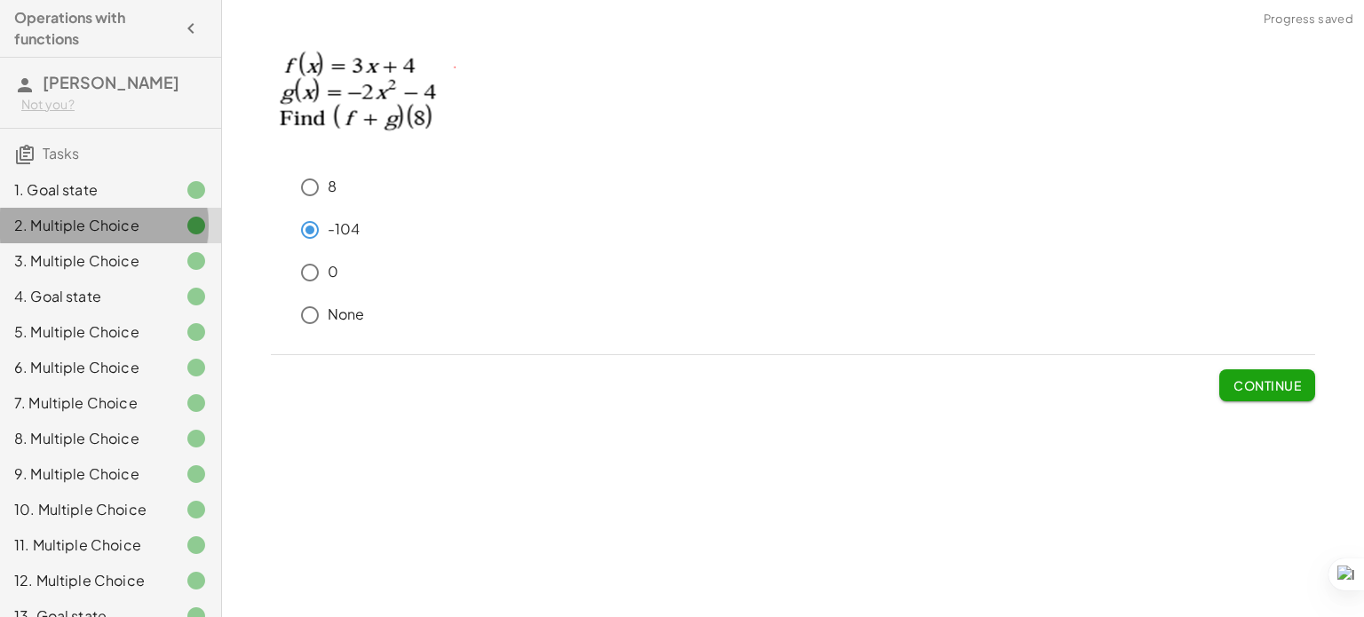
drag, startPoint x: 138, startPoint y: 225, endPoint x: 131, endPoint y: 265, distance: 41.3
click at [131, 265] on div "1. Goal state 2. Multiple Choice 3. Multiple Choice 4. Goal state 5. Multiple C…" at bounding box center [110, 420] width 221 height 511
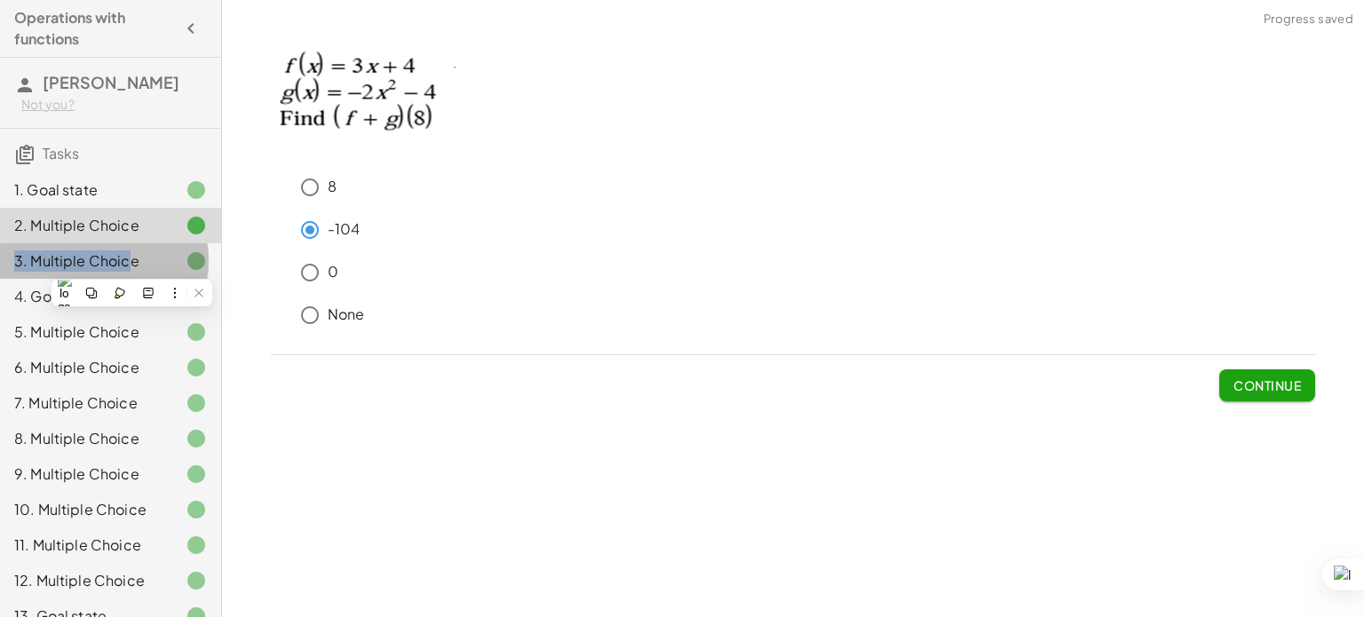
click at [131, 265] on div "3. Multiple Choice" at bounding box center [85, 260] width 143 height 21
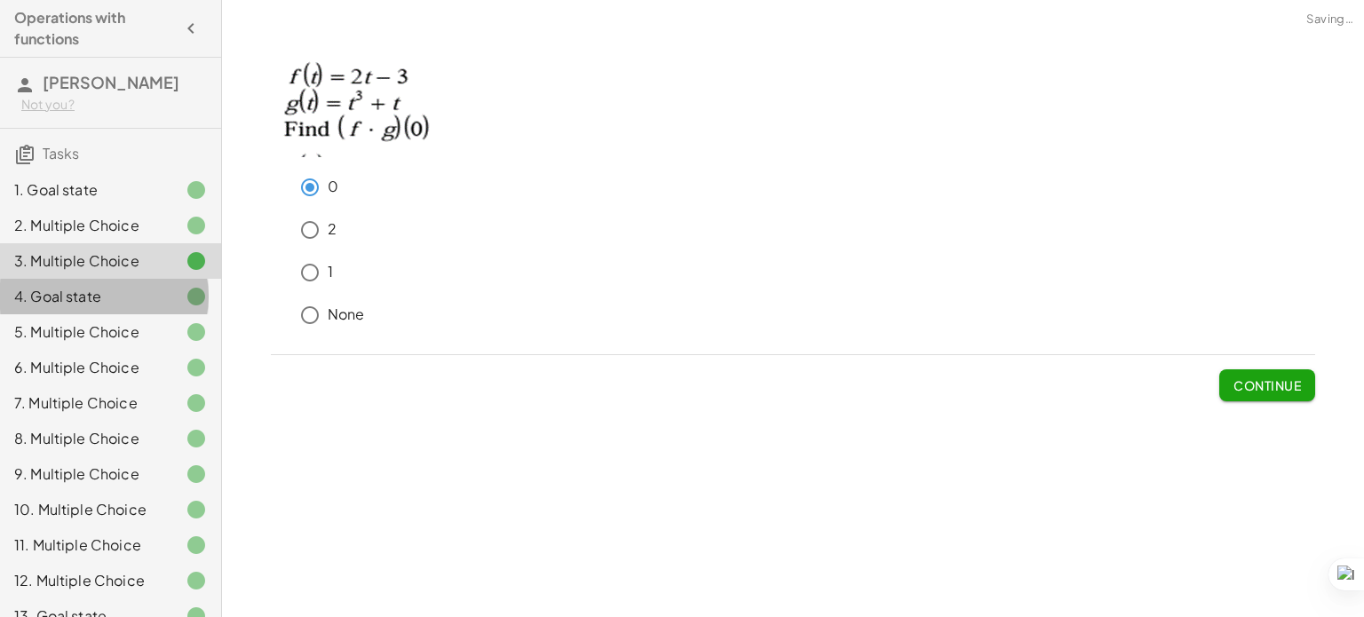
click at [131, 294] on div "4. Goal state" at bounding box center [85, 296] width 143 height 21
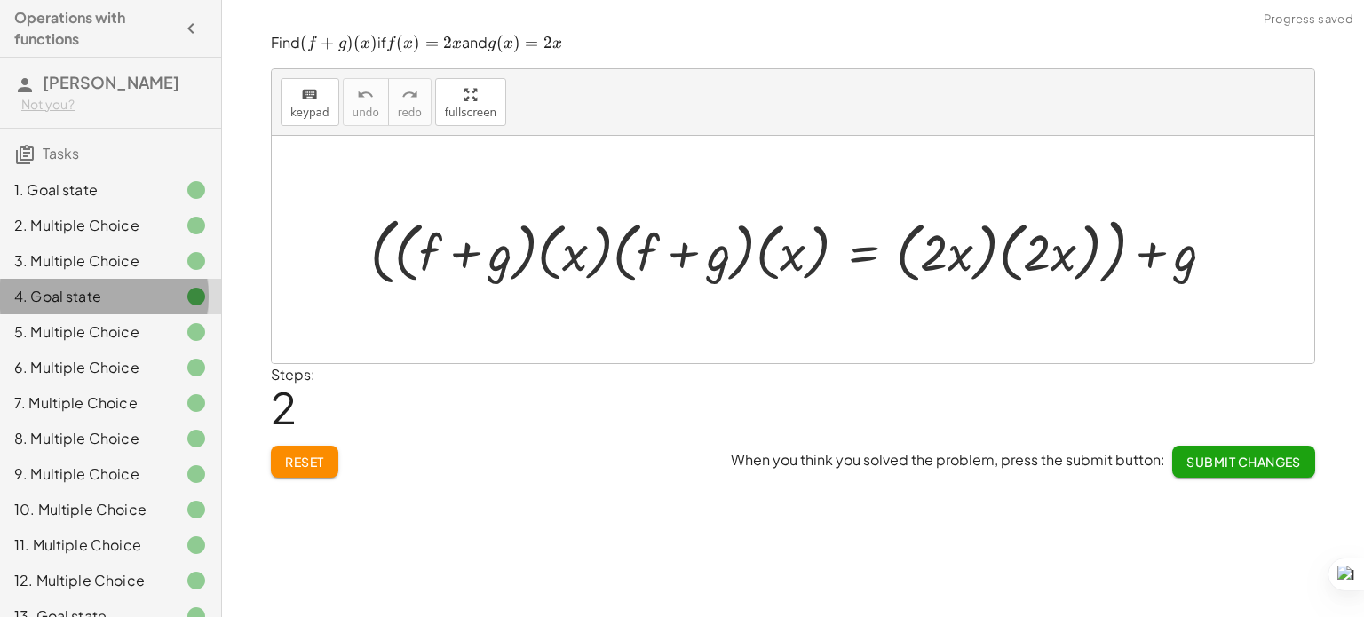
click at [133, 312] on div "4. Goal state" at bounding box center [110, 297] width 221 height 36
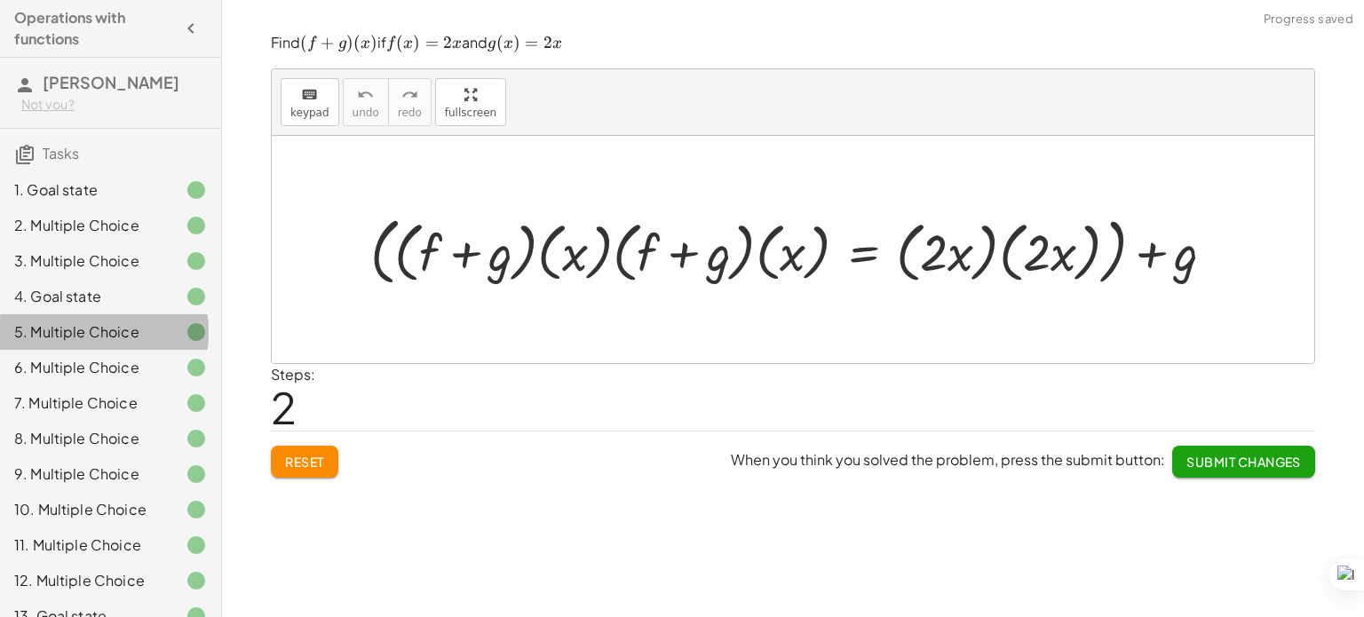
drag, startPoint x: 134, startPoint y: 332, endPoint x: 134, endPoint y: 373, distance: 40.8
click at [134, 373] on div "1. Goal state 2. Multiple Choice 3. Multiple Choice 4. Goal state 5. Multiple C…" at bounding box center [110, 420] width 221 height 511
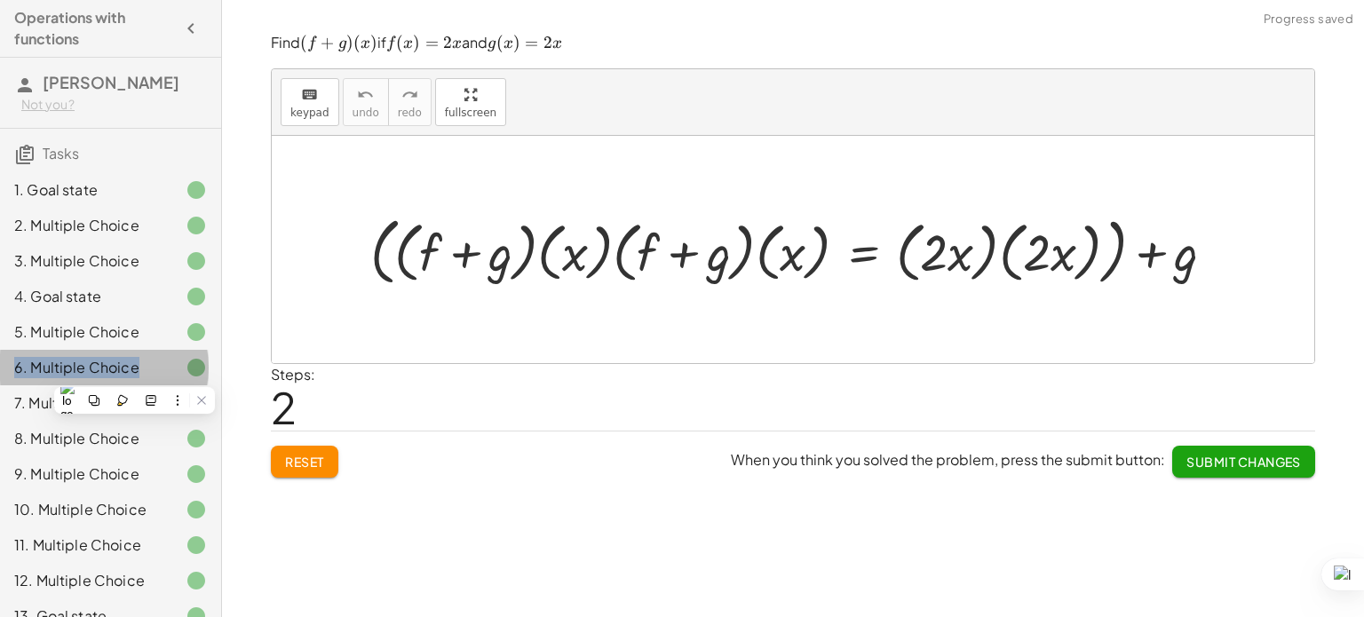
click at [134, 373] on div "6. Multiple Choice" at bounding box center [85, 367] width 143 height 21
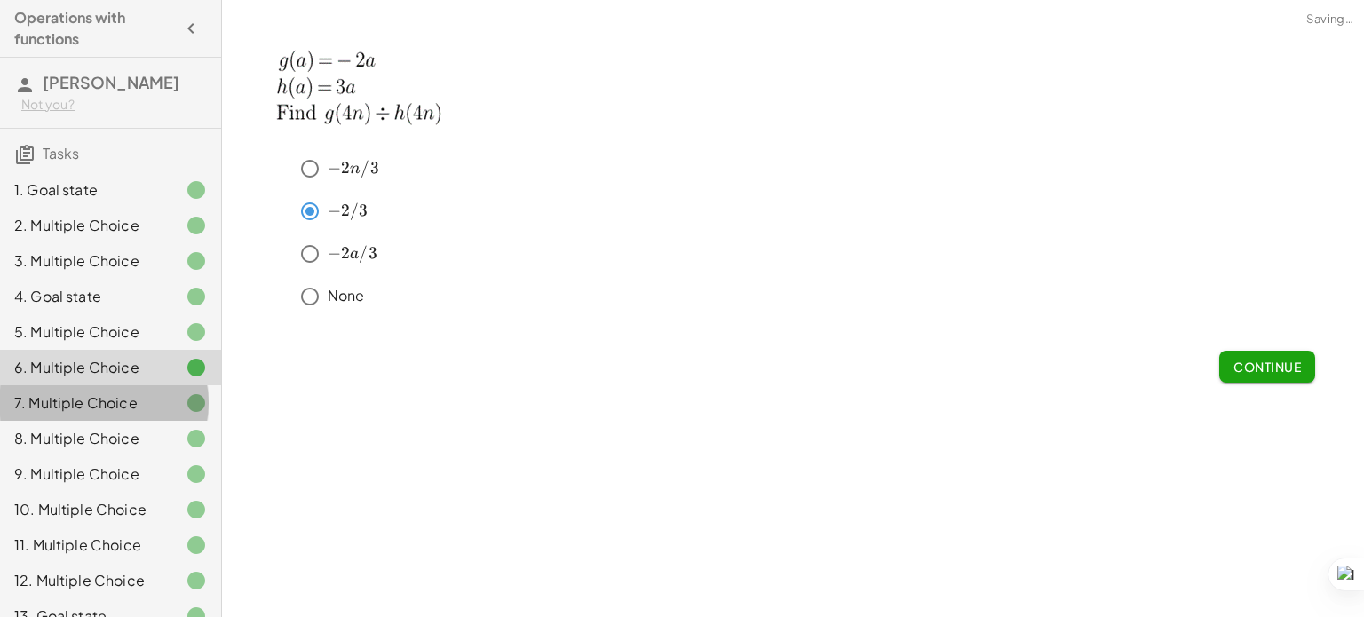
click at [137, 410] on div "7. Multiple Choice" at bounding box center [85, 402] width 143 height 21
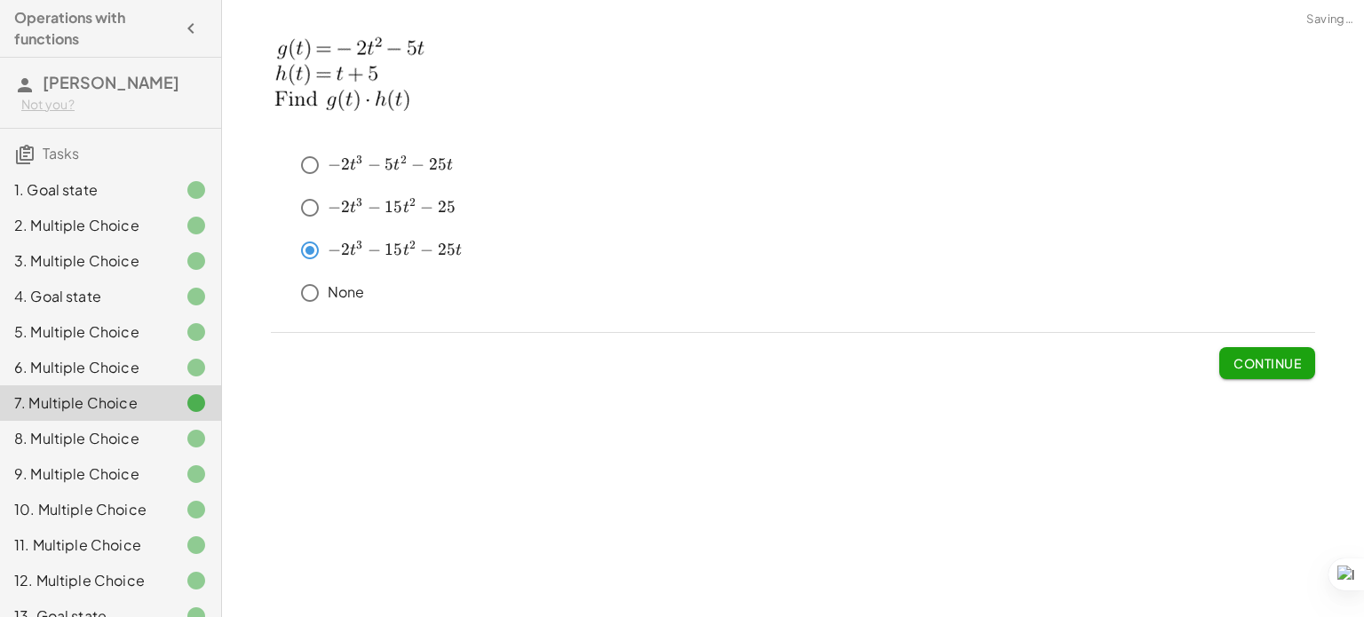
click at [158, 442] on div at bounding box center [182, 438] width 50 height 21
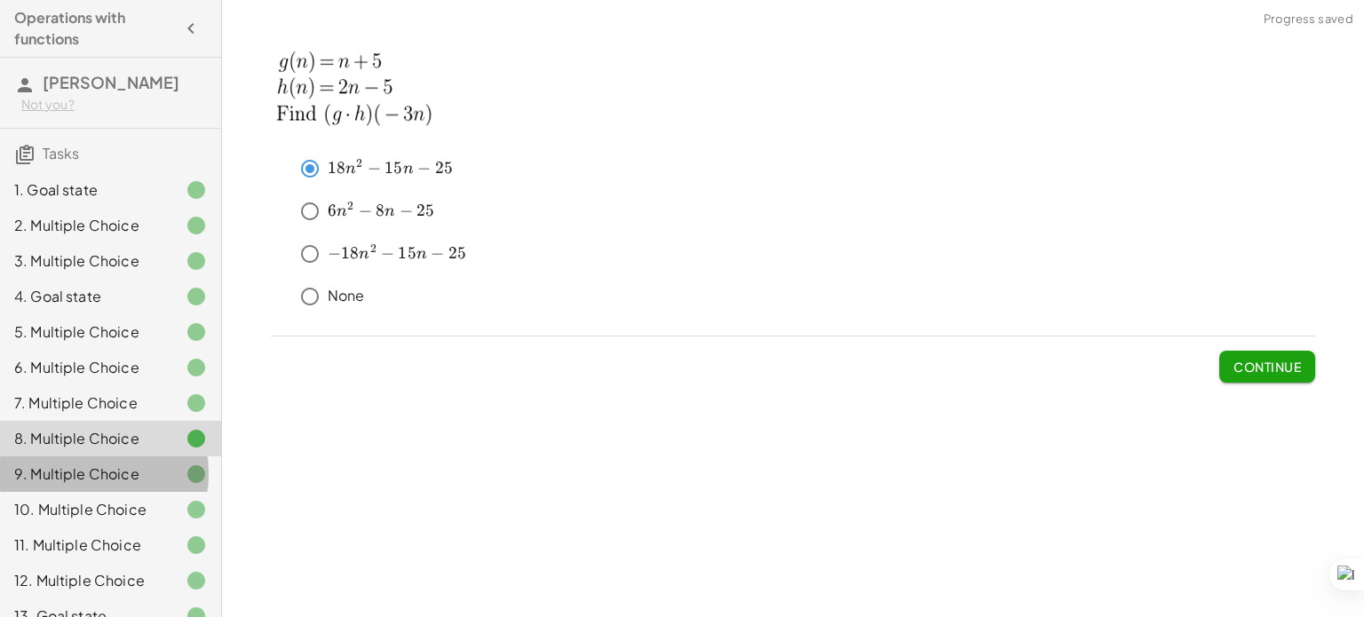
drag, startPoint x: 154, startPoint y: 455, endPoint x: 146, endPoint y: 502, distance: 46.9
click at [146, 502] on div "1. Goal state 2. Multiple Choice 3. Multiple Choice 4. Goal state 5. Multiple C…" at bounding box center [110, 420] width 221 height 511
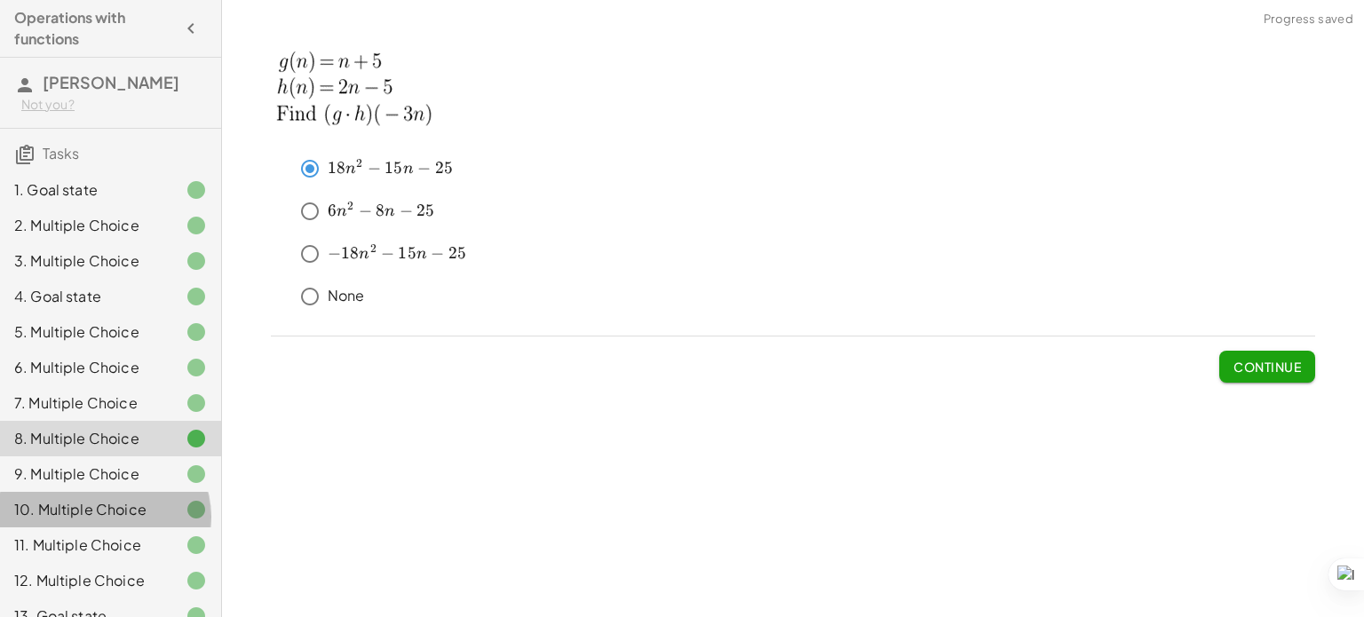
click at [146, 563] on div "10. Multiple Choice" at bounding box center [110, 581] width 221 height 36
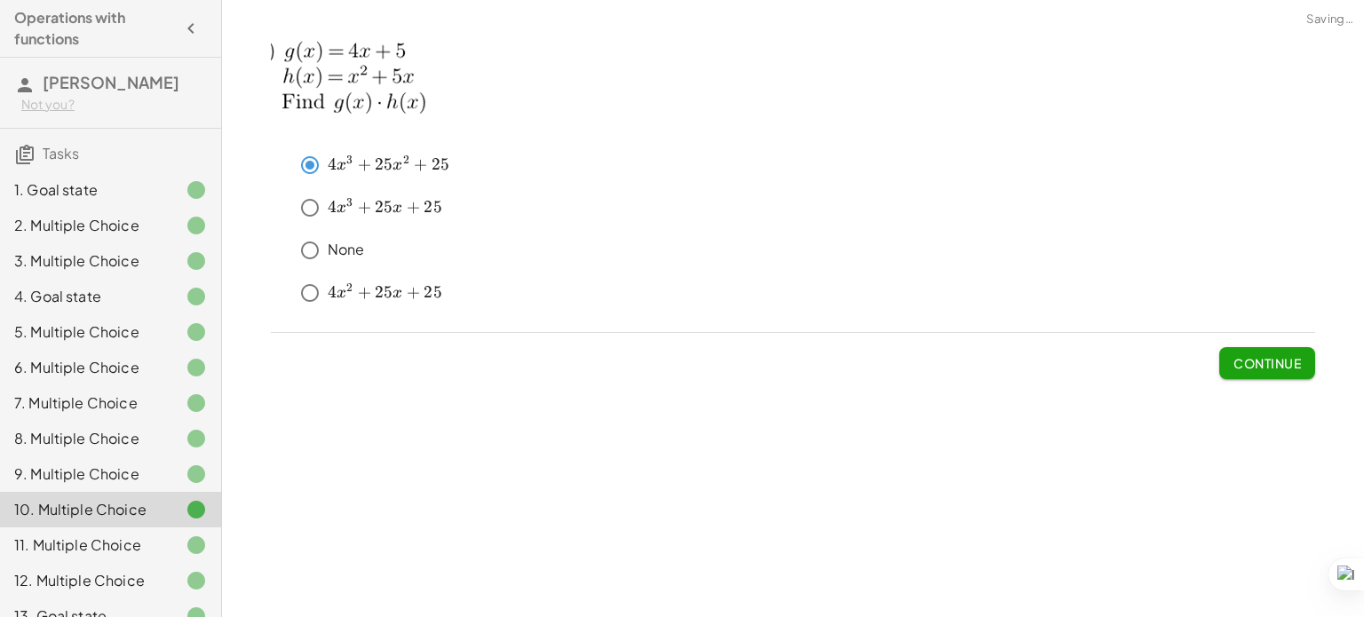
click at [157, 510] on div at bounding box center [182, 509] width 50 height 21
click at [142, 598] on div "11. Multiple Choice" at bounding box center [110, 616] width 221 height 36
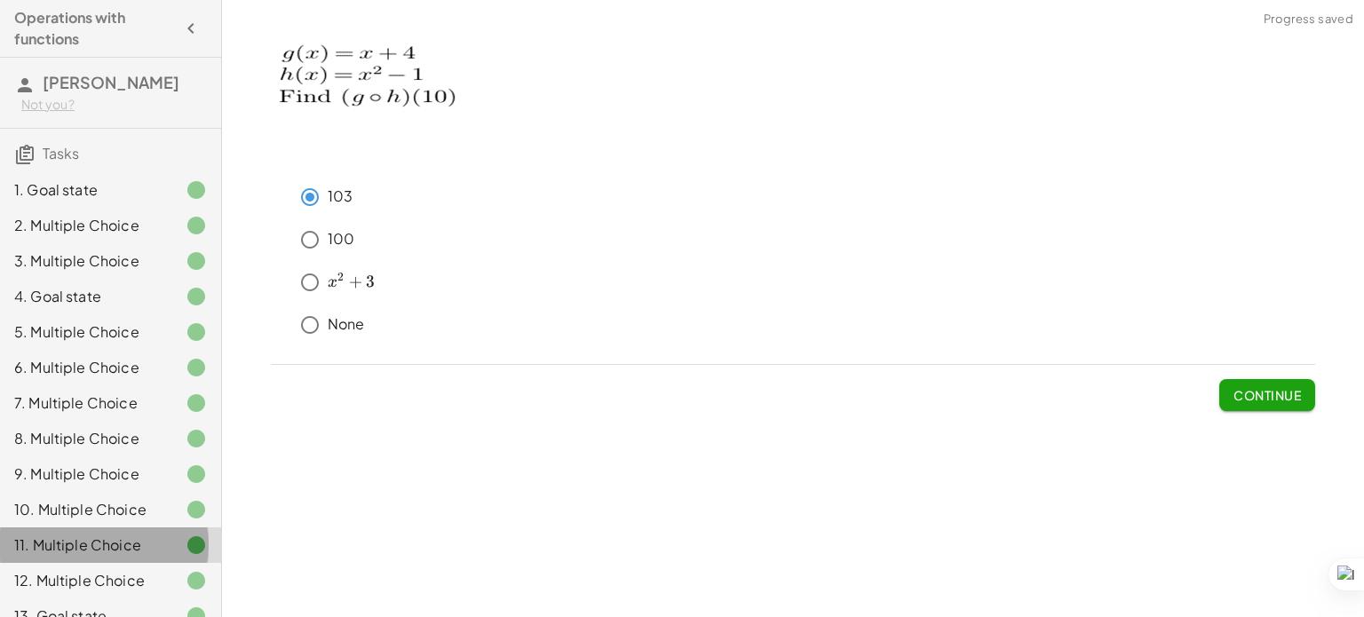
click at [144, 563] on div "11. Multiple Choice" at bounding box center [110, 545] width 221 height 36
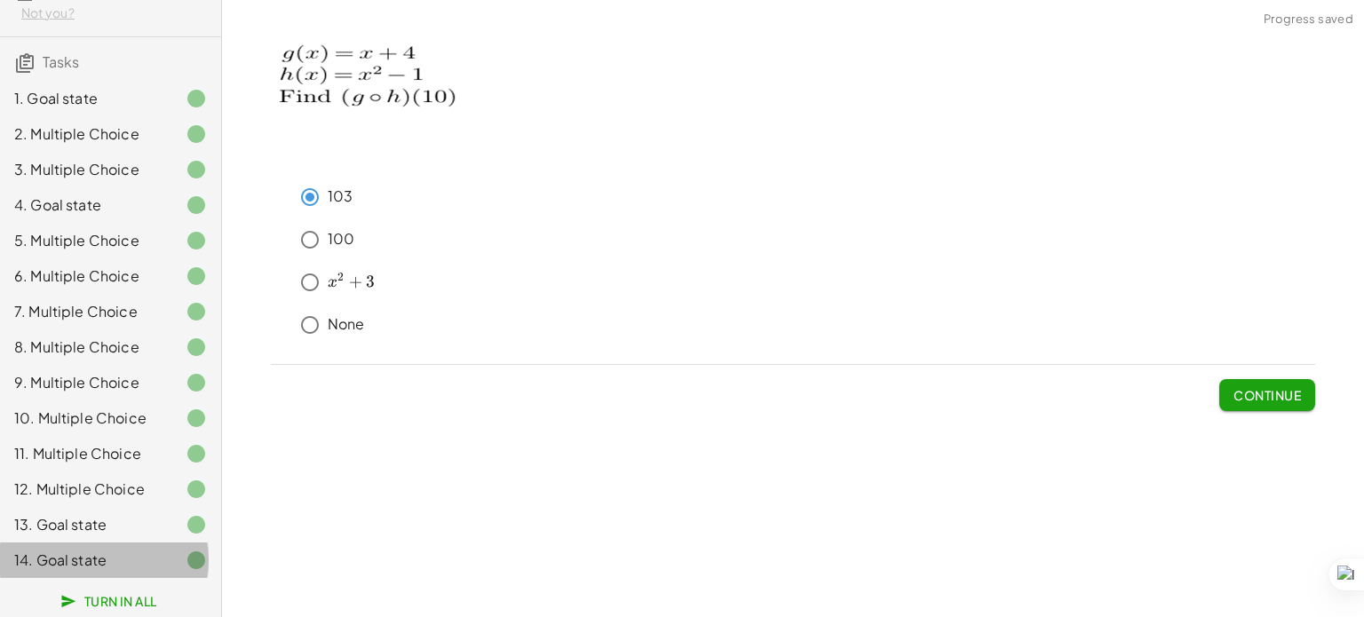
click at [157, 567] on div at bounding box center [182, 560] width 50 height 21
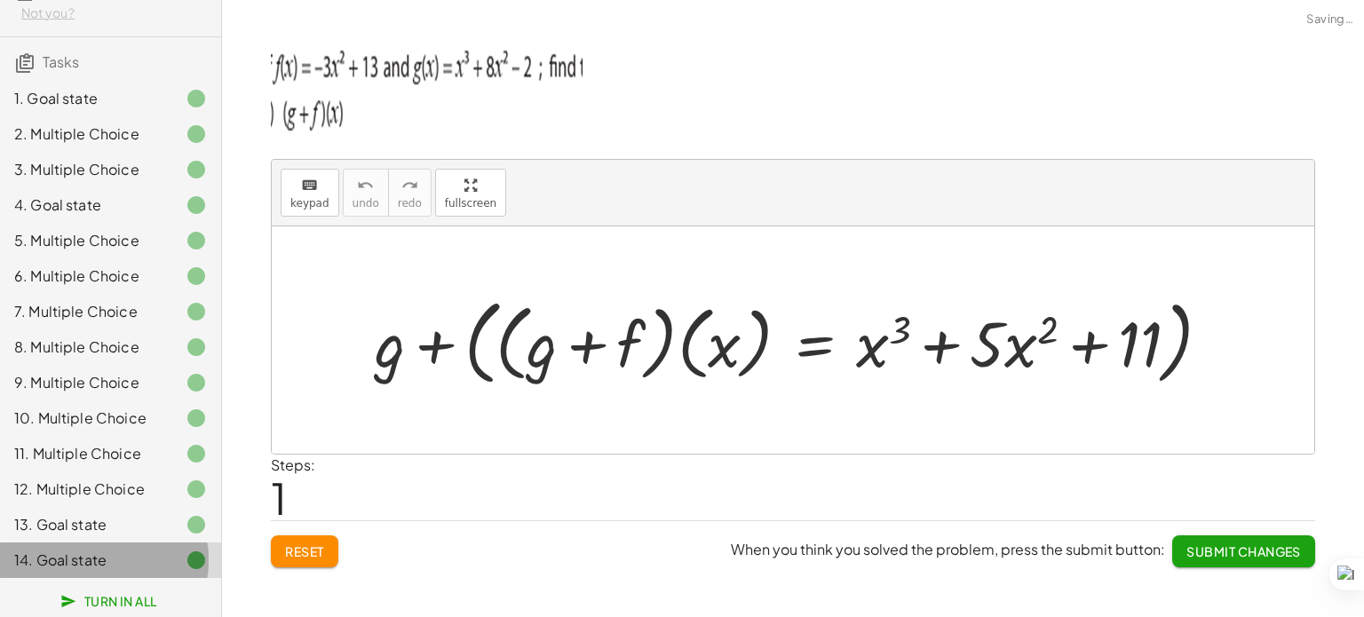
click at [157, 567] on div at bounding box center [182, 560] width 50 height 21
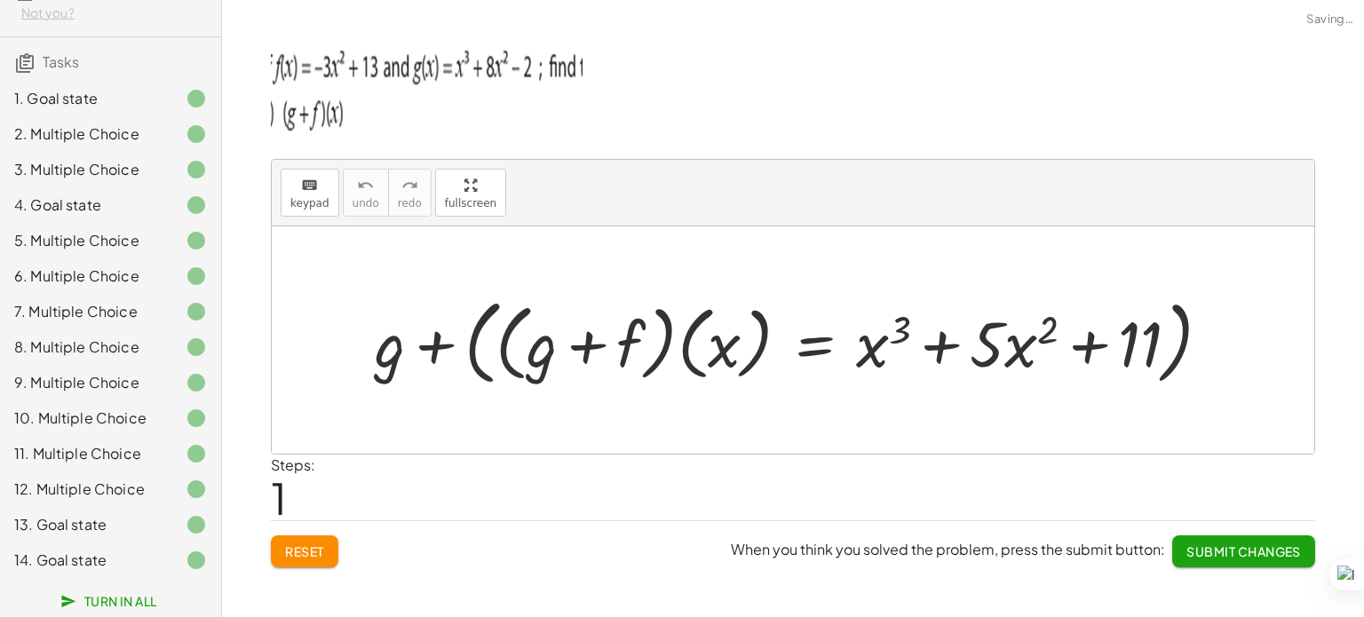
click at [134, 590] on button "Turn In All" at bounding box center [111, 601] width 122 height 32
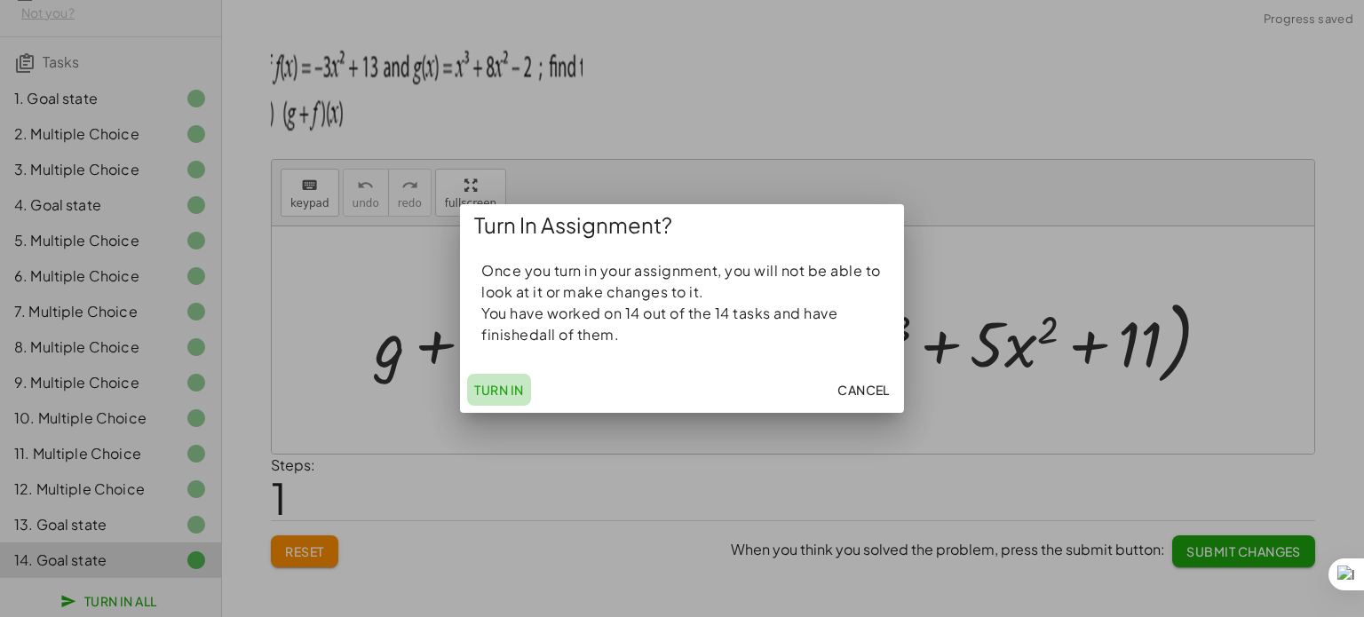
click at [508, 392] on span "Turn In" at bounding box center [499, 390] width 50 height 16
click at [495, 392] on span "Turn In" at bounding box center [499, 390] width 50 height 16
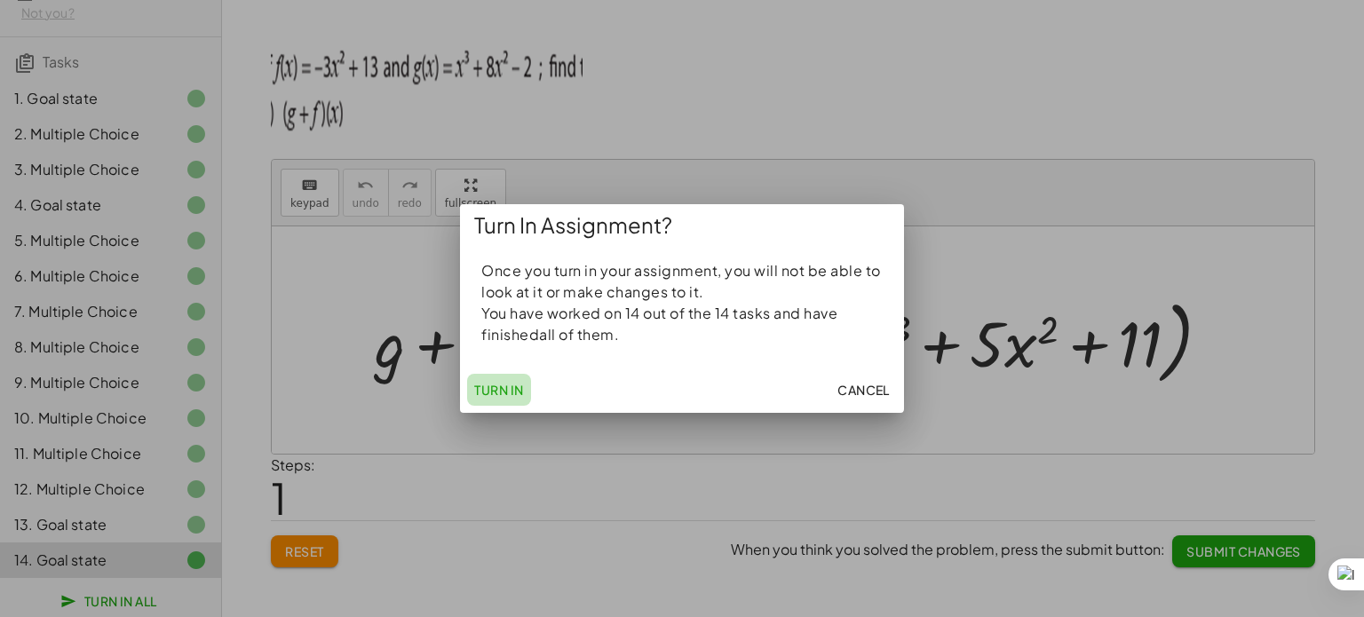
click at [495, 392] on span "Turn In" at bounding box center [499, 390] width 50 height 16
click at [525, 329] on p "You have worked on 14 out of the 14 tasks and have finished all of them." at bounding box center [681, 324] width 401 height 43
click at [497, 397] on span "Turn In" at bounding box center [499, 390] width 50 height 16
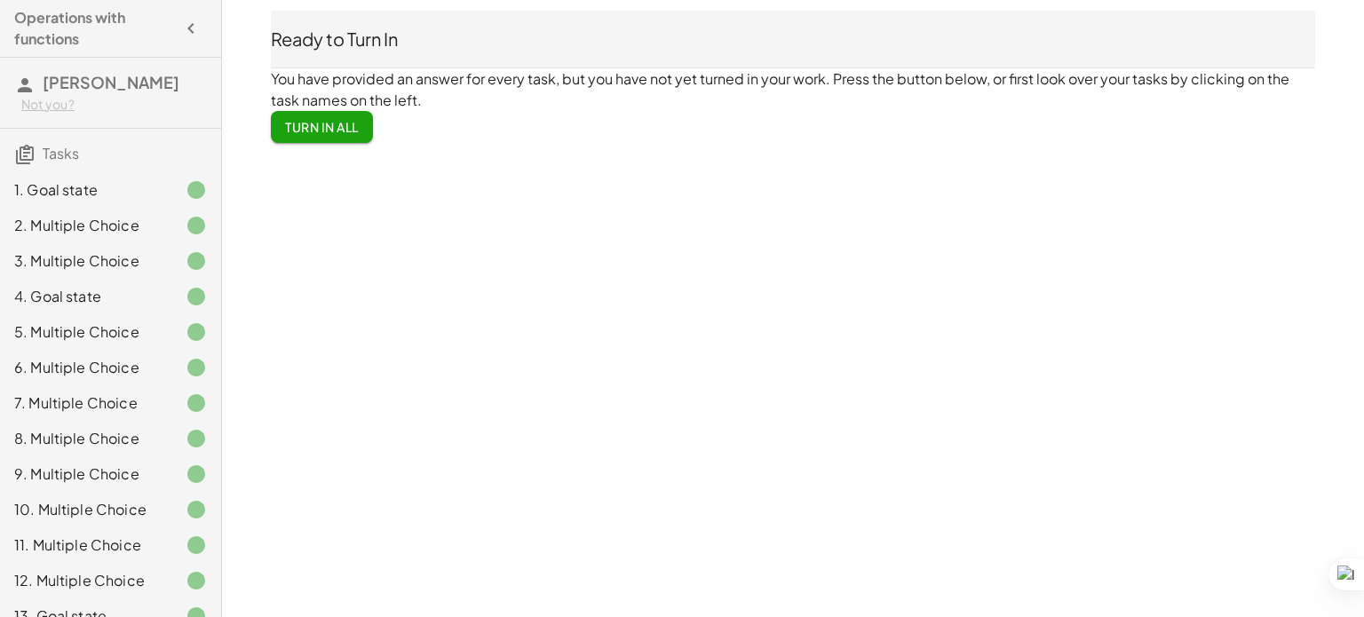
click at [343, 126] on span "Turn In All" at bounding box center [322, 127] width 74 height 16
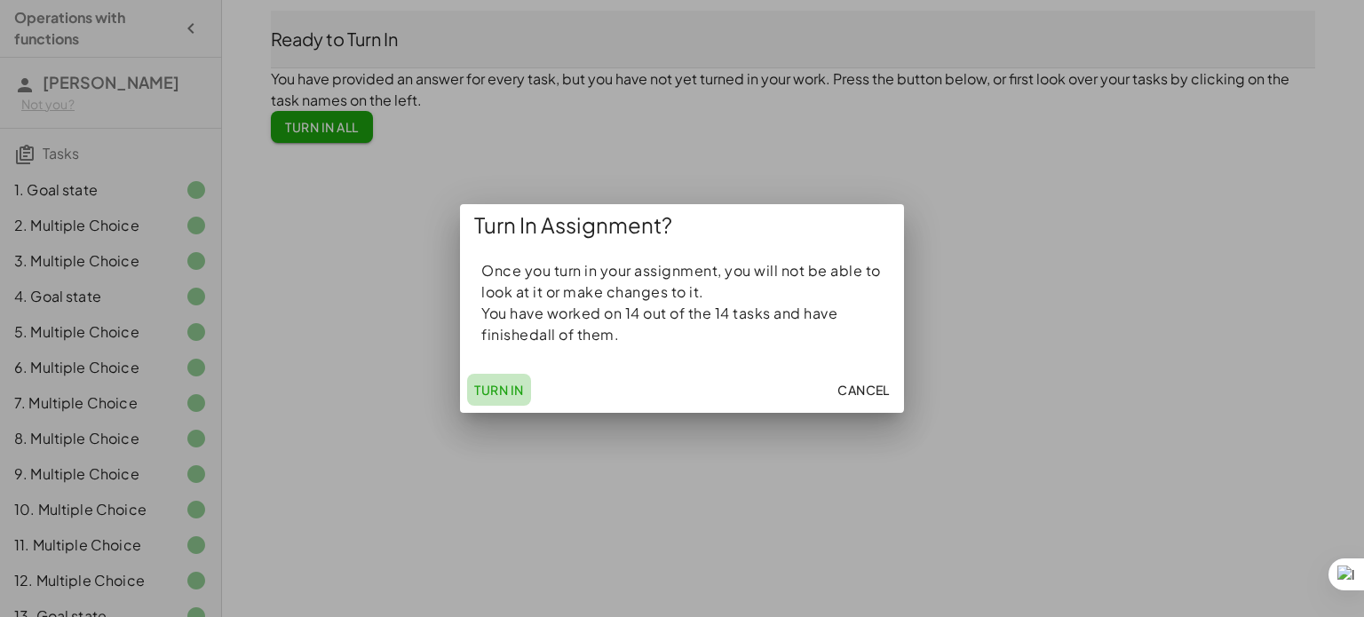
click at [505, 386] on span "Turn In" at bounding box center [499, 390] width 50 height 16
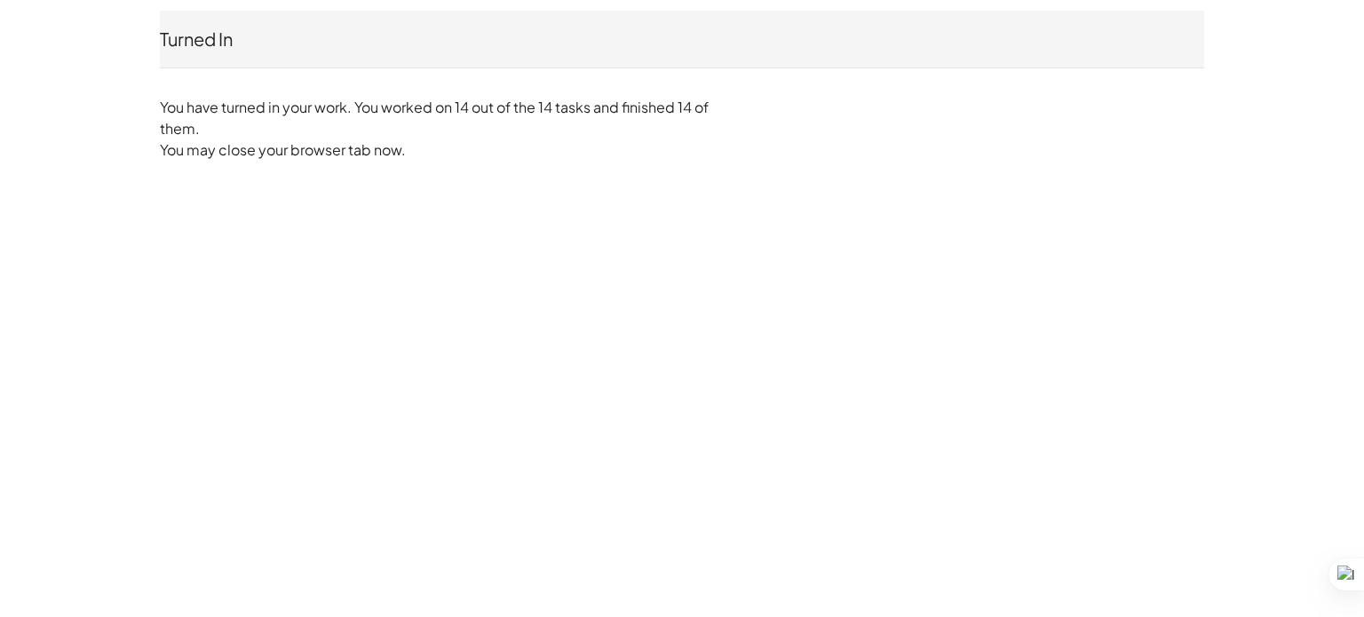
drag, startPoint x: 505, startPoint y: 386, endPoint x: 522, endPoint y: 167, distance: 219.9
click at [0, 0] on div "Turned In Isabella Velasquez Not you? You have turned in your work. You worked …" at bounding box center [0, 0] width 0 height 0
